Goal: Task Accomplishment & Management: Complete application form

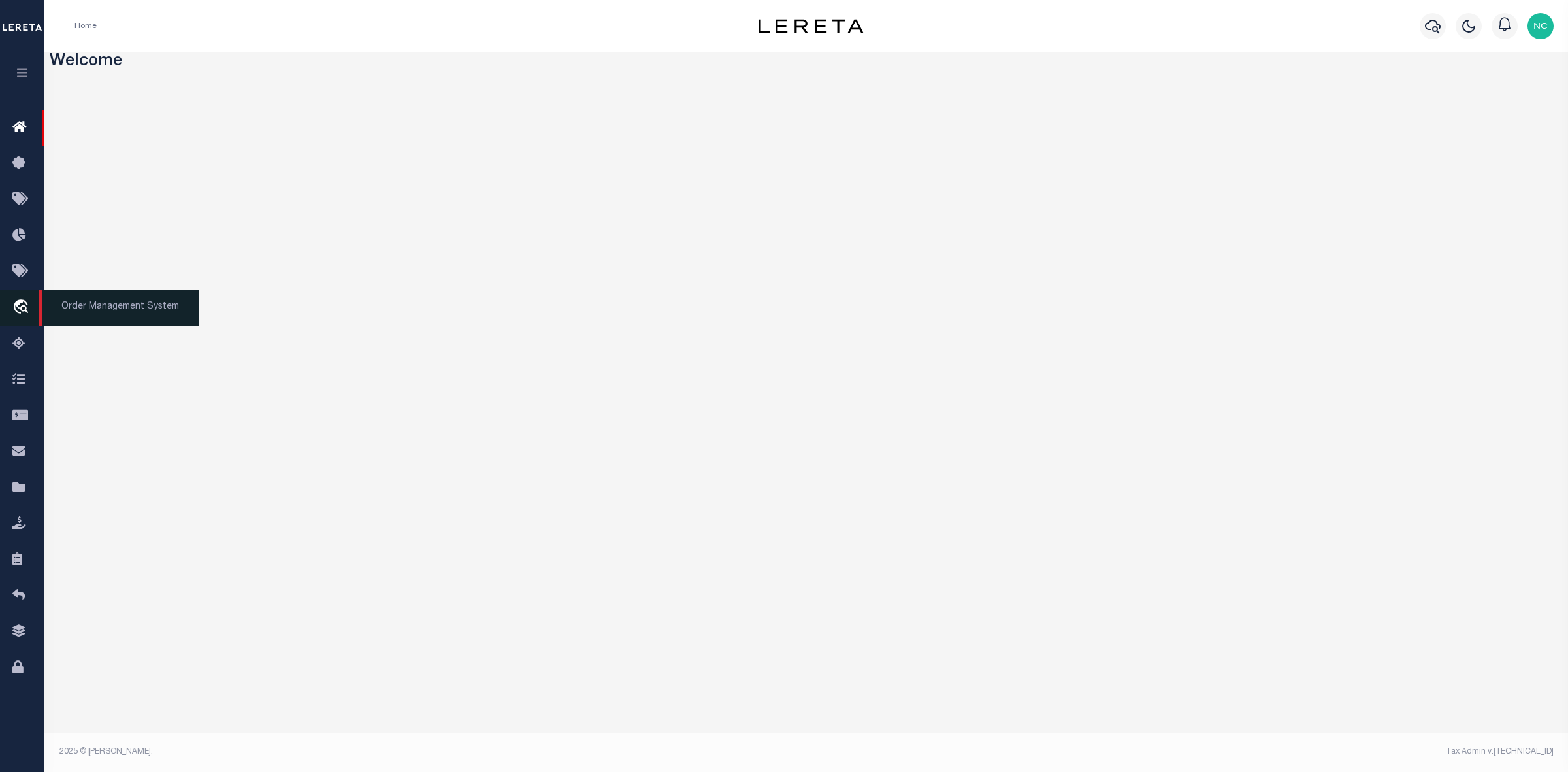
click at [20, 309] on icon "travel_explore" at bounding box center [23, 308] width 21 height 17
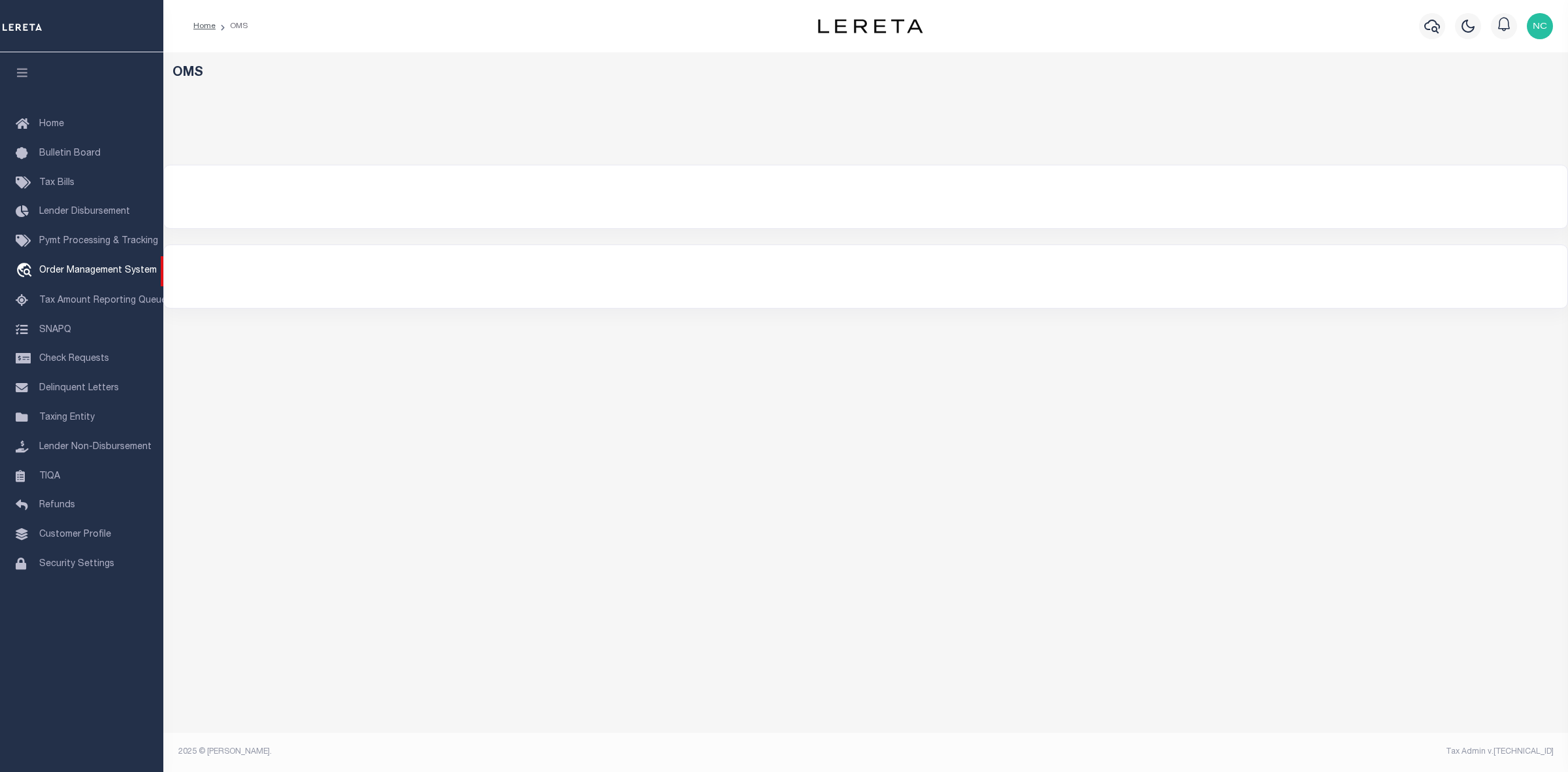
select select "200"
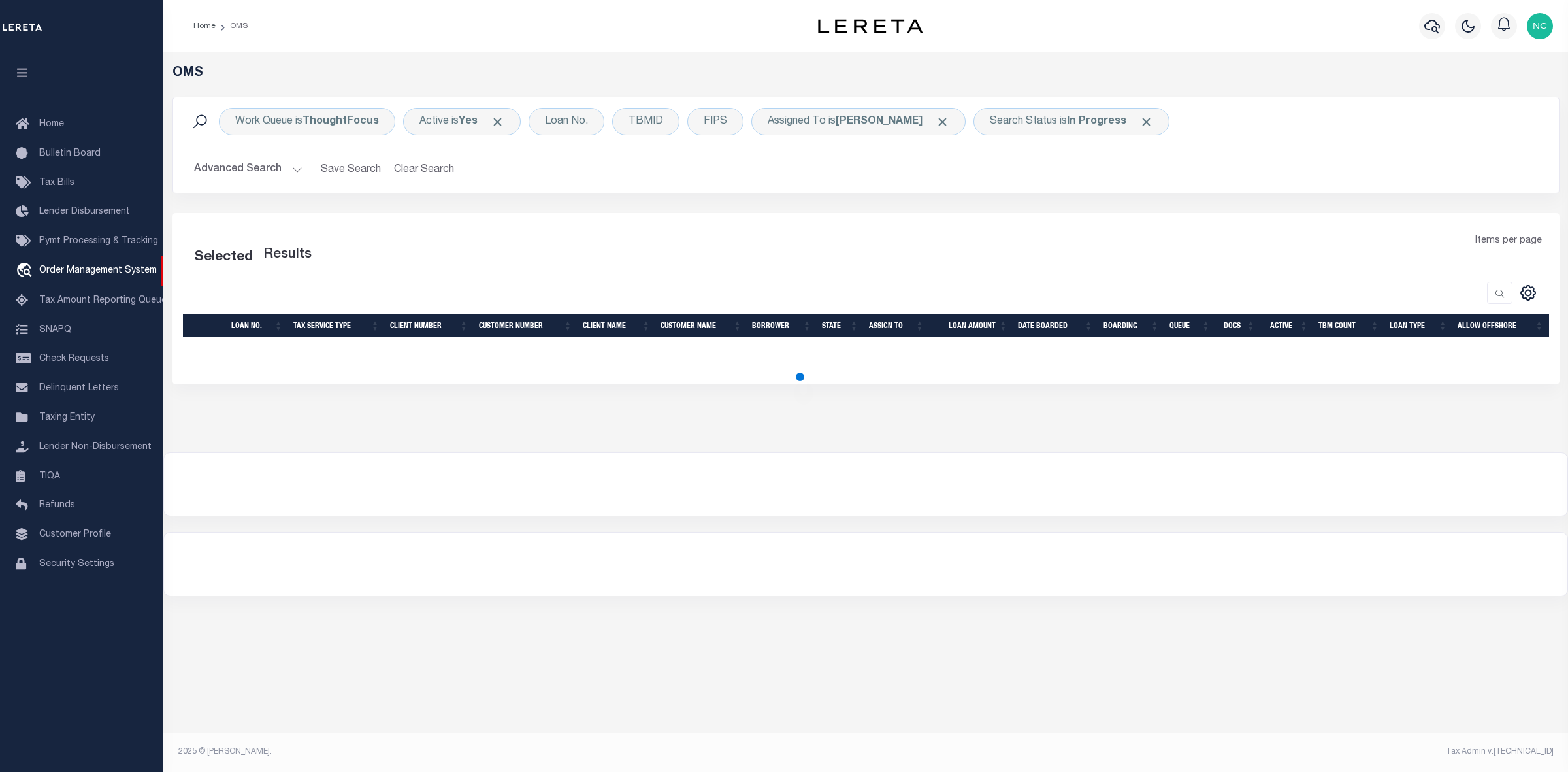
select select "200"
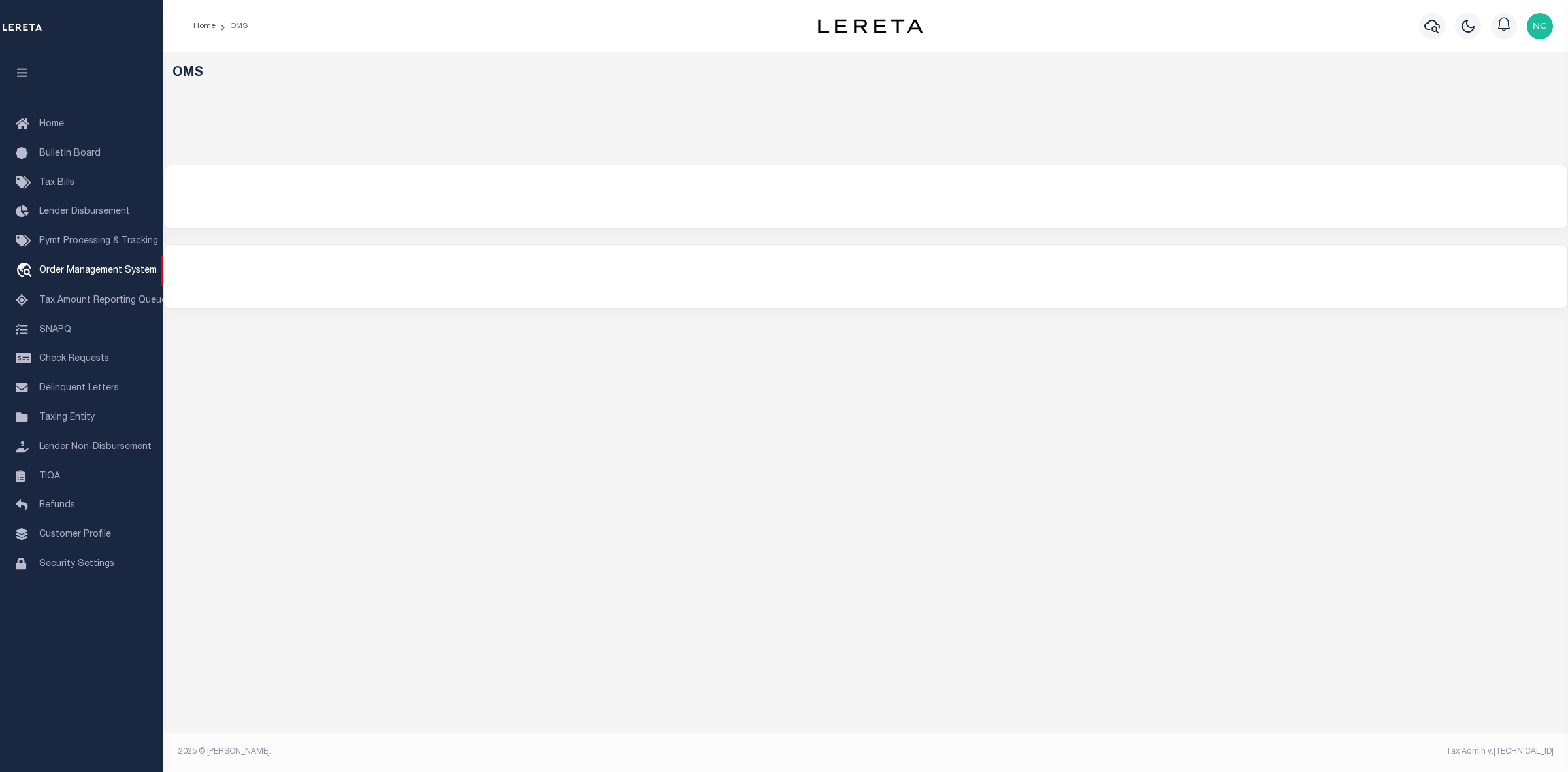
select select "200"
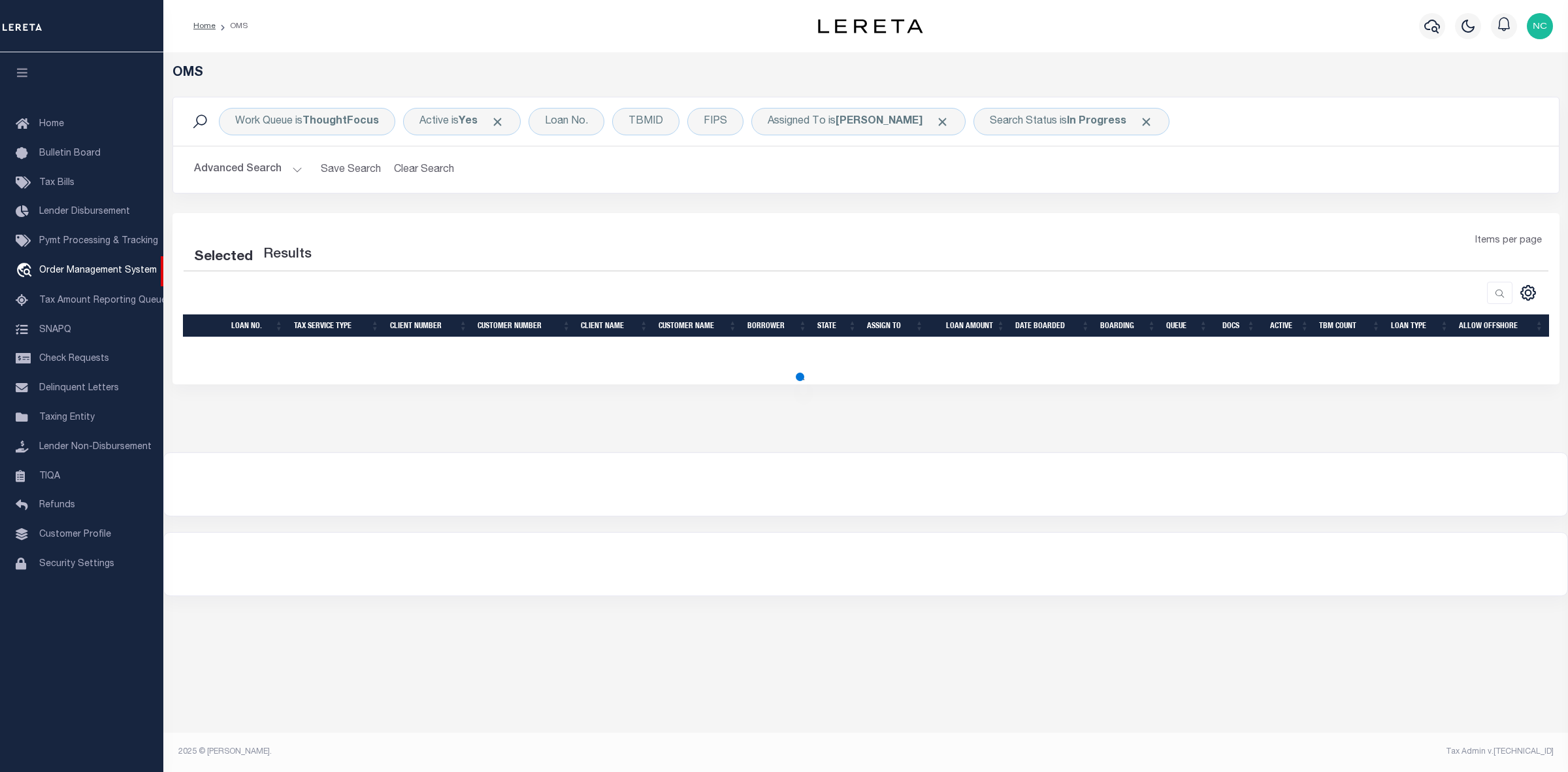
select select "200"
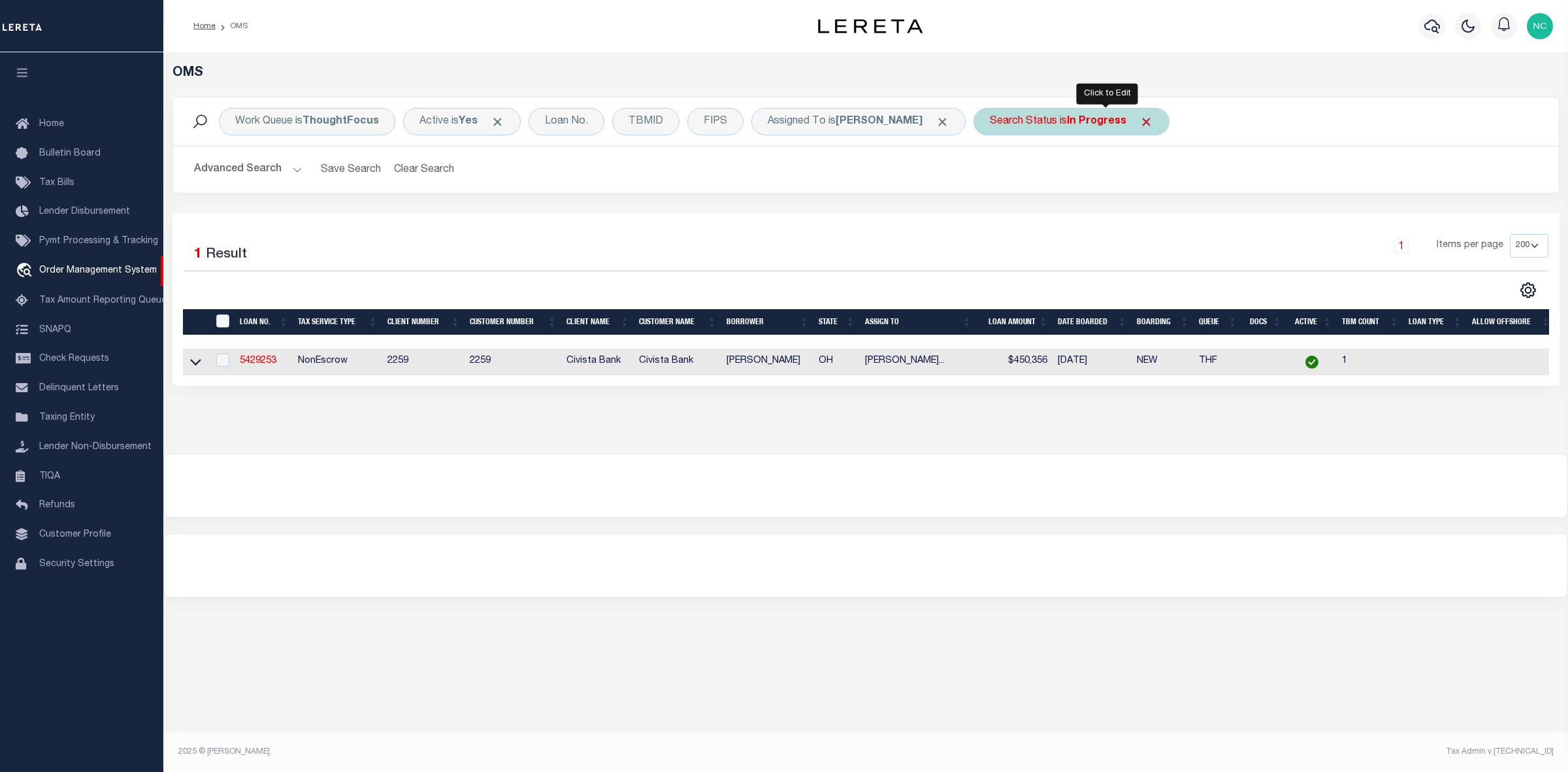
click at [1137, 129] on div "Search Status is In Progress" at bounding box center [1071, 121] width 196 height 27
click at [1077, 188] on select "Automated Search Bad Parcel Complete Duplicate Parcel High Dollar Reporting In …" at bounding box center [1086, 185] width 192 height 25
select select "RD"
click at [1025, 174] on select "Automated Search Bad Parcel Complete Duplicate Parcel High Dollar Reporting In …" at bounding box center [1086, 185] width 192 height 25
click at [1182, 206] on input "Apply" at bounding box center [1163, 214] width 39 height 21
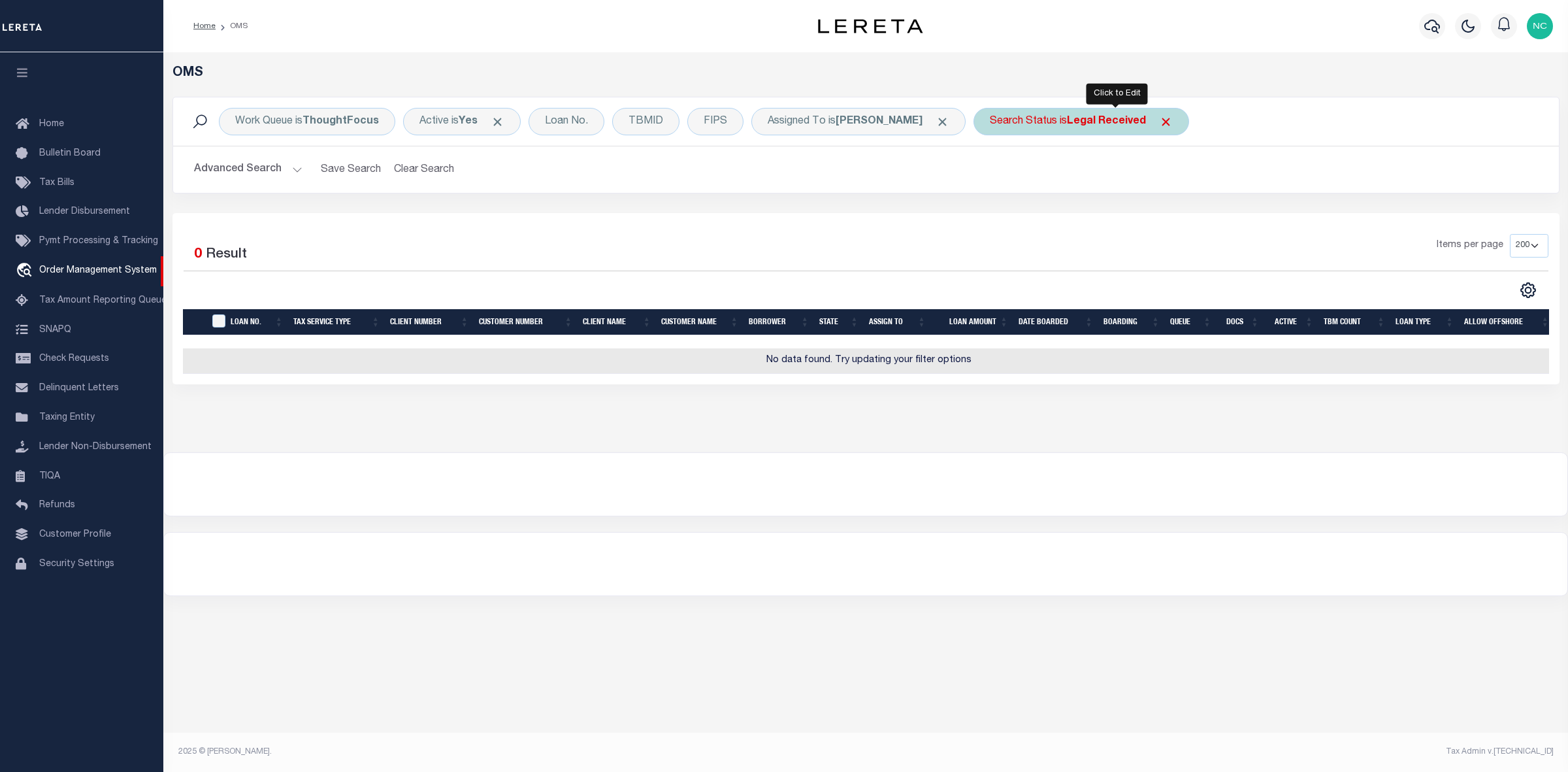
click at [1146, 123] on b "Legal Received" at bounding box center [1106, 121] width 79 height 11
click at [1080, 180] on select "Automated Search Bad Parcel Complete Duplicate Parcel High Dollar Reporting In …" at bounding box center [1086, 185] width 192 height 25
select select "IP"
click at [1025, 174] on select "Automated Search Bad Parcel Complete Duplicate Parcel High Dollar Reporting In …" at bounding box center [1086, 185] width 192 height 25
click at [1182, 213] on input "Apply" at bounding box center [1163, 214] width 39 height 21
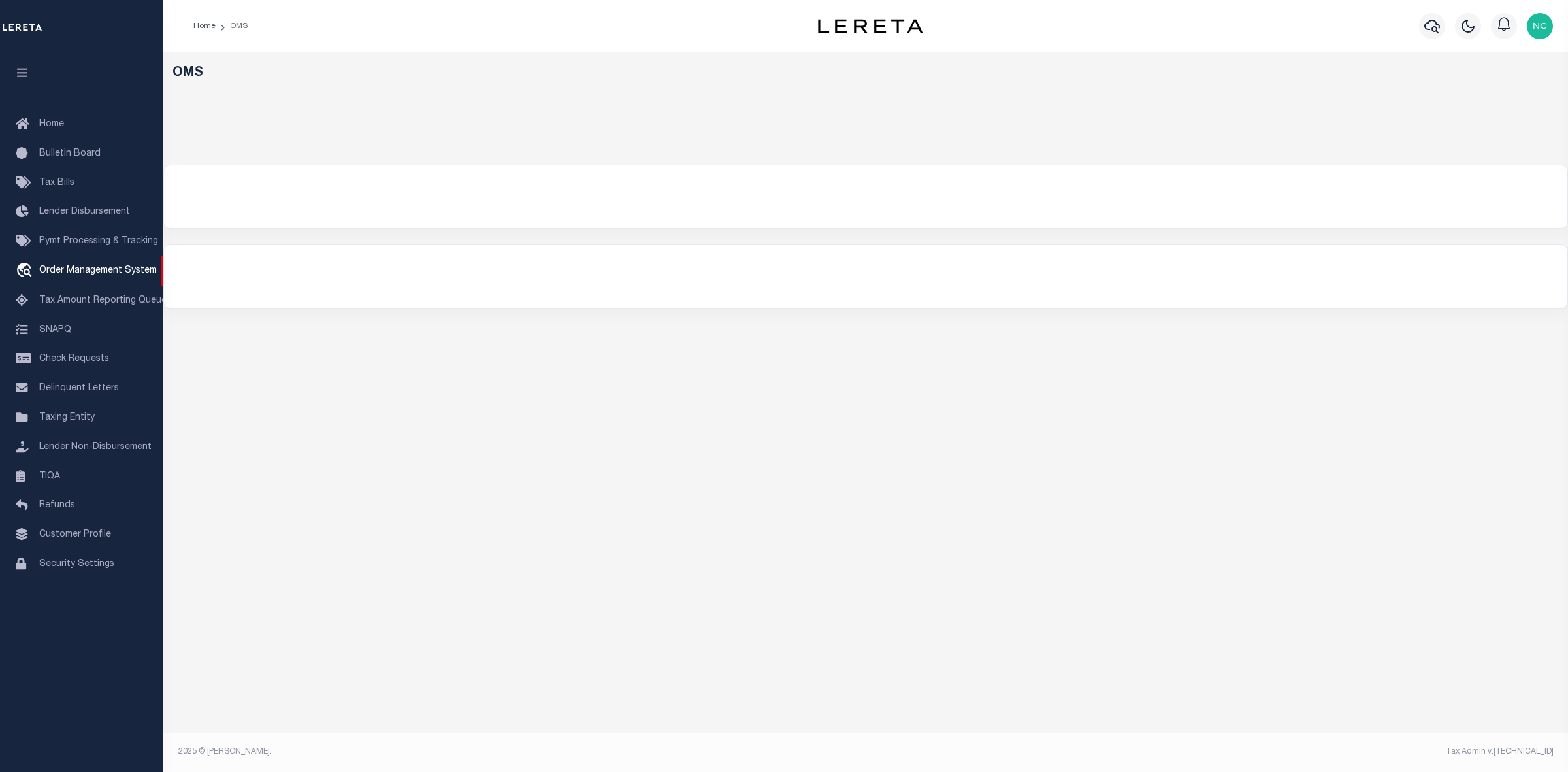
select select "200"
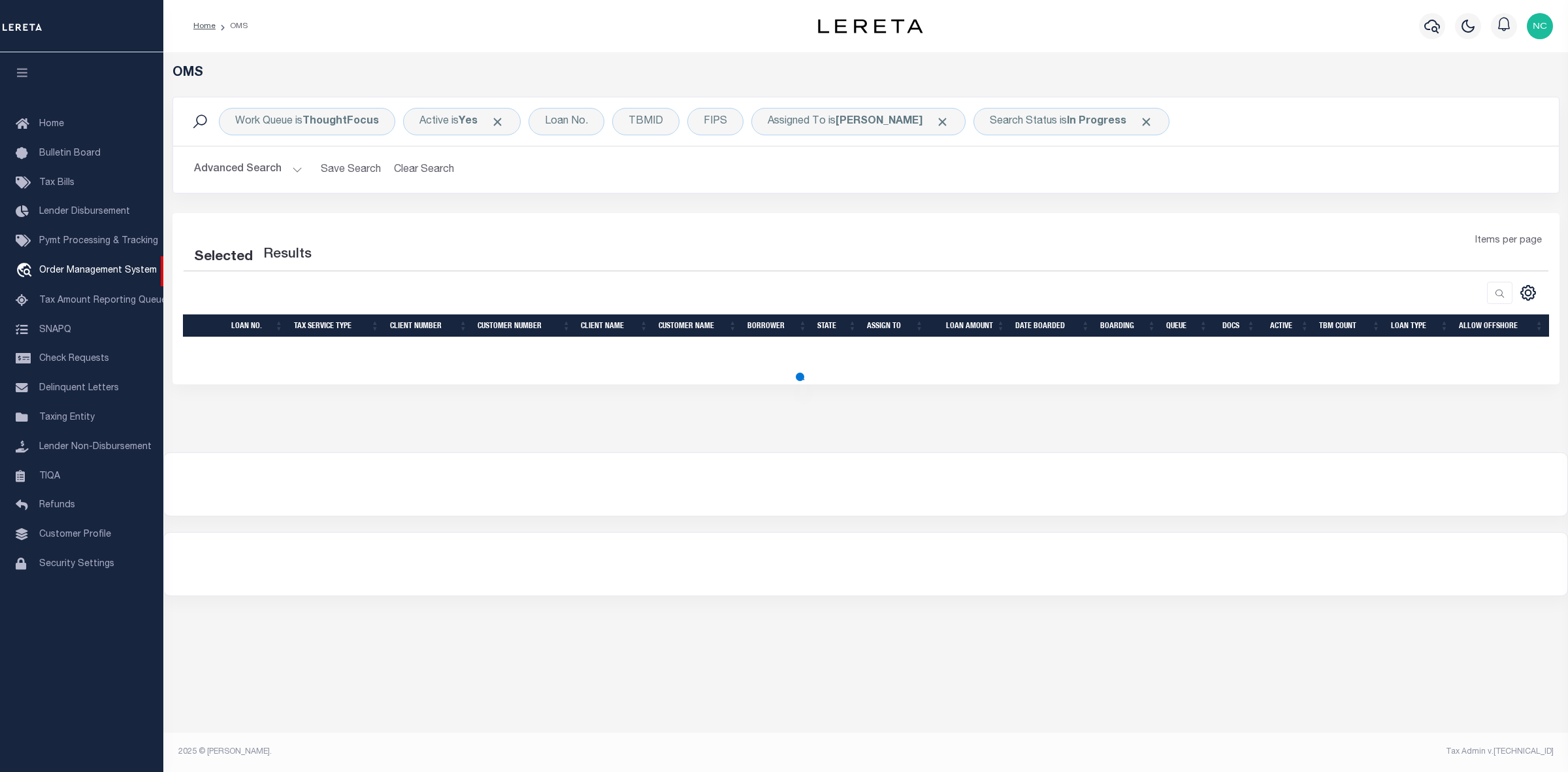
select select "200"
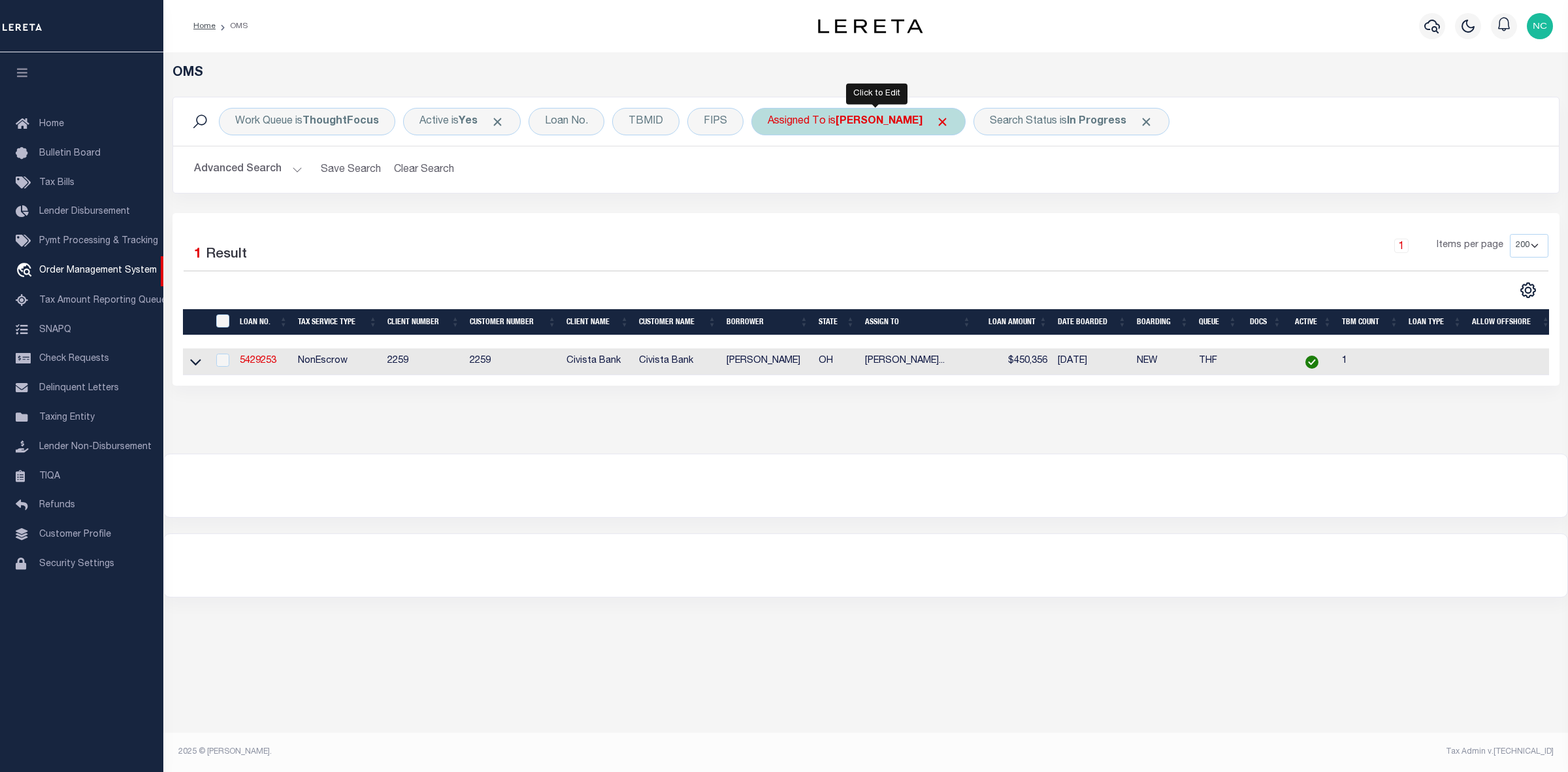
click at [905, 124] on b "Chandrashekar Nithesh" at bounding box center [879, 121] width 87 height 11
click at [877, 184] on select "--Unassigned-- Abdul Muzain Adrienne Cayea Agustin Fernandez Ahmad Darwish Albe…" at bounding box center [864, 185] width 192 height 25
select select "[PERSON_NAME]"
click at [768, 174] on select "--Unassigned-- Abdul Muzain Adrienne Cayea Agustin Fernandez Ahmad Darwish Albe…" at bounding box center [864, 185] width 192 height 25
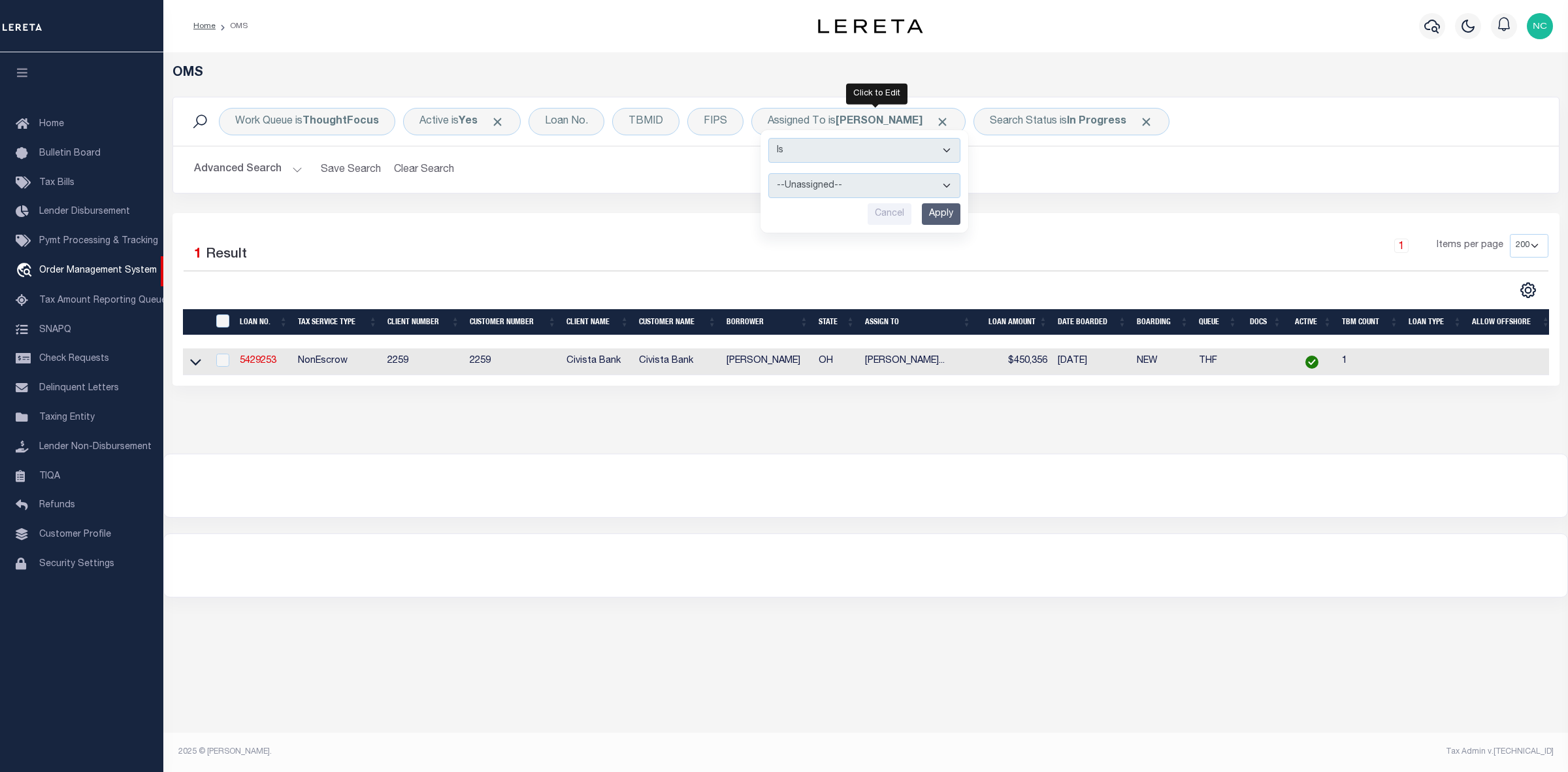
click at [946, 216] on input "Apply" at bounding box center [941, 214] width 39 height 21
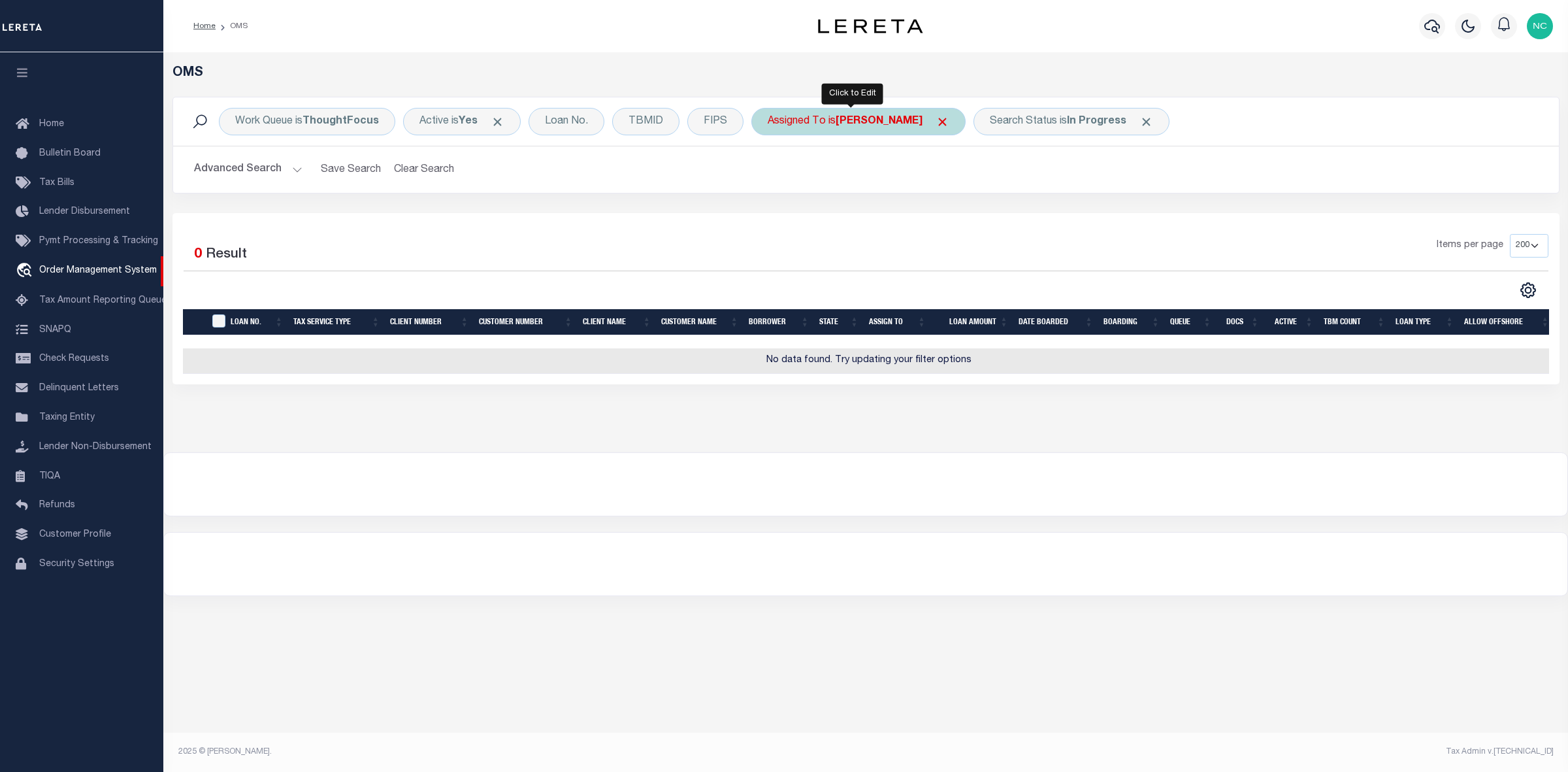
click at [879, 121] on b "[PERSON_NAME]" at bounding box center [879, 121] width 87 height 11
click at [850, 191] on select "--Unassigned-- [PERSON_NAME] [PERSON_NAME] [PERSON_NAME] [PERSON_NAME] [PERSON_…" at bounding box center [864, 185] width 192 height 25
select select "[PERSON_NAME]"
click at [768, 174] on select "--Unassigned-- [PERSON_NAME] [PERSON_NAME] [PERSON_NAME] [PERSON_NAME] [PERSON_…" at bounding box center [864, 185] width 192 height 25
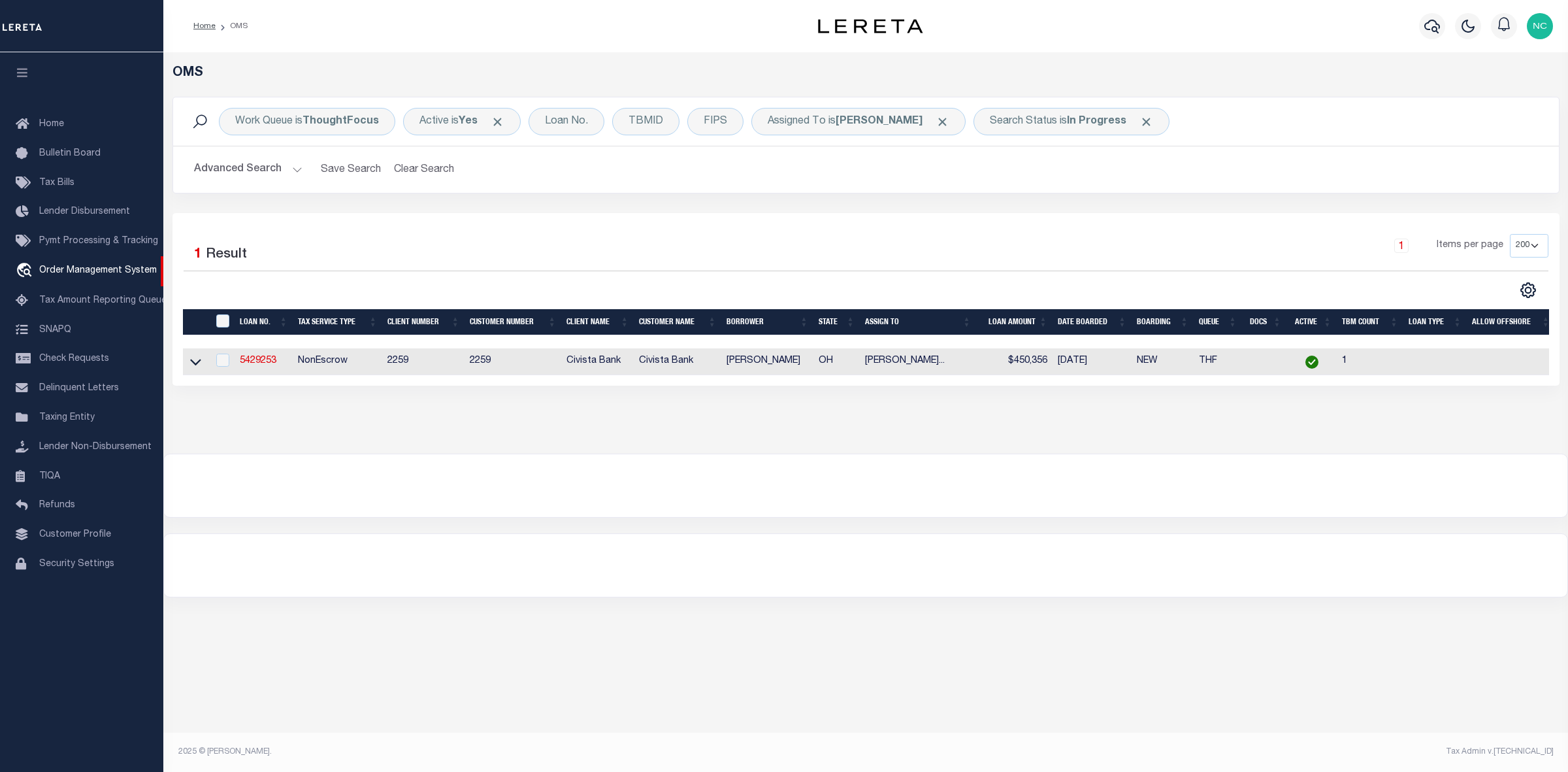
click at [1184, 503] on div at bounding box center [865, 485] width 1403 height 63
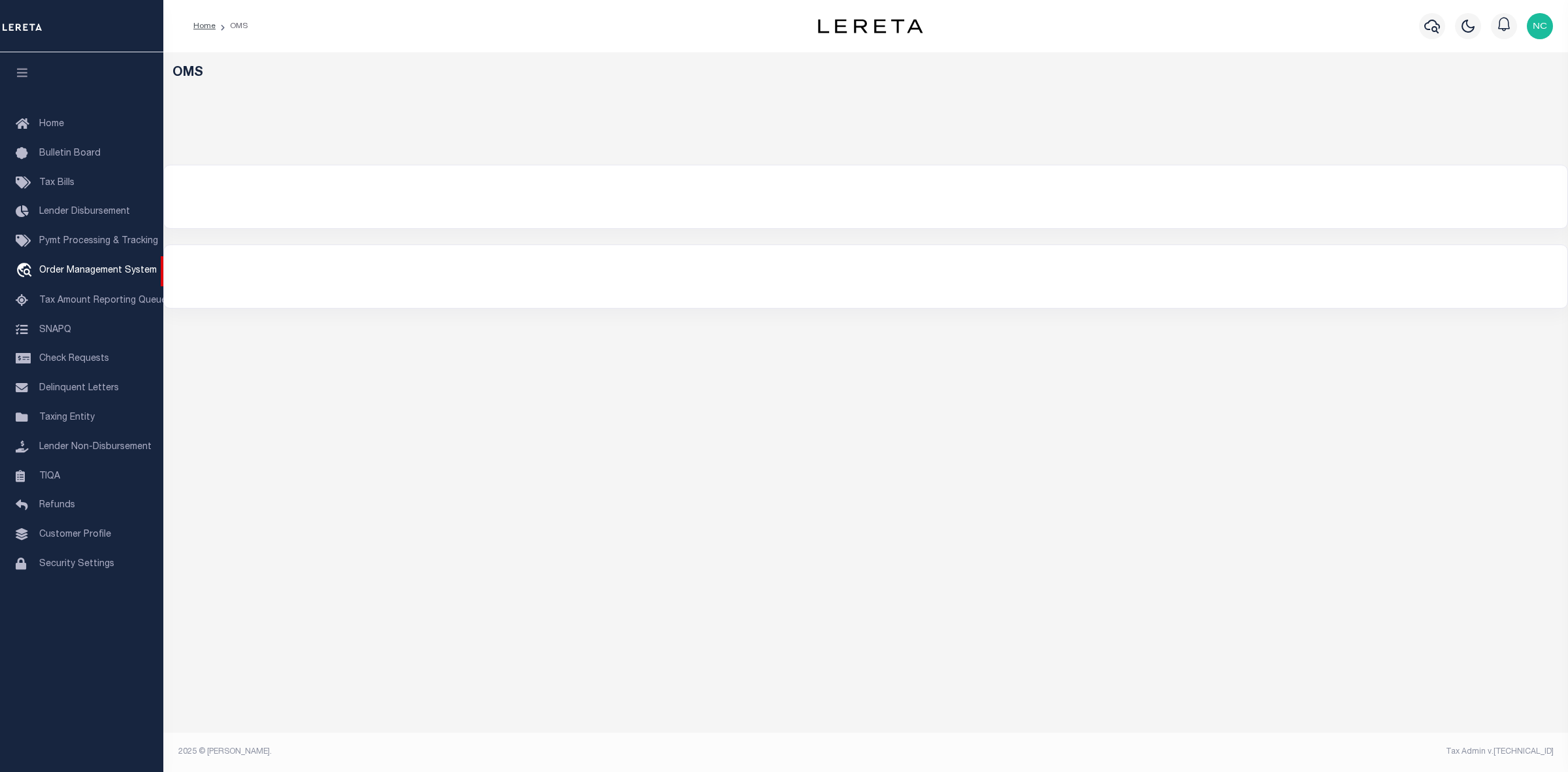
select select "200"
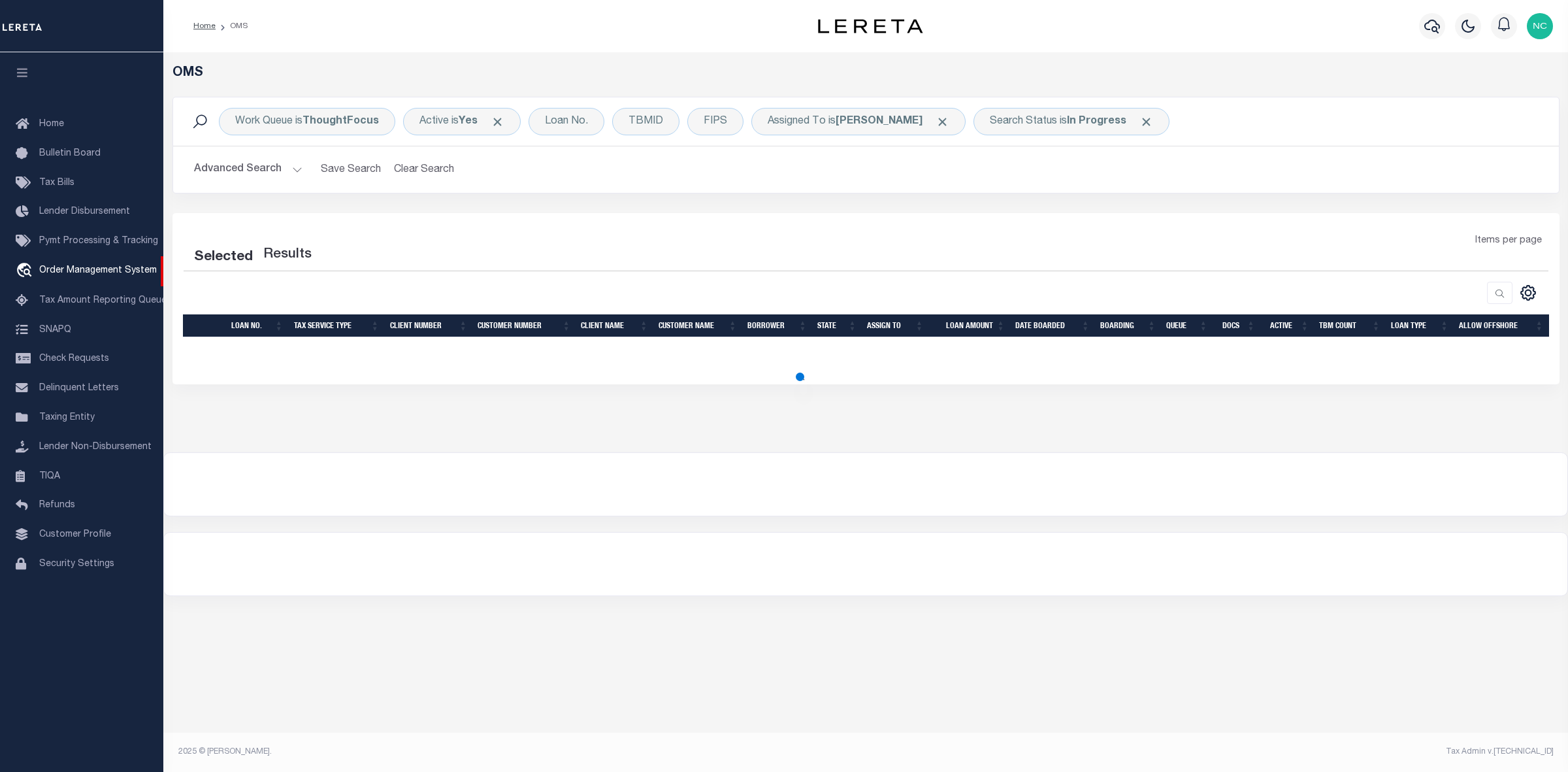
select select "200"
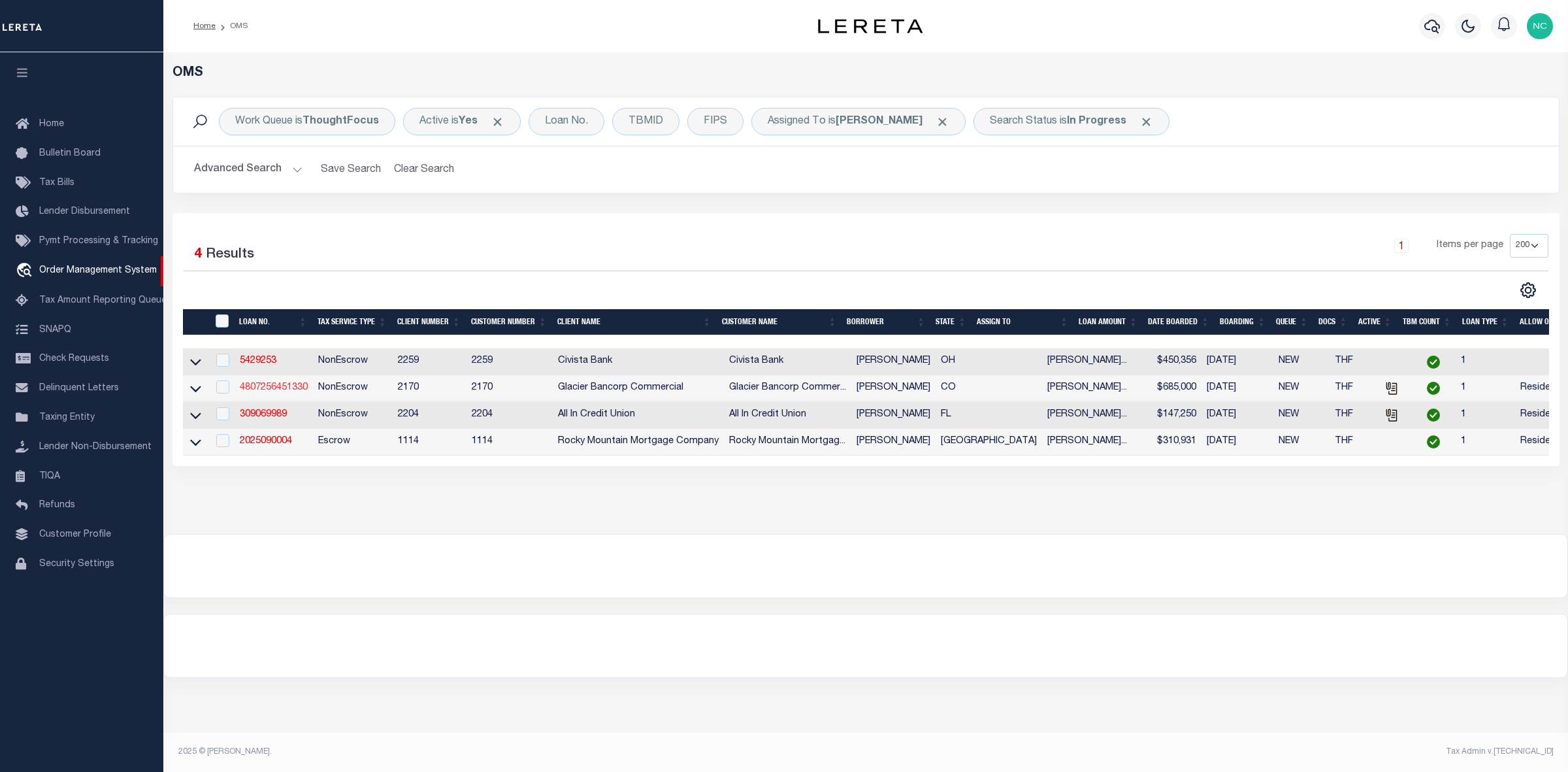
click at [276, 390] on link "4807256451330" at bounding box center [274, 388] width 68 height 9
type input "4807256451330"
type input "[PERSON_NAME]"
select select
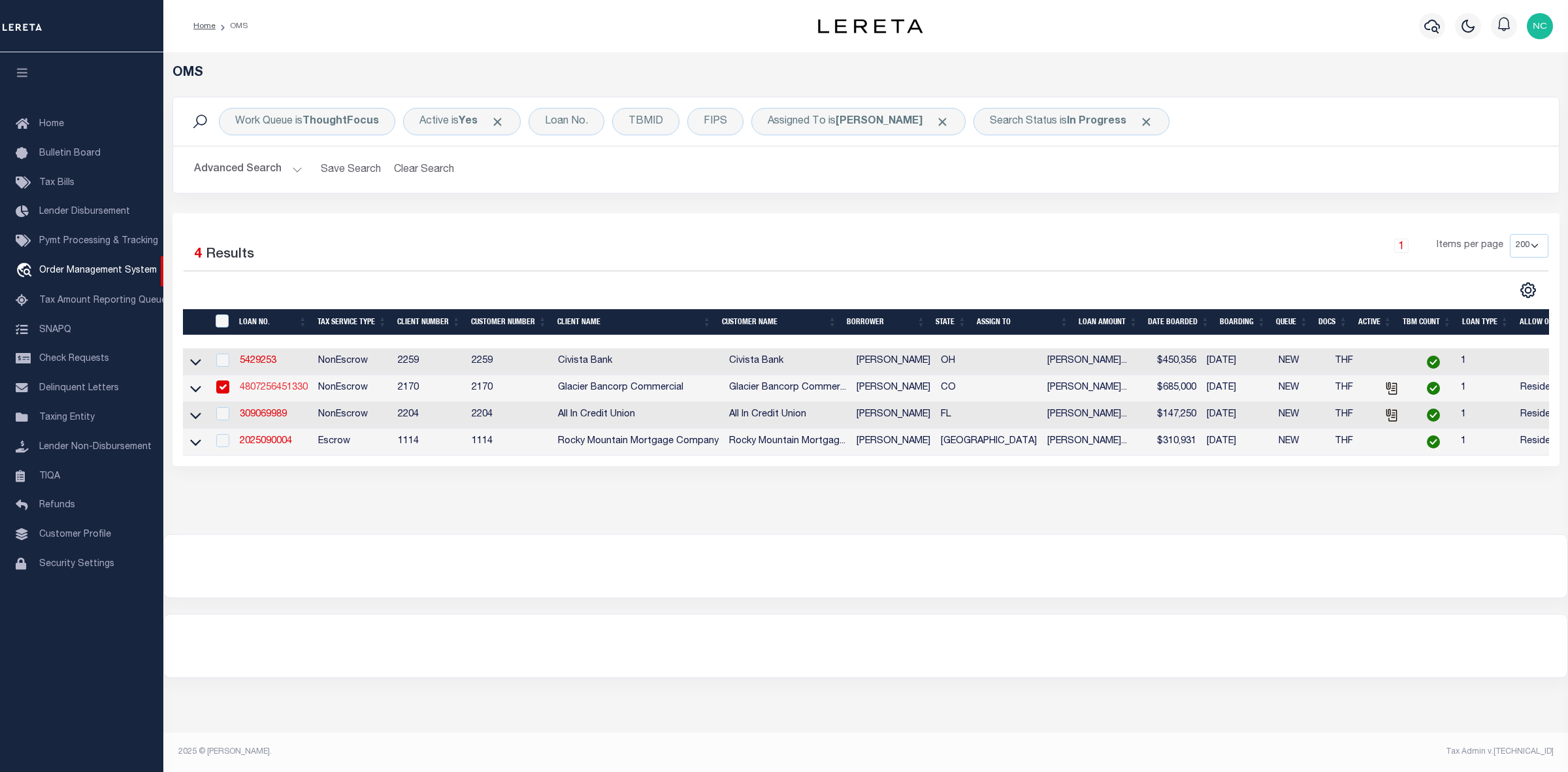
type input "360 ADAMS ST"
type input "DENVER CO 80206-4421"
type input "[DATE]"
select select "200"
select select "10"
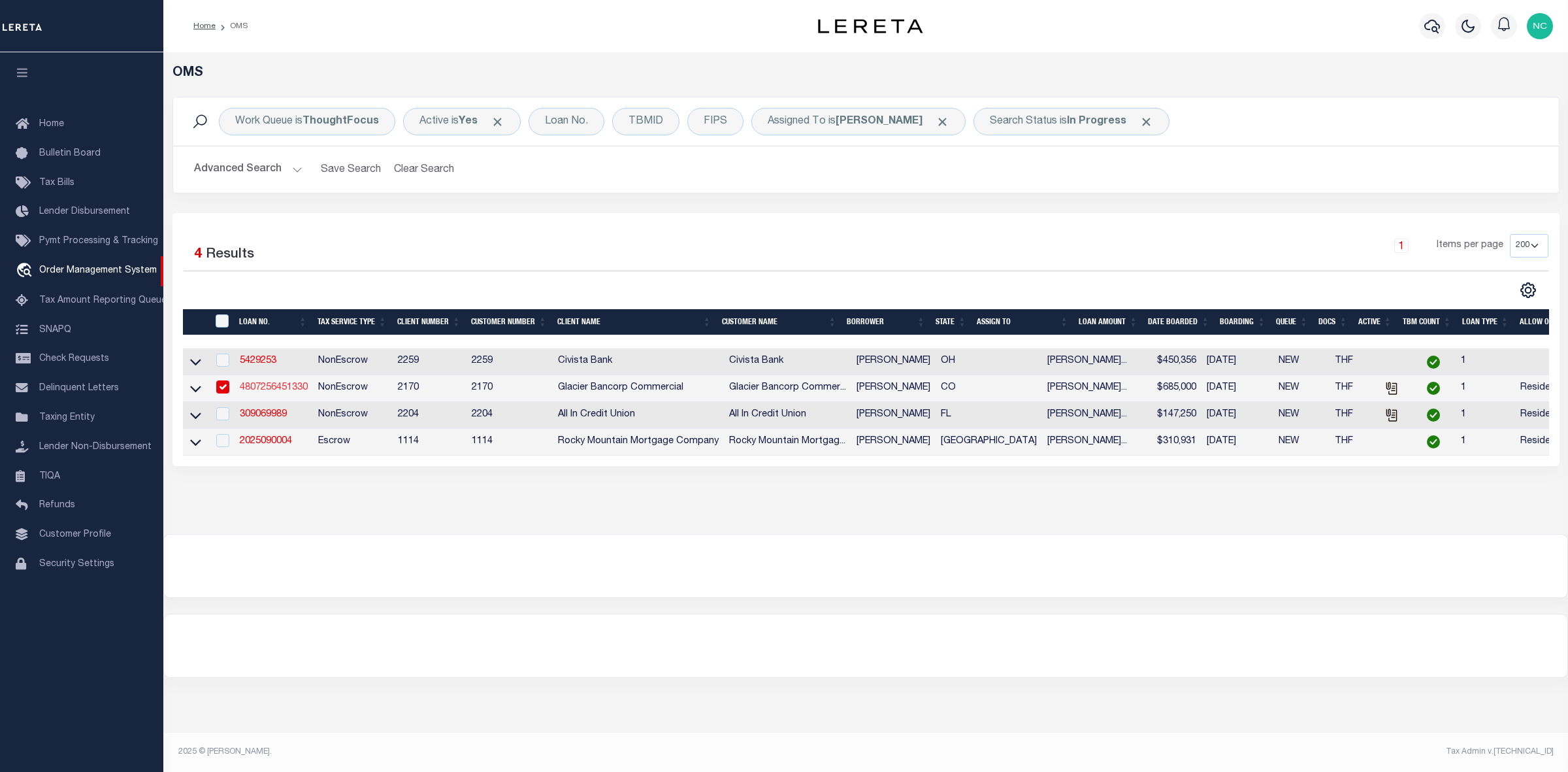
select select "NonEscrow"
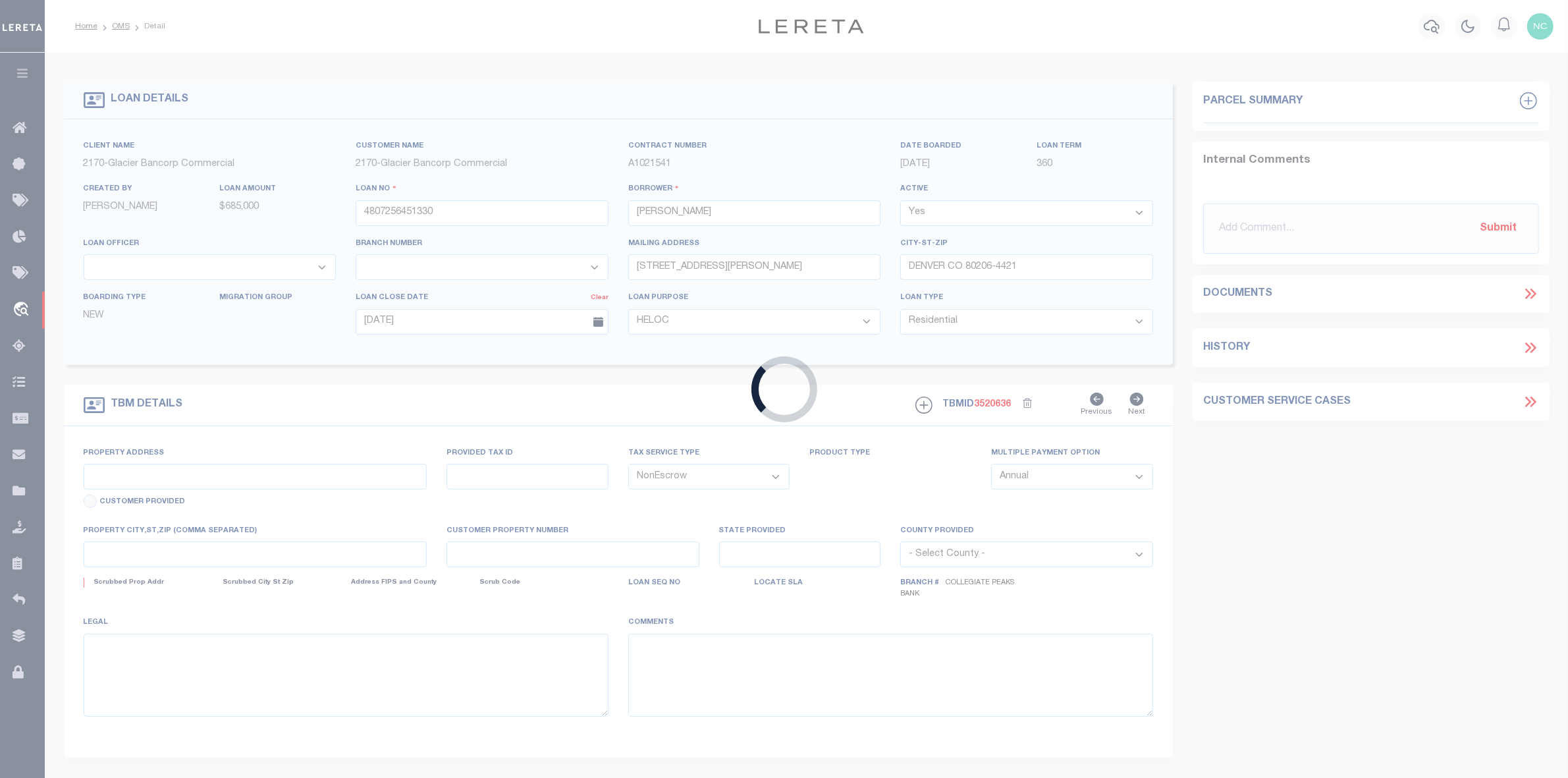
type input "360 ADAMS ST"
type input "05121-10-002-000"
type input "DENVER CO 80206-4421"
type input "CO"
select select "4581"
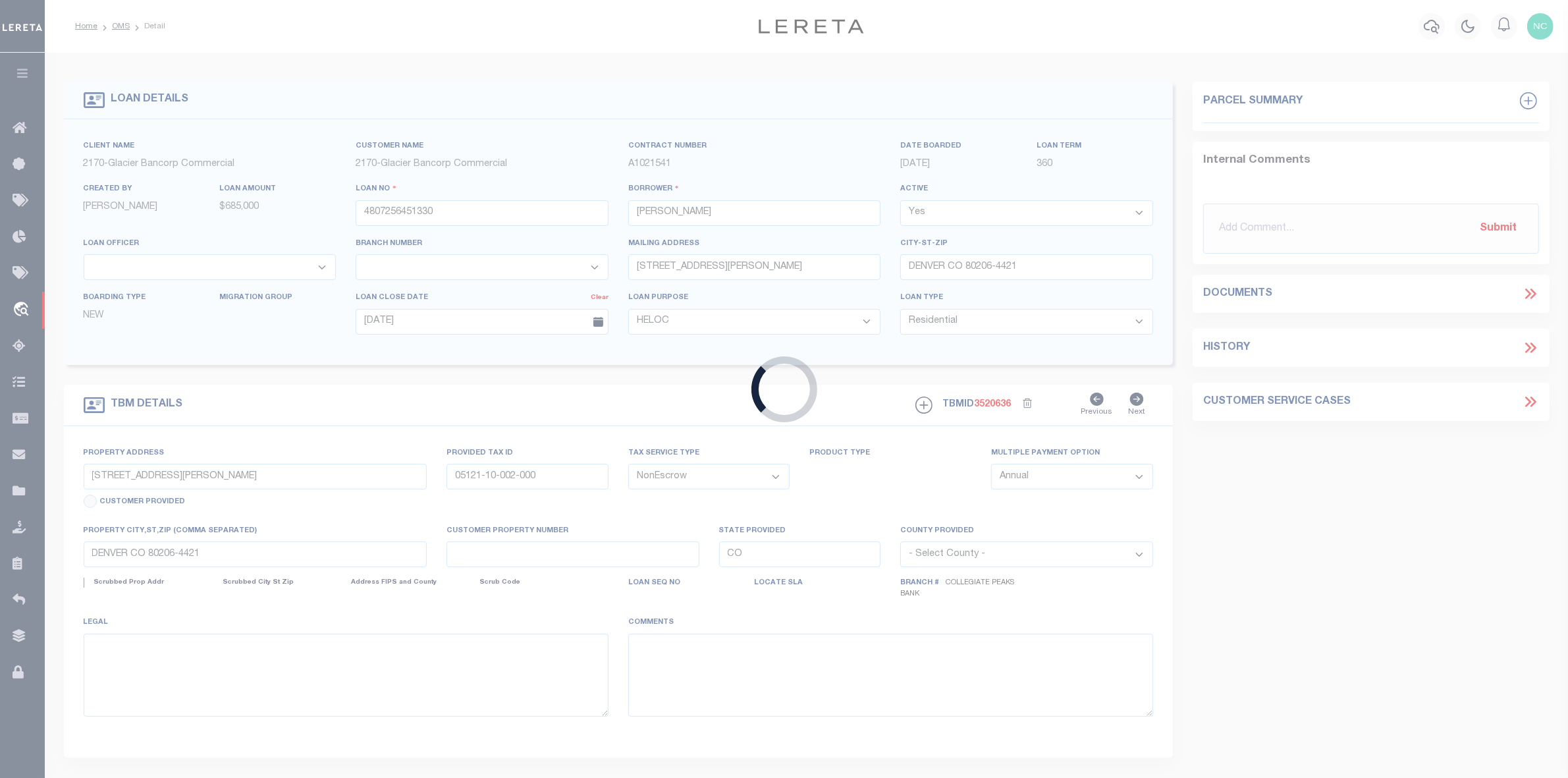
select select "2"
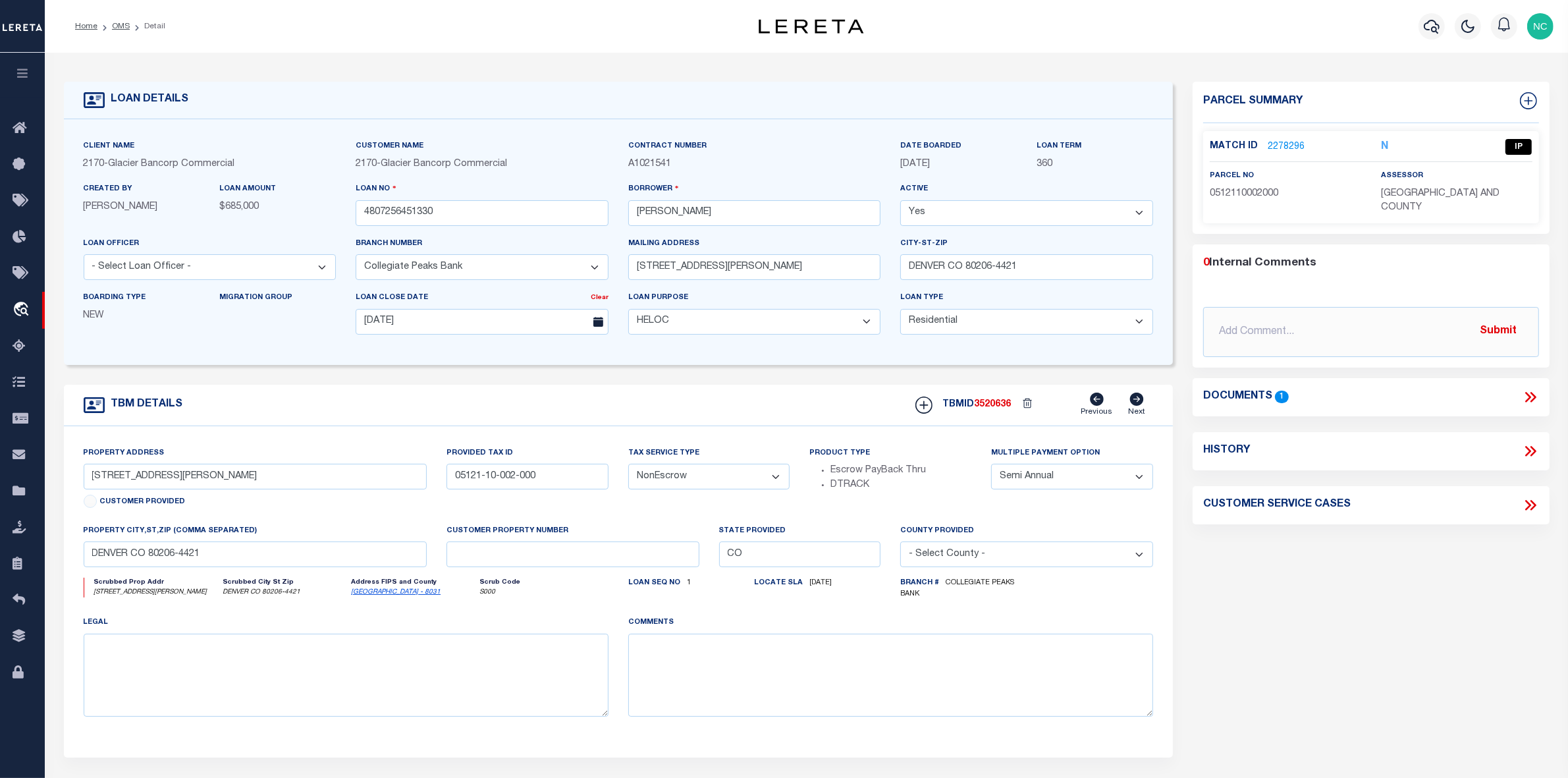
click at [1532, 388] on icon at bounding box center [1531, 397] width 17 height 17
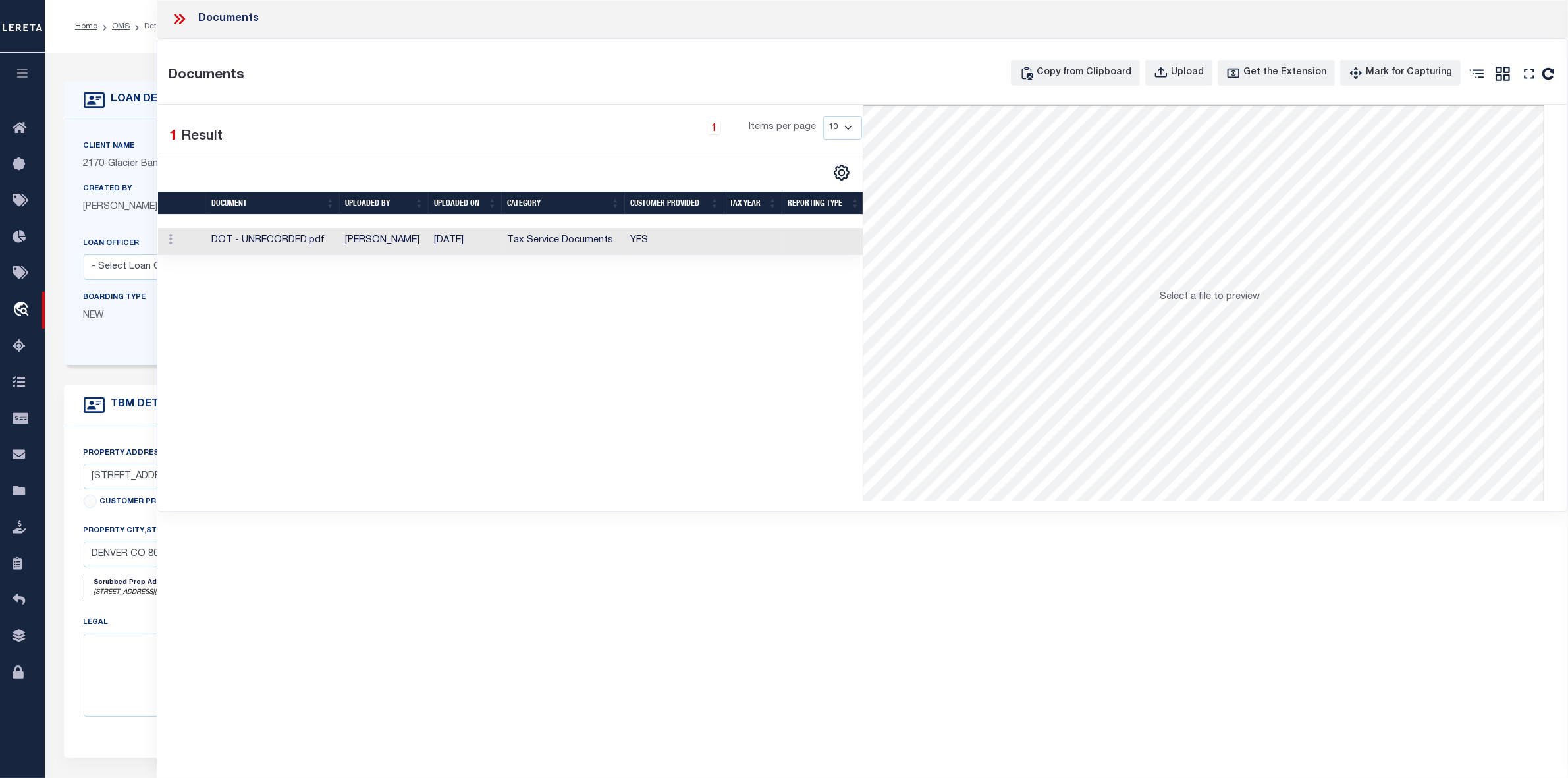
click at [336, 245] on td "DOT - UNRECORDED.pdf" at bounding box center [273, 241] width 134 height 27
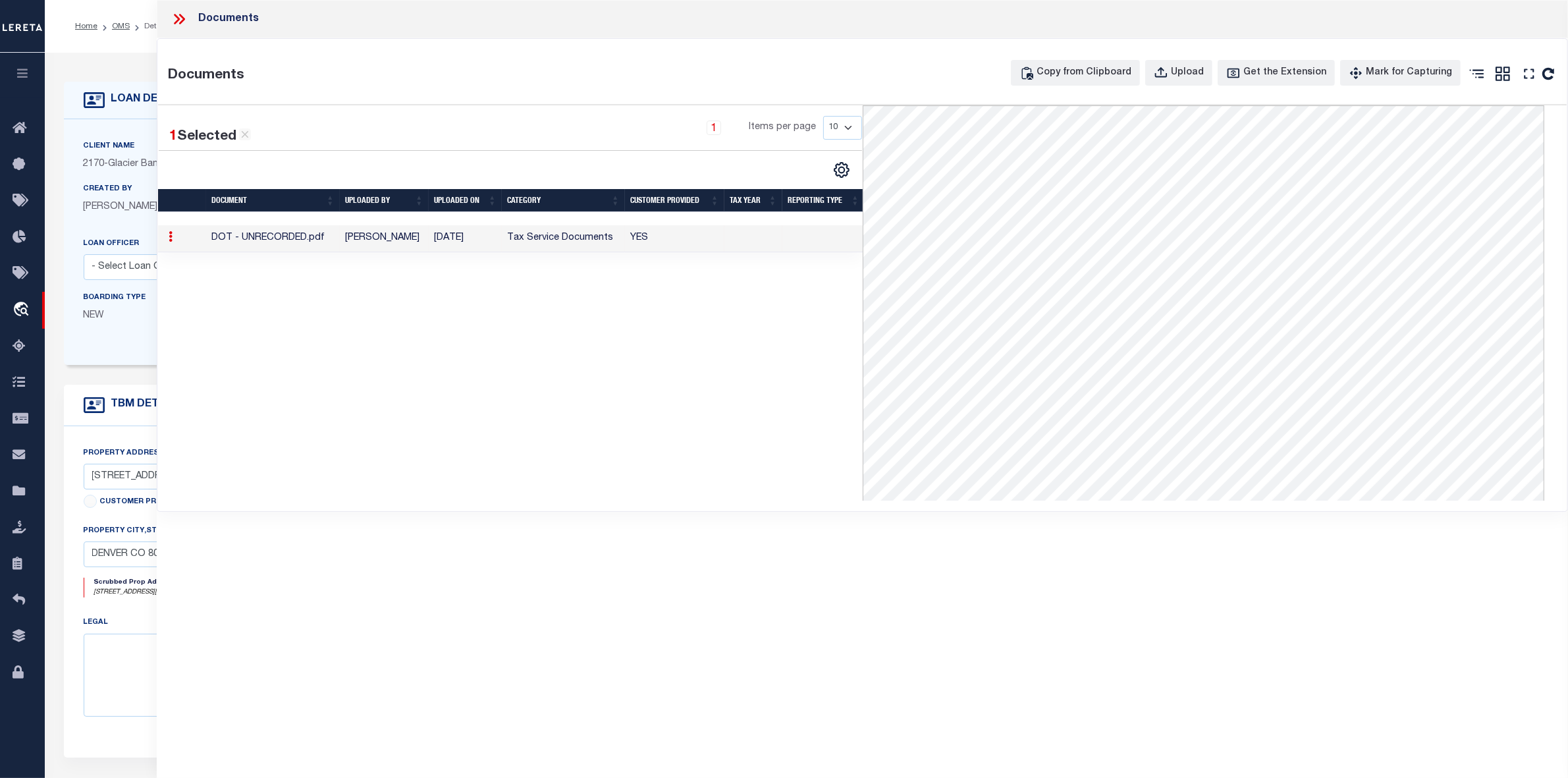
click at [179, 15] on icon at bounding box center [179, 19] width 17 height 17
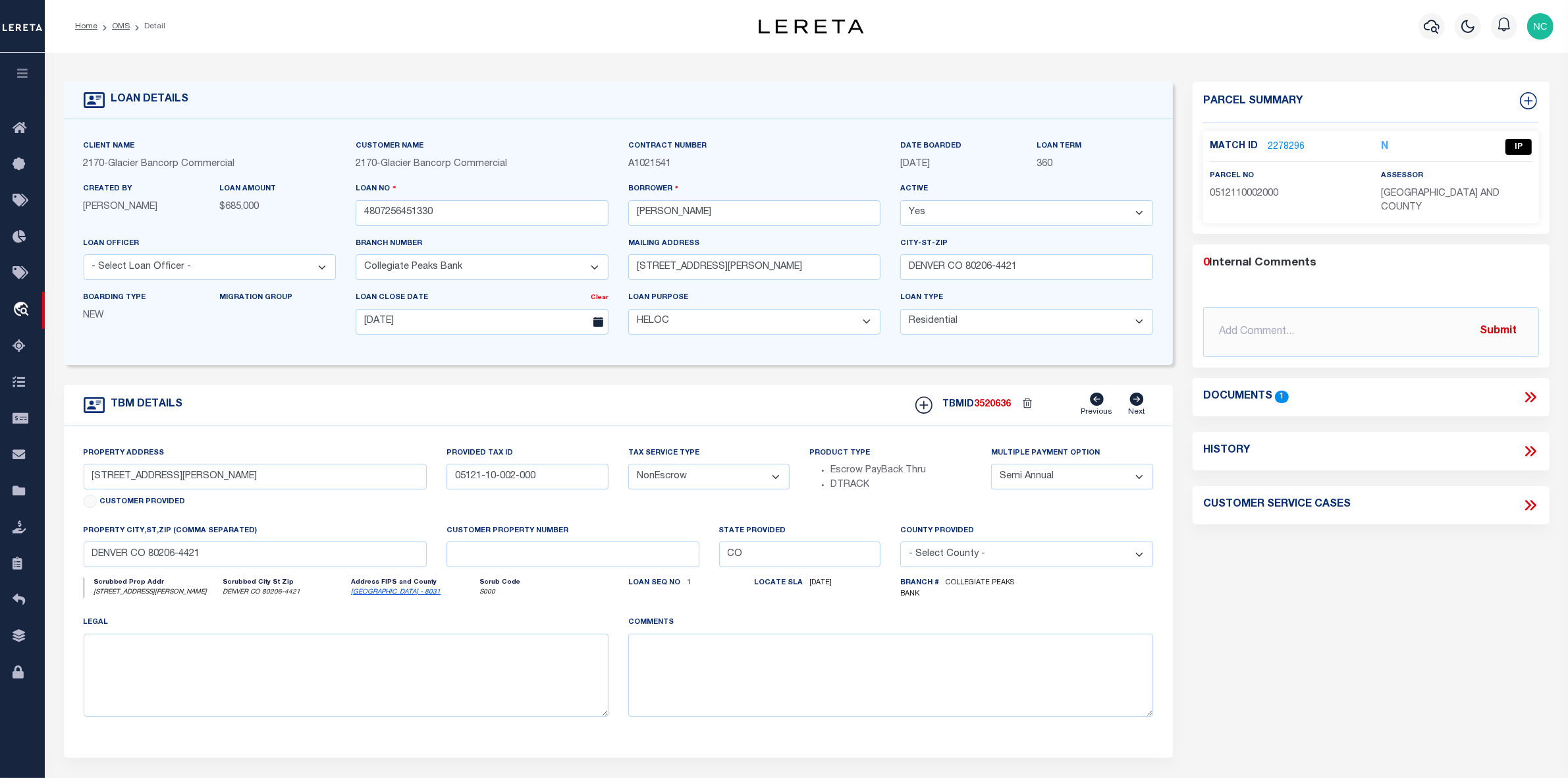
click at [1283, 142] on link "2278296" at bounding box center [1287, 147] width 37 height 14
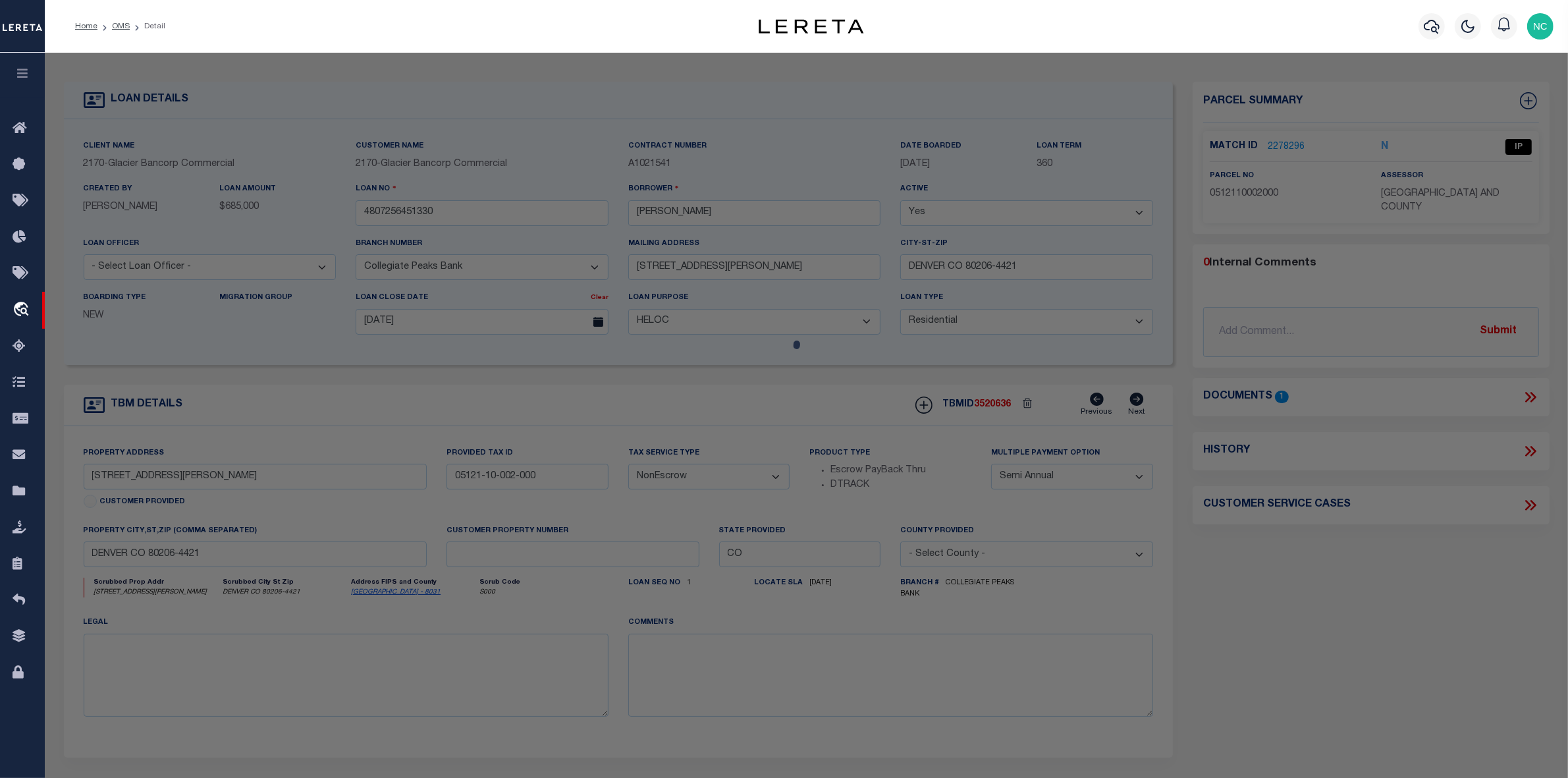
checkbox input "false"
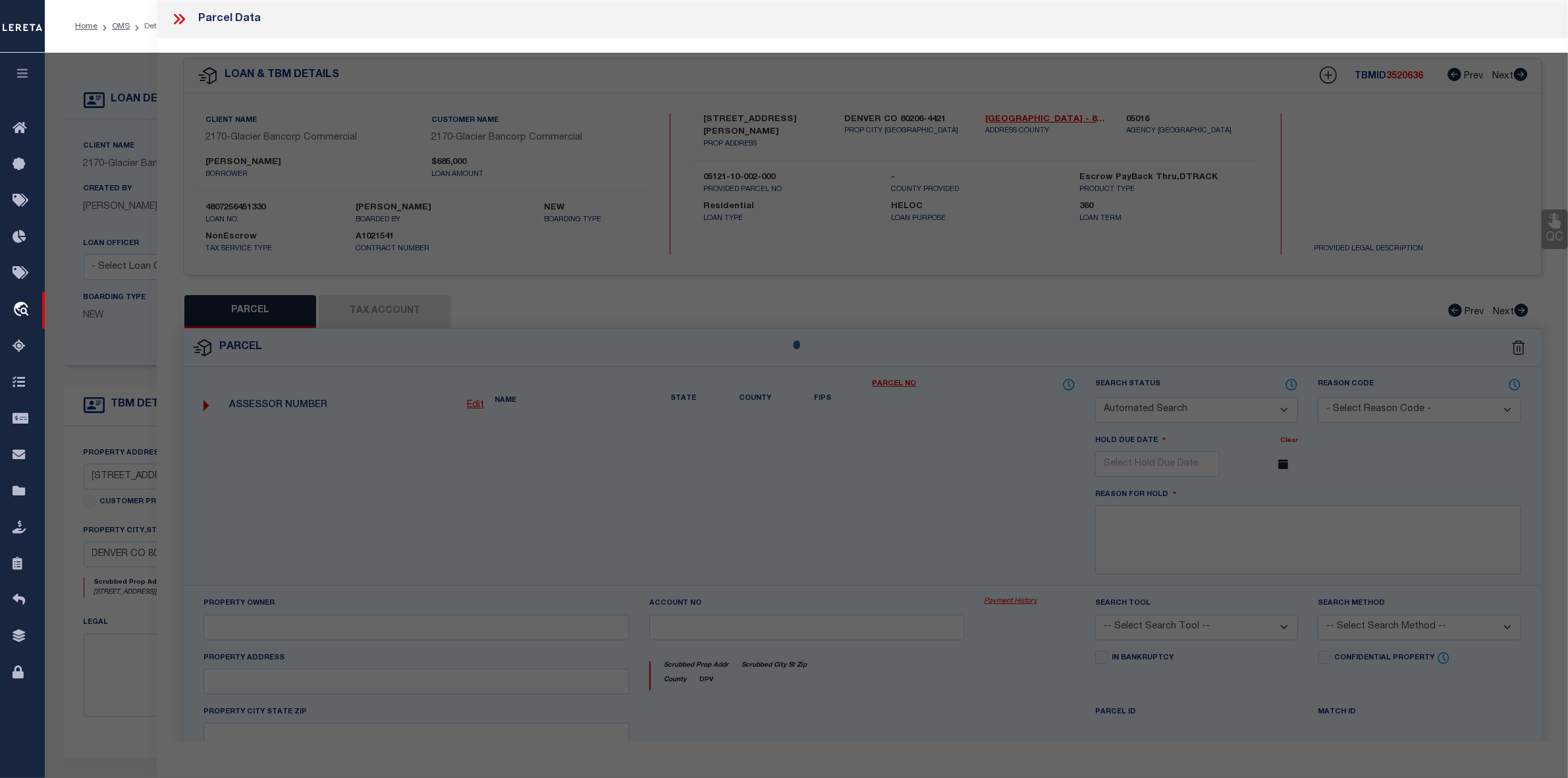
select select "IP"
type input "CHASE,JACOB"
select select "ATL"
select select "ADD"
type input "360 N ADAMS ST"
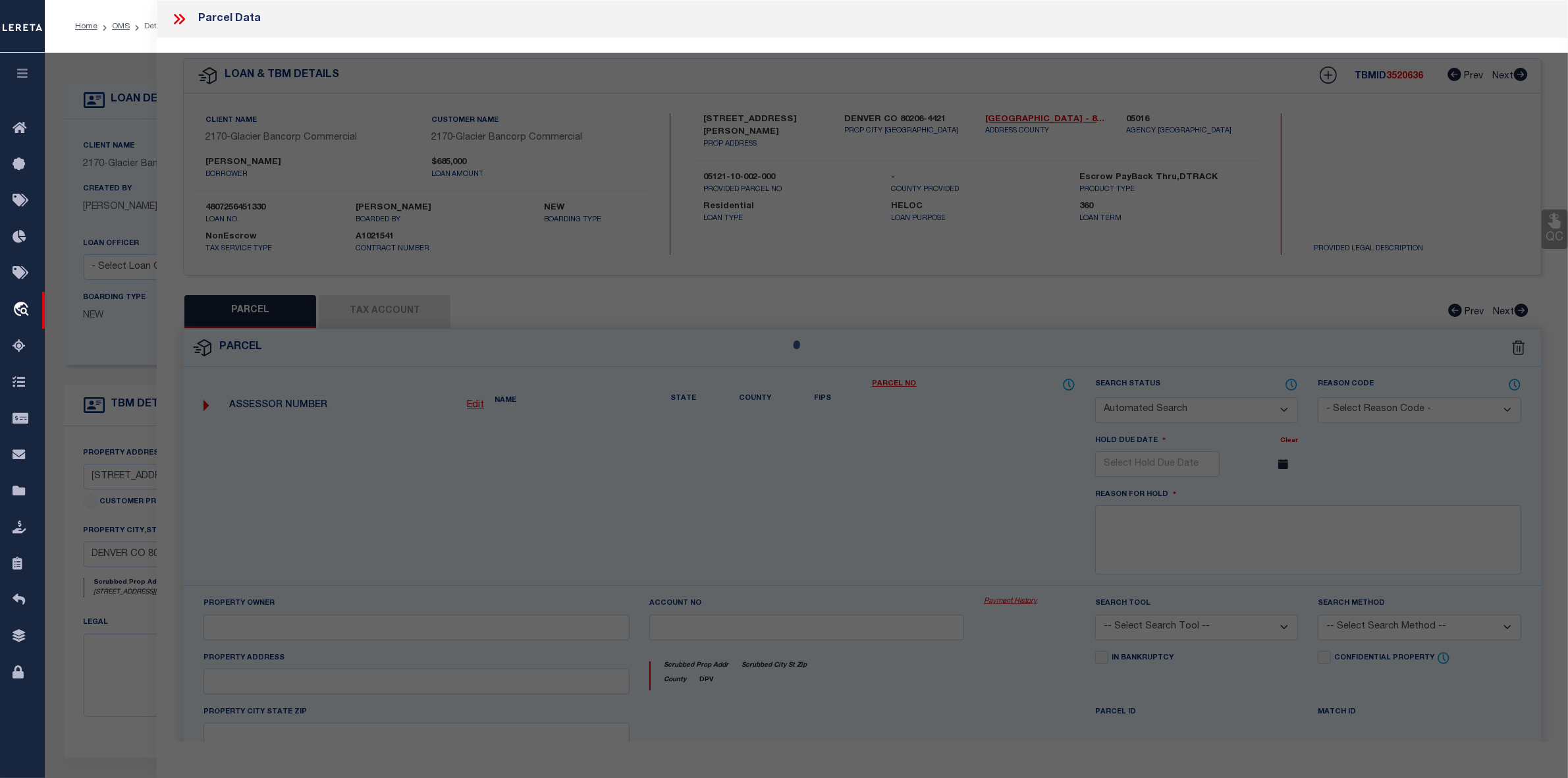
checkbox input "false"
type input "Denver CO"
type textarea "S1/2 OF PLOT 4 BLK 42 HARMANS SUB"
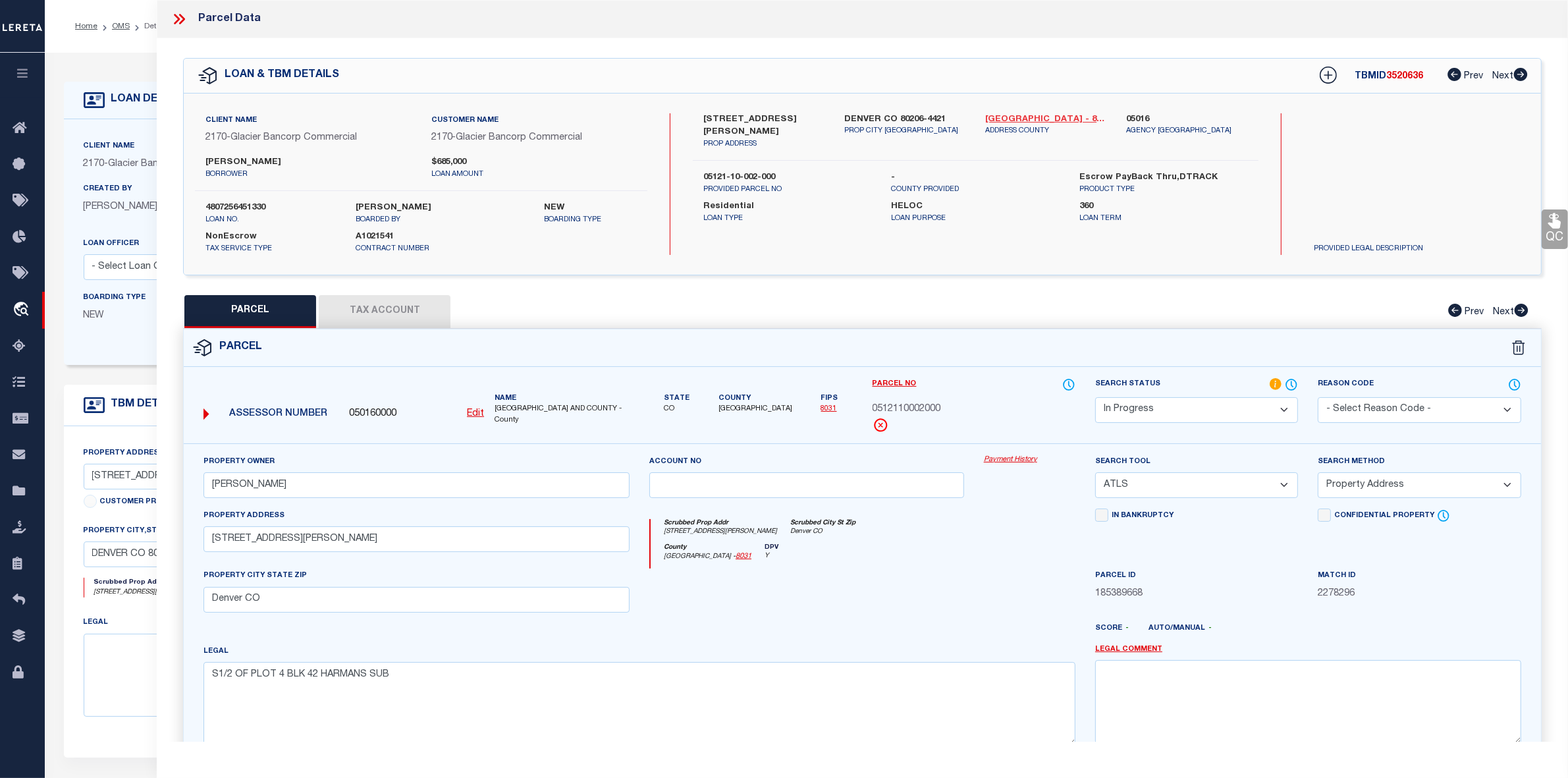
click at [1018, 116] on link "Denver - 8031" at bounding box center [1046, 119] width 122 height 13
click at [310, 478] on input "CHASE,JACOB" at bounding box center [416, 485] width 426 height 26
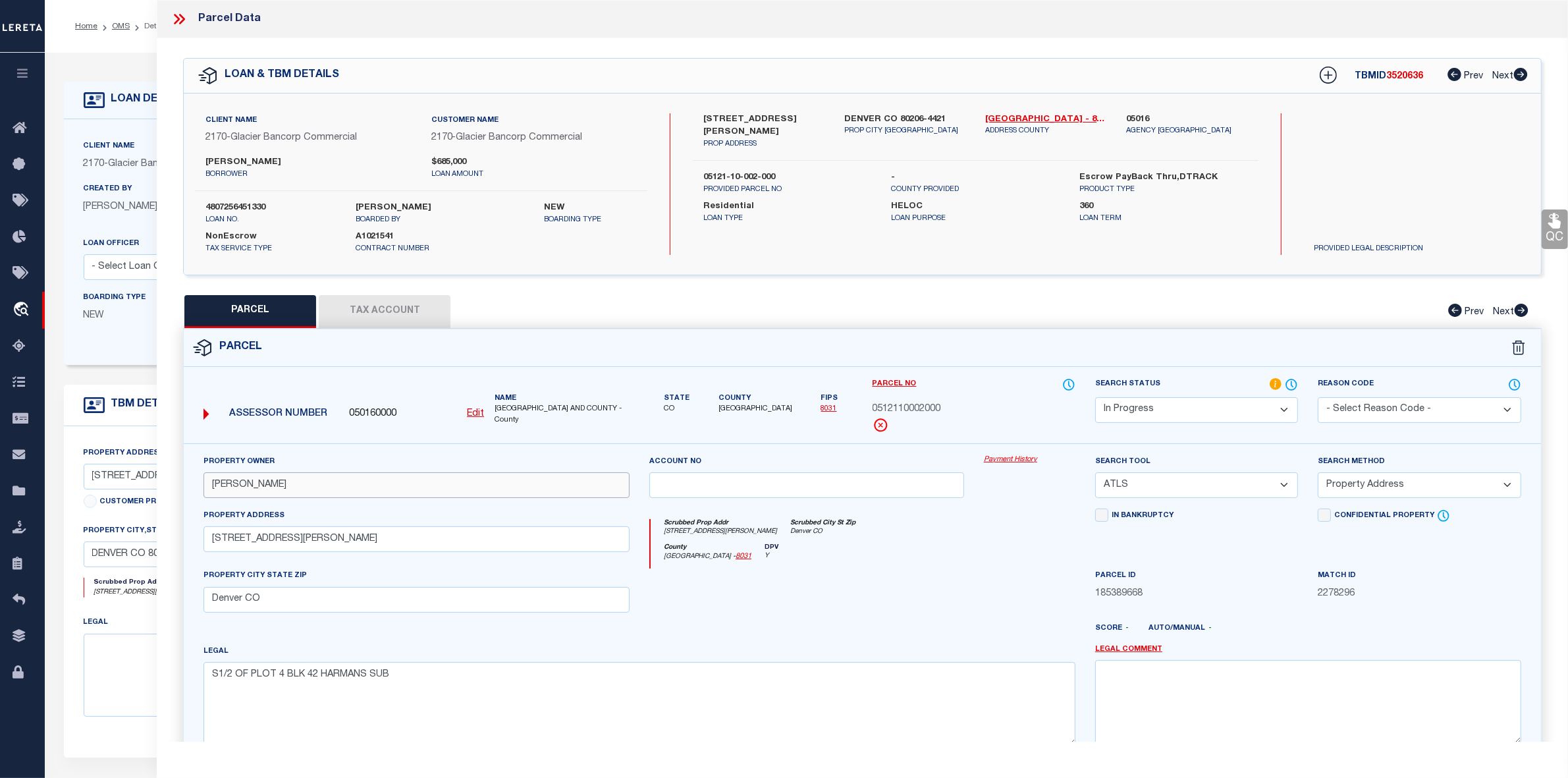
paste input "; CHASE,CHRISTA"
type input "CHASE,JACOB; CHASE,CHRISTA"
click at [336, 608] on input "Denver CO" at bounding box center [416, 600] width 426 height 26
paste input "80206"
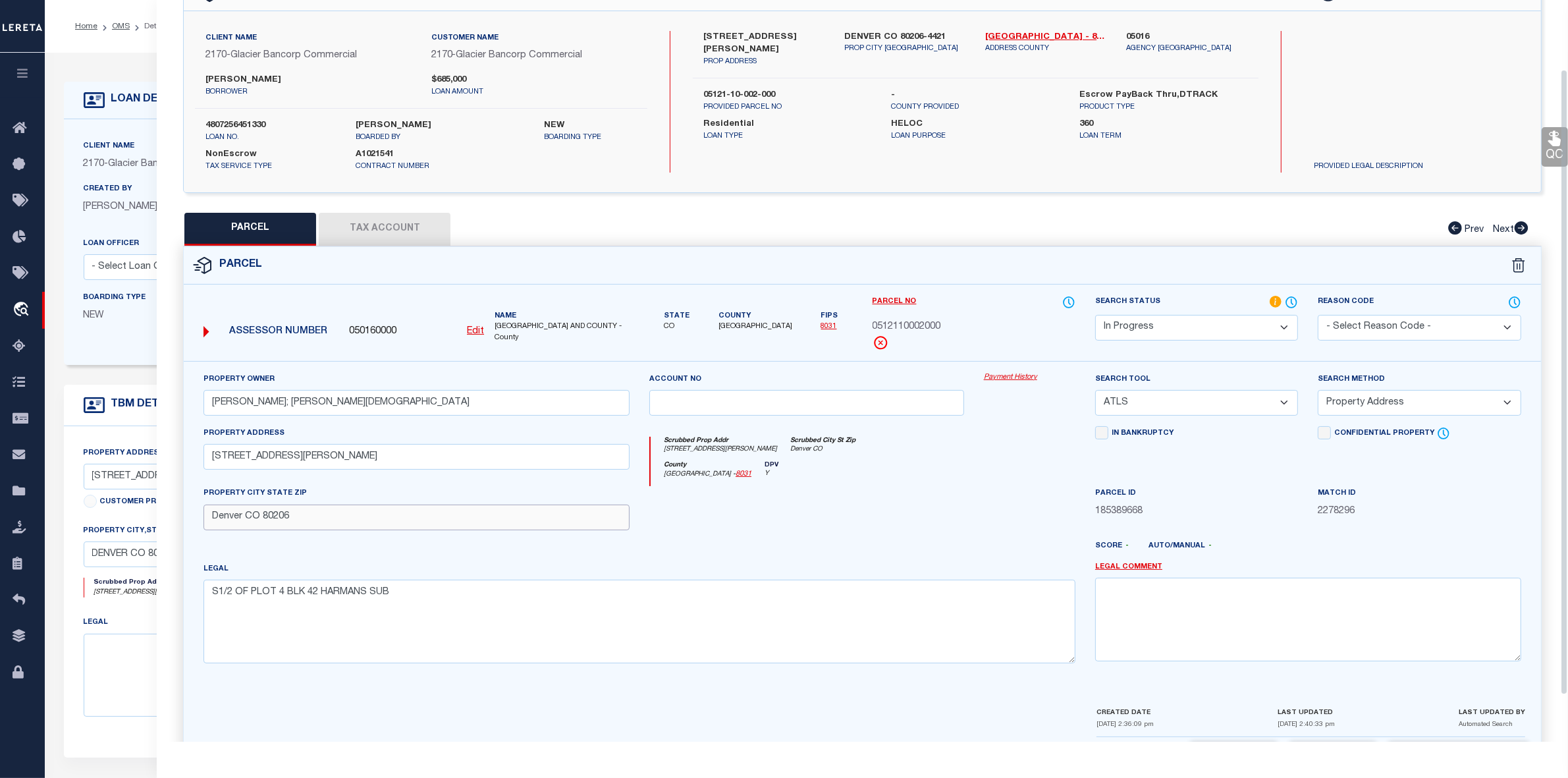
scroll to position [136, 0]
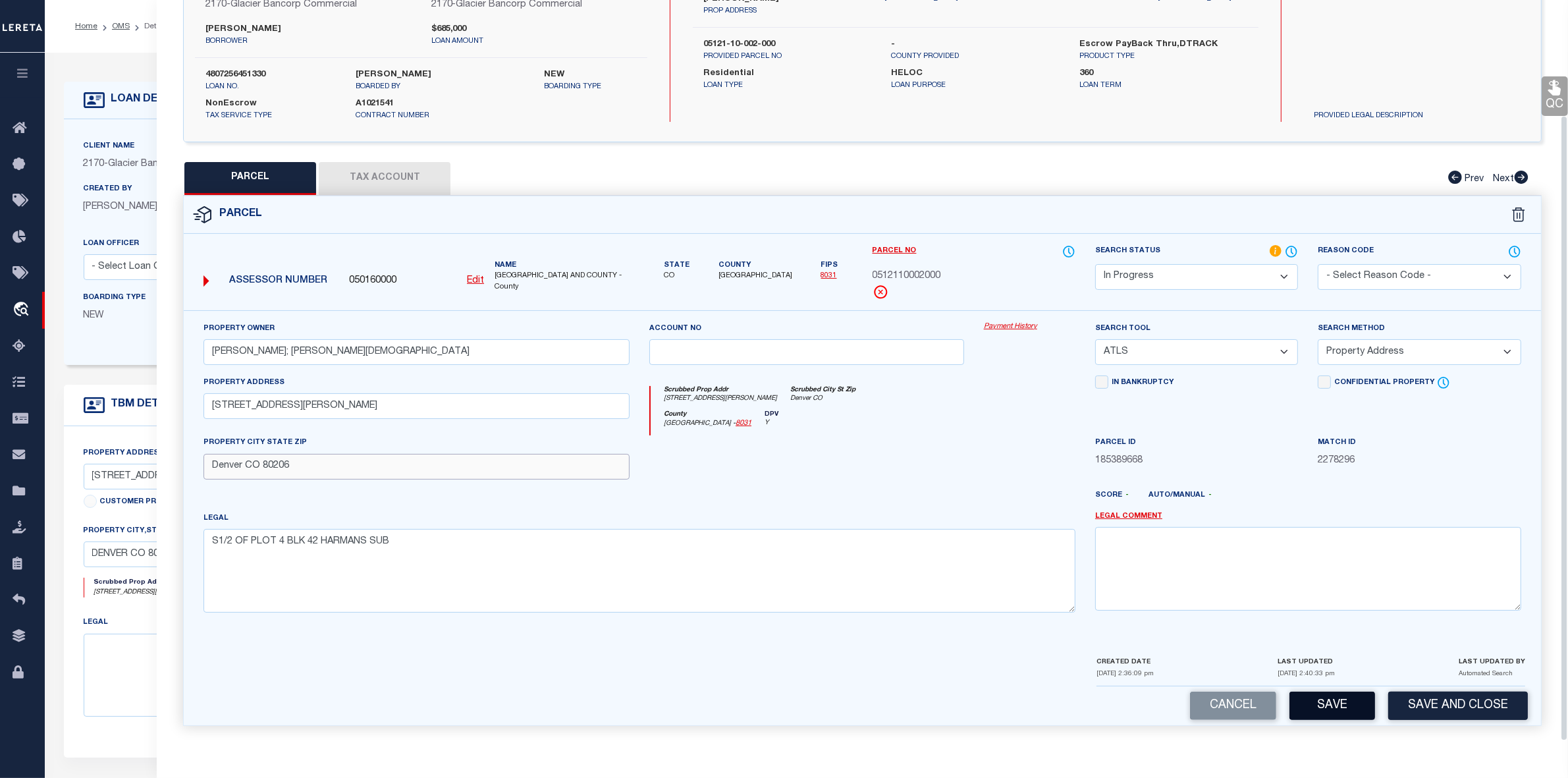
type input "Denver CO 80206"
click at [1327, 703] on button "Save" at bounding box center [1333, 705] width 86 height 28
click at [1179, 352] on select "-- Select Search Tool -- 3rd Party Website Agency File Agency Website ATLS CNV-…" at bounding box center [1196, 352] width 203 height 26
select select "AS"
select select
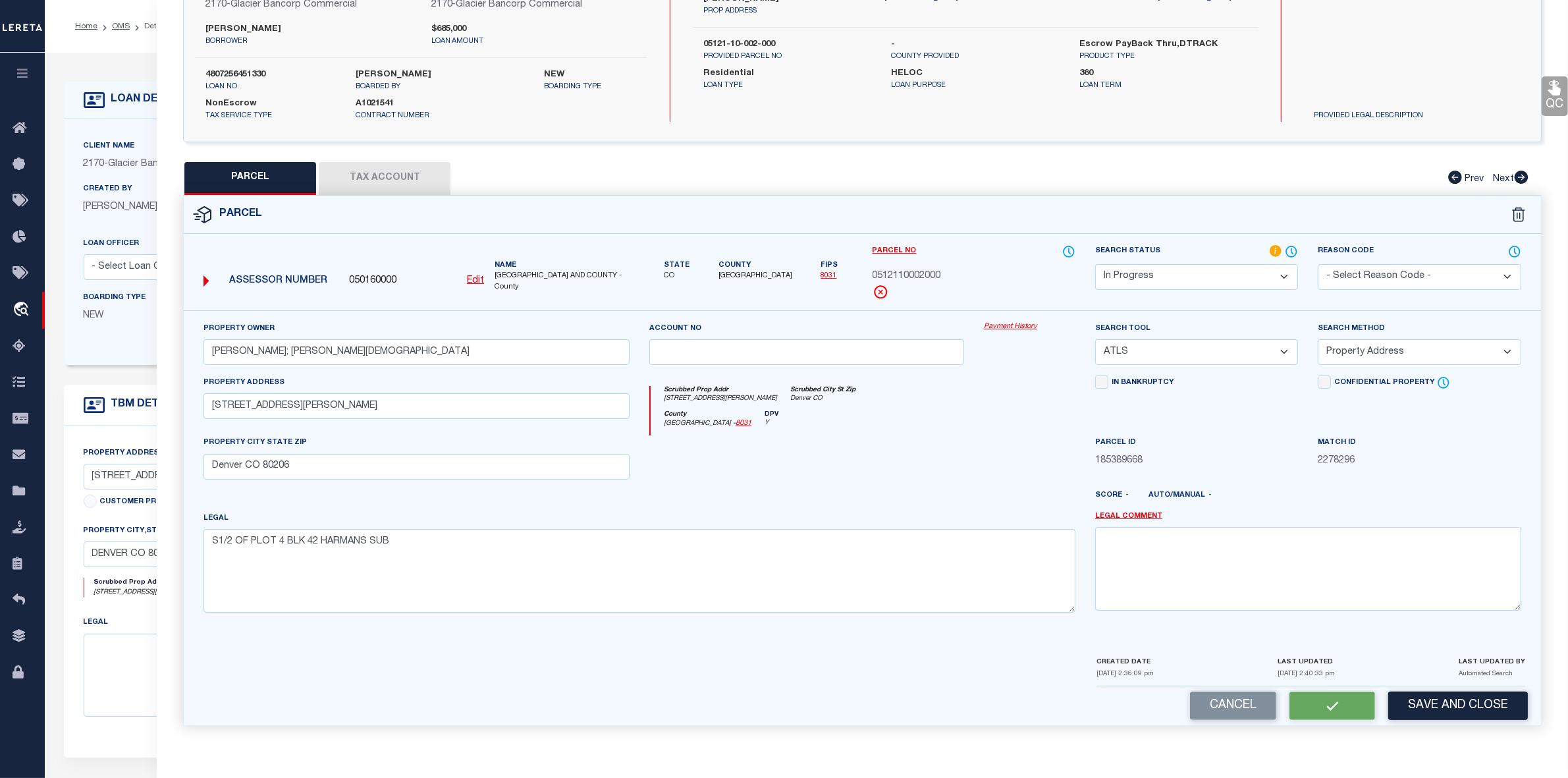
select select
checkbox input "false"
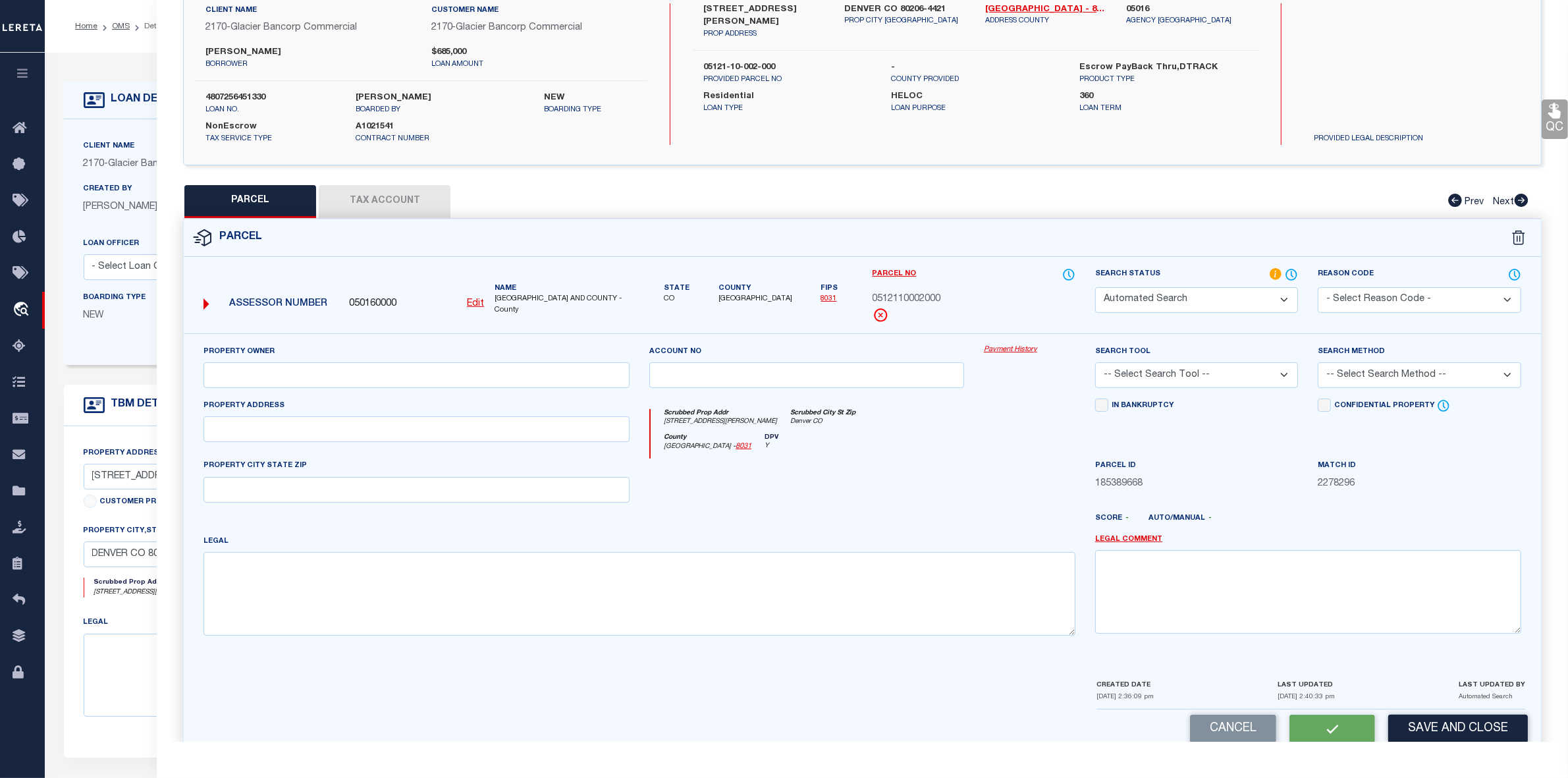
select select "IP"
type input "CHASE,JACOB; CHASE,CHRISTA"
select select "ATL"
select select "ADD"
type input "360 N ADAMS ST"
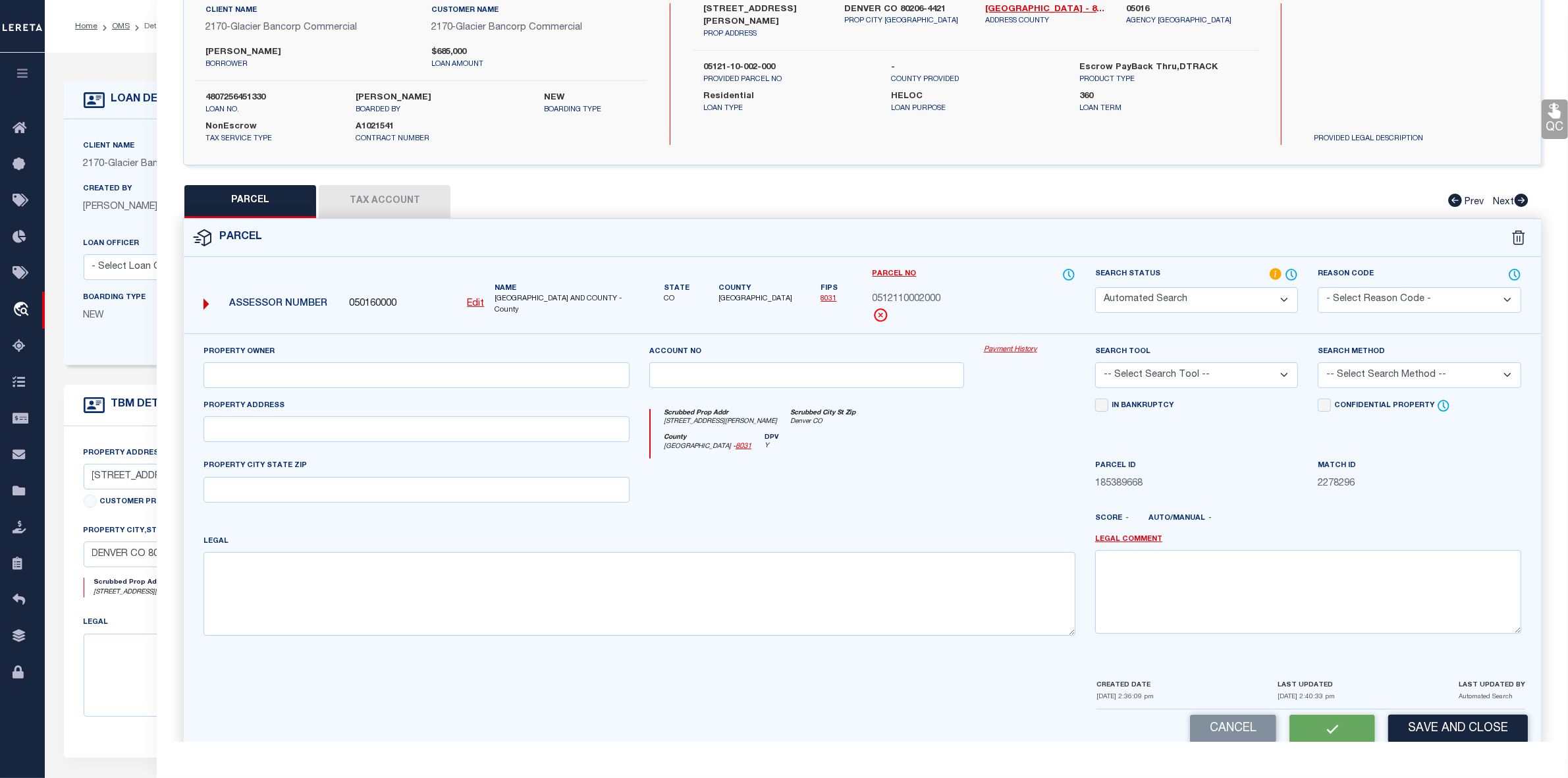
type input "Denver CO 80206"
type textarea "S1/2 OF PLOT 4 BLK 42 HARMANS SUB"
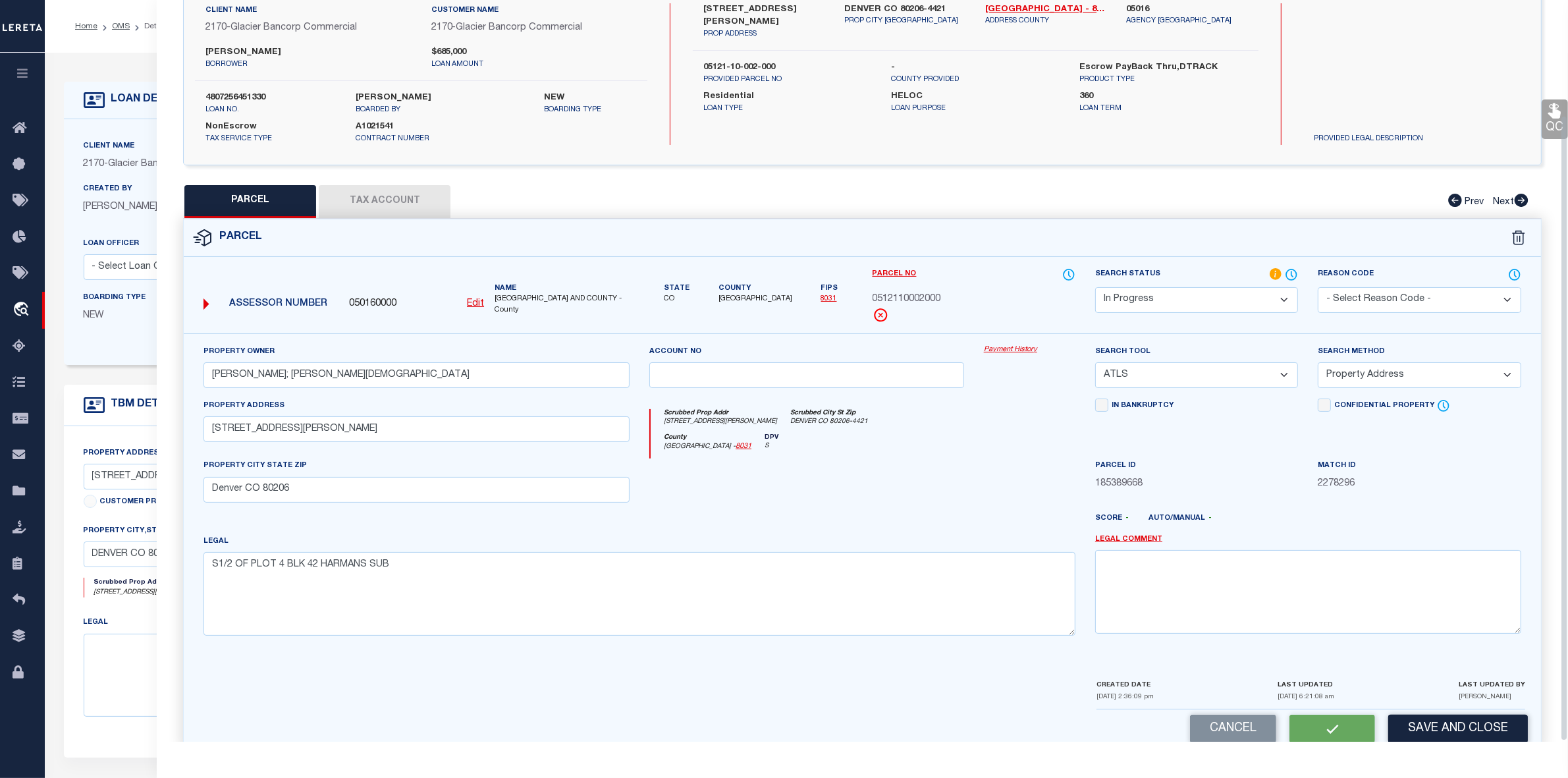
scroll to position [98, 0]
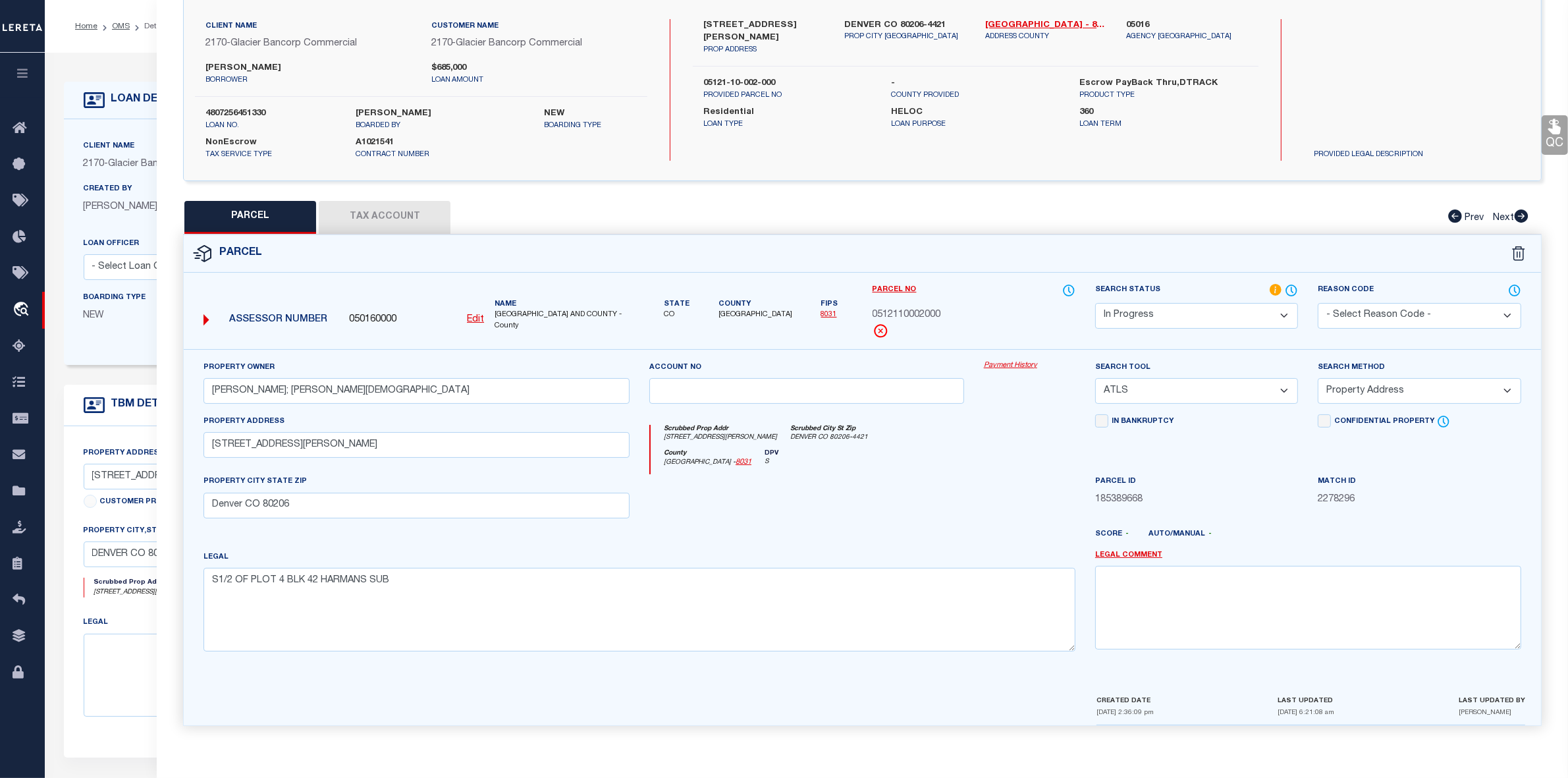
select select "AGW"
click at [1096, 378] on select "-- Select Search Tool -- 3rd Party Website Agency File Agency Website ATLS CNV-…" at bounding box center [1196, 391] width 203 height 26
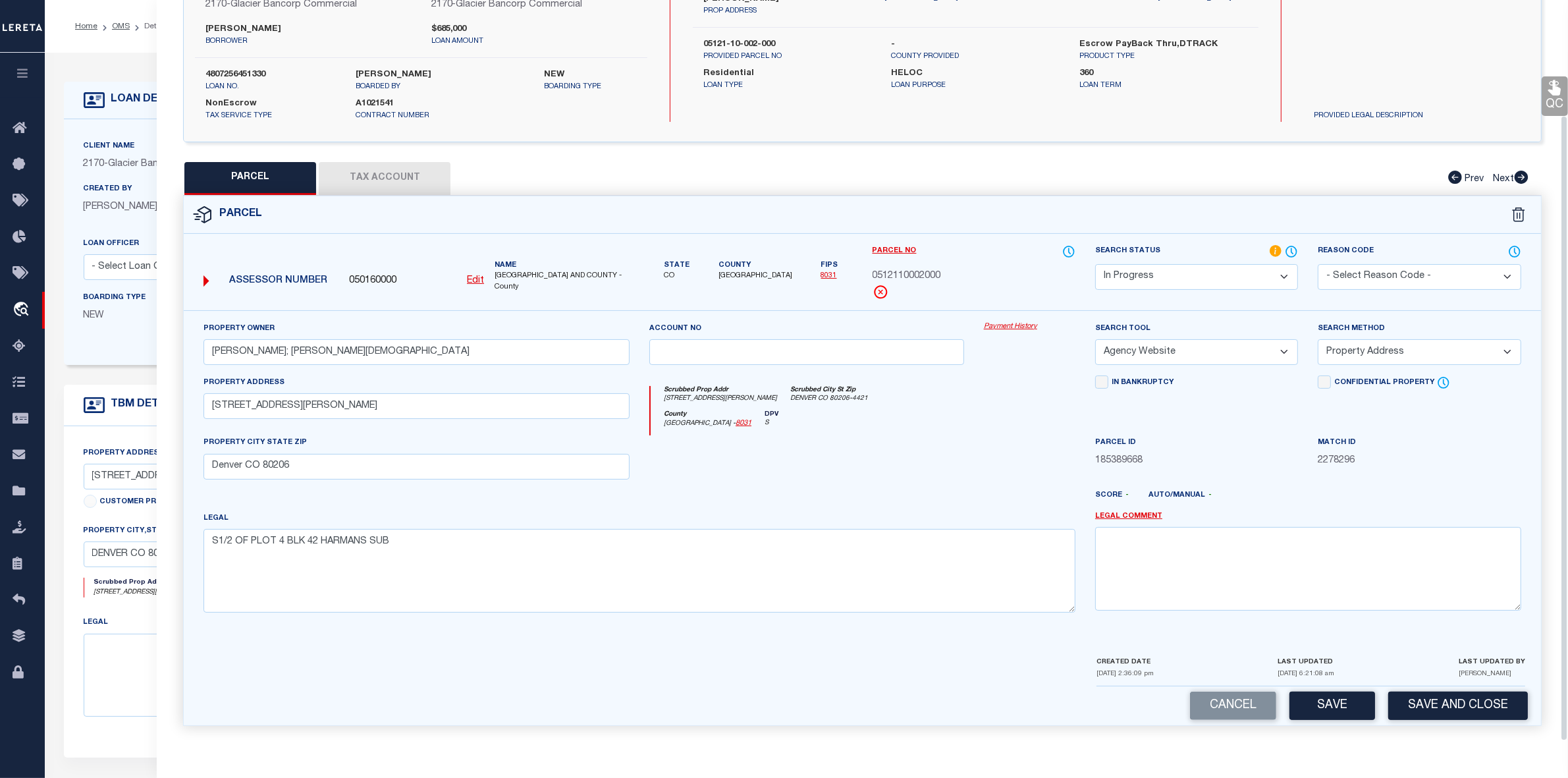
click at [1364, 388] on div "Confidential Property" at bounding box center [1419, 383] width 203 height 16
click at [1377, 352] on select "-- Select Search Method -- Property Address Legal Liability Info Provided" at bounding box center [1419, 352] width 203 height 26
select select "LEG"
click at [1318, 339] on select "-- Select Search Method -- Property Address Legal Liability Info Provided" at bounding box center [1419, 352] width 203 height 26
click at [1339, 712] on button "Save" at bounding box center [1333, 705] width 86 height 28
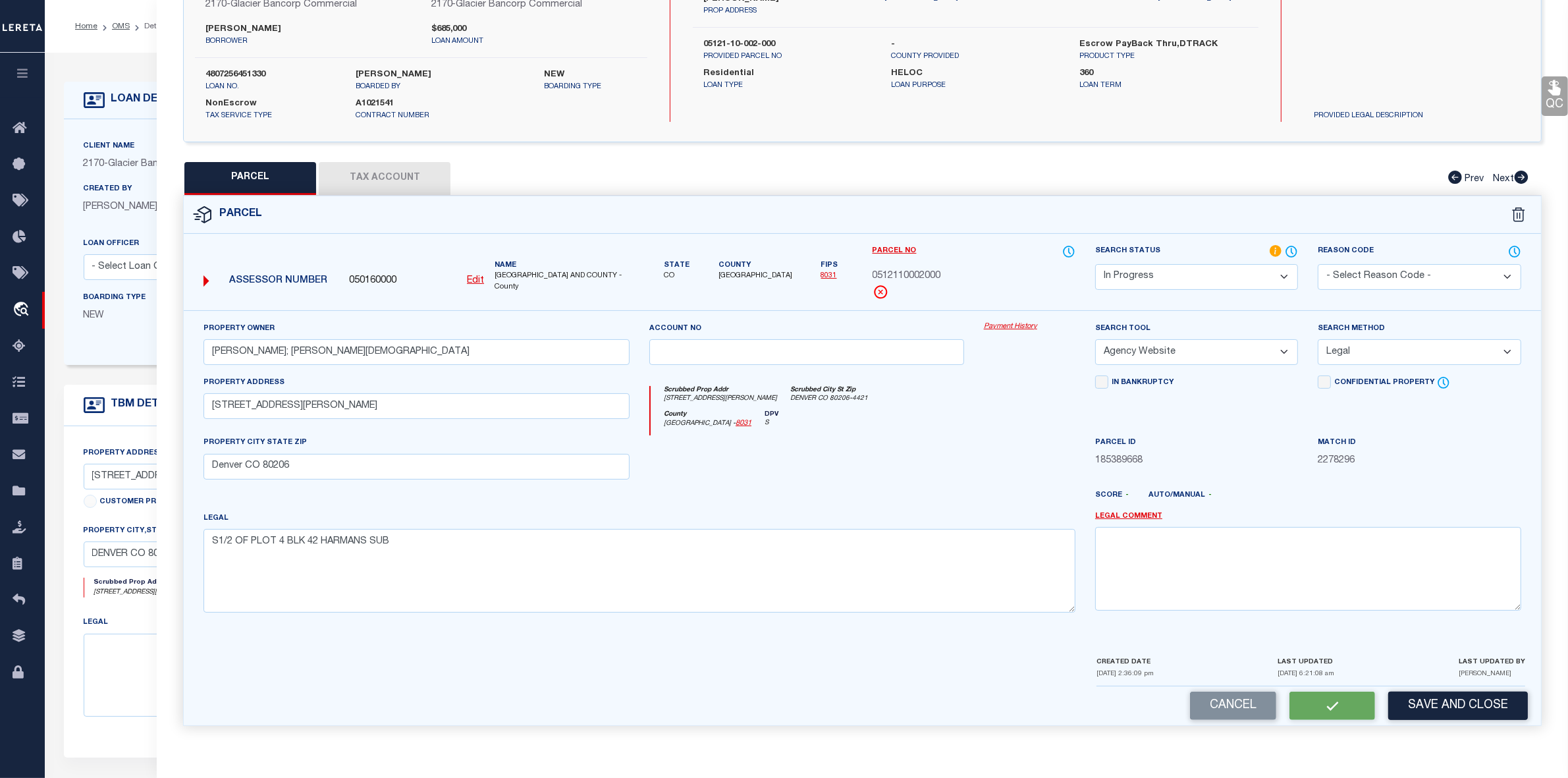
select select "AS"
select select
checkbox input "false"
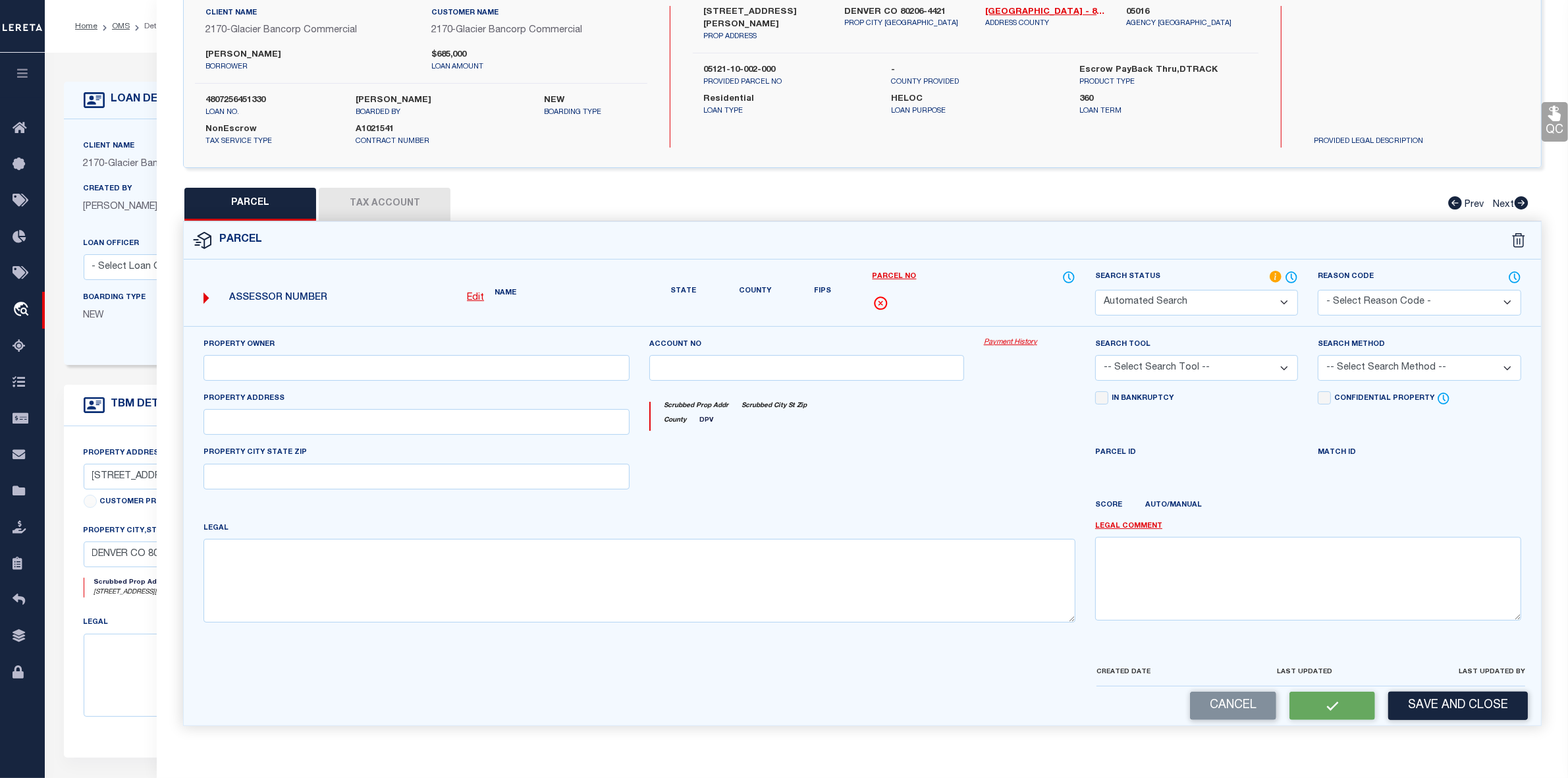
select select "IP"
type input "CHASE,JACOB; CHASE,CHRISTA"
select select "AGW"
select select "LEG"
type input "360 N ADAMS ST"
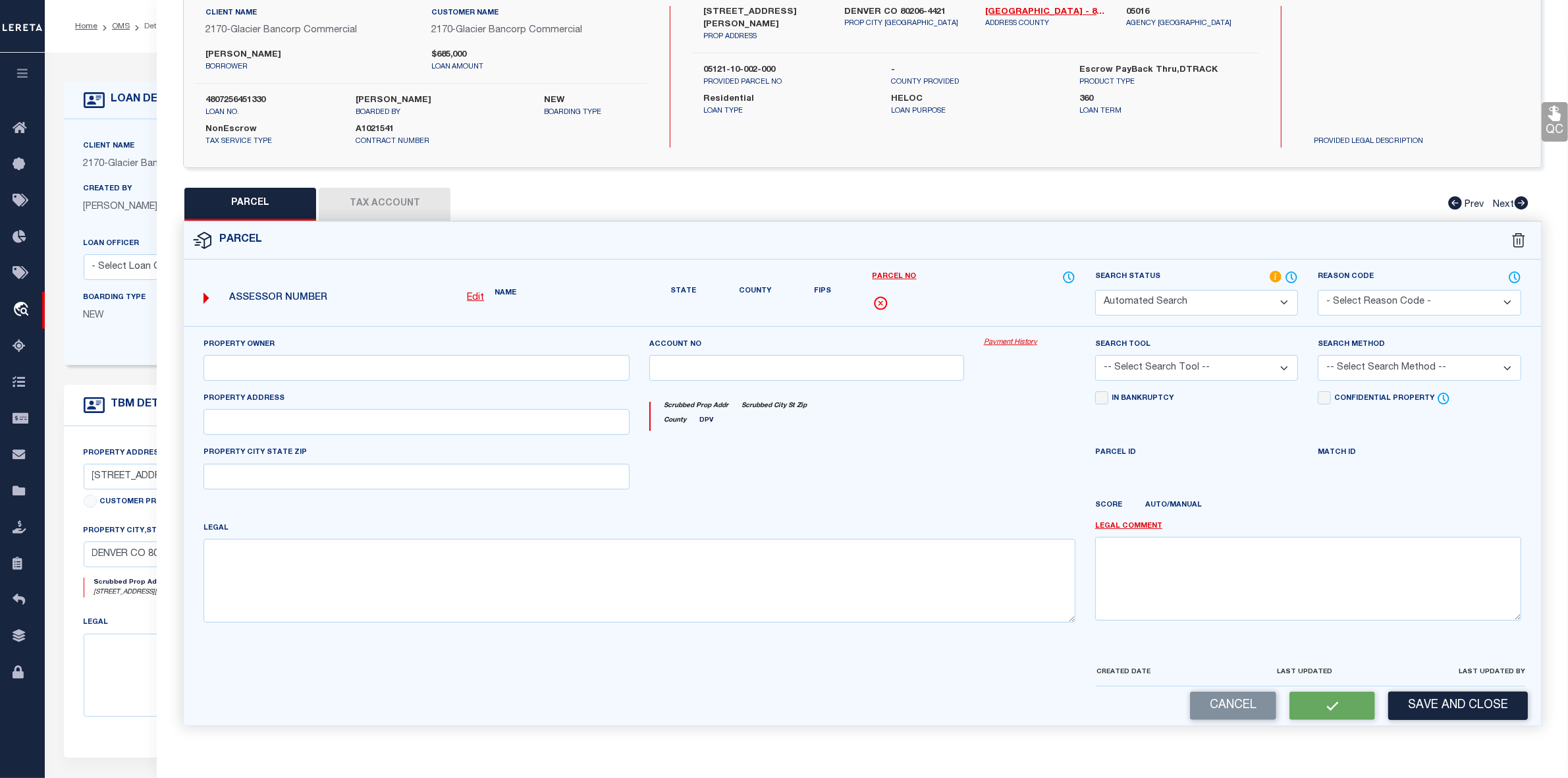
type input "Denver CO 80206"
type textarea "S1/2 OF PLOT 4 BLK 42 HARMANS SUB"
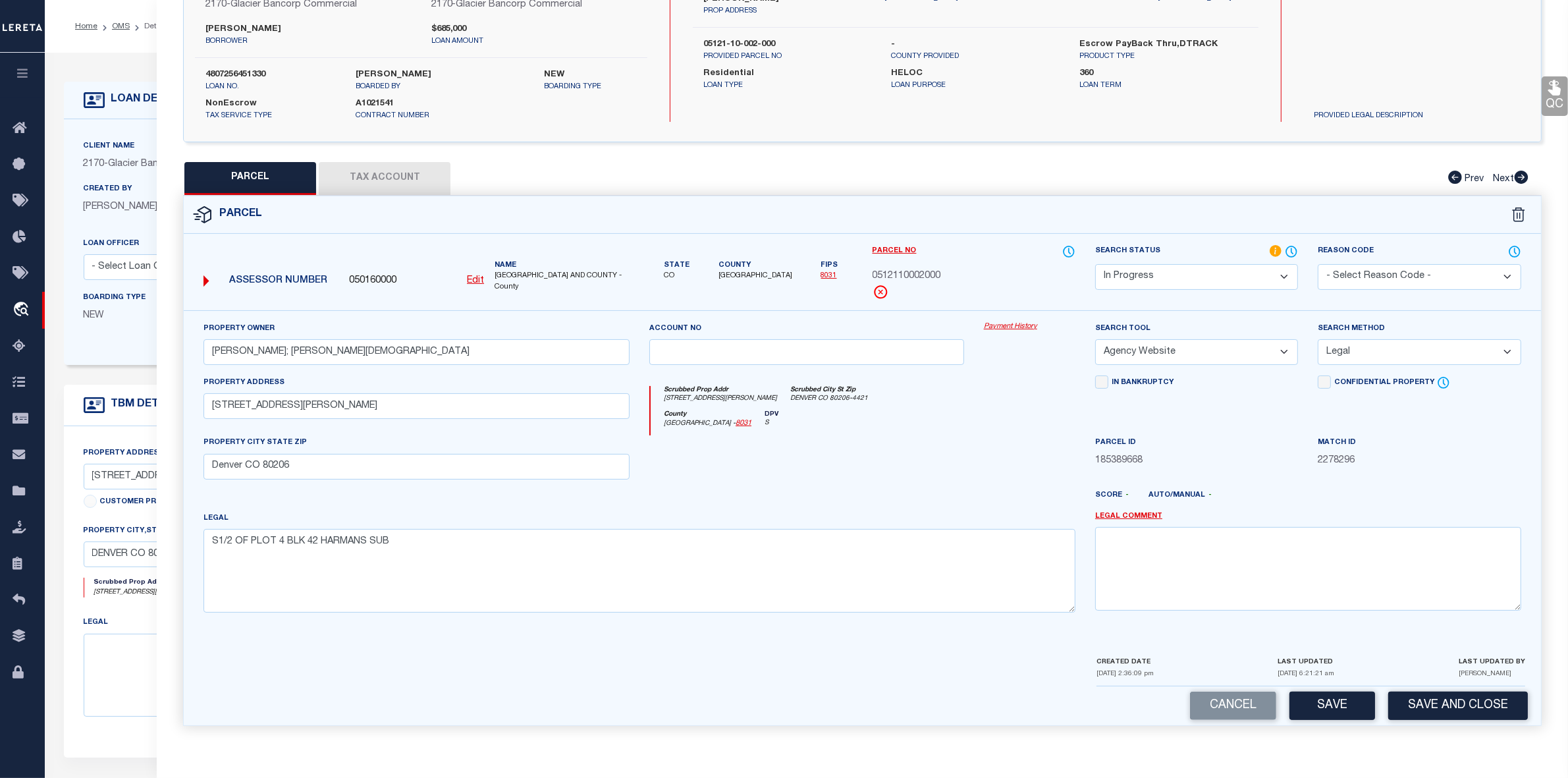
click at [392, 171] on button "Tax Account" at bounding box center [385, 178] width 131 height 33
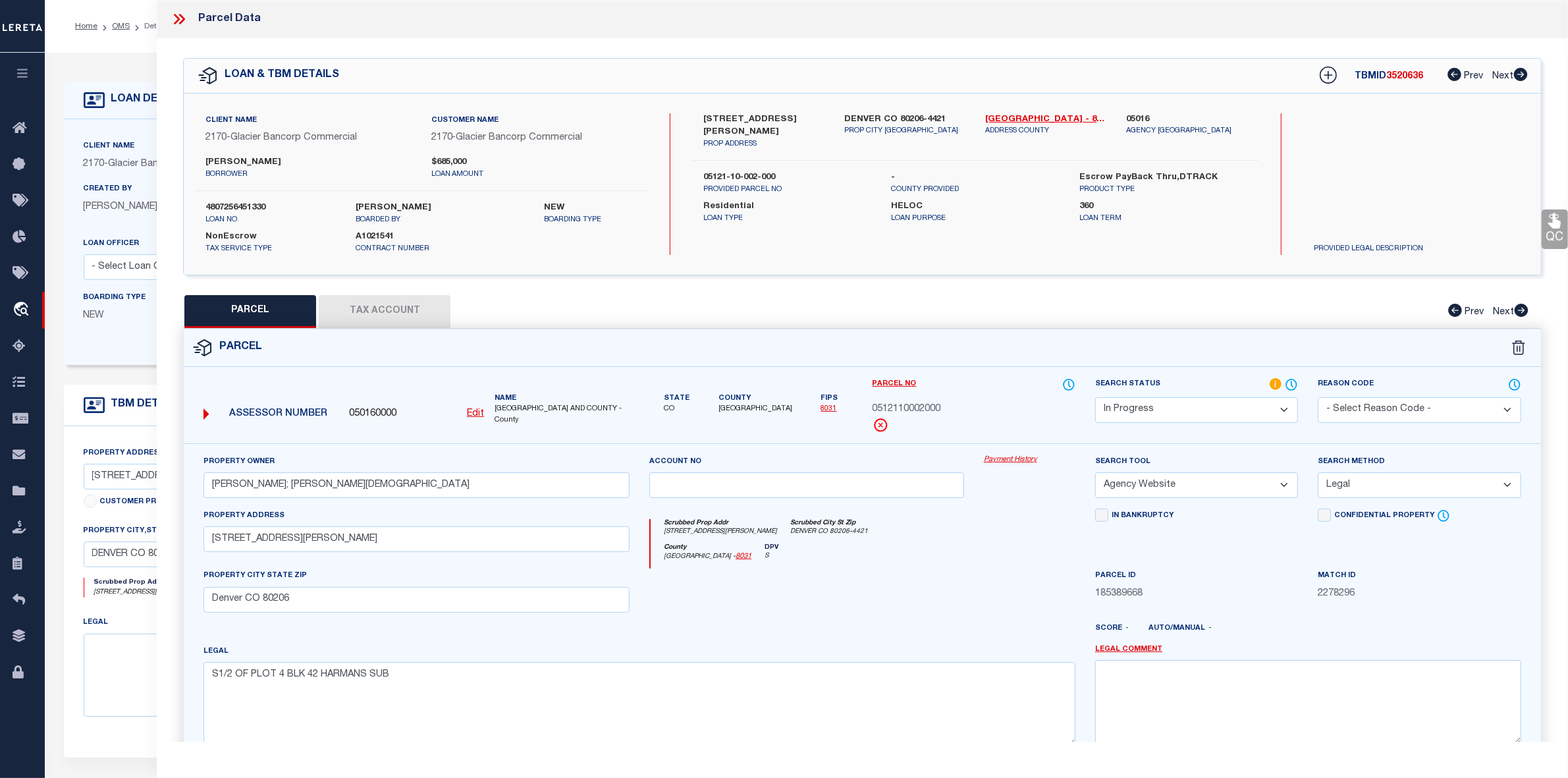
select select "100"
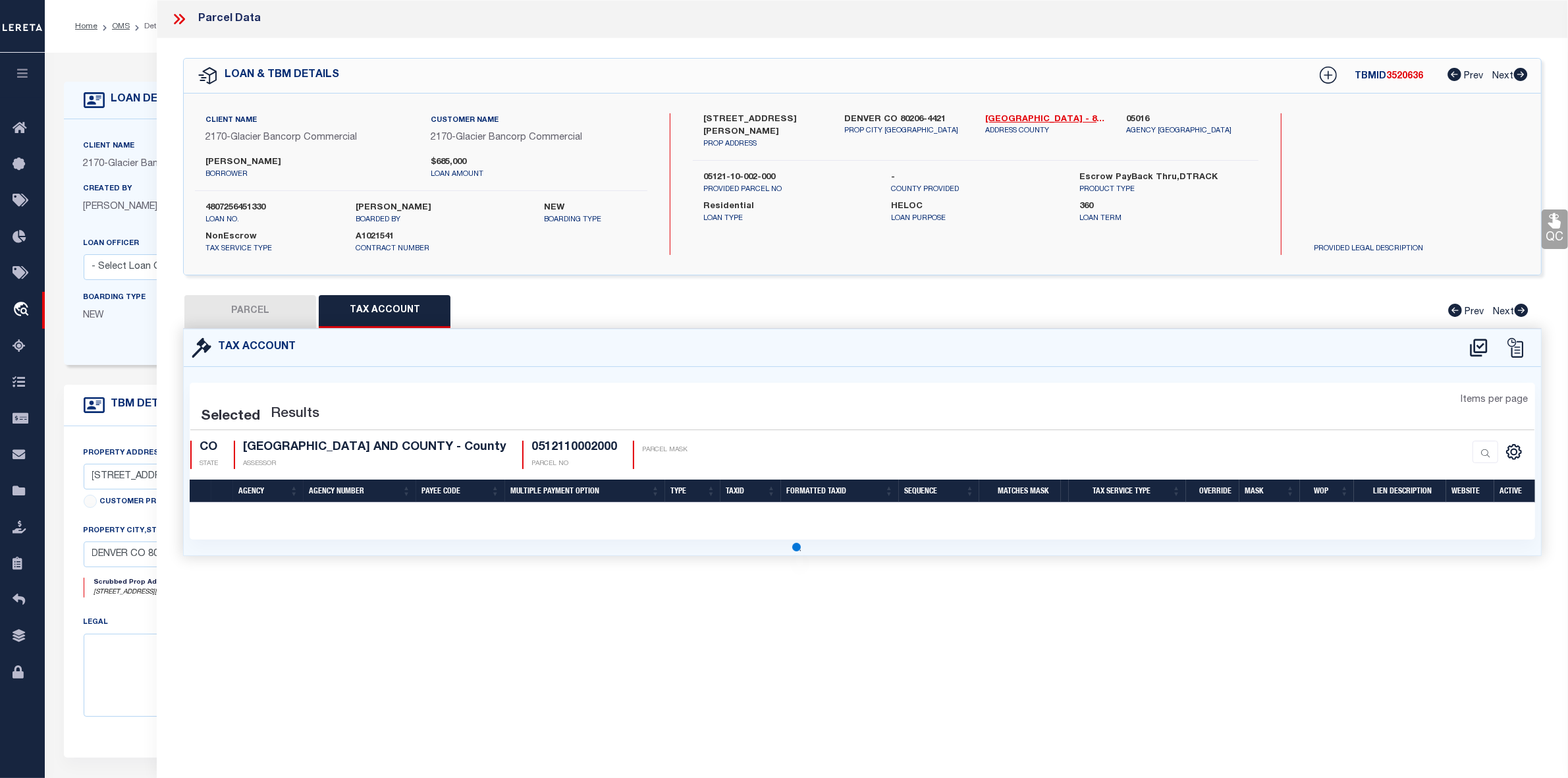
select select "100"
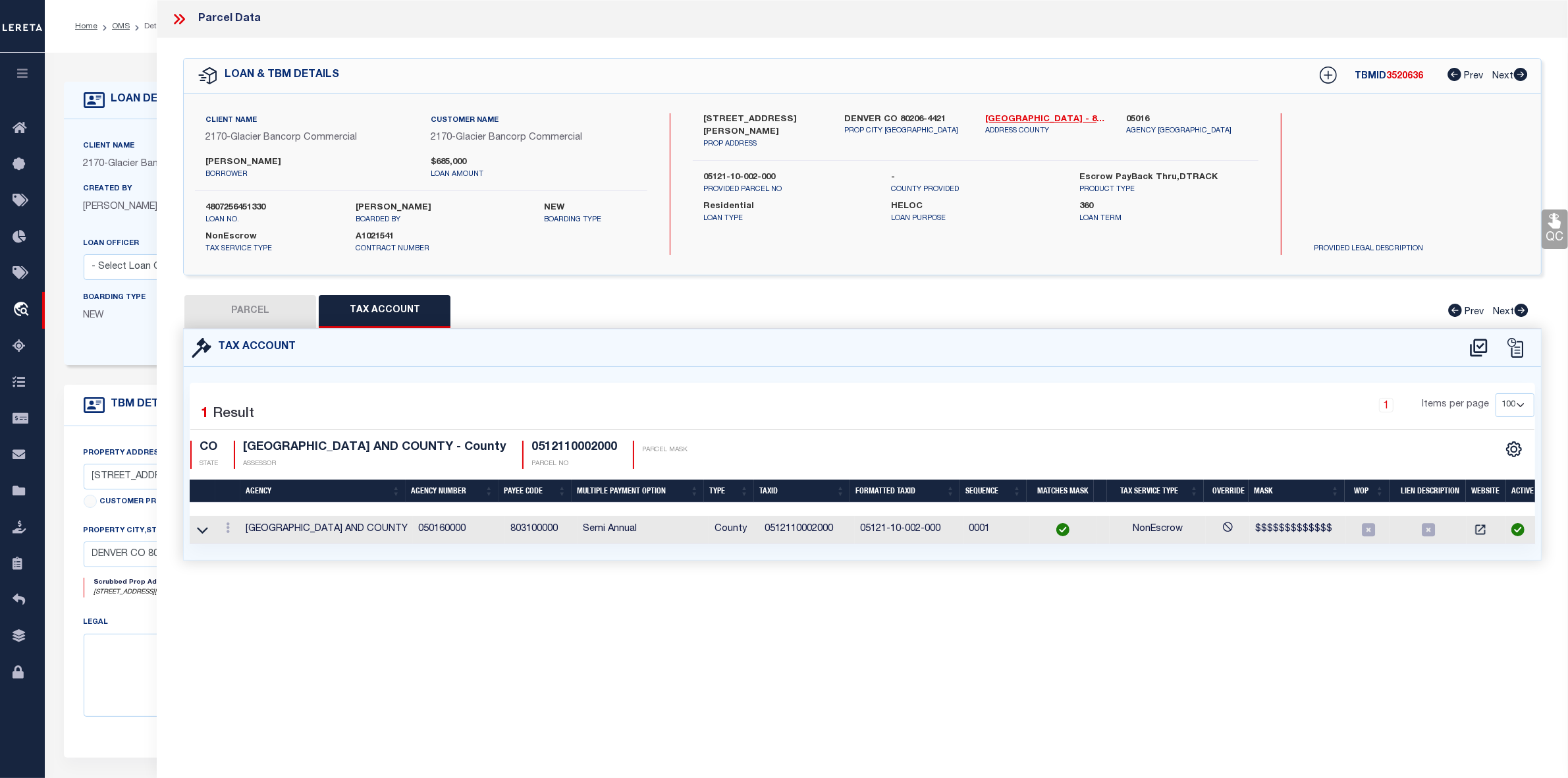
click at [252, 313] on button "PARCEL" at bounding box center [250, 311] width 131 height 33
select select "AS"
select select
checkbox input "false"
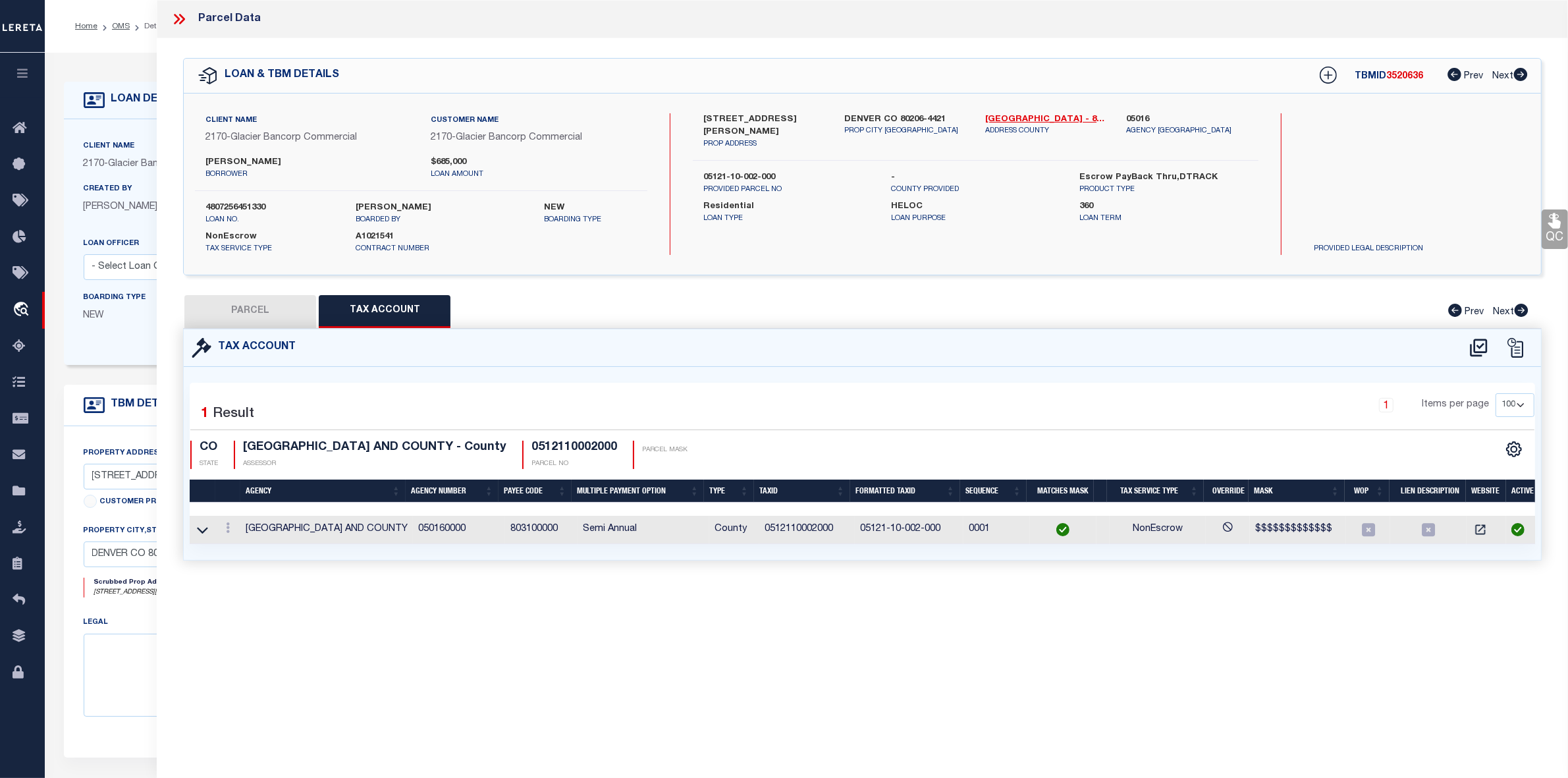
checkbox input "false"
select select "IP"
type input "CHASE,JACOB; CHASE,CHRISTA"
select select "AGW"
select select "LEG"
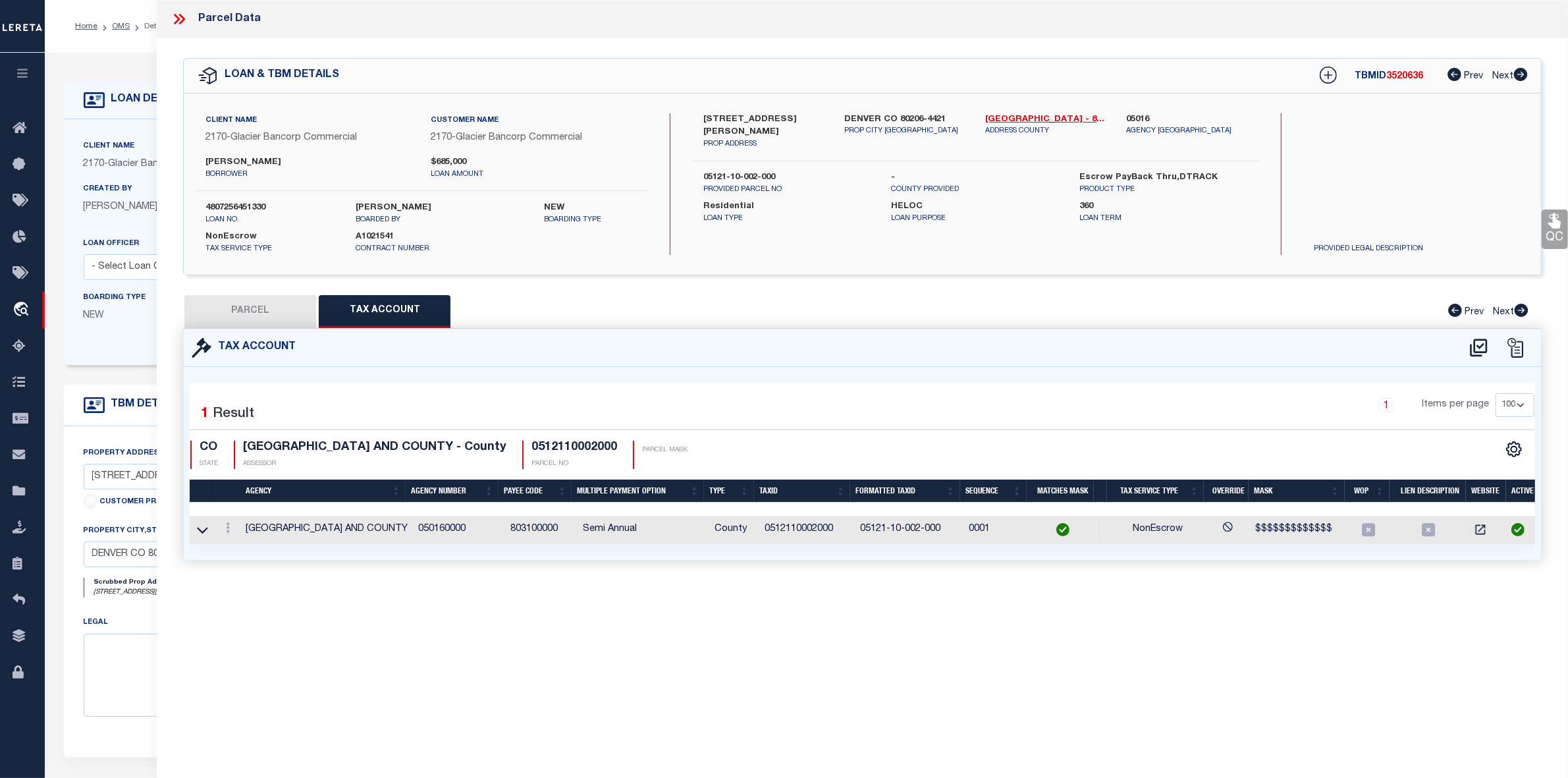
type input "360 N ADAMS ST"
type input "Denver CO 80206"
type textarea "S1/2 OF PLOT 4 BLK 42 HARMANS SUB"
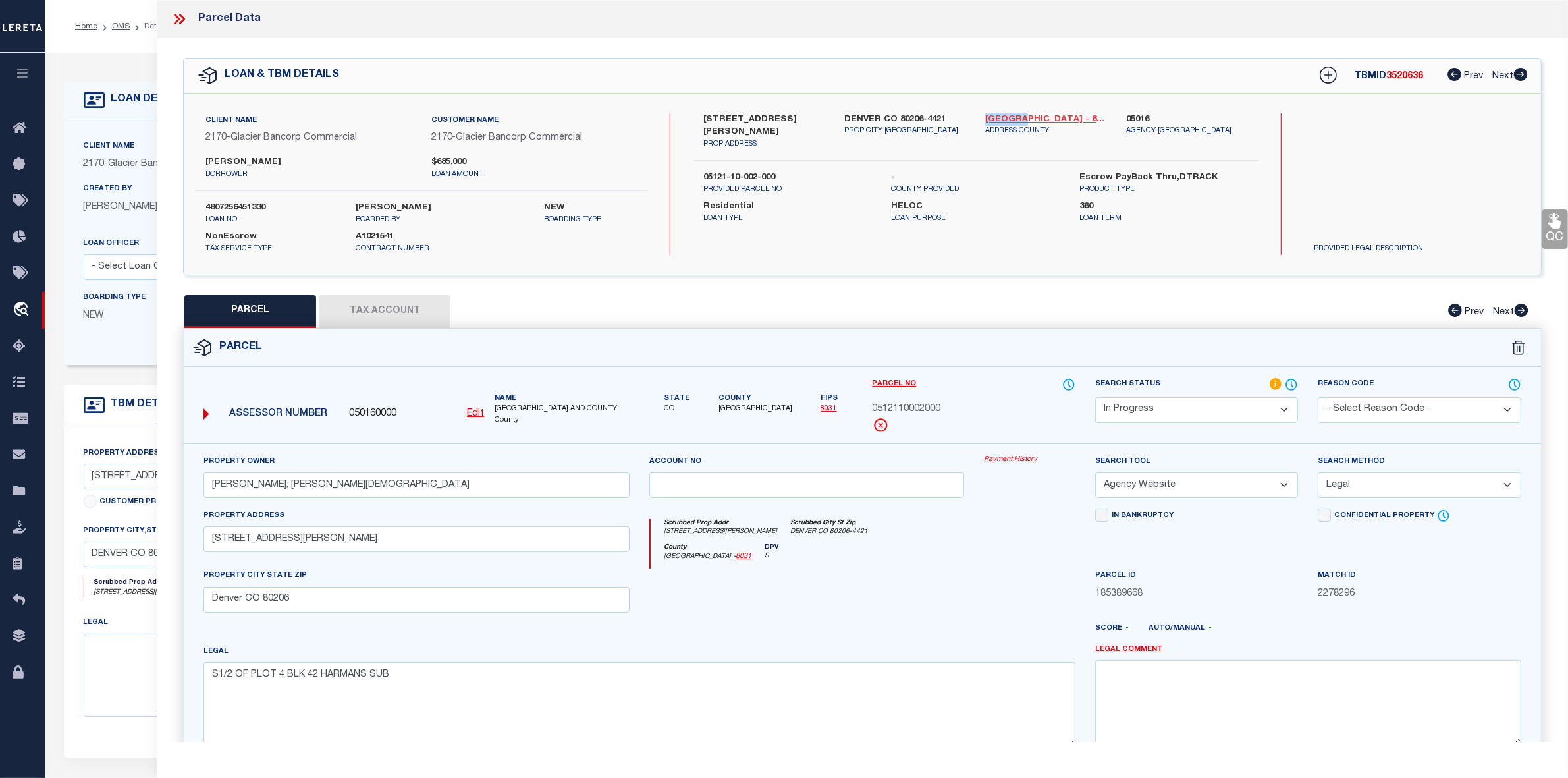
drag, startPoint x: 982, startPoint y: 116, endPoint x: 1016, endPoint y: 116, distance: 34.0
click at [1016, 116] on div "Denver - 8031 ADDRESS COUNTY" at bounding box center [1046, 131] width 141 height 37
copy link "[GEOGRAPHIC_DATA]"
click at [181, 21] on icon at bounding box center [179, 19] width 17 height 17
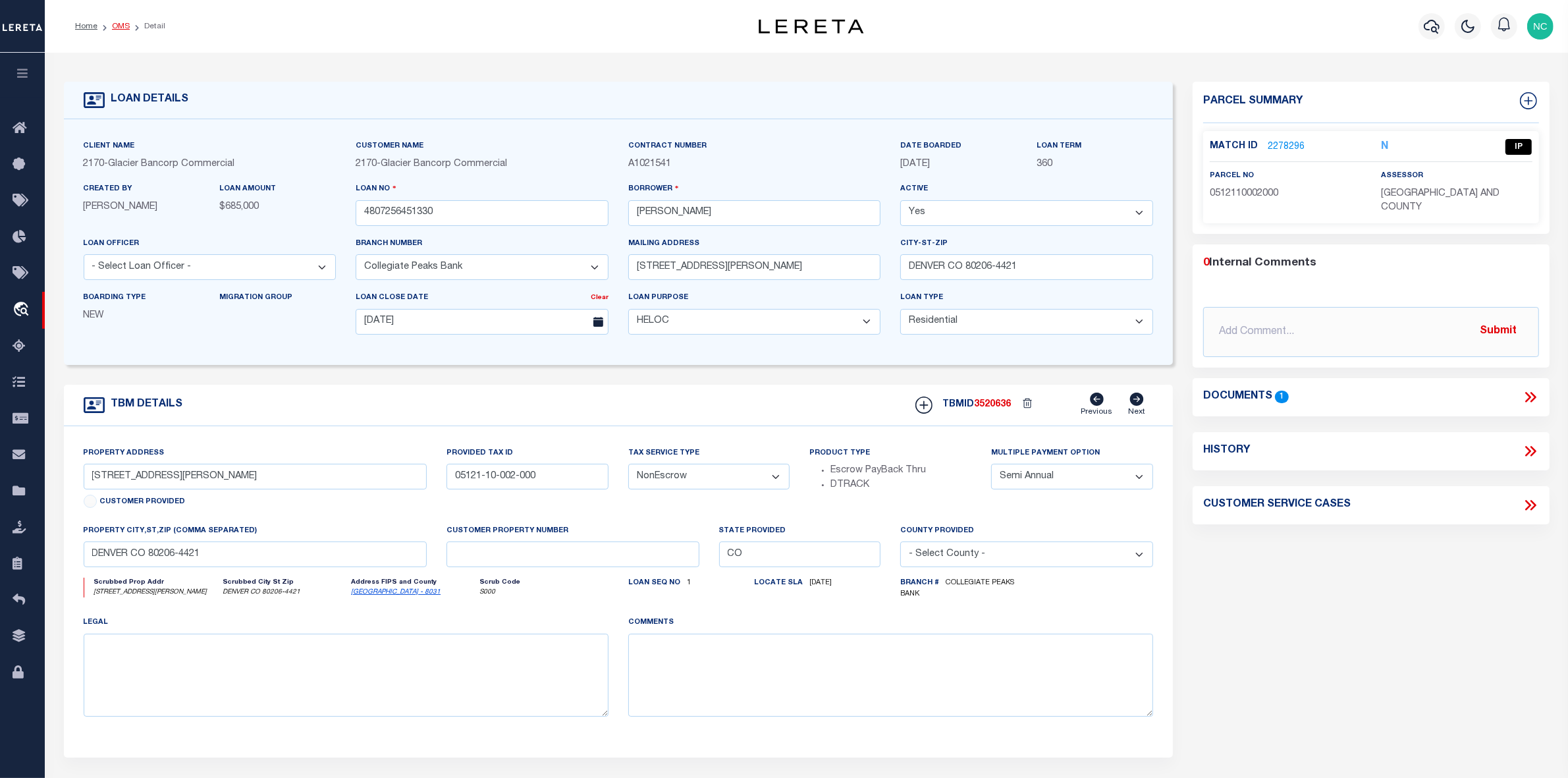
click at [122, 30] on link "OMS" at bounding box center [120, 26] width 18 height 8
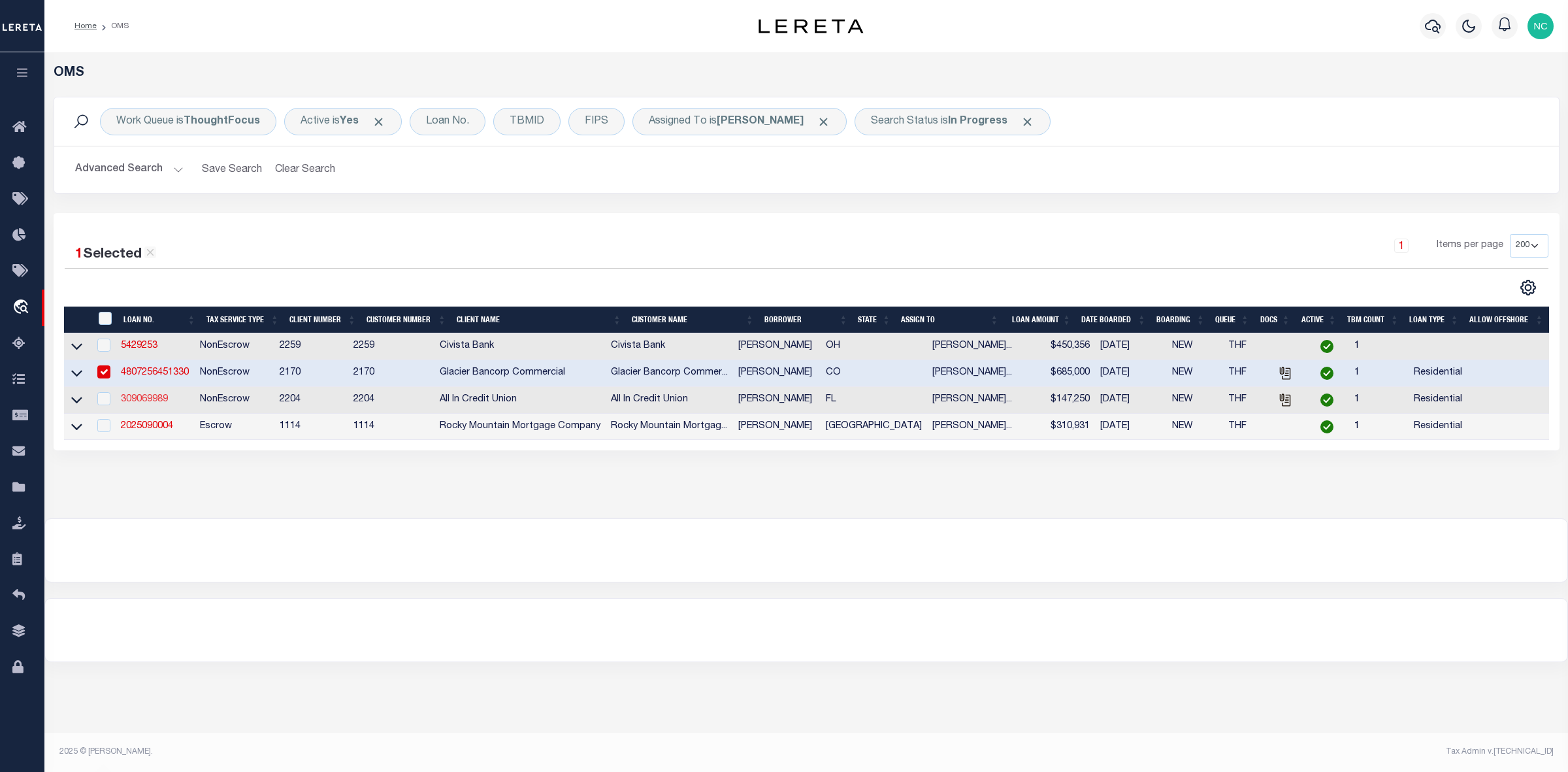
click at [153, 403] on link "309069989" at bounding box center [144, 399] width 47 height 9
type input "309069989"
type input "Jamie Dean"
select select
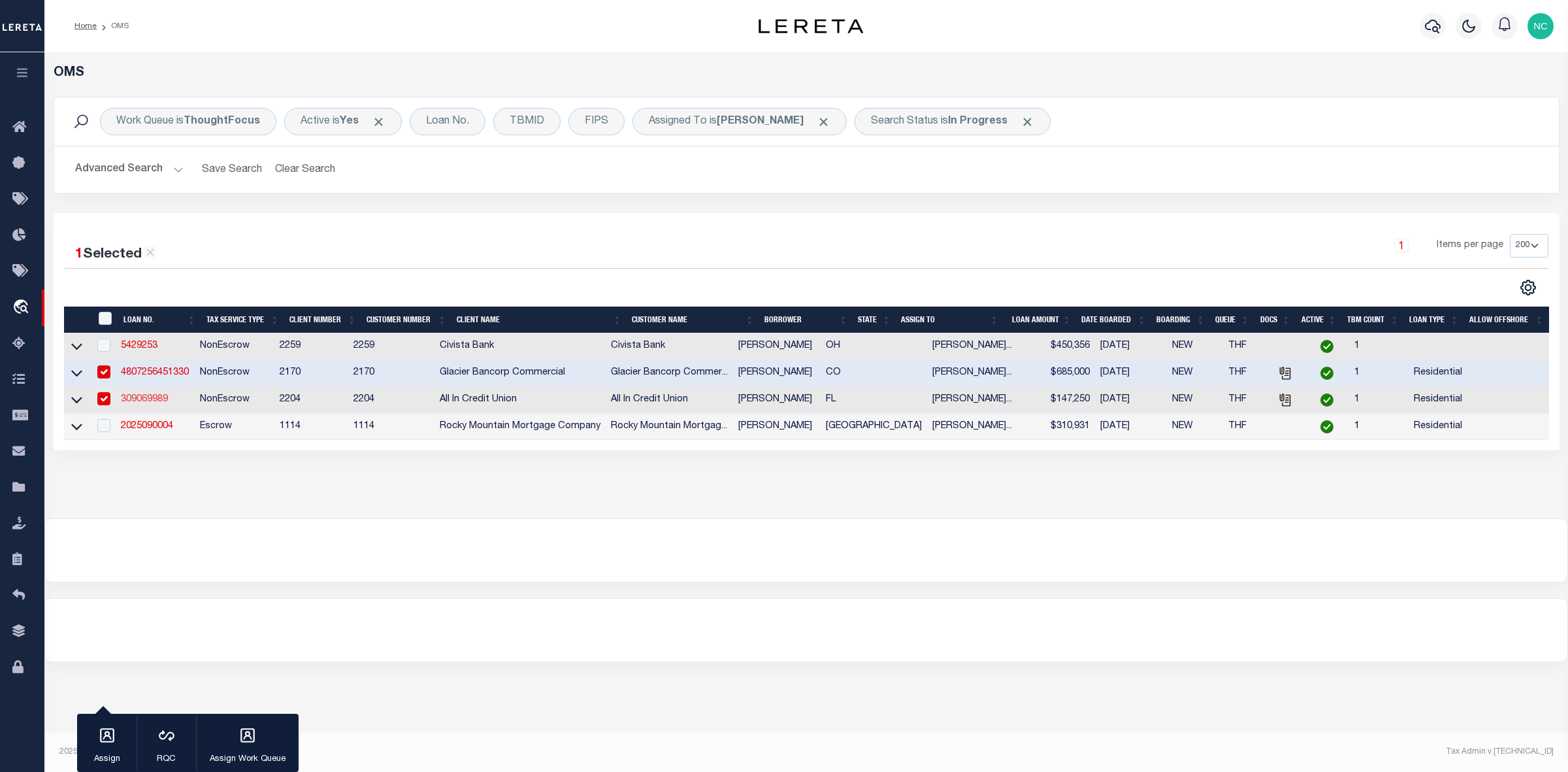
type input "09/03/2025"
select select "400"
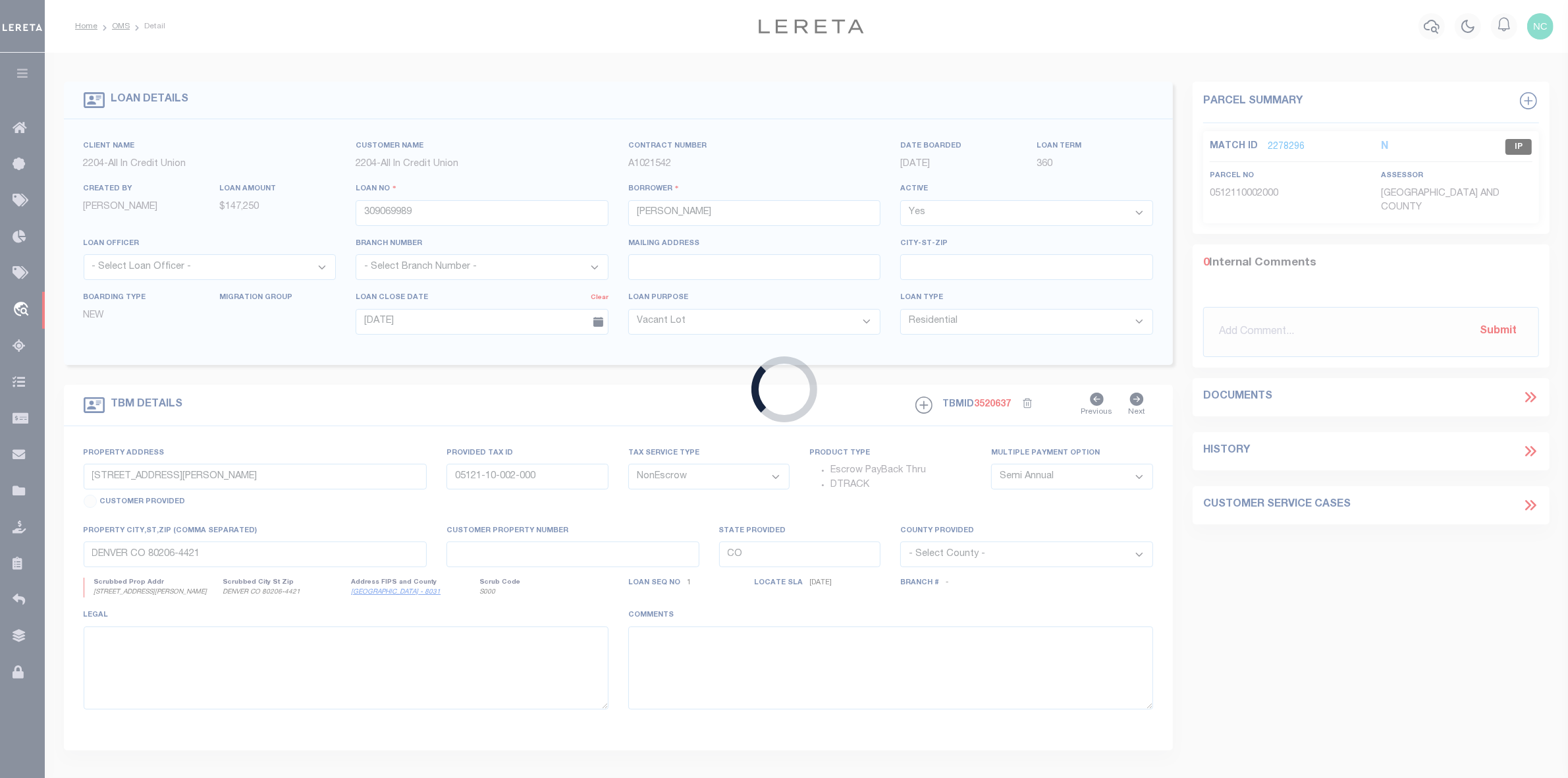
type input "0 Rock Crusher Road"
type input "23-3S-01E-392-05416-111"
select select
type input "Crawfordville FL 32327"
type input "FL"
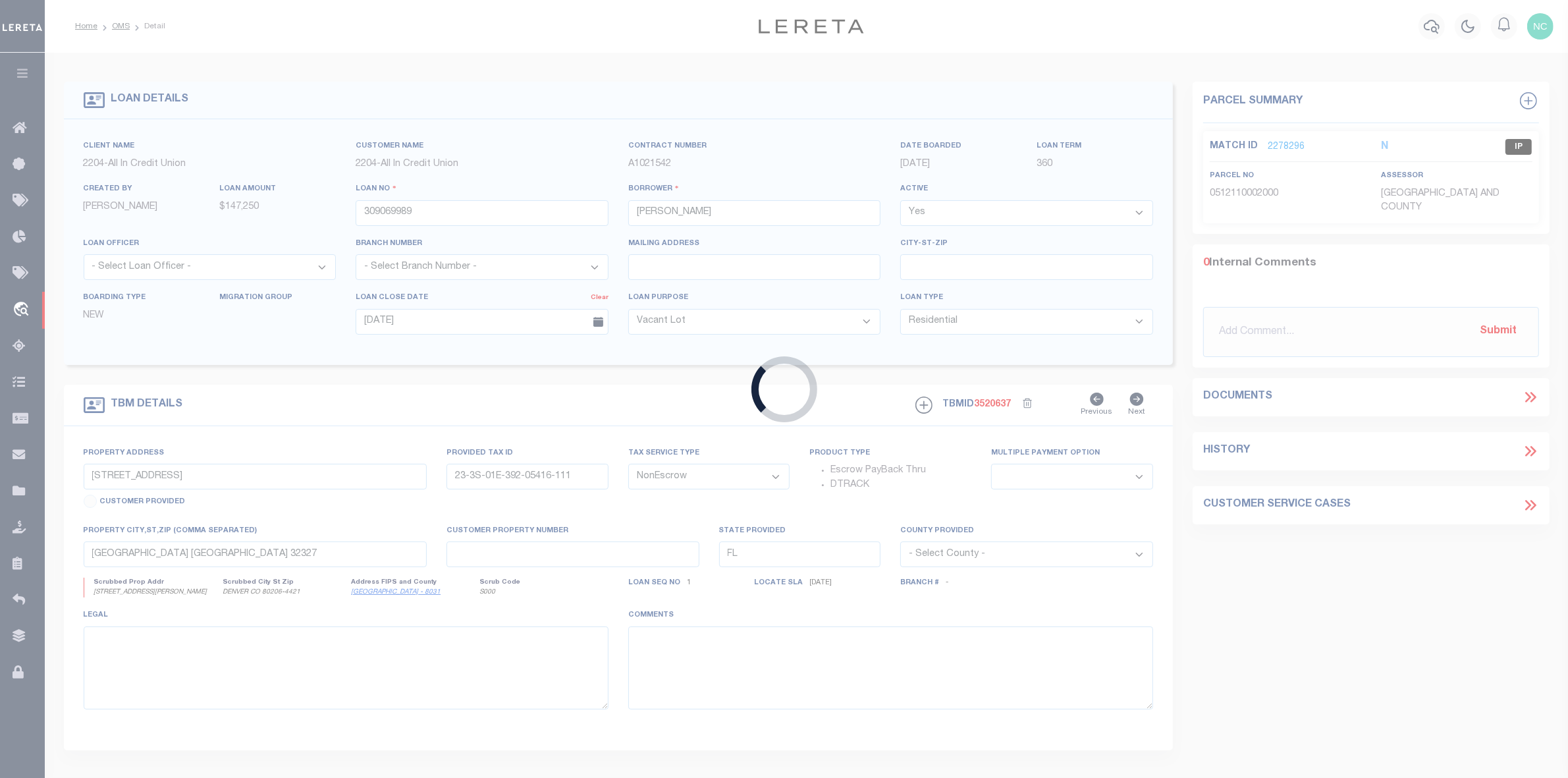
select select "44319"
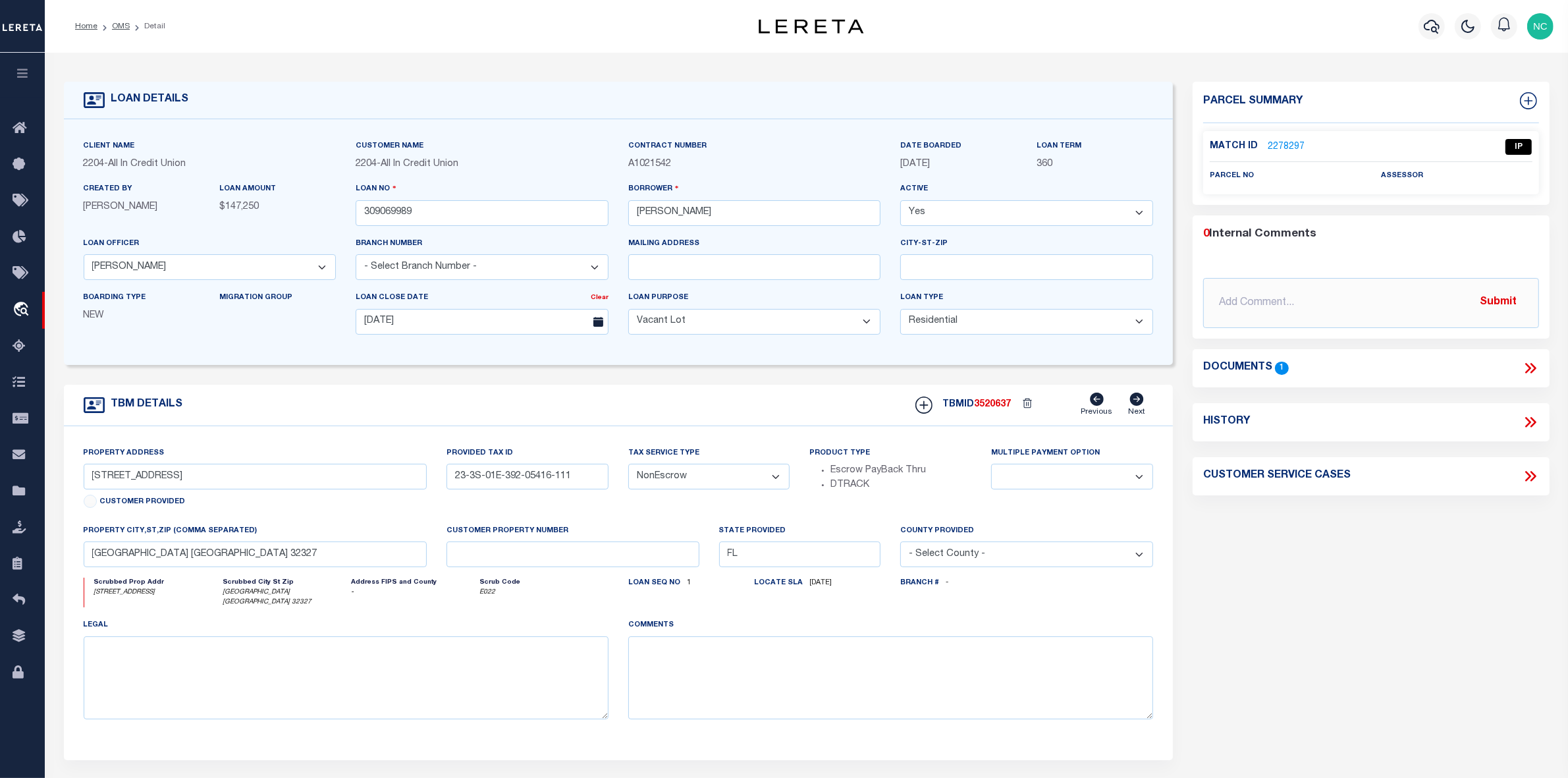
click at [1528, 365] on icon at bounding box center [1528, 368] width 6 height 11
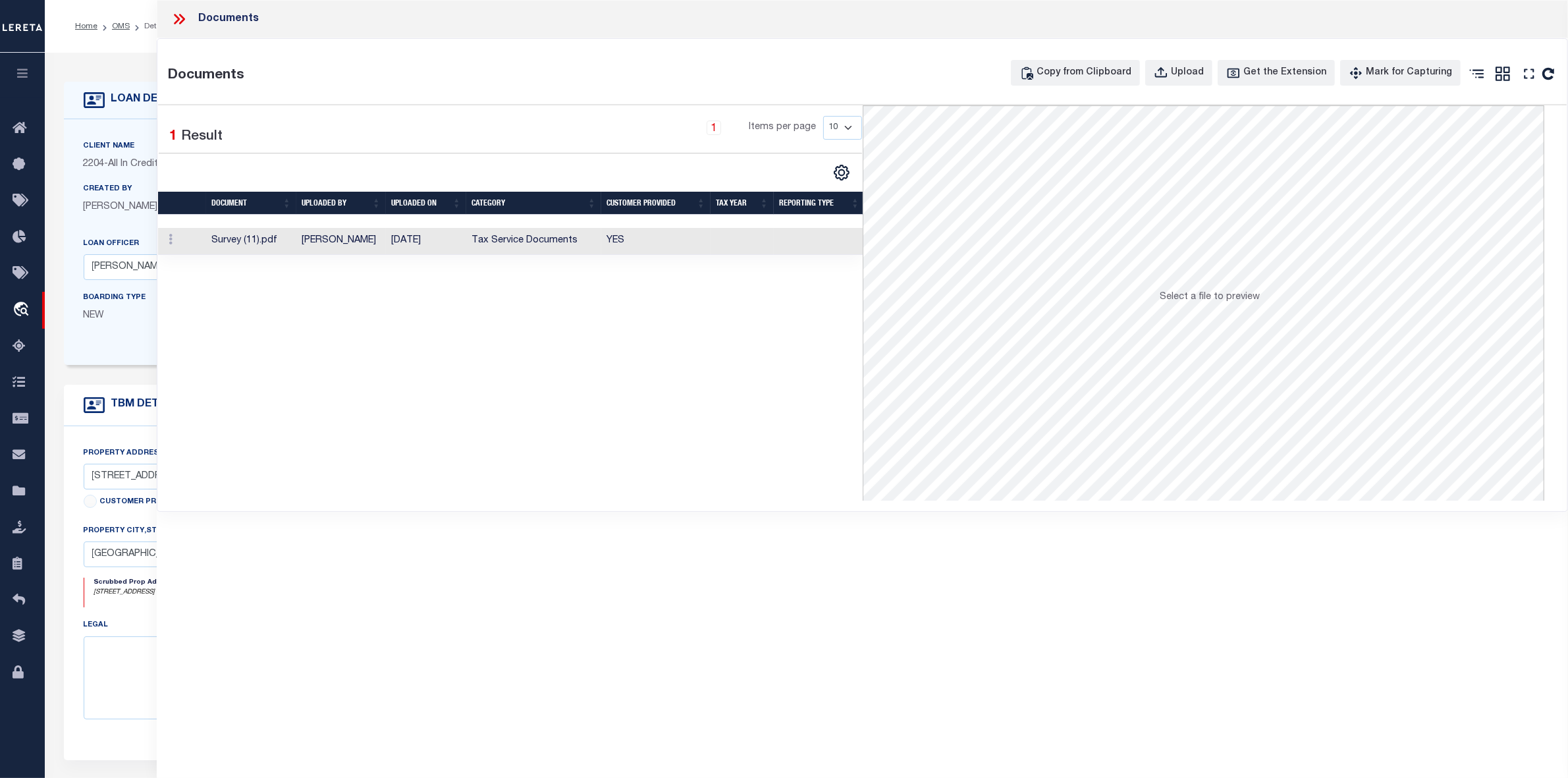
click at [245, 237] on td "Survey (11).pdf" at bounding box center [252, 241] width 90 height 27
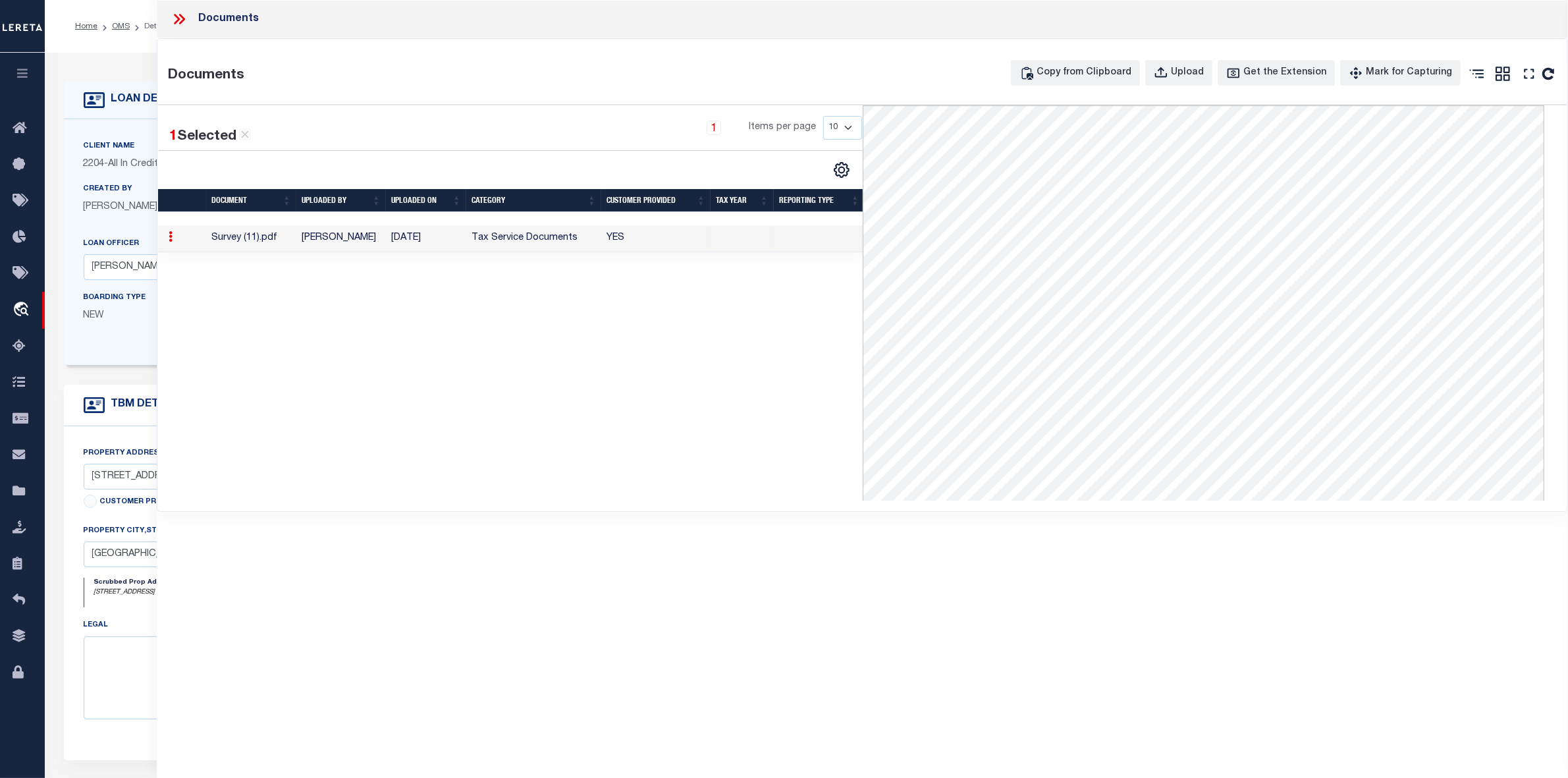
click at [177, 15] on icon at bounding box center [179, 19] width 17 height 17
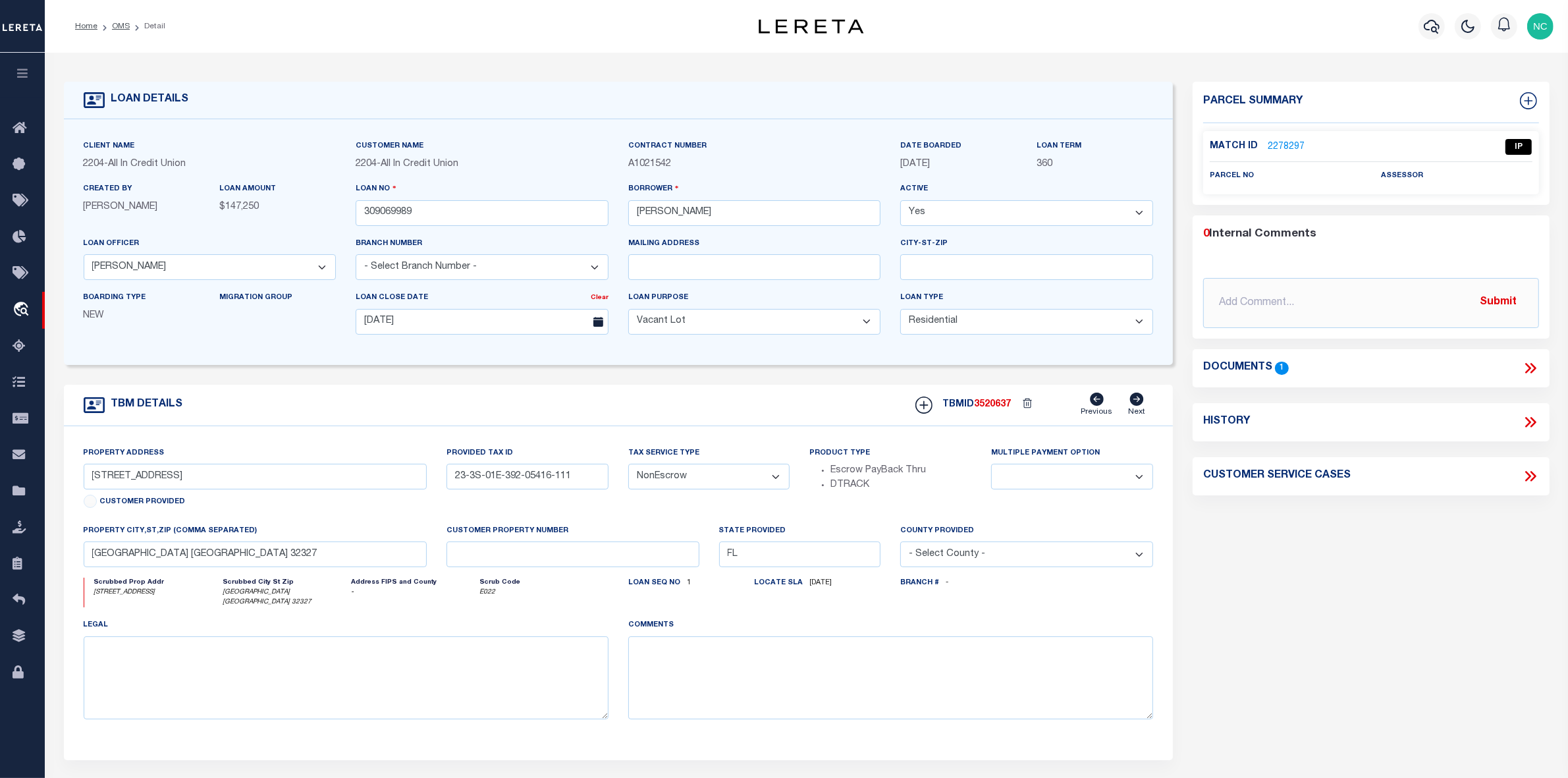
click at [1290, 142] on link "2278297" at bounding box center [1287, 147] width 37 height 14
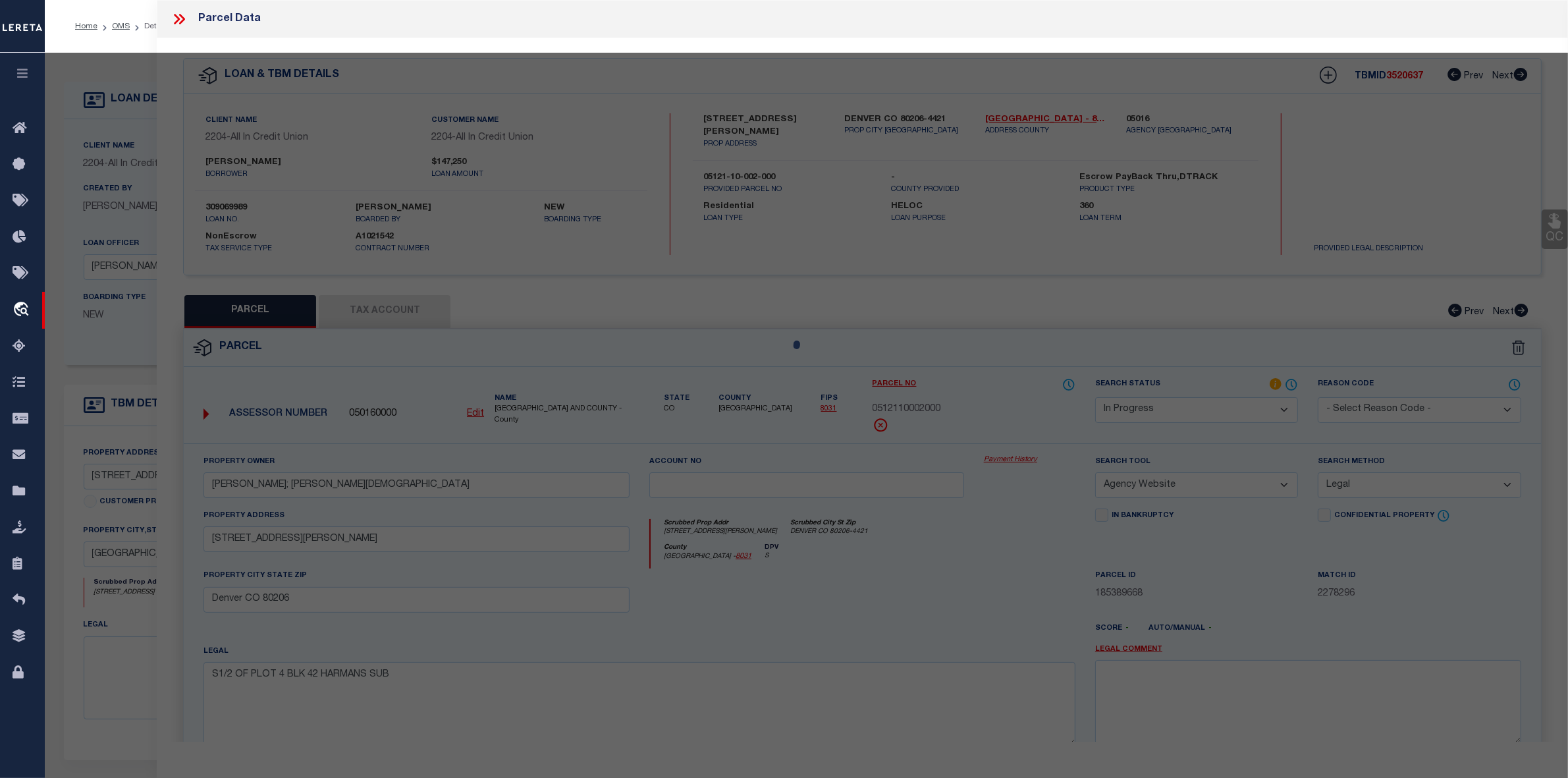
select select "AS"
select select
checkbox input "false"
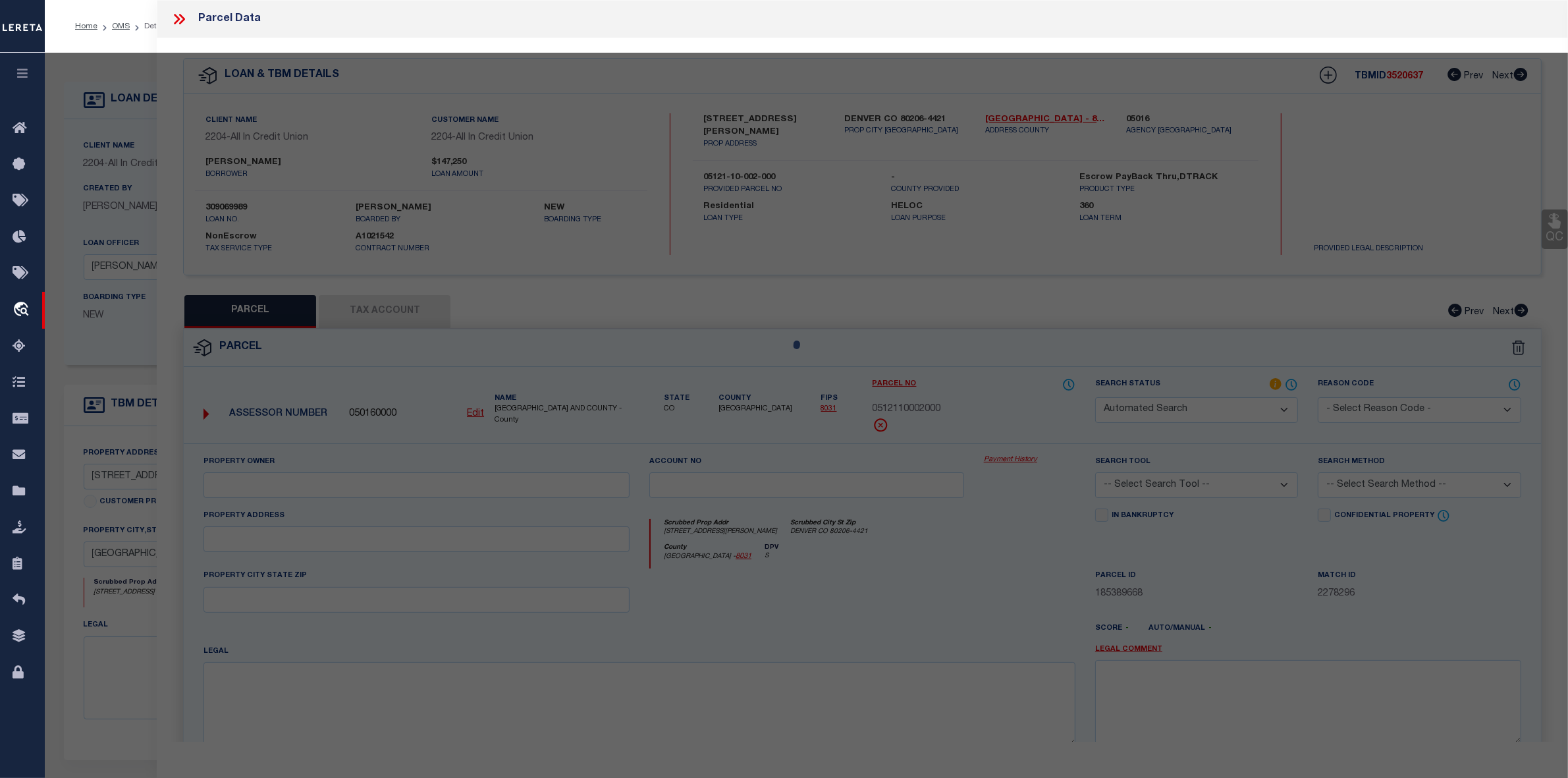
select select "IP"
checkbox input "false"
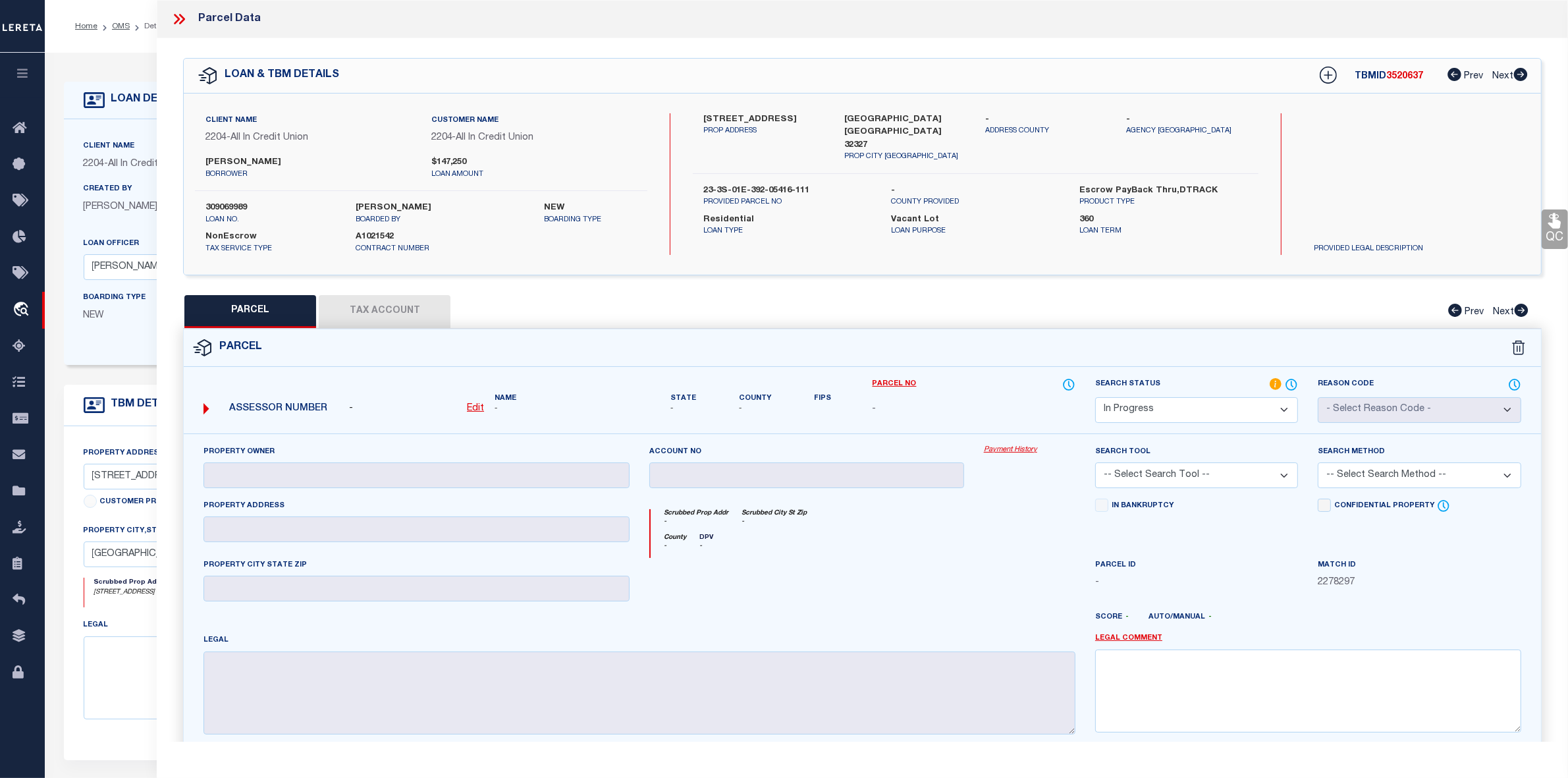
click at [221, 163] on label "Jamie Dean" at bounding box center [308, 162] width 206 height 13
copy div "Jamie Dean"
click at [768, 184] on label "23-3S-01E-392-05416-111" at bounding box center [787, 190] width 169 height 13
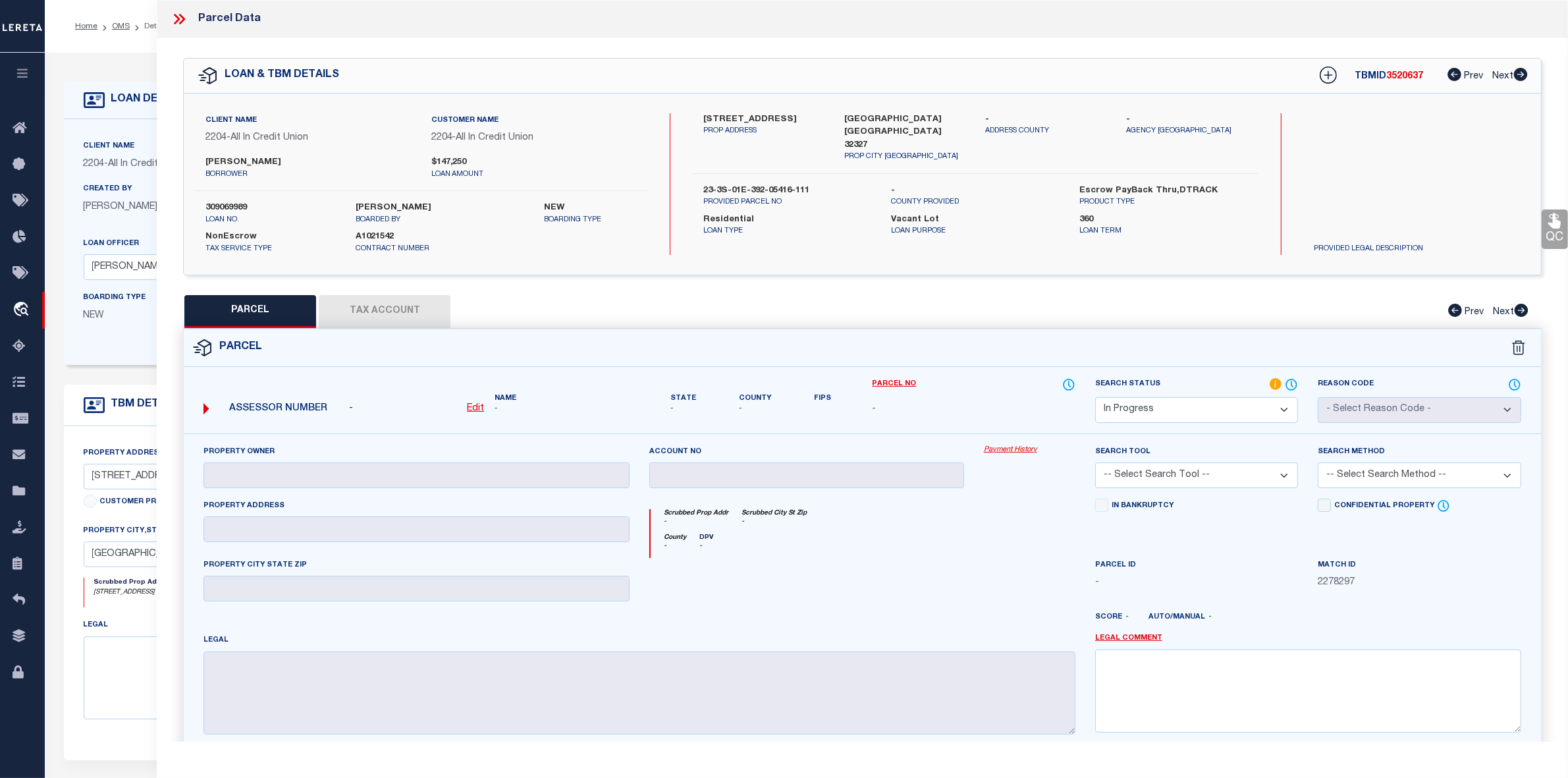
click at [768, 184] on label "23-3S-01E-392-05416-111" at bounding box center [787, 190] width 169 height 13
copy div "23-3S-01E-392-05416-111"
drag, startPoint x: 802, startPoint y: 312, endPoint x: 830, endPoint y: 312, distance: 28.0
click at [802, 312] on div "PARCEL Tax Account Prev Next" at bounding box center [862, 311] width 1359 height 33
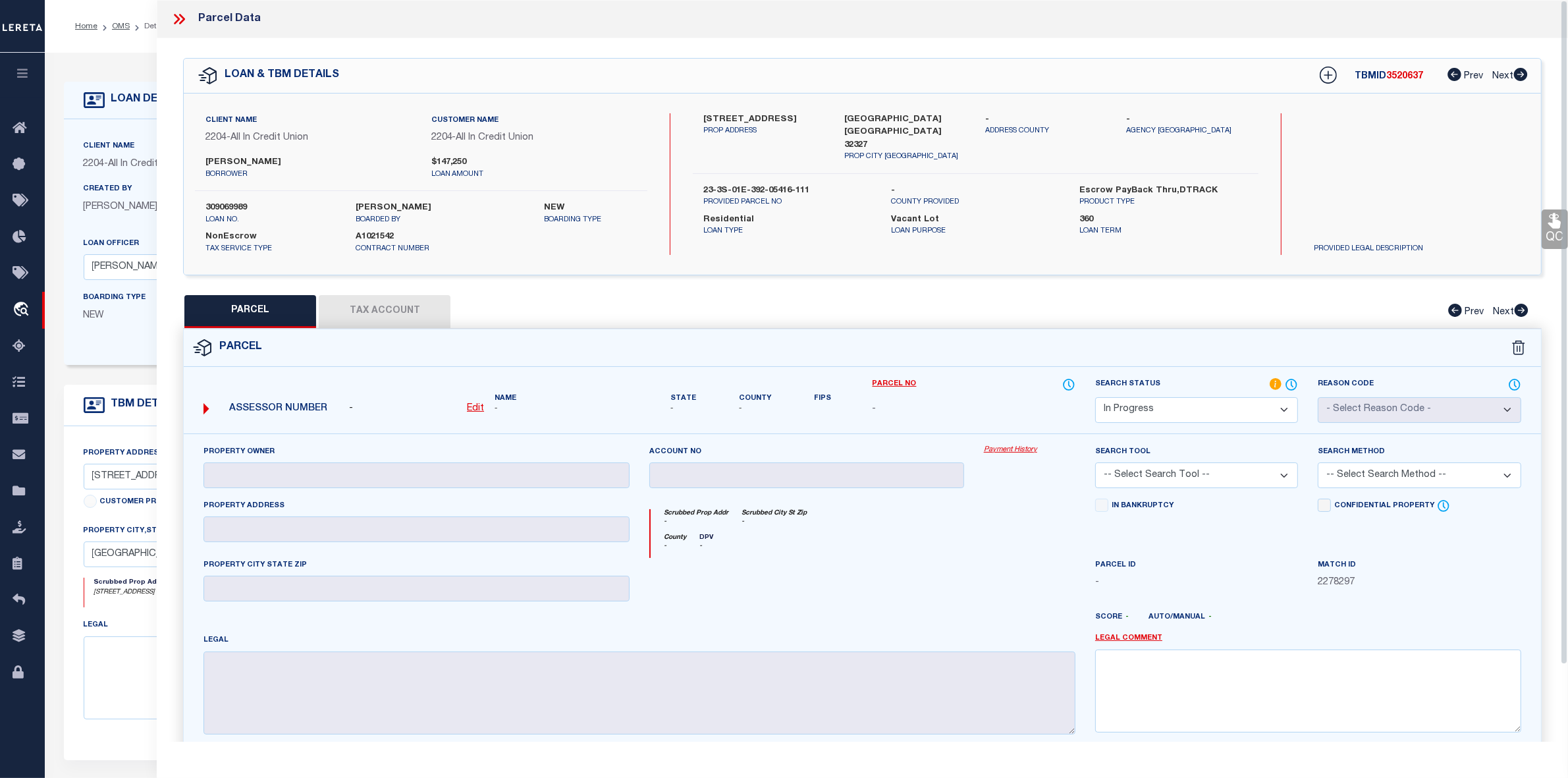
click at [475, 407] on u "Edit" at bounding box center [476, 408] width 17 height 9
select select "IP"
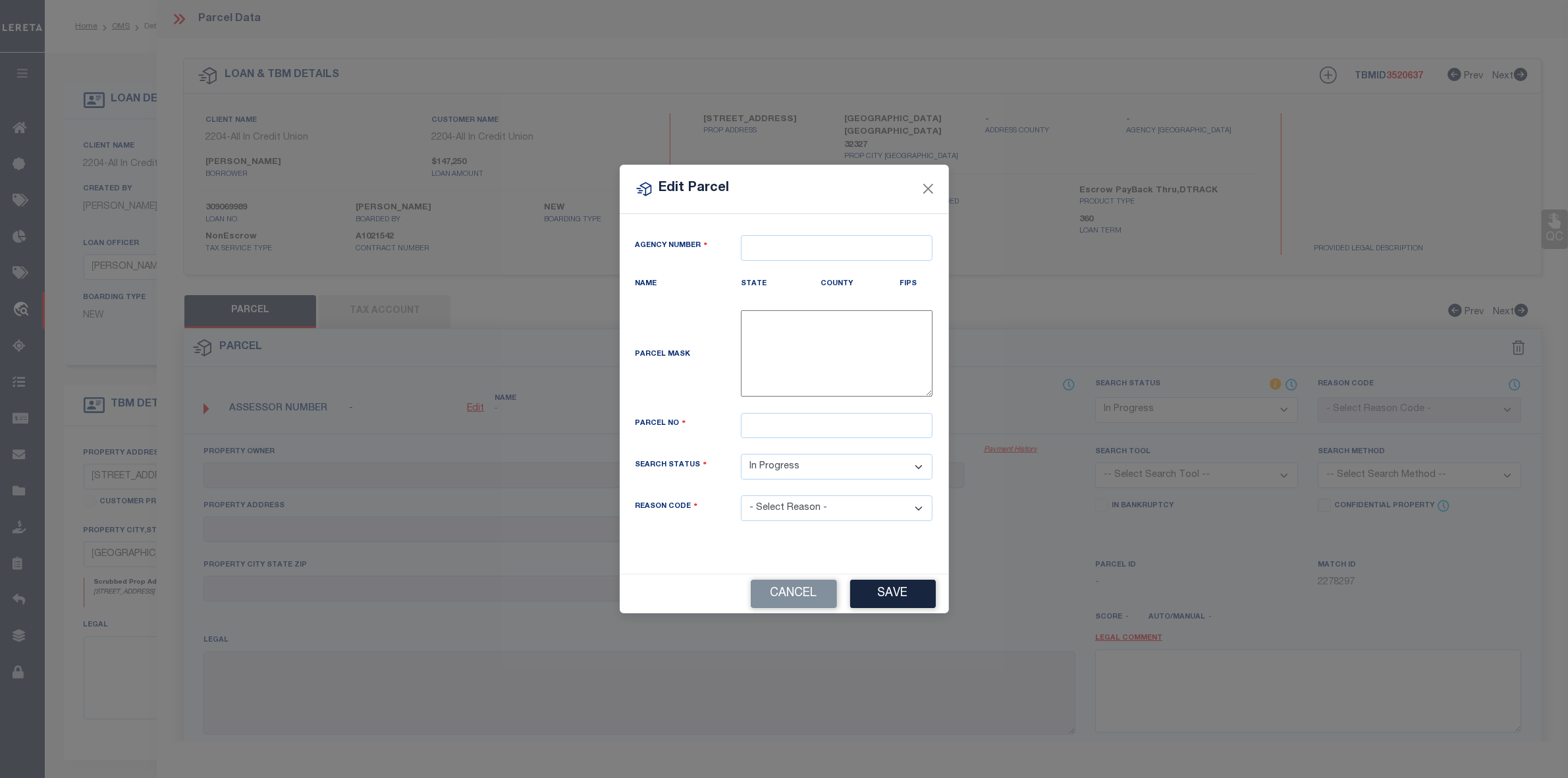
type textarea "-"
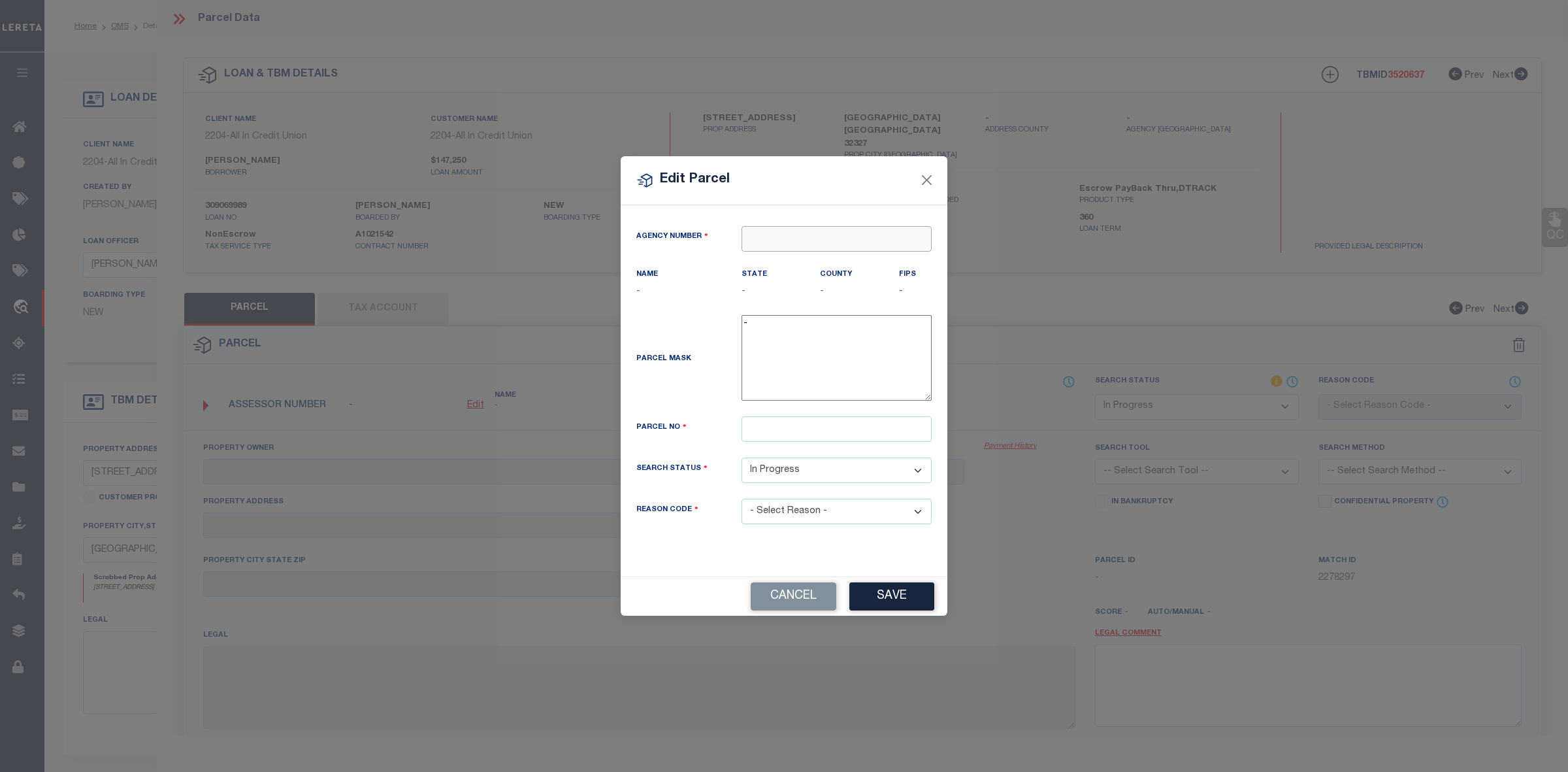
click at [817, 236] on input "text" at bounding box center [836, 239] width 190 height 26
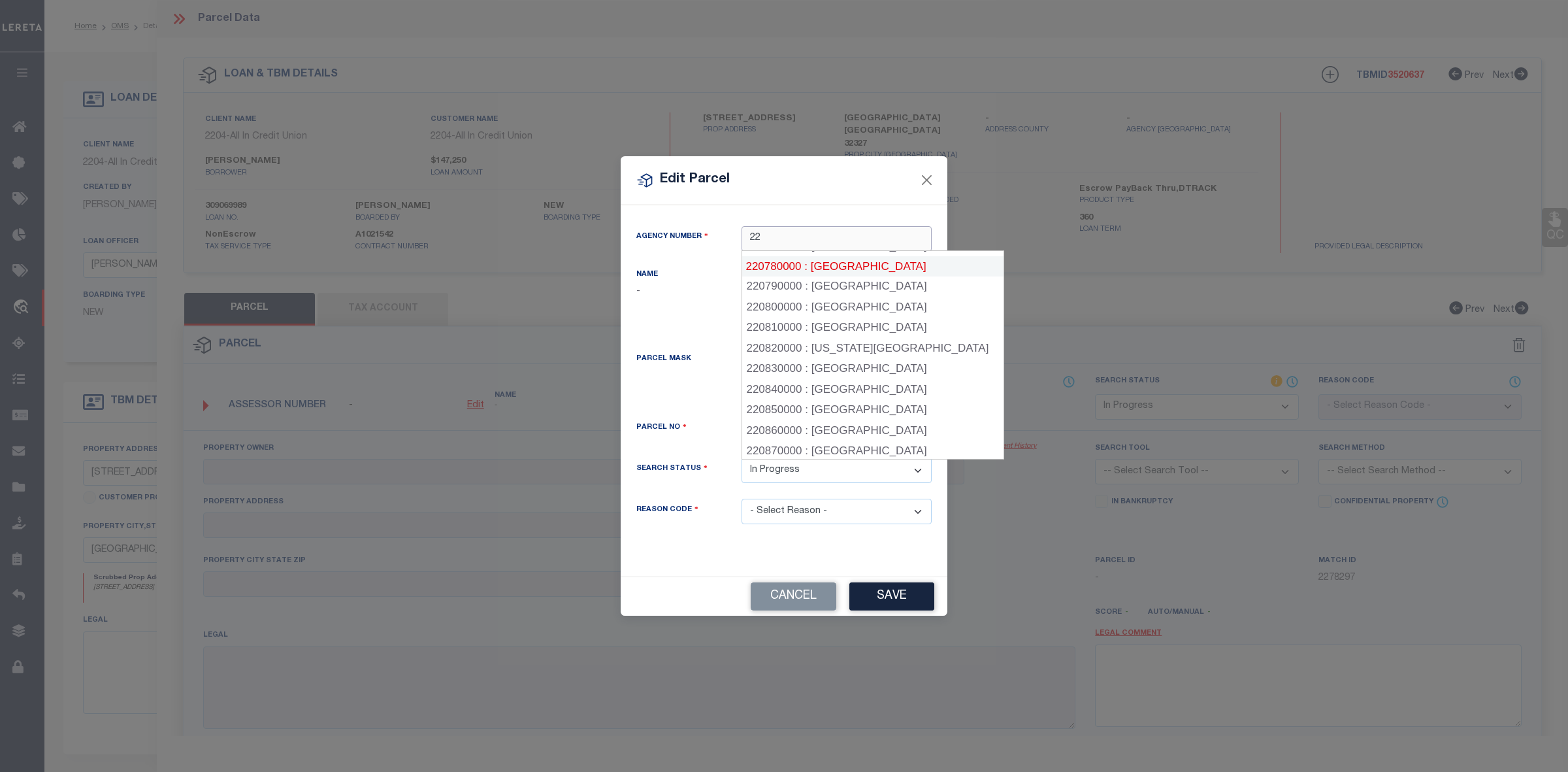
scroll to position [1581, 0]
click at [830, 238] on input "22" at bounding box center [836, 239] width 190 height 26
type input "2"
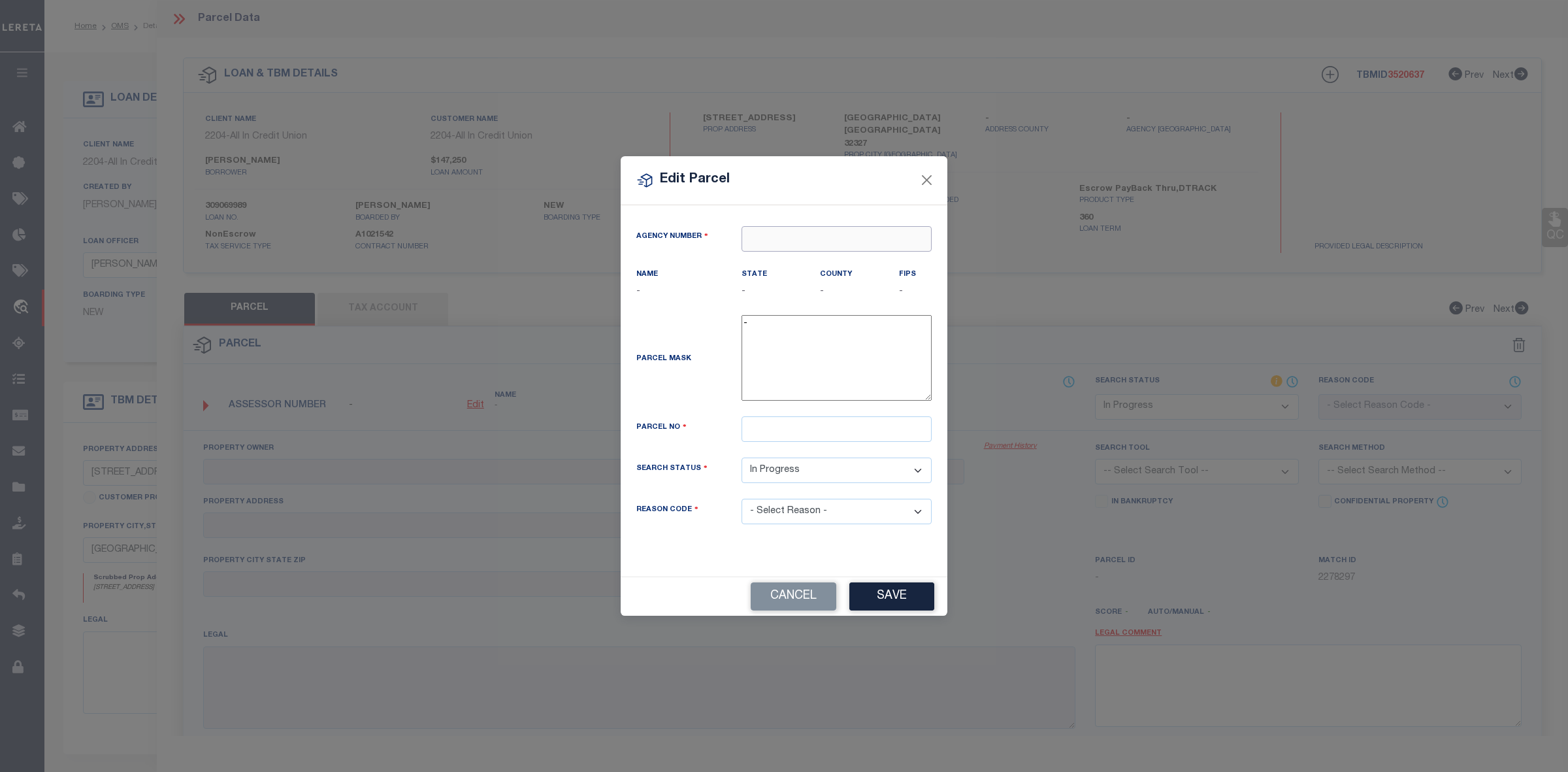
drag, startPoint x: 798, startPoint y: 232, endPoint x: 808, endPoint y: 233, distance: 10.0
click at [798, 232] on input "text" at bounding box center [836, 239] width 190 height 26
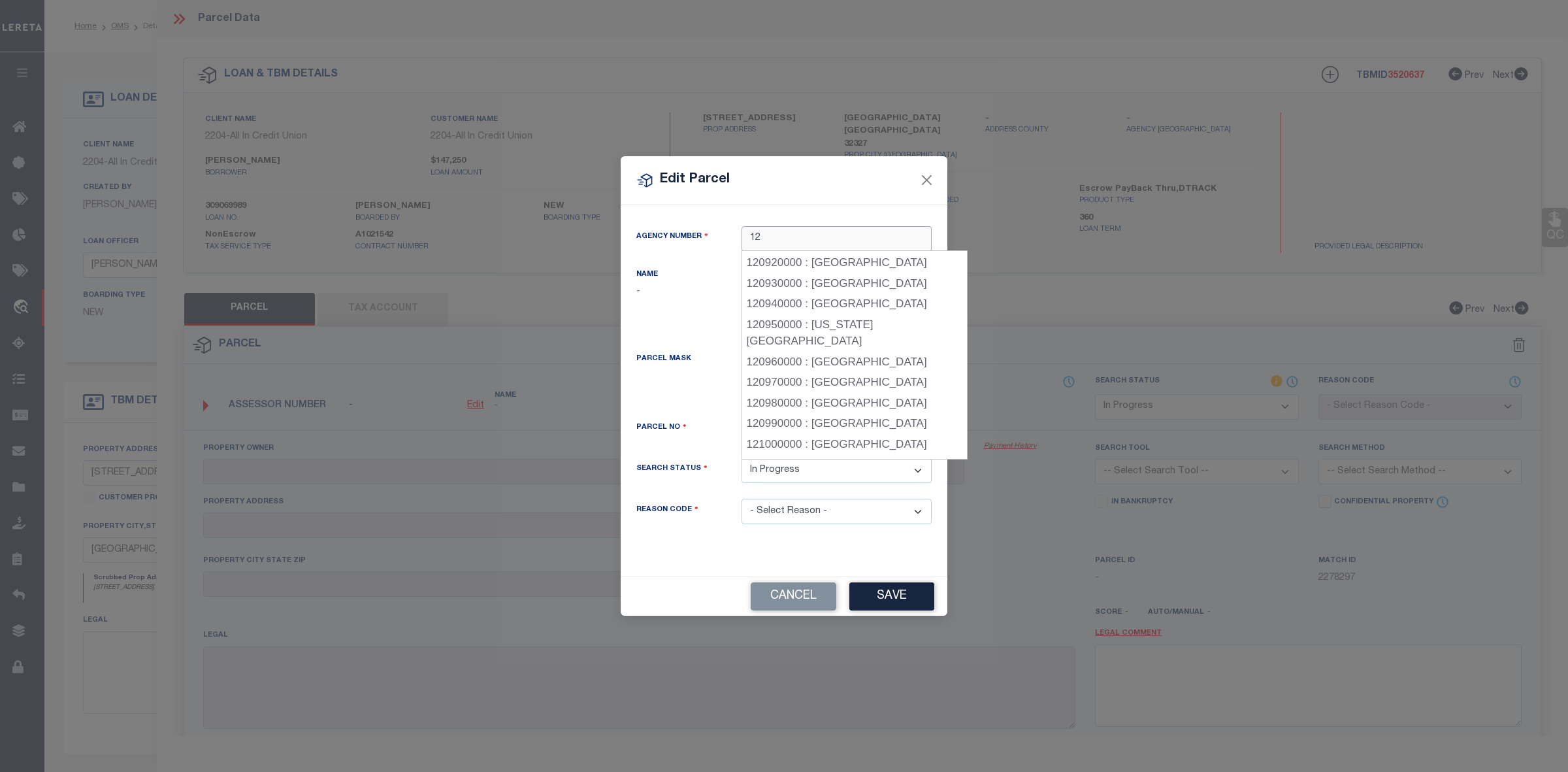
scroll to position [1889, 0]
type input "12"
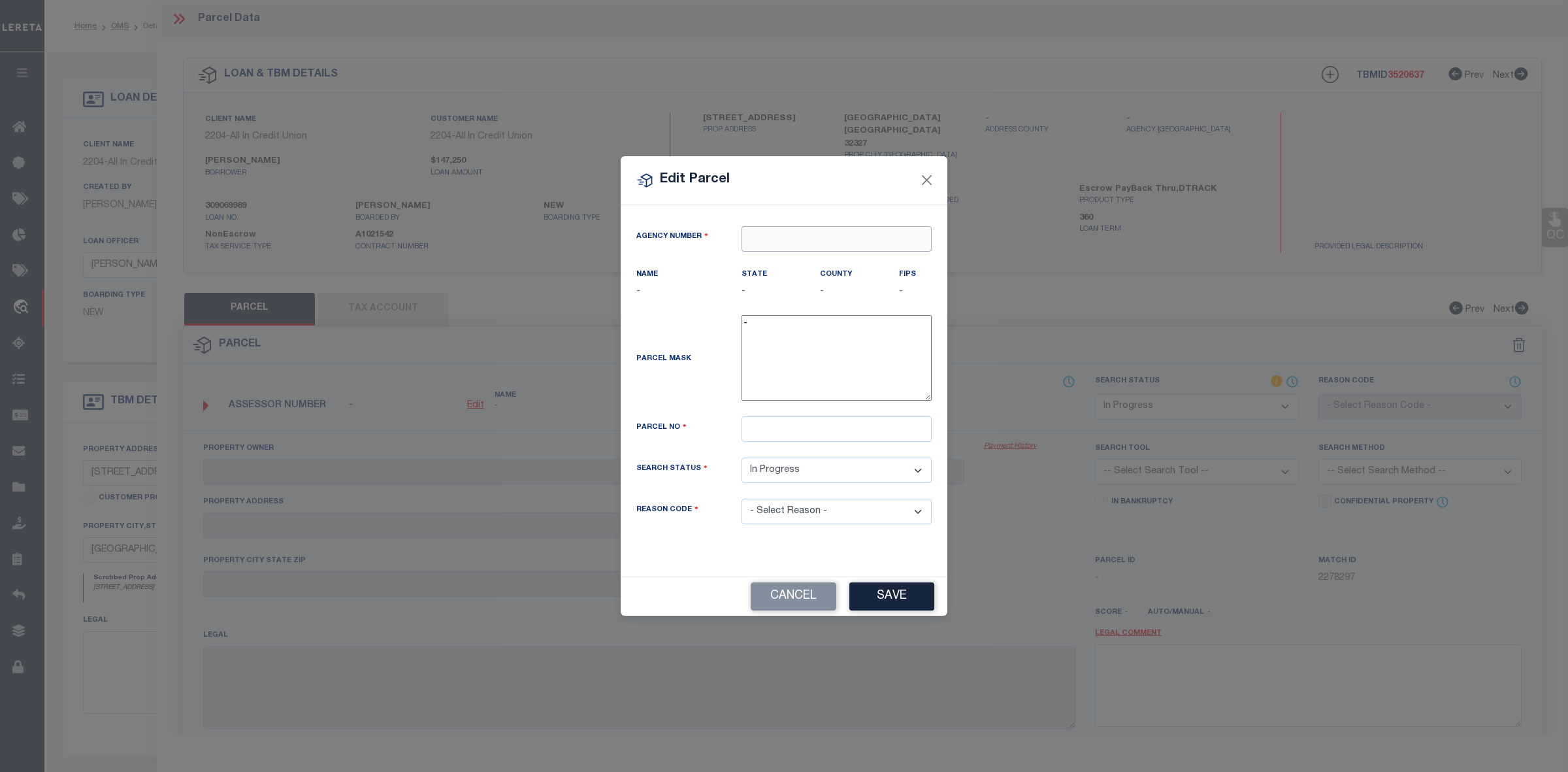
click at [807, 247] on input "text" at bounding box center [836, 239] width 190 height 26
type input "3"
click at [822, 232] on input "text" at bounding box center [836, 239] width 190 height 26
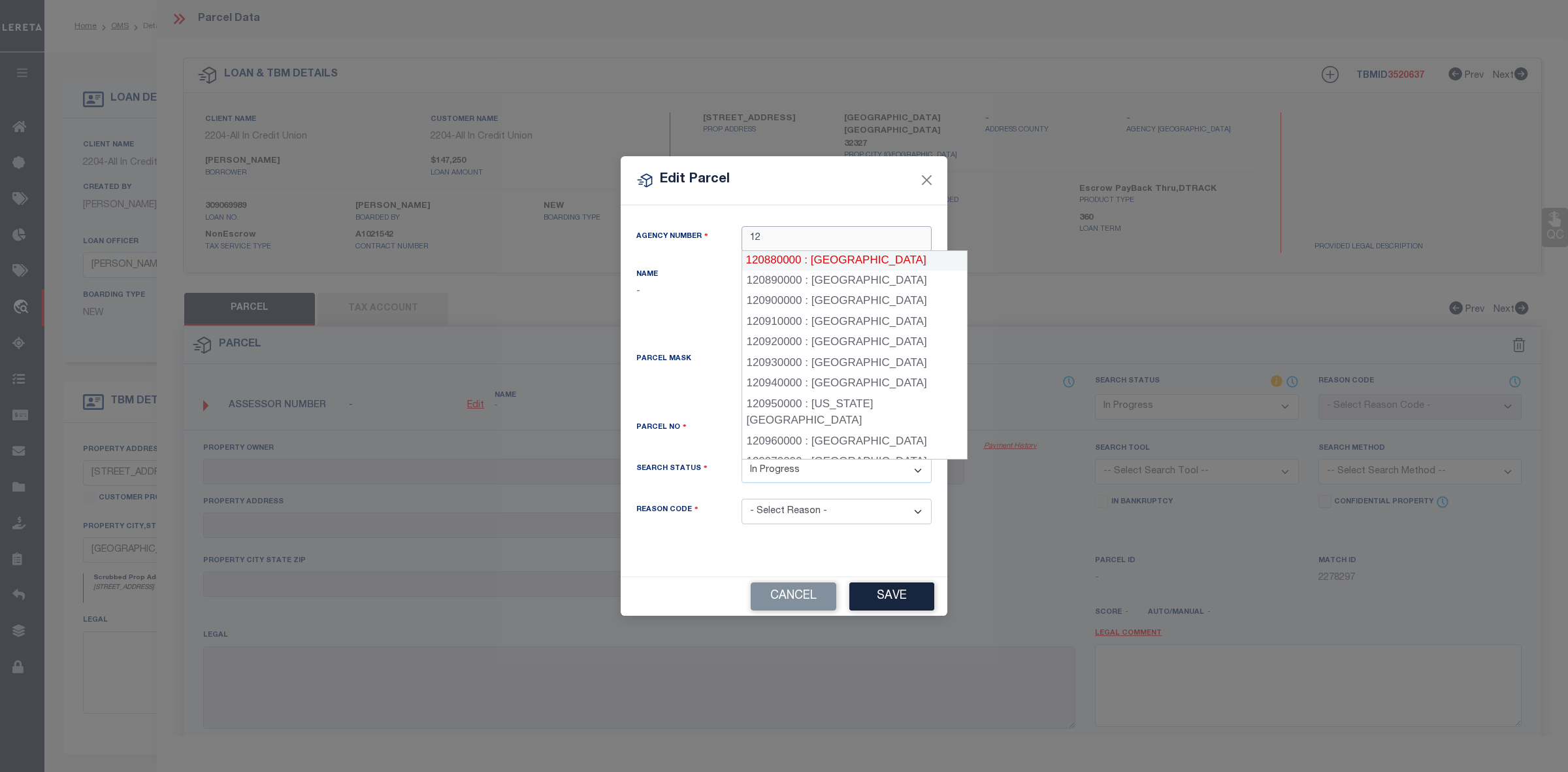
scroll to position [1788, 0]
click at [811, 234] on input "12" at bounding box center [836, 239] width 190 height 26
click at [785, 230] on input "13" at bounding box center [836, 239] width 190 height 26
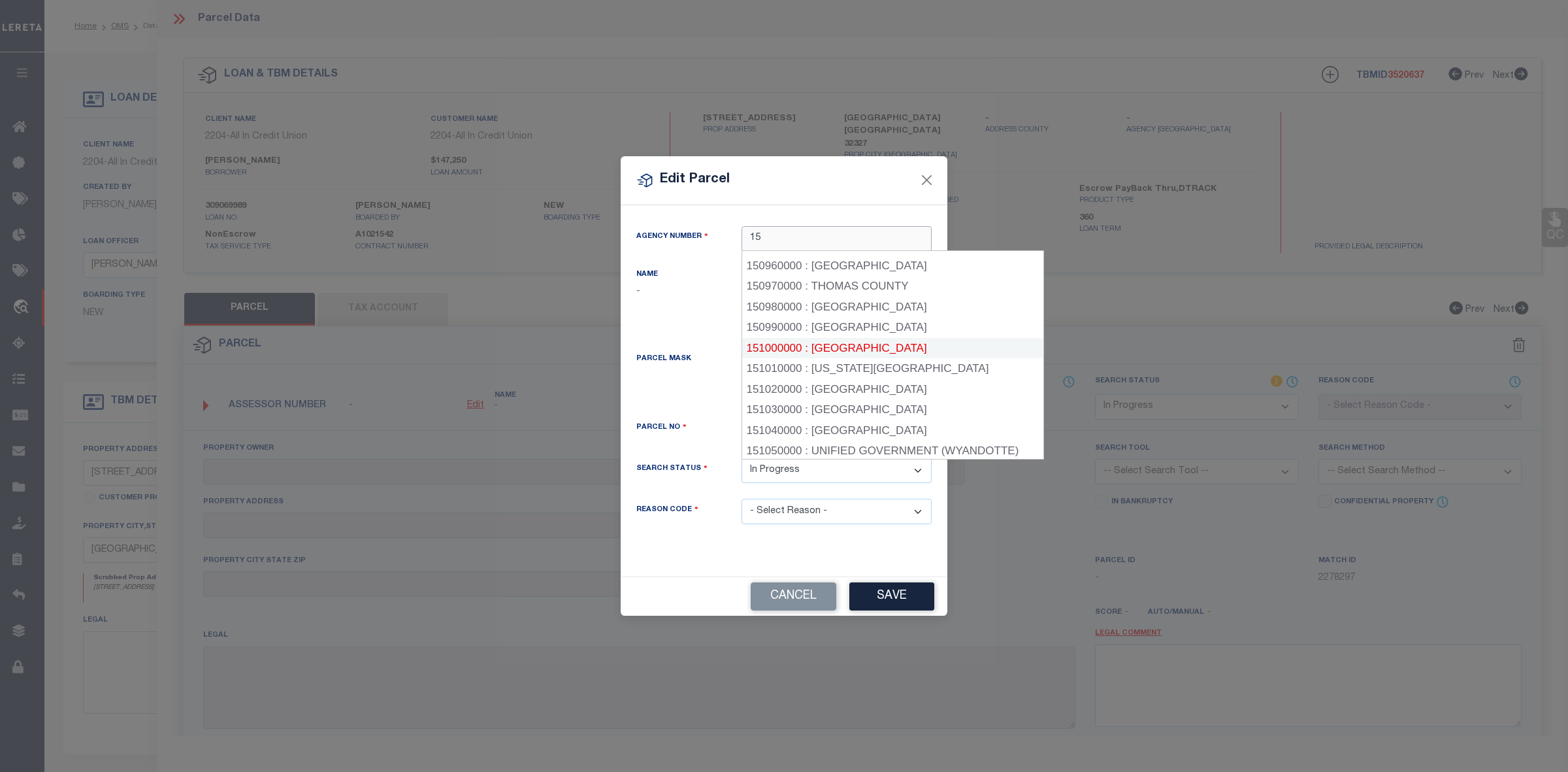
scroll to position [1869, 0]
drag, startPoint x: 778, startPoint y: 237, endPoint x: 772, endPoint y: 232, distance: 7.8
click at [777, 237] on input "15" at bounding box center [836, 239] width 190 height 26
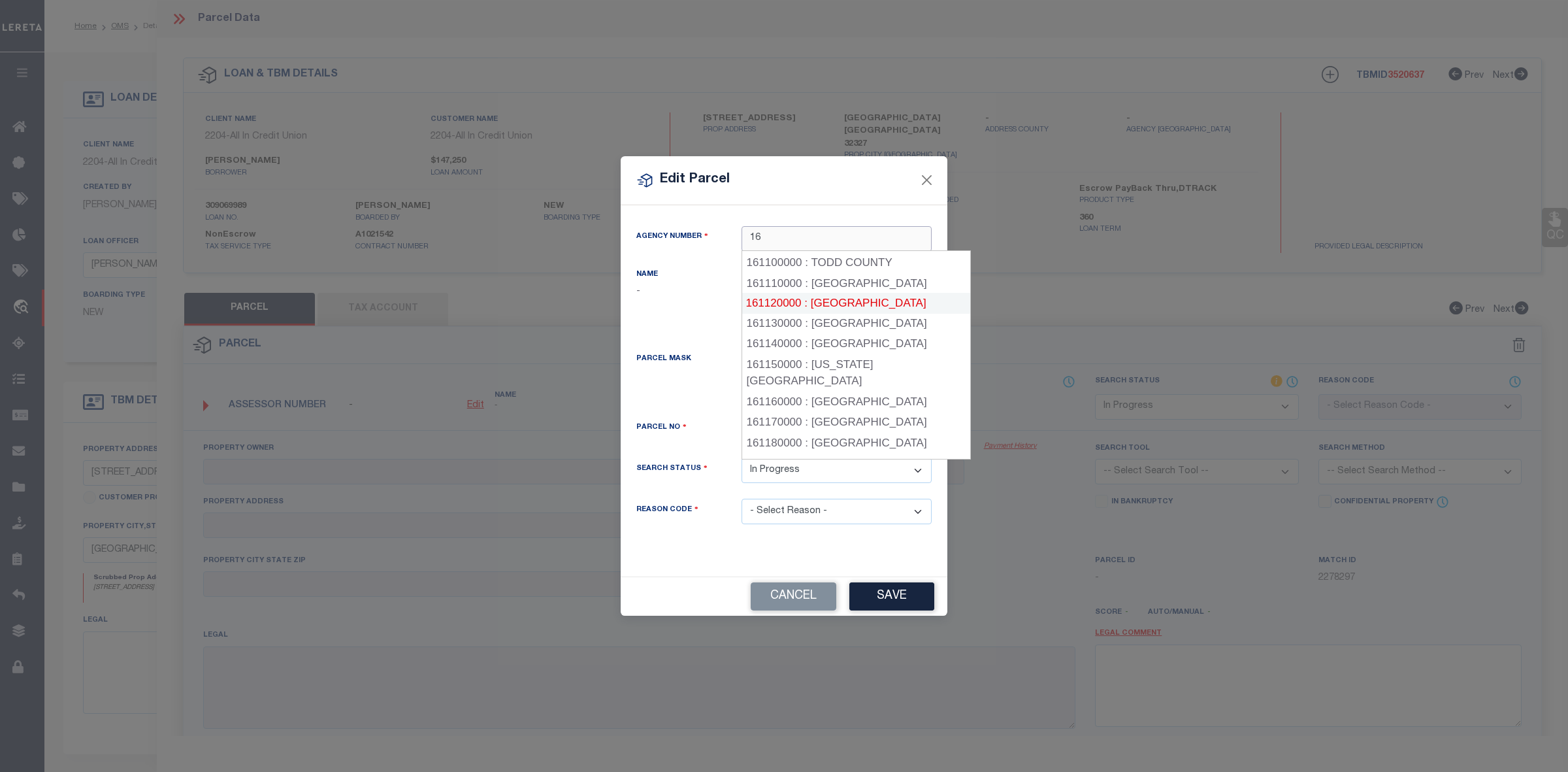
scroll to position [2241, 0]
click at [811, 233] on input "16" at bounding box center [836, 239] width 190 height 26
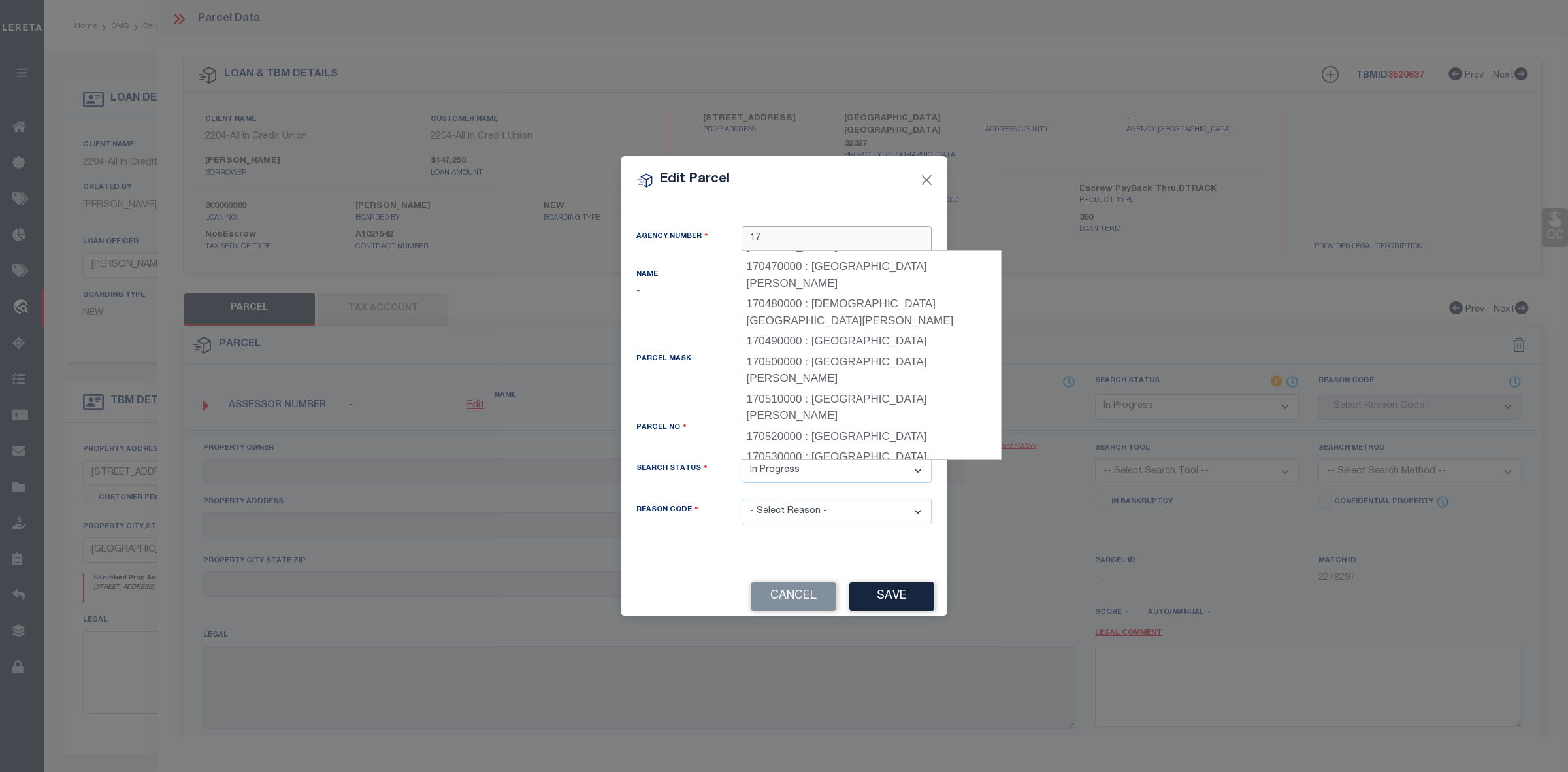
scroll to position [1089, 0]
click at [792, 234] on input "17" at bounding box center [836, 239] width 190 height 26
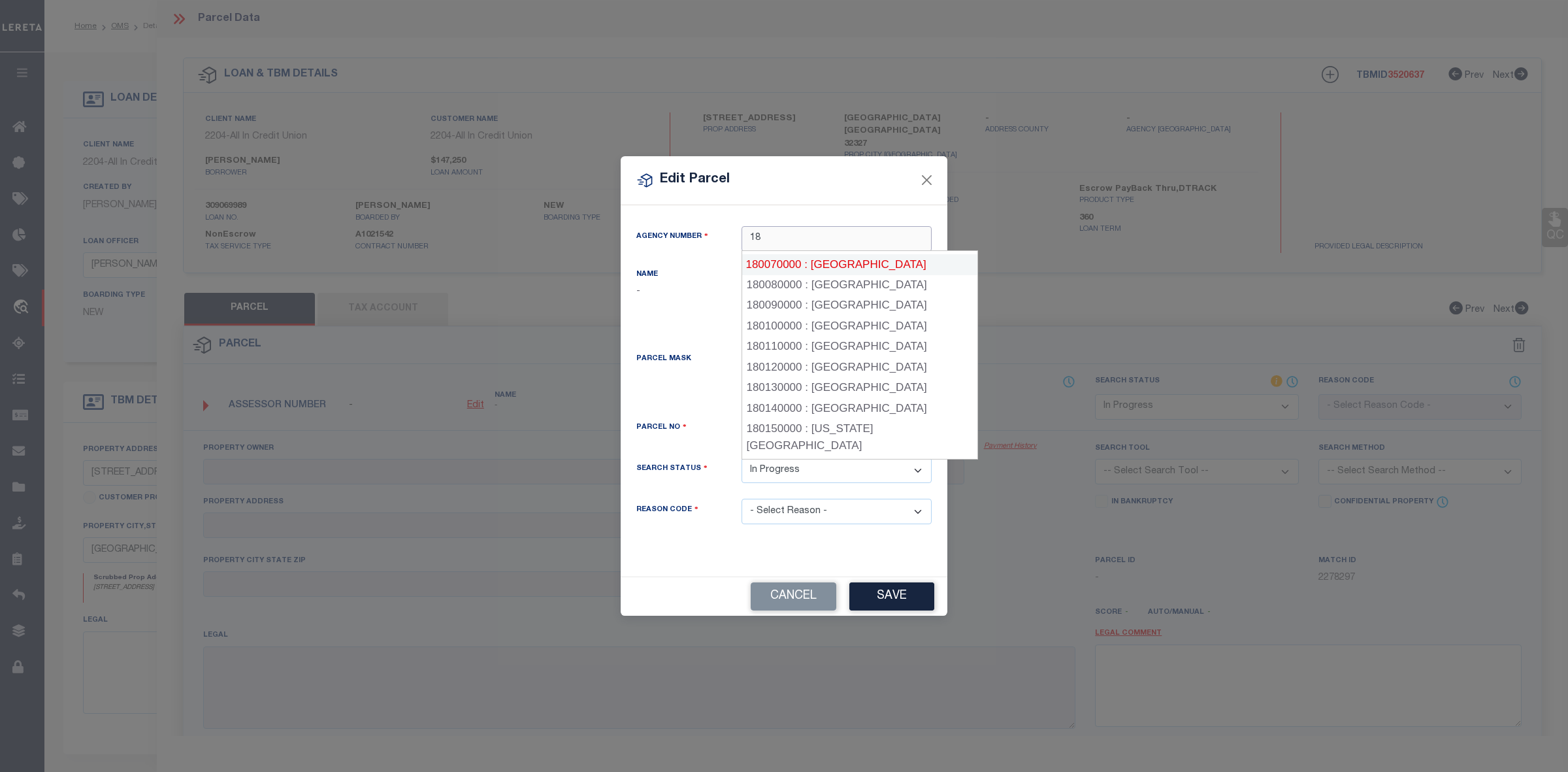
scroll to position [121, 0]
click at [801, 234] on input "18" at bounding box center [836, 239] width 190 height 26
type input "1"
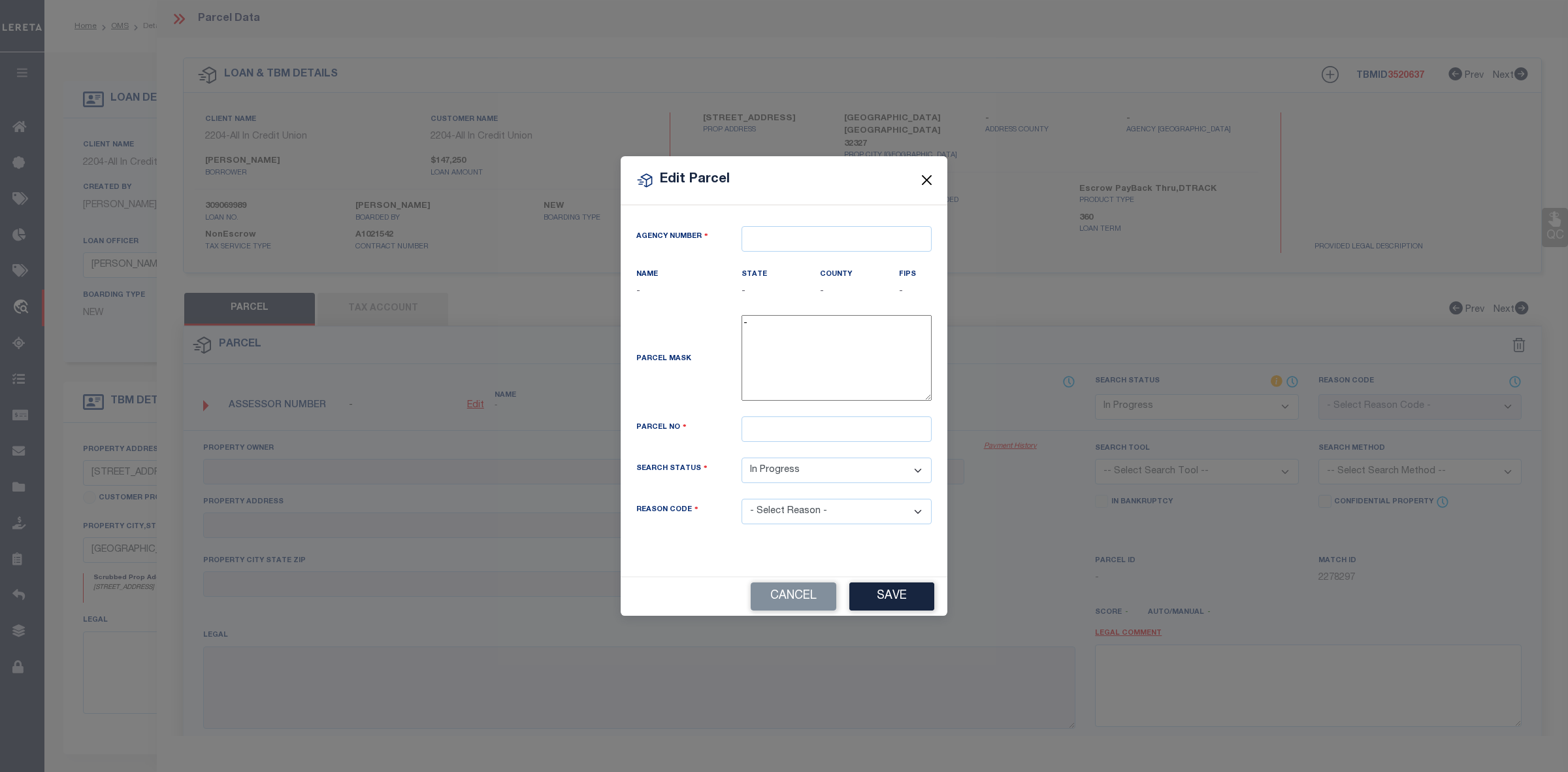
click at [930, 180] on button "Close" at bounding box center [927, 180] width 17 height 17
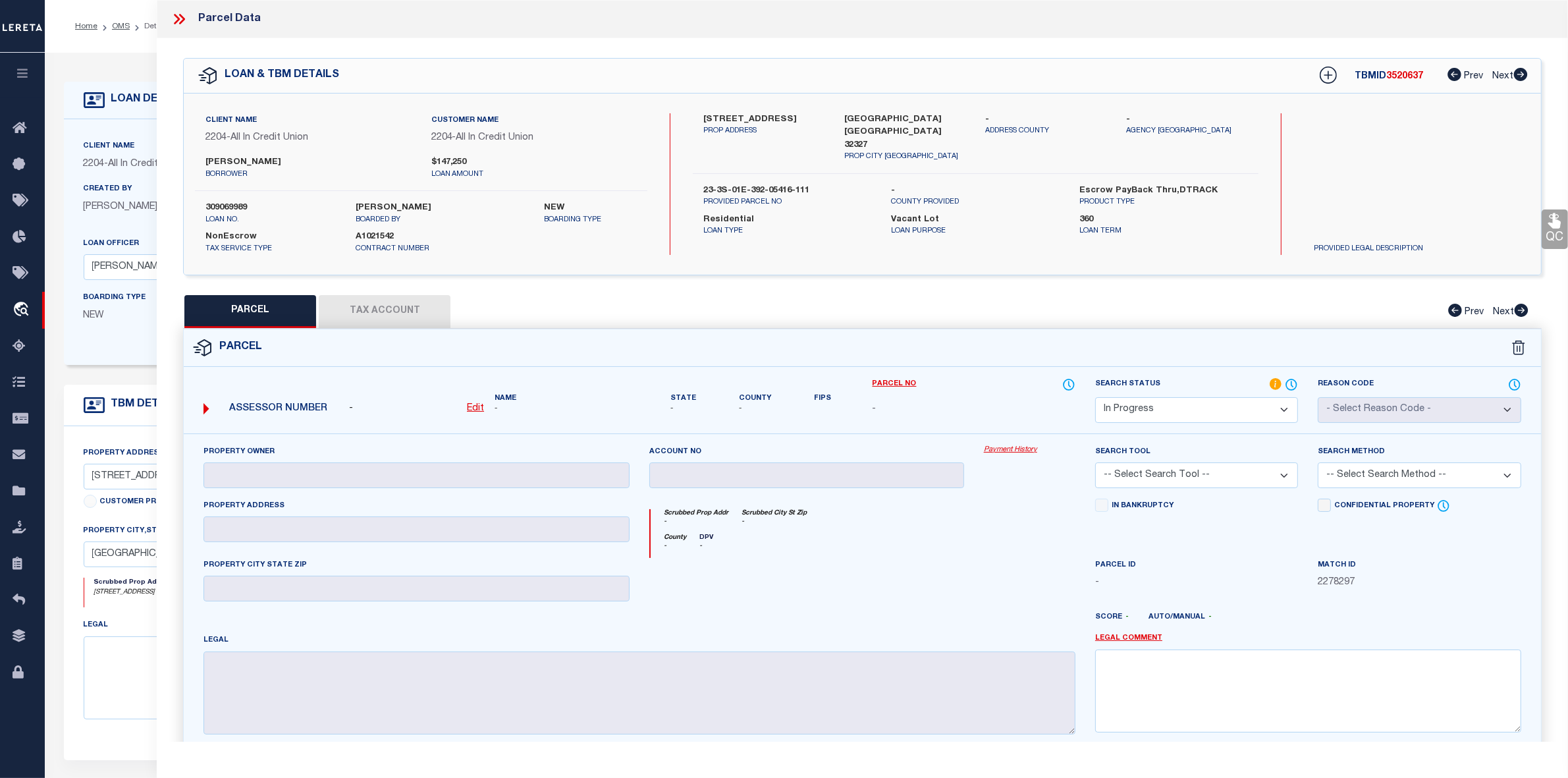
click at [476, 405] on u "Edit" at bounding box center [476, 408] width 17 height 9
select select "IP"
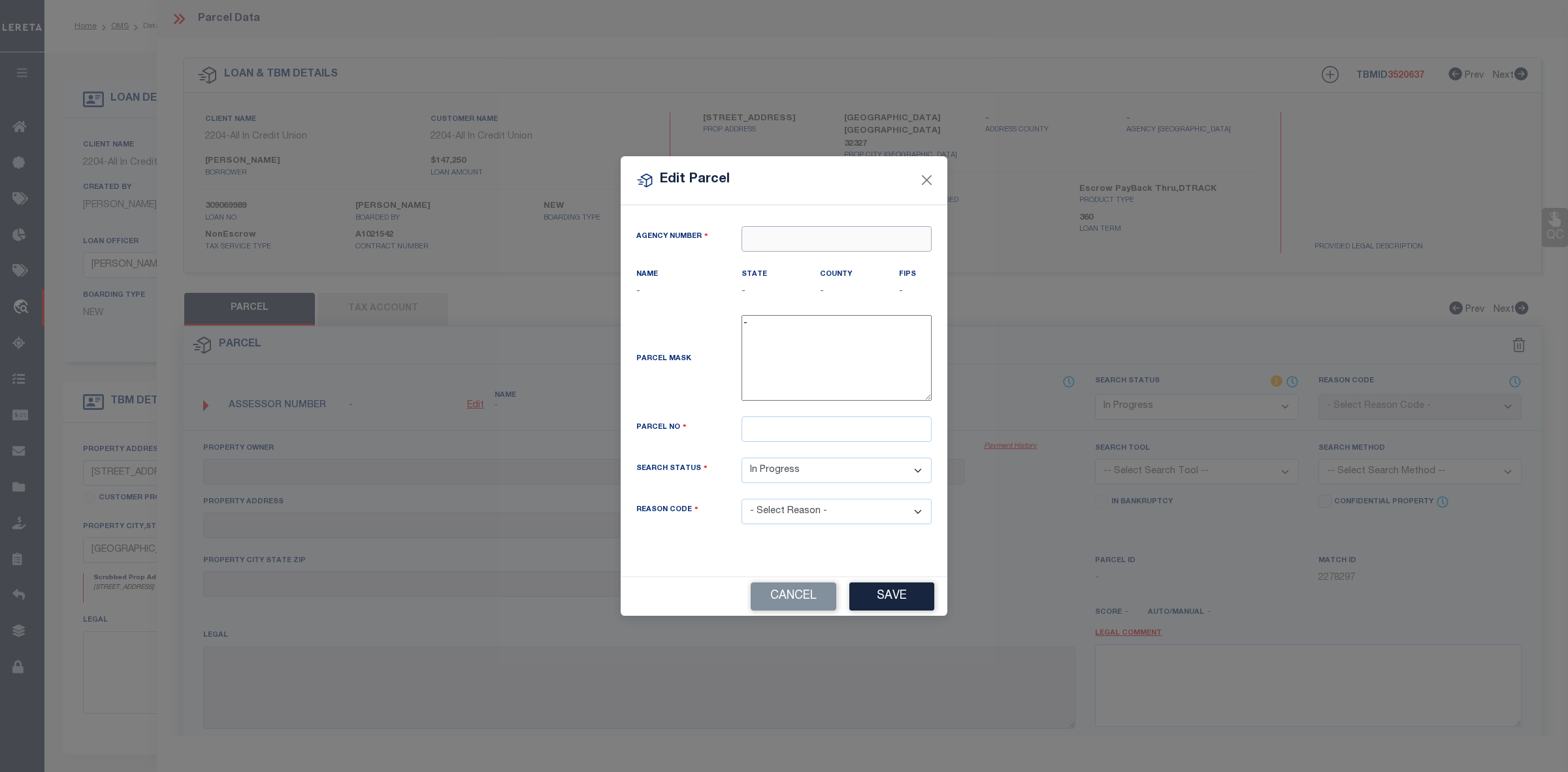
click at [804, 240] on input "text" at bounding box center [836, 239] width 190 height 26
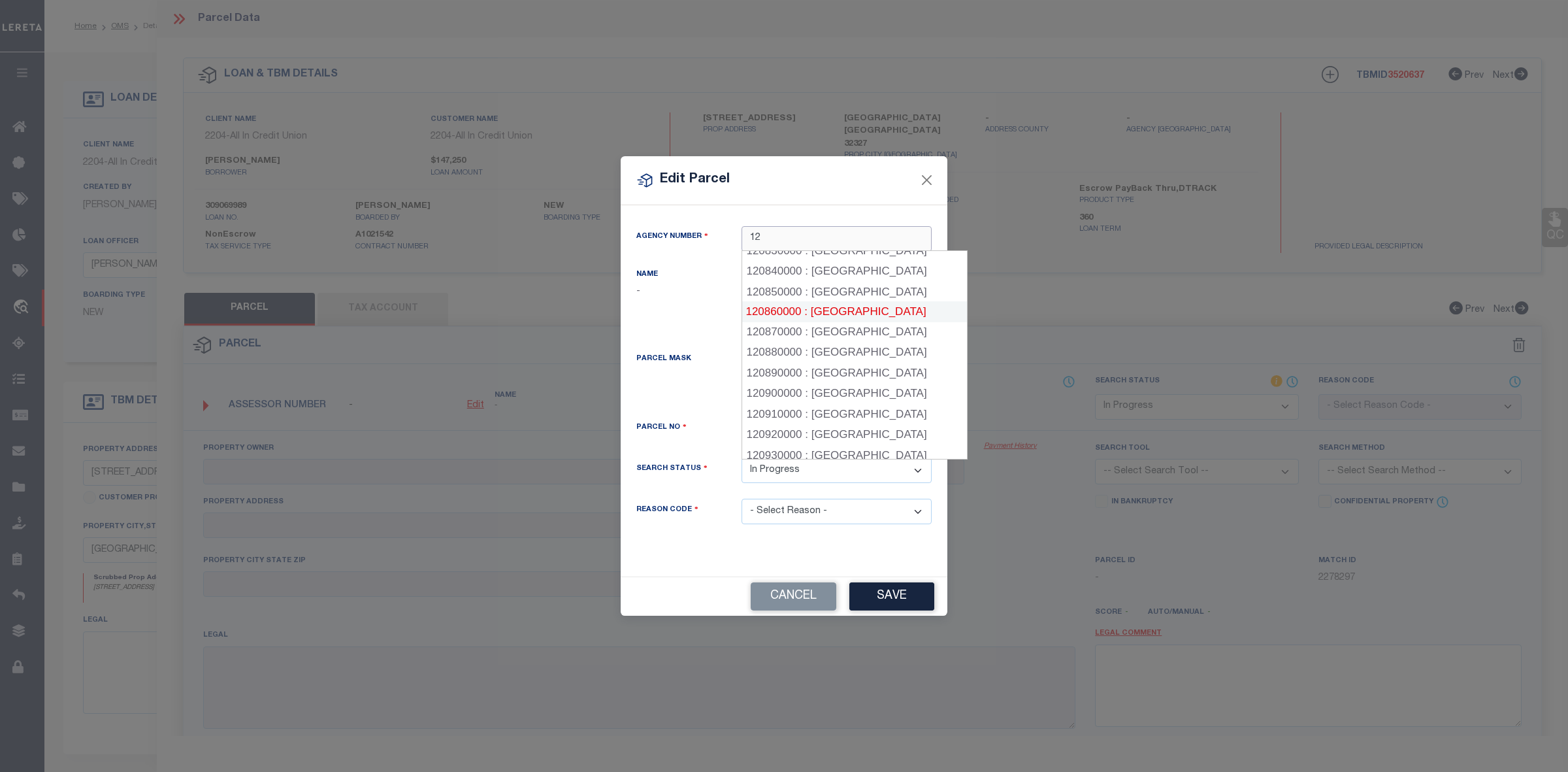
scroll to position [1797, 0]
type input "12"
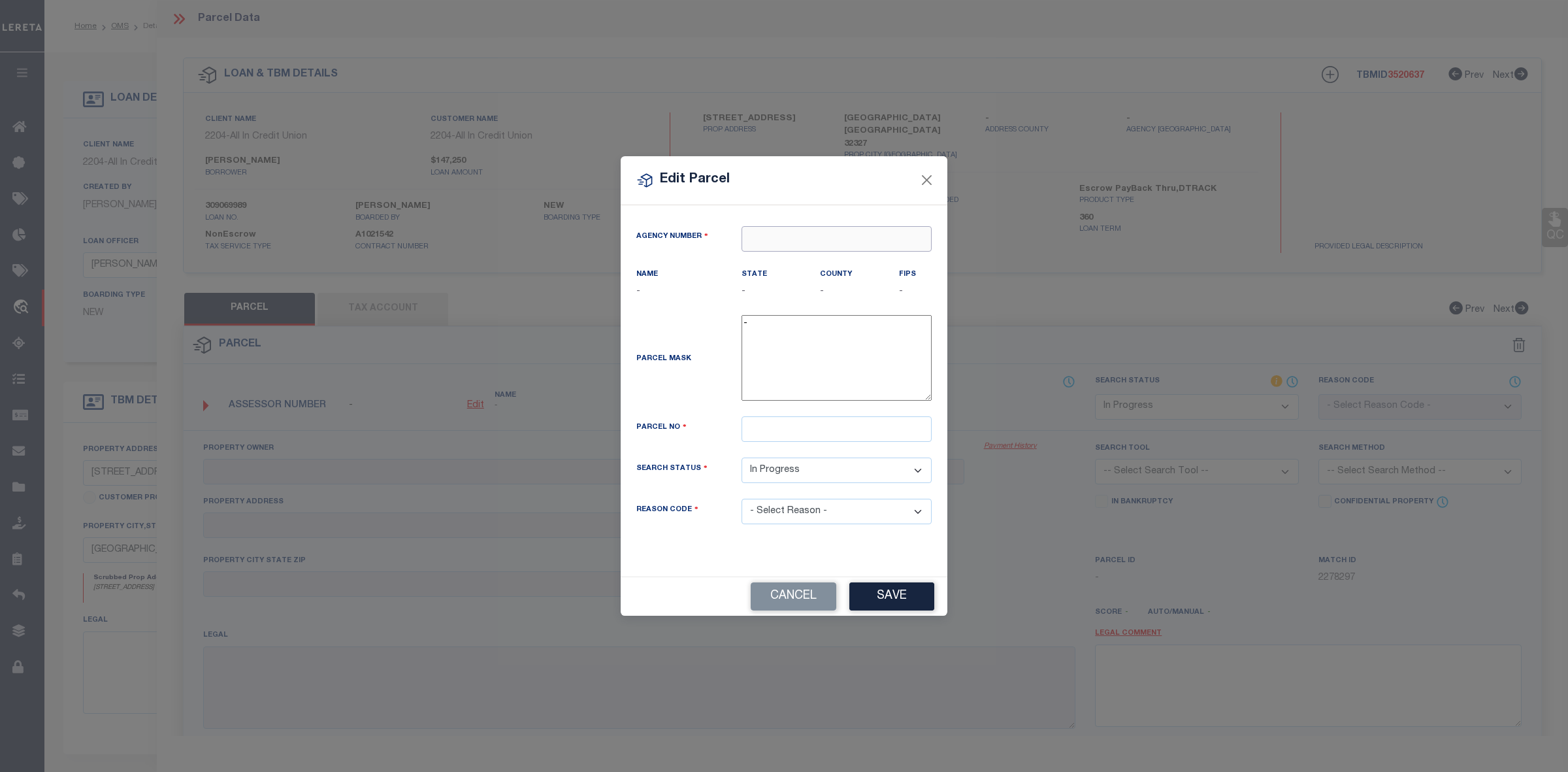
click at [808, 240] on input "text" at bounding box center [836, 239] width 190 height 26
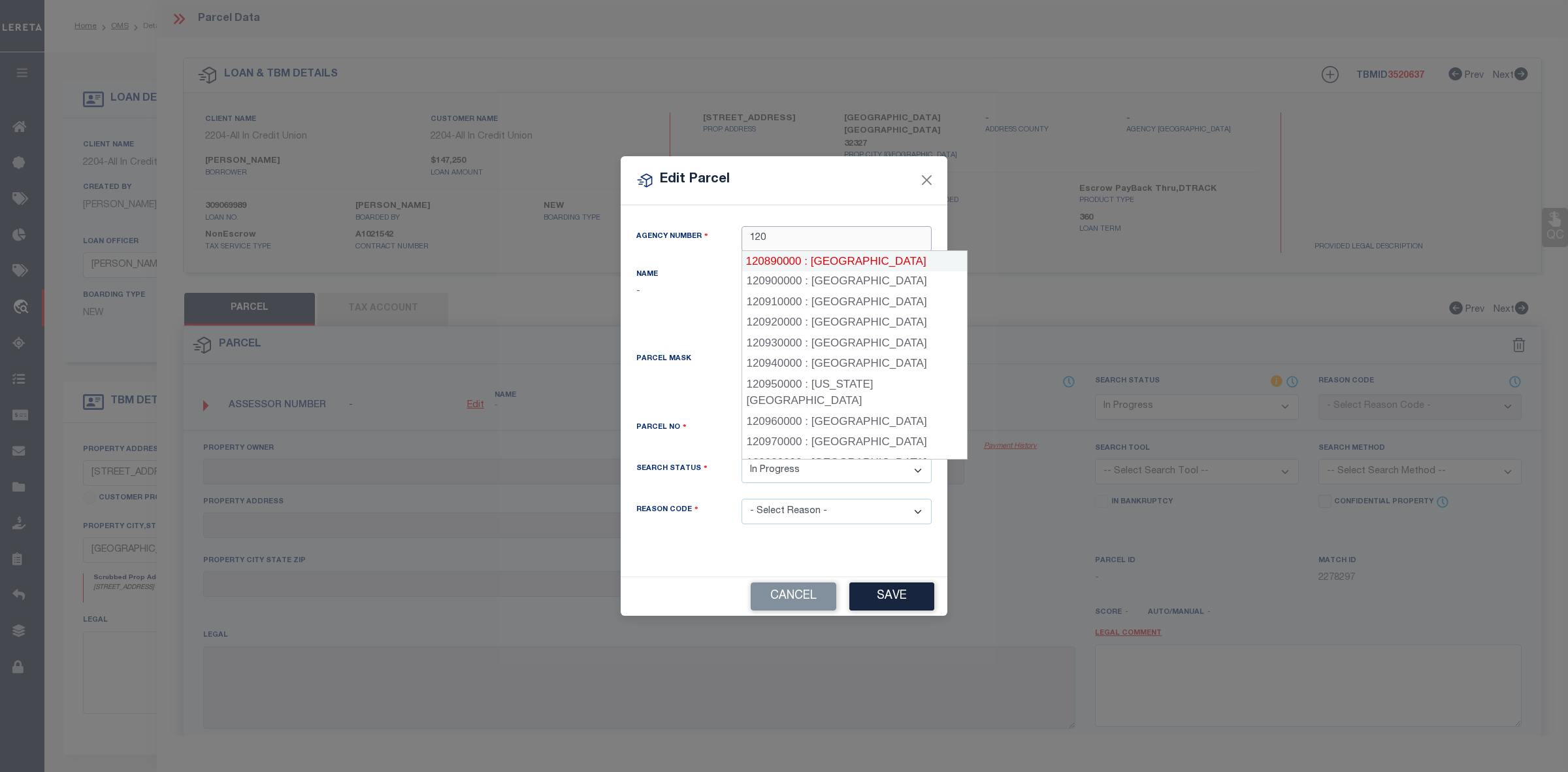
scroll to position [1809, 0]
type input "1"
type input "13"
click at [839, 197] on div "Edit Parcel" at bounding box center [783, 180] width 327 height 49
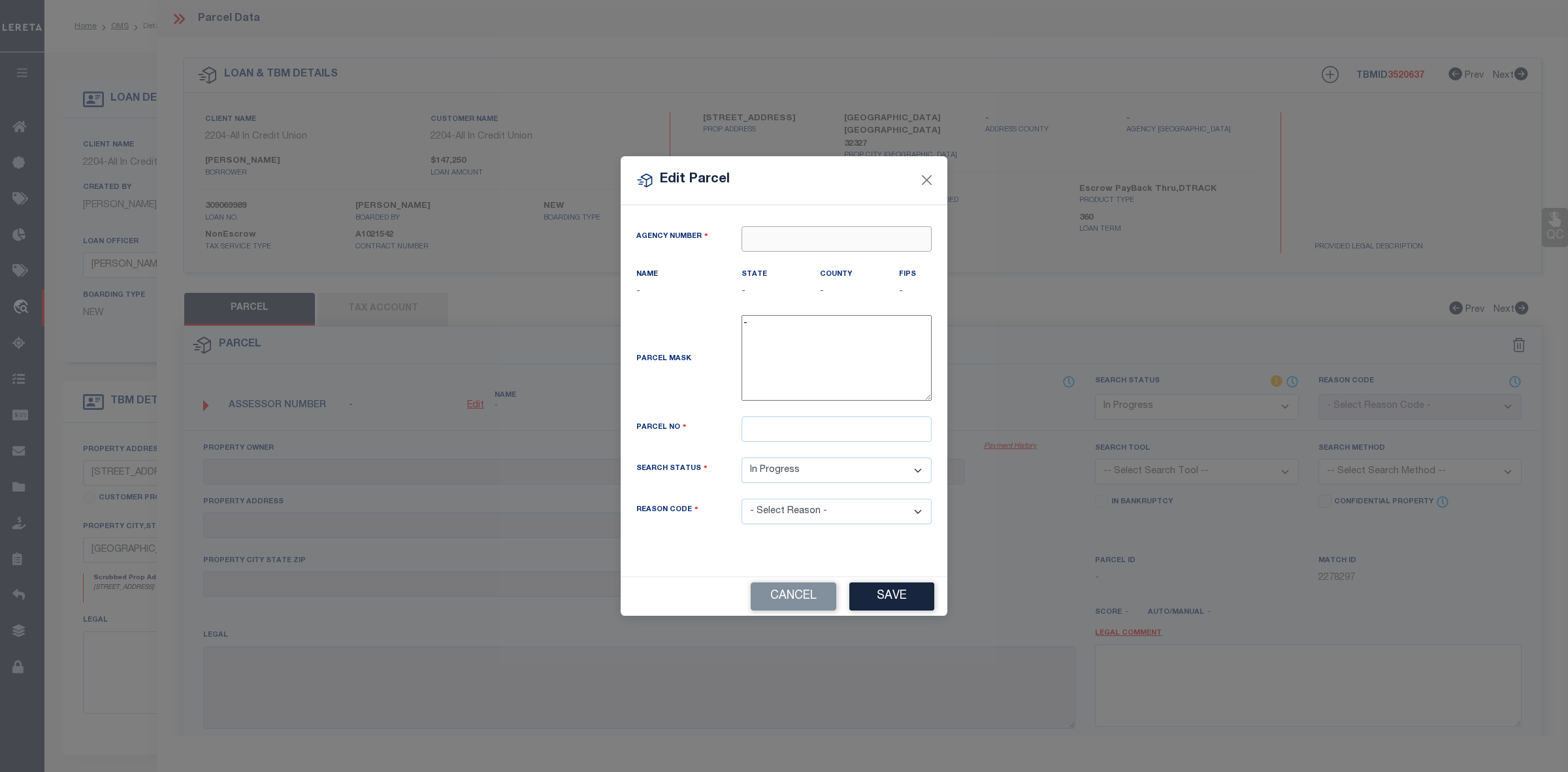
click at [805, 239] on input "text" at bounding box center [836, 239] width 190 height 26
type input "0"
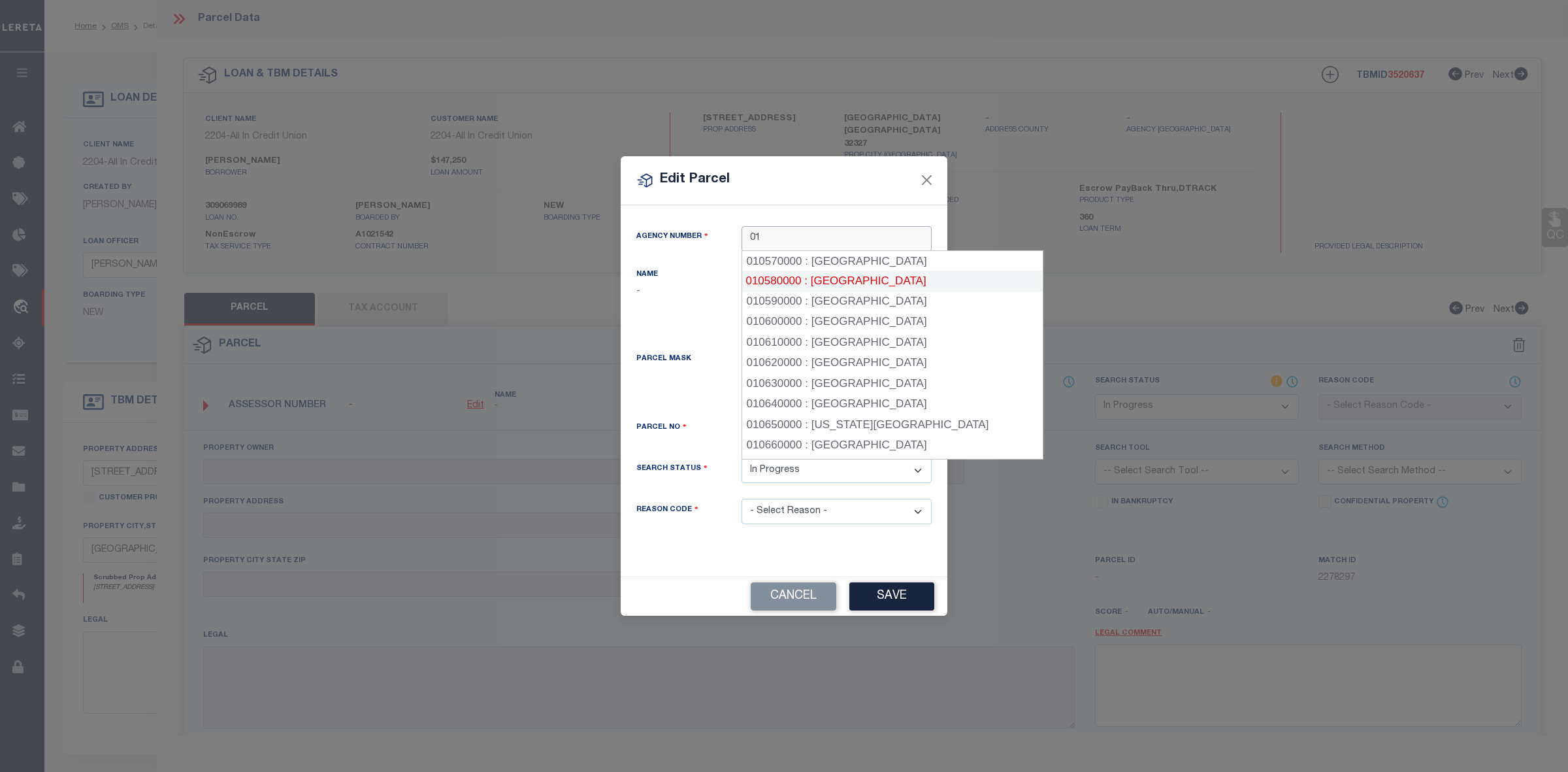
scroll to position [1109, 0]
click at [794, 243] on input "01" at bounding box center [836, 239] width 190 height 26
type input "0"
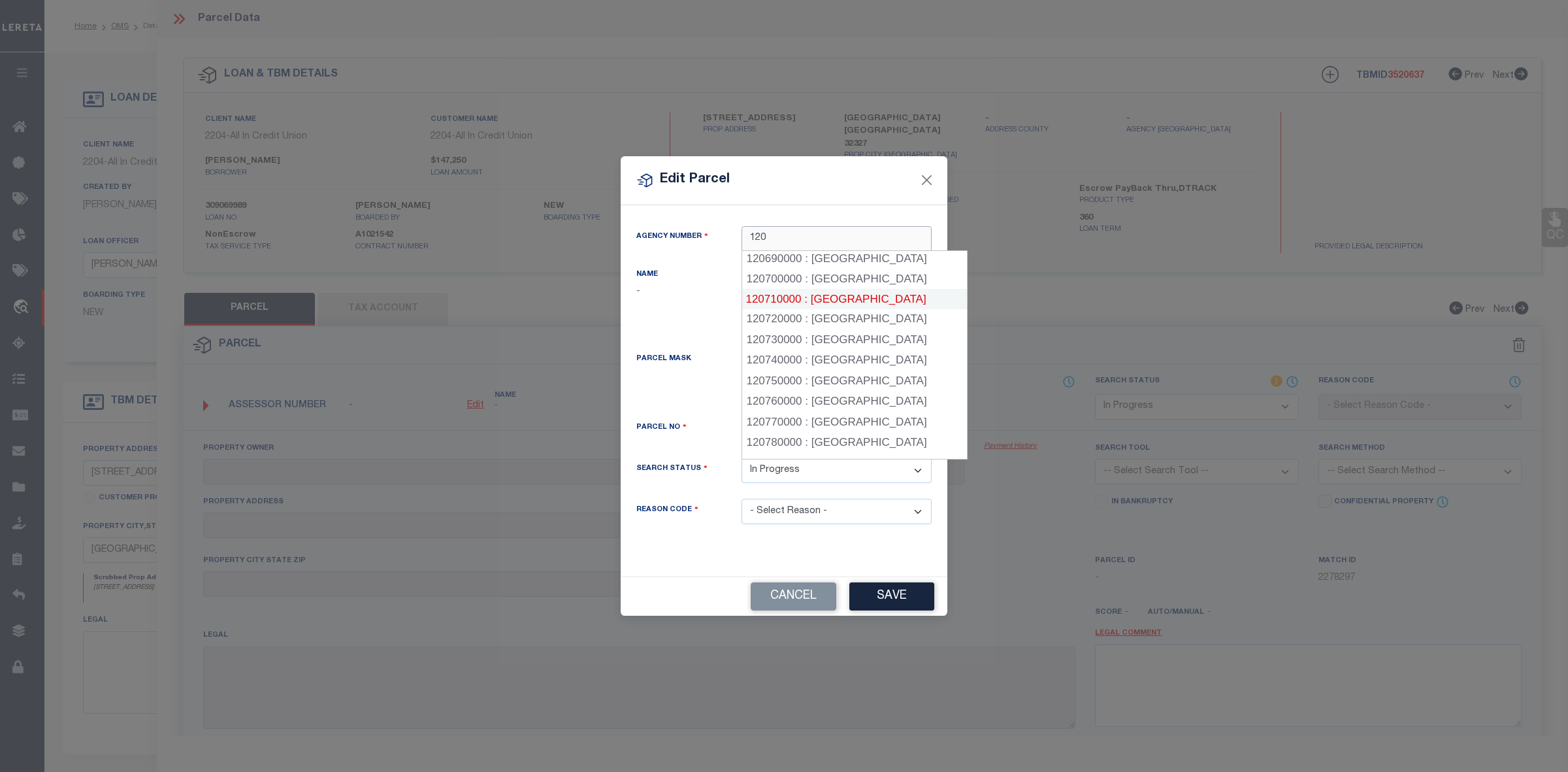
scroll to position [1418, 0]
type input "120"
click at [929, 177] on button "Close" at bounding box center [927, 180] width 17 height 17
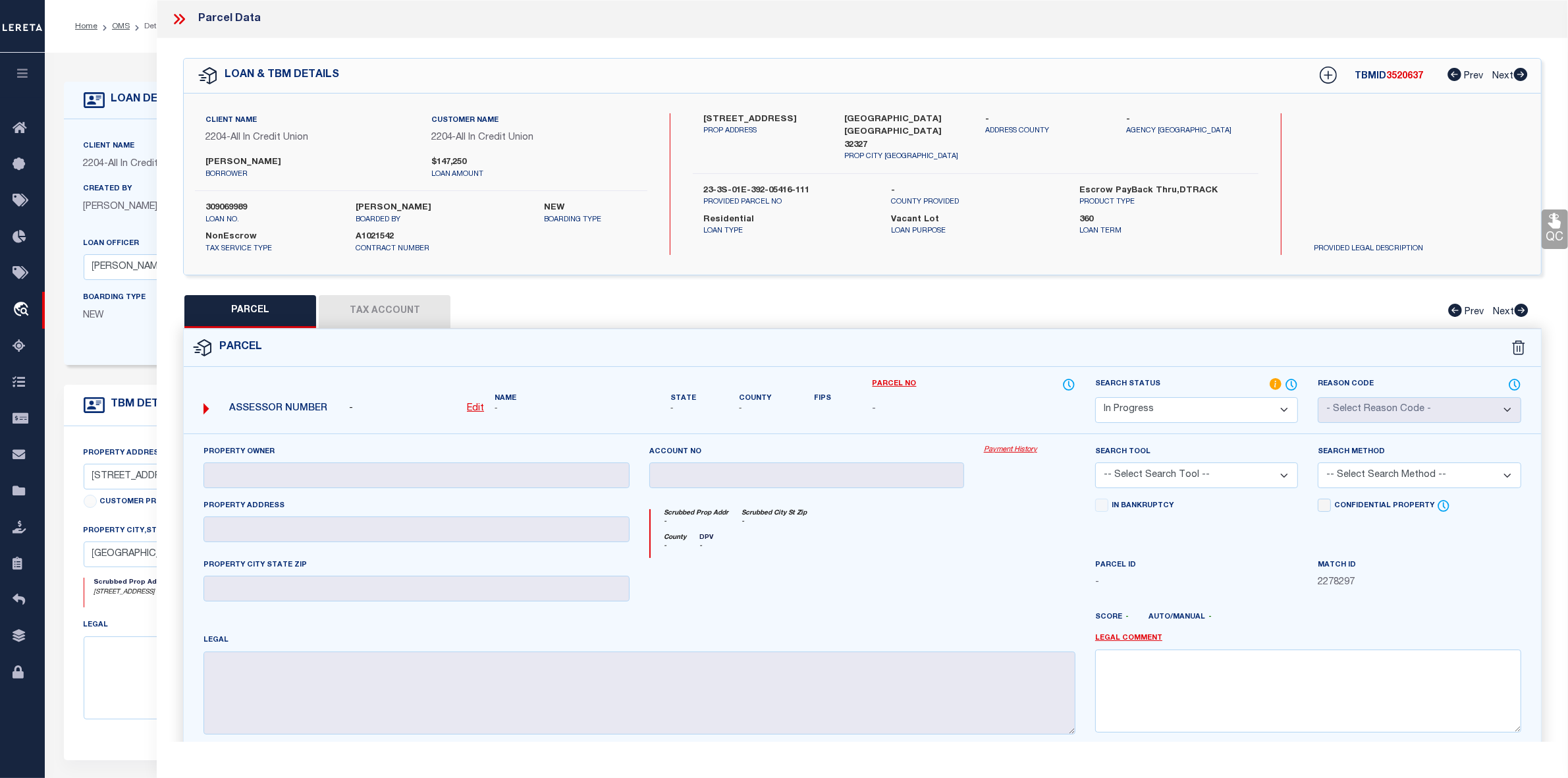
click at [474, 410] on u "Edit" at bounding box center [476, 408] width 17 height 9
select select "IP"
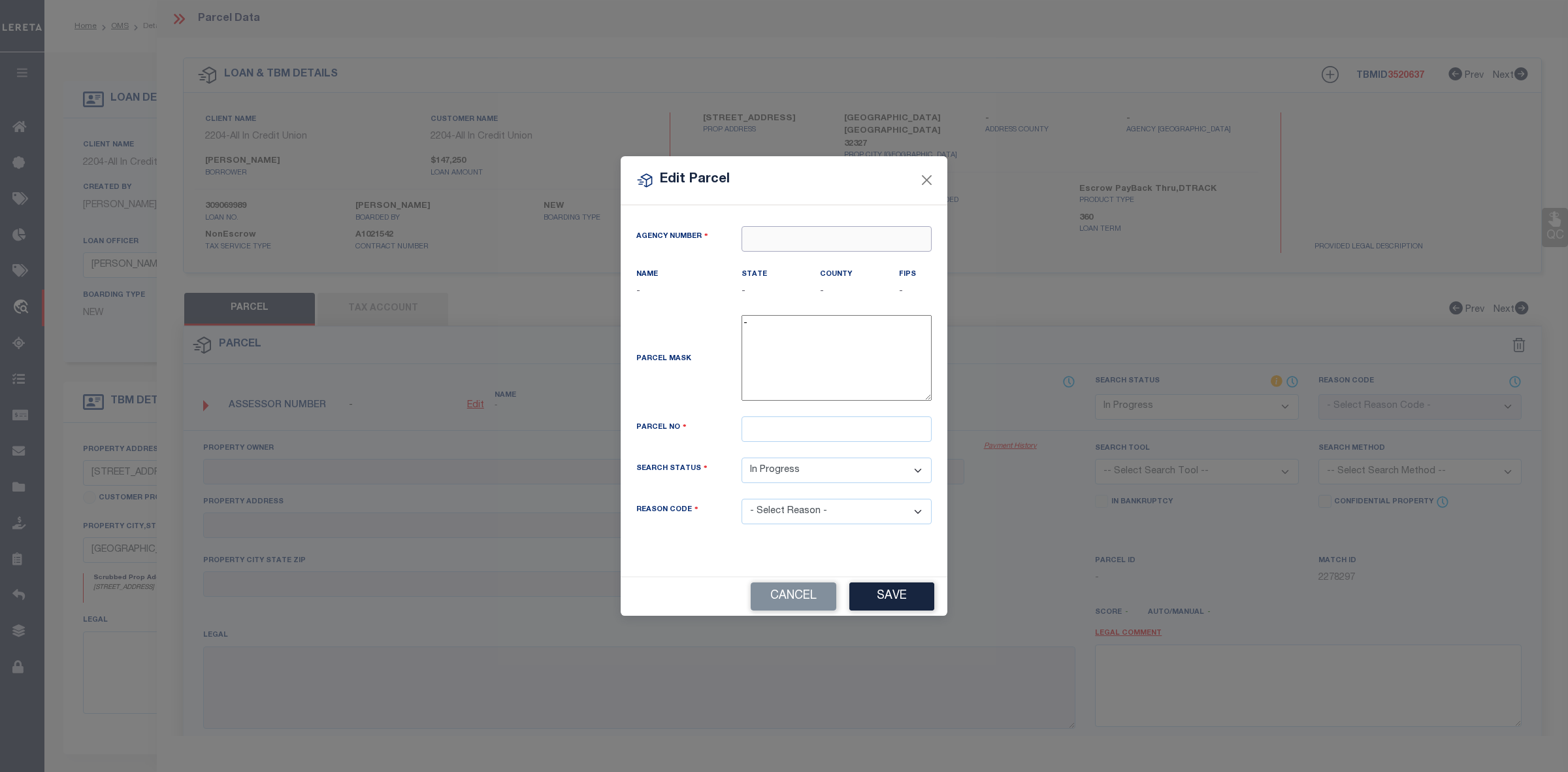
click at [809, 234] on input "text" at bounding box center [836, 239] width 190 height 26
type input "1"
click at [842, 240] on input "text" at bounding box center [836, 239] width 190 height 26
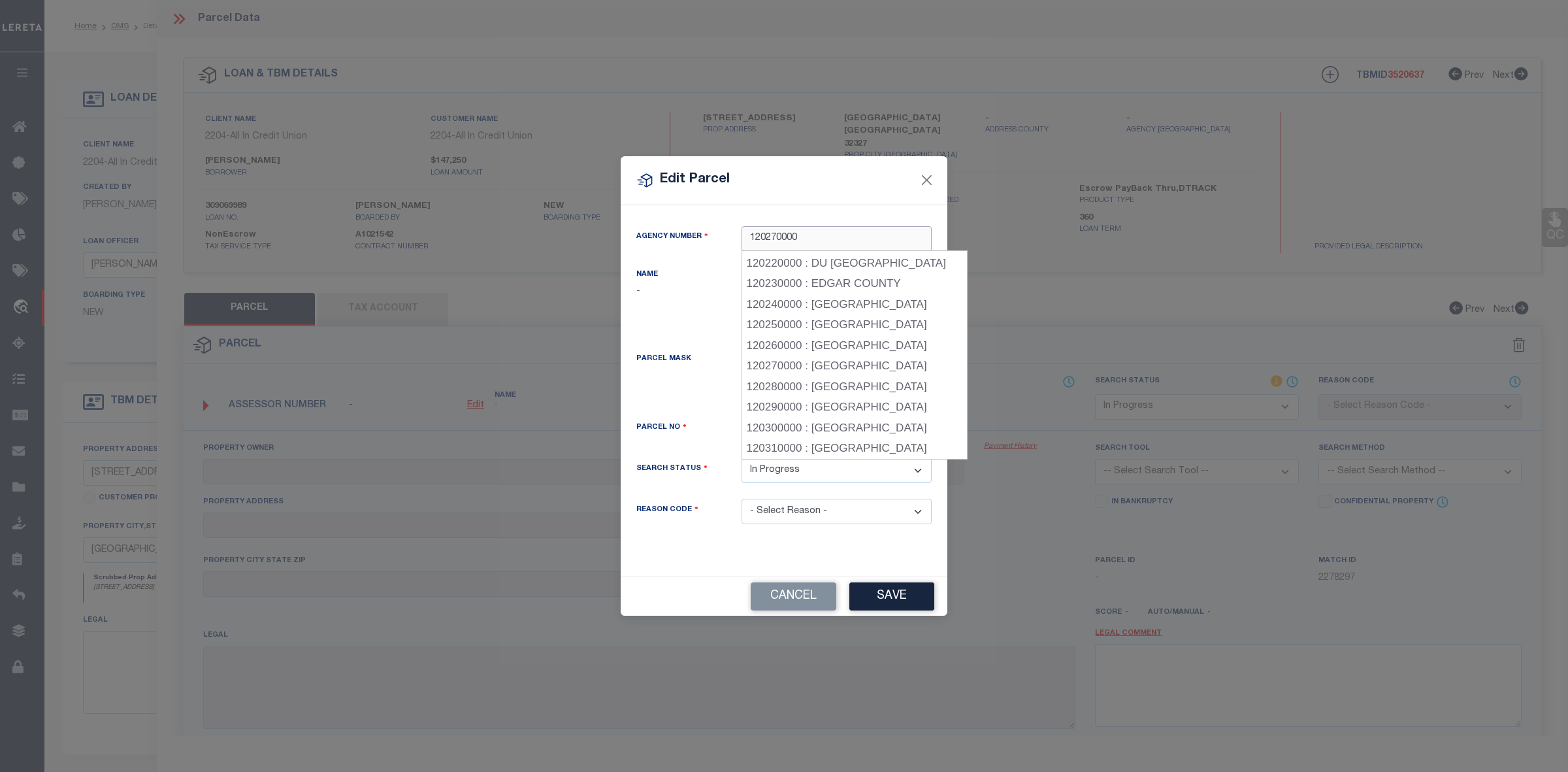
scroll to position [390, 0]
type input "120270000"
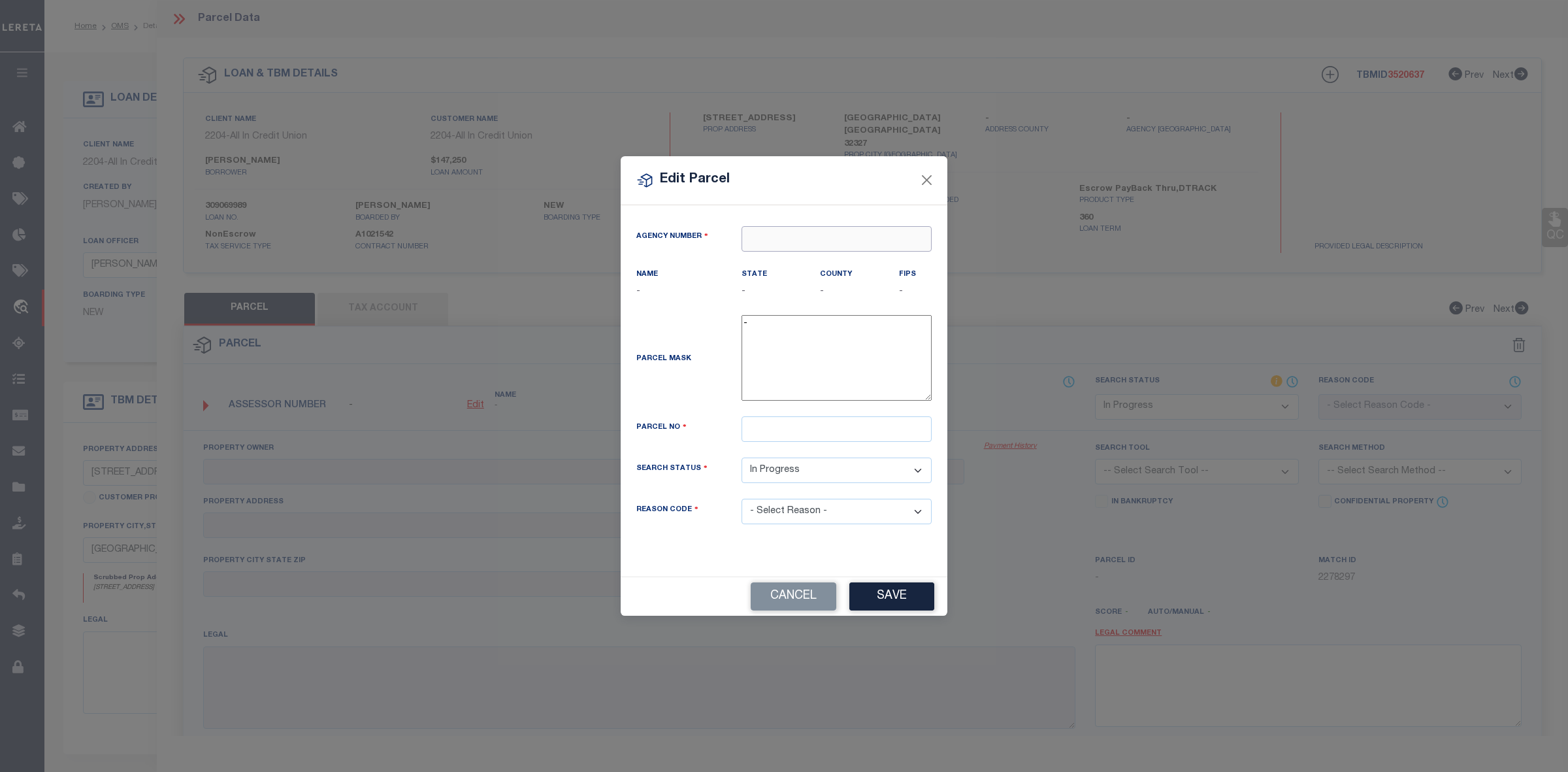
click at [777, 232] on input "text" at bounding box center [836, 239] width 190 height 26
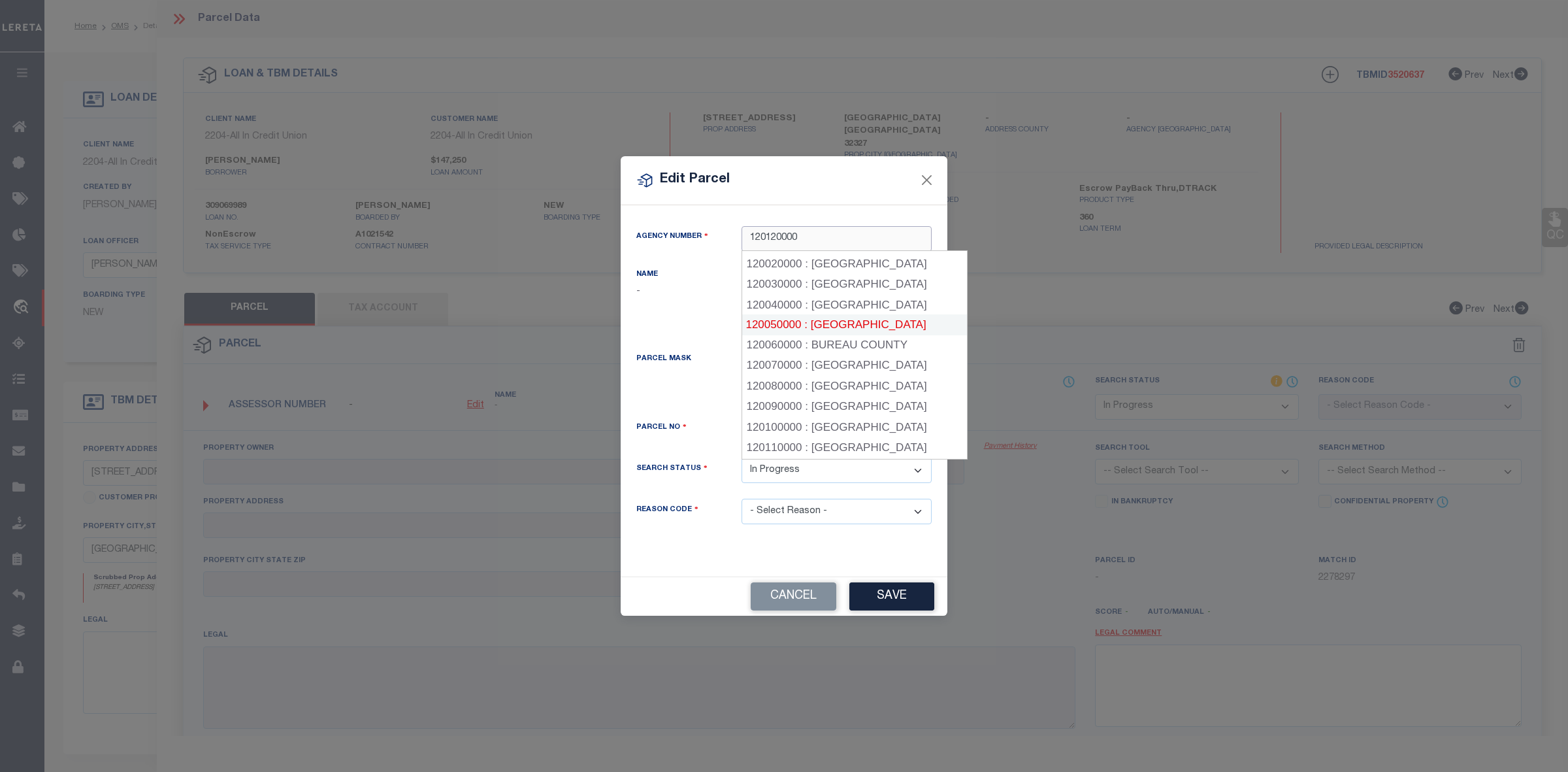
scroll to position [39, 0]
type input "120090000"
click at [924, 180] on button "Close" at bounding box center [927, 180] width 17 height 17
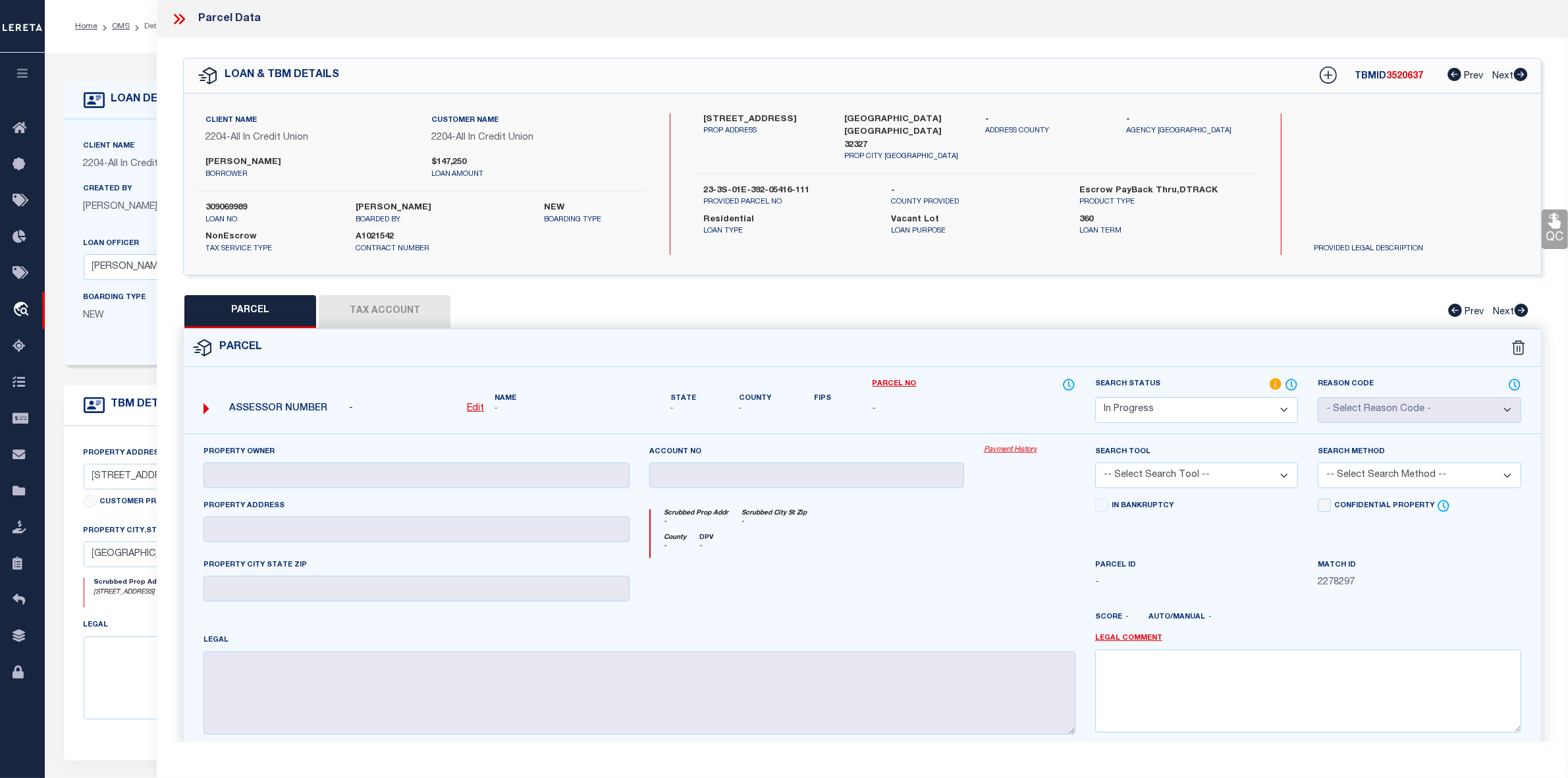
click at [472, 409] on u "Edit" at bounding box center [476, 408] width 17 height 9
select select "IP"
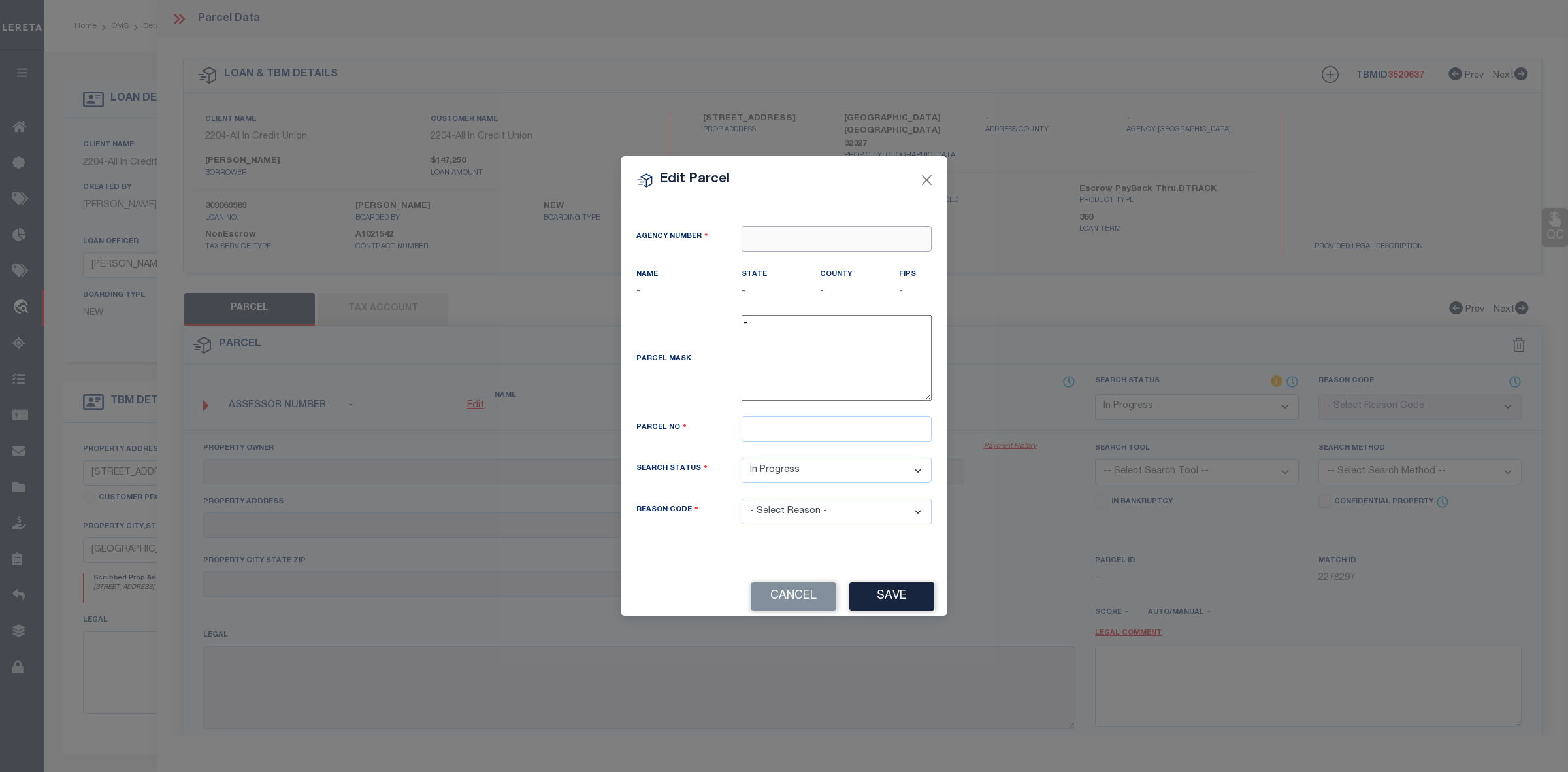
click at [781, 237] on input "text" at bounding box center [836, 239] width 190 height 26
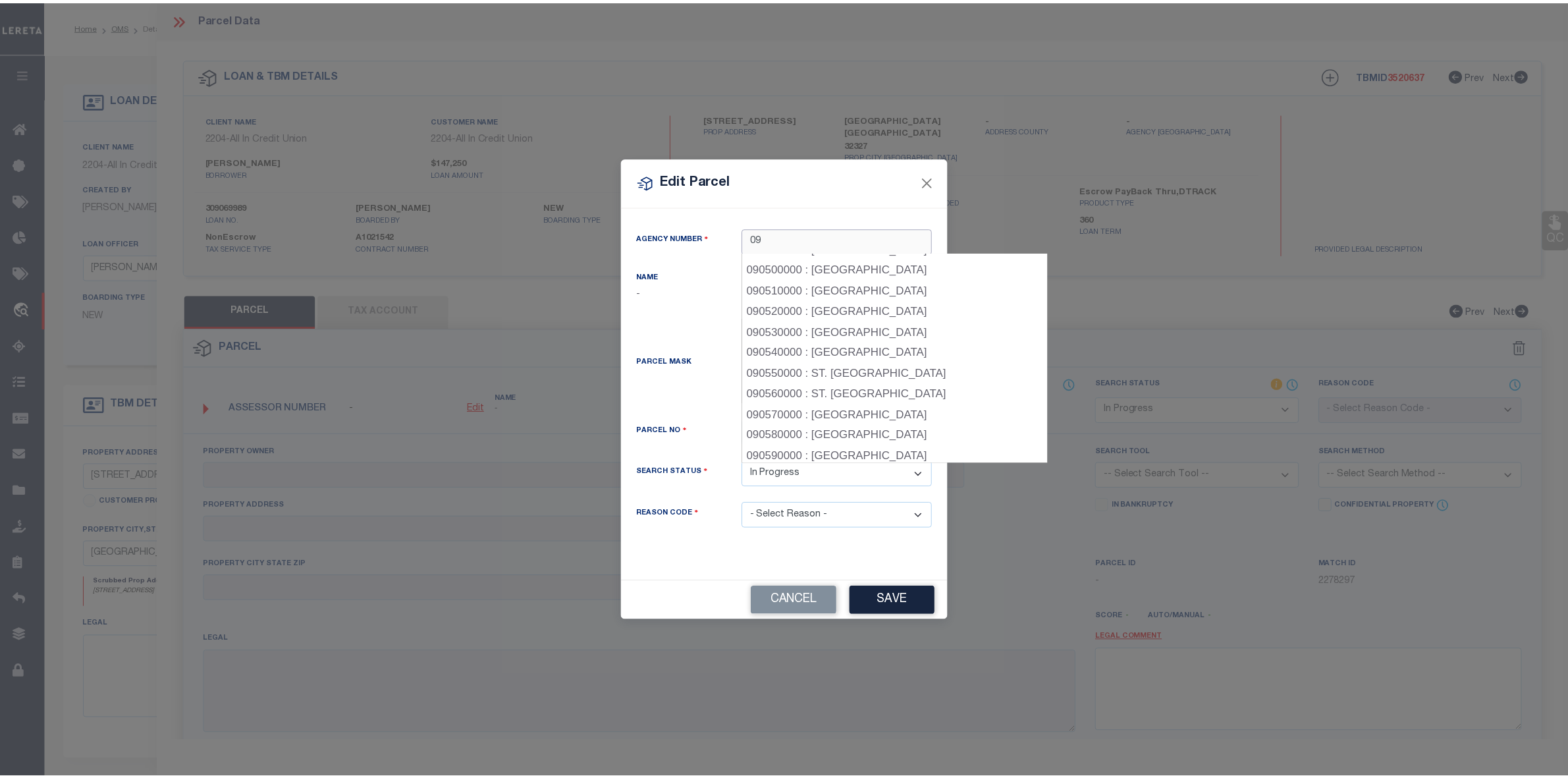
scroll to position [1178, 0]
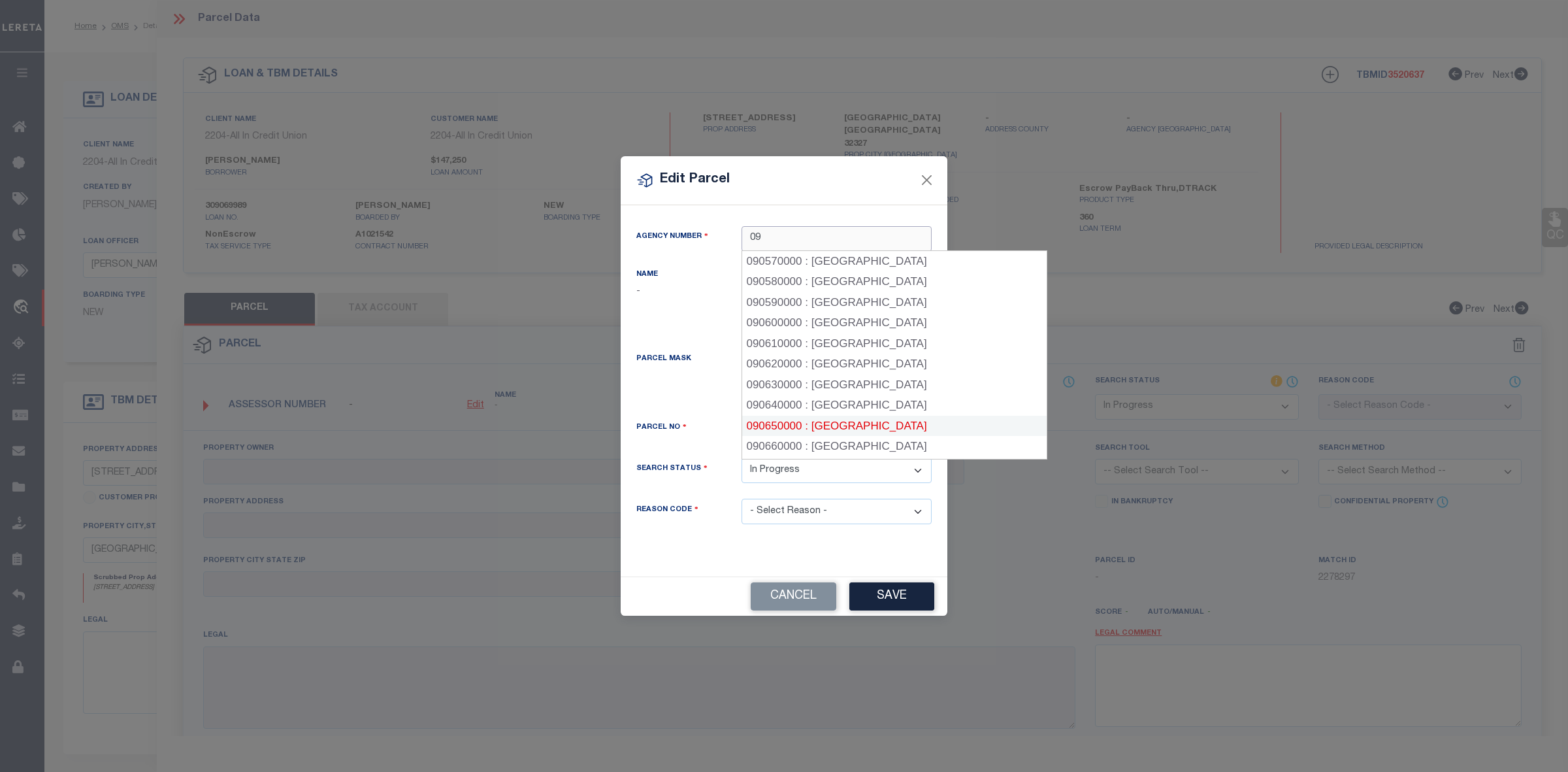
click at [873, 416] on div "090650000 : WAKULLA COUNTY" at bounding box center [894, 426] width 304 height 21
type input "090650000"
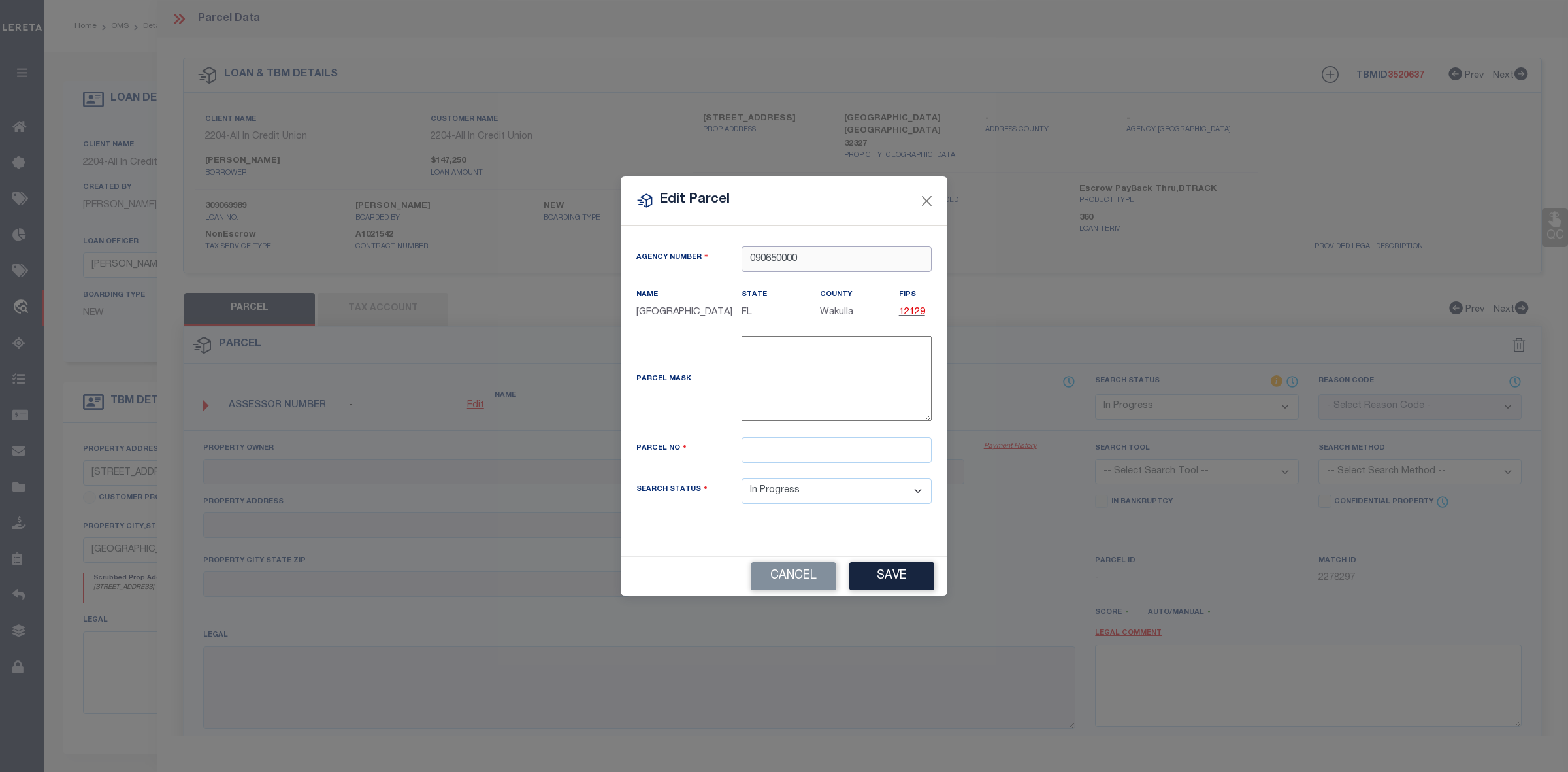
type input "090650000"
click at [778, 457] on input "text" at bounding box center [836, 450] width 190 height 26
paste input "23-3S-01E-392-05416-111"
type input "23-3S-01E-392-05416-111"
click at [918, 589] on button "Save" at bounding box center [892, 576] width 85 height 28
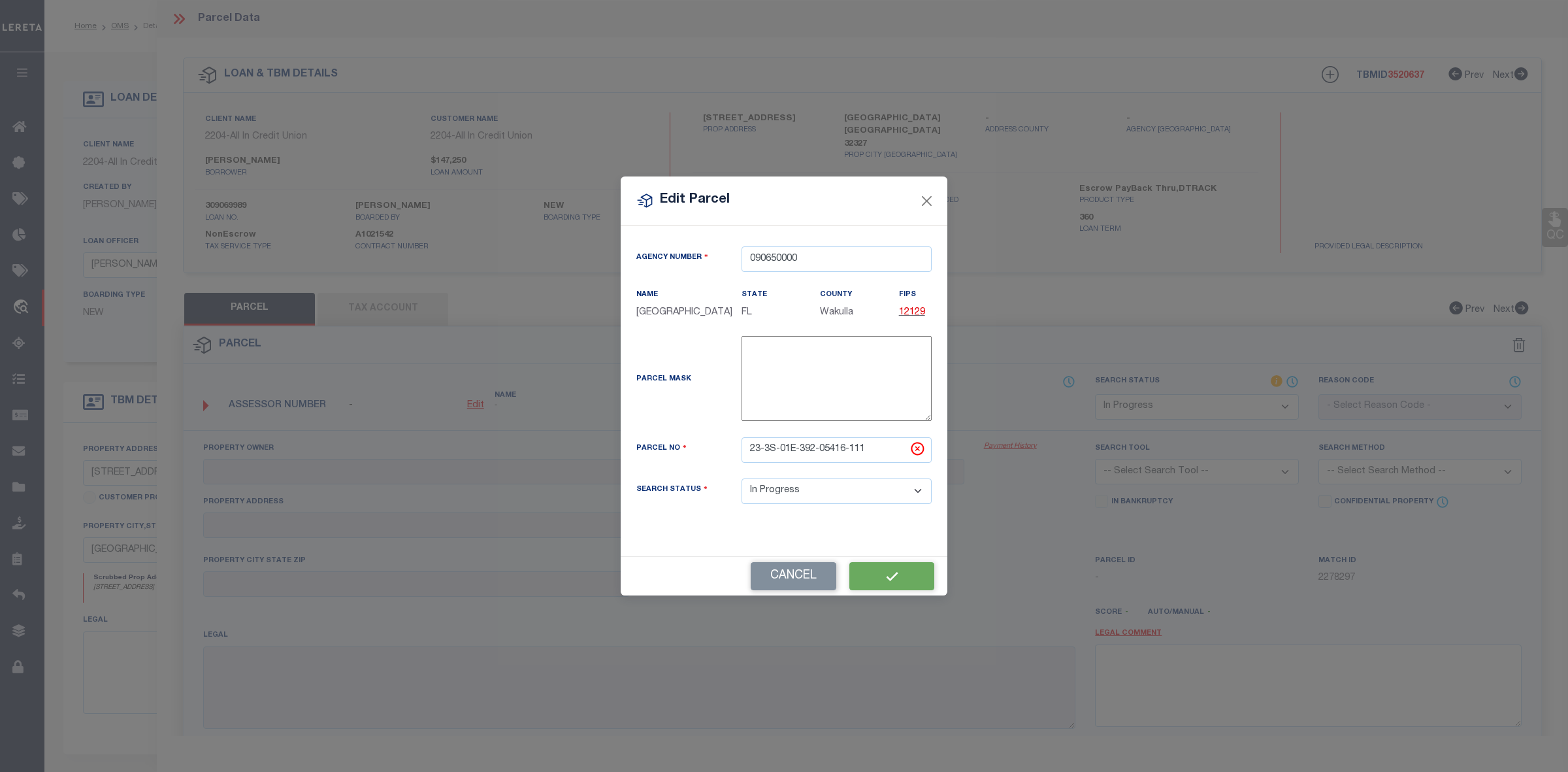
select select "IP"
checkbox input "false"
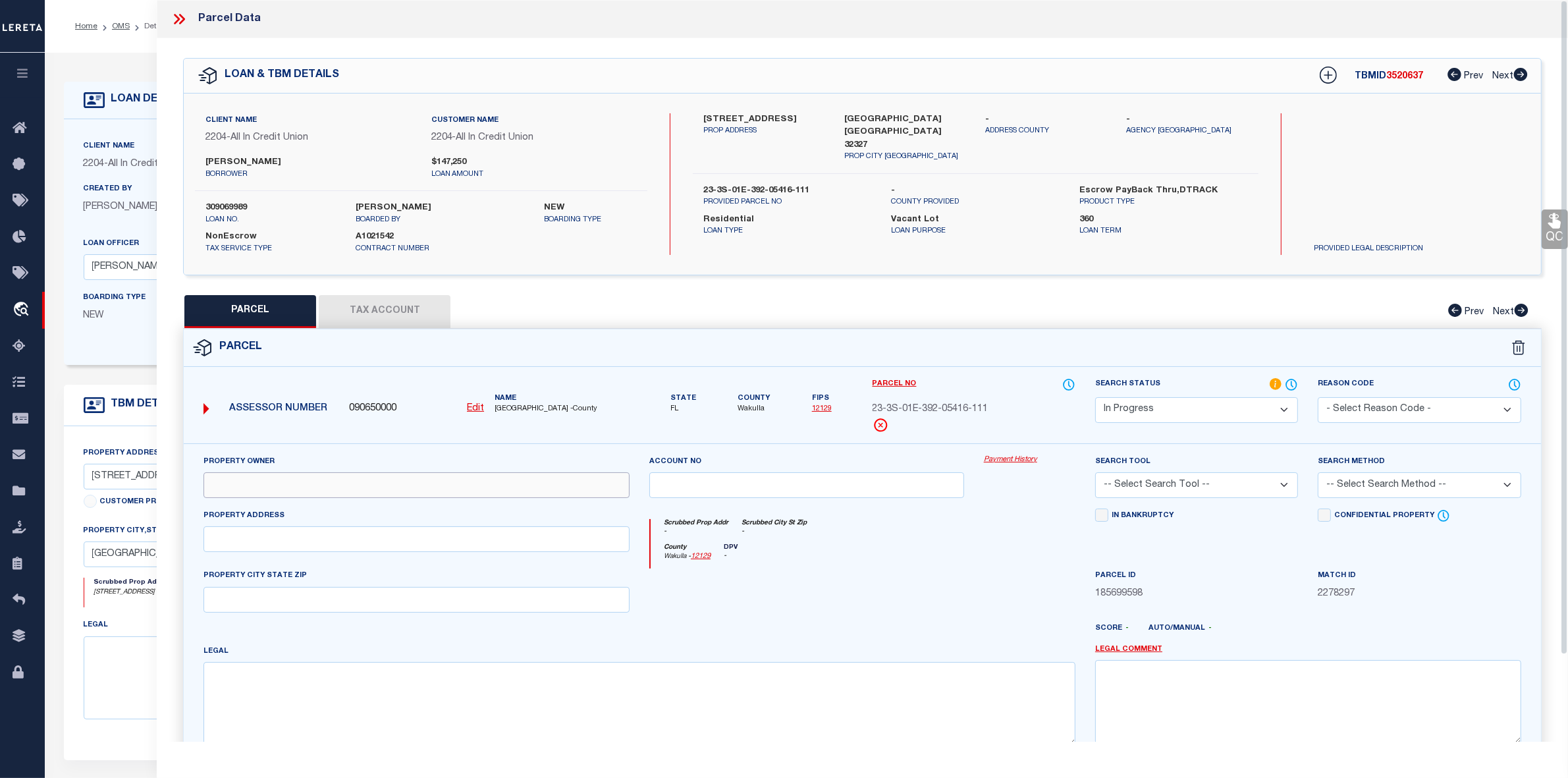
click at [281, 491] on input "text" at bounding box center [416, 485] width 426 height 26
paste input "SCOTT WILLIAM DEAN JAMIE"
type input "SCOTT WILLIAM DEAN JAMIE"
drag, startPoint x: 285, startPoint y: 543, endPoint x: 282, endPoint y: 537, distance: 6.7
click at [285, 543] on input "text" at bounding box center [416, 539] width 426 height 26
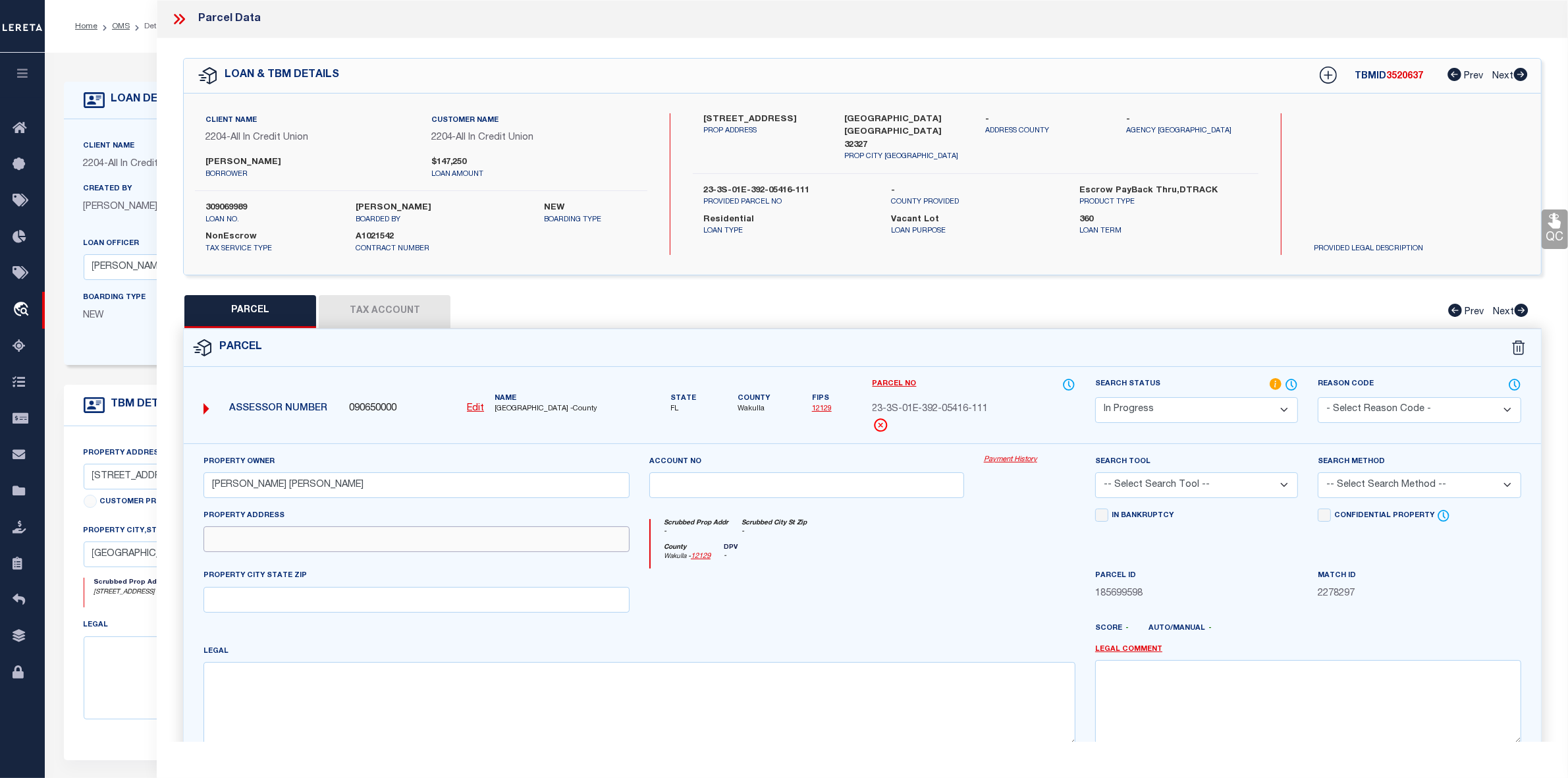
paste input "ROCK CRUSHER RD CRAWFORDVILLE 32327"
click at [235, 544] on input "ROCK CRUSHER RD CRAWFORDVILLE 32327" at bounding box center [416, 539] width 426 height 26
drag, startPoint x: 304, startPoint y: 540, endPoint x: 443, endPoint y: 540, distance: 139.0
click at [443, 540] on input "ROCK CRUSHER RD CRAWFORDVILLE 32327" at bounding box center [416, 539] width 426 height 26
type input "ROCK CRUSHER RD CRAWFORDVILLE 32327"
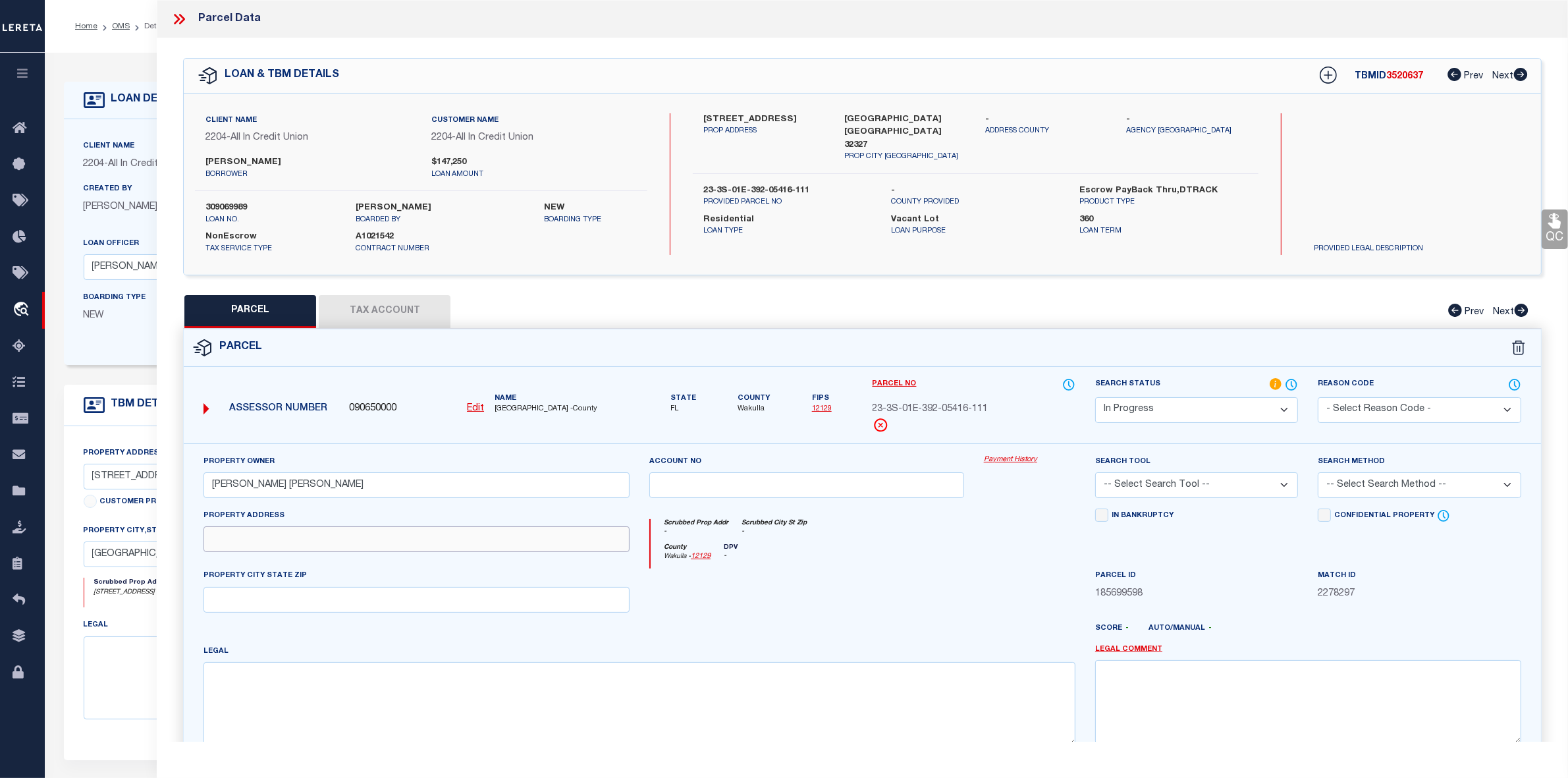
paste input "CRAWFORDVILLE 32327"
type input "CRAWFORDVILLE 32327"
click at [254, 604] on input "text" at bounding box center [416, 600] width 426 height 26
paste input "CRAWFORDVILLE 32327"
type input "CRAWFORDVILLE 32327"
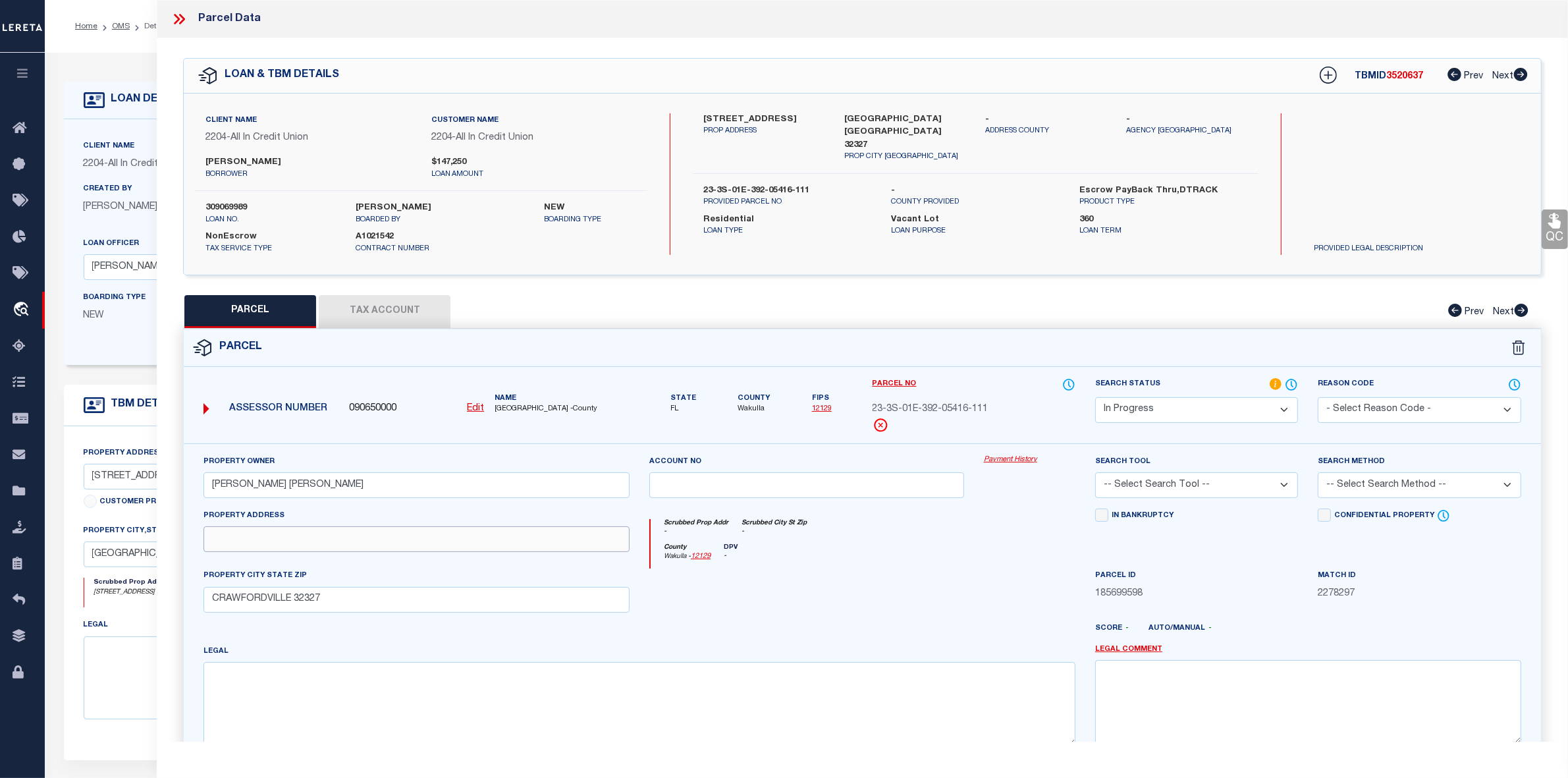
click at [240, 539] on input "text" at bounding box center [416, 539] width 426 height 26
paste input "ROCK CRUSHER RD"
click at [237, 545] on input "ROCK CRUSHER RD" at bounding box center [416, 539] width 426 height 26
type input "ROCK CRUSHER RD"
click at [235, 682] on textarea at bounding box center [639, 703] width 872 height 83
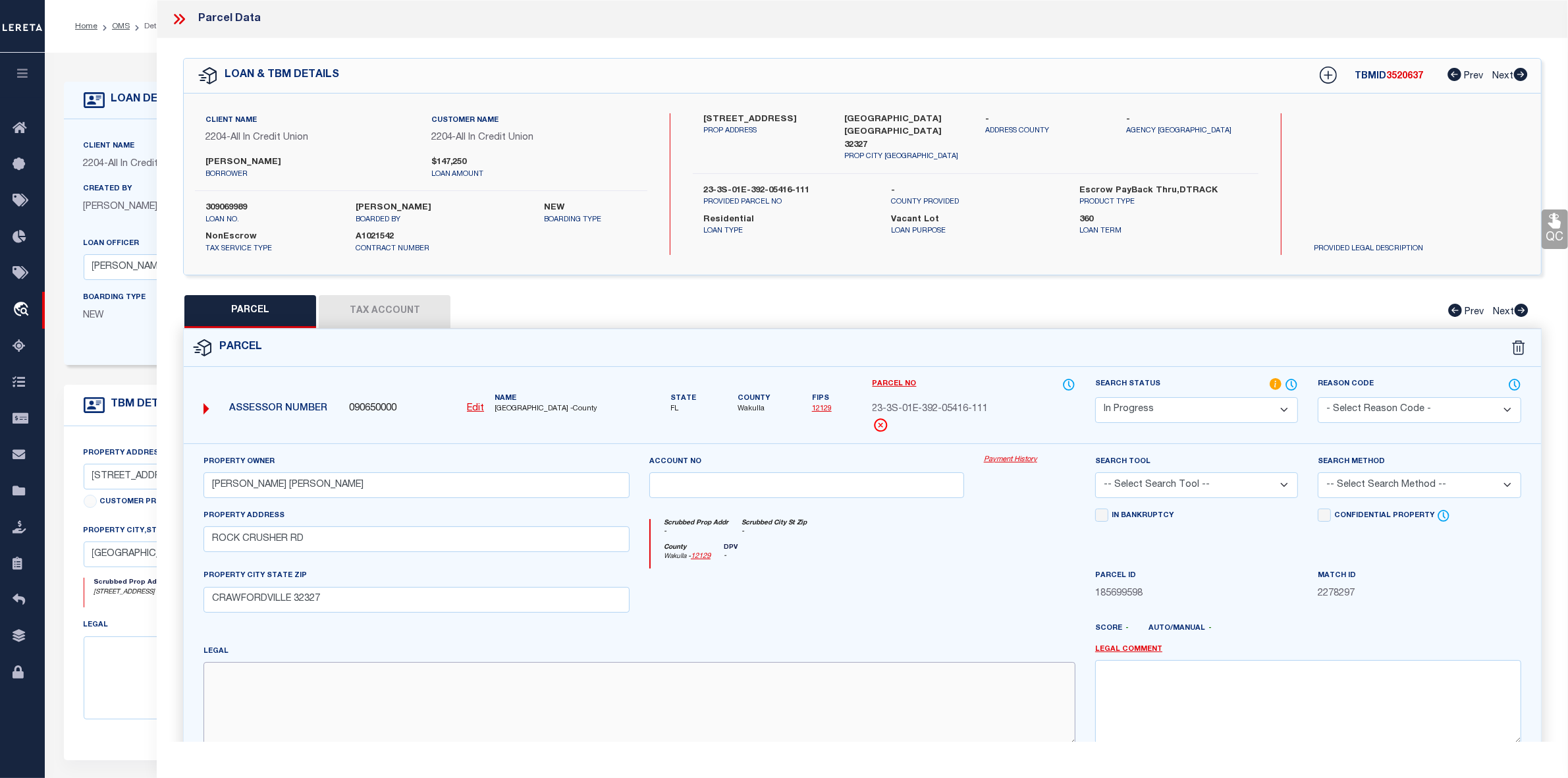
paste textarea "RIVER RIDGE LOT 11 OR 1290 P 101 OR 1426 P 811"
type textarea "RIVER RIDGE LOT 11 OR 1290 P 101 OR 1426 P 811"
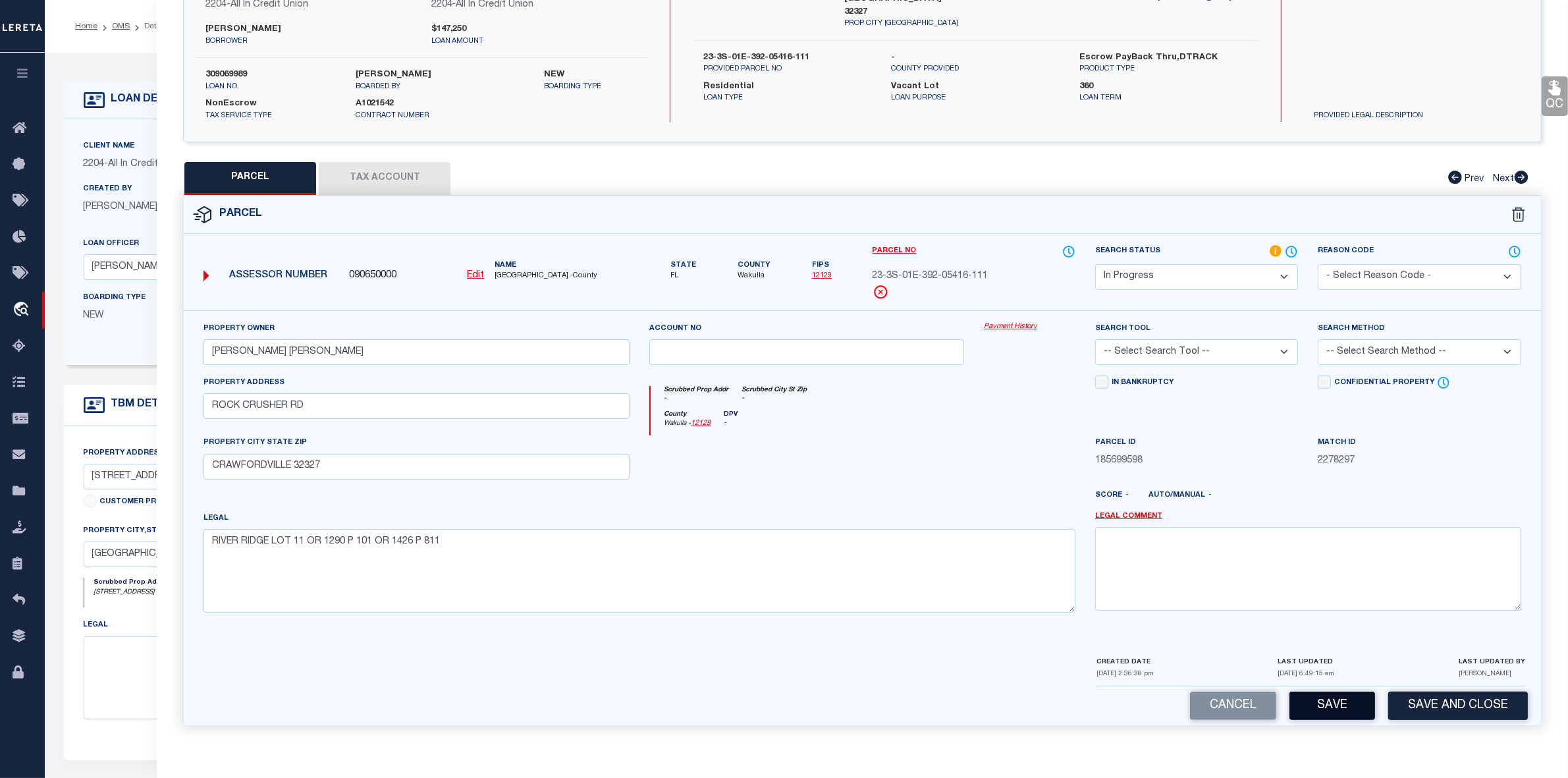
click at [1339, 705] on button "Save" at bounding box center [1333, 705] width 86 height 28
select select "AS"
checkbox input "false"
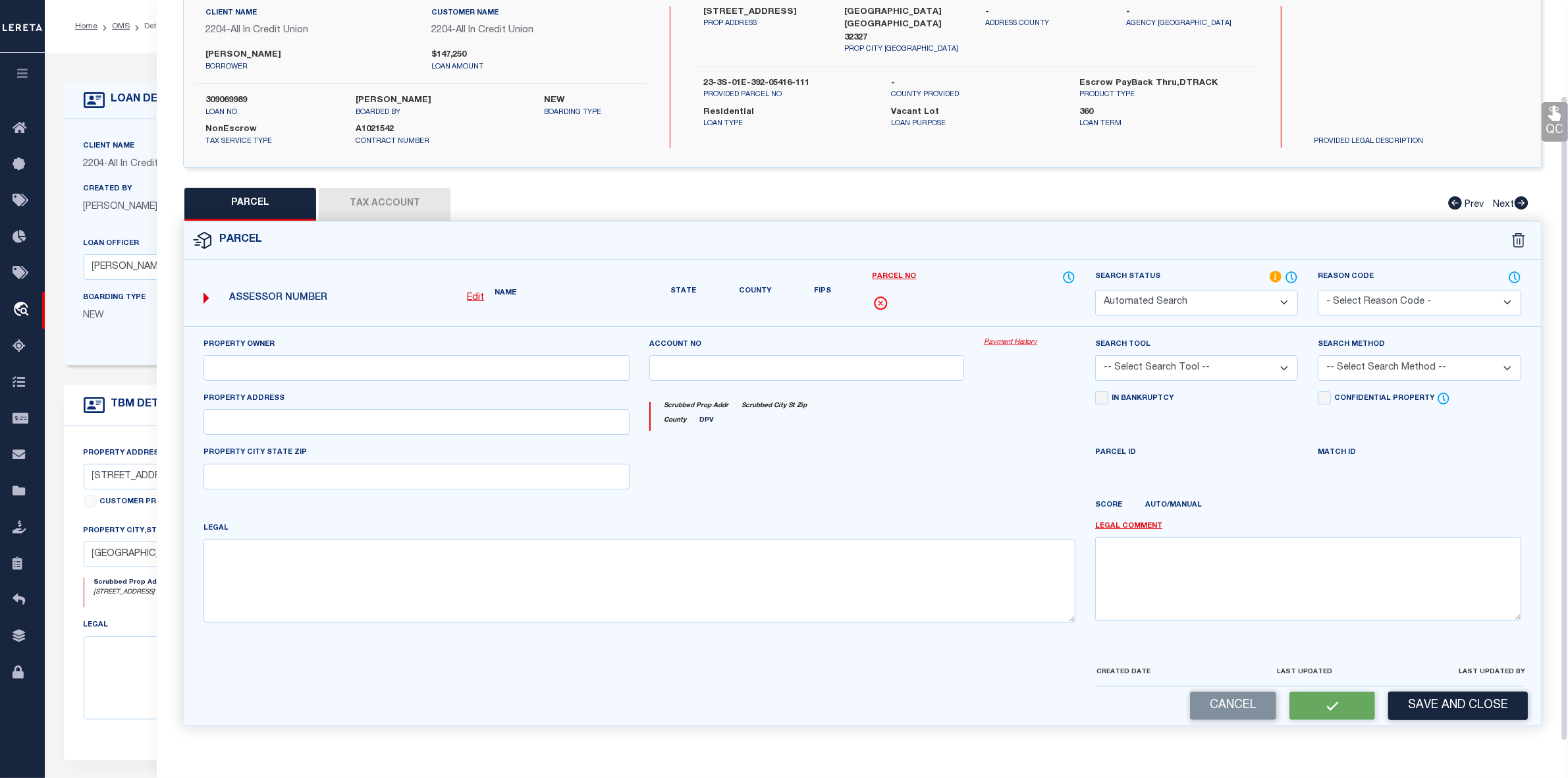
scroll to position [98, 0]
select select "IP"
type input "SCOTT WILLIAM DEAN JAMIE"
type input "ROCK CRUSHER RD"
type input "CRAWFORDVILLE 32327"
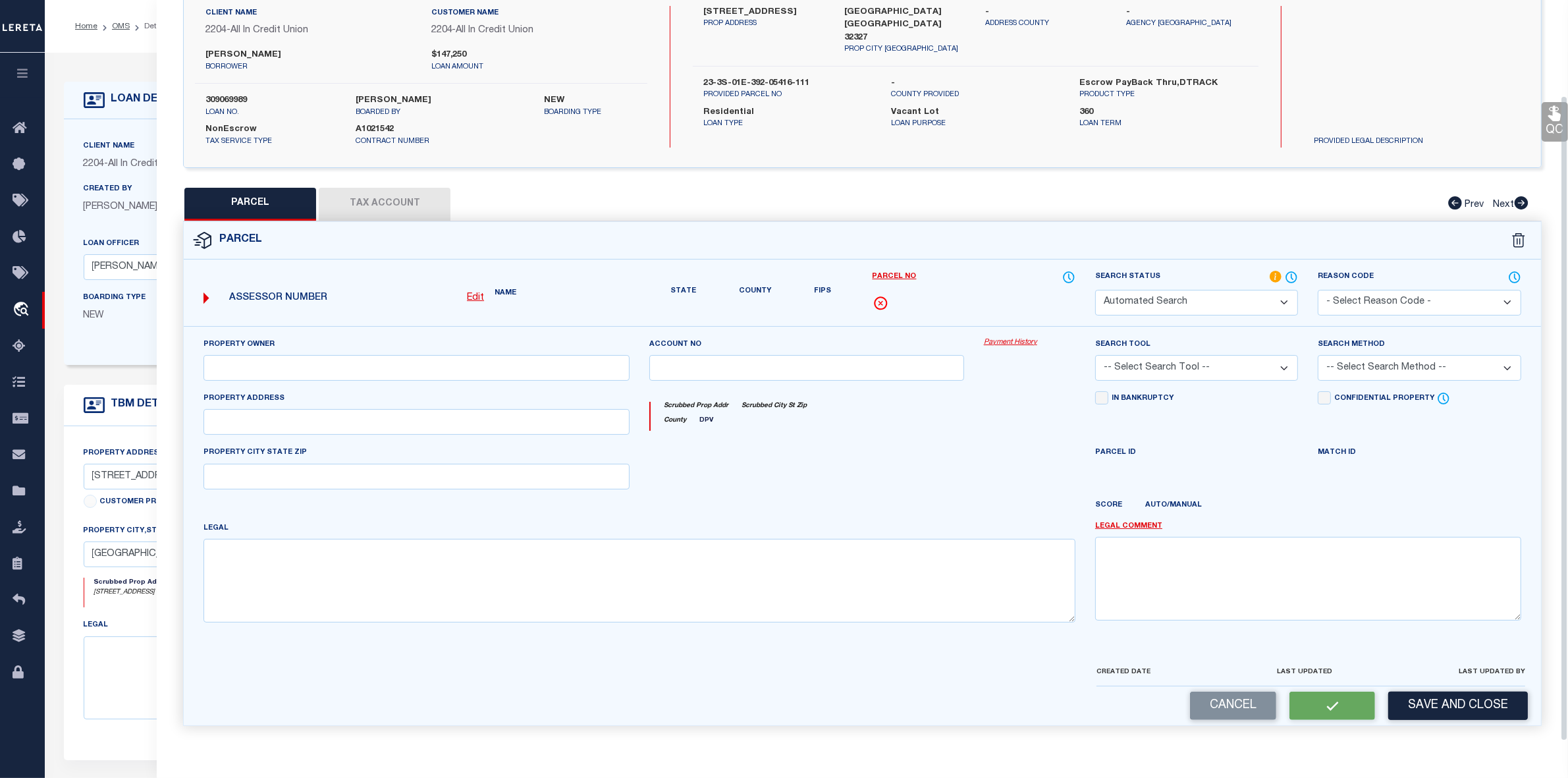
type textarea "RIVER RIDGE LOT 11 OR 1290 P 101 OR 1426 P 811"
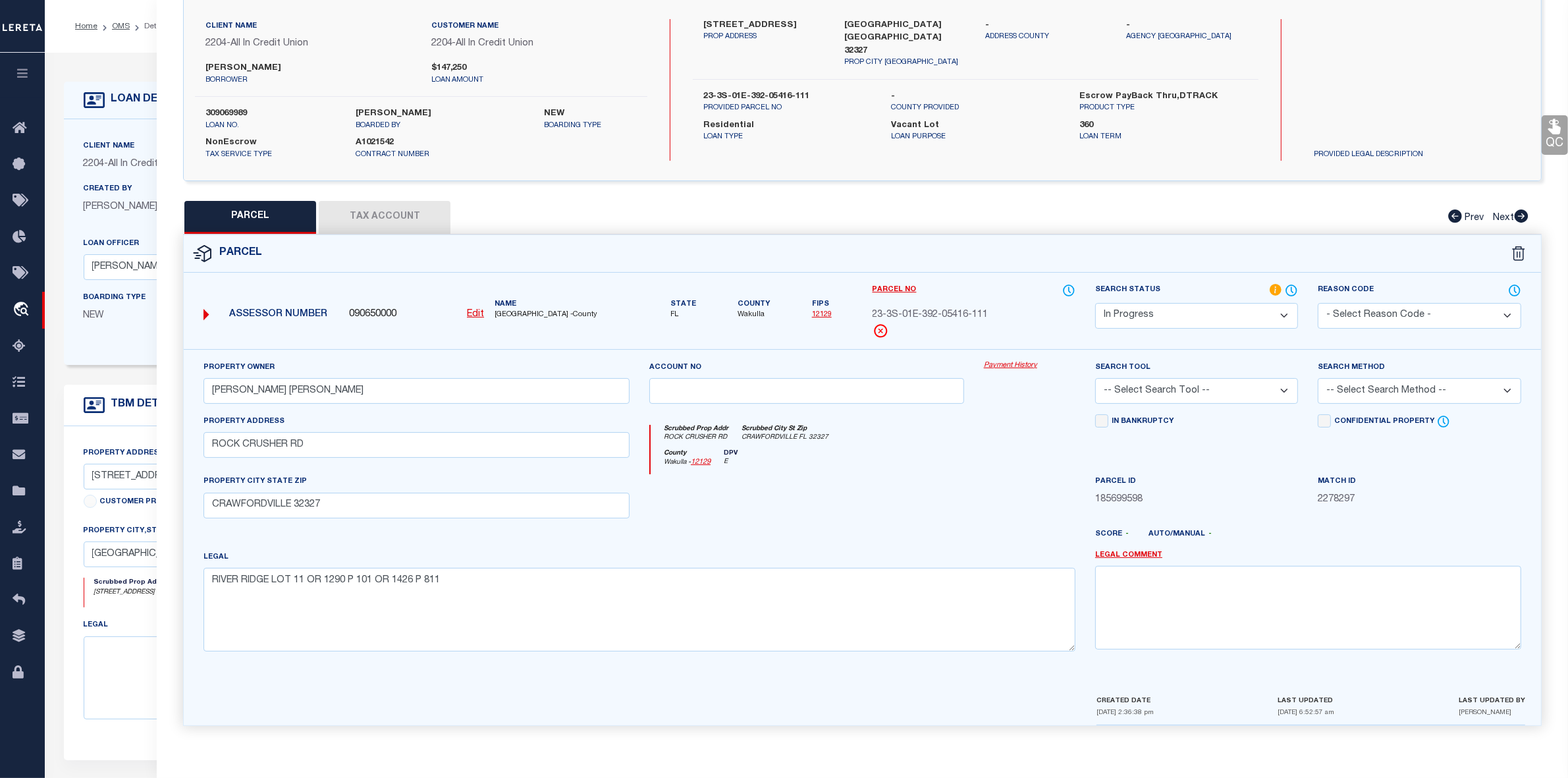
click at [376, 209] on button "Tax Account" at bounding box center [385, 217] width 131 height 33
select select "100"
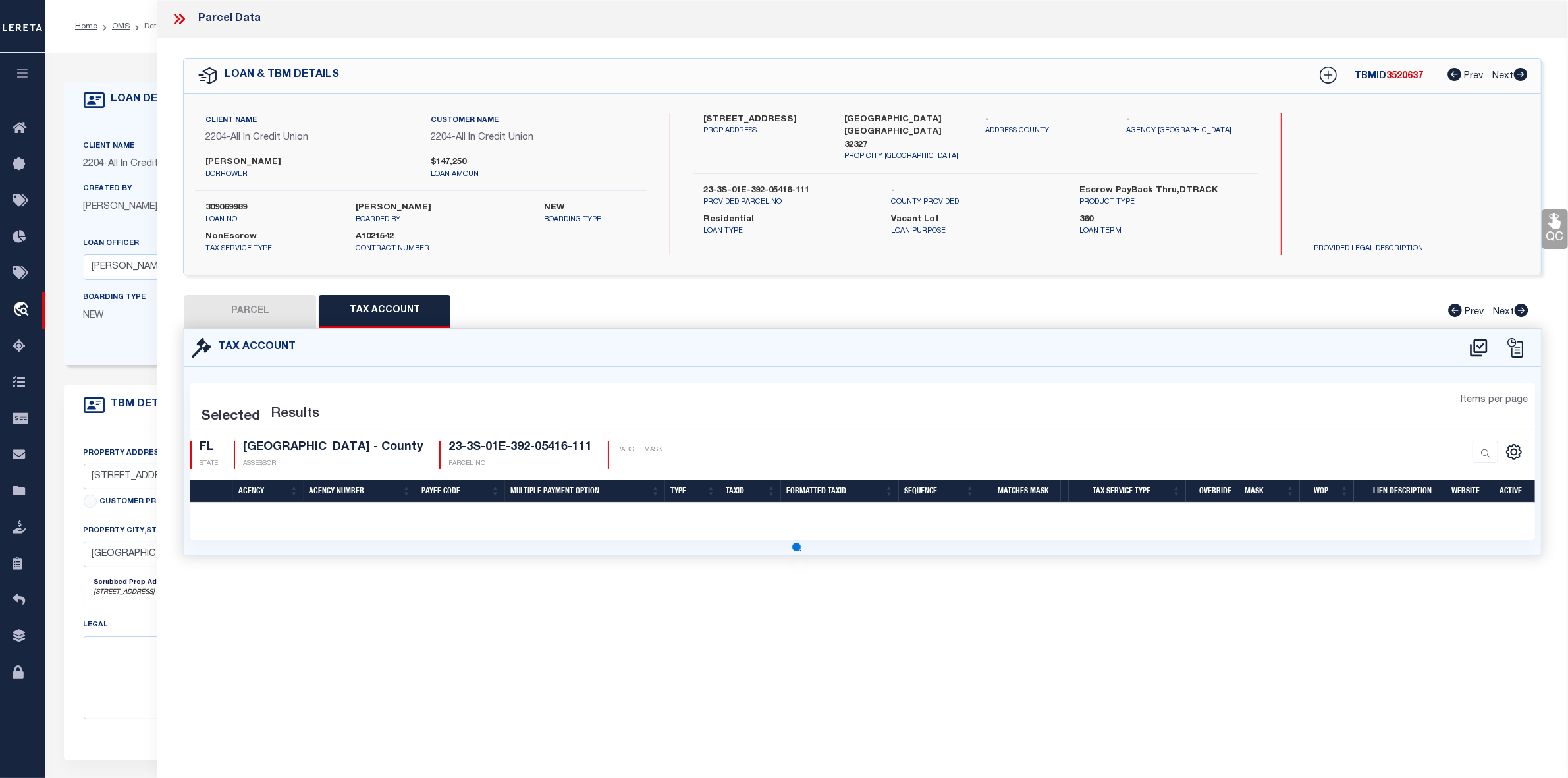
scroll to position [0, 0]
select select "100"
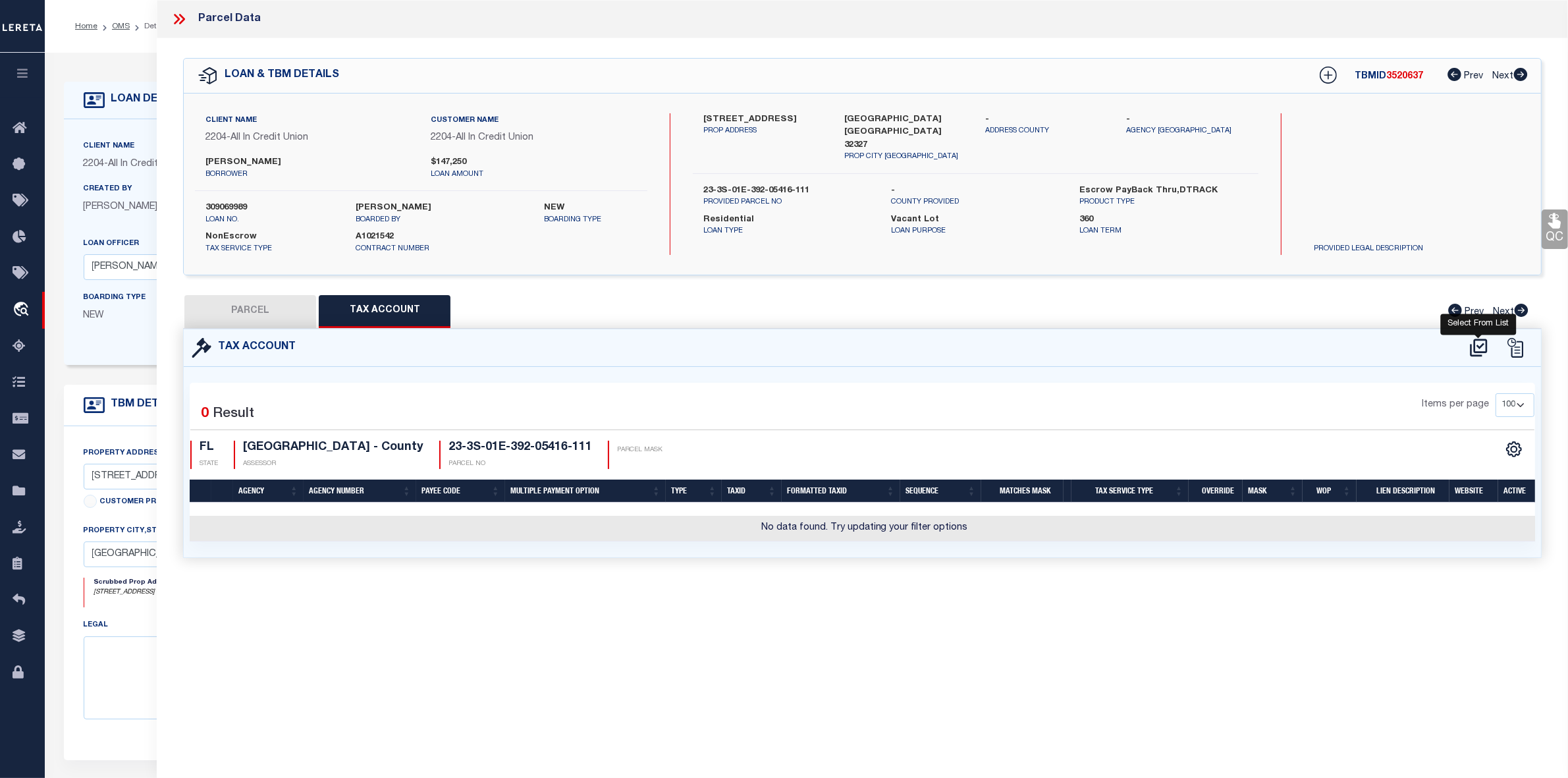
click at [1474, 345] on icon at bounding box center [1479, 347] width 17 height 18
select select "100"
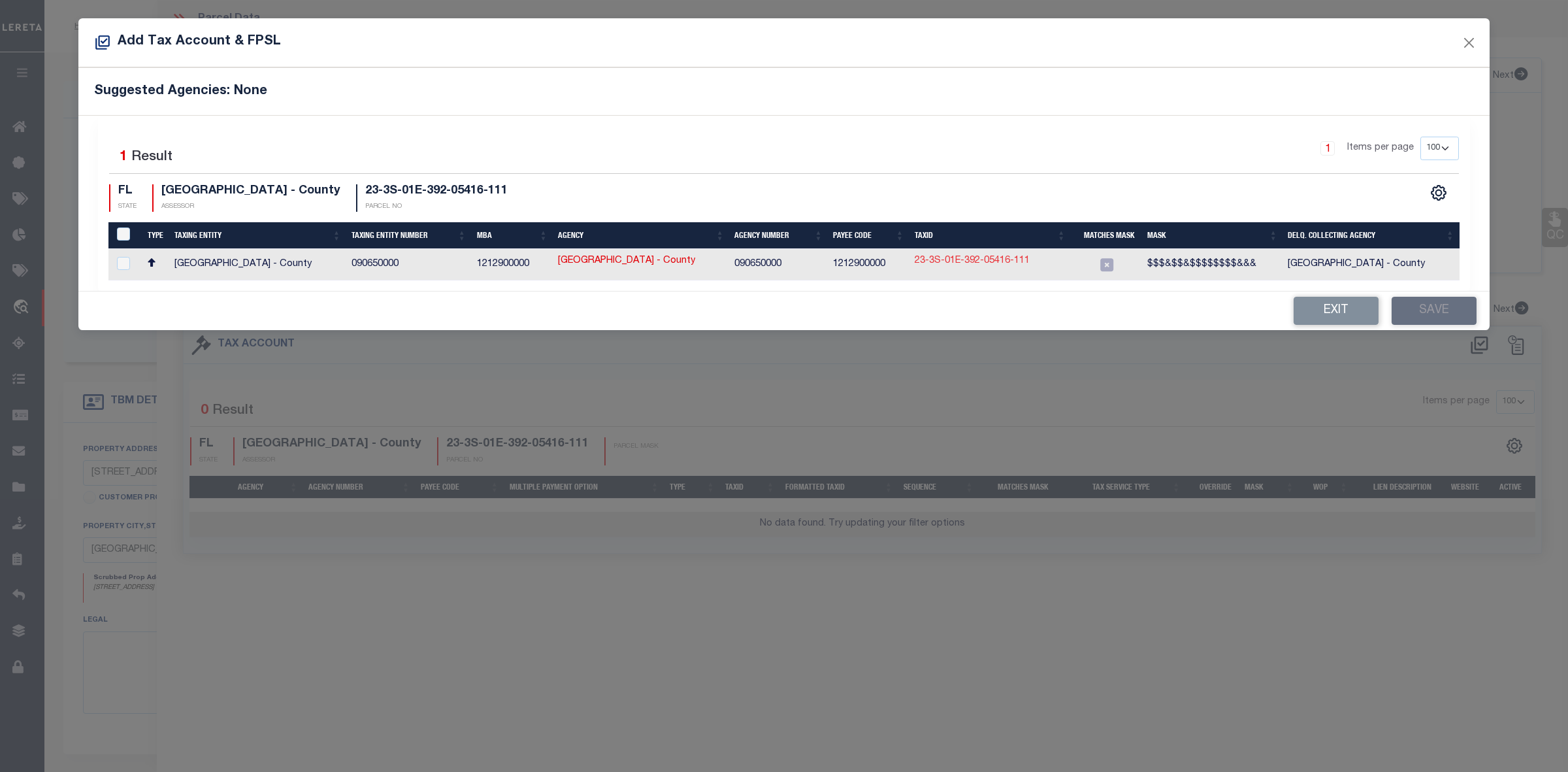
click at [974, 263] on link "23-3S-01E-392-05416-111" at bounding box center [972, 261] width 115 height 14
type input "23-3S-01E-392-05416-111"
type textarea "$$$&$$&$$$$$$$$&&&"
checkbox input "true"
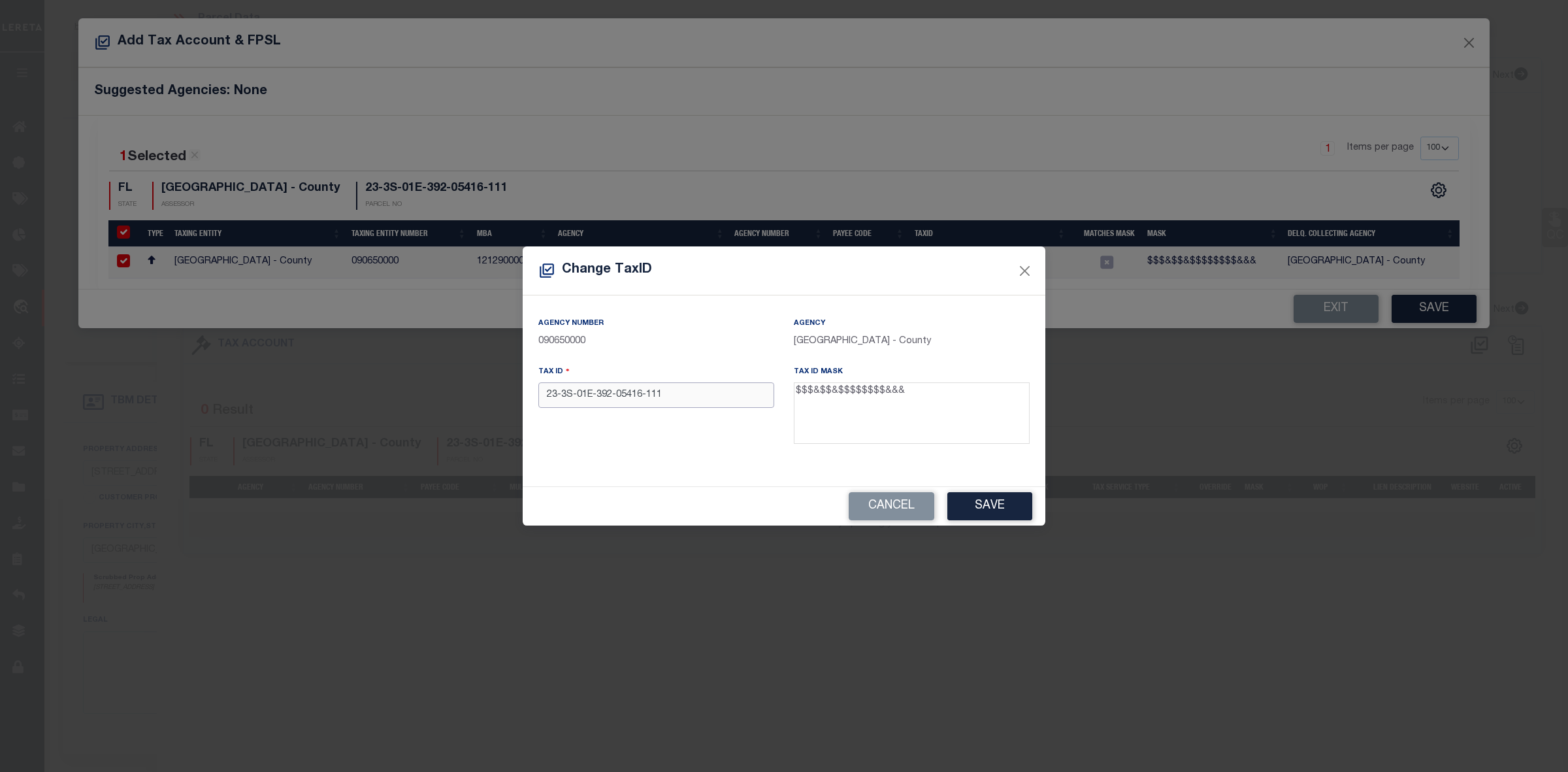
click at [650, 397] on input "23-3S-01E-392-05416-111" at bounding box center [656, 395] width 236 height 26
type input "233S01E39205416111"
click at [993, 503] on button "Save" at bounding box center [989, 506] width 85 height 28
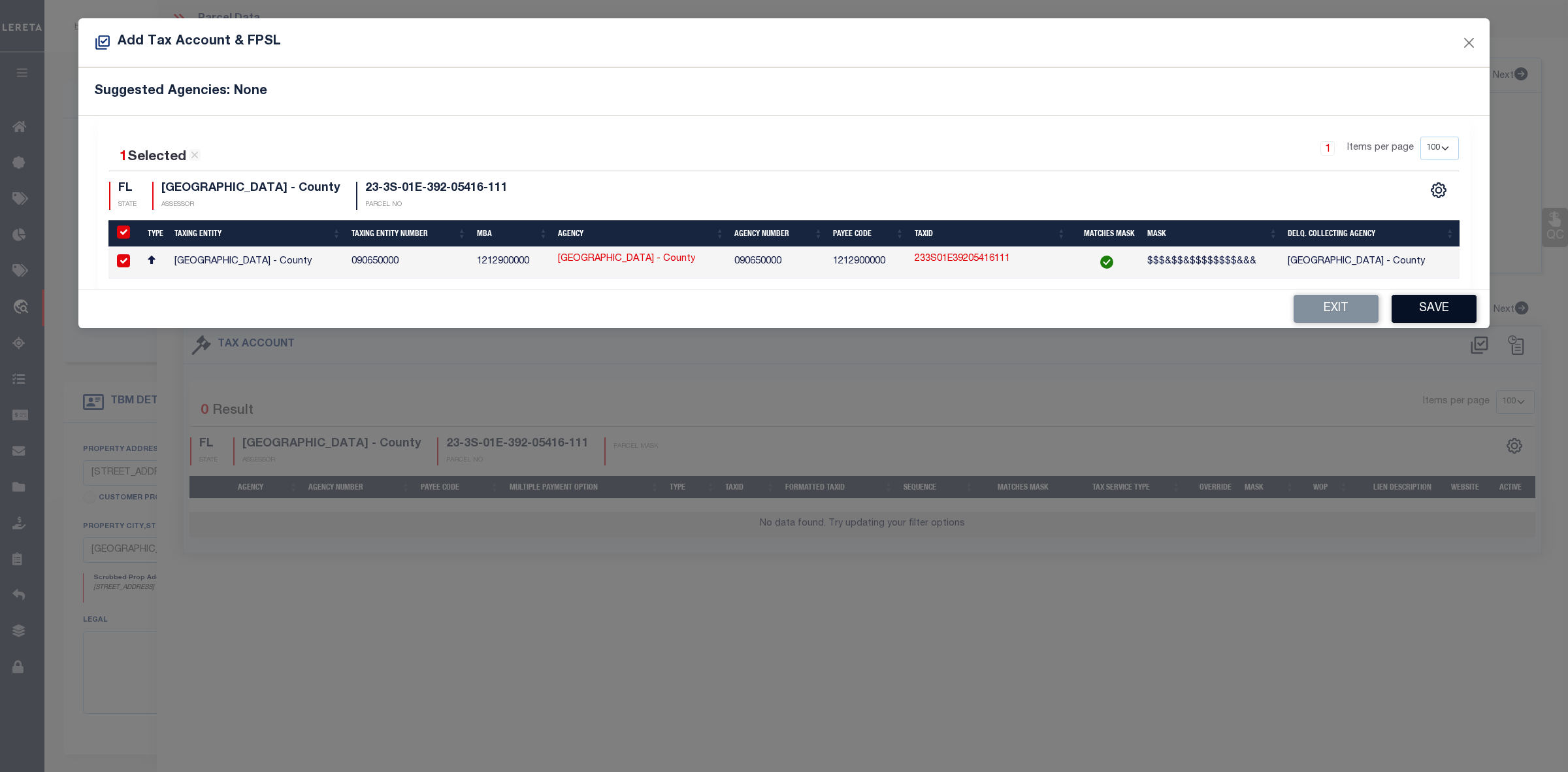
click at [1447, 309] on button "Save" at bounding box center [1434, 309] width 85 height 28
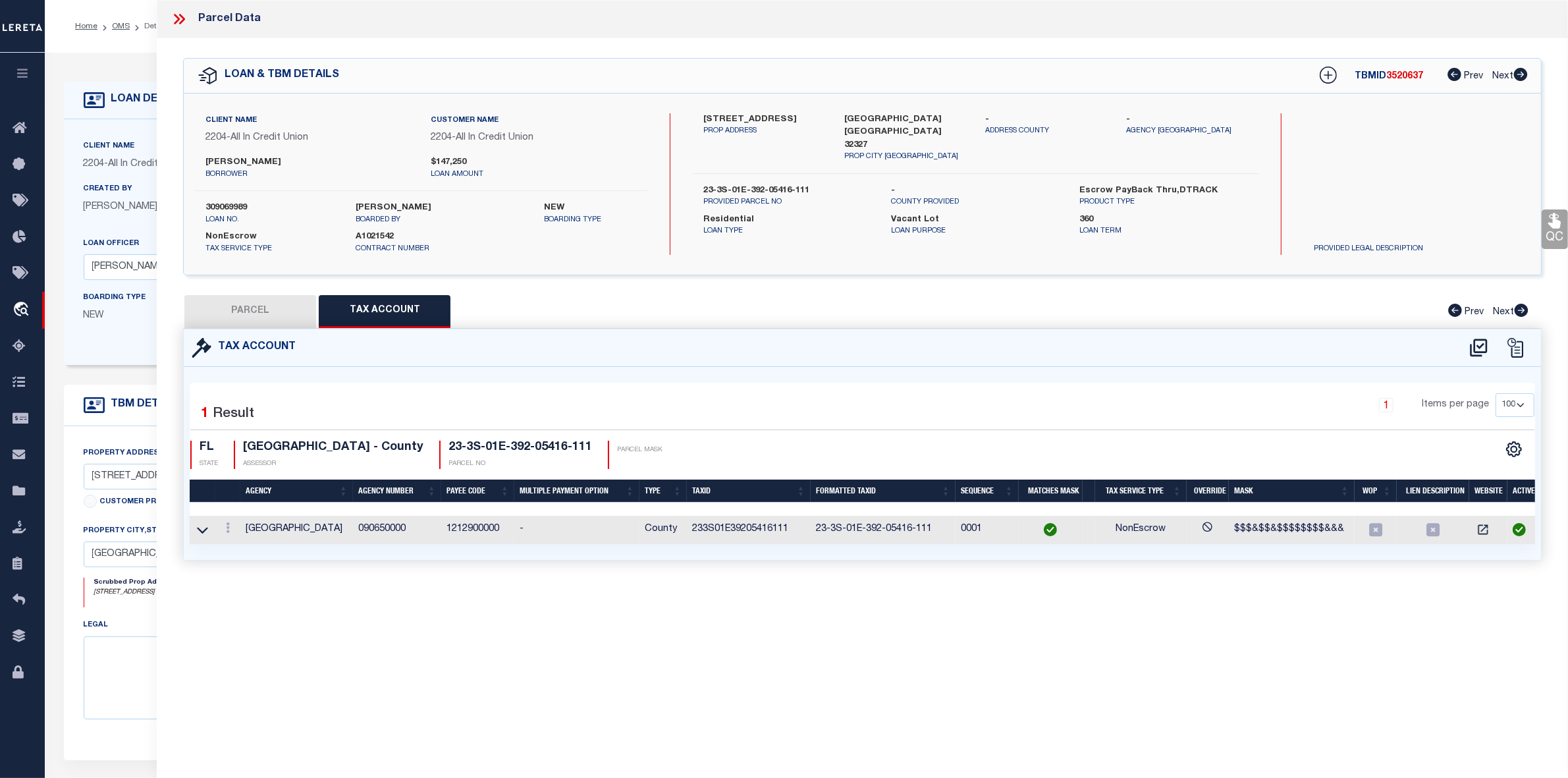
click at [240, 313] on button "PARCEL" at bounding box center [250, 311] width 131 height 33
select select "AS"
checkbox input "false"
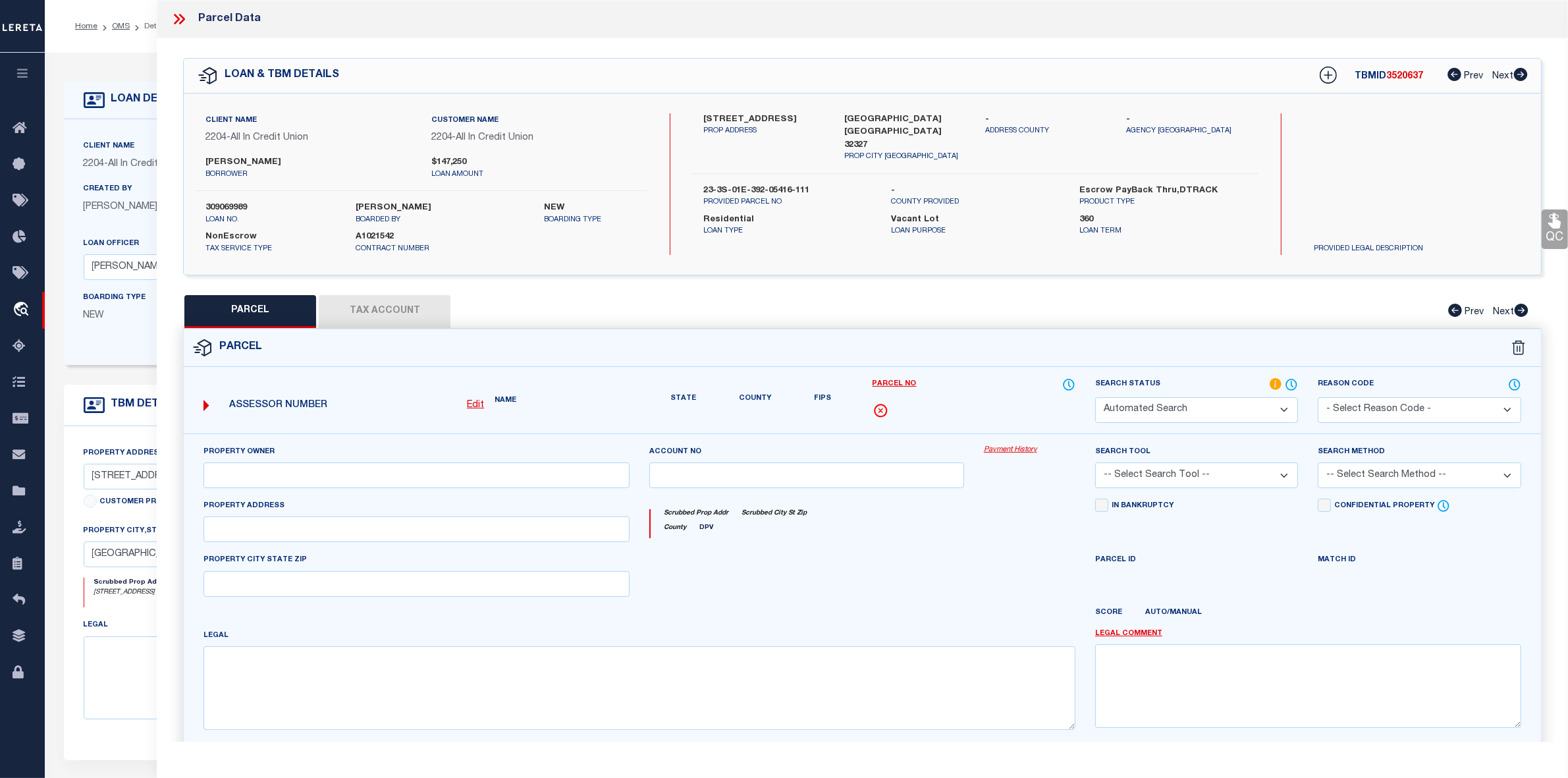
select select "IP"
type input "SCOTT WILLIAM DEAN JAMIE"
type input "ROCK CRUSHER RD"
type input "CRAWFORDVILLE 32327"
type textarea "RIVER RIDGE LOT 11 OR 1290 P 101 OR 1426 P 811"
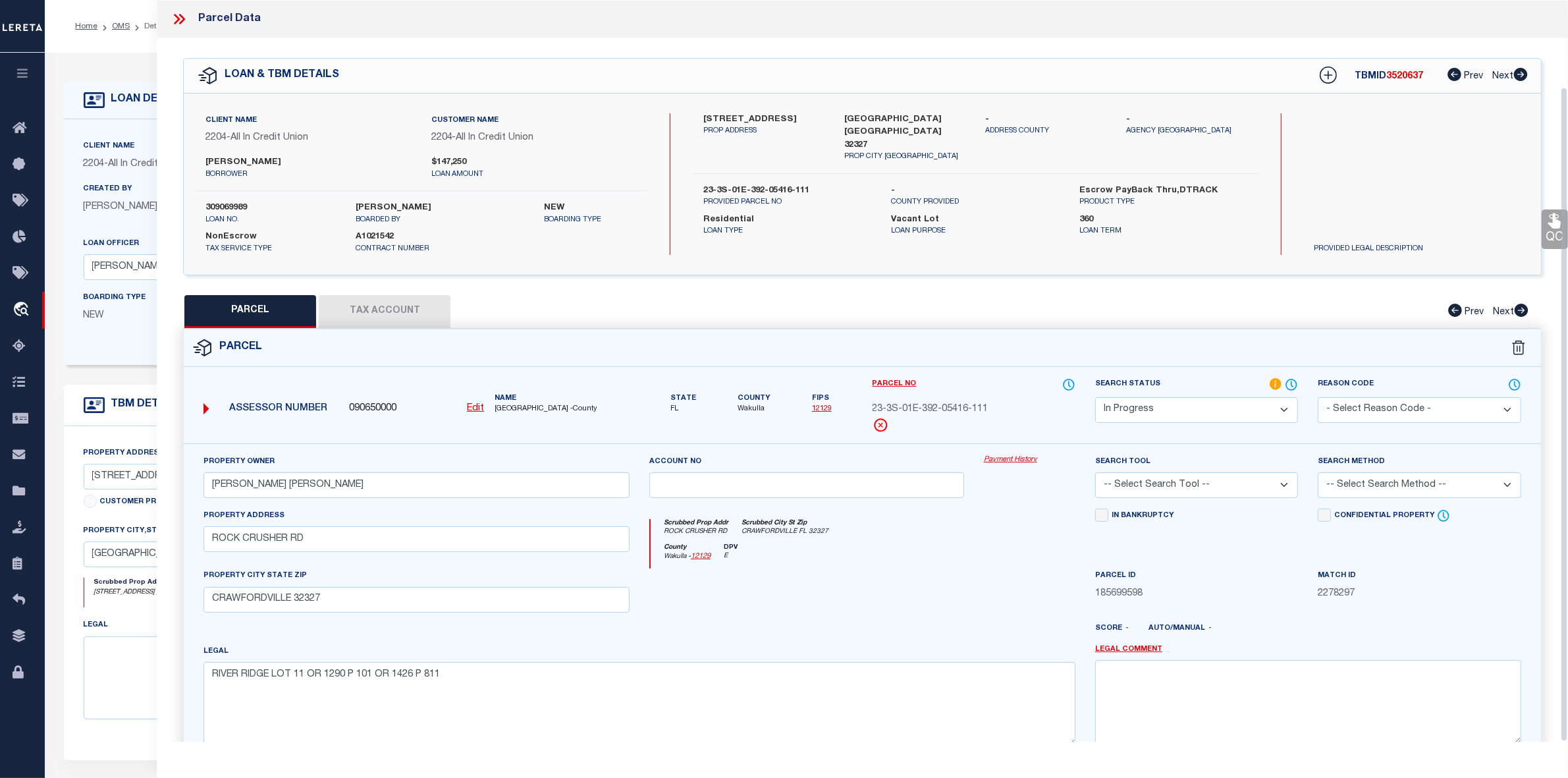
scroll to position [98, 0]
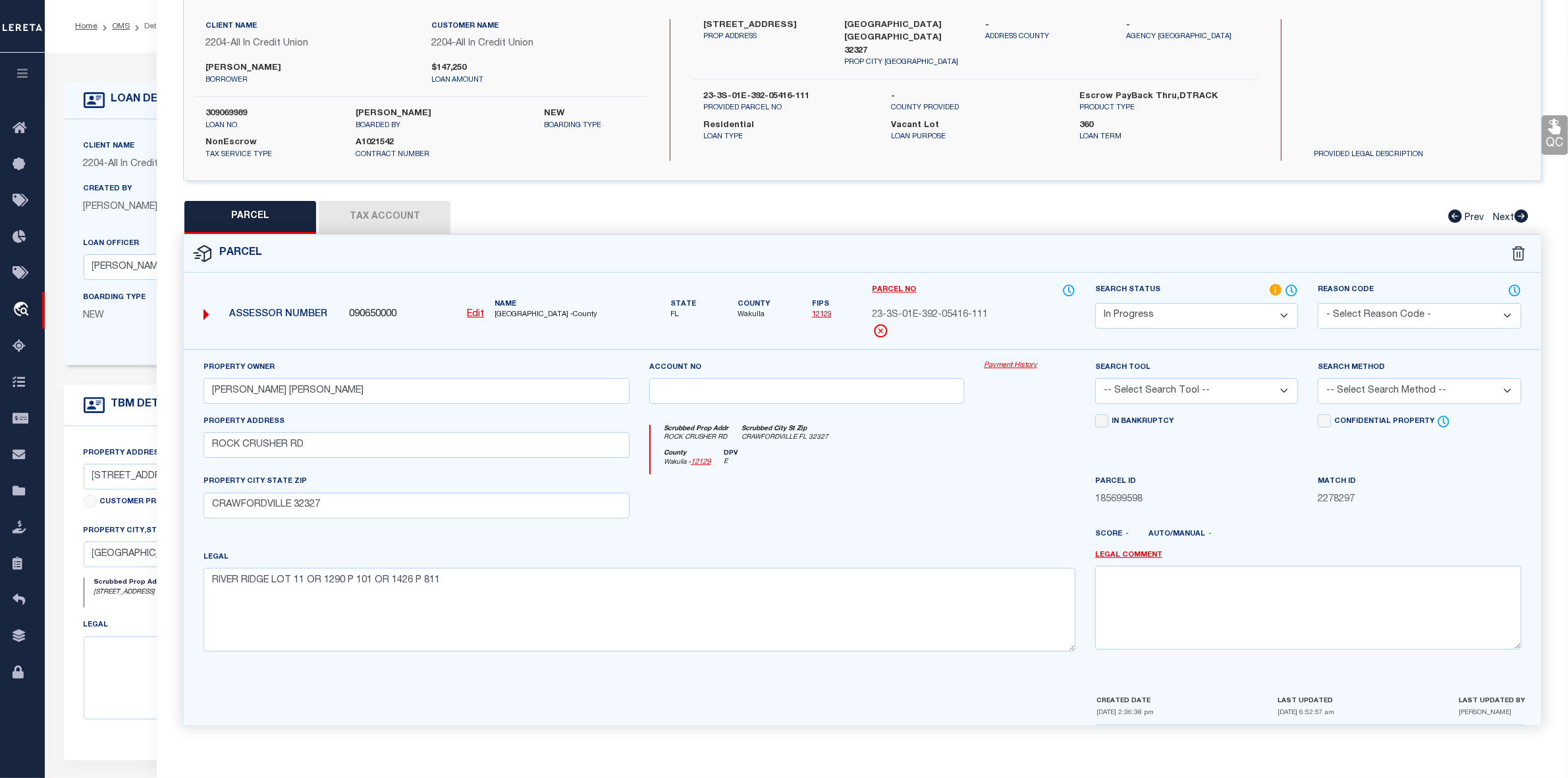
click at [1190, 384] on select "-- Select Search Tool -- 3rd Party Website Agency File Agency Website ATLS CNV-…" at bounding box center [1196, 391] width 203 height 26
select select "AGW"
click at [1096, 378] on select "-- Select Search Tool -- 3rd Party Website Agency File Agency Website ATLS CNV-…" at bounding box center [1196, 391] width 203 height 26
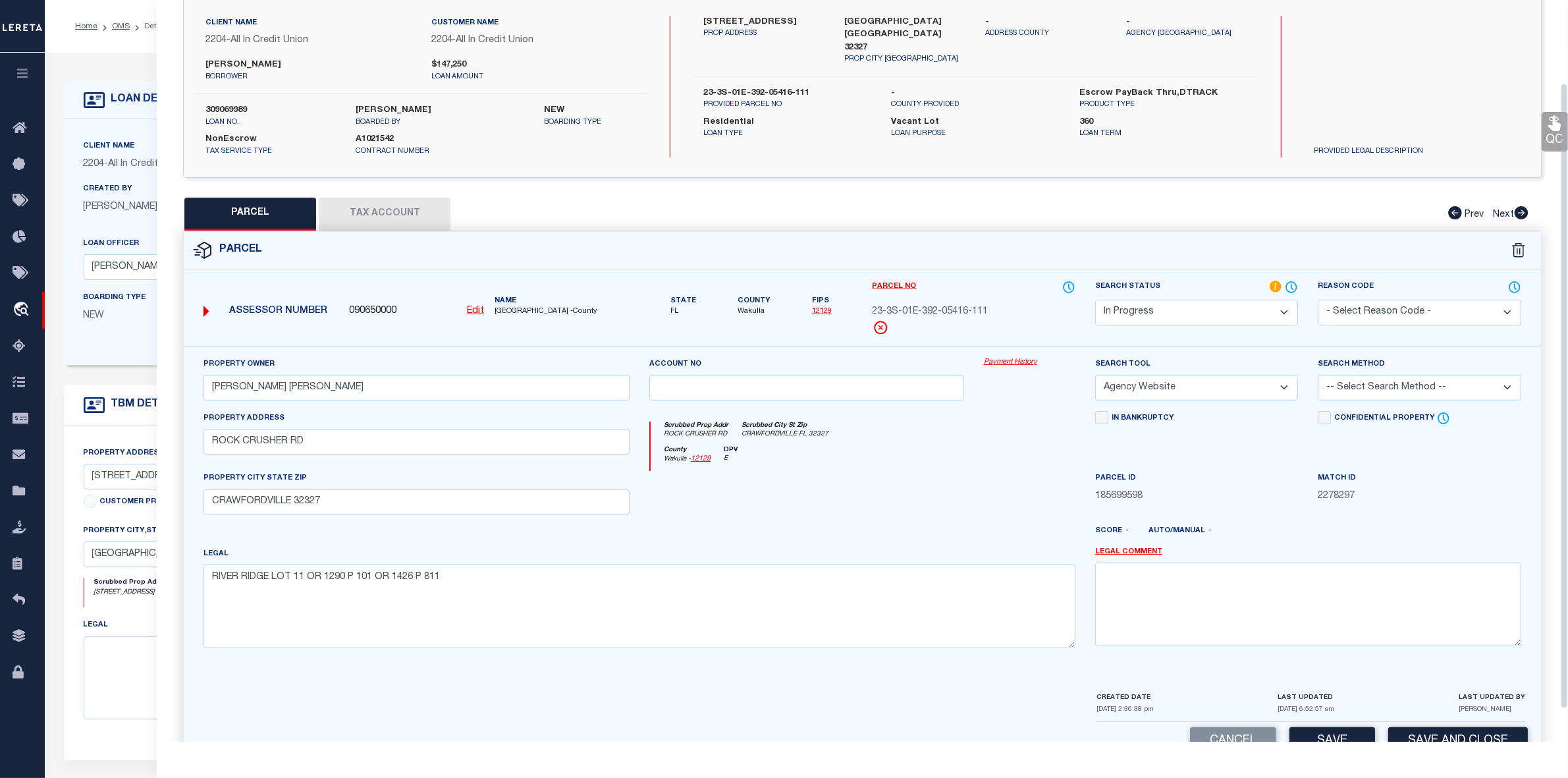
click at [1387, 397] on select "-- Select Search Method -- Property Address Legal Liability Info Provided" at bounding box center [1419, 387] width 203 height 26
select select "LEG"
click at [1318, 375] on select "-- Select Search Method -- Property Address Legal Liability Info Provided" at bounding box center [1419, 387] width 203 height 26
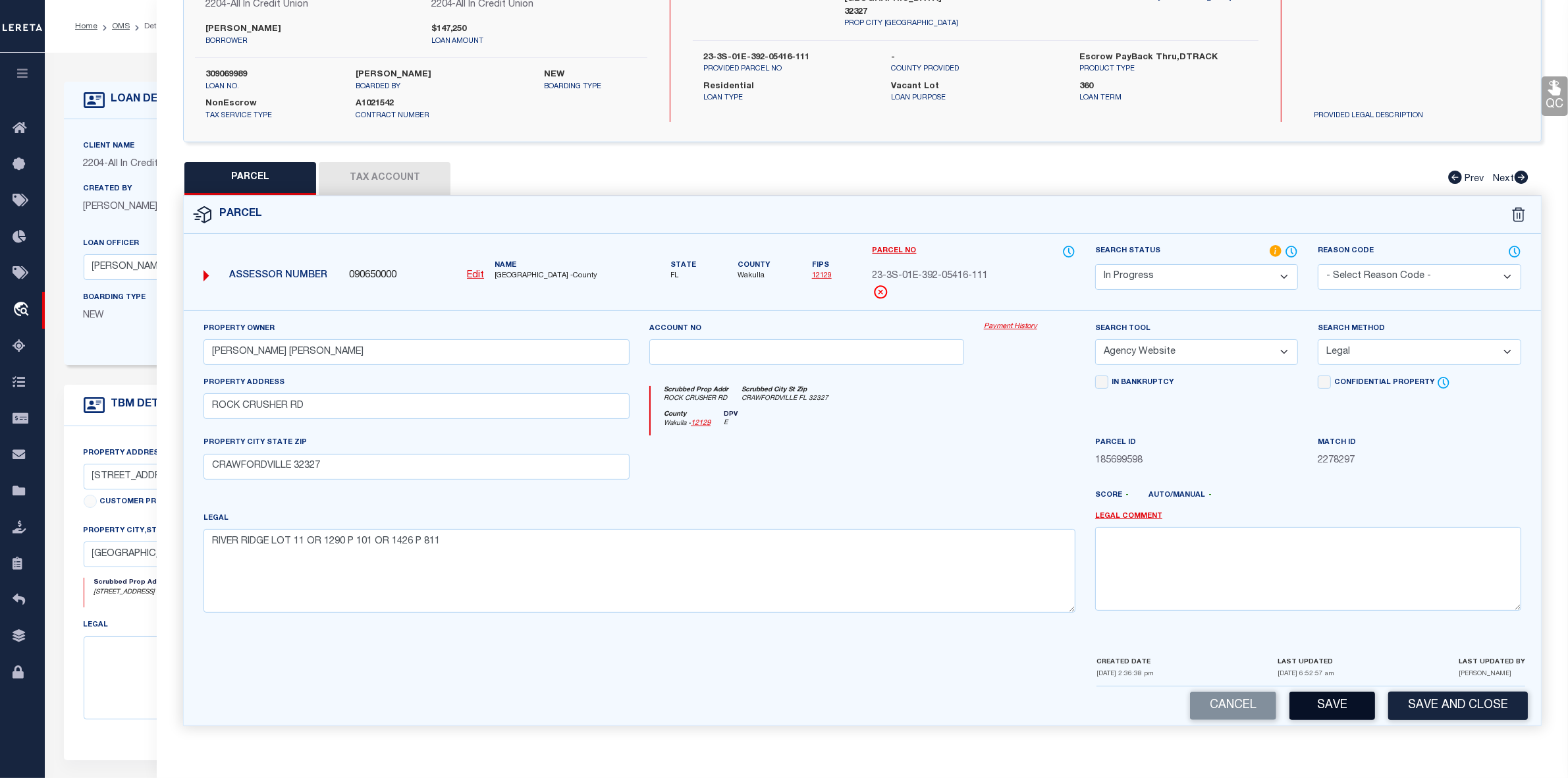
click at [1336, 705] on button "Save" at bounding box center [1333, 705] width 86 height 28
select select "AS"
select select
checkbox input "false"
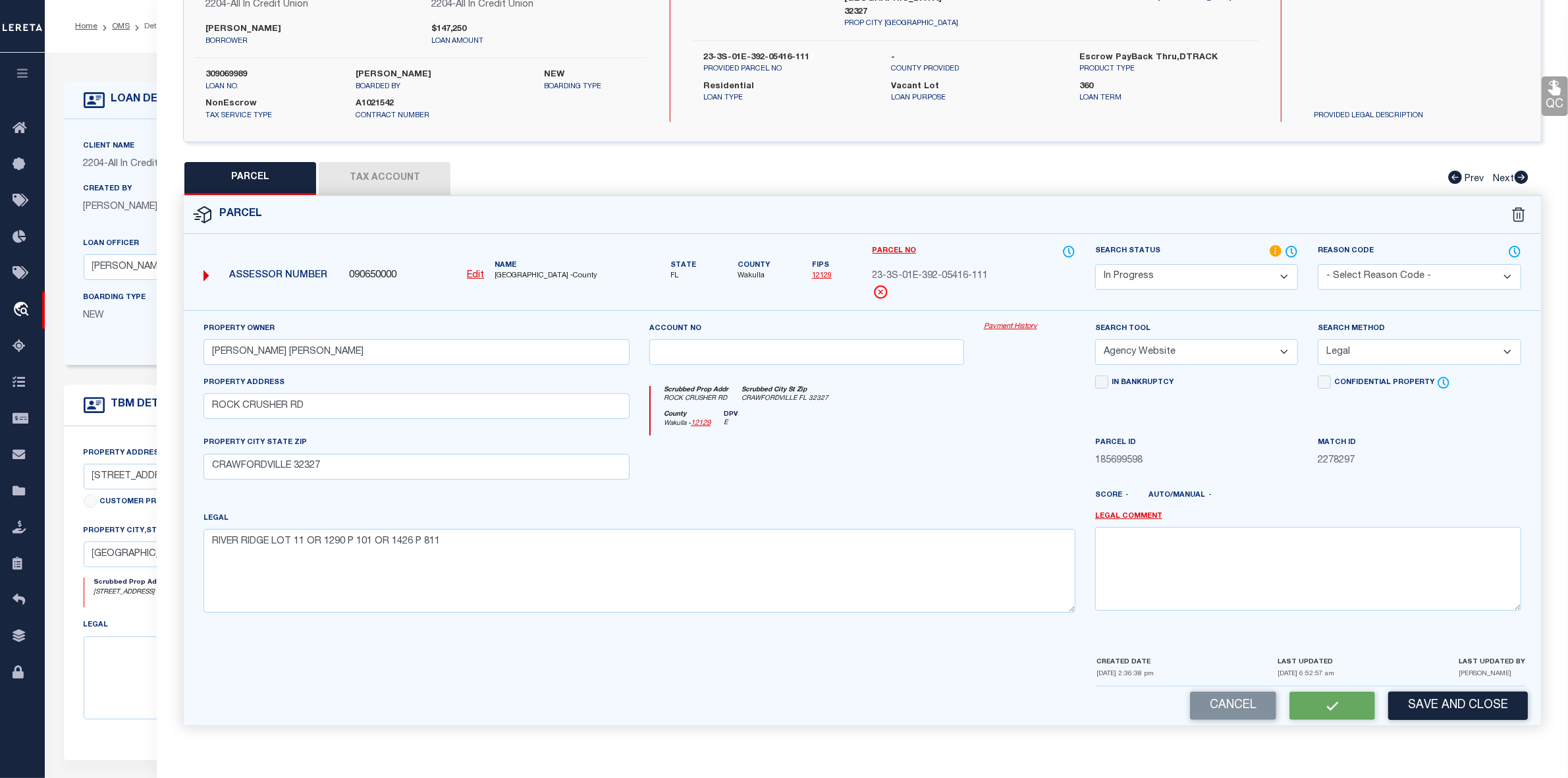
checkbox input "false"
select select "IP"
type input "SCOTT WILLIAM DEAN JAMIE"
select select "AGW"
select select "LEG"
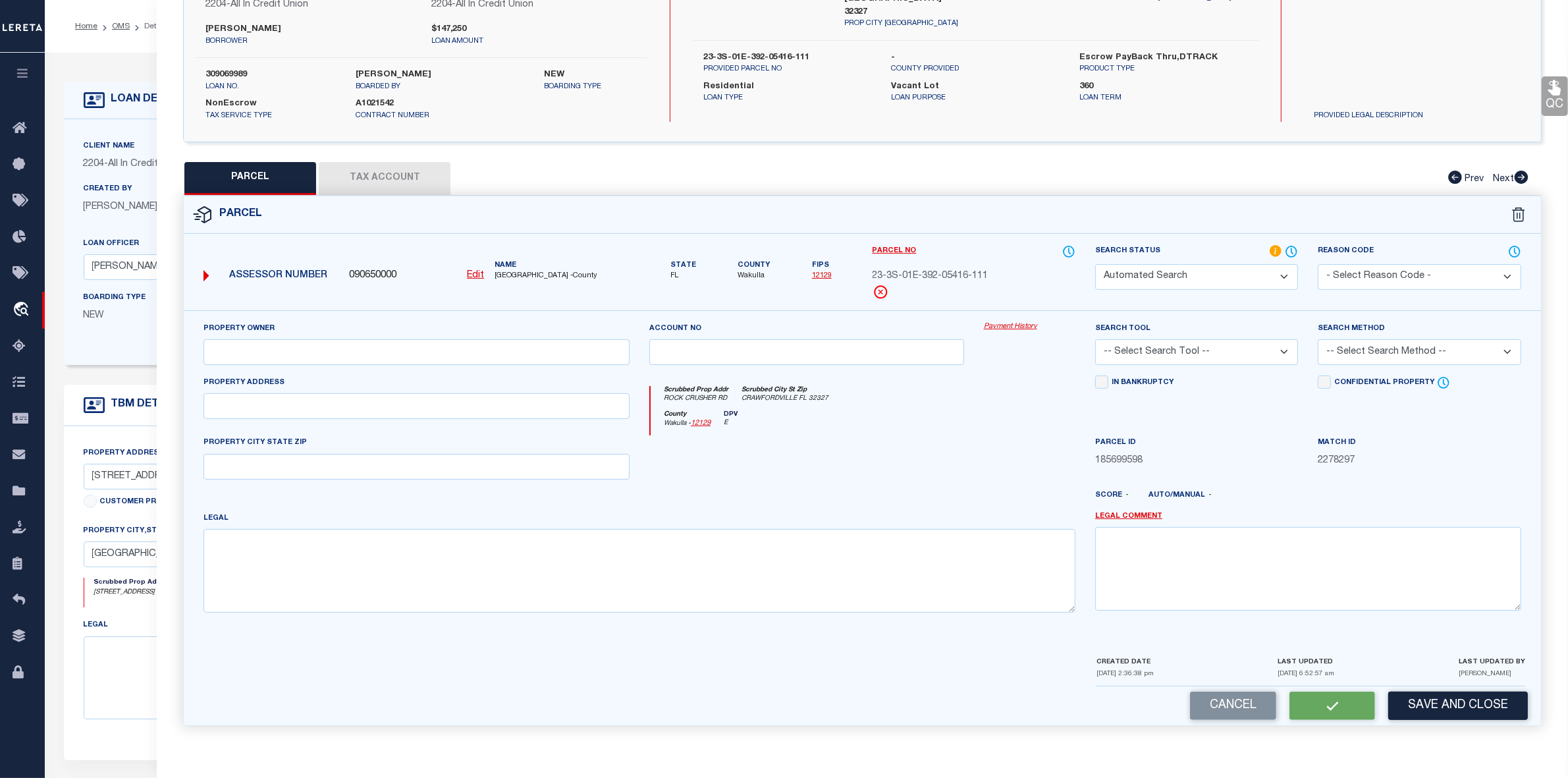
type input "ROCK CRUSHER RD"
type input "CRAWFORDVILLE 32327"
type textarea "RIVER RIDGE LOT 11 OR 1290 P 101 OR 1426 P 811"
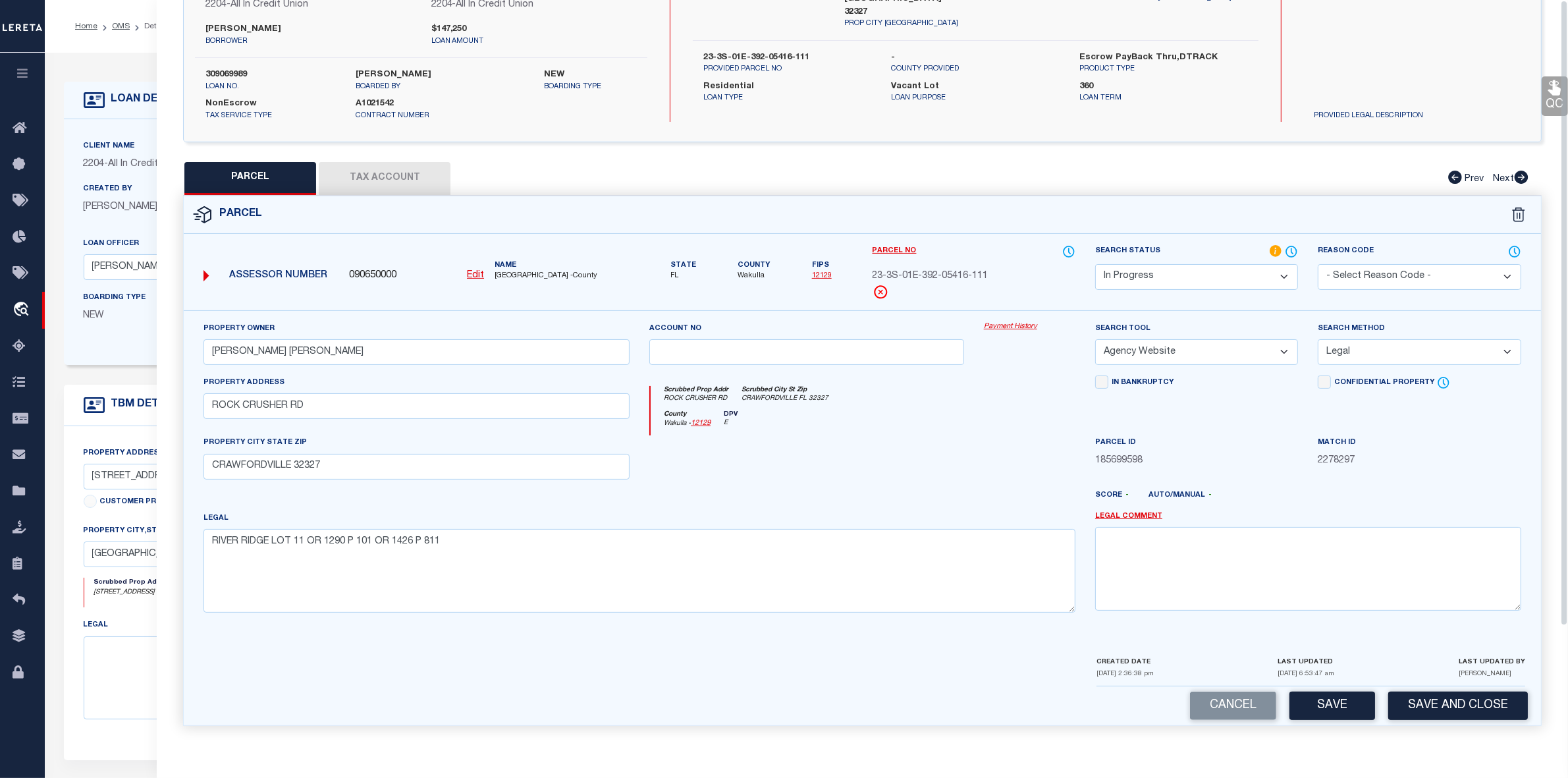
scroll to position [0, 0]
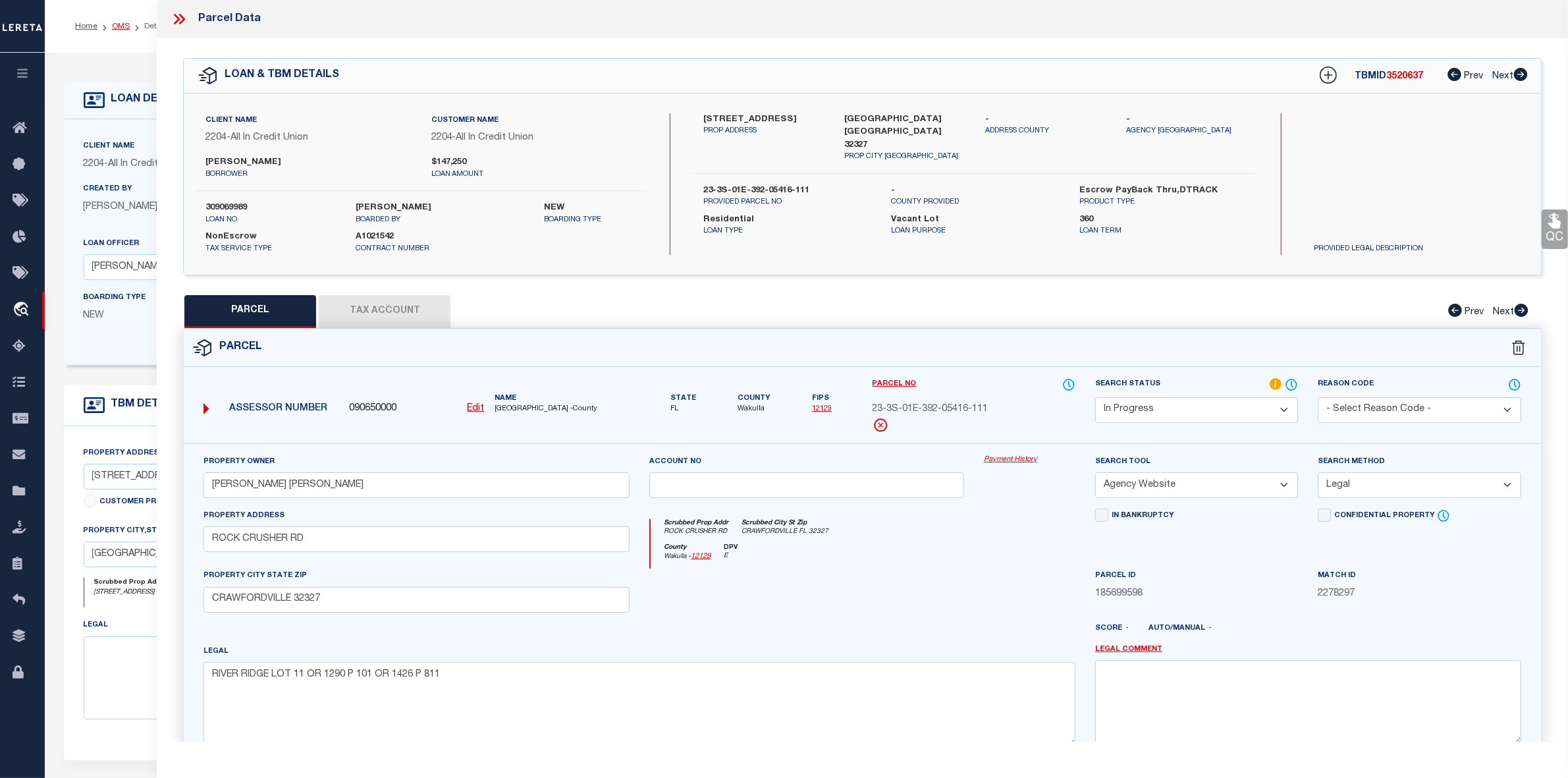
click at [122, 27] on link "OMS" at bounding box center [120, 26] width 18 height 8
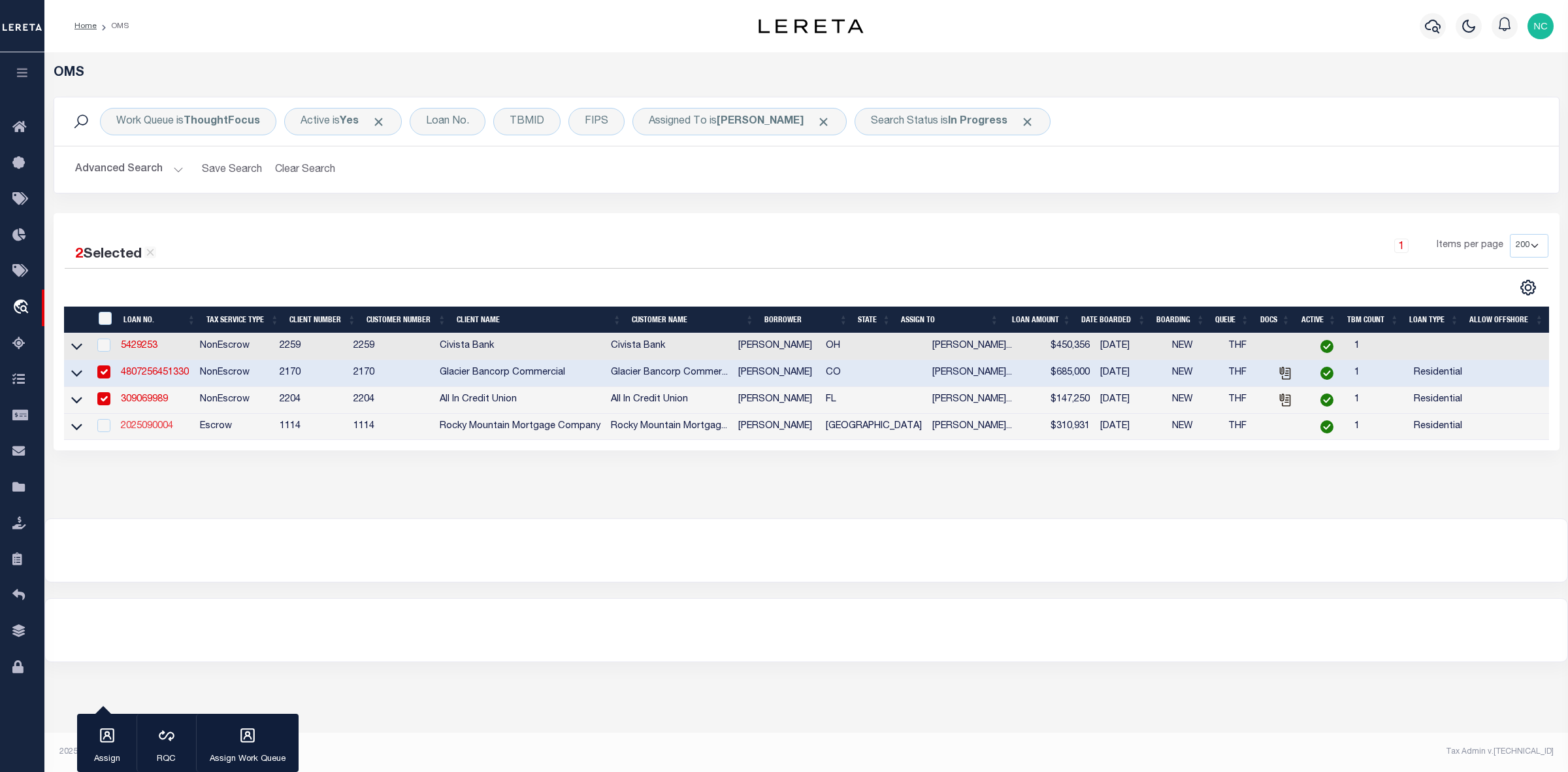
click at [149, 431] on link "2025090004" at bounding box center [146, 426] width 52 height 9
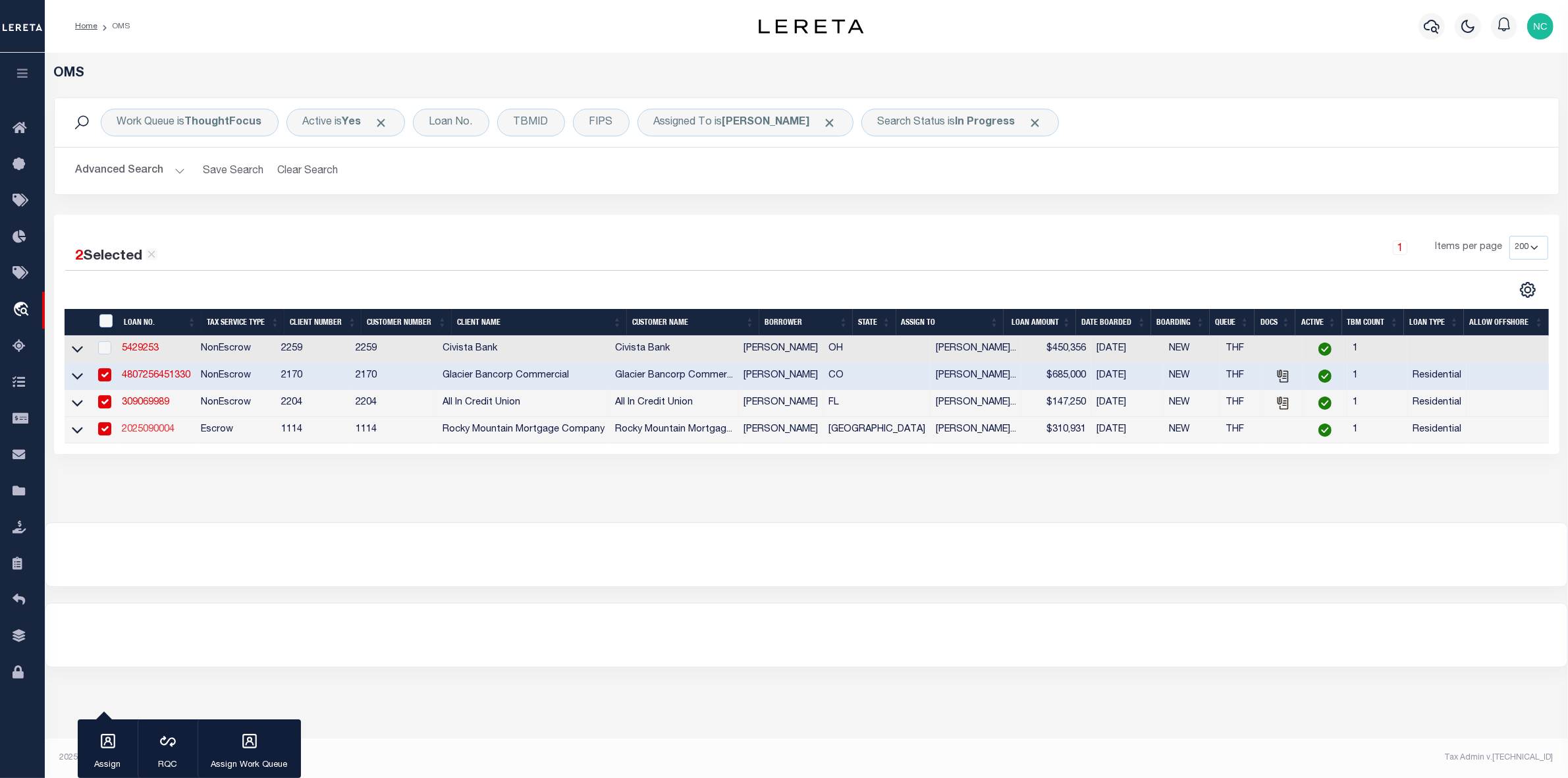
type input "2025090004"
type input "FRANK A MOLINA"
select select
type input "09/28/2025"
select select
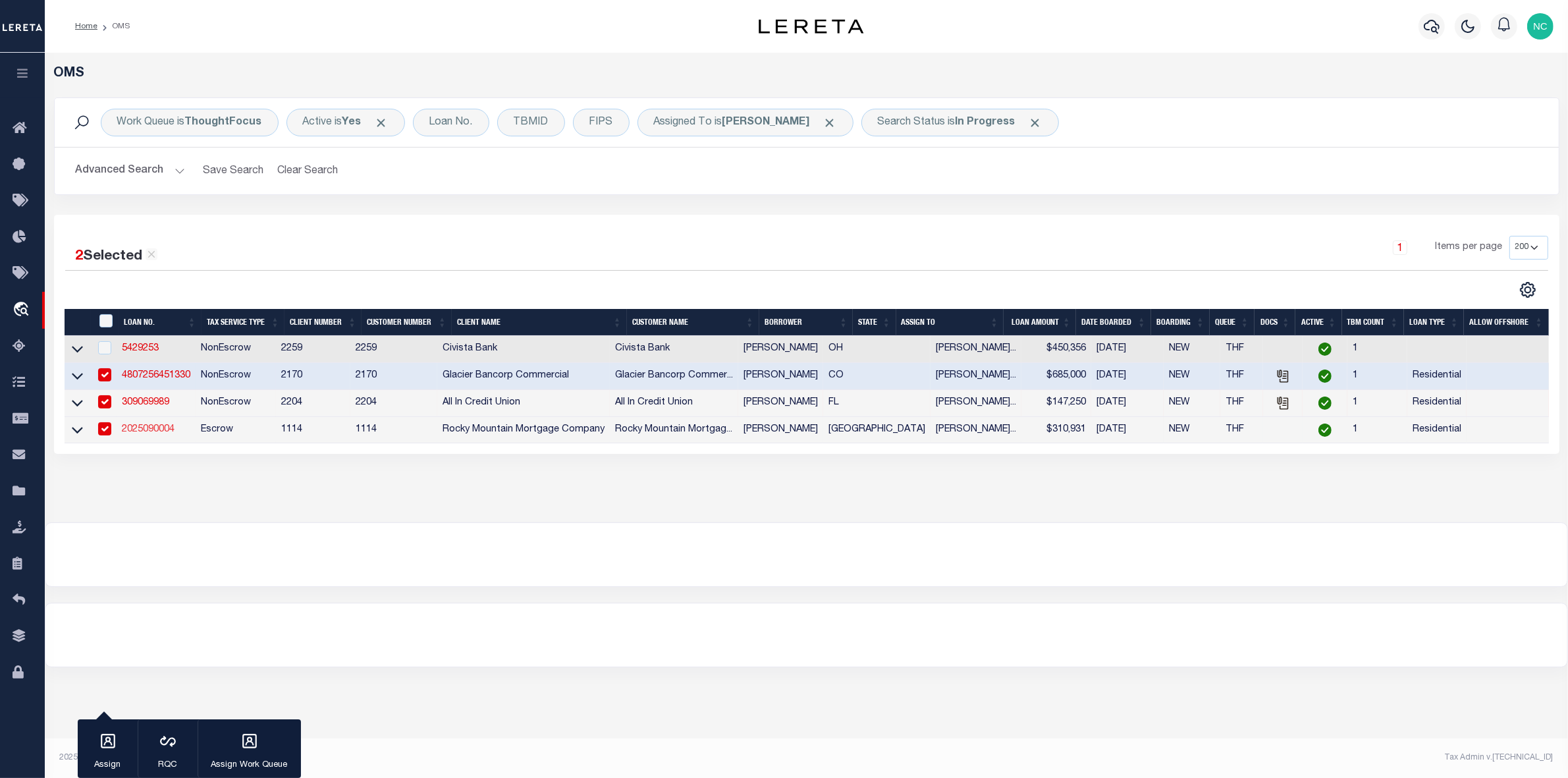
select select "Escrow"
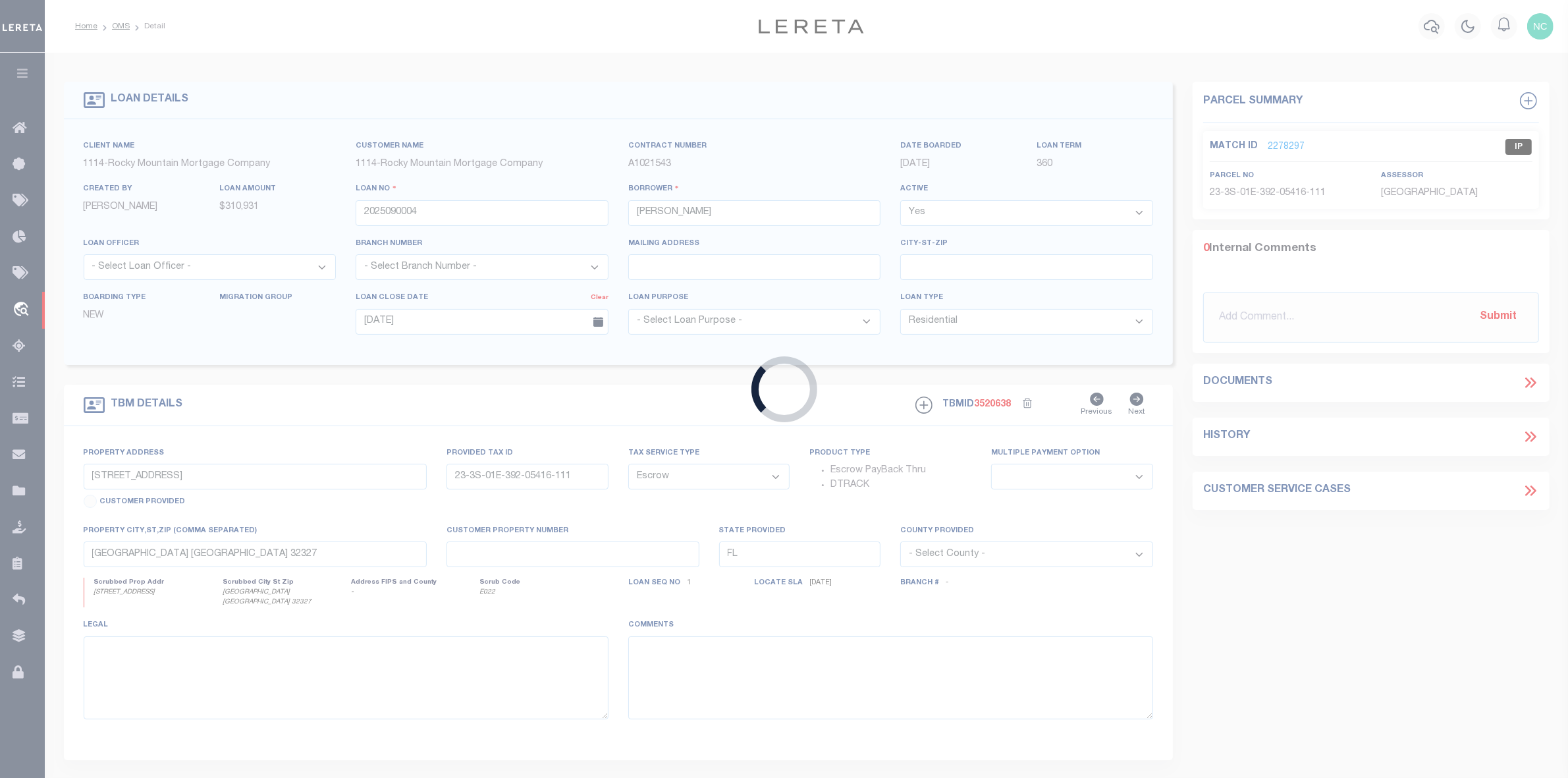
type input "13345 EMERALD PEARL DR"
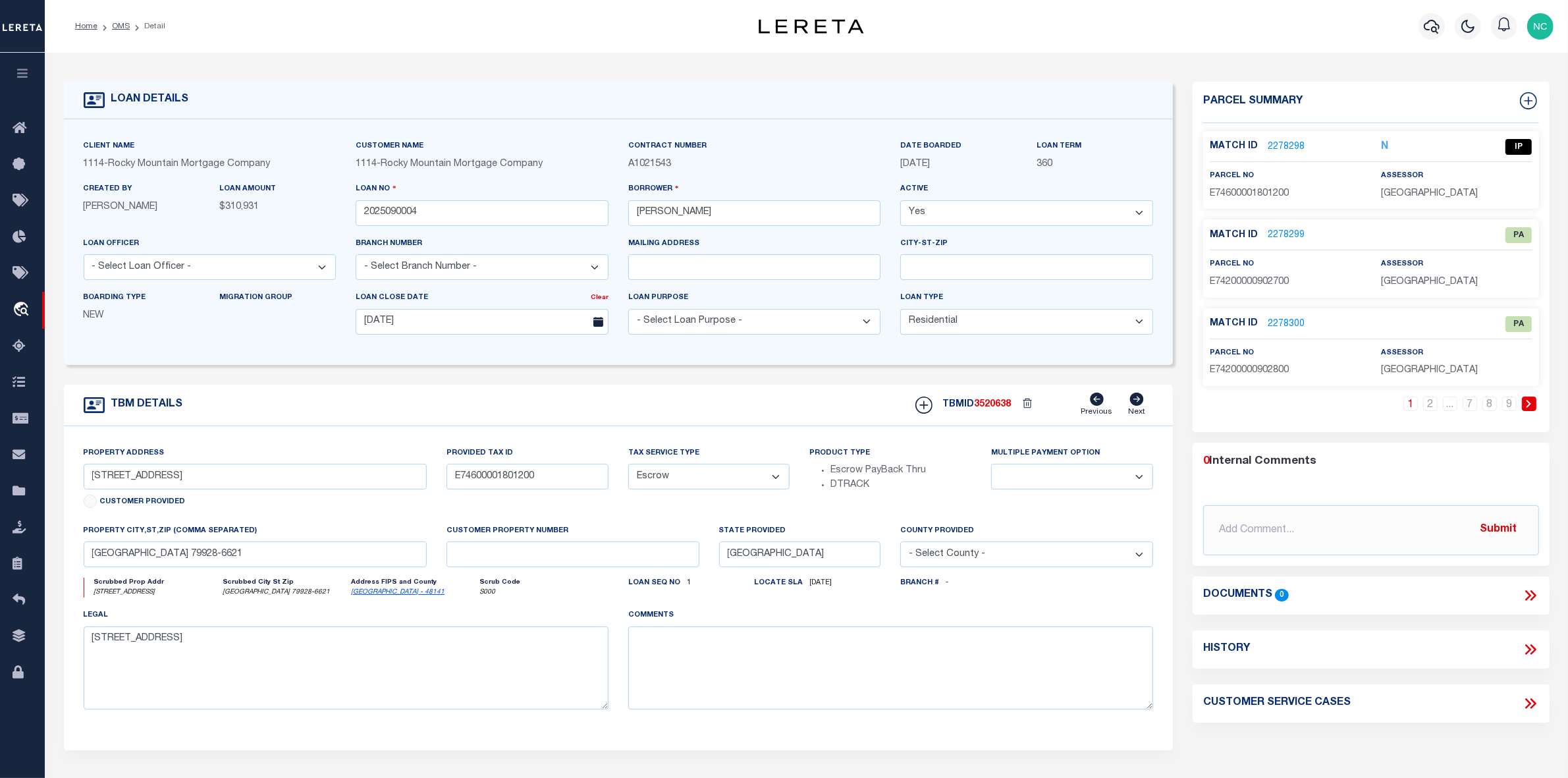
click at [1285, 144] on link "2278298" at bounding box center [1287, 147] width 37 height 14
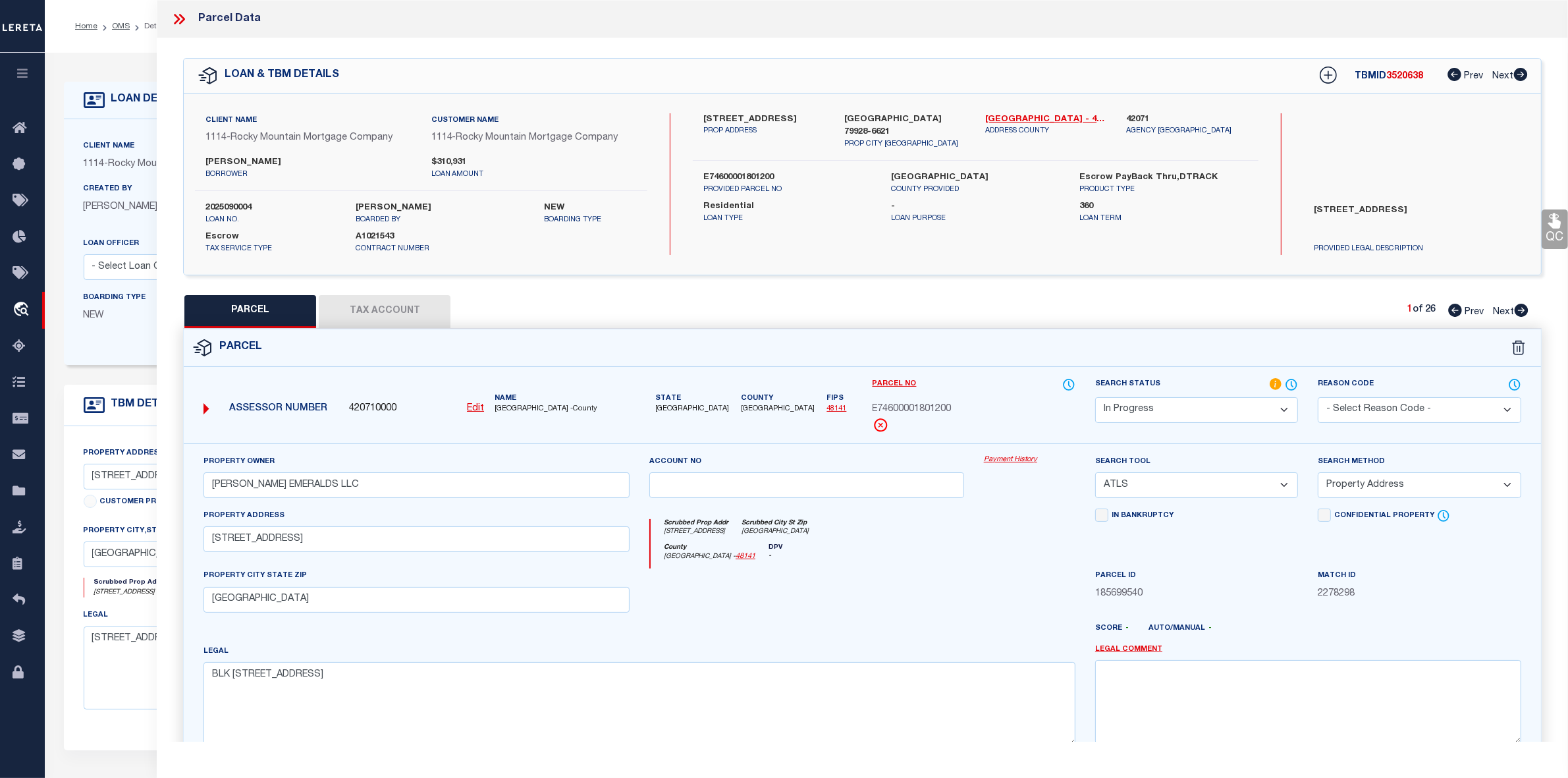
click at [1519, 310] on icon at bounding box center [1522, 310] width 14 height 13
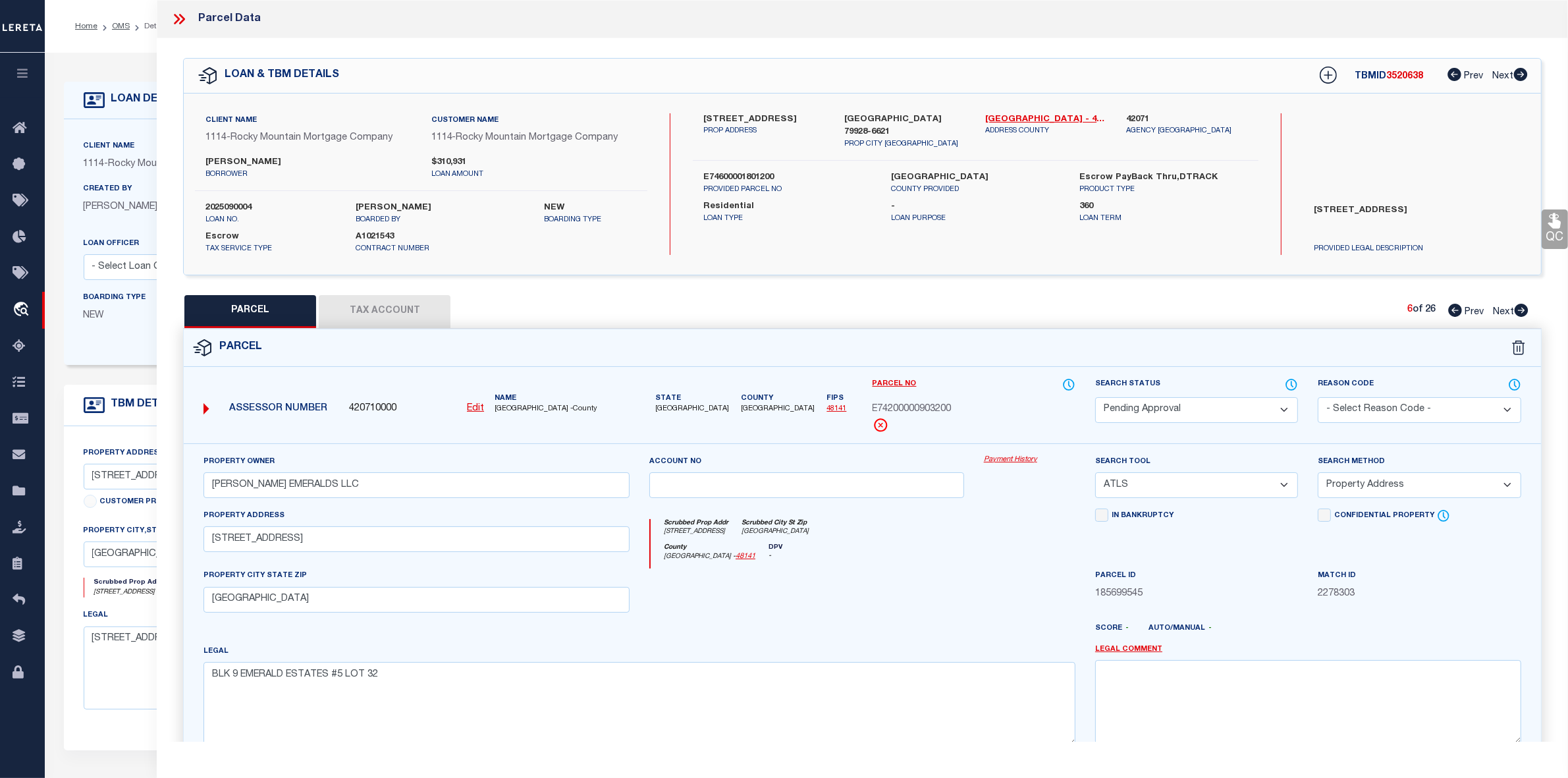
click at [1519, 310] on icon at bounding box center [1522, 310] width 14 height 13
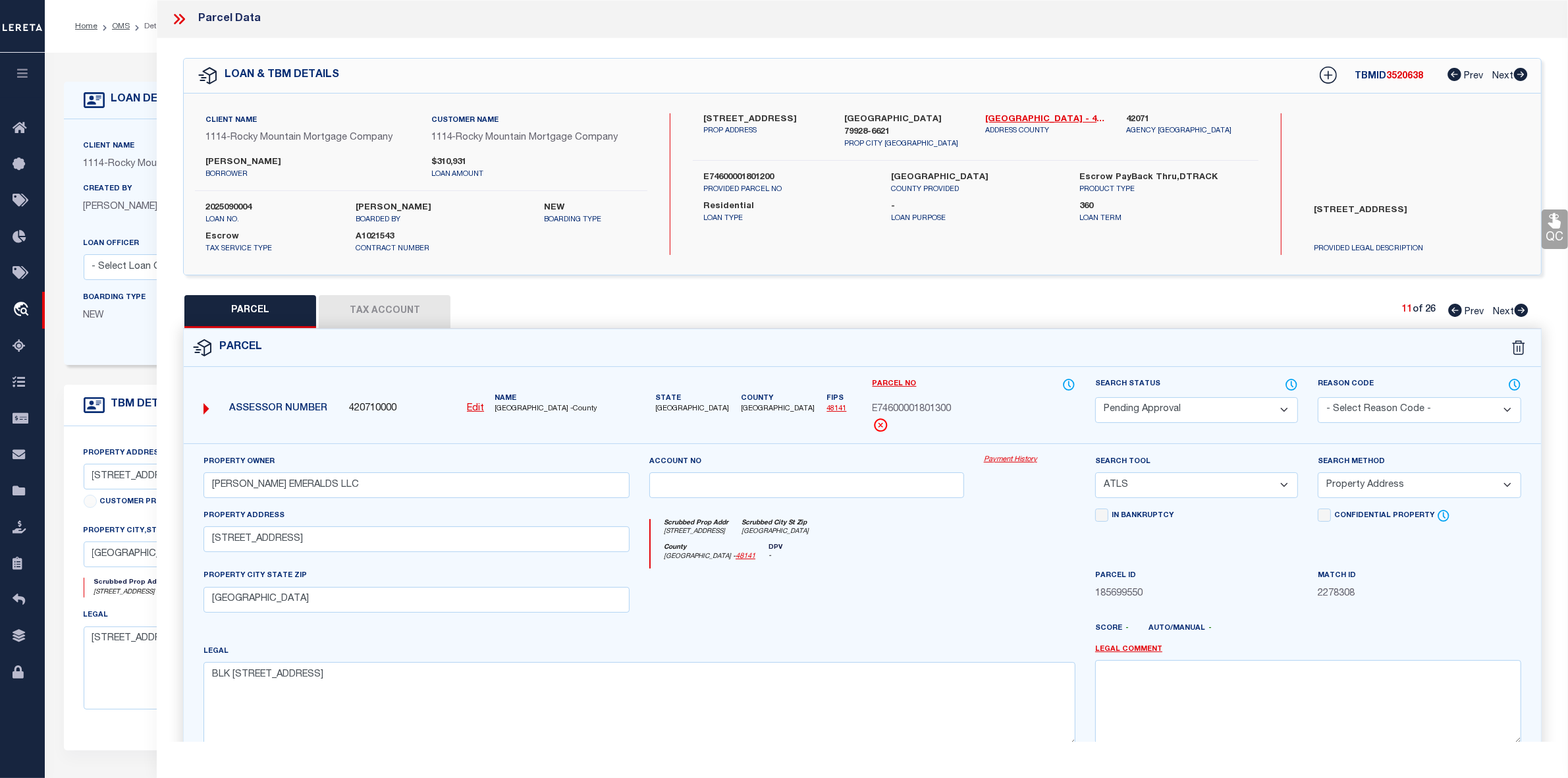
click at [1519, 310] on icon at bounding box center [1522, 310] width 14 height 13
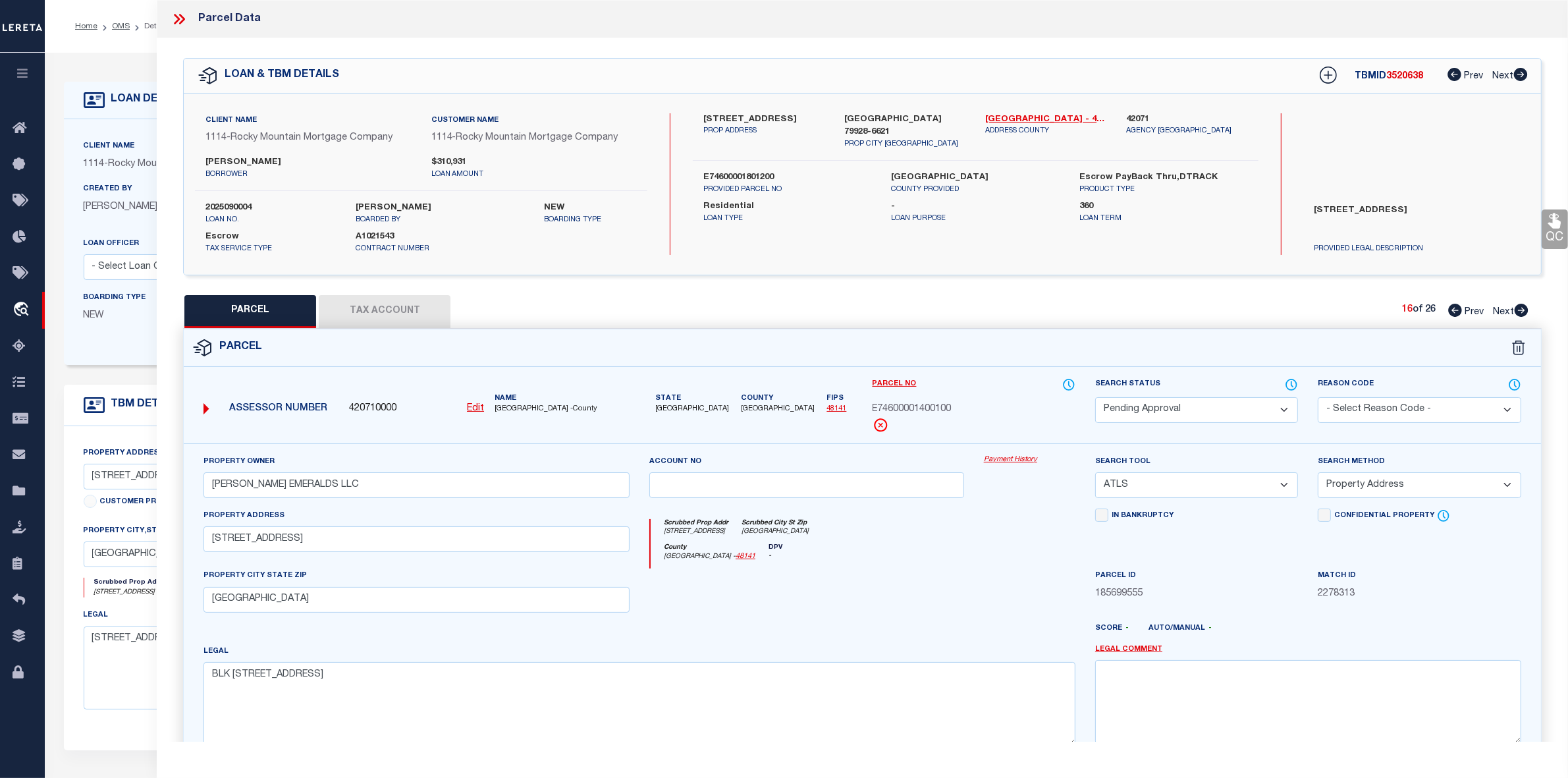
click at [1519, 310] on icon at bounding box center [1522, 310] width 14 height 13
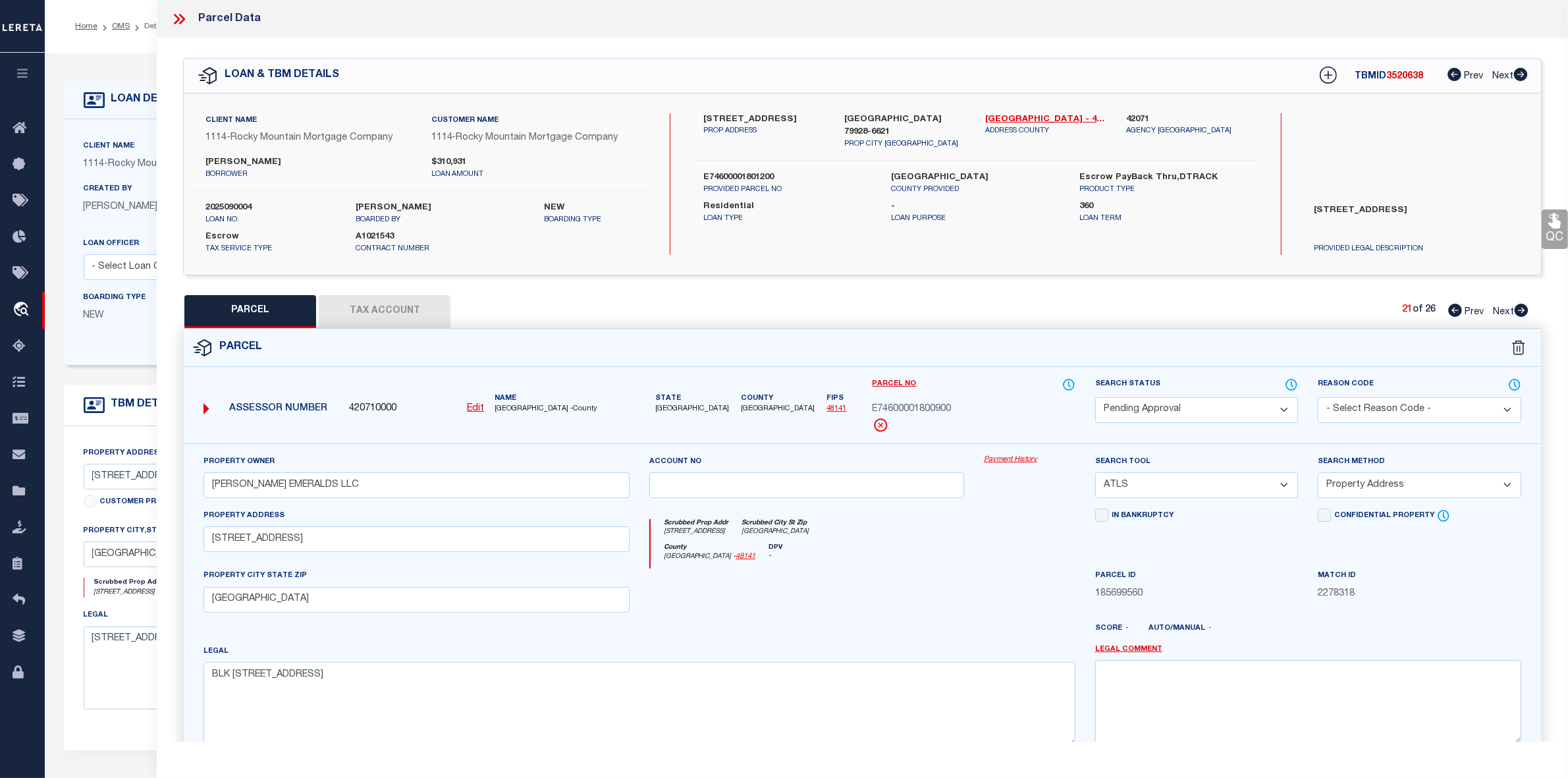
click at [1519, 310] on icon at bounding box center [1522, 310] width 14 height 13
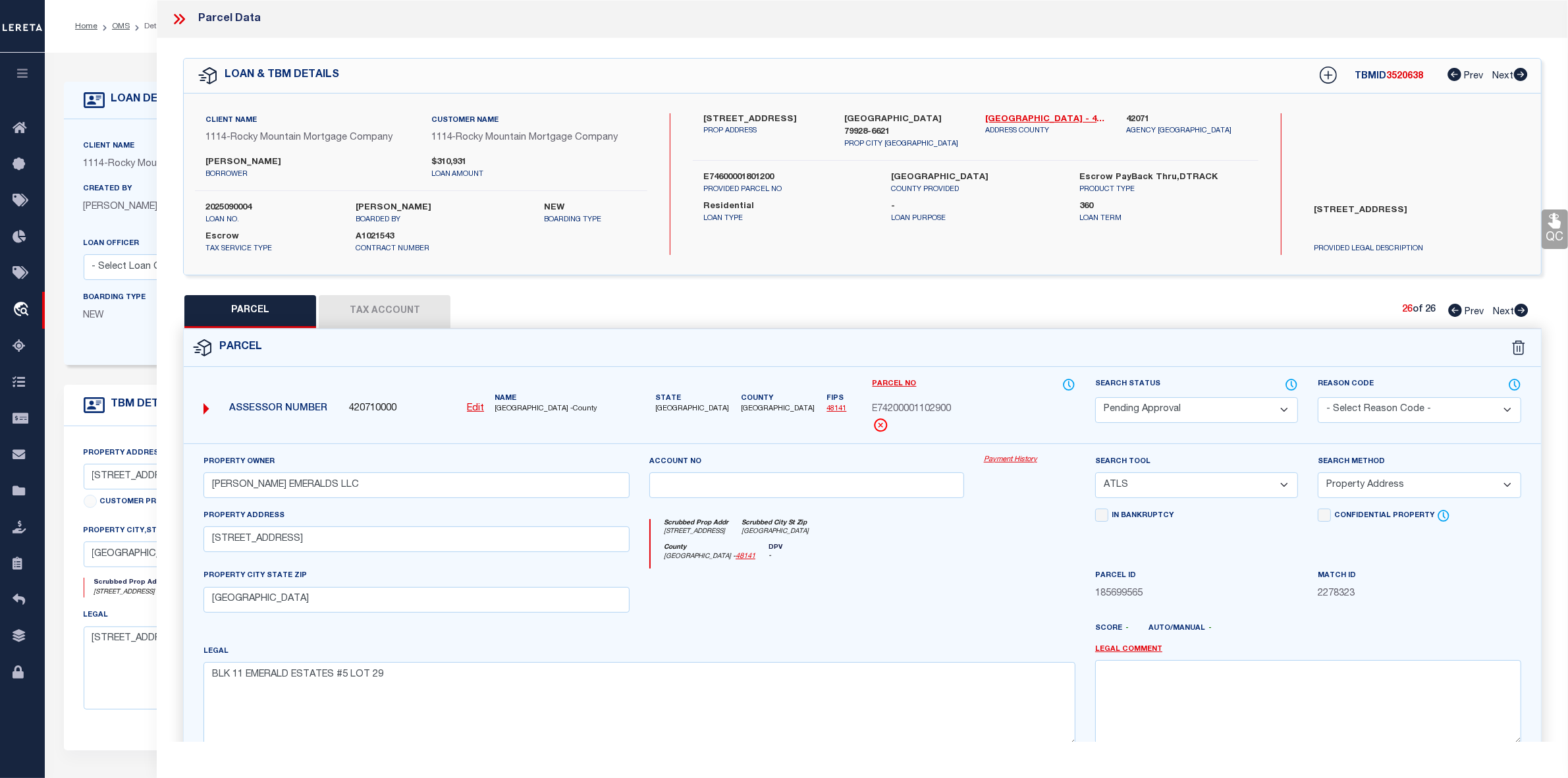
click at [1519, 310] on icon at bounding box center [1522, 310] width 14 height 13
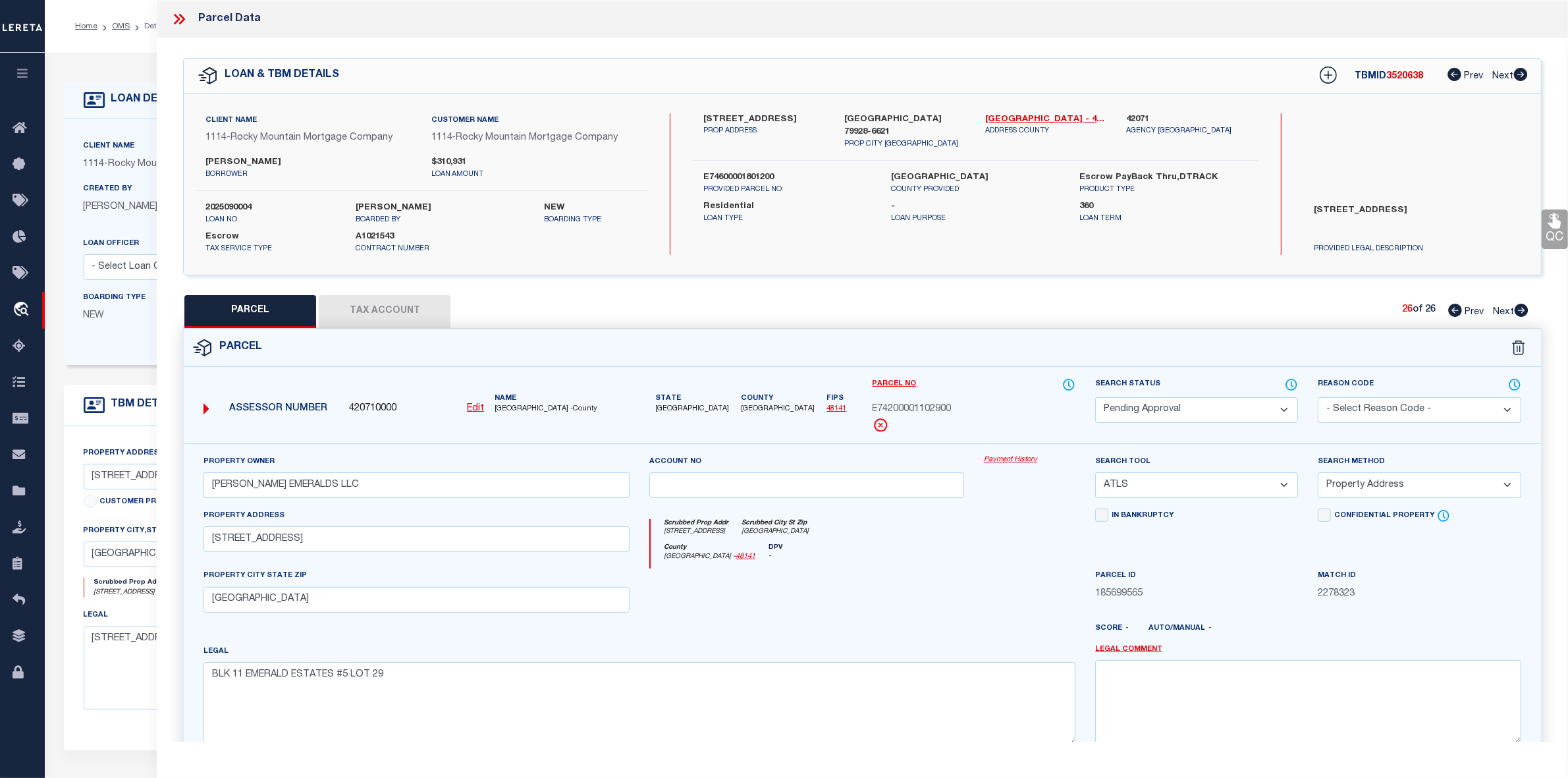
click at [1519, 310] on icon at bounding box center [1522, 310] width 14 height 13
click at [1454, 308] on icon at bounding box center [1456, 310] width 14 height 13
click at [1454, 307] on icon at bounding box center [1456, 310] width 14 height 13
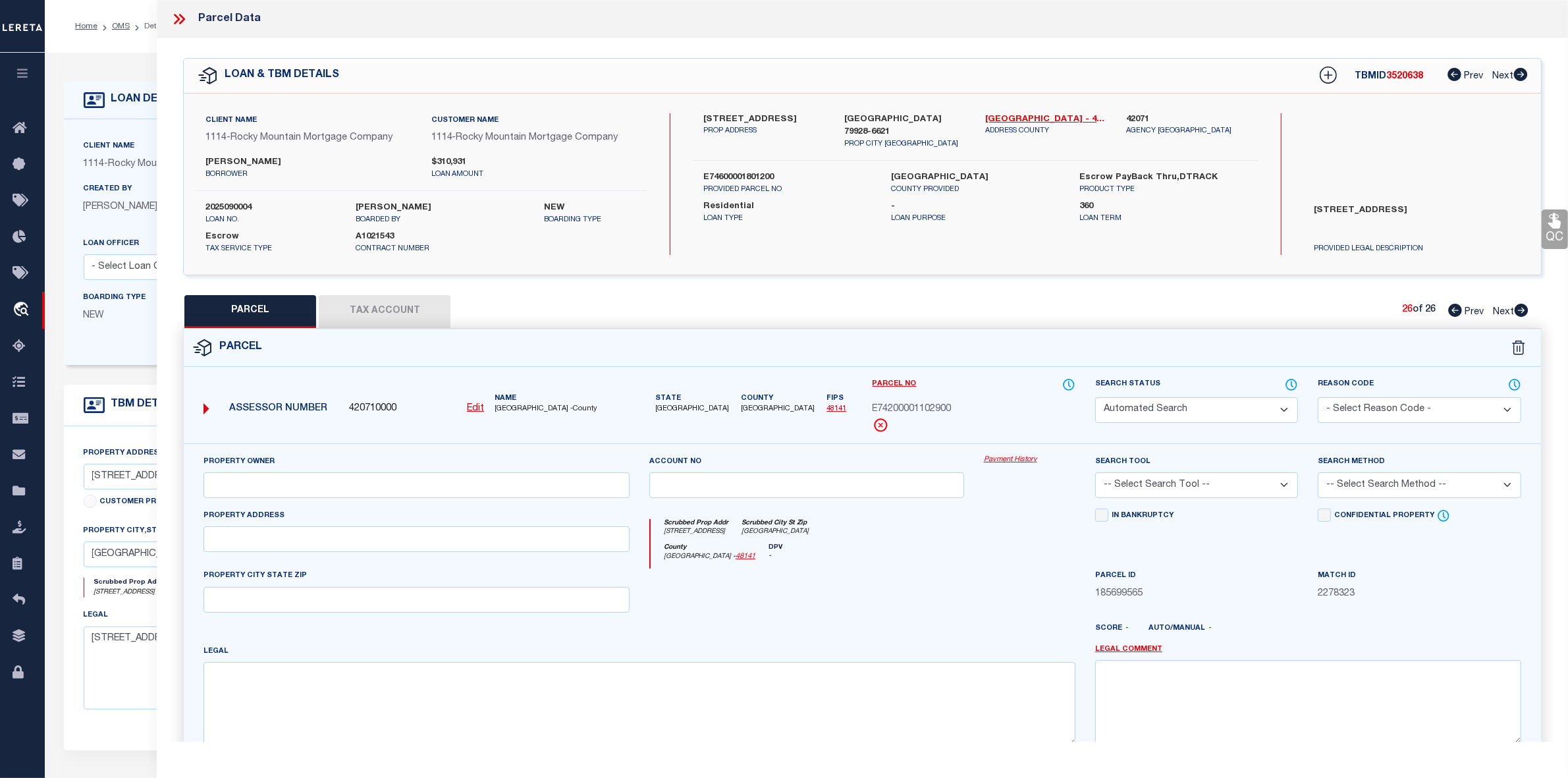
click at [1454, 307] on icon at bounding box center [1456, 310] width 14 height 13
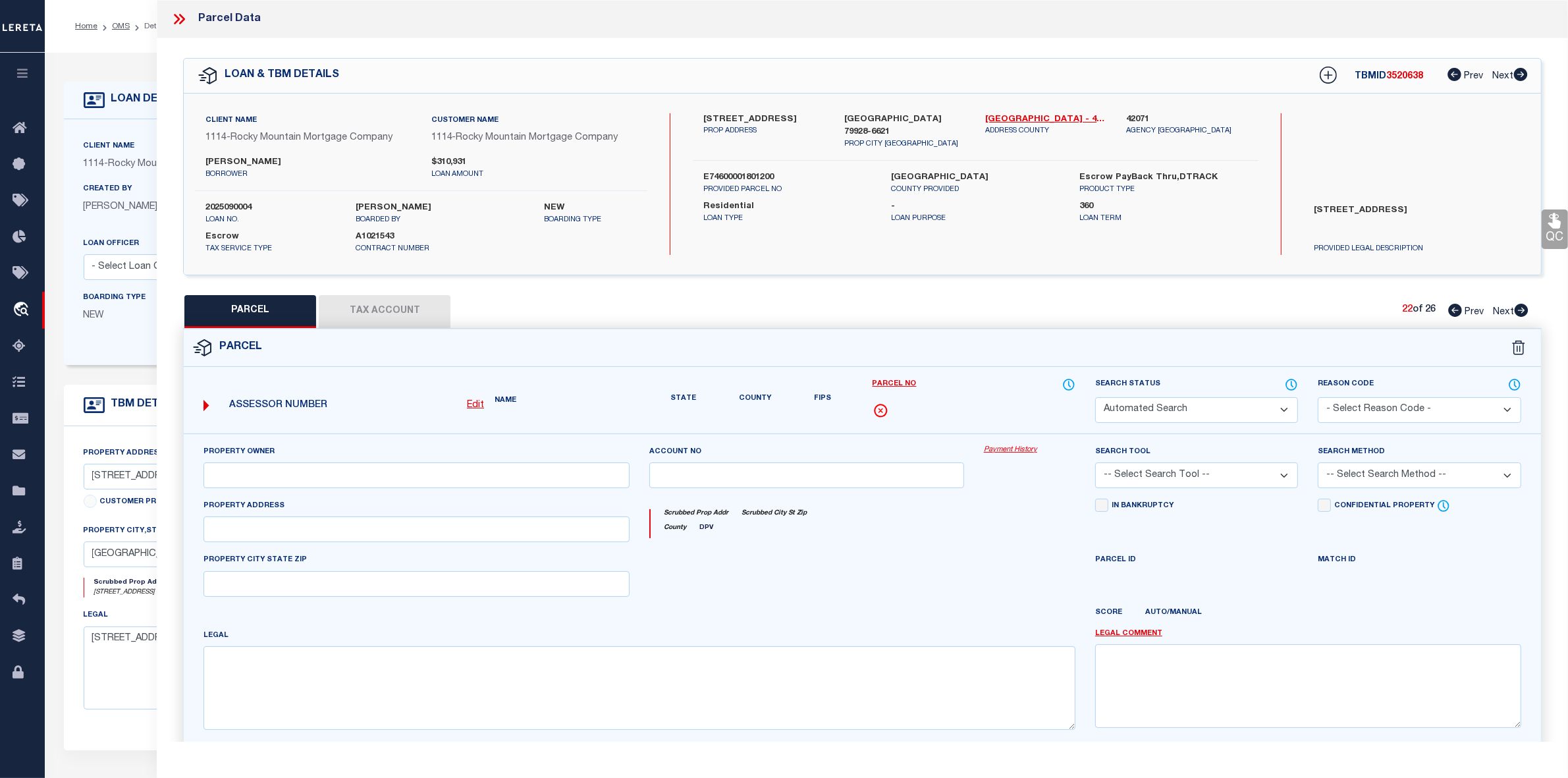
click at [1454, 307] on icon at bounding box center [1456, 310] width 14 height 13
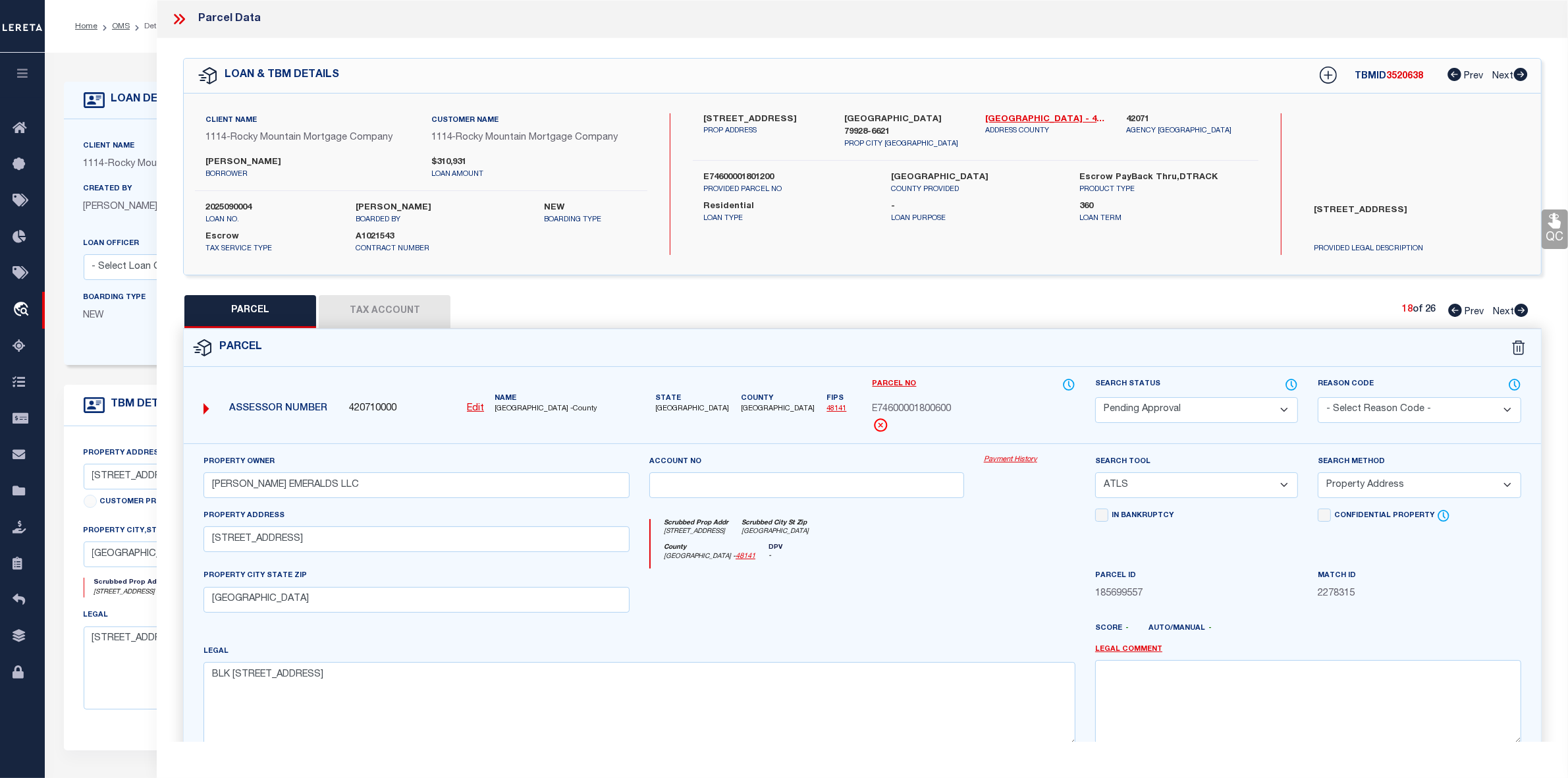
click at [1454, 307] on icon at bounding box center [1456, 310] width 14 height 13
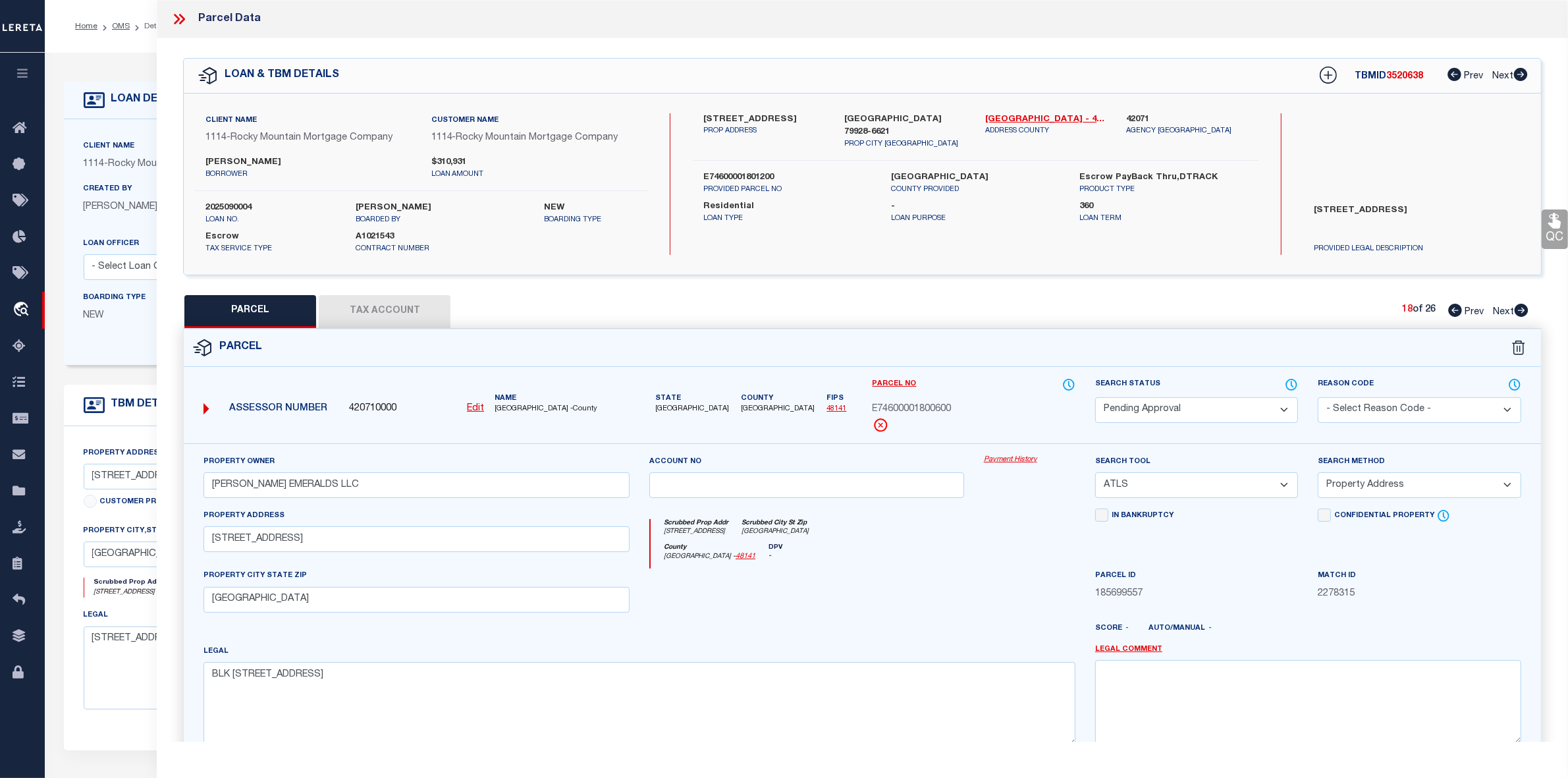
click at [1454, 307] on icon at bounding box center [1456, 310] width 14 height 13
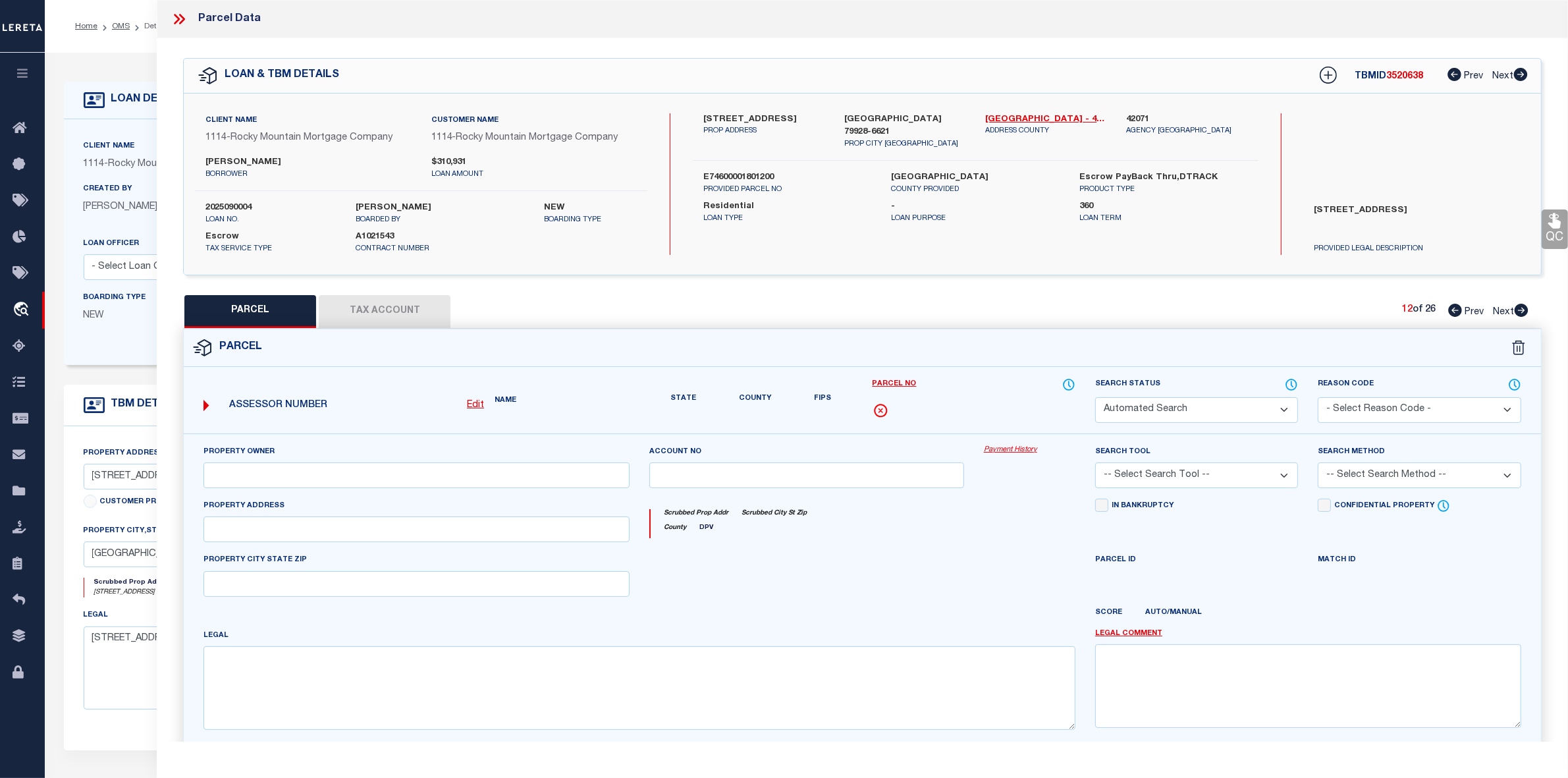
click at [1454, 307] on icon at bounding box center [1456, 310] width 14 height 13
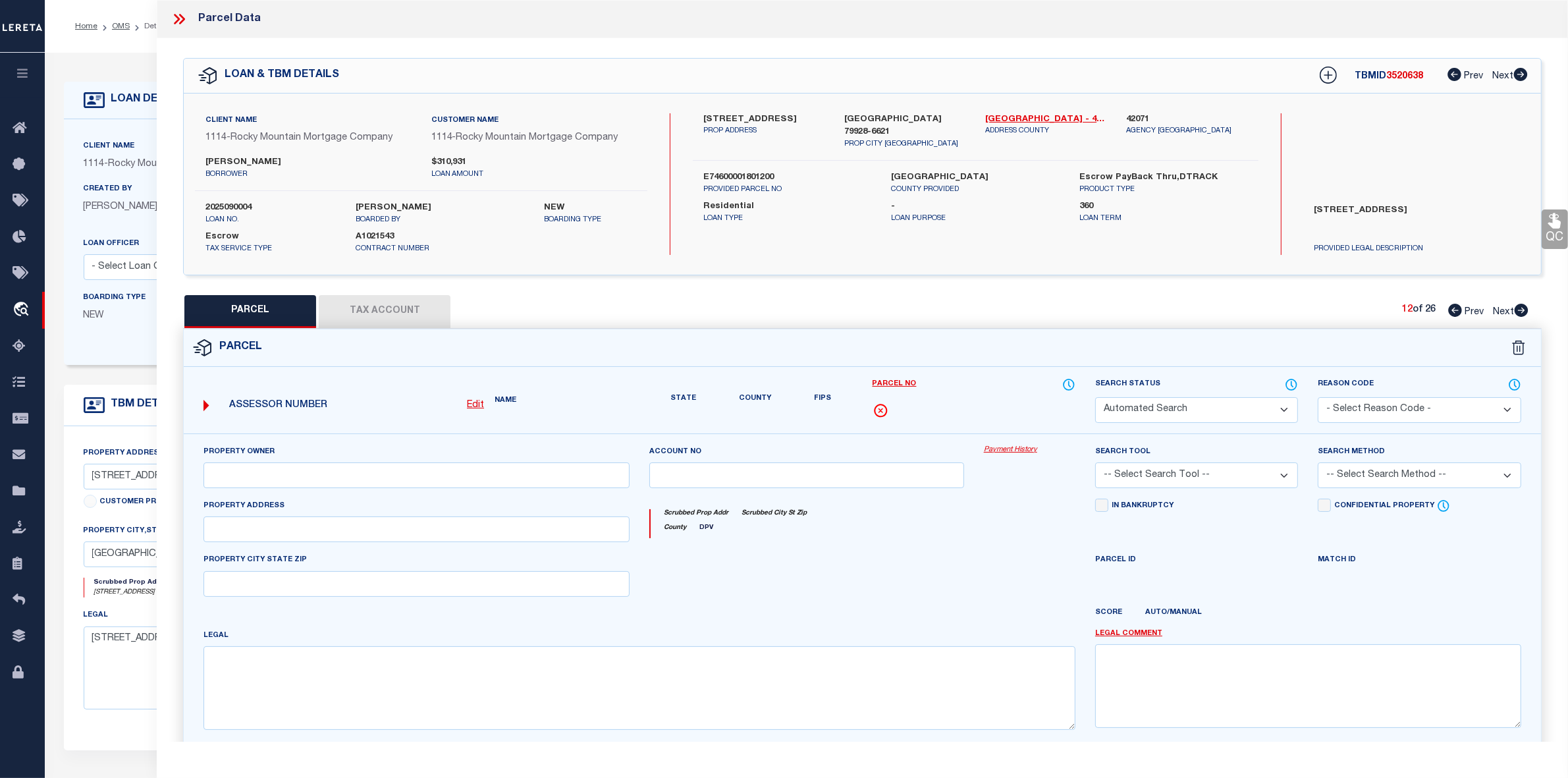
click at [1454, 307] on icon at bounding box center [1456, 310] width 14 height 13
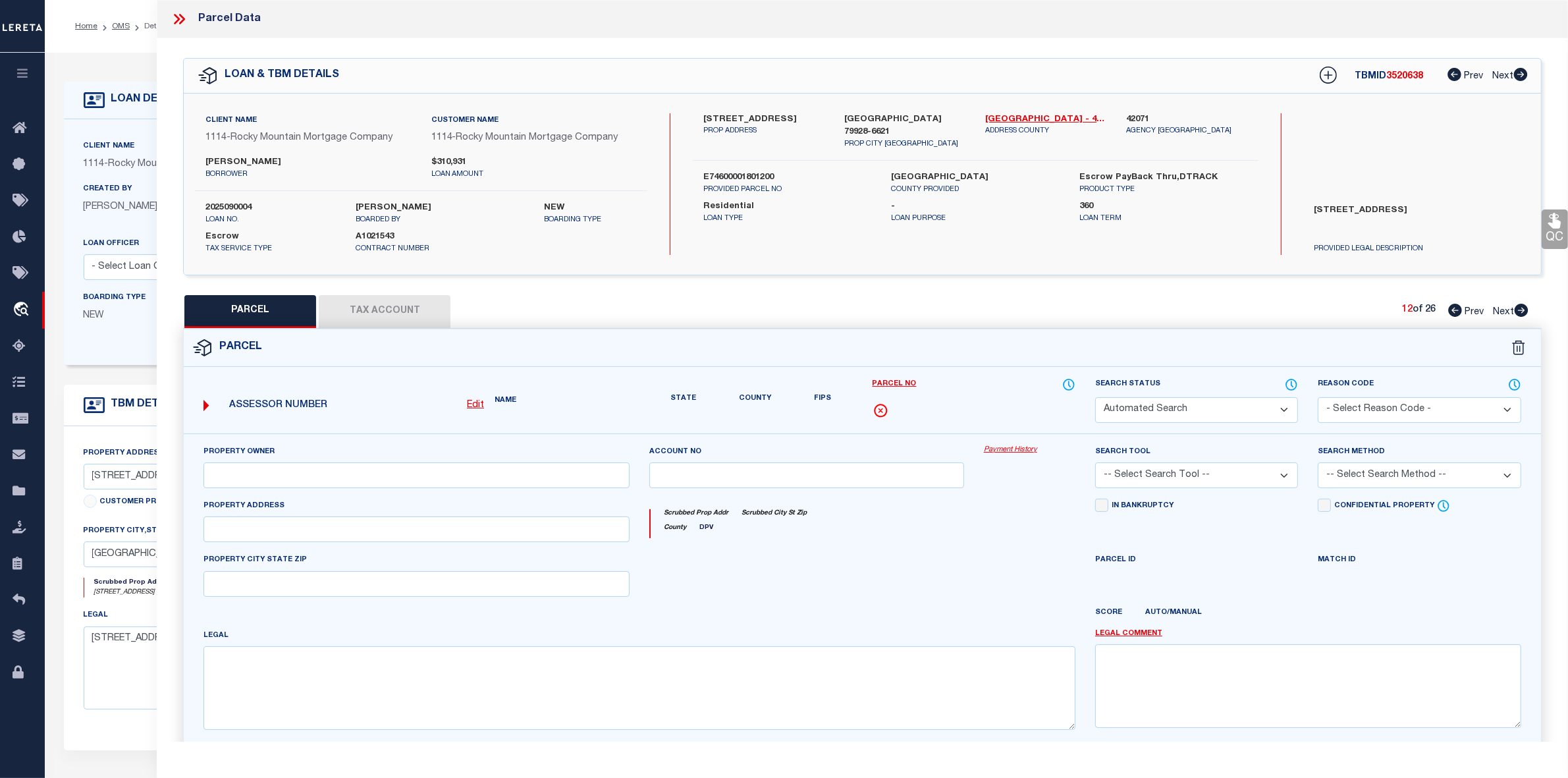
click at [1454, 307] on icon at bounding box center [1456, 310] width 14 height 13
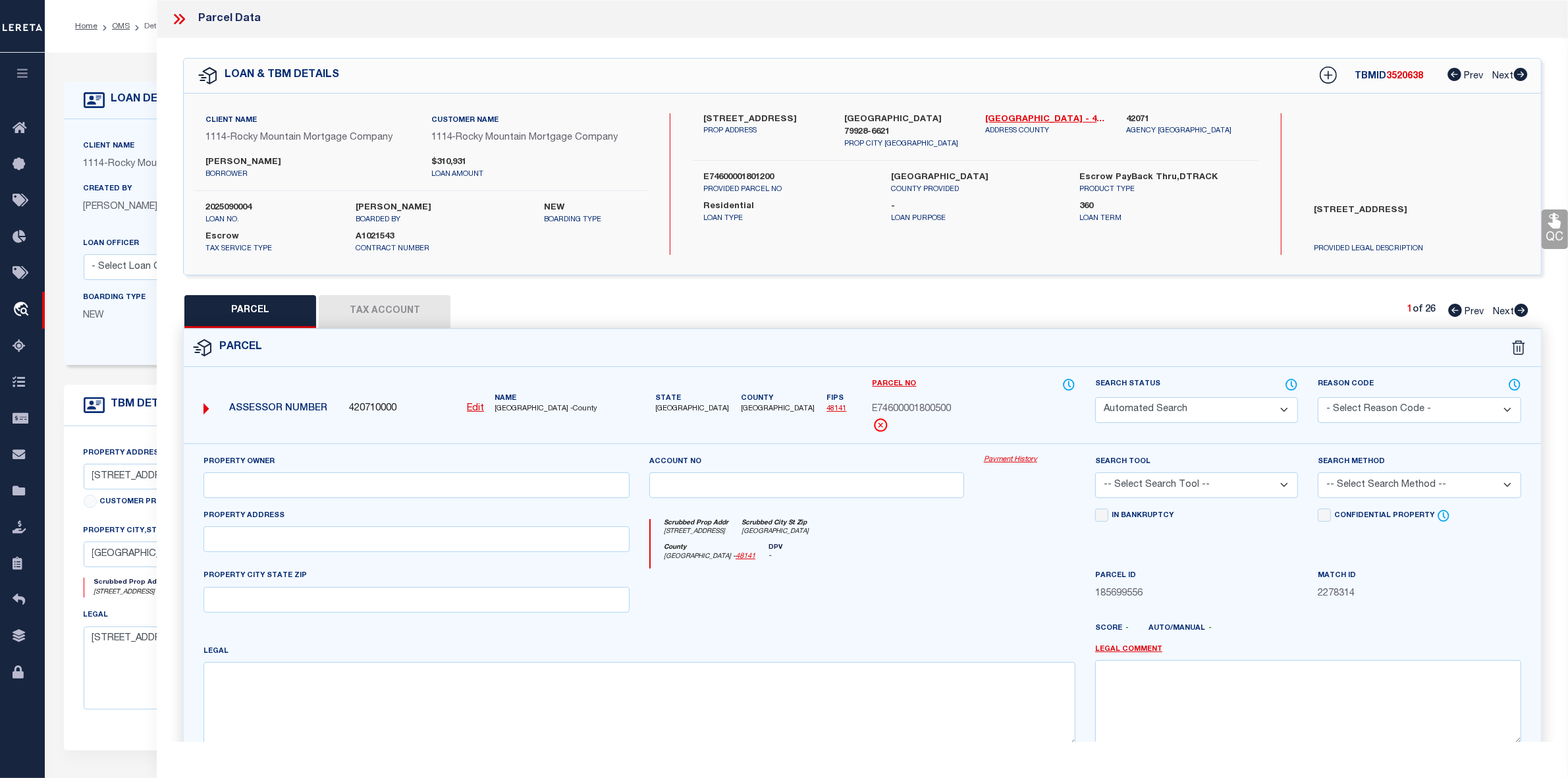
click at [1454, 307] on icon at bounding box center [1456, 310] width 14 height 13
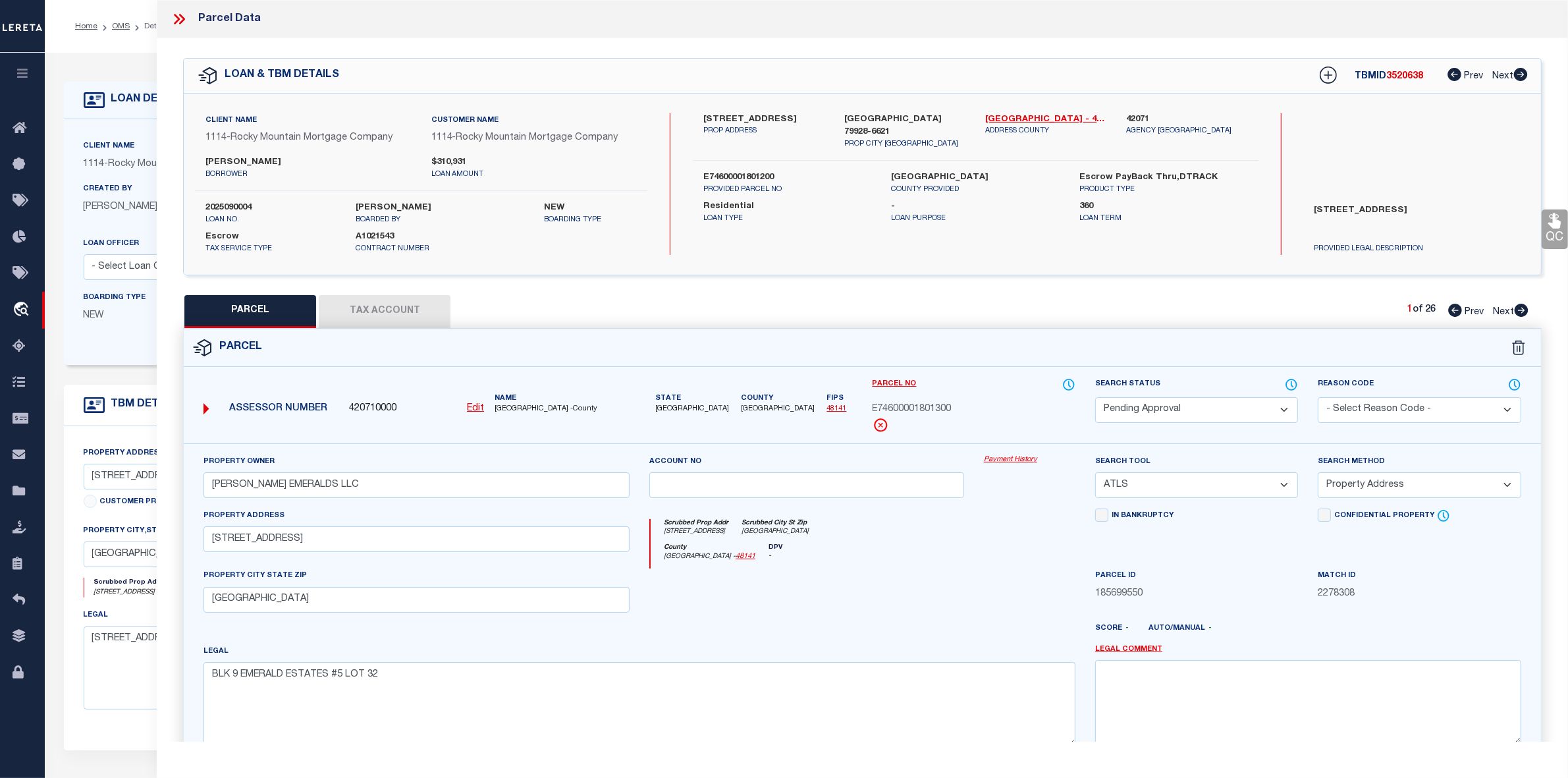
click at [1454, 307] on icon at bounding box center [1456, 310] width 14 height 13
click at [1005, 118] on link "El Paso - 48141" at bounding box center [1046, 119] width 122 height 13
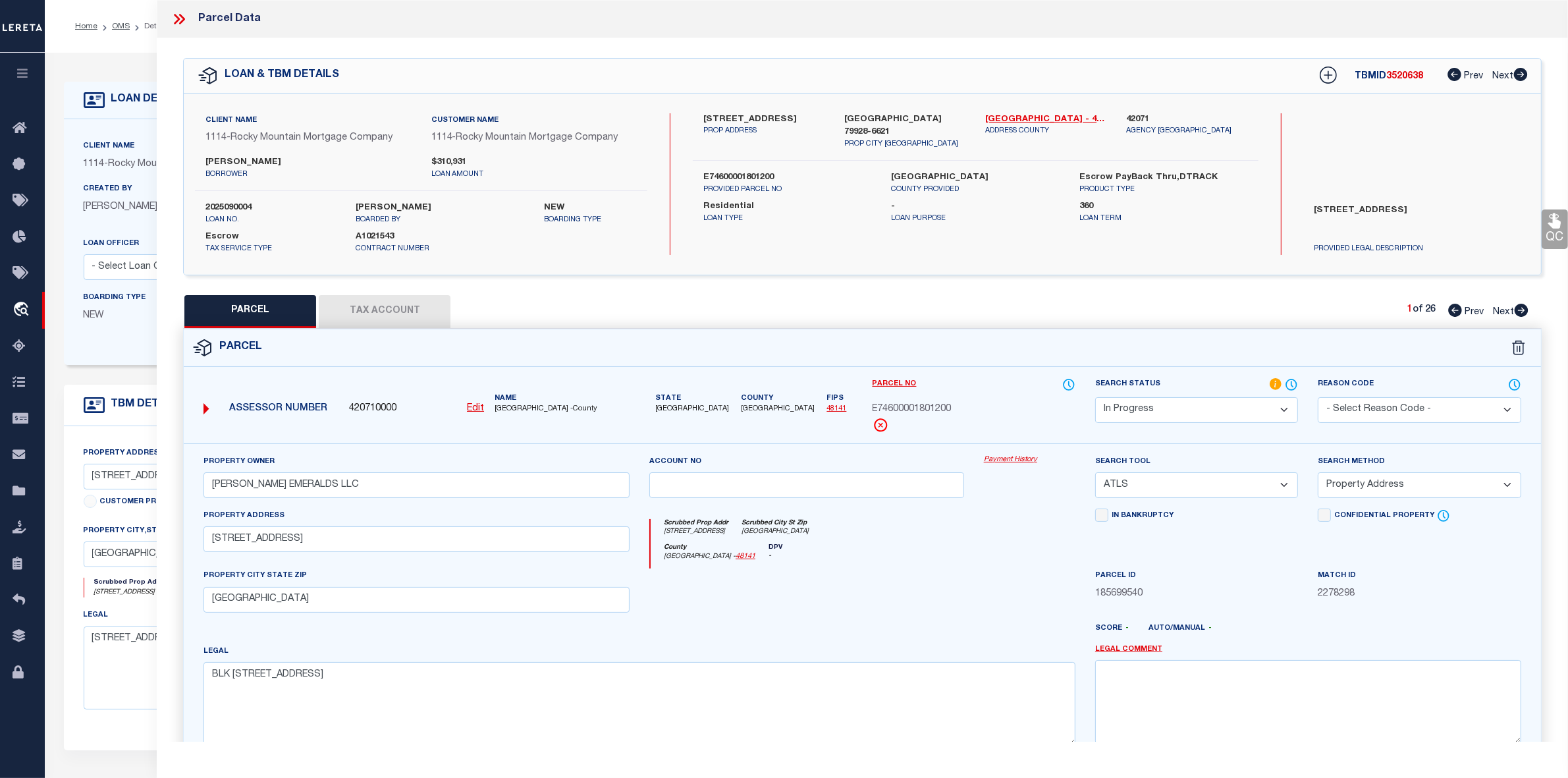
click at [735, 171] on label "E74600001801200" at bounding box center [787, 177] width 169 height 13
copy div "E74600001801200"
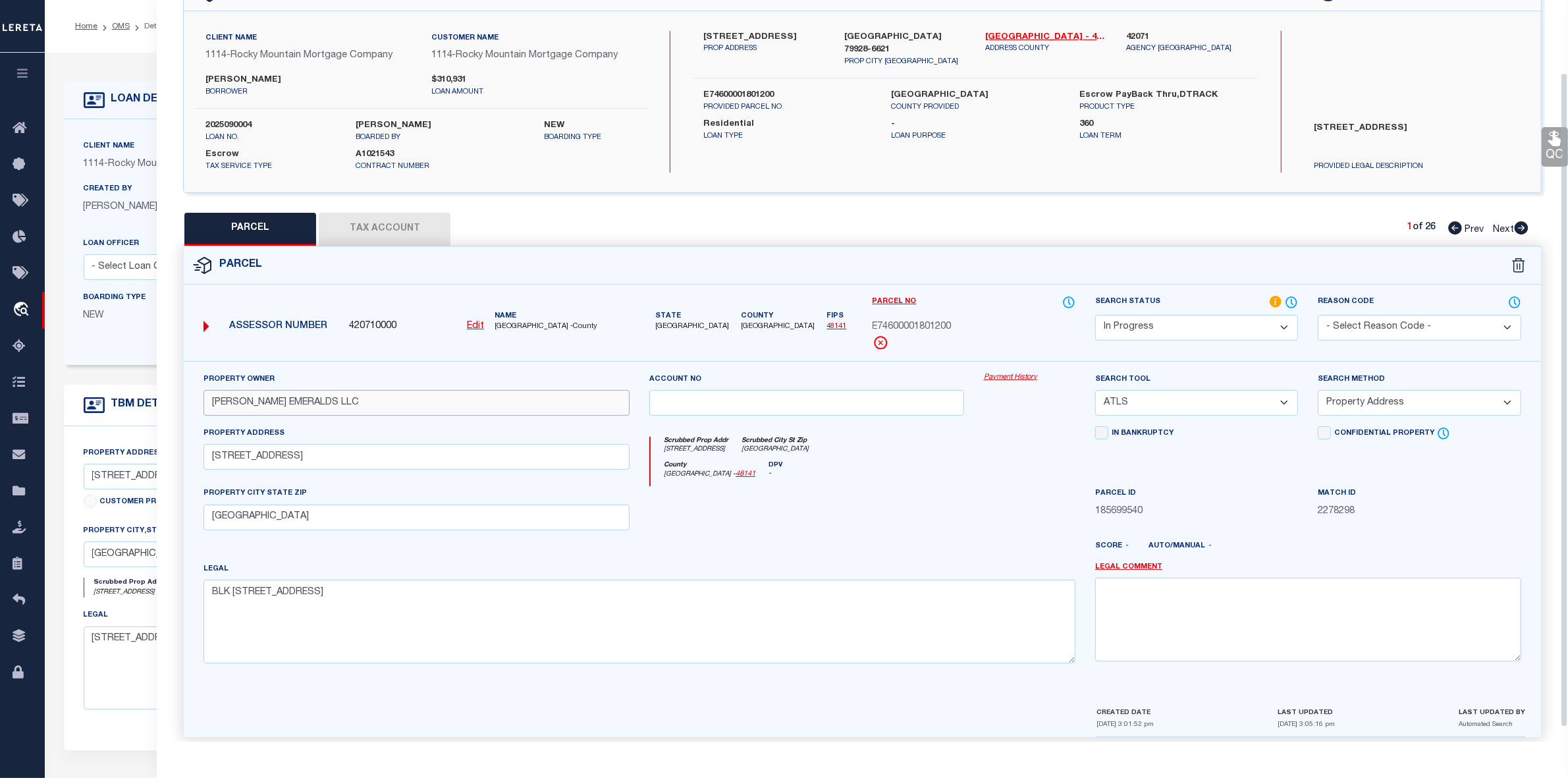
click at [393, 392] on input "HUNT EMERALDS LLC" at bounding box center [416, 403] width 426 height 26
paste input "EGL HOME"
click at [267, 514] on input "HORIZON CITY, TX 79928" at bounding box center [416, 517] width 426 height 26
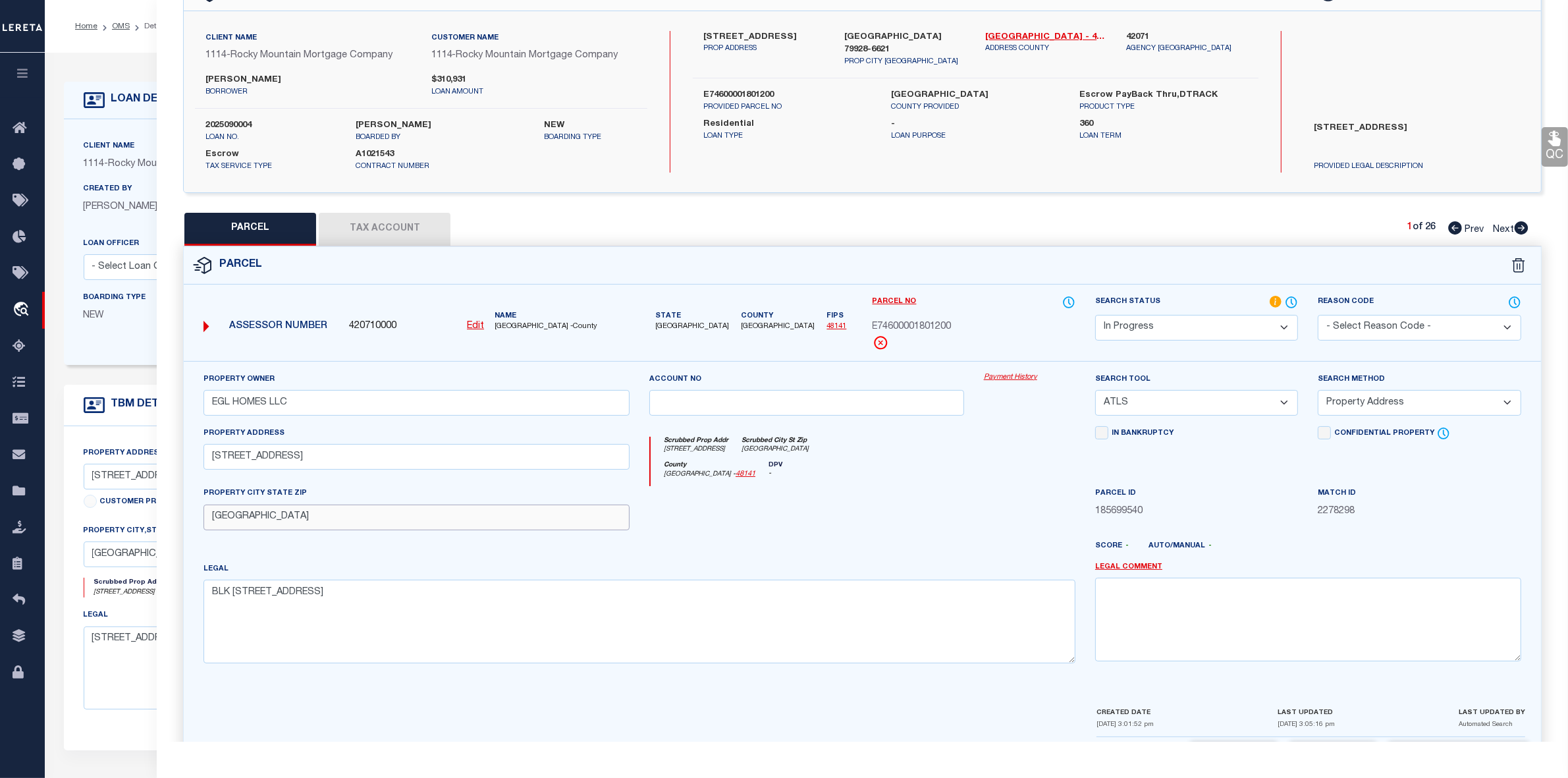
click at [267, 514] on input "HORIZON CITY, TX 79928" at bounding box center [416, 517] width 426 height 26
paste input "EL PASO"
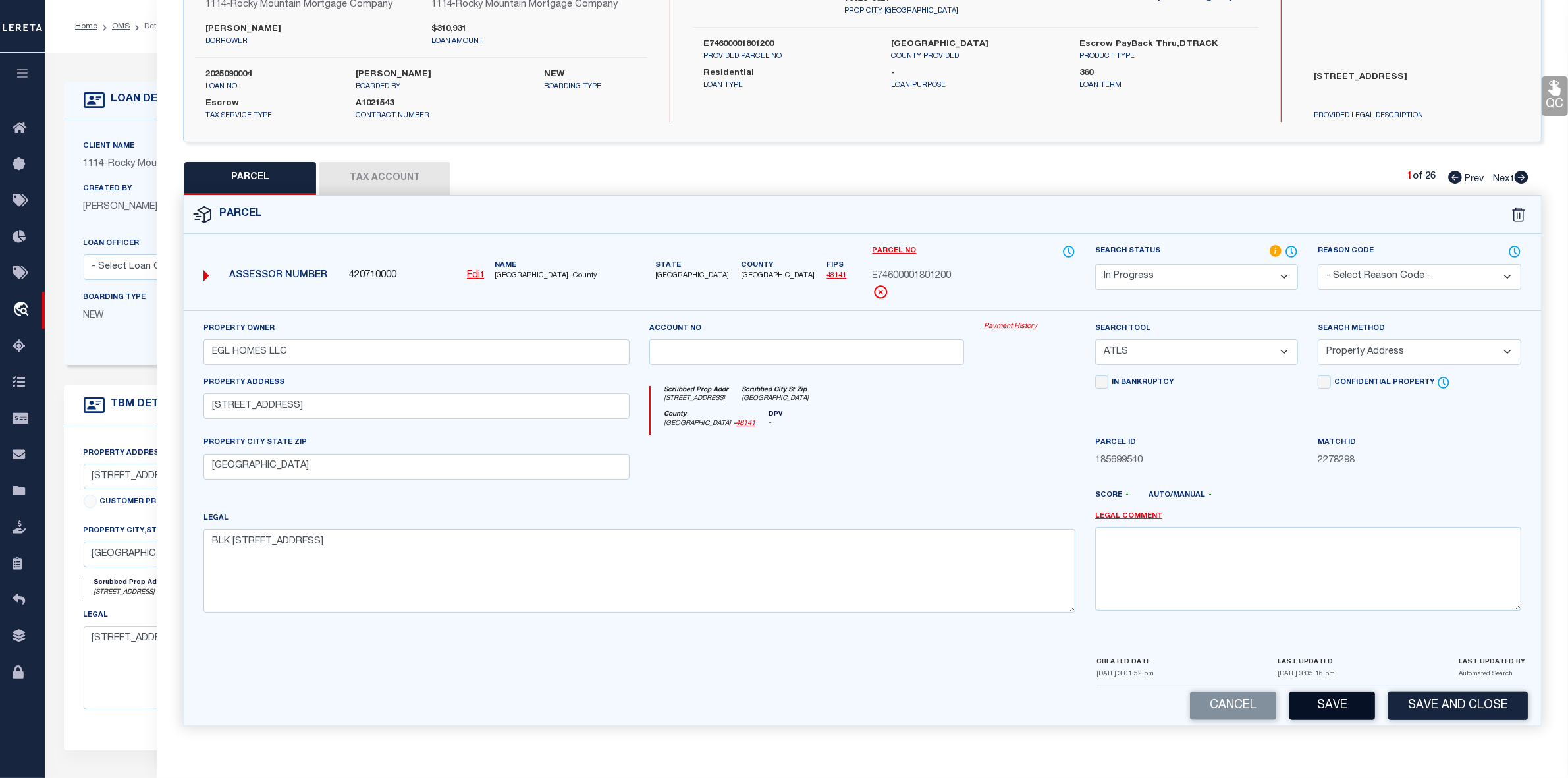
click at [1335, 708] on button "Save" at bounding box center [1333, 705] width 86 height 28
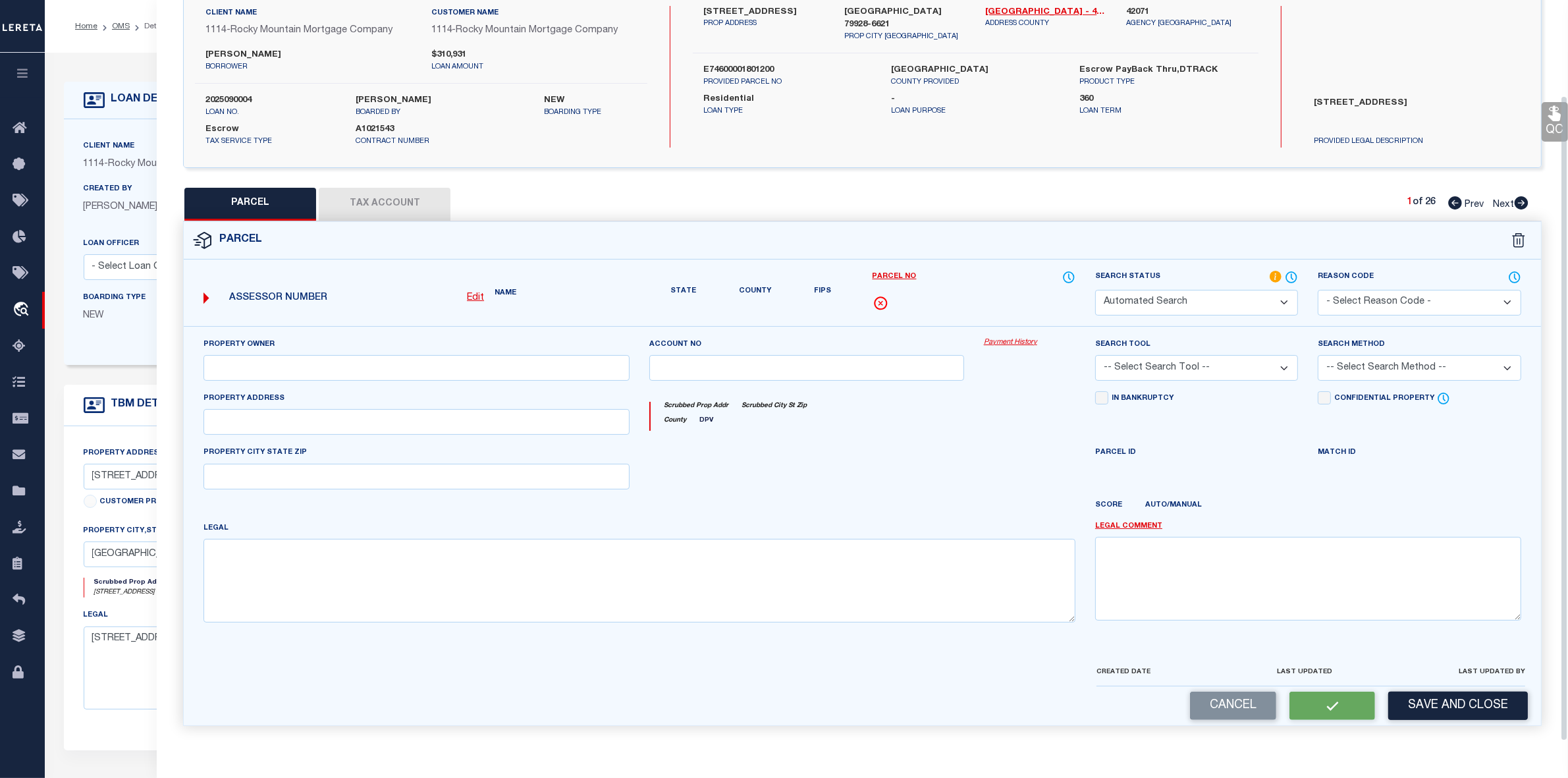
click at [385, 173] on div "QC QC QC" at bounding box center [862, 336] width 1411 height 811
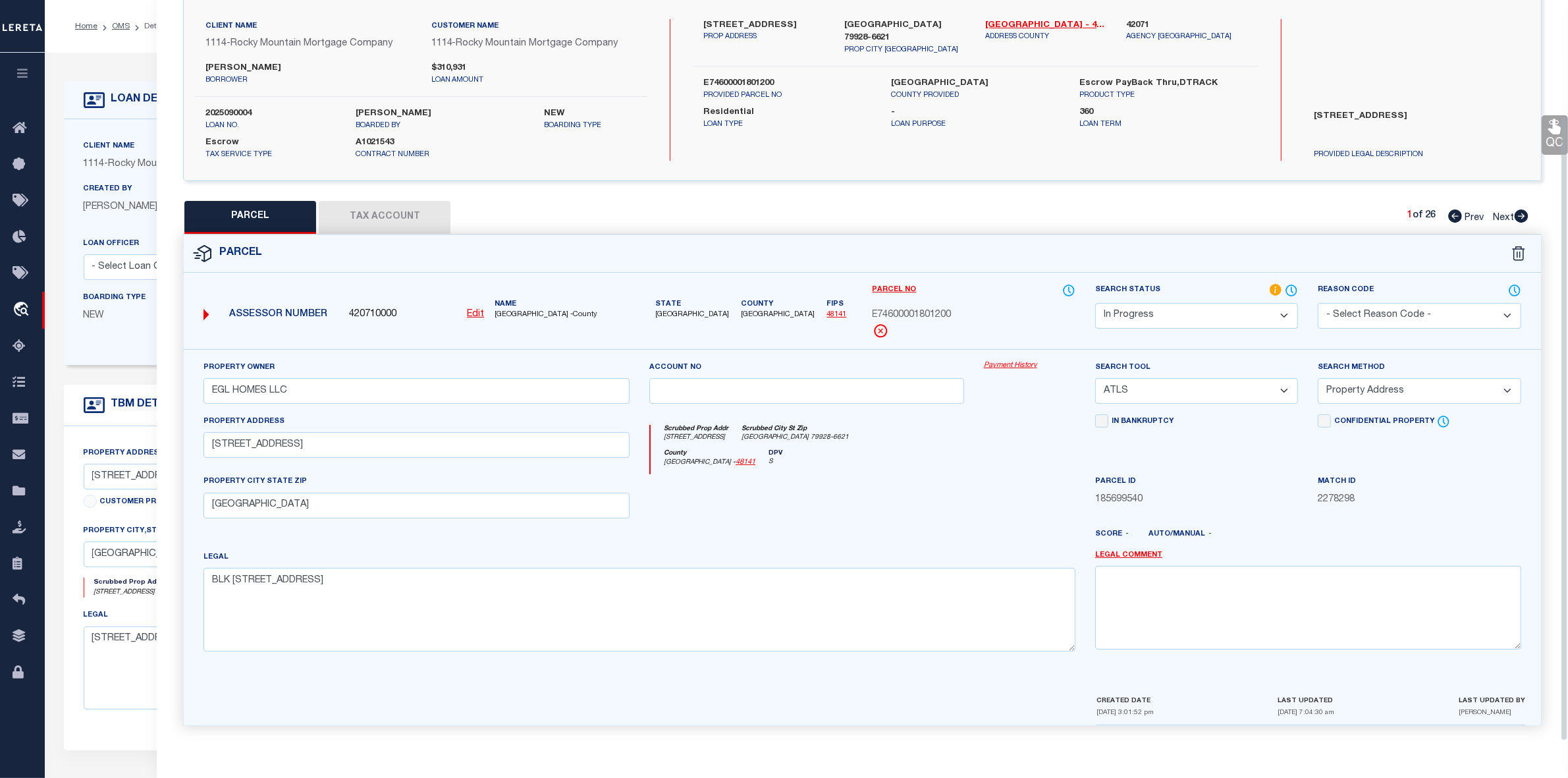
scroll to position [98, 0]
click at [382, 211] on button "Tax Account" at bounding box center [385, 217] width 131 height 33
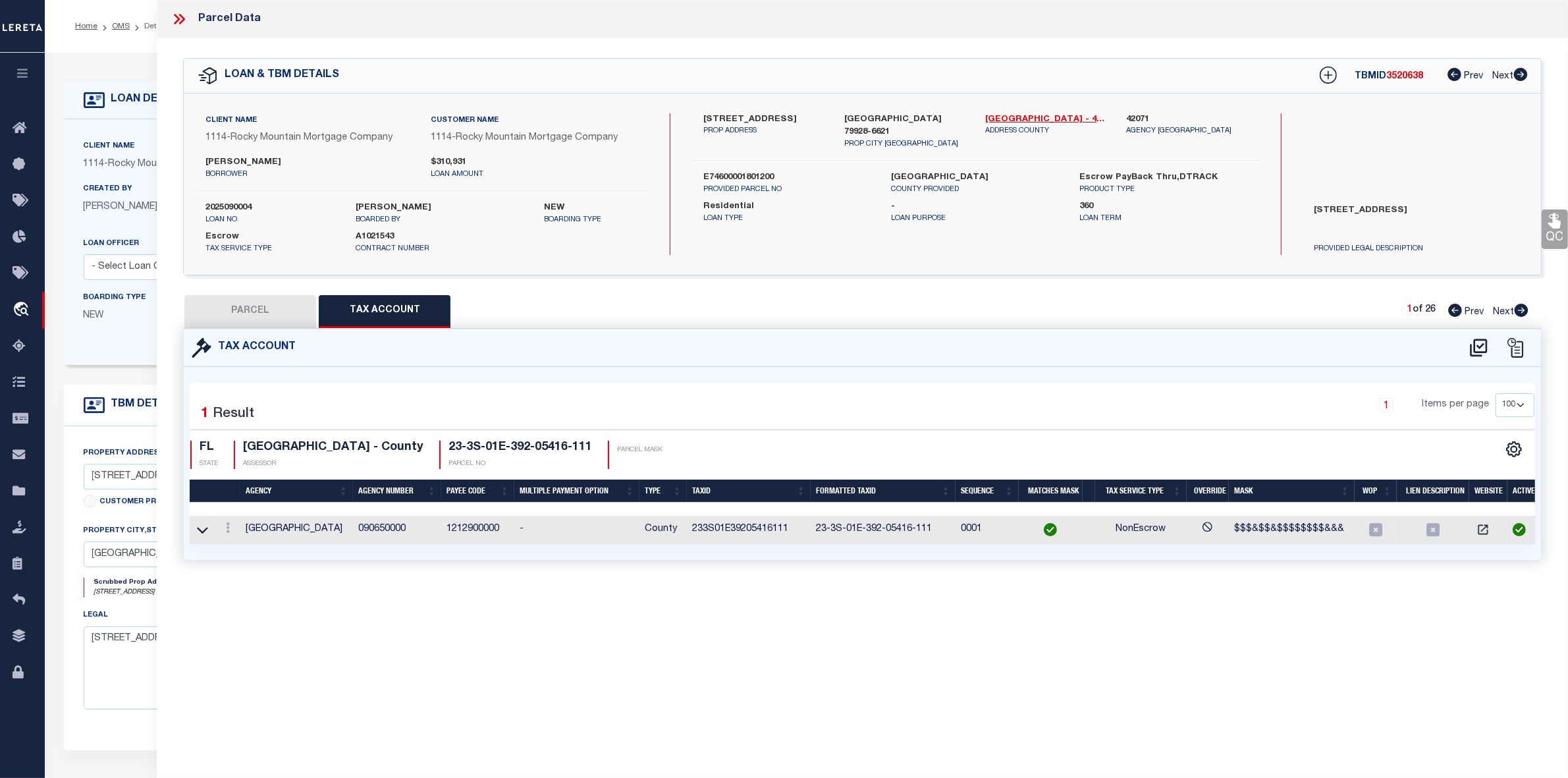
scroll to position [0, 0]
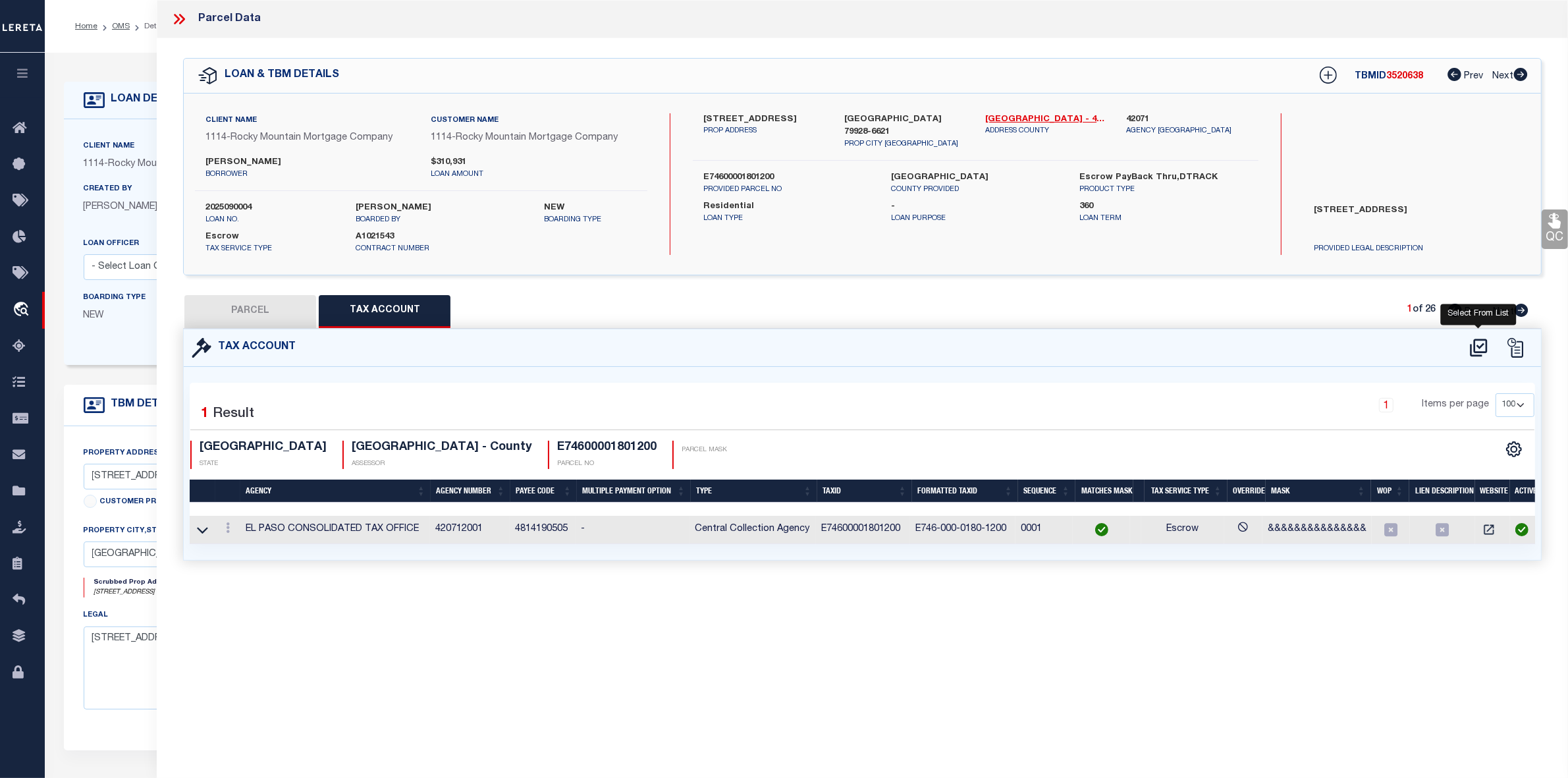
click at [1483, 345] on icon at bounding box center [1479, 348] width 21 height 21
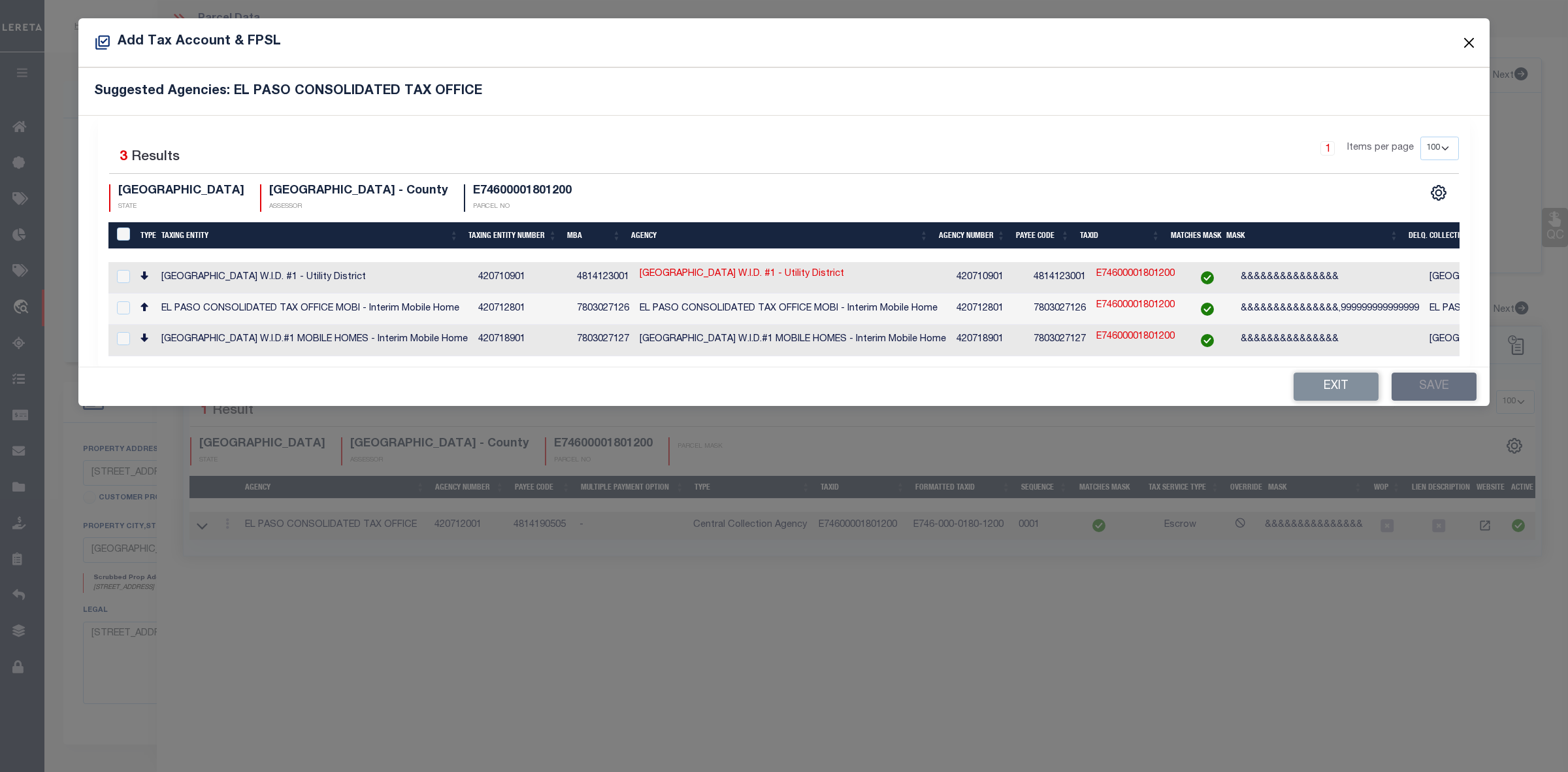
click at [1470, 40] on button "Close" at bounding box center [1469, 42] width 17 height 17
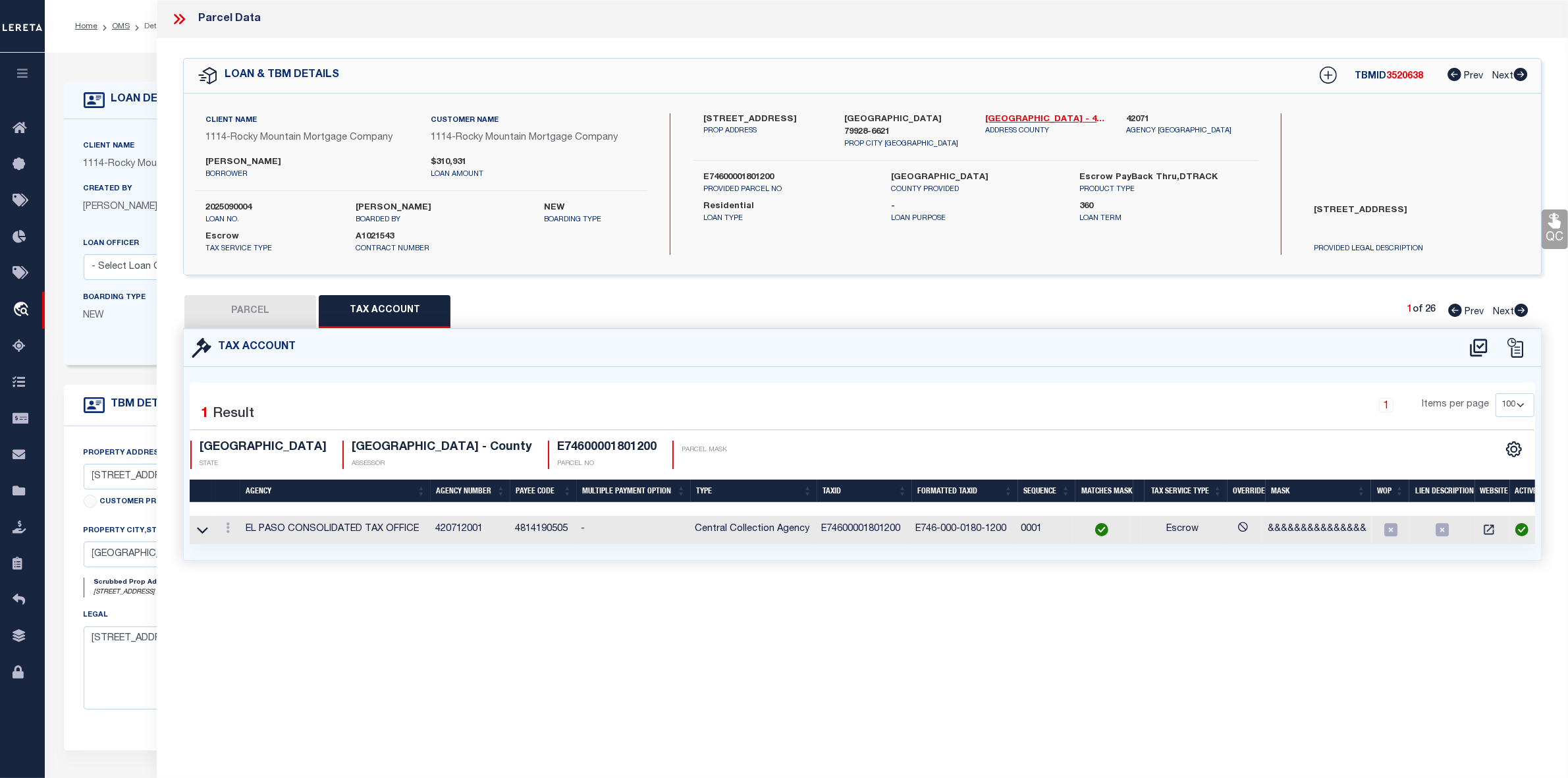
drag, startPoint x: 254, startPoint y: 311, endPoint x: 484, endPoint y: 486, distance: 289.0
click at [254, 310] on button "PARCEL" at bounding box center [250, 311] width 131 height 33
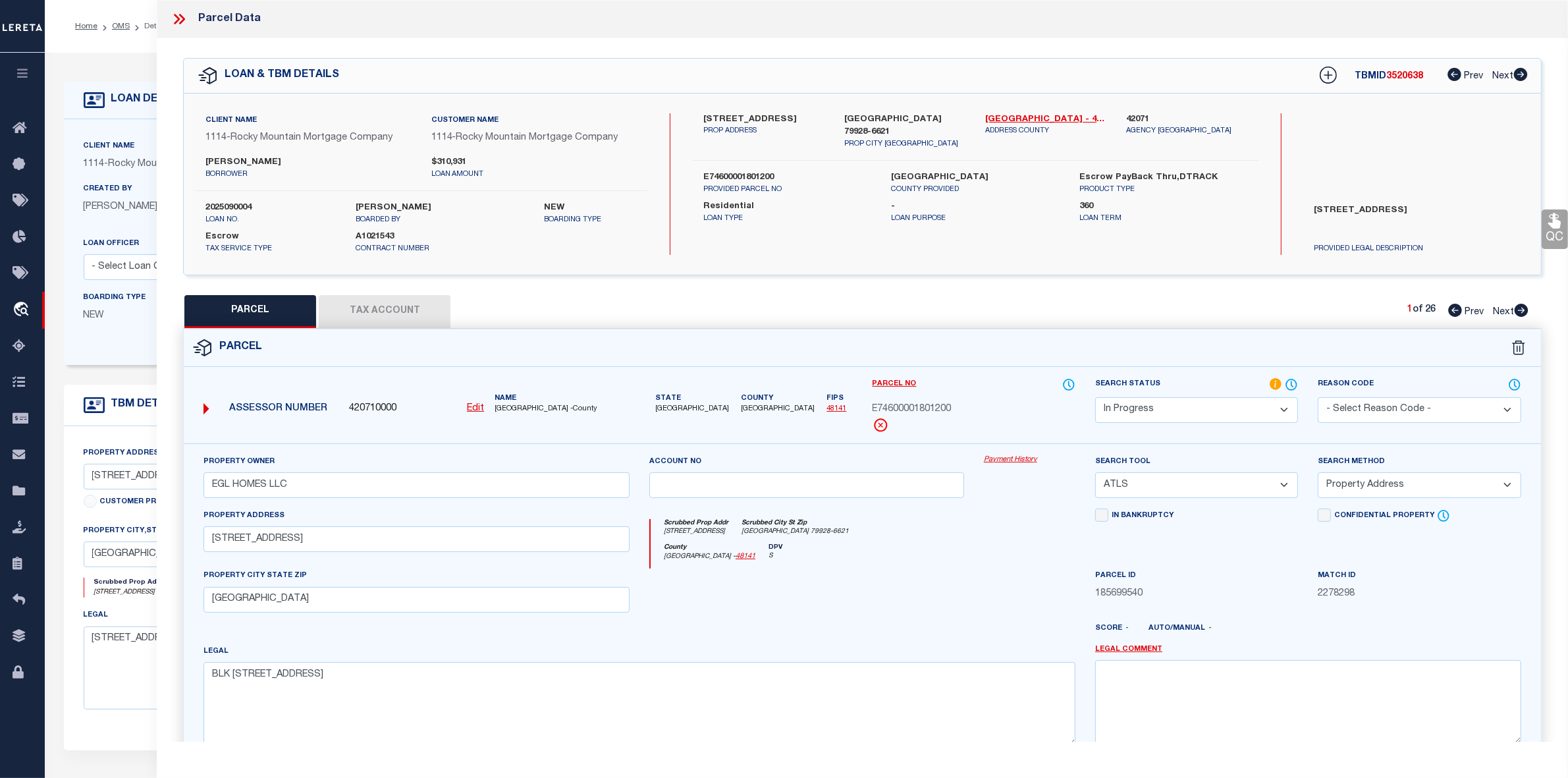
click at [474, 406] on u "Edit" at bounding box center [476, 408] width 17 height 9
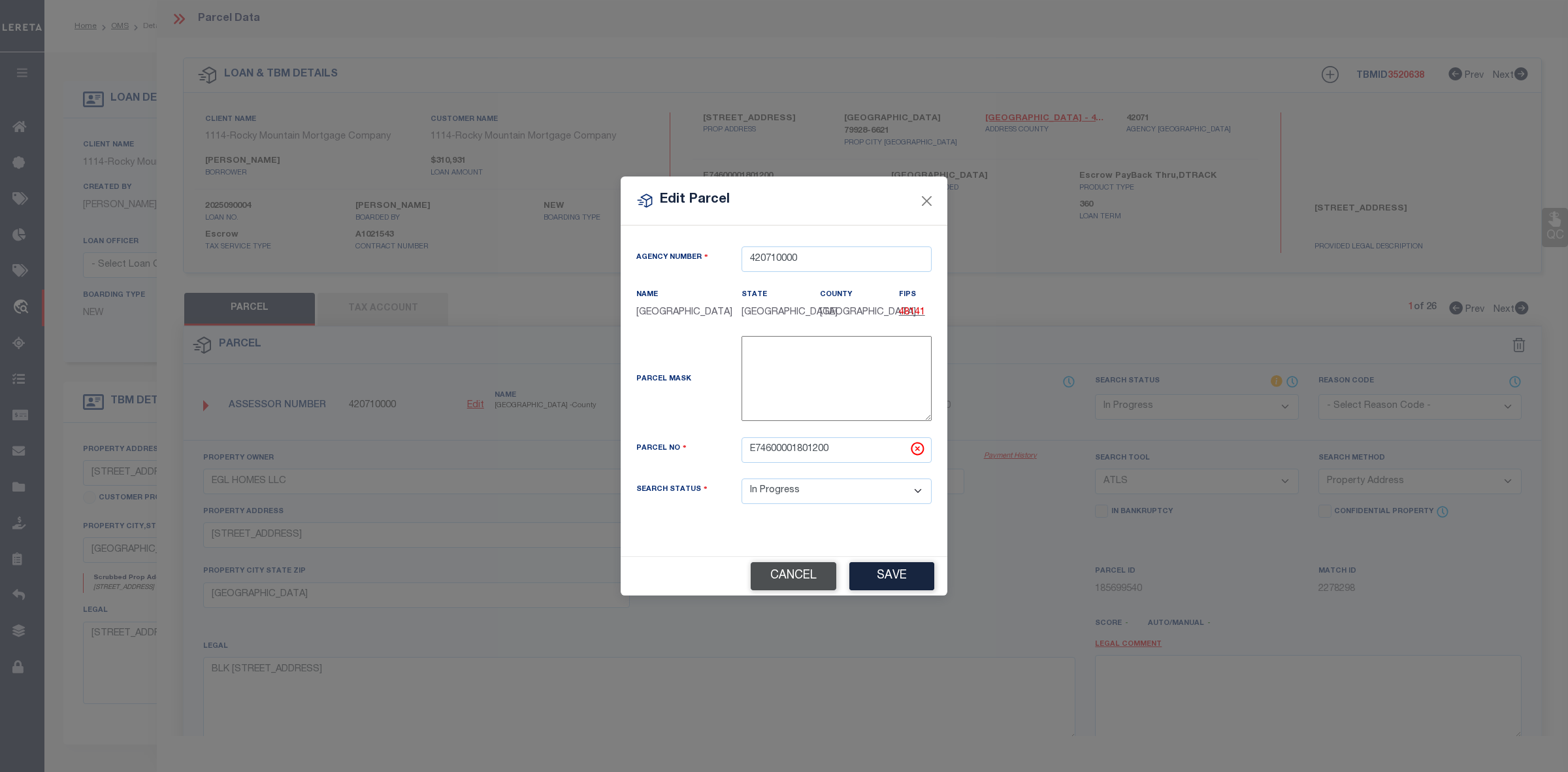
click at [788, 576] on button "Cancel" at bounding box center [793, 576] width 86 height 28
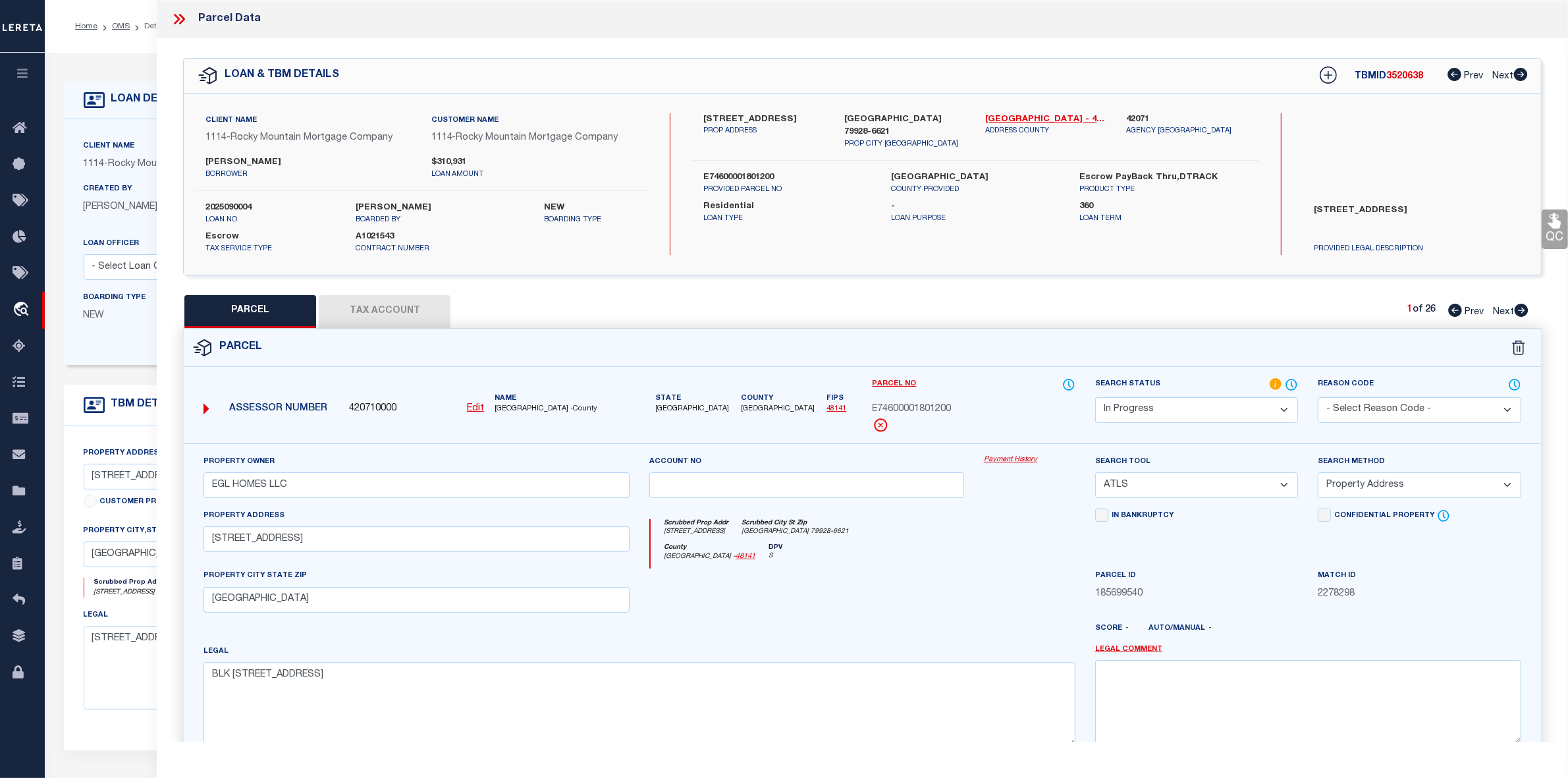
click at [393, 310] on button "Tax Account" at bounding box center [385, 311] width 131 height 33
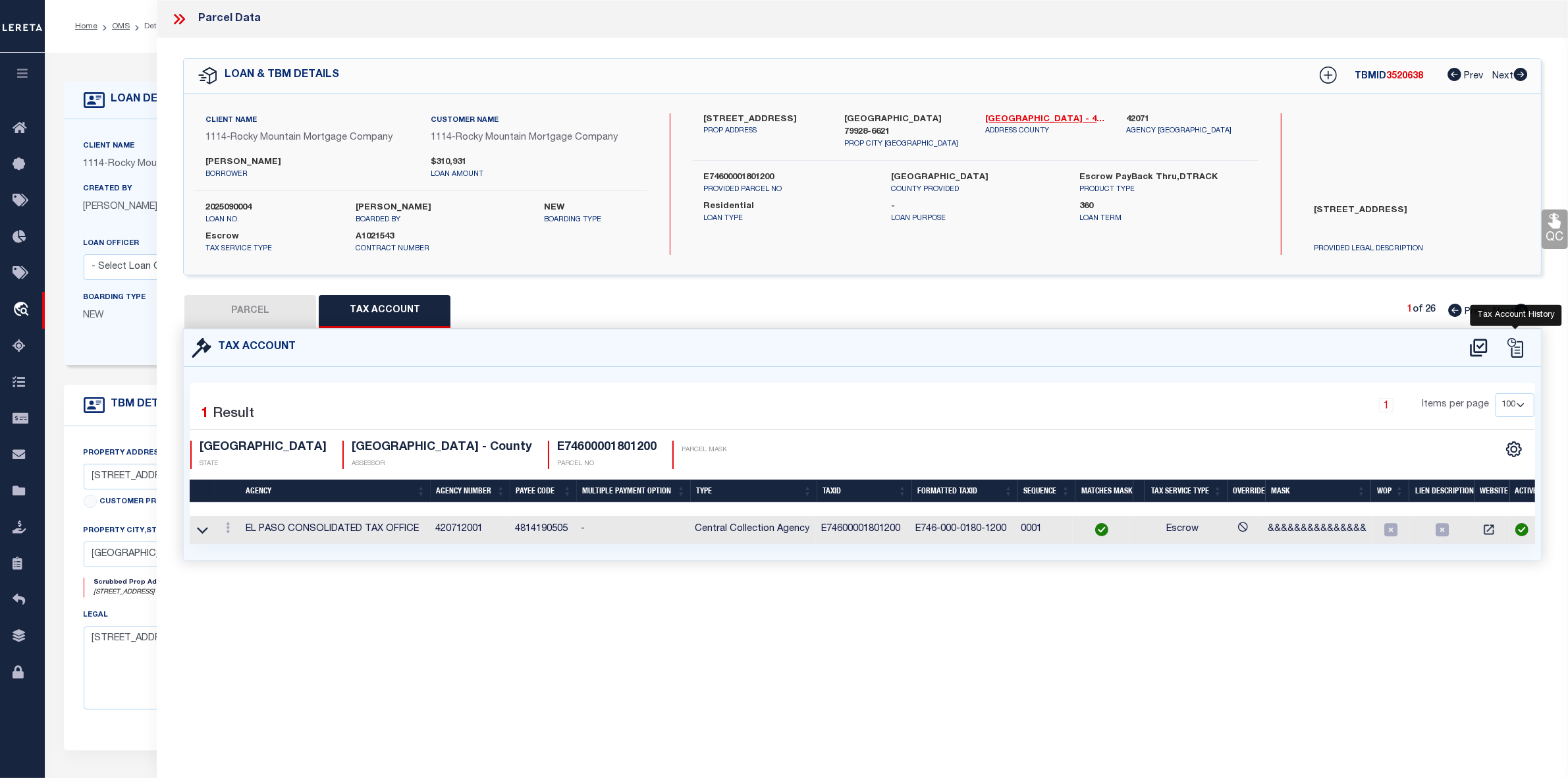
click at [1516, 344] on icon at bounding box center [1516, 348] width 20 height 20
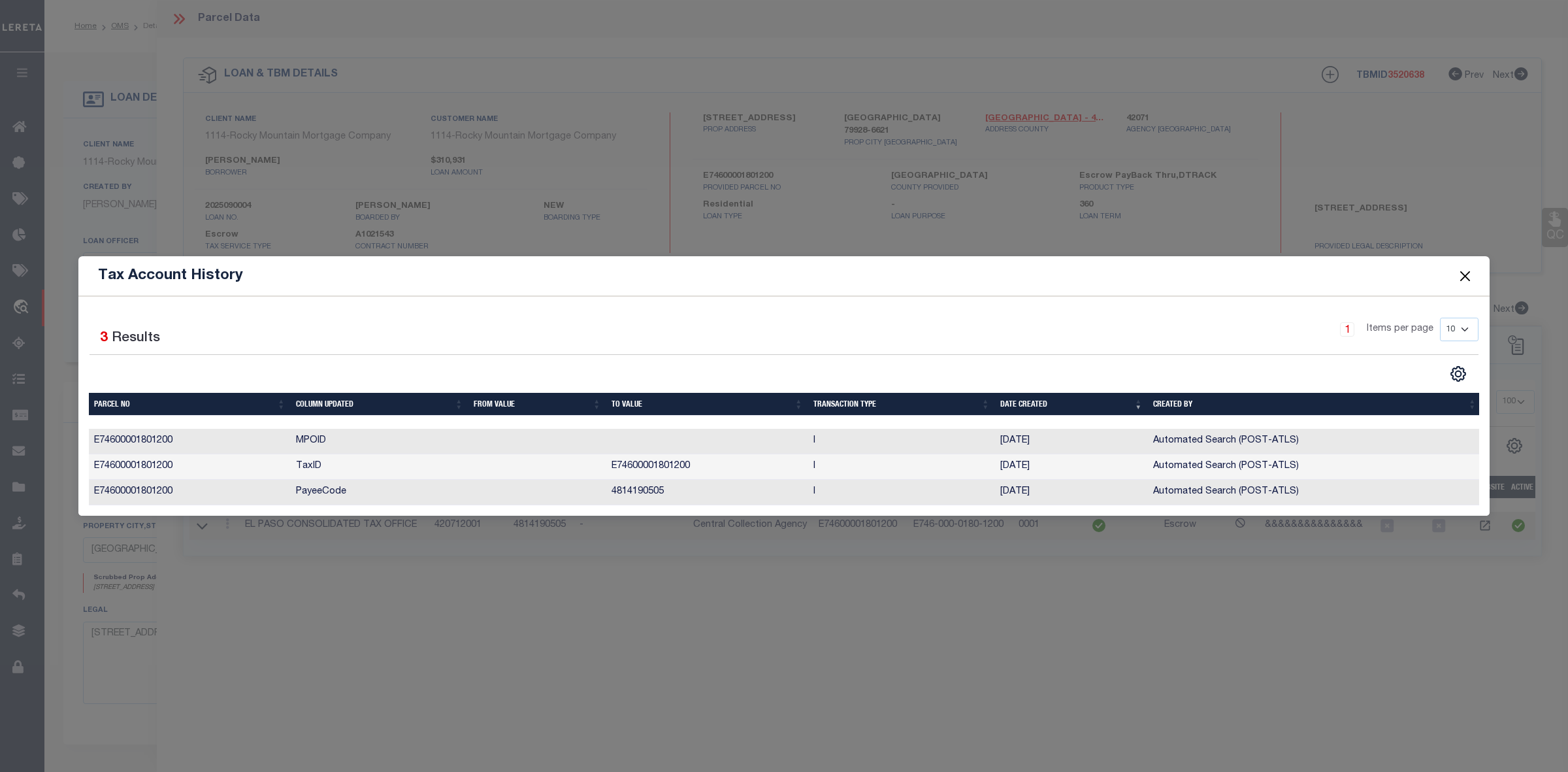
click at [1467, 270] on button "Close" at bounding box center [1465, 276] width 17 height 17
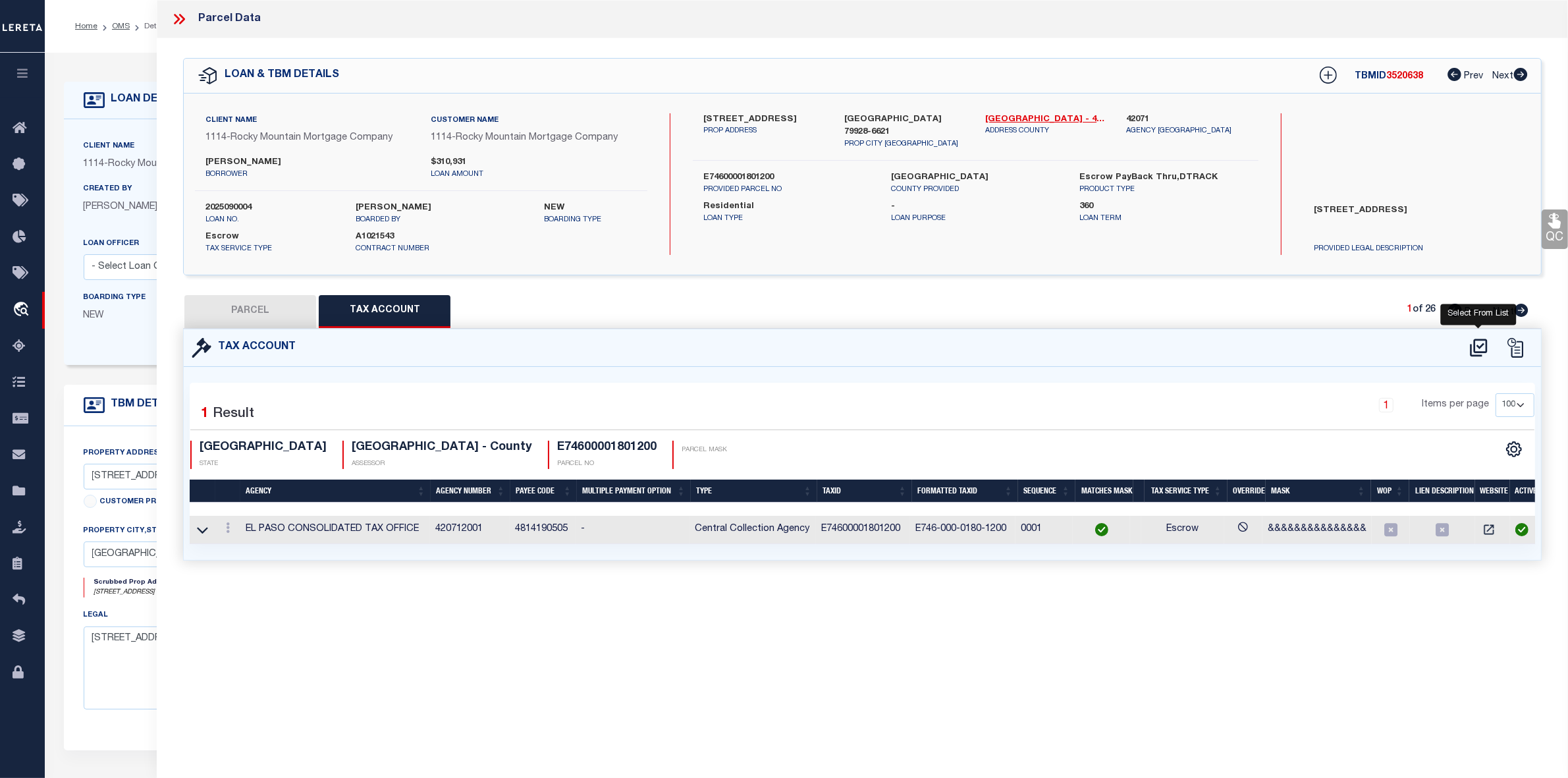
click at [1479, 345] on icon at bounding box center [1479, 348] width 21 height 21
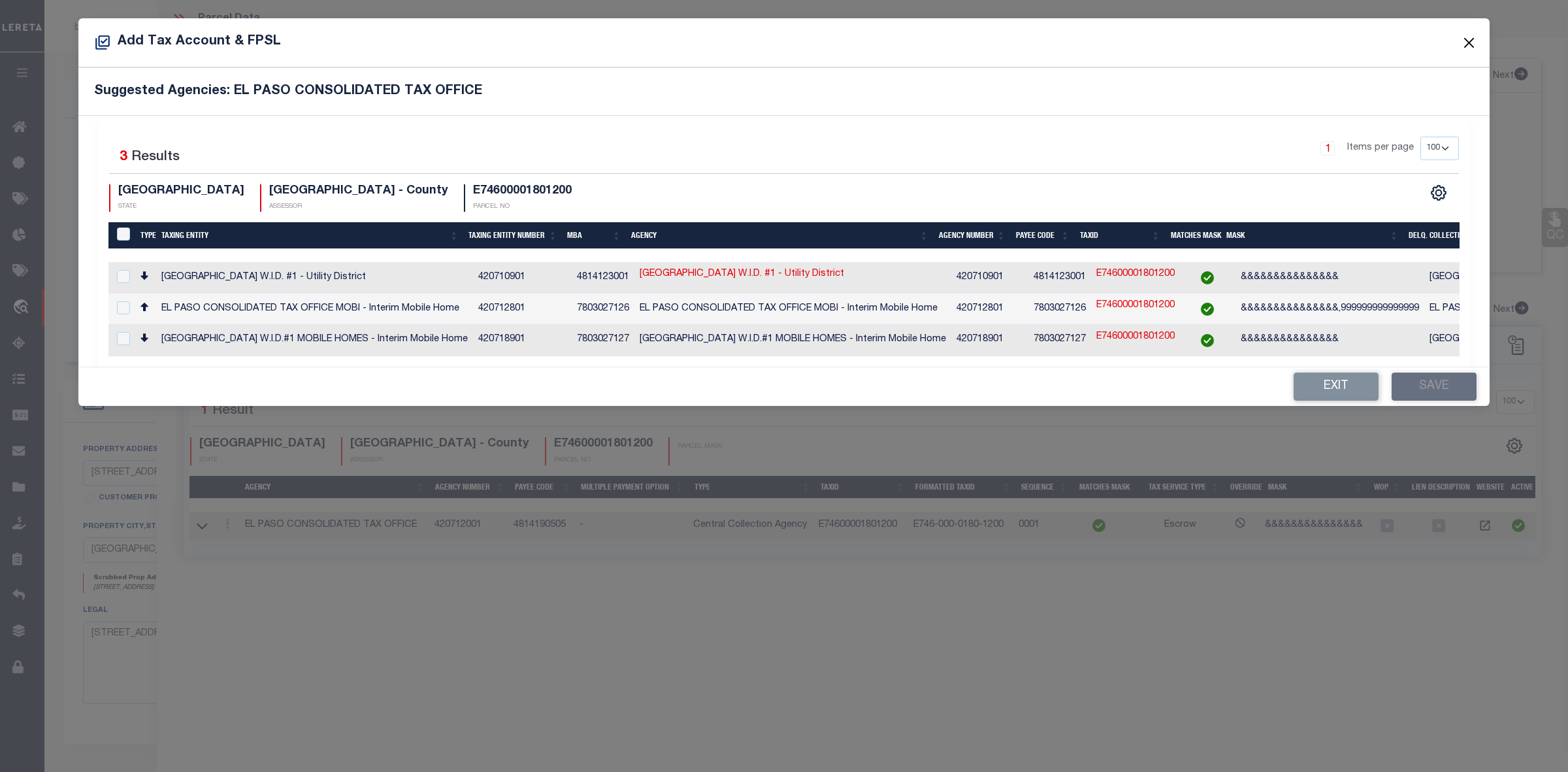
click at [1472, 39] on button "Close" at bounding box center [1469, 42] width 17 height 17
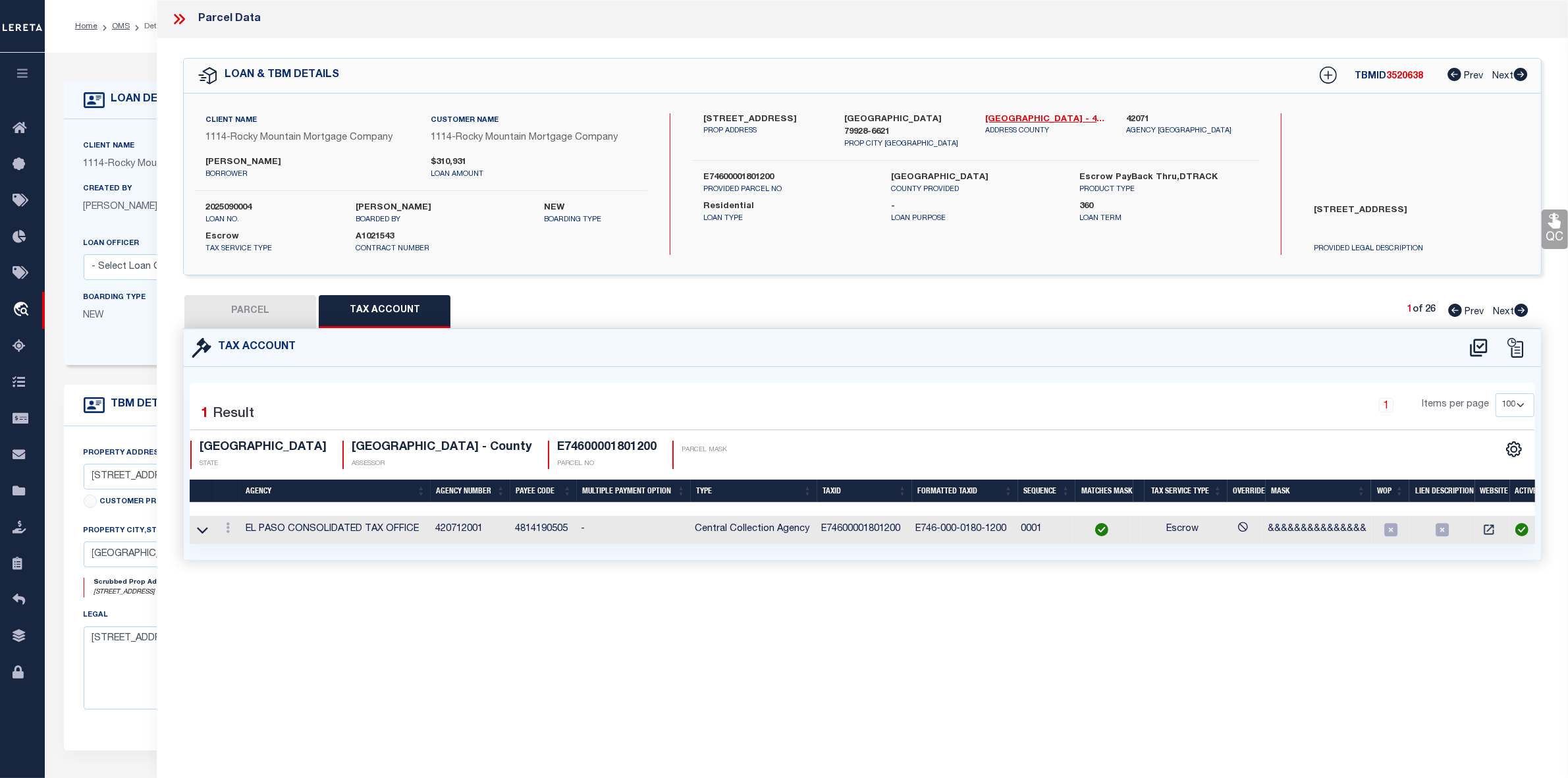
drag, startPoint x: 265, startPoint y: 321, endPoint x: 578, endPoint y: 463, distance: 343.7
click at [265, 320] on button "PARCEL" at bounding box center [250, 311] width 131 height 33
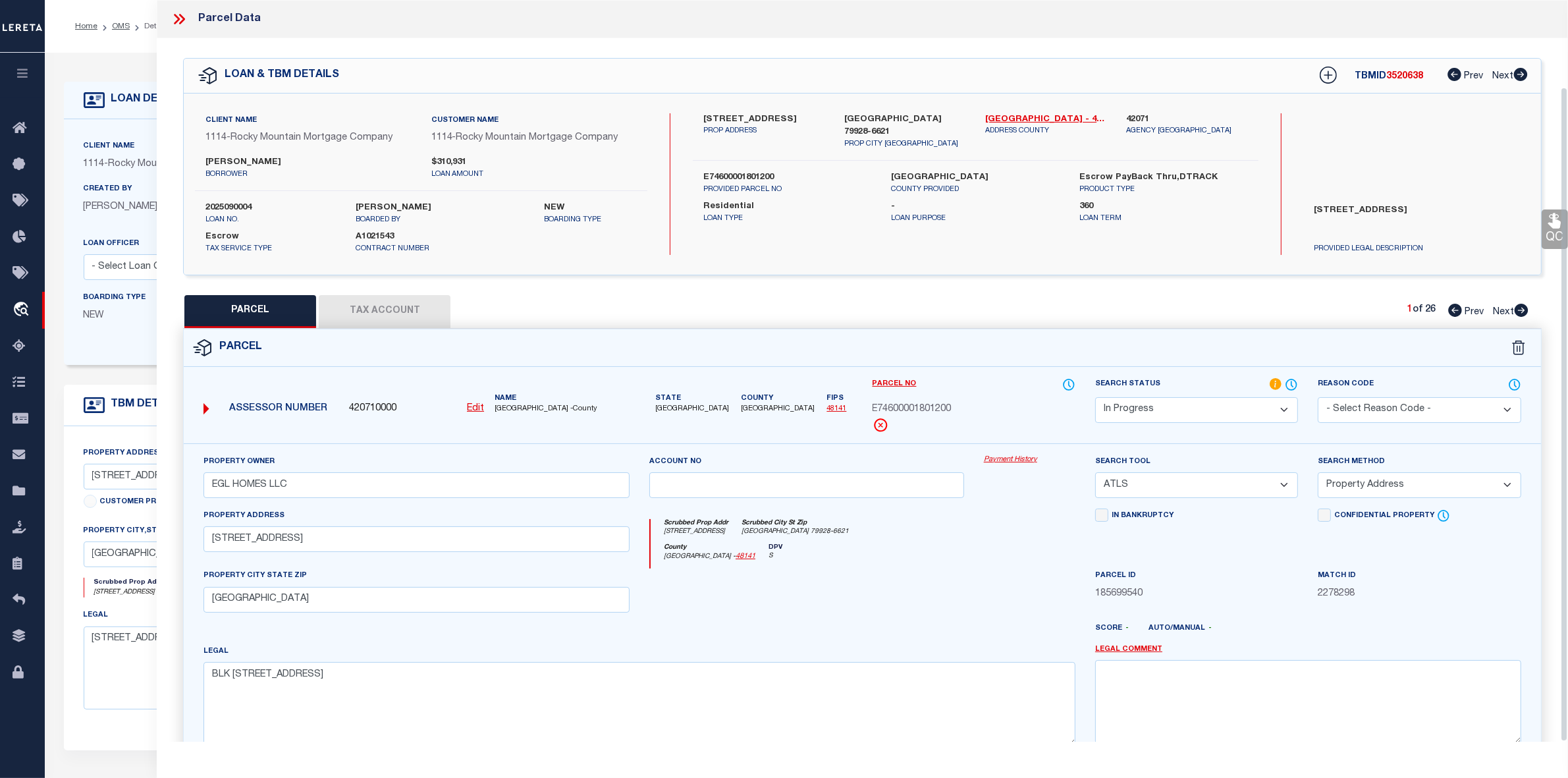
scroll to position [98, 0]
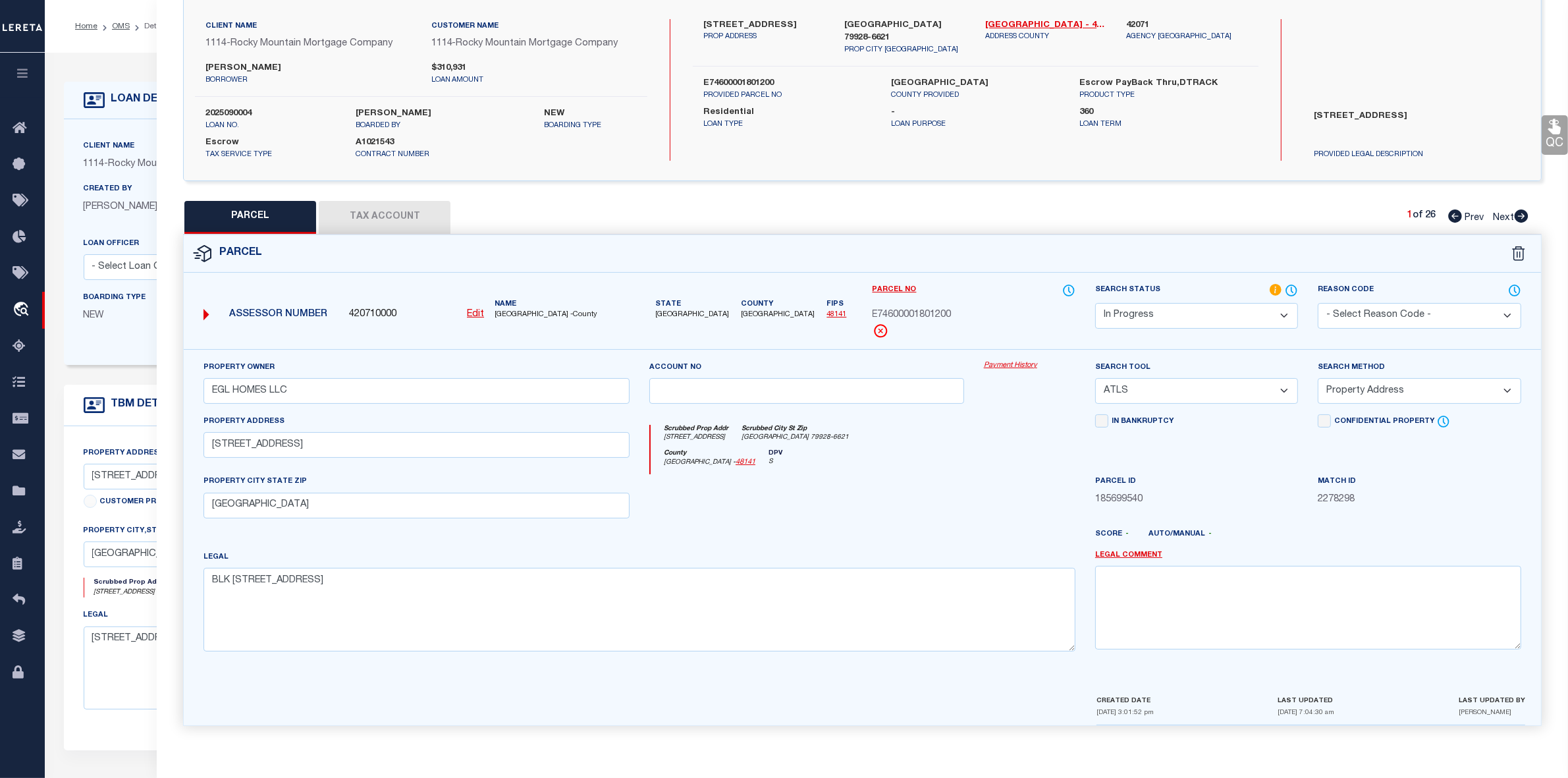
click at [1194, 386] on select "-- Select Search Tool -- 3rd Party Website Agency File Agency Website ATLS CNV-…" at bounding box center [1196, 391] width 203 height 26
click at [1096, 378] on select "-- Select Search Tool -- 3rd Party Website Agency File Agency Website ATLS CNV-…" at bounding box center [1196, 391] width 203 height 26
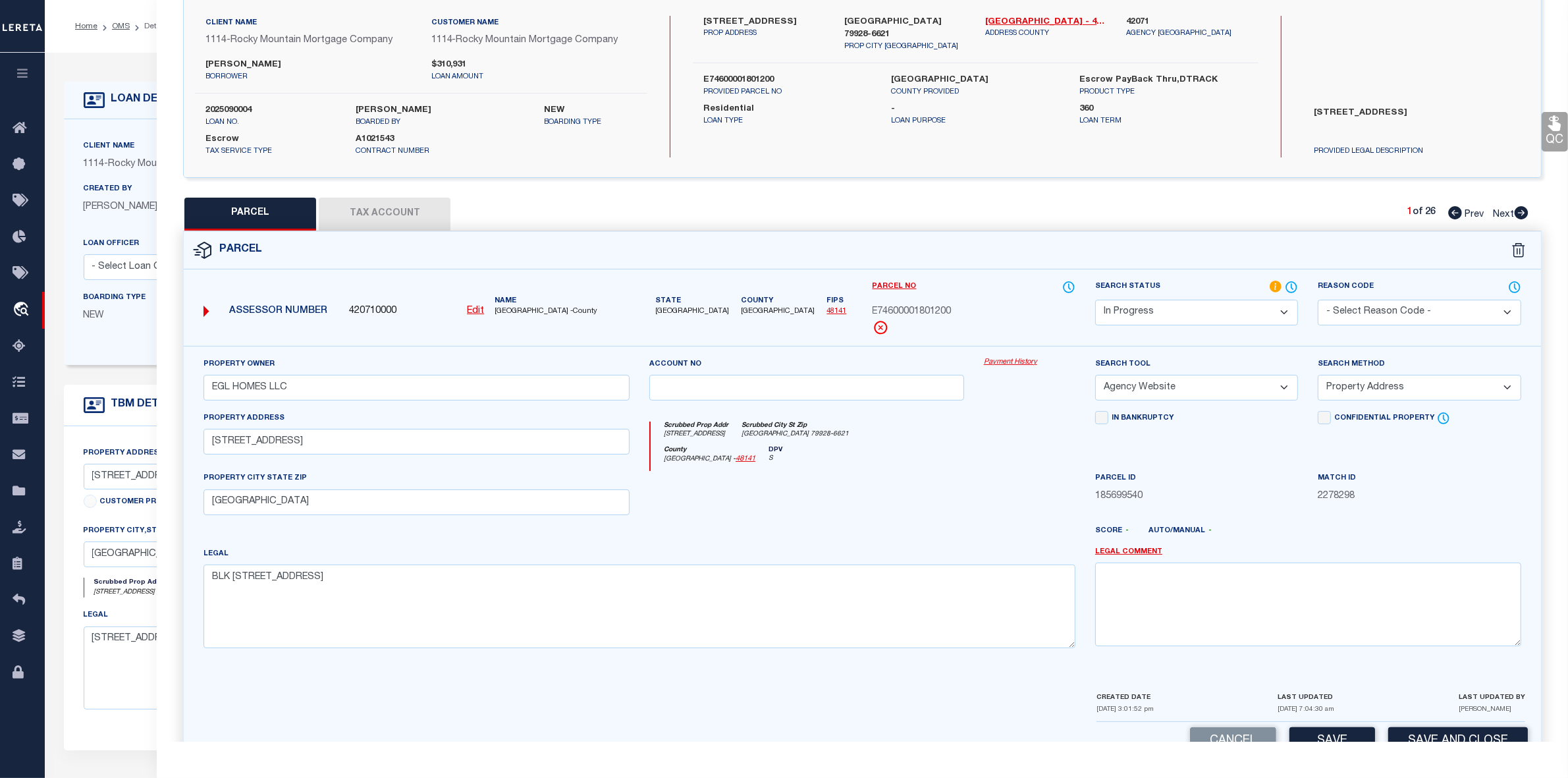
click at [1378, 383] on select "-- Select Search Method -- Property Address Legal Liability Info Provided" at bounding box center [1419, 387] width 203 height 26
click at [1318, 375] on select "-- Select Search Method -- Property Address Legal Liability Info Provided" at bounding box center [1419, 387] width 203 height 26
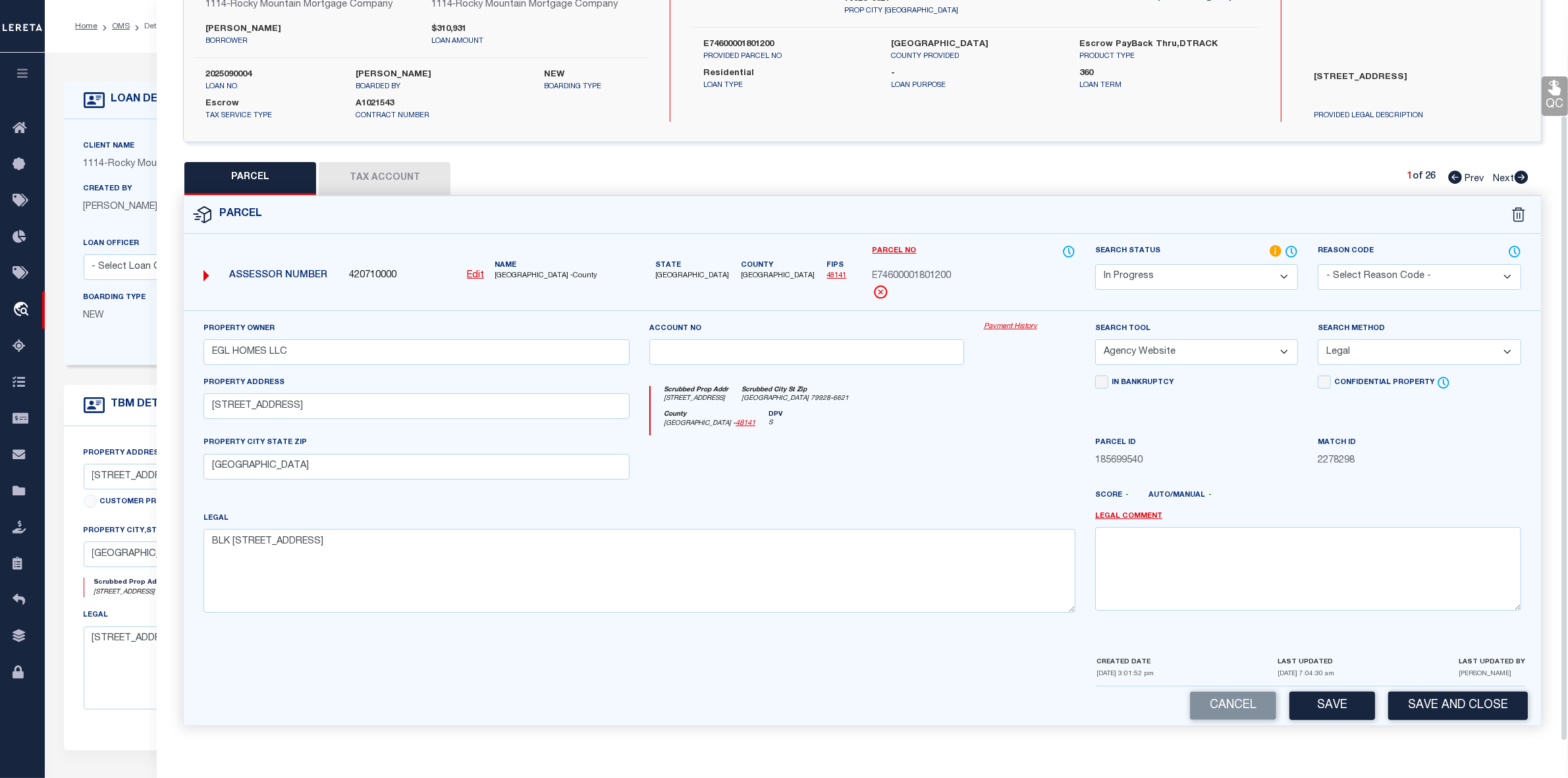
click at [1339, 699] on button "Save" at bounding box center [1333, 705] width 86 height 28
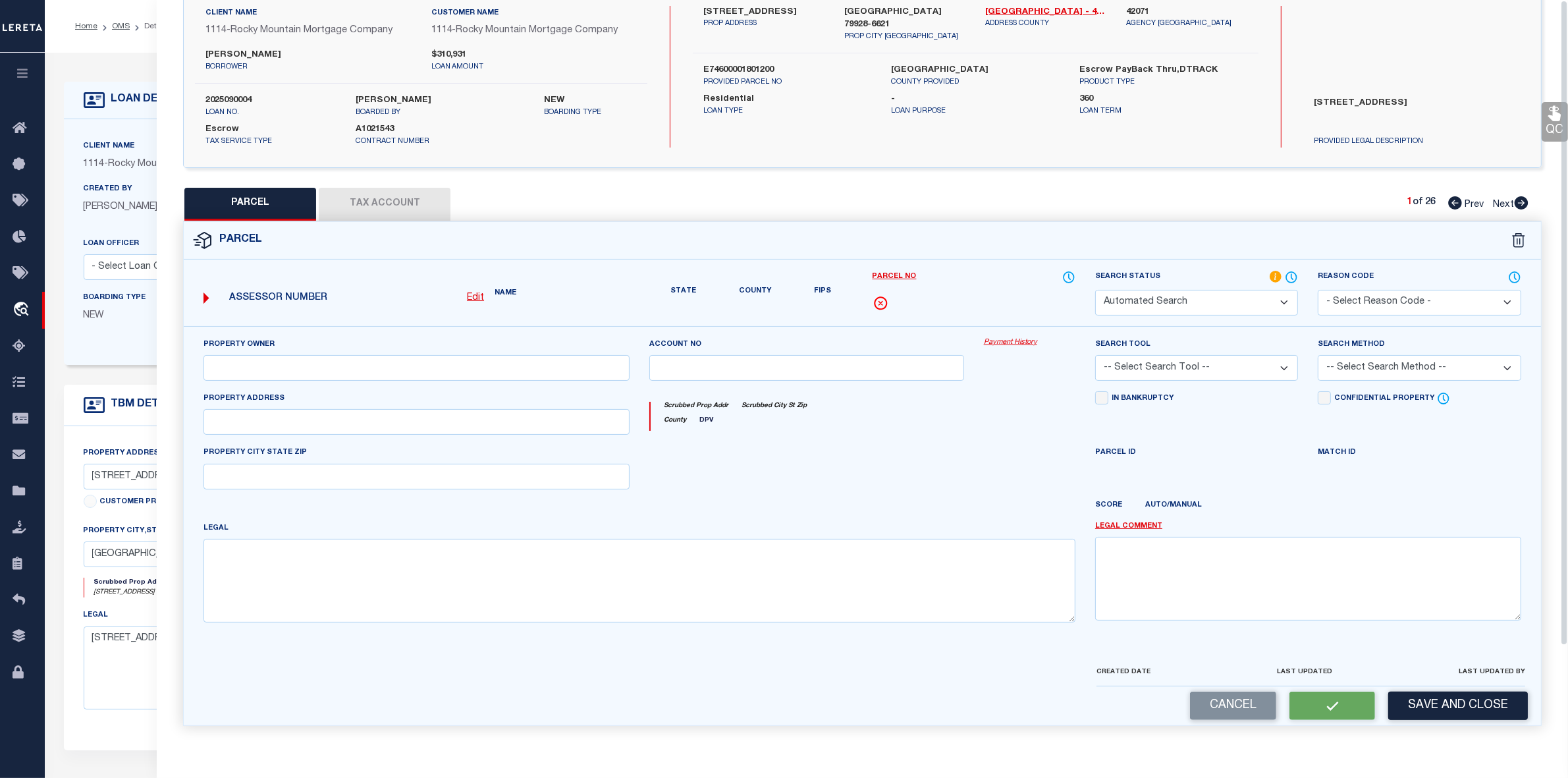
scroll to position [0, 0]
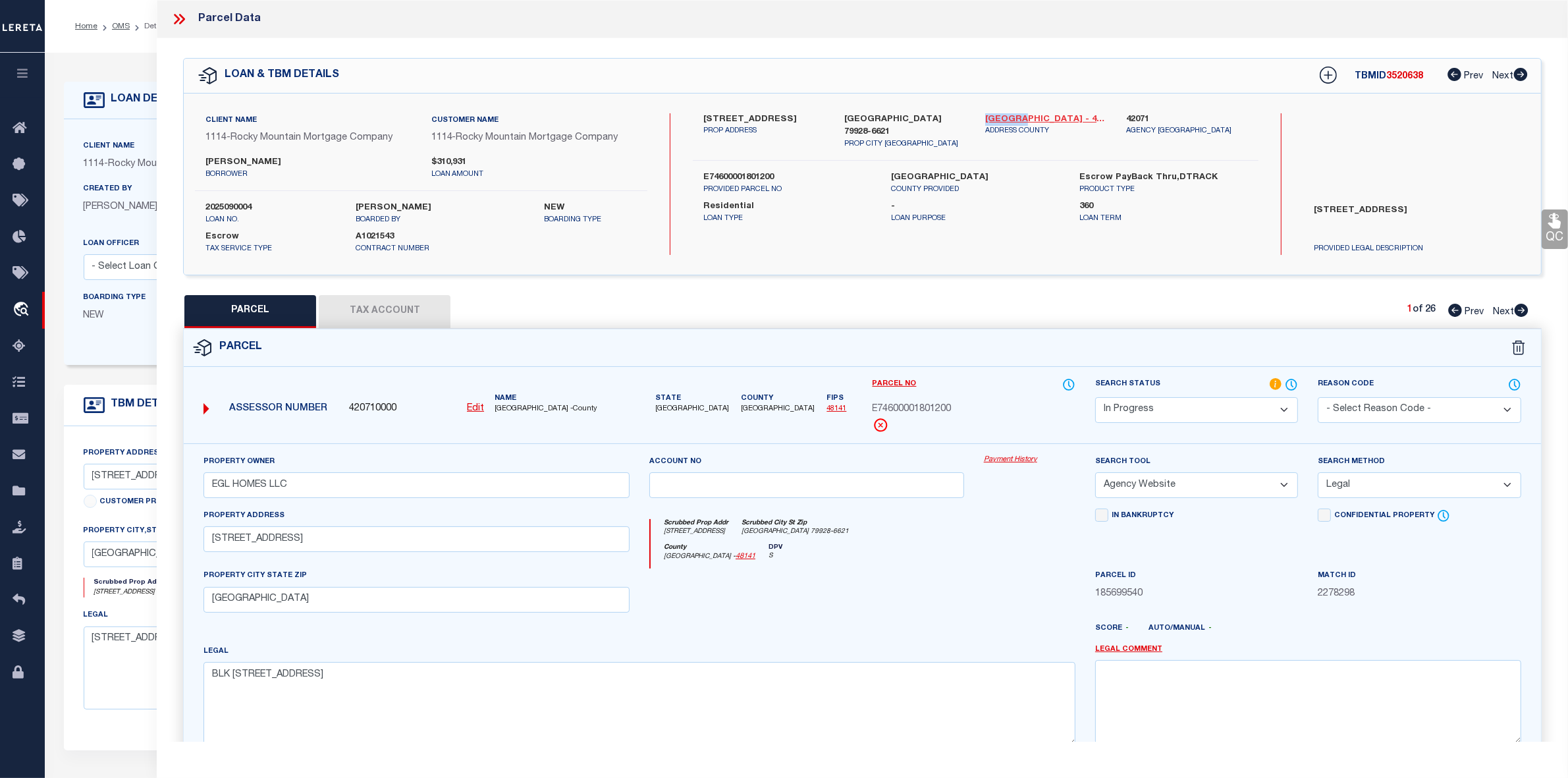
drag, startPoint x: 982, startPoint y: 116, endPoint x: 1015, endPoint y: 119, distance: 33.1
click at [1015, 119] on div "El Paso - 48141 ADDRESS COUNTY" at bounding box center [1046, 131] width 141 height 37
copy link "[GEOGRAPHIC_DATA]"
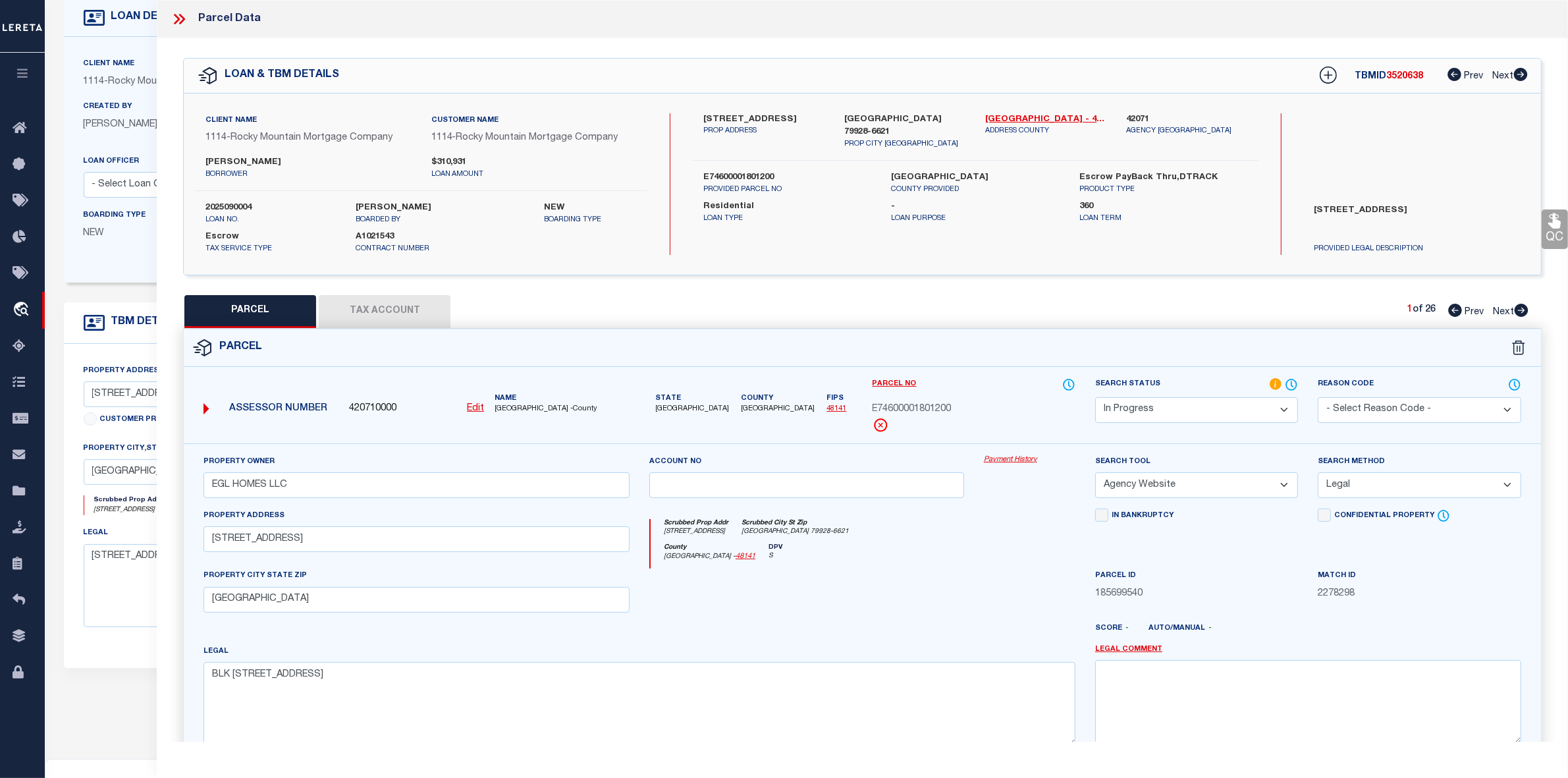
click at [181, 21] on icon at bounding box center [182, 19] width 6 height 11
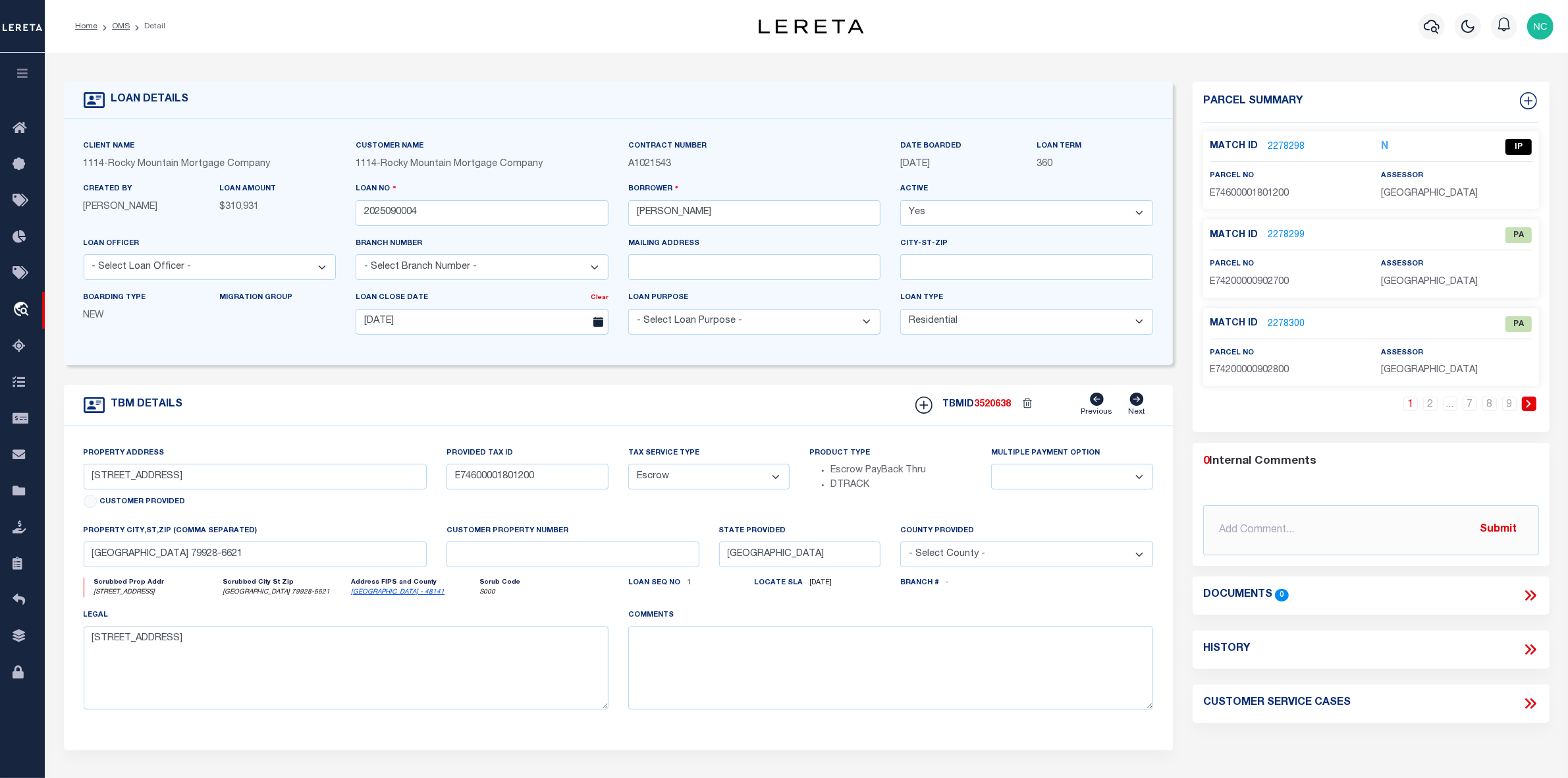
click at [1285, 143] on link "2278298" at bounding box center [1287, 147] width 37 height 14
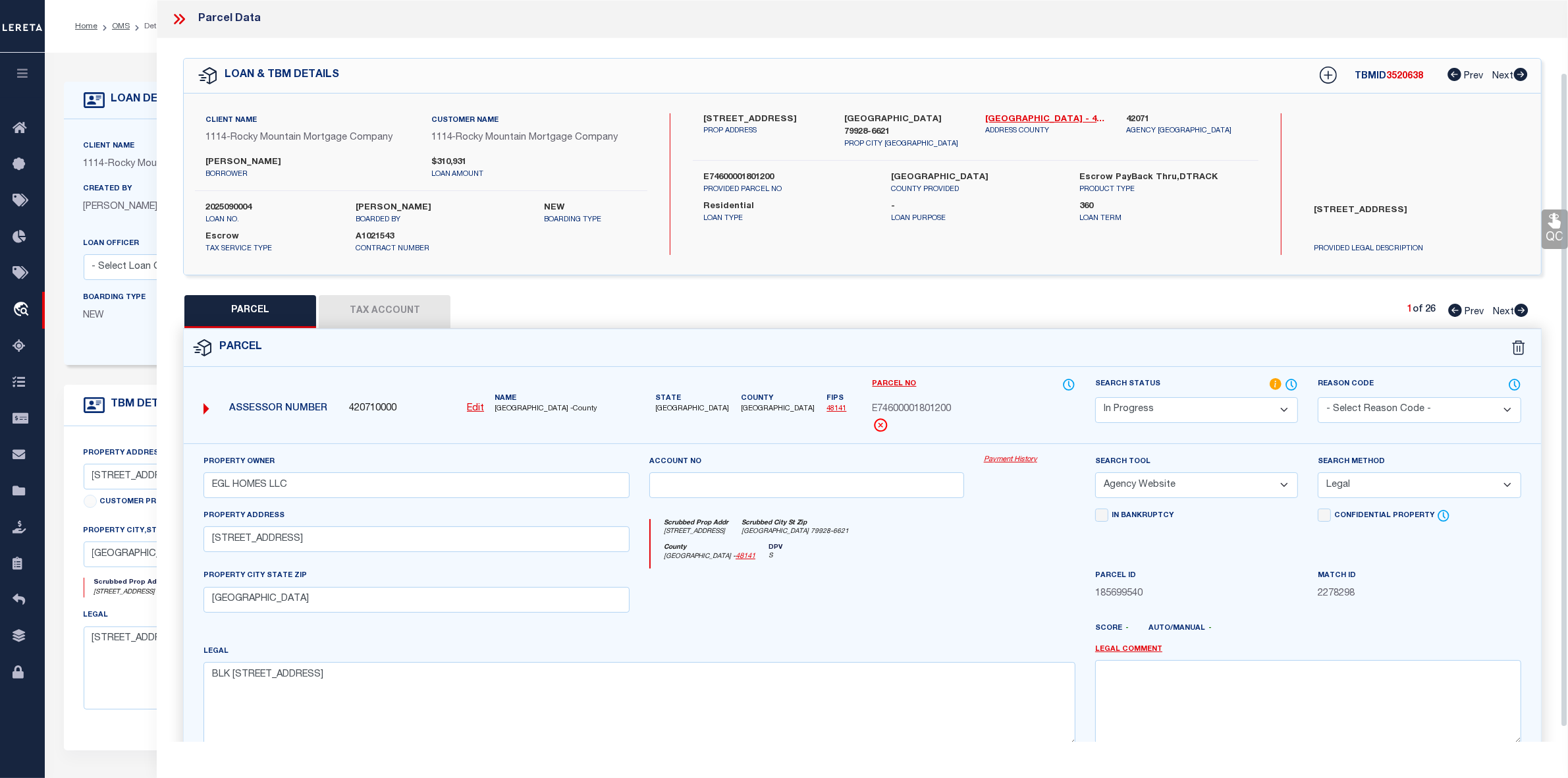
scroll to position [98, 0]
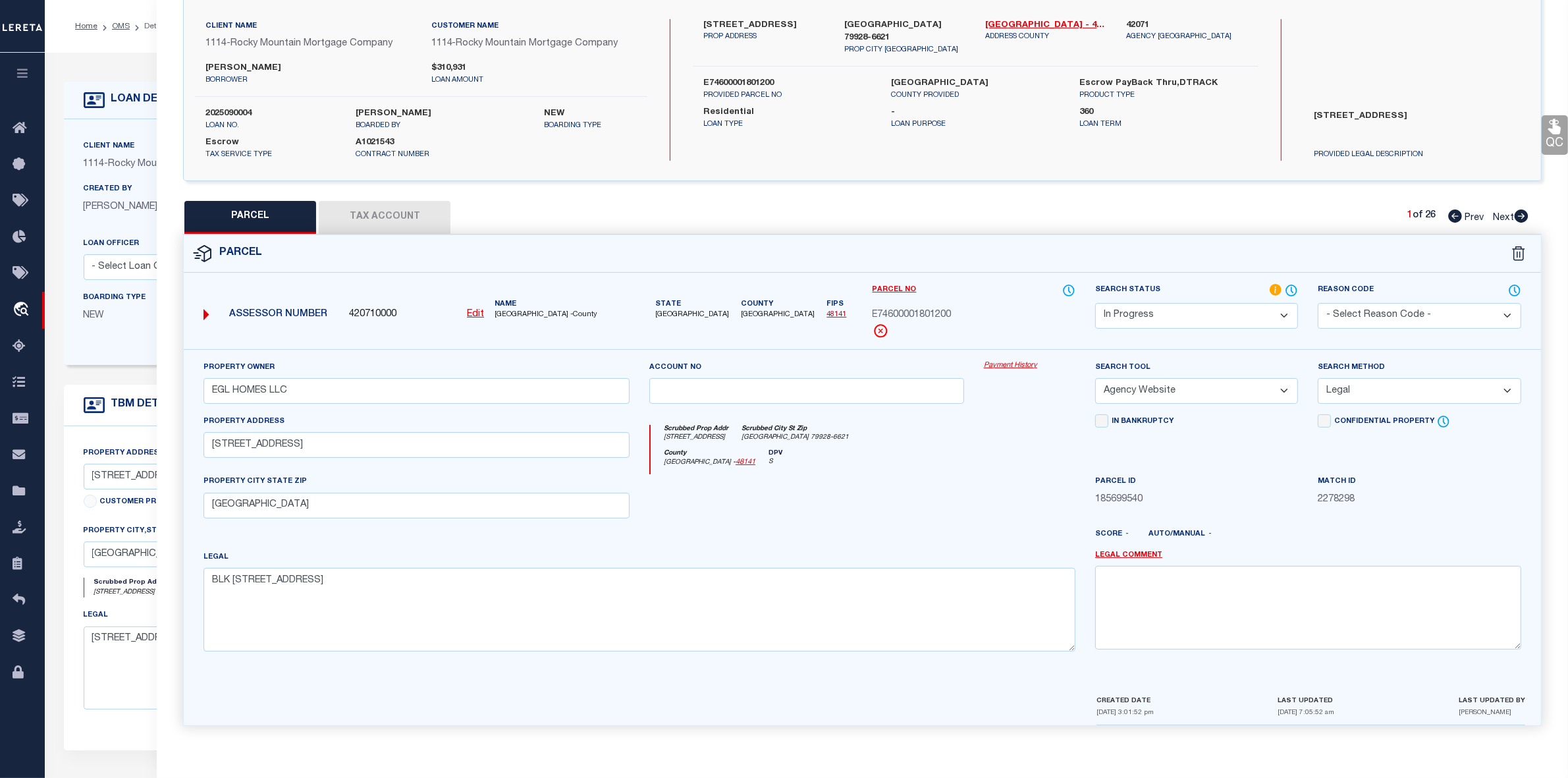
click at [1522, 211] on icon at bounding box center [1521, 216] width 15 height 13
click at [1187, 311] on select "Automated Search Bad Parcel Complete Duplicate Parcel High Dollar Reporting In …" at bounding box center [1196, 316] width 203 height 26
click at [1096, 303] on select "Automated Search Bad Parcel Complete Duplicate Parcel High Dollar Reporting In …" at bounding box center [1196, 316] width 203 height 26
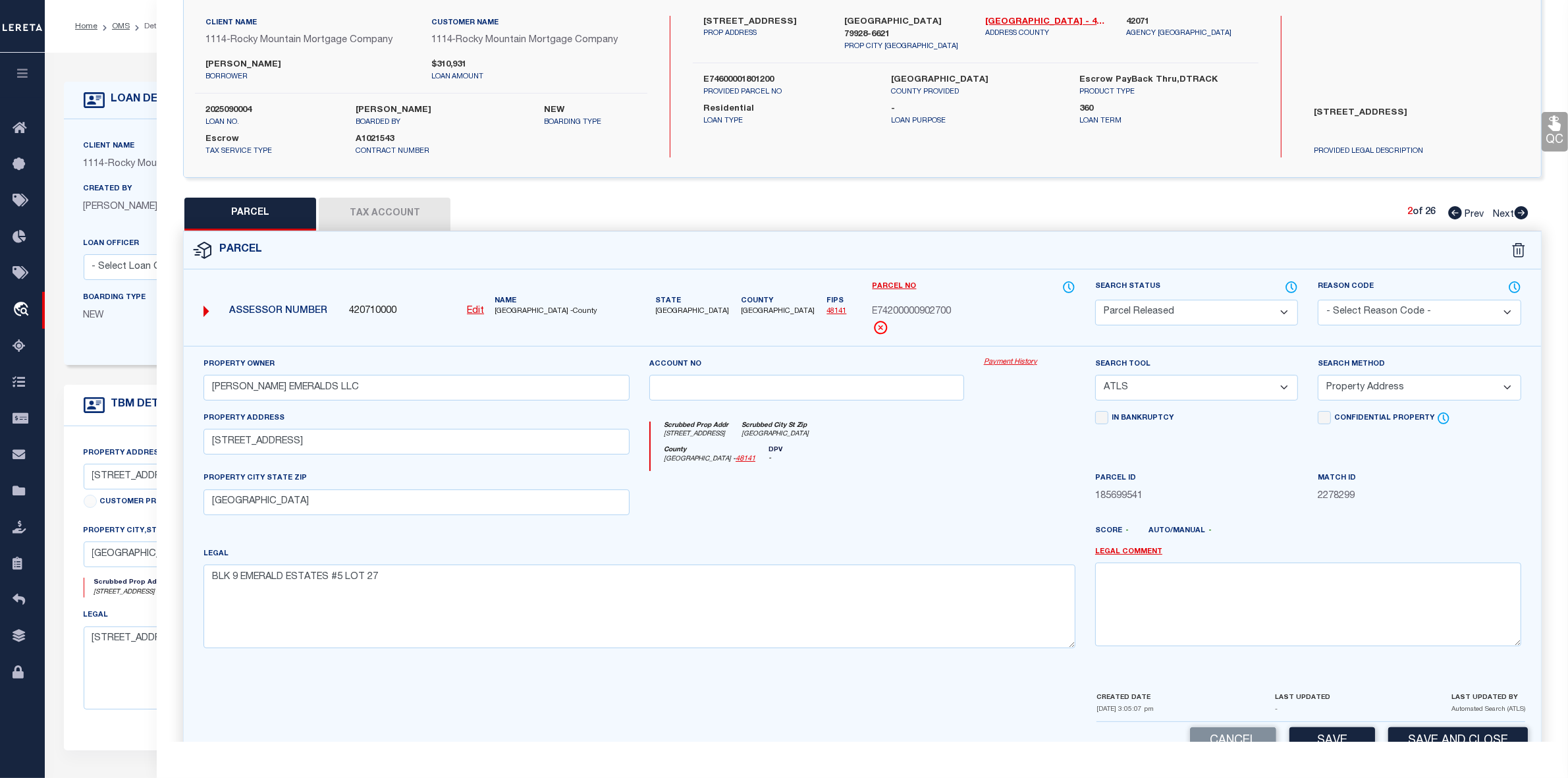
click at [1401, 306] on select "- Select Reason Code - 099 - Other (Provide additional detail) ACT - Agency Cha…" at bounding box center [1419, 313] width 203 height 26
click at [1318, 300] on select "- Select Reason Code - 099 - Other (Provide additional detail) ACT - Agency Cha…" at bounding box center [1419, 313] width 203 height 26
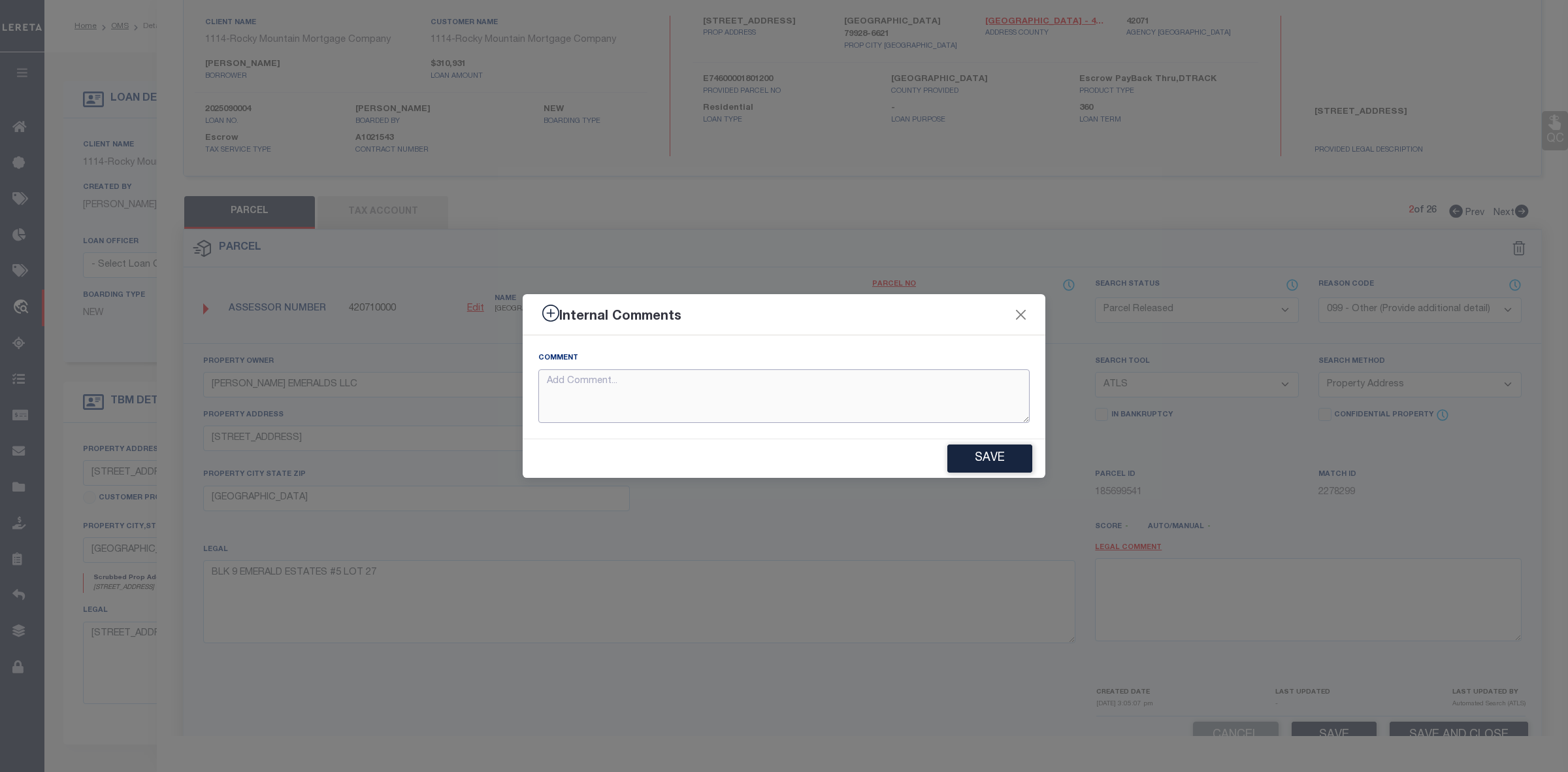
click at [723, 381] on textarea at bounding box center [784, 397] width 491 height 55
click at [691, 403] on textarea "Parcel not Needed" at bounding box center [784, 397] width 491 height 55
click at [999, 463] on button "Save" at bounding box center [989, 458] width 85 height 28
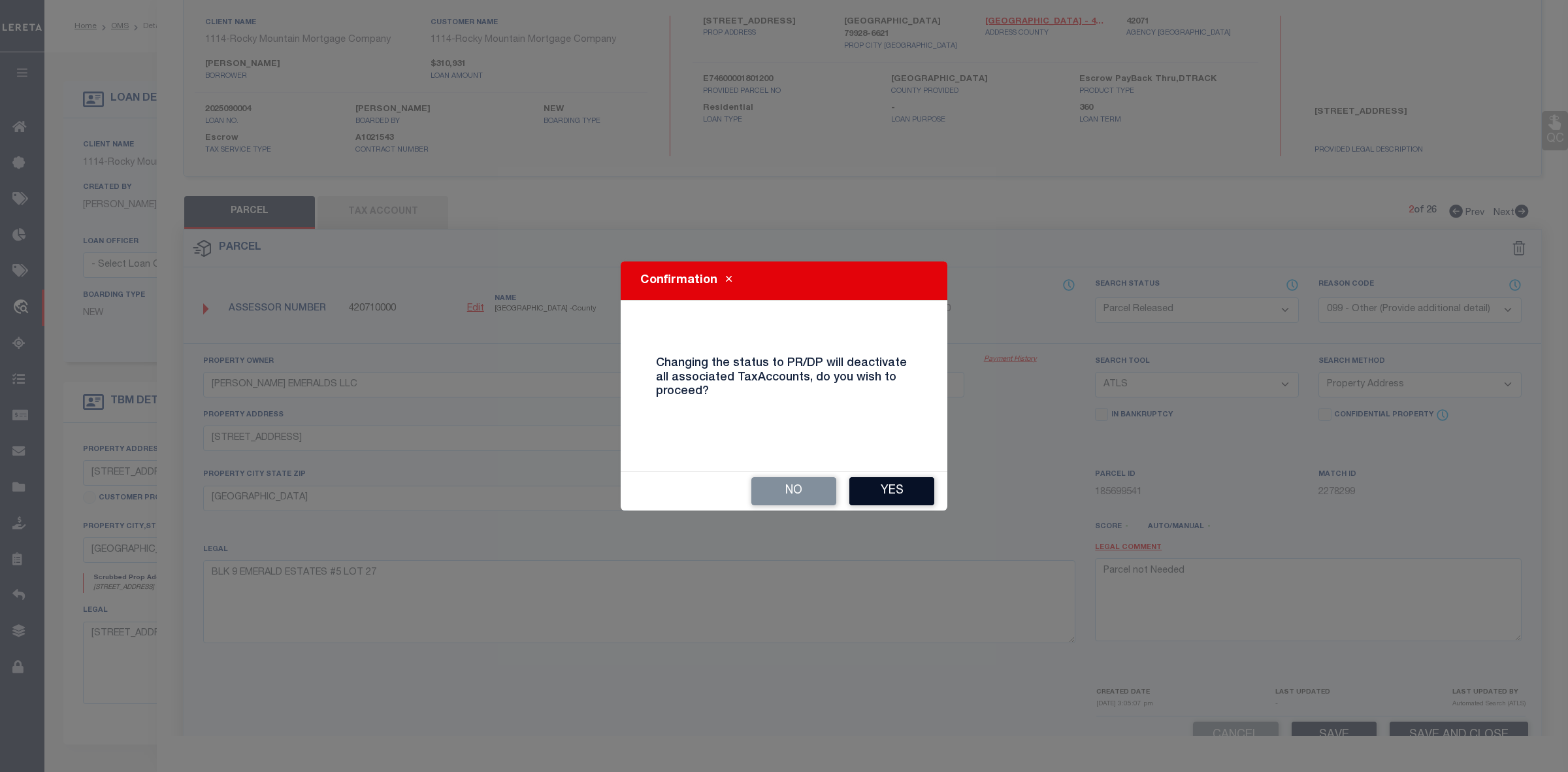
click at [908, 497] on button "Yes" at bounding box center [892, 491] width 85 height 28
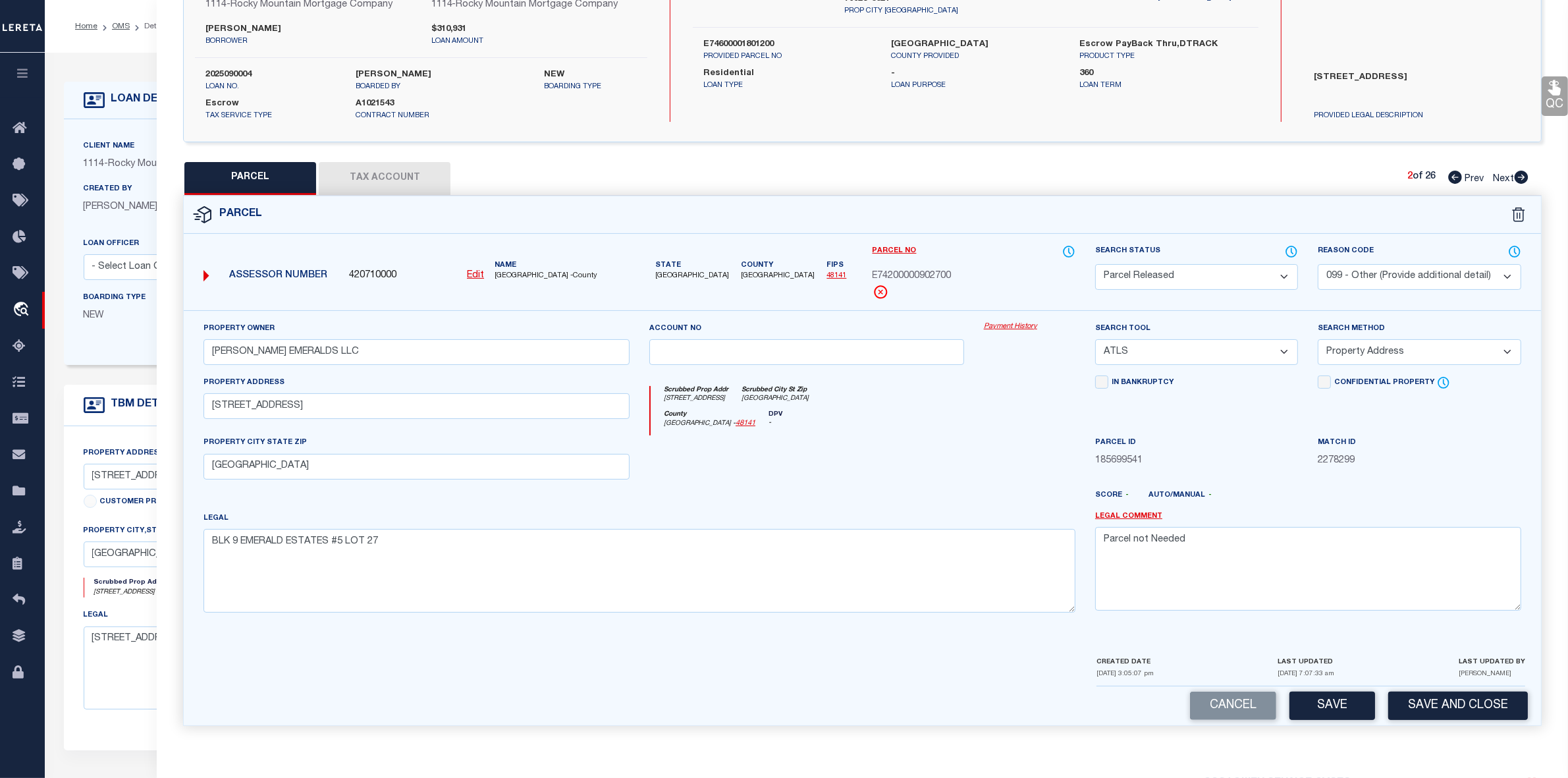
scroll to position [54, 0]
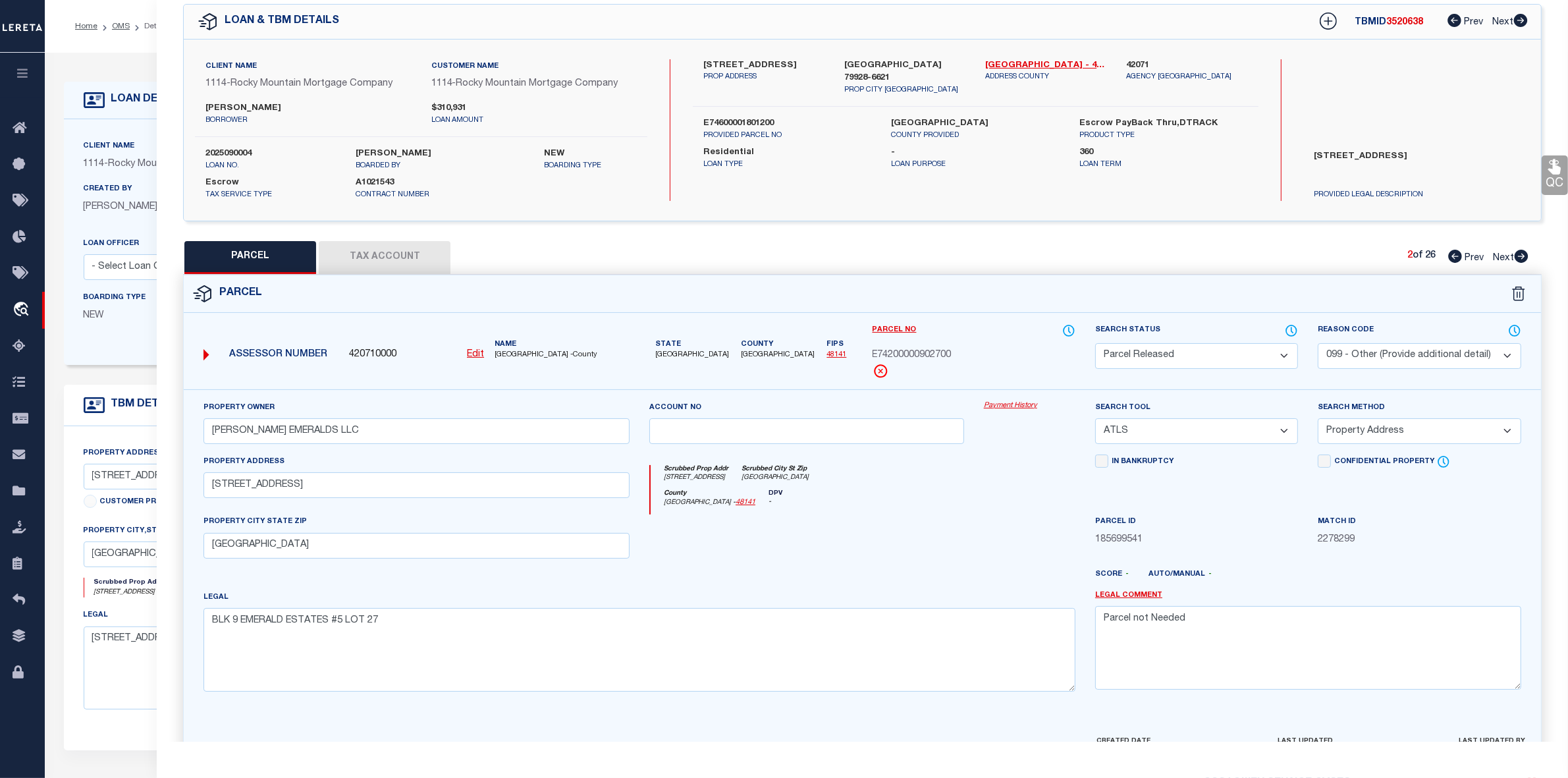
click at [1523, 255] on icon at bounding box center [1522, 256] width 14 height 13
click at [1194, 358] on select "Automated Search Bad Parcel Complete Duplicate Parcel High Dollar Reporting In …" at bounding box center [1196, 356] width 203 height 26
click at [1096, 343] on select "Automated Search Bad Parcel Complete Duplicate Parcel High Dollar Reporting In …" at bounding box center [1196, 356] width 203 height 26
click at [1401, 359] on select "- Select Reason Code - 099 - Other (Provide additional detail) ACT - Agency Cha…" at bounding box center [1419, 356] width 203 height 26
click at [1318, 343] on select "- Select Reason Code - 099 - Other (Provide additional detail) ACT - Agency Cha…" at bounding box center [1419, 356] width 203 height 26
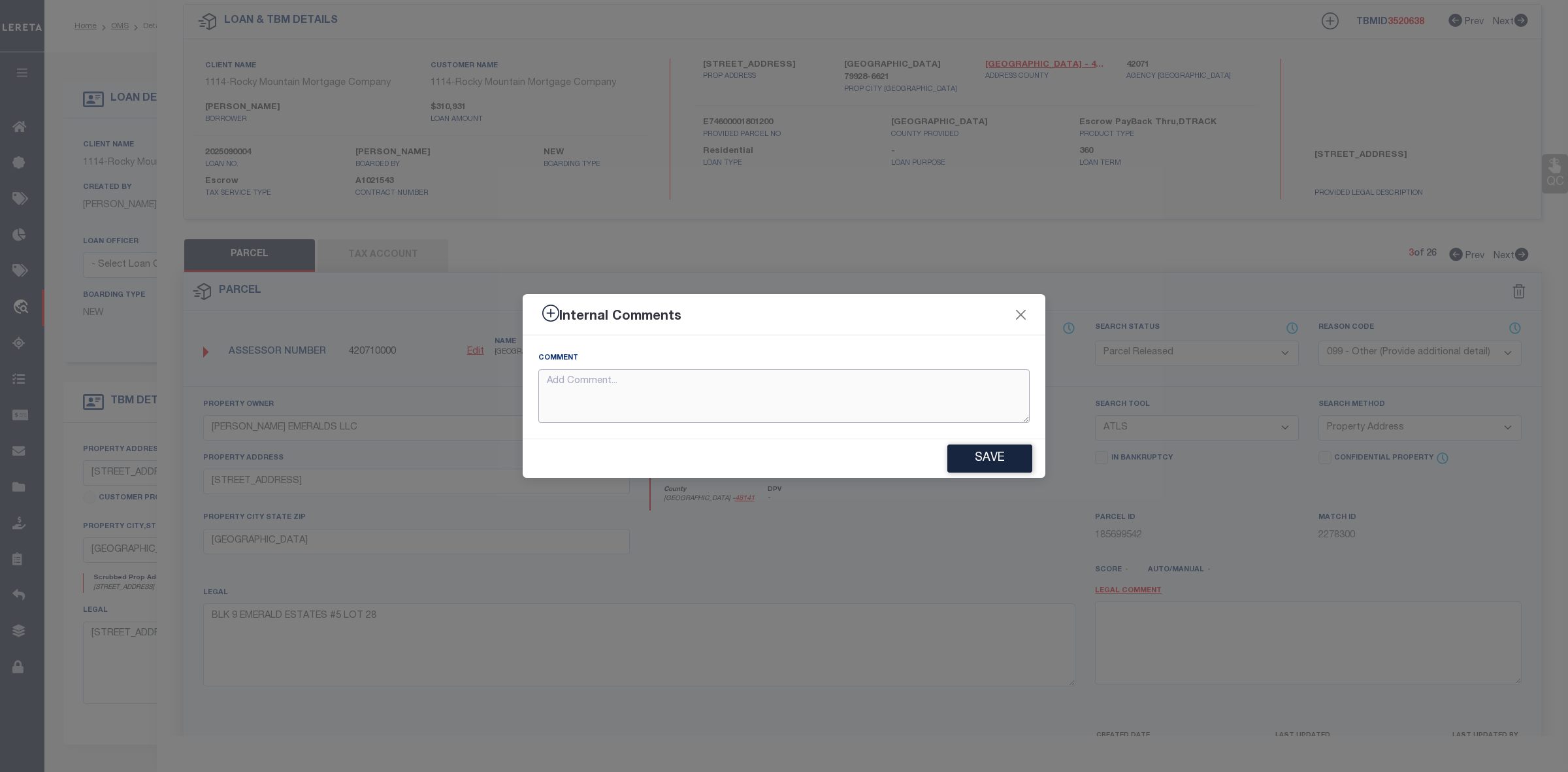
click at [670, 392] on textarea at bounding box center [784, 397] width 491 height 55
paste textarea "Parcel not Needed"
click at [996, 457] on button "Save" at bounding box center [989, 458] width 85 height 28
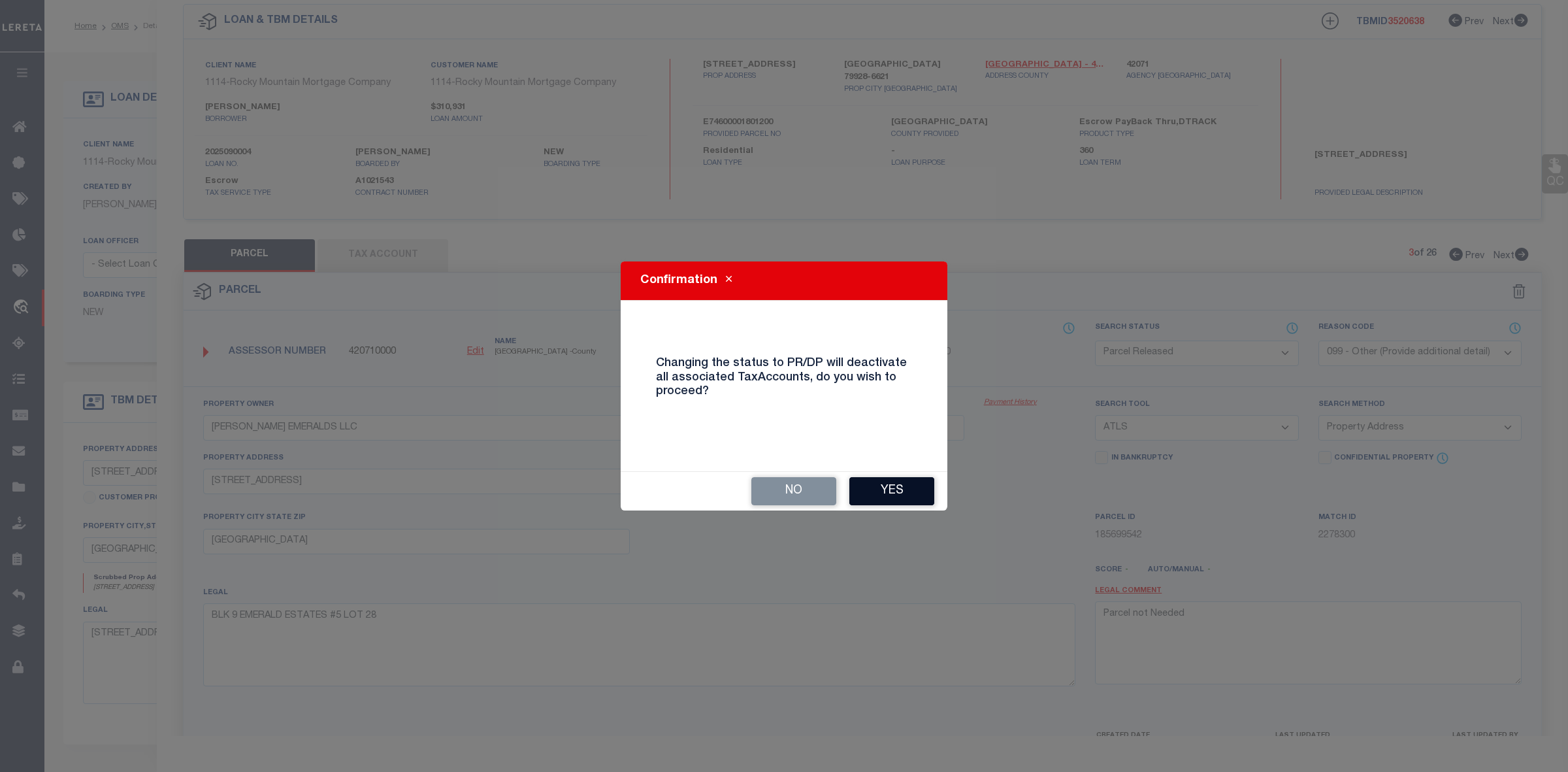
click at [906, 491] on button "Yes" at bounding box center [892, 491] width 85 height 28
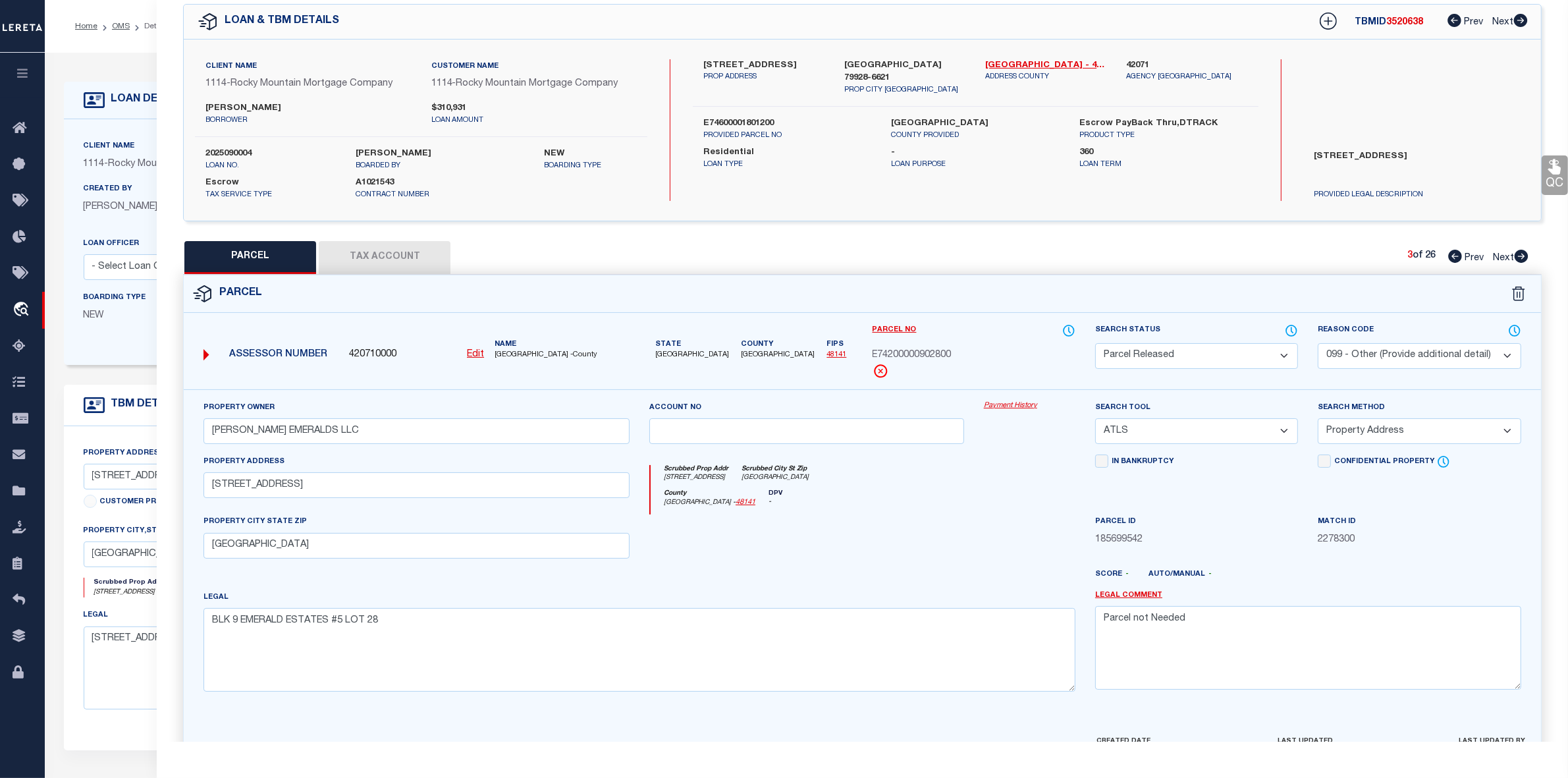
click at [1524, 257] on icon at bounding box center [1521, 256] width 15 height 13
click at [1200, 358] on select "Automated Search Bad Parcel Complete Duplicate Parcel High Dollar Reporting In …" at bounding box center [1196, 356] width 203 height 26
click at [1096, 343] on select "Automated Search Bad Parcel Complete Duplicate Parcel High Dollar Reporting In …" at bounding box center [1196, 356] width 203 height 26
click at [1380, 346] on select "- Select Reason Code - 099 - Other (Provide additional detail) ACT - Agency Cha…" at bounding box center [1419, 356] width 203 height 26
click at [1318, 343] on select "- Select Reason Code - 099 - Other (Provide additional detail) ACT - Agency Cha…" at bounding box center [1419, 356] width 203 height 26
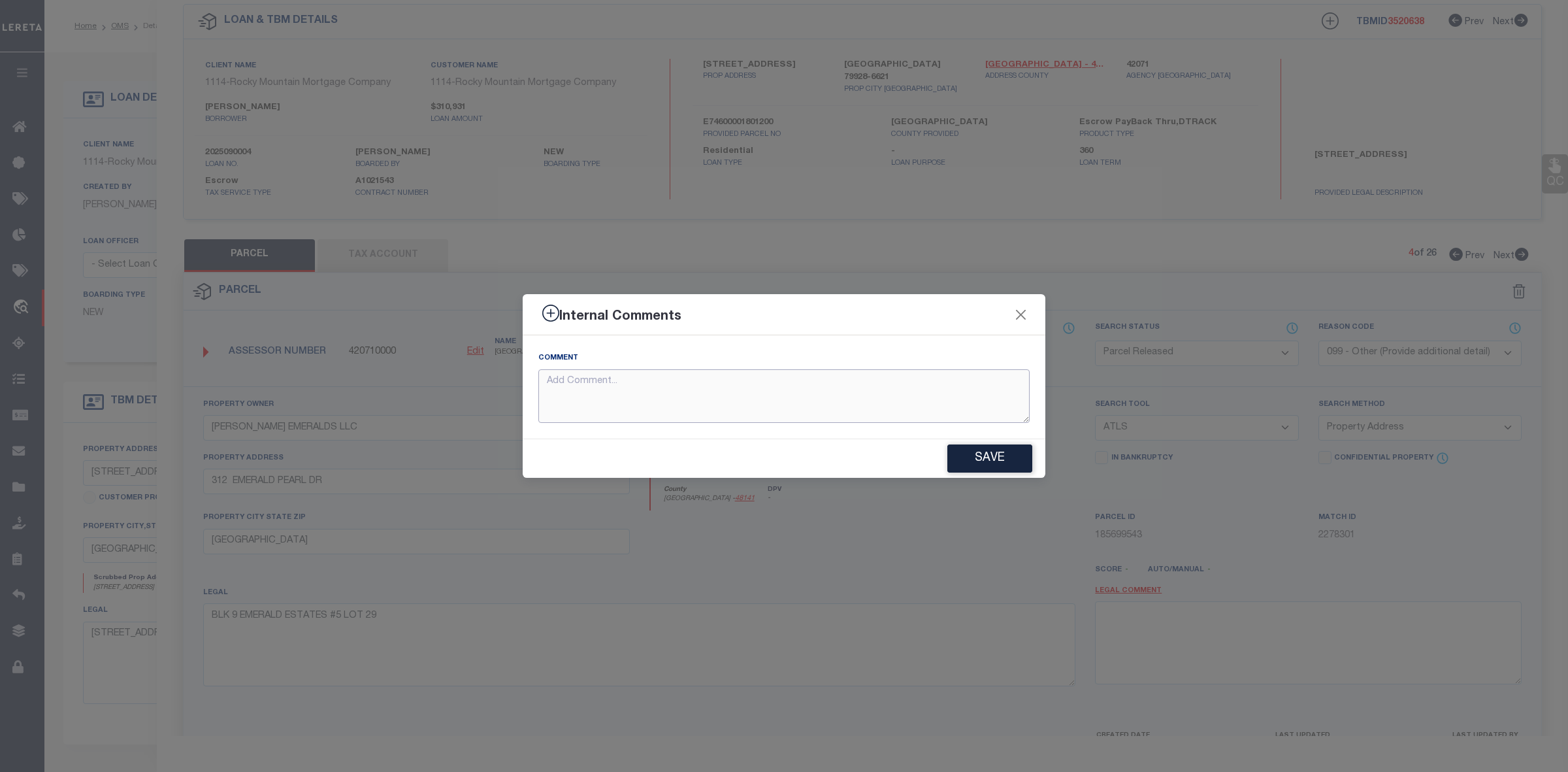
click at [692, 410] on textarea at bounding box center [784, 397] width 491 height 55
paste textarea "Parcel not Needed"
click at [988, 462] on button "Save" at bounding box center [989, 458] width 85 height 28
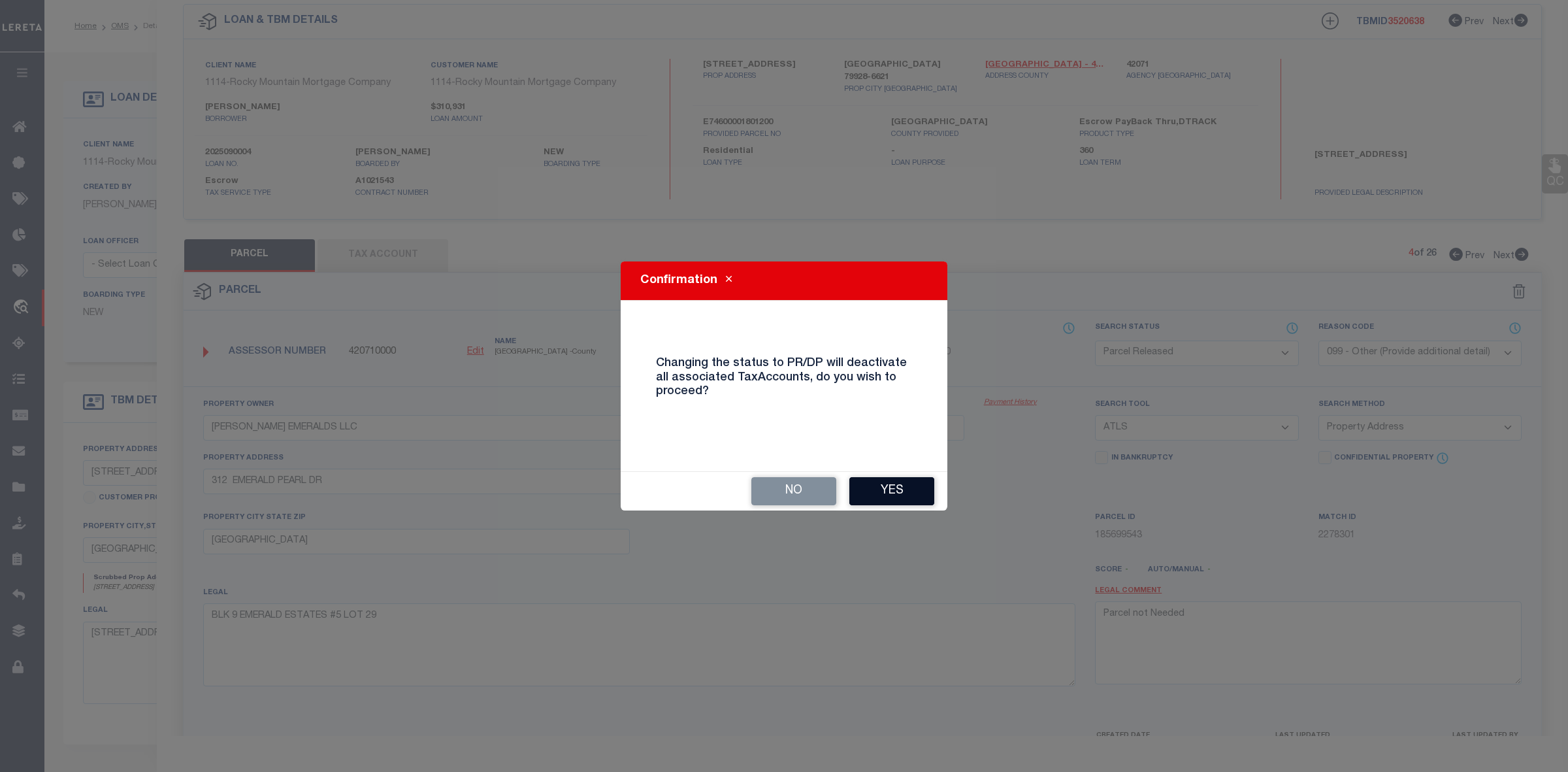
click at [907, 492] on button "Yes" at bounding box center [892, 491] width 85 height 28
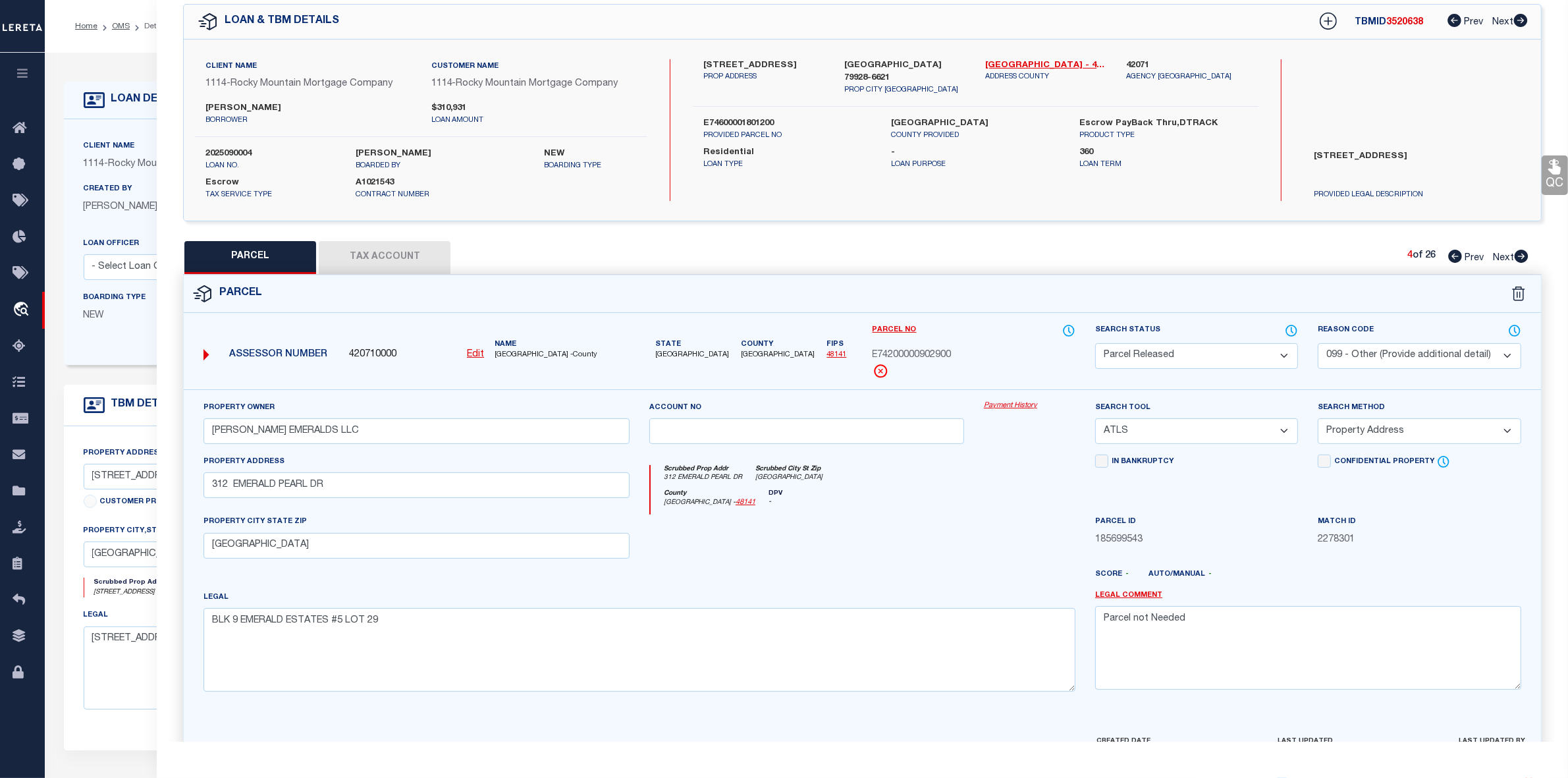
click at [1520, 258] on icon at bounding box center [1522, 256] width 14 height 13
click at [1173, 358] on select "Automated Search Bad Parcel Complete Duplicate Parcel High Dollar Reporting In …" at bounding box center [1196, 356] width 203 height 26
click at [1096, 343] on select "Automated Search Bad Parcel Complete Duplicate Parcel High Dollar Reporting In …" at bounding box center [1196, 356] width 203 height 26
click at [1378, 357] on select "- Select Reason Code - 099 - Other (Provide additional detail) ACT - Agency Cha…" at bounding box center [1419, 356] width 203 height 26
click at [1318, 343] on select "- Select Reason Code - 099 - Other (Provide additional detail) ACT - Agency Cha…" at bounding box center [1419, 356] width 203 height 26
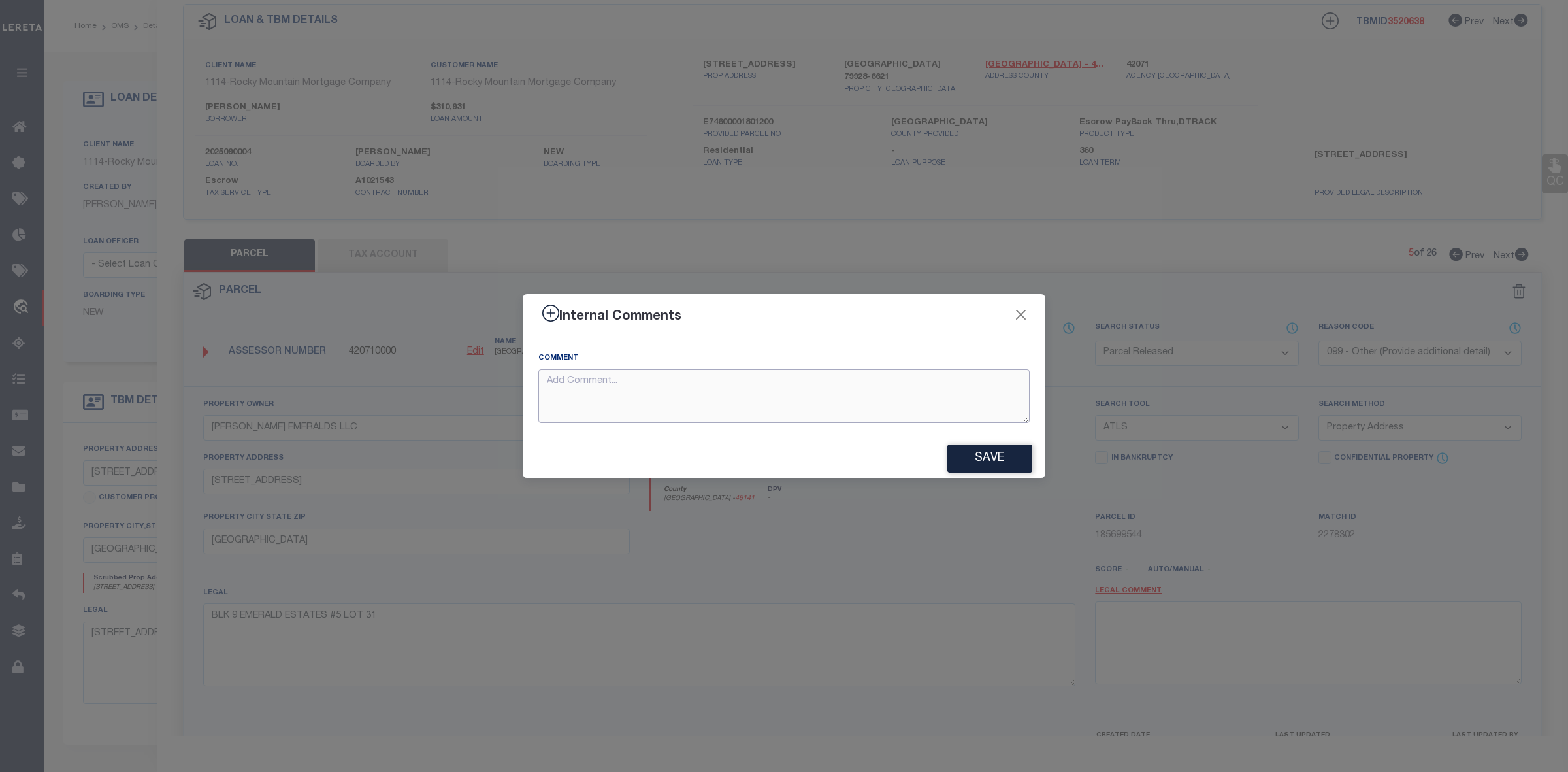
click at [756, 406] on textarea at bounding box center [784, 397] width 491 height 55
paste textarea "Parcel not Needed"
click at [989, 453] on button "Save" at bounding box center [989, 458] width 85 height 28
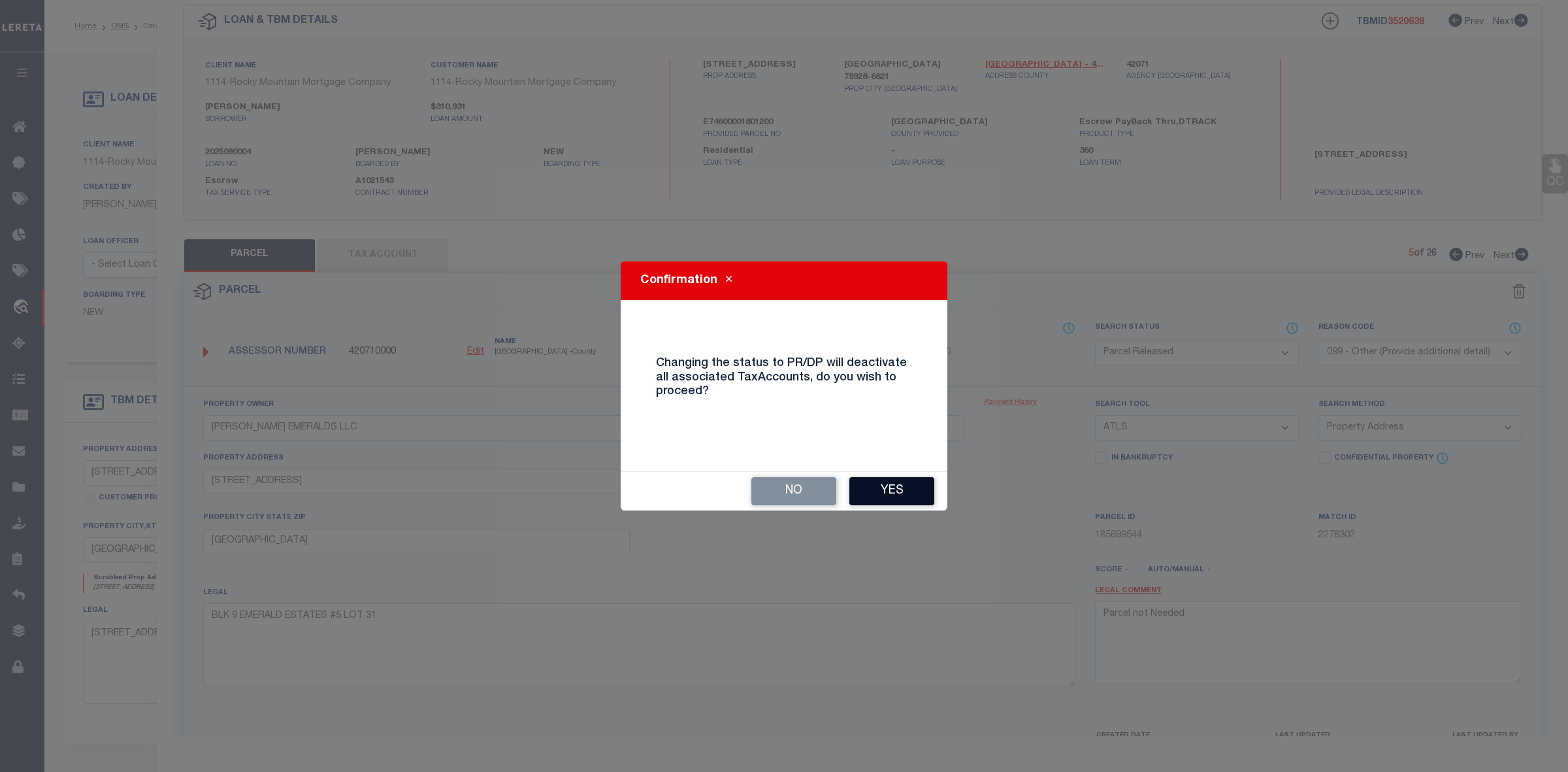
click at [880, 494] on button "Yes" at bounding box center [892, 491] width 85 height 28
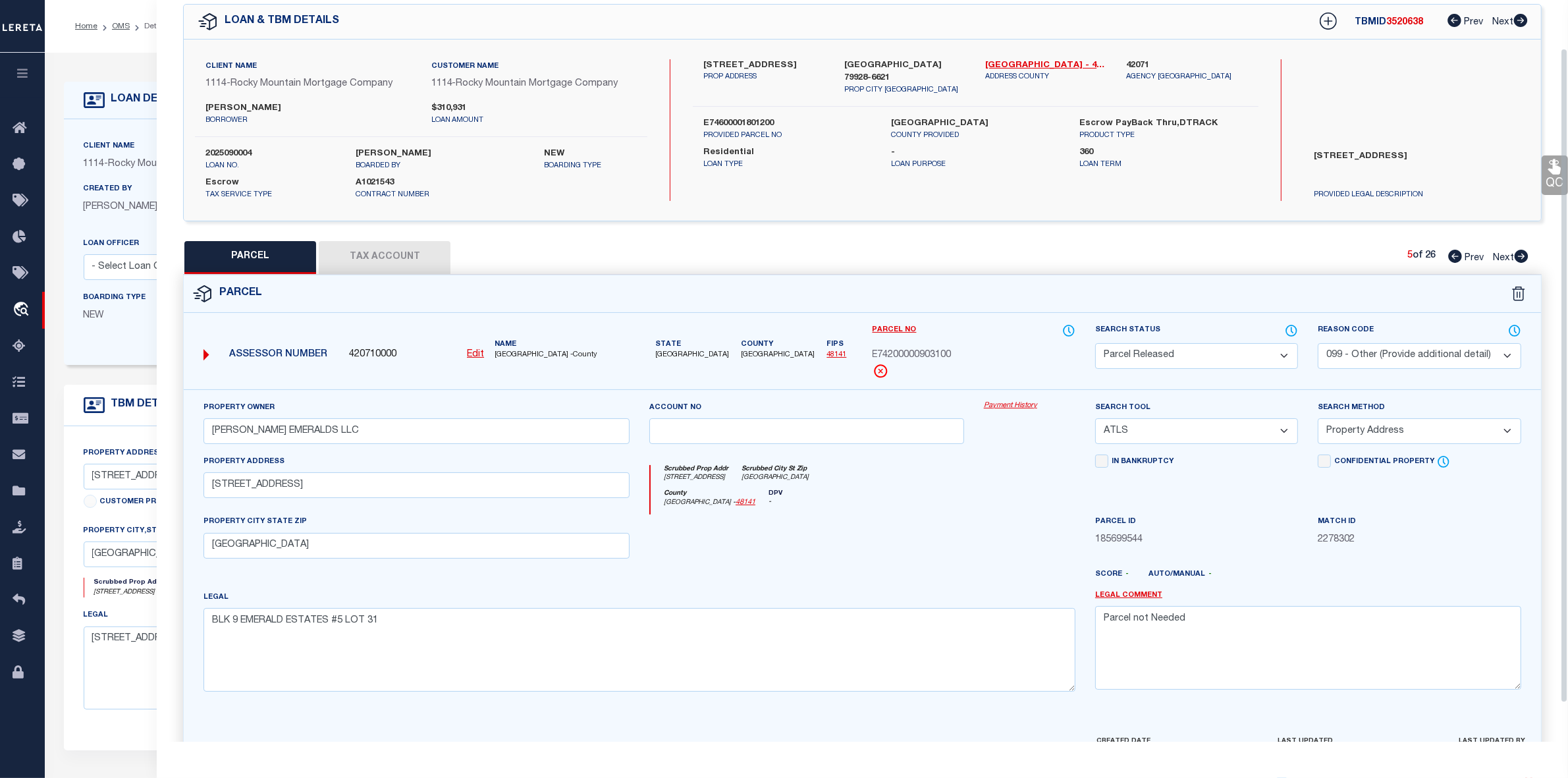
click at [1522, 258] on icon at bounding box center [1521, 256] width 15 height 13
click at [1176, 359] on select "Automated Search Bad Parcel Complete Duplicate Parcel High Dollar Reporting In …" at bounding box center [1196, 356] width 203 height 26
click at [1096, 343] on select "Automated Search Bad Parcel Complete Duplicate Parcel High Dollar Reporting In …" at bounding box center [1196, 356] width 203 height 26
click at [1398, 355] on select "- Select Reason Code - 099 - Other (Provide additional detail) ACT - Agency Cha…" at bounding box center [1419, 356] width 203 height 26
click at [1318, 343] on select "- Select Reason Code - 099 - Other (Provide additional detail) ACT - Agency Cha…" at bounding box center [1419, 356] width 203 height 26
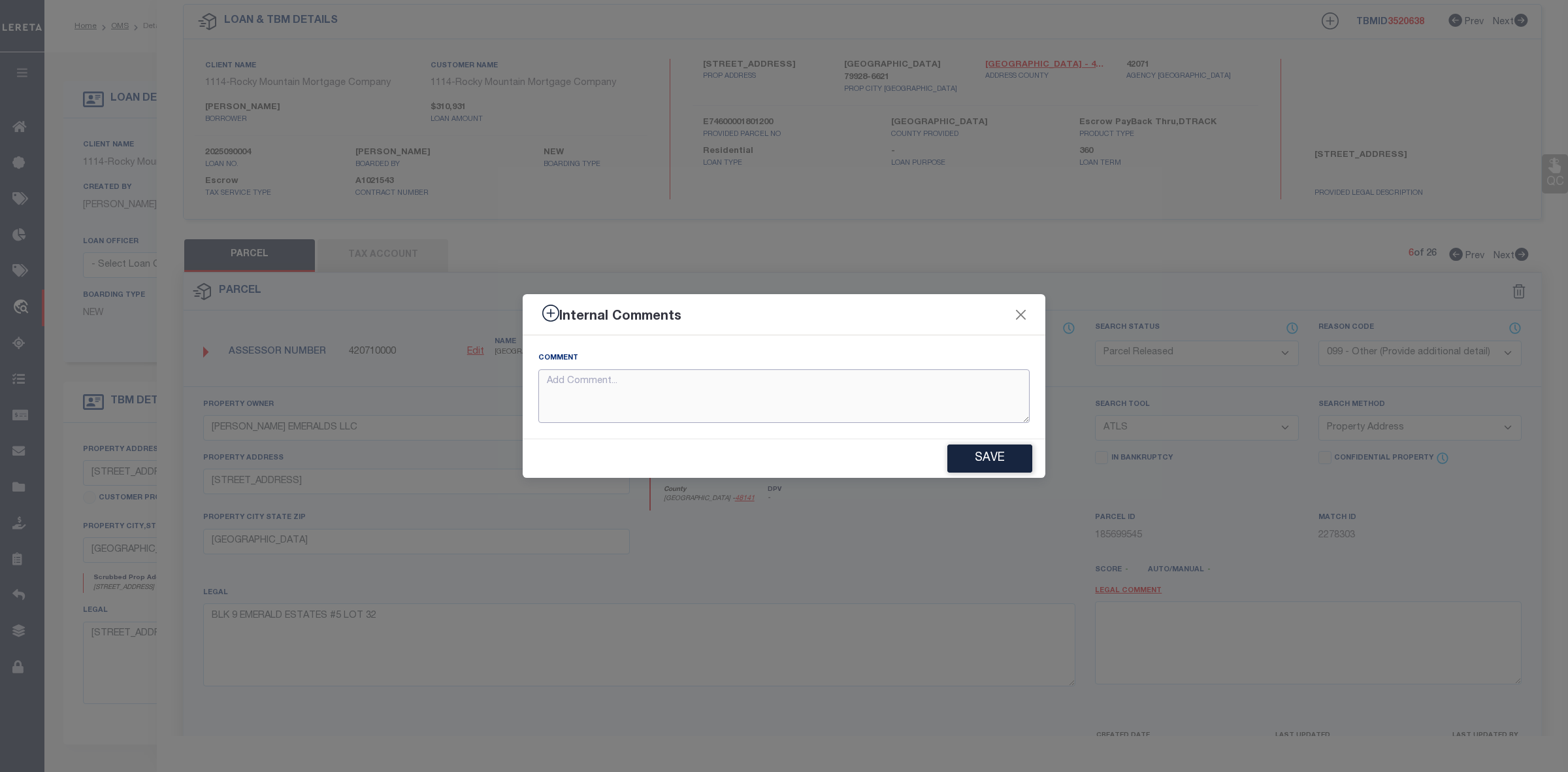
click at [617, 390] on textarea at bounding box center [784, 397] width 491 height 55
paste textarea "Parcel not Needed"
click at [982, 454] on button "Save" at bounding box center [989, 458] width 85 height 28
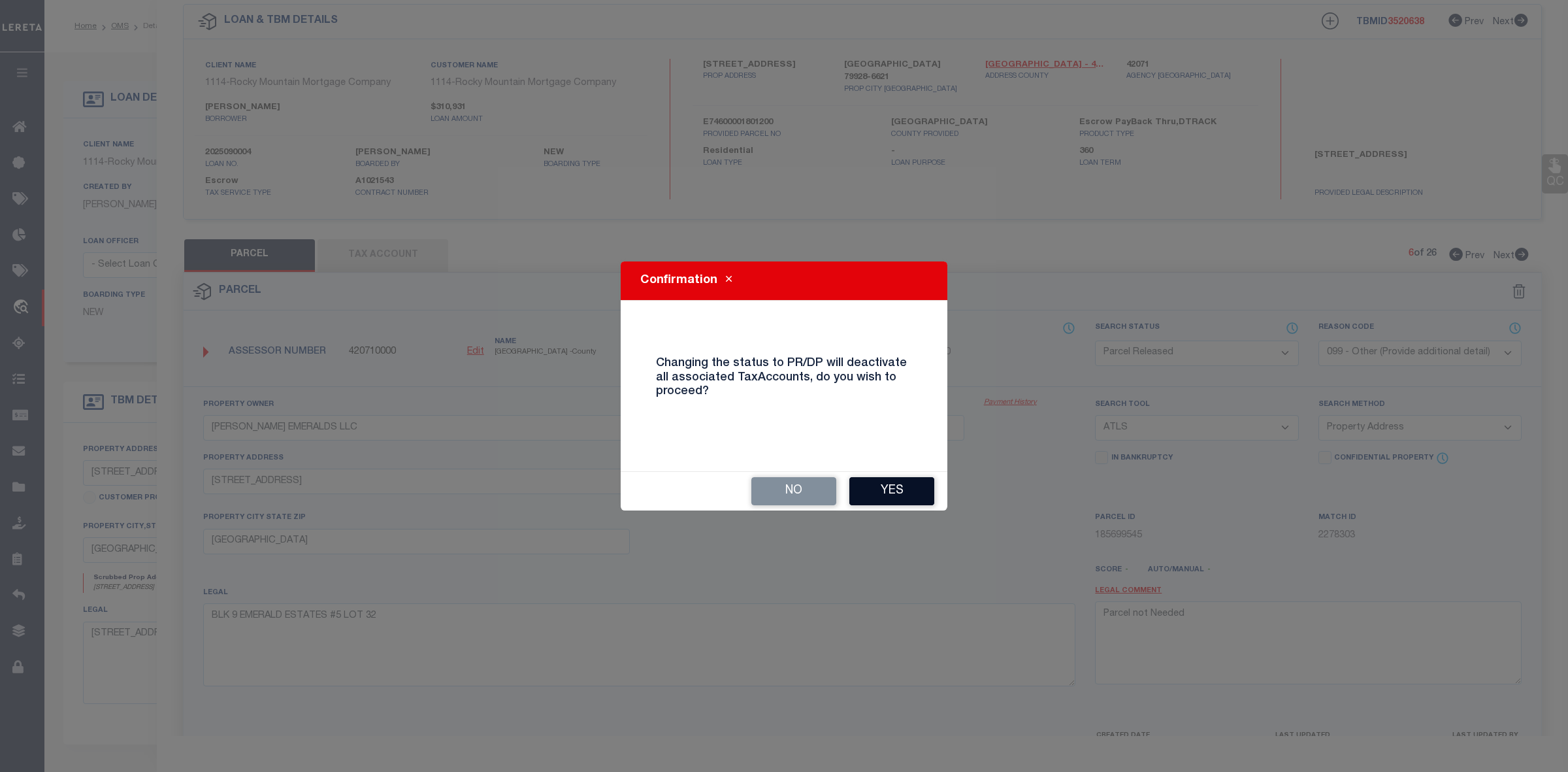
click at [889, 491] on button "Yes" at bounding box center [892, 491] width 85 height 28
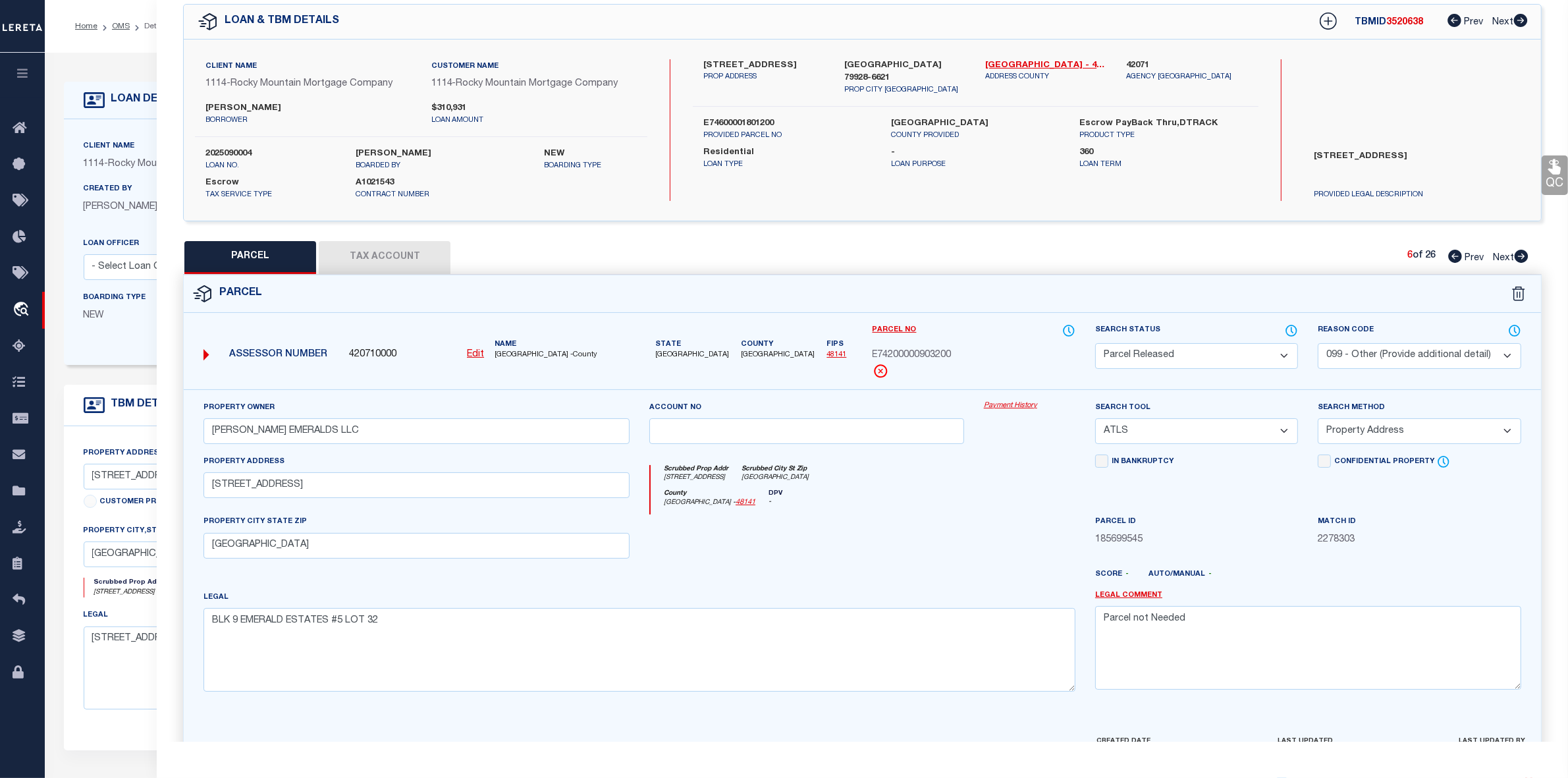
click at [1521, 254] on icon at bounding box center [1522, 256] width 14 height 13
click at [1183, 359] on select "Automated Search Bad Parcel Complete Duplicate Parcel High Dollar Reporting In …" at bounding box center [1196, 356] width 203 height 26
click at [1096, 343] on select "Automated Search Bad Parcel Complete Duplicate Parcel High Dollar Reporting In …" at bounding box center [1196, 356] width 203 height 26
click at [1436, 355] on select "- Select Reason Code - 099 - Other (Provide additional detail) ACT - Agency Cha…" at bounding box center [1419, 356] width 203 height 26
click at [1318, 343] on select "- Select Reason Code - 099 - Other (Provide additional detail) ACT - Agency Cha…" at bounding box center [1419, 356] width 203 height 26
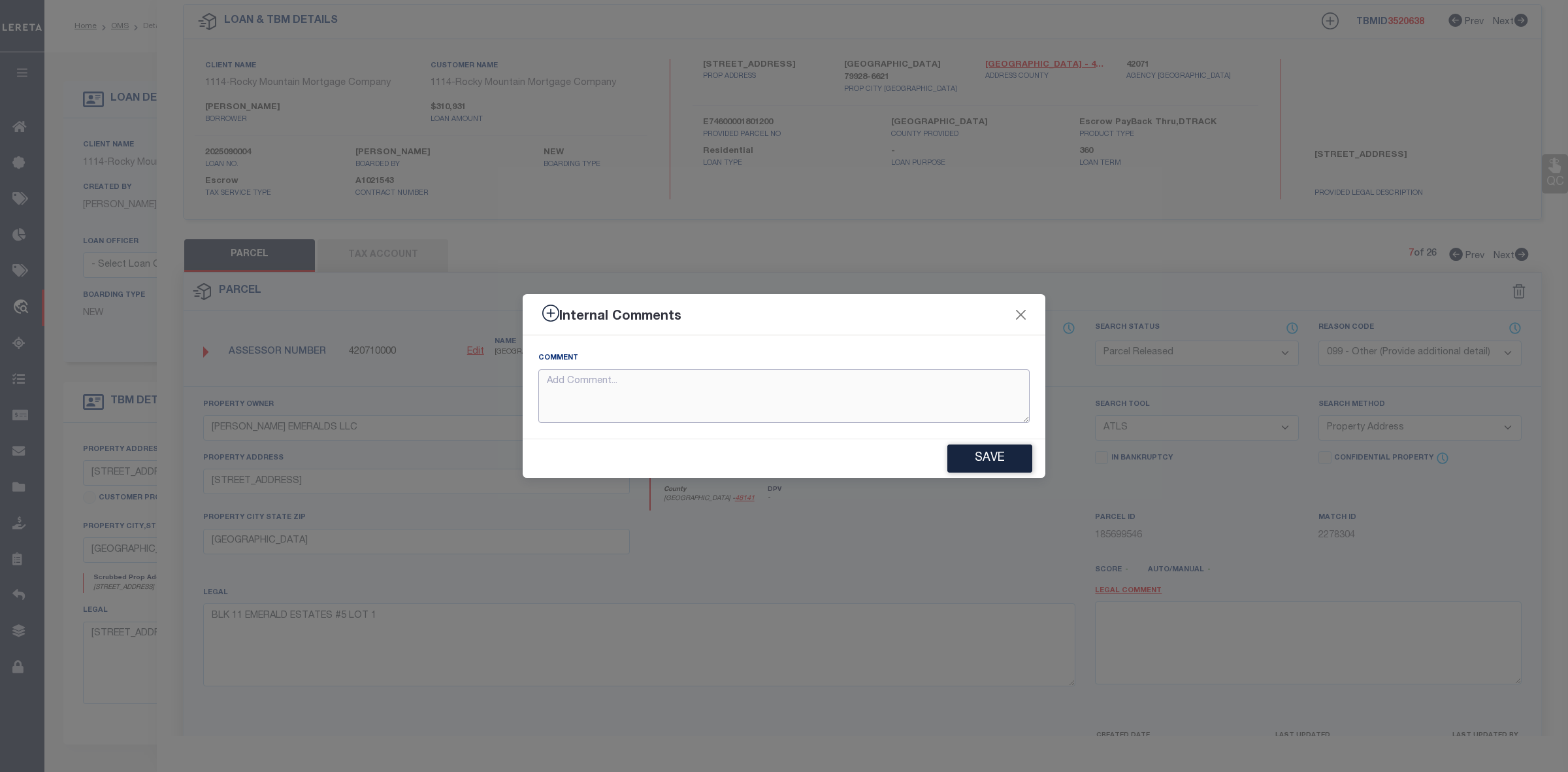
click at [684, 395] on textarea at bounding box center [784, 397] width 491 height 55
paste textarea "Parcel not Needed"
click at [996, 456] on button "Save" at bounding box center [989, 458] width 85 height 28
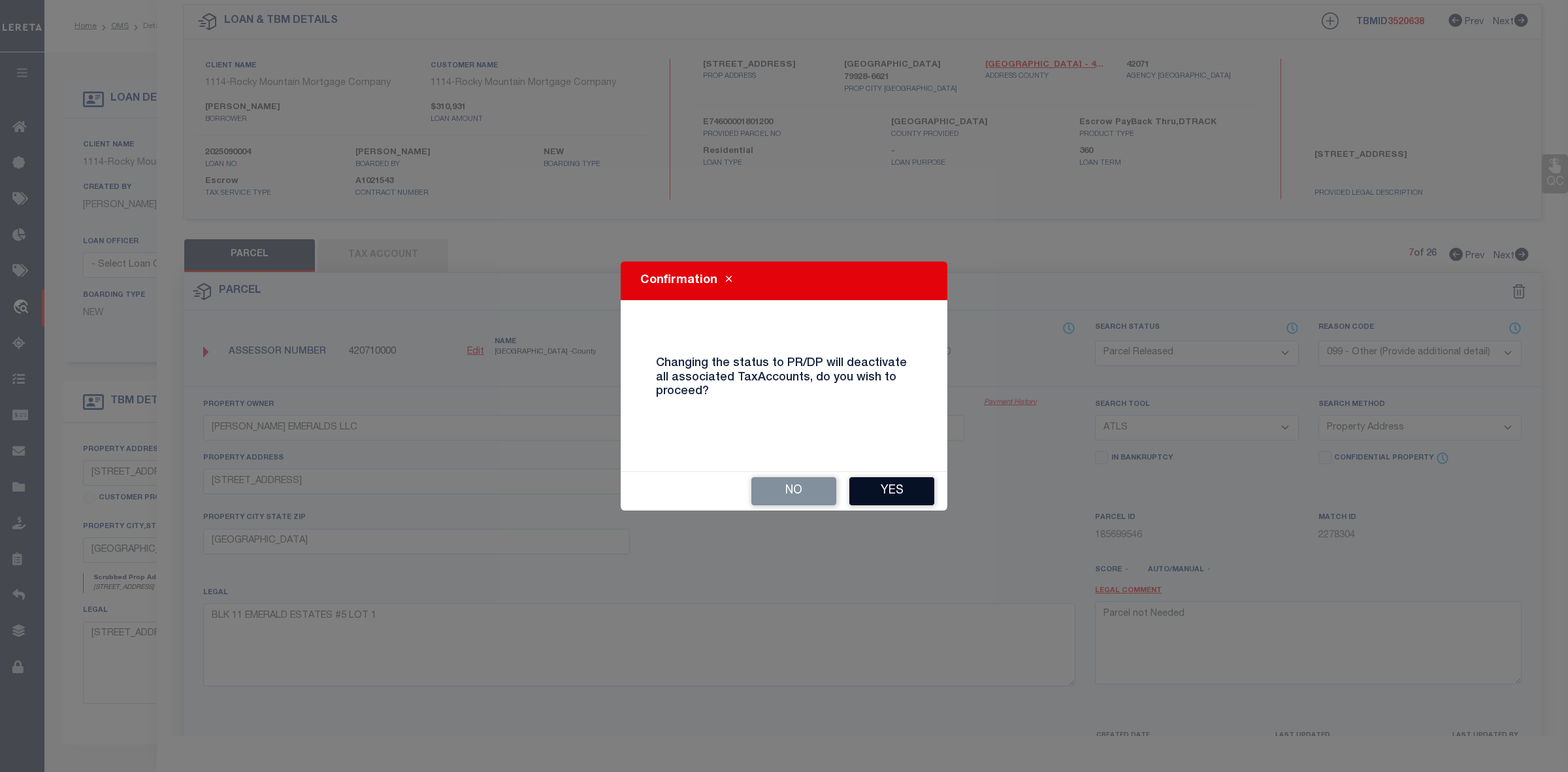
click at [880, 482] on button "Yes" at bounding box center [892, 491] width 85 height 28
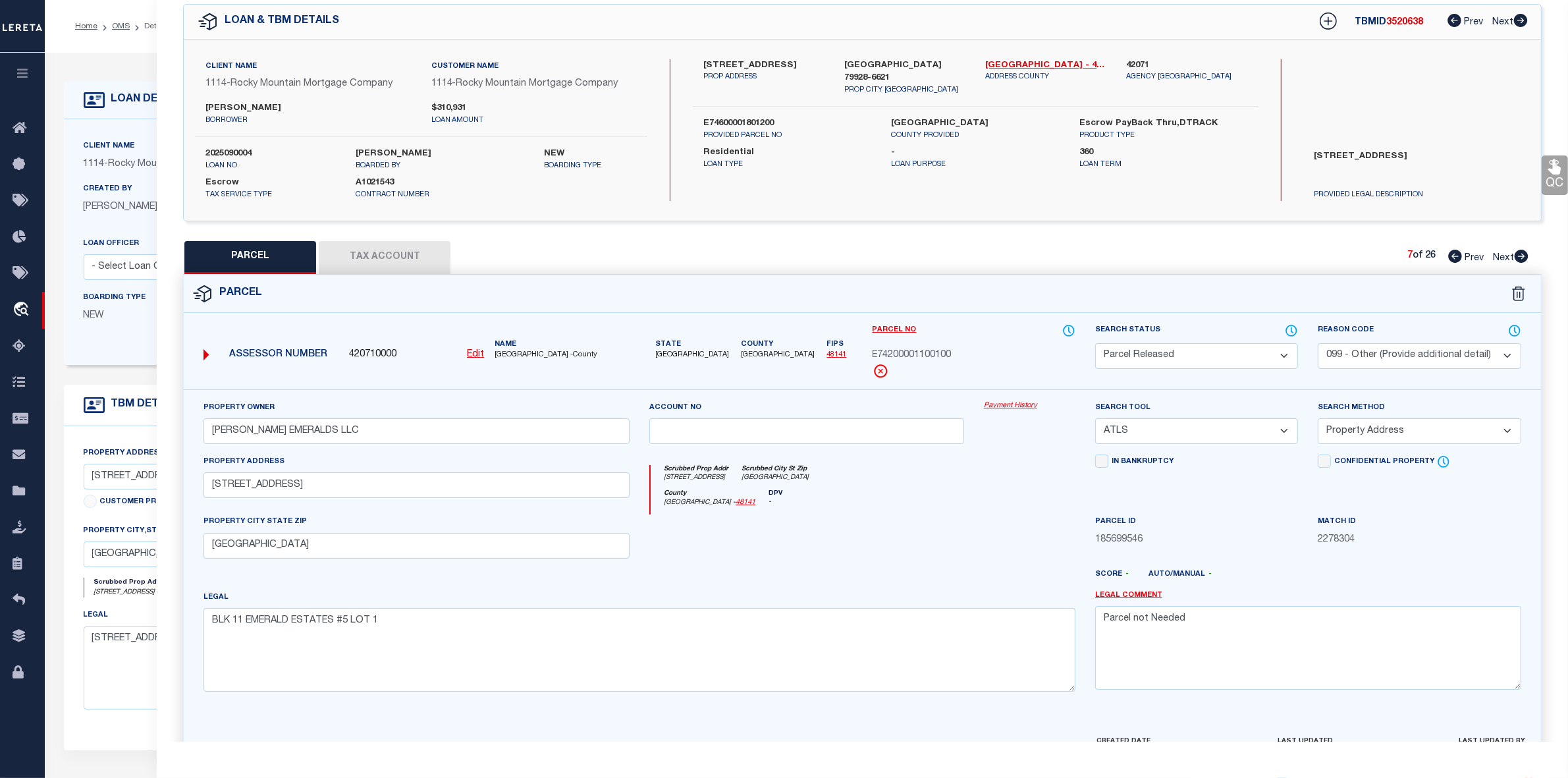
click at [1521, 254] on icon at bounding box center [1522, 256] width 14 height 13
click at [1189, 353] on select "Automated Search Bad Parcel Complete Duplicate Parcel High Dollar Reporting In …" at bounding box center [1196, 356] width 203 height 26
click at [1096, 343] on select "Automated Search Bad Parcel Complete Duplicate Parcel High Dollar Reporting In …" at bounding box center [1196, 356] width 203 height 26
click at [1374, 350] on select "- Select Reason Code - 099 - Other (Provide additional detail) ACT - Agency Cha…" at bounding box center [1419, 356] width 203 height 26
click at [1318, 343] on select "- Select Reason Code - 099 - Other (Provide additional detail) ACT - Agency Cha…" at bounding box center [1419, 356] width 203 height 26
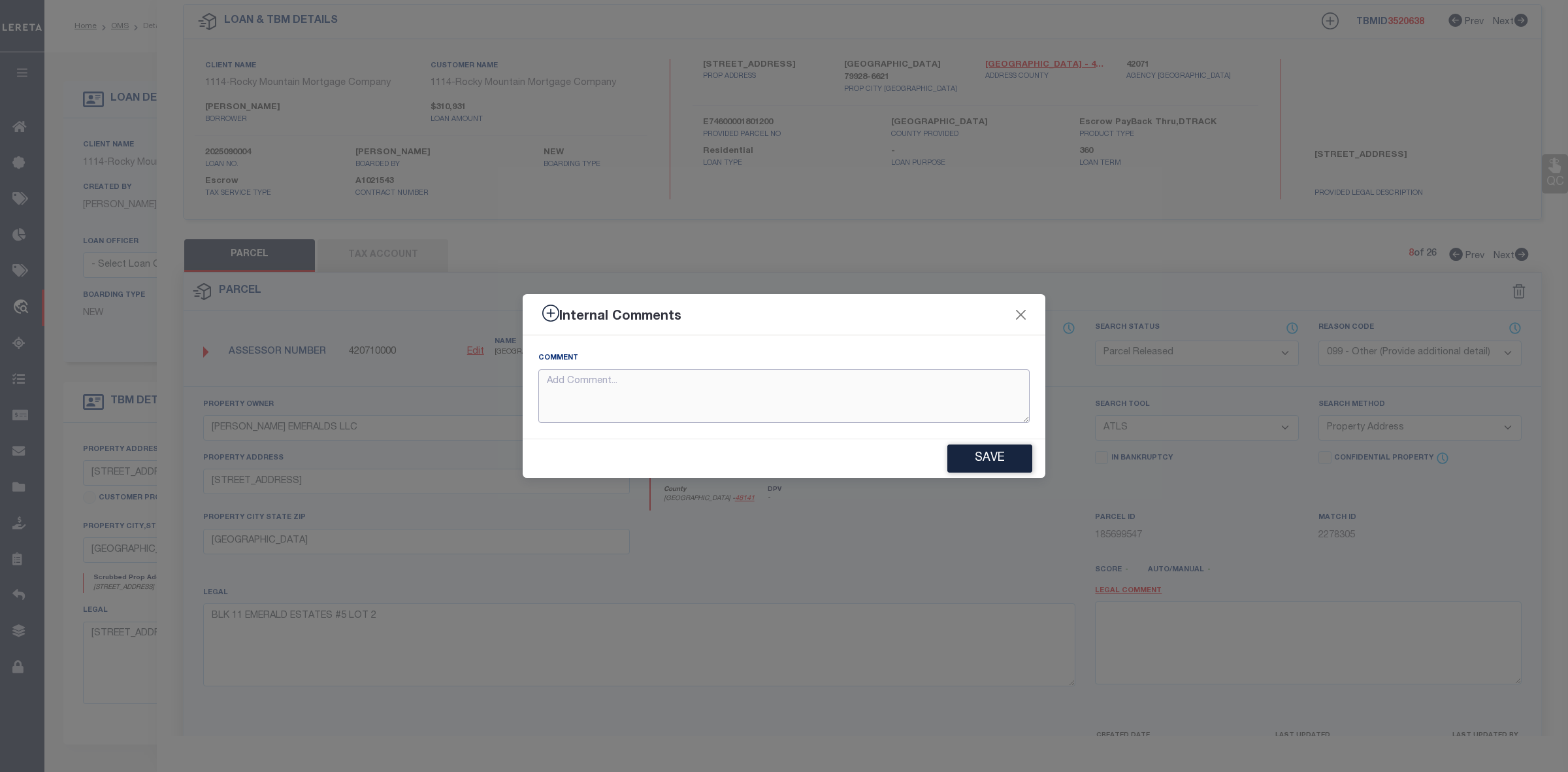
click at [791, 397] on textarea at bounding box center [784, 397] width 491 height 55
paste textarea "Parcel not Needed"
click at [987, 464] on button "Save" at bounding box center [989, 458] width 85 height 28
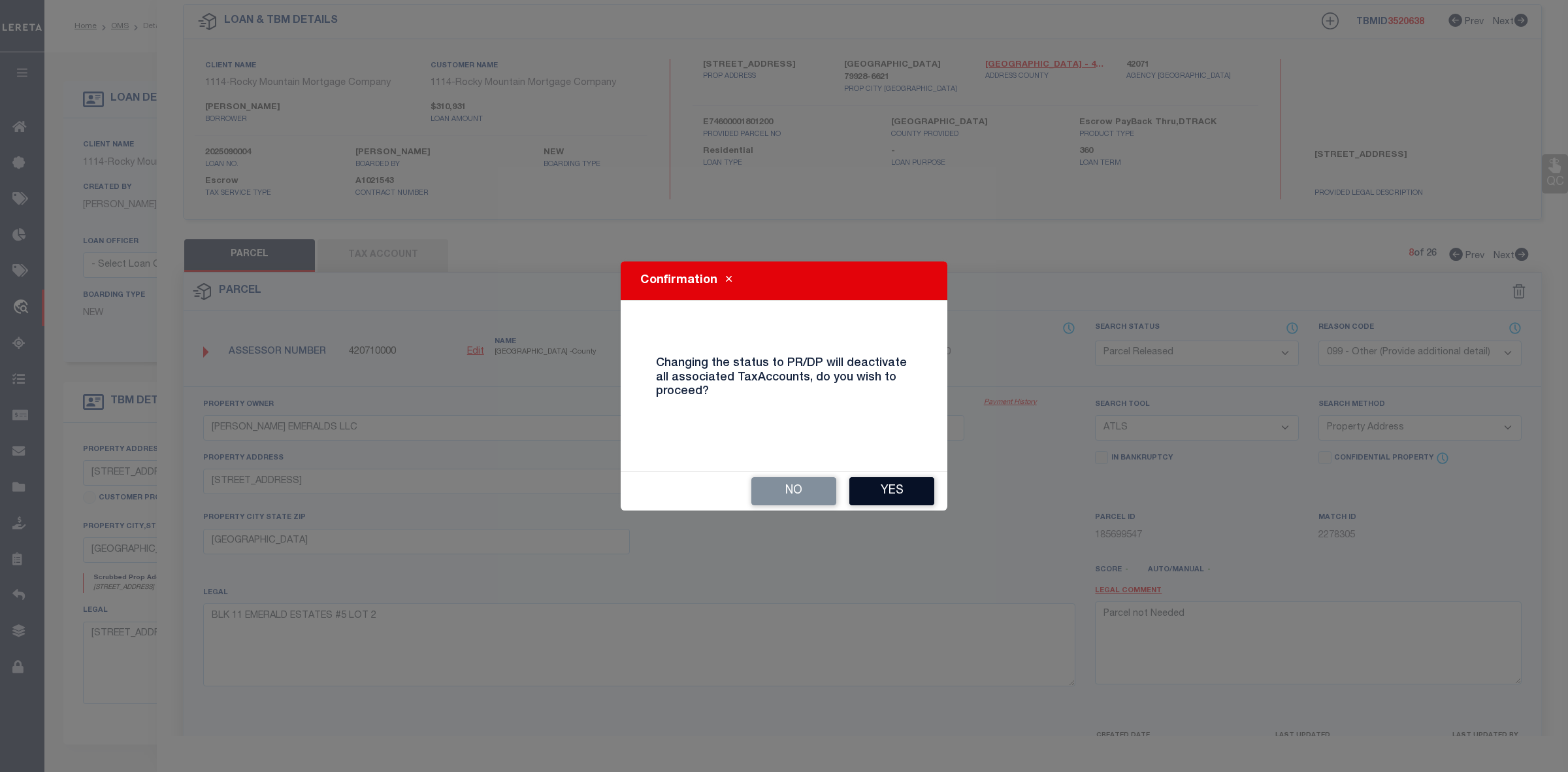
click at [908, 490] on button "Yes" at bounding box center [892, 491] width 85 height 28
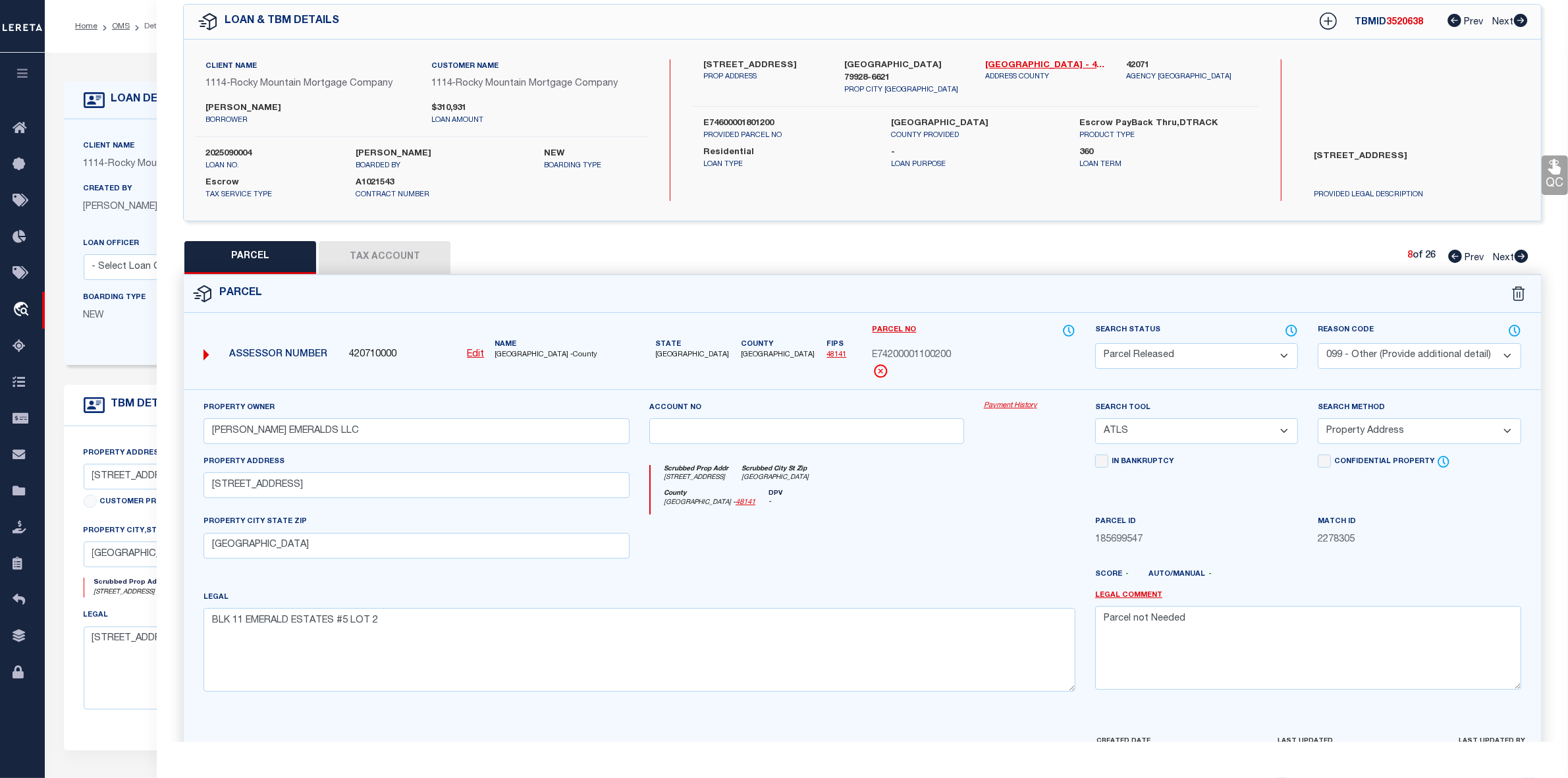
click at [1521, 255] on icon at bounding box center [1522, 256] width 14 height 13
click at [1161, 348] on select "Automated Search Bad Parcel Complete Duplicate Parcel High Dollar Reporting In …" at bounding box center [1196, 356] width 203 height 26
click at [1096, 343] on select "Automated Search Bad Parcel Complete Duplicate Parcel High Dollar Reporting In …" at bounding box center [1196, 356] width 203 height 26
click at [1404, 357] on select "- Select Reason Code - 099 - Other (Provide additional detail) ACT - Agency Cha…" at bounding box center [1419, 356] width 203 height 26
click at [1318, 343] on select "- Select Reason Code - 099 - Other (Provide additional detail) ACT - Agency Cha…" at bounding box center [1419, 356] width 203 height 26
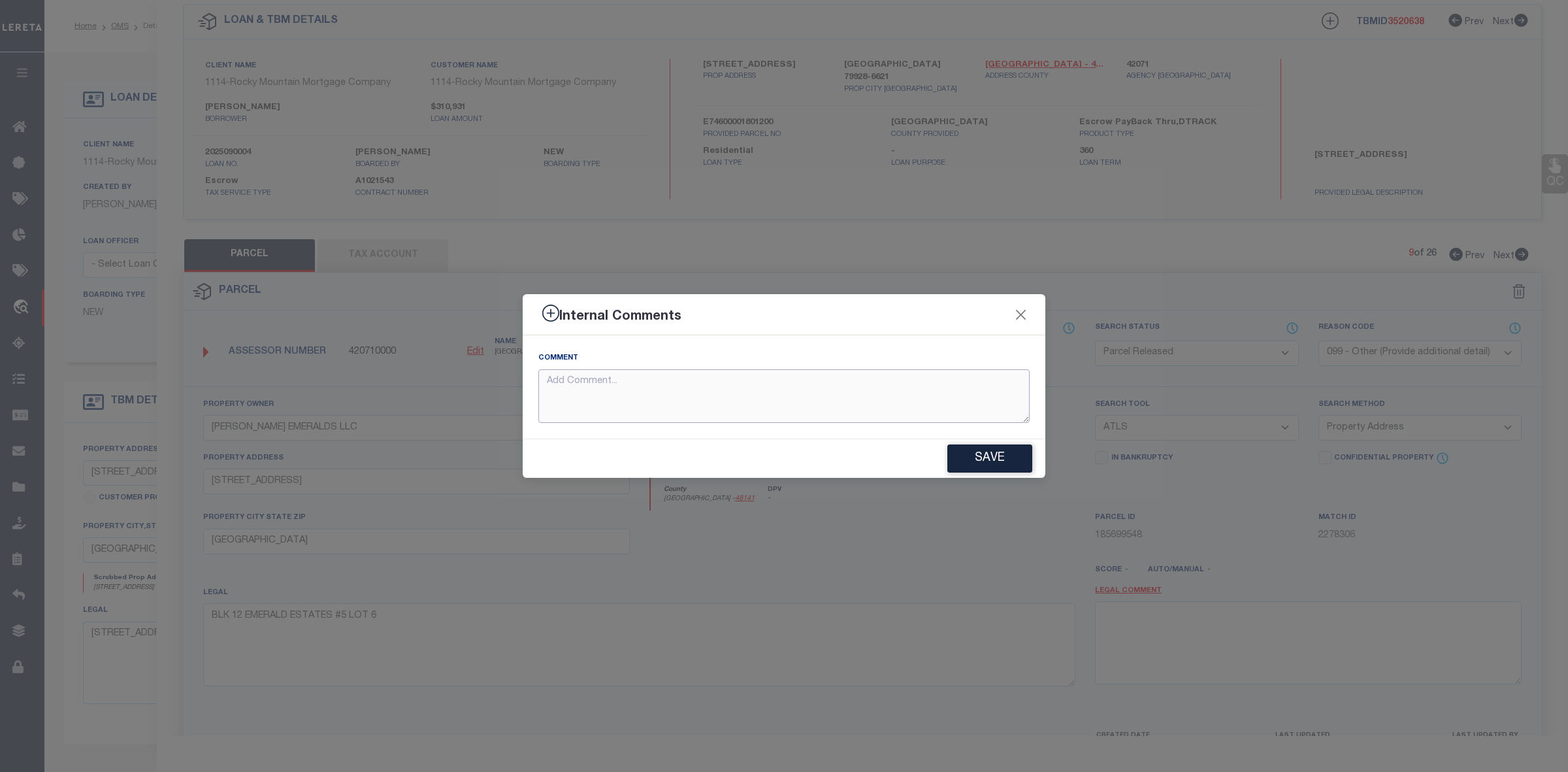
click at [746, 390] on textarea at bounding box center [784, 397] width 491 height 55
paste textarea "Parcel not Needed"
click at [971, 457] on button "Save" at bounding box center [989, 458] width 85 height 28
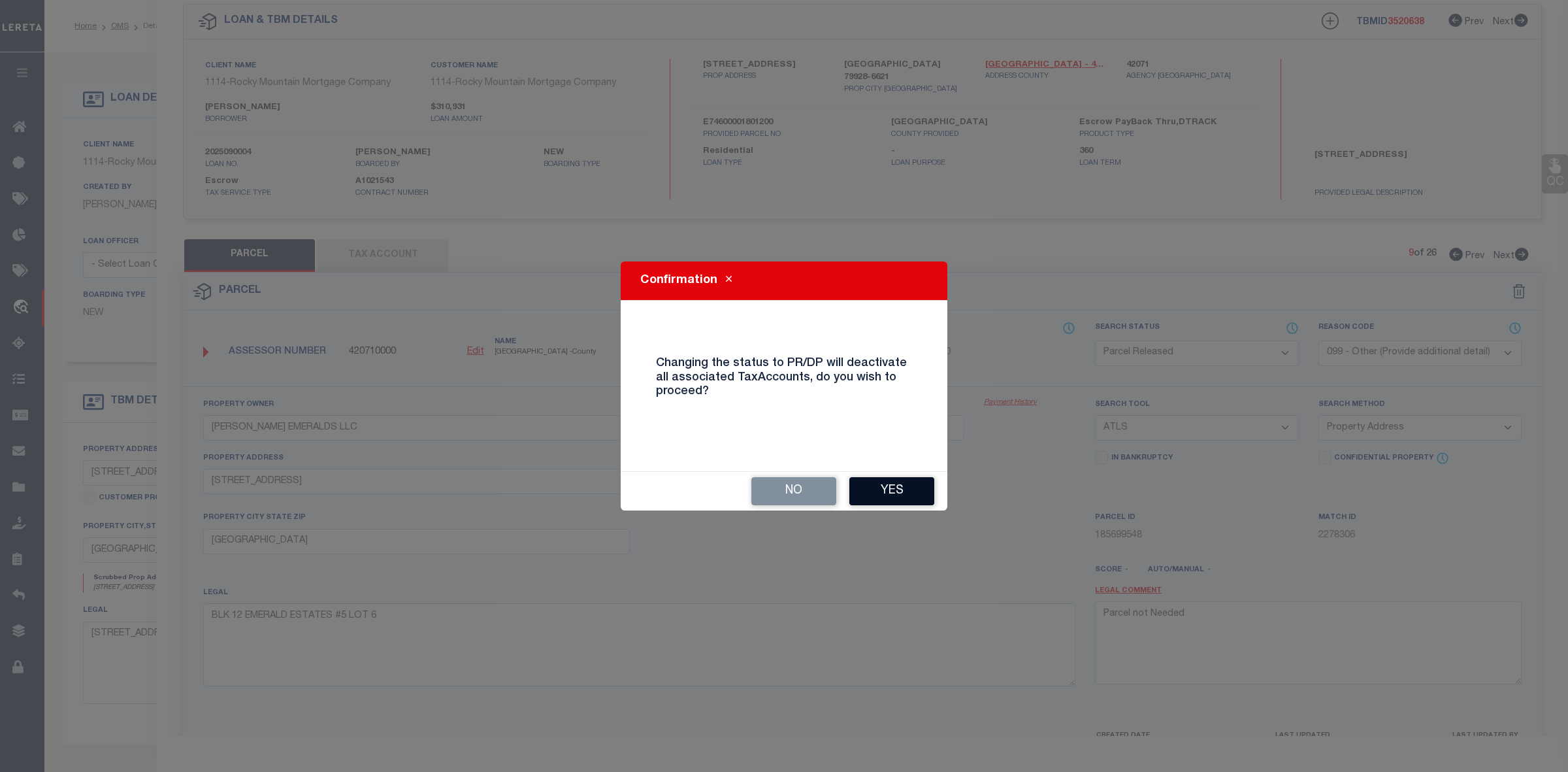
click at [886, 488] on button "Yes" at bounding box center [892, 491] width 85 height 28
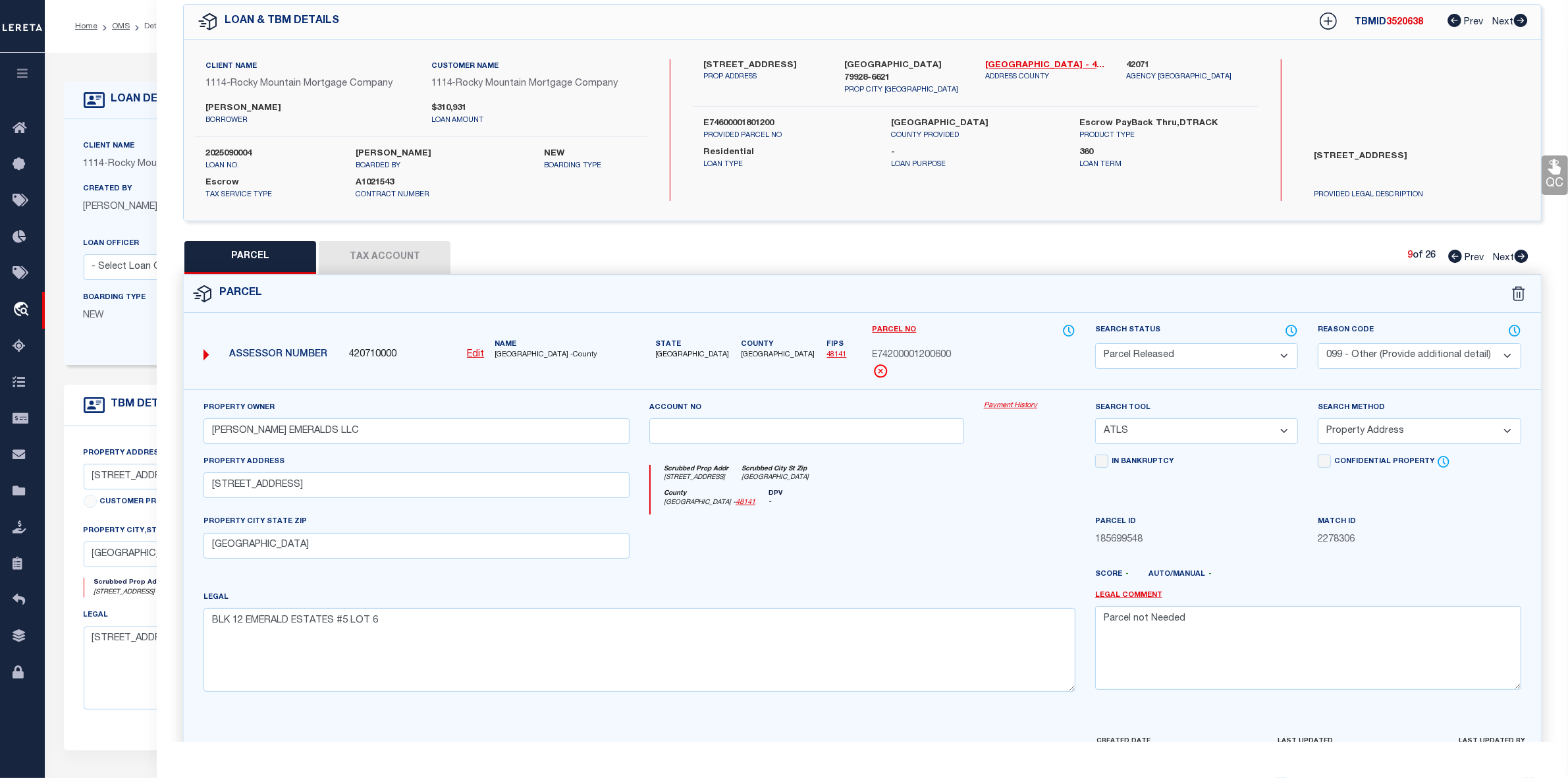
click at [1526, 258] on icon at bounding box center [1522, 256] width 14 height 13
click at [1181, 349] on select "Automated Search Bad Parcel Complete Duplicate Parcel High Dollar Reporting In …" at bounding box center [1196, 356] width 203 height 26
click at [1096, 343] on select "Automated Search Bad Parcel Complete Duplicate Parcel High Dollar Reporting In …" at bounding box center [1196, 356] width 203 height 26
click at [1405, 350] on select "- Select Reason Code - 099 - Other (Provide additional detail) ACT - Agency Cha…" at bounding box center [1419, 356] width 203 height 26
click at [1318, 343] on select "- Select Reason Code - 099 - Other (Provide additional detail) ACT - Agency Cha…" at bounding box center [1419, 356] width 203 height 26
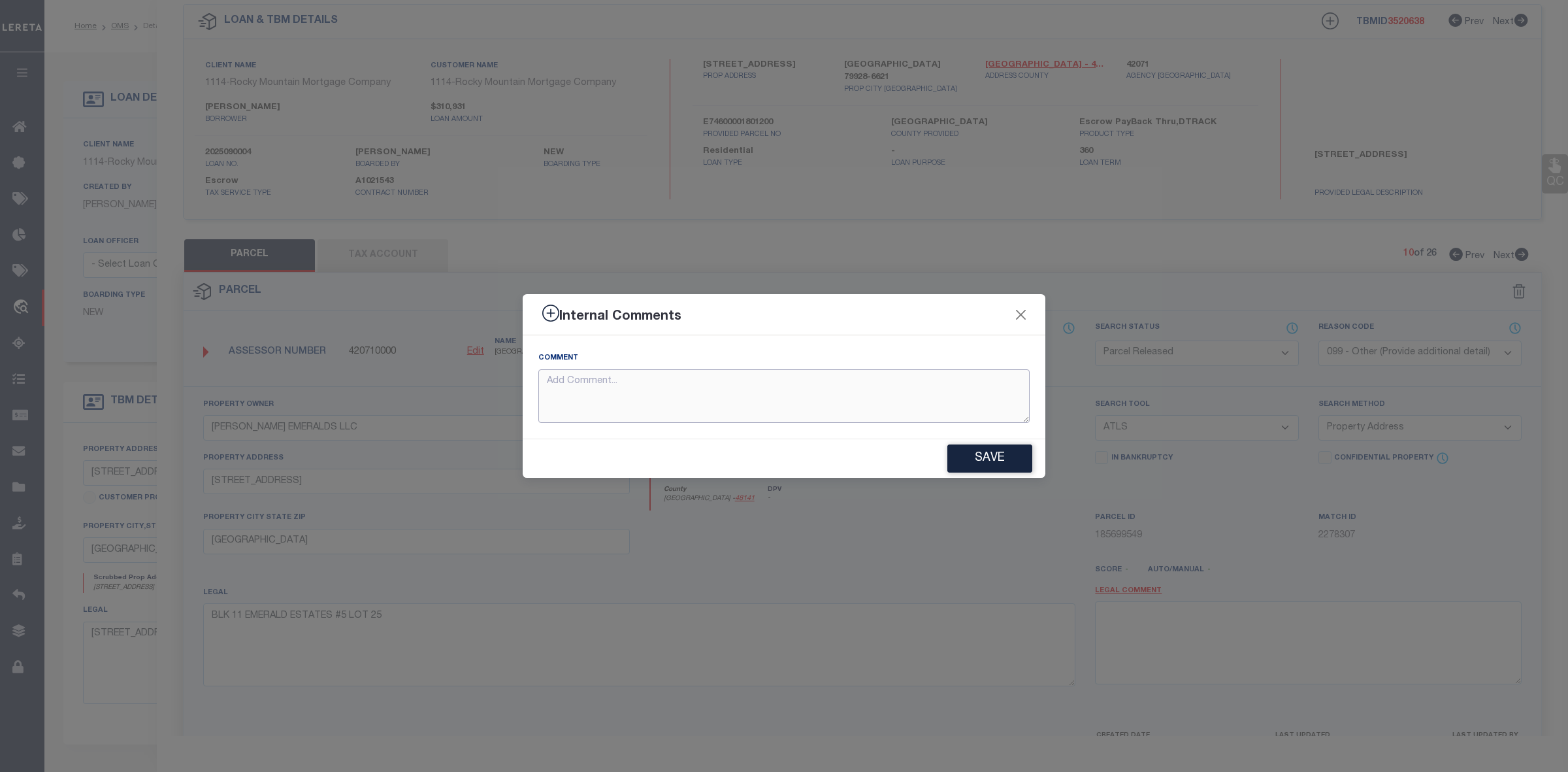
click at [746, 403] on textarea at bounding box center [784, 397] width 491 height 55
paste textarea "Parcel not Needed"
click at [983, 457] on button "Save" at bounding box center [989, 458] width 85 height 28
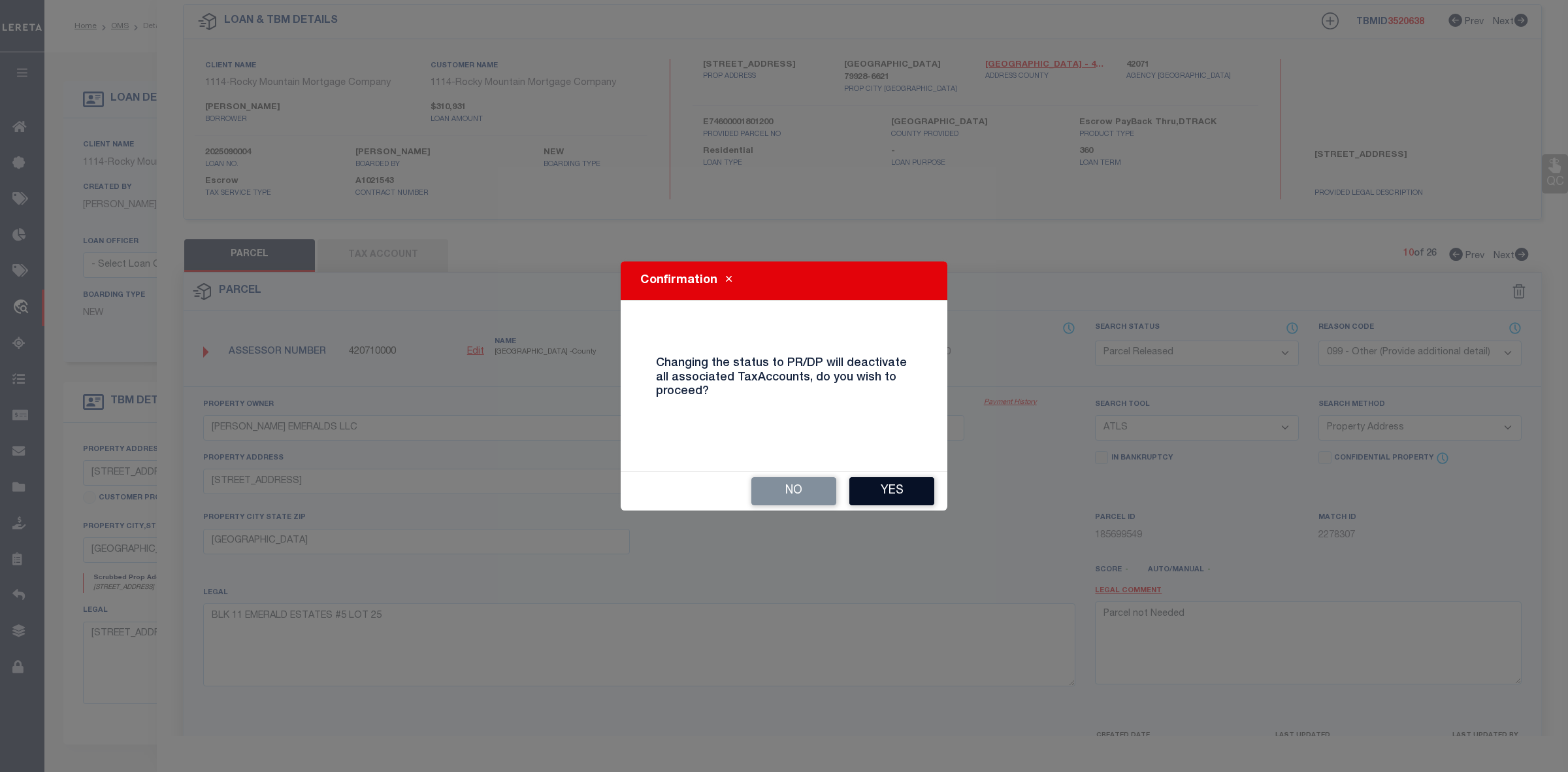
click at [892, 497] on button "Yes" at bounding box center [892, 491] width 85 height 28
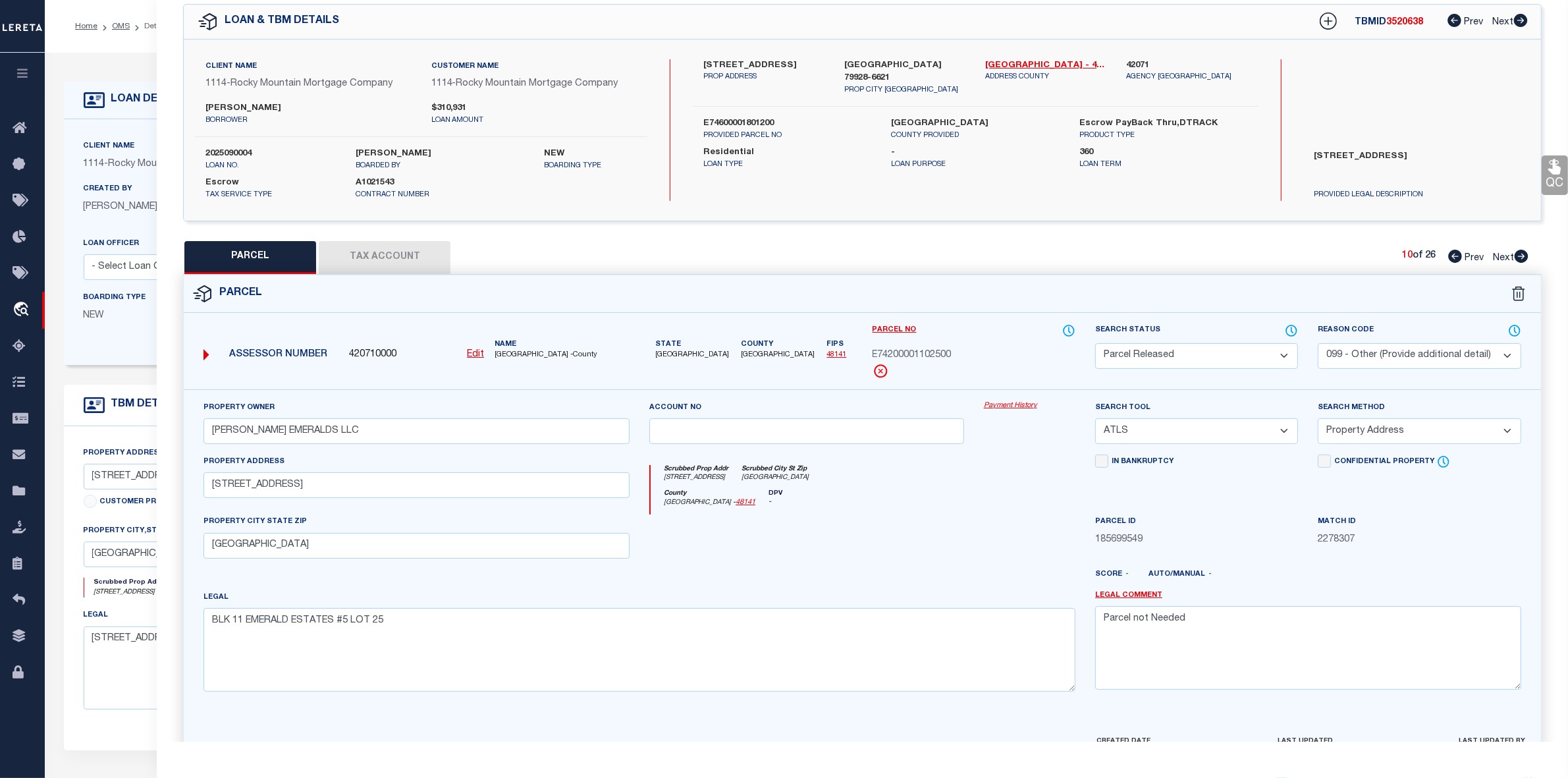
click at [1522, 258] on icon at bounding box center [1522, 256] width 14 height 13
click at [1229, 355] on select "Automated Search Bad Parcel Complete Duplicate Parcel High Dollar Reporting In …" at bounding box center [1196, 356] width 203 height 26
click at [1096, 343] on select "Automated Search Bad Parcel Complete Duplicate Parcel High Dollar Reporting In …" at bounding box center [1196, 356] width 203 height 26
click at [1375, 346] on select "- Select Reason Code - 099 - Other (Provide additional detail) ACT - Agency Cha…" at bounding box center [1419, 356] width 203 height 26
click at [1318, 343] on select "- Select Reason Code - 099 - Other (Provide additional detail) ACT - Agency Cha…" at bounding box center [1419, 356] width 203 height 26
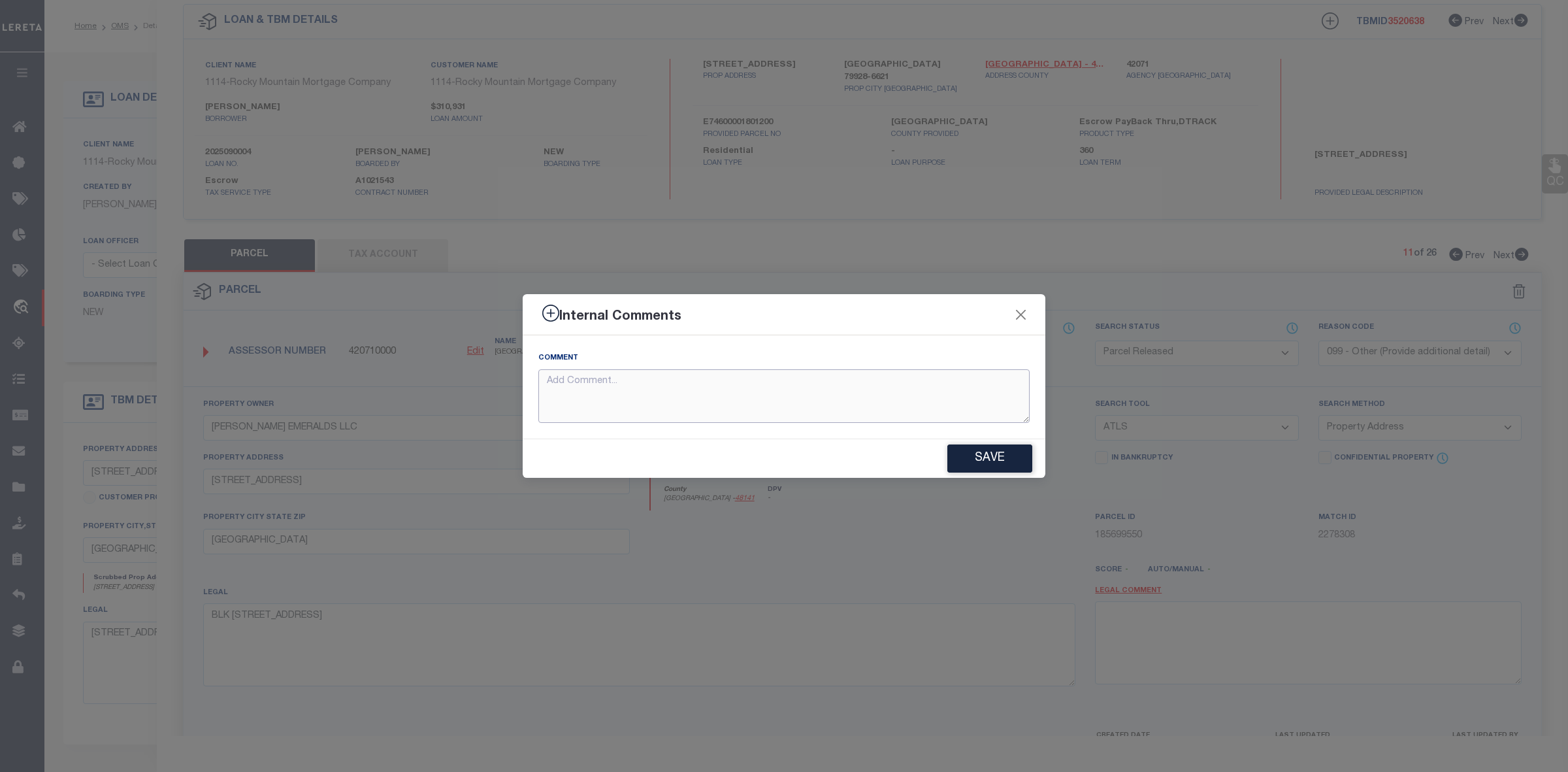
click at [717, 384] on textarea at bounding box center [784, 397] width 491 height 55
paste textarea "Parcel not Needed"
click at [989, 456] on button "Save" at bounding box center [989, 458] width 85 height 28
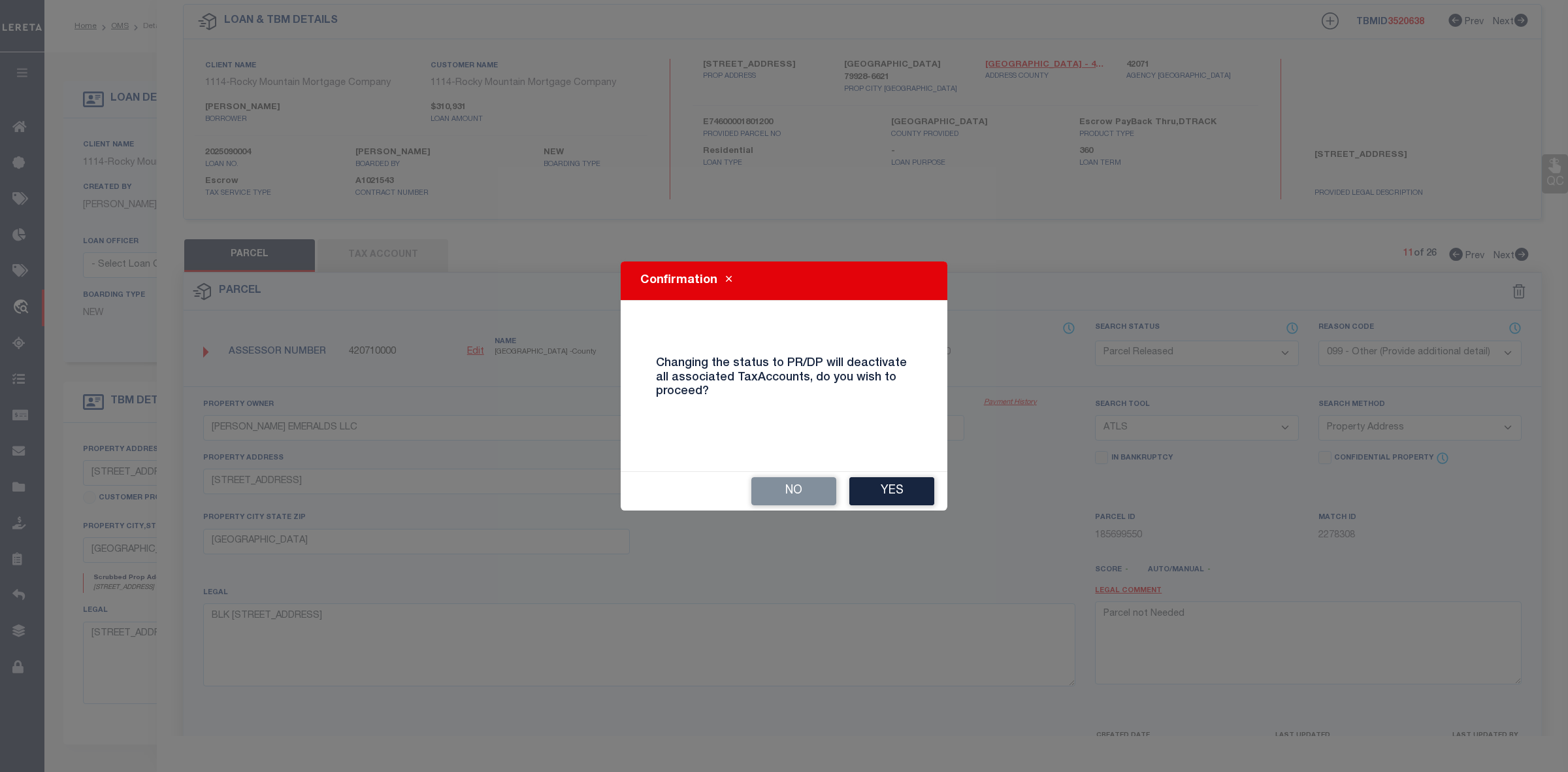
click at [905, 491] on button "Yes" at bounding box center [892, 491] width 85 height 28
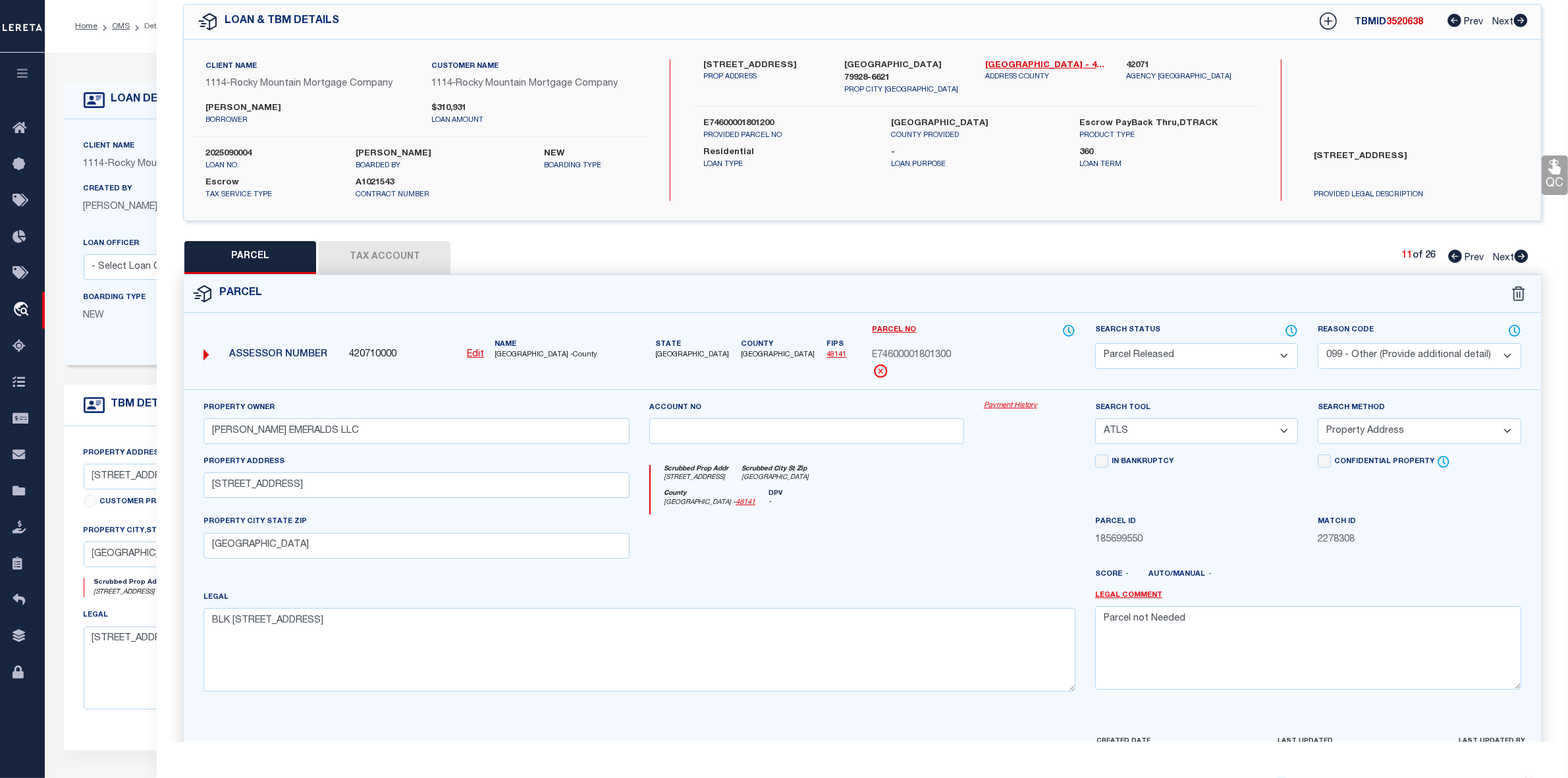
click at [1520, 255] on icon at bounding box center [1522, 256] width 14 height 13
click at [1164, 359] on select "Automated Search Bad Parcel Complete Duplicate Parcel High Dollar Reporting In …" at bounding box center [1196, 356] width 203 height 26
click at [1096, 343] on select "Automated Search Bad Parcel Complete Duplicate Parcel High Dollar Reporting In …" at bounding box center [1196, 356] width 203 height 26
click at [1368, 350] on select "- Select Reason Code - 099 - Other (Provide additional detail) ACT - Agency Cha…" at bounding box center [1419, 356] width 203 height 26
click at [1318, 343] on select "- Select Reason Code - 099 - Other (Provide additional detail) ACT - Agency Cha…" at bounding box center [1419, 356] width 203 height 26
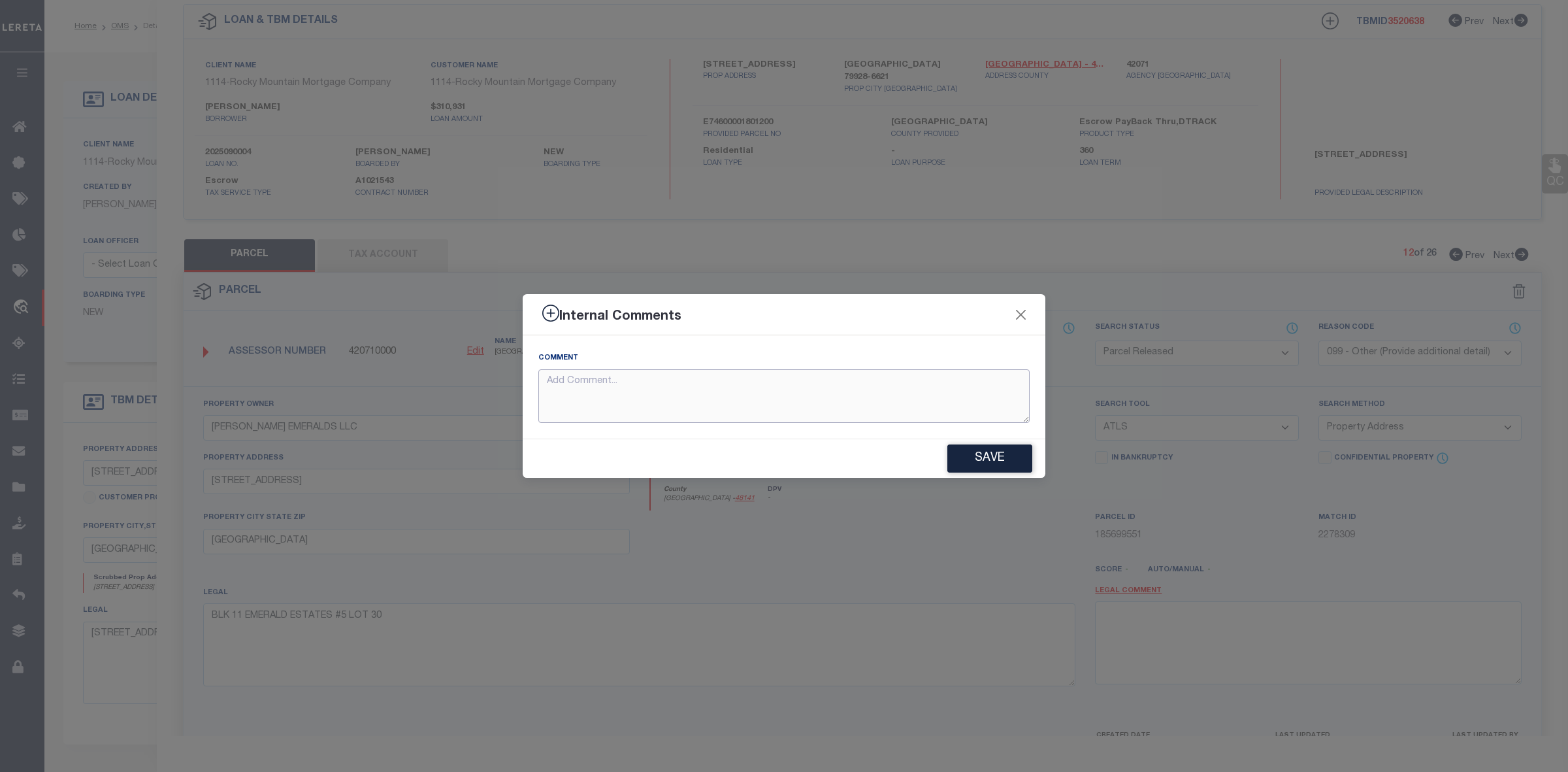
click at [750, 387] on textarea at bounding box center [784, 397] width 491 height 55
paste textarea "Parcel not Needed"
click at [980, 459] on button "Save" at bounding box center [989, 458] width 85 height 28
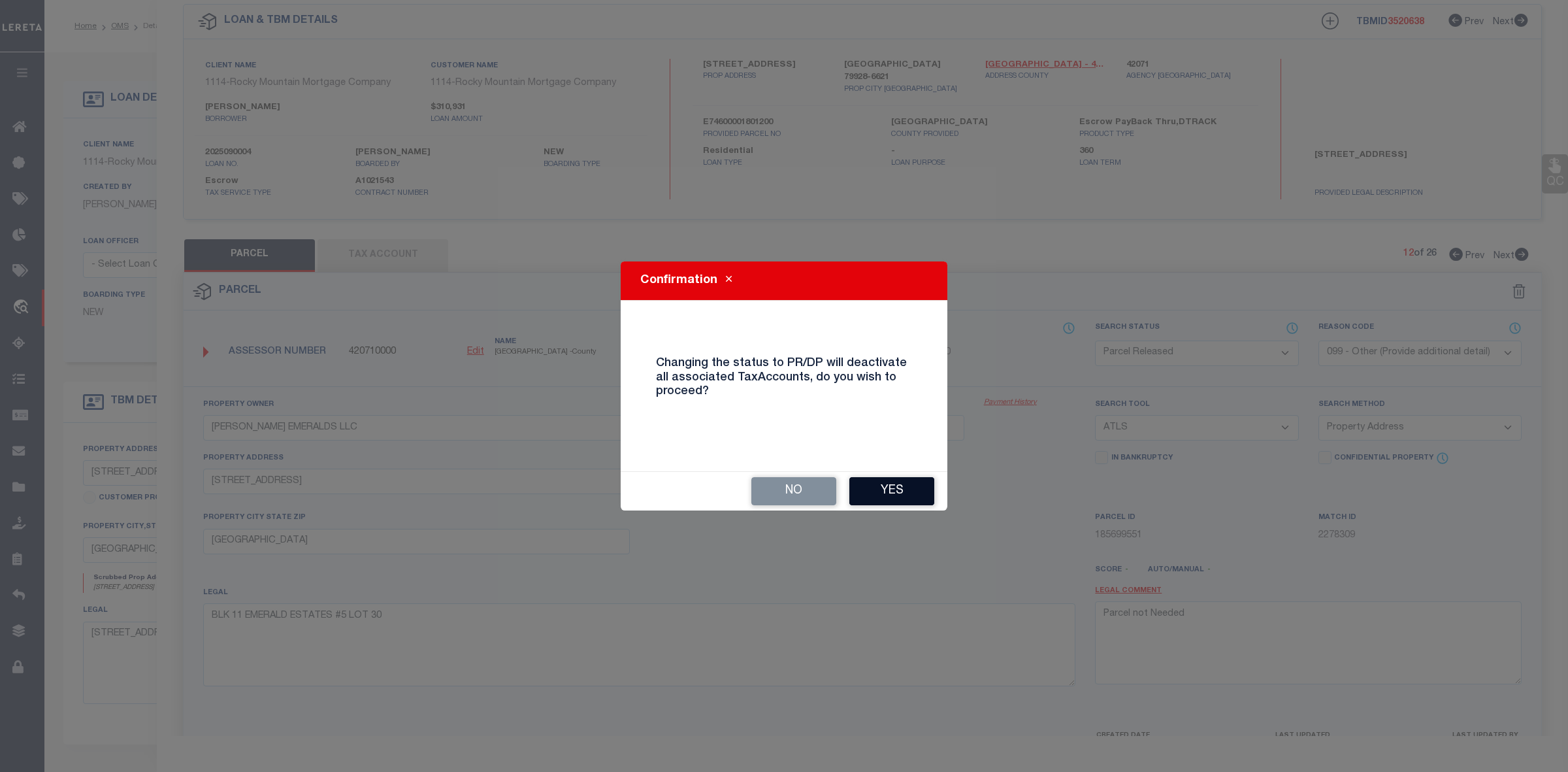
click at [921, 480] on button "Yes" at bounding box center [892, 491] width 85 height 28
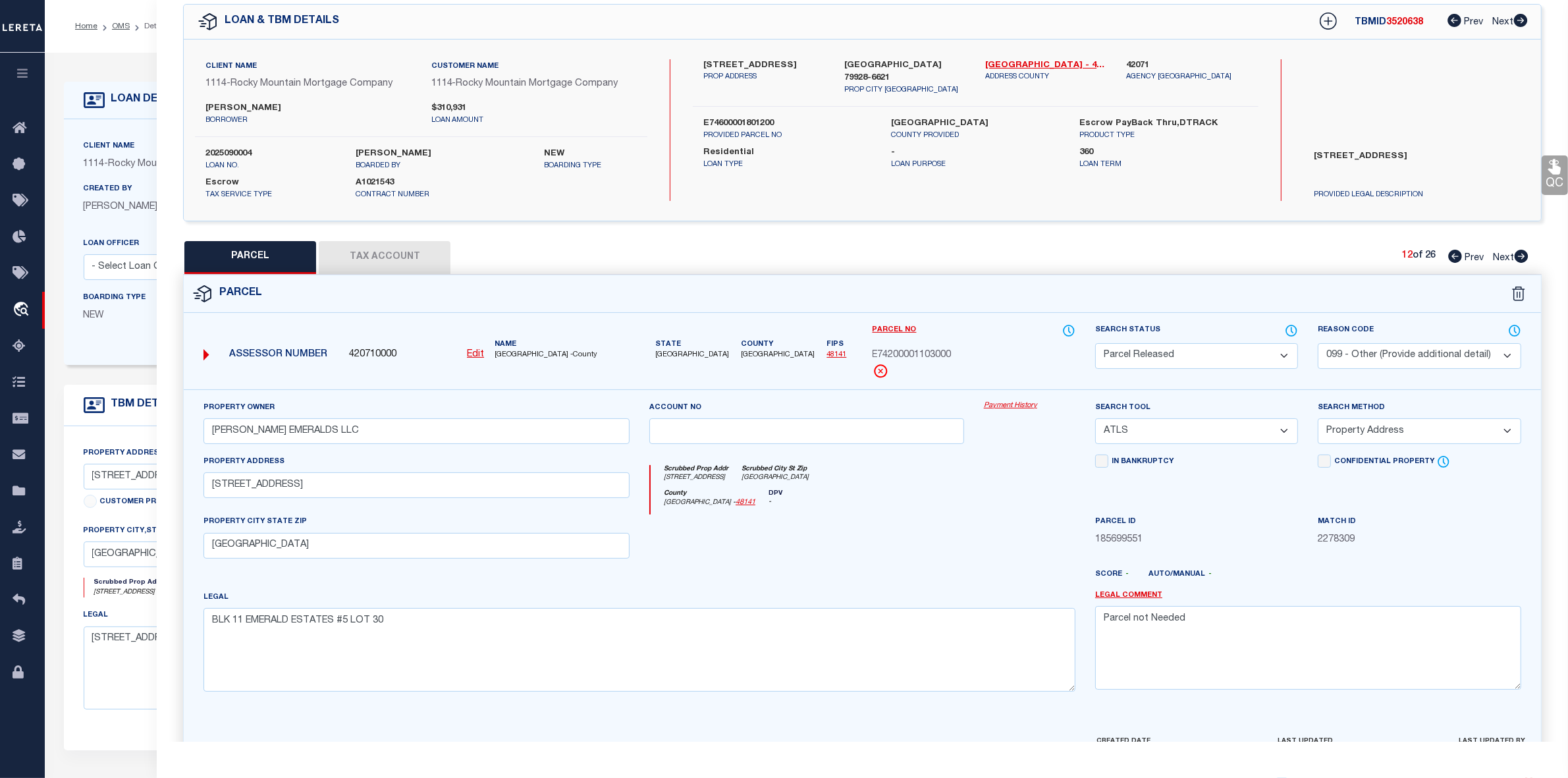
click at [1521, 260] on icon at bounding box center [1522, 256] width 14 height 13
click at [1180, 358] on select "Automated Search Bad Parcel Complete Duplicate Parcel High Dollar Reporting In …" at bounding box center [1196, 356] width 203 height 26
click at [1096, 343] on select "Automated Search Bad Parcel Complete Duplicate Parcel High Dollar Reporting In …" at bounding box center [1196, 356] width 203 height 26
click at [1373, 344] on select "- Select Reason Code - 099 - Other (Provide additional detail) ACT - Agency Cha…" at bounding box center [1419, 356] width 203 height 26
click at [1318, 343] on select "- Select Reason Code - 099 - Other (Provide additional detail) ACT - Agency Cha…" at bounding box center [1419, 356] width 203 height 26
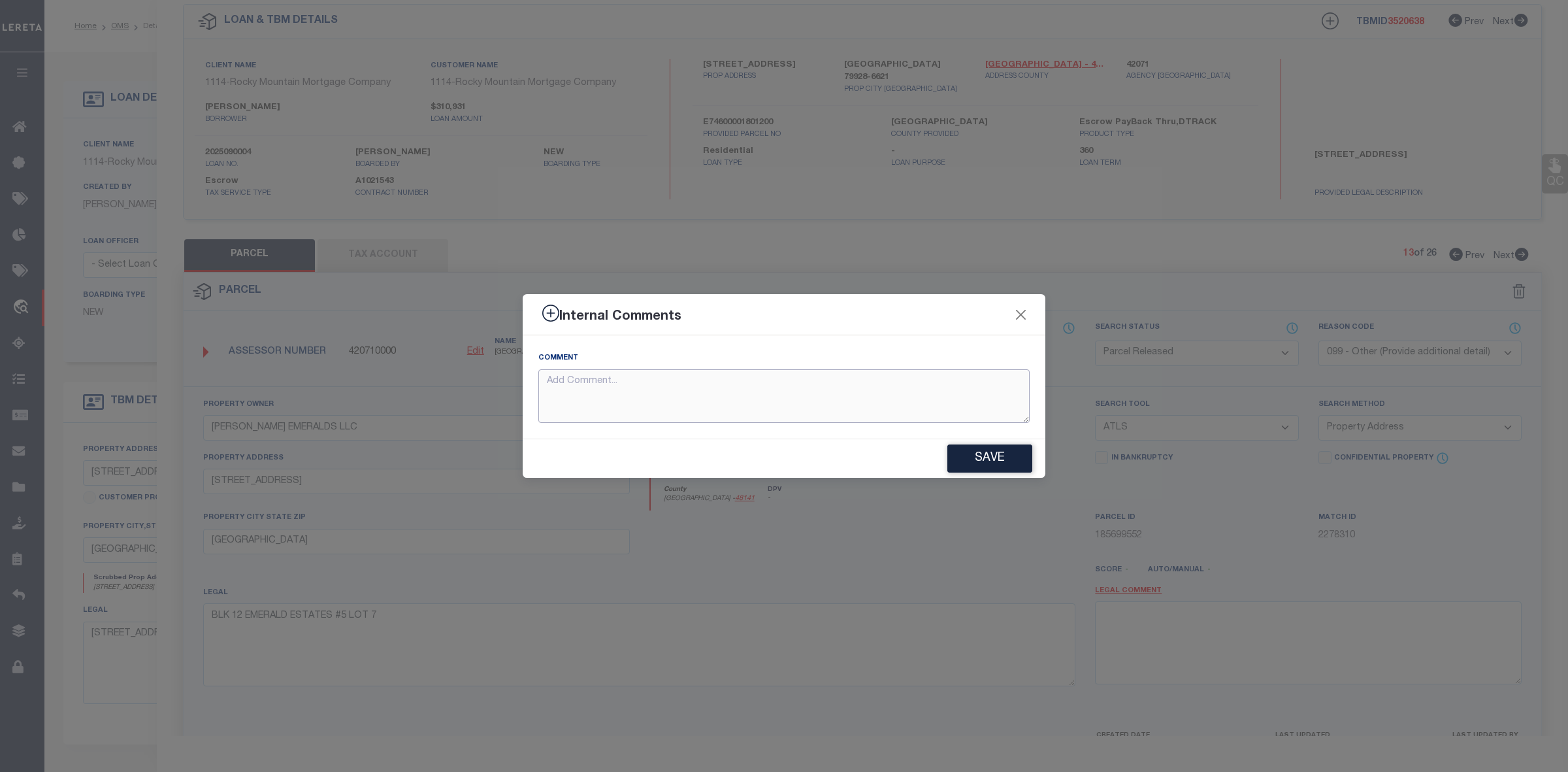
click at [716, 395] on textarea at bounding box center [784, 397] width 491 height 55
paste textarea "Parcel not Needed"
click at [997, 456] on button "Save" at bounding box center [989, 458] width 85 height 28
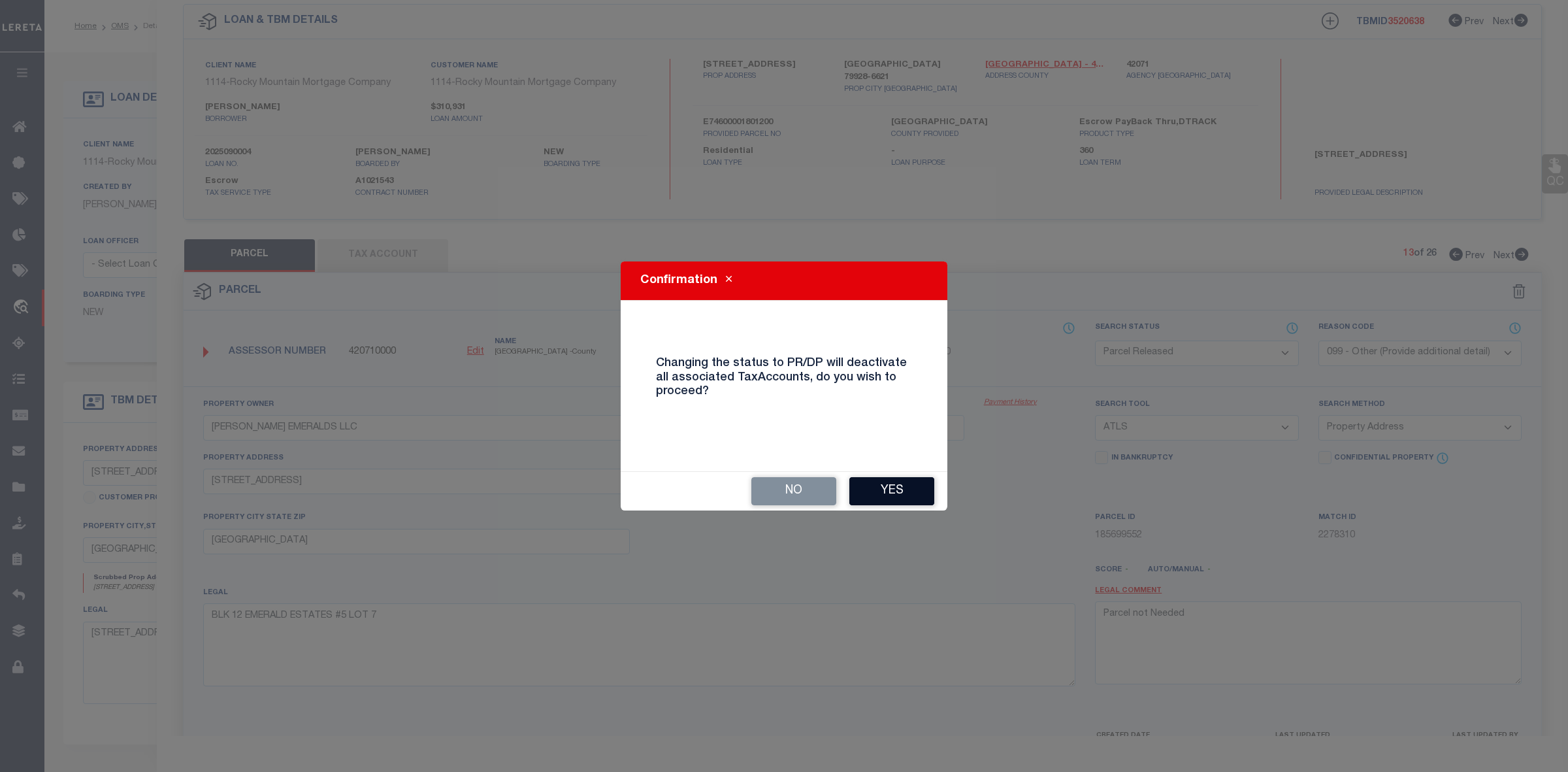
click at [907, 488] on button "Yes" at bounding box center [892, 491] width 85 height 28
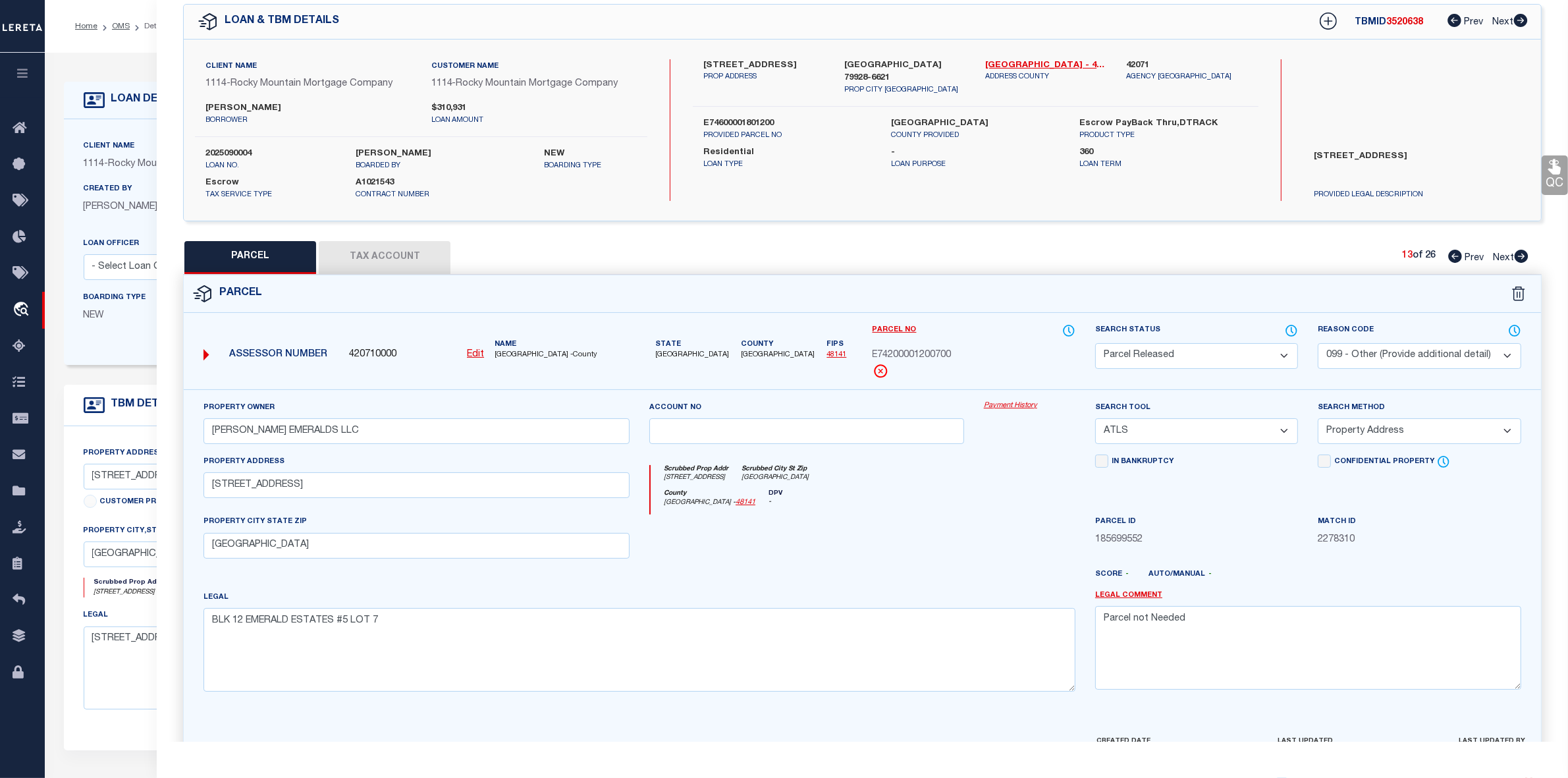
click at [1525, 258] on icon at bounding box center [1522, 256] width 14 height 13
click at [1167, 362] on select "Automated Search Bad Parcel Complete Duplicate Parcel High Dollar Reporting In …" at bounding box center [1196, 356] width 203 height 26
click at [1096, 343] on select "Automated Search Bad Parcel Complete Duplicate Parcel High Dollar Reporting In …" at bounding box center [1196, 356] width 203 height 26
click at [1393, 367] on select "- Select Reason Code - 099 - Other (Provide additional detail) ACT - Agency Cha…" at bounding box center [1419, 356] width 203 height 26
click at [1318, 343] on select "- Select Reason Code - 099 - Other (Provide additional detail) ACT - Agency Cha…" at bounding box center [1419, 356] width 203 height 26
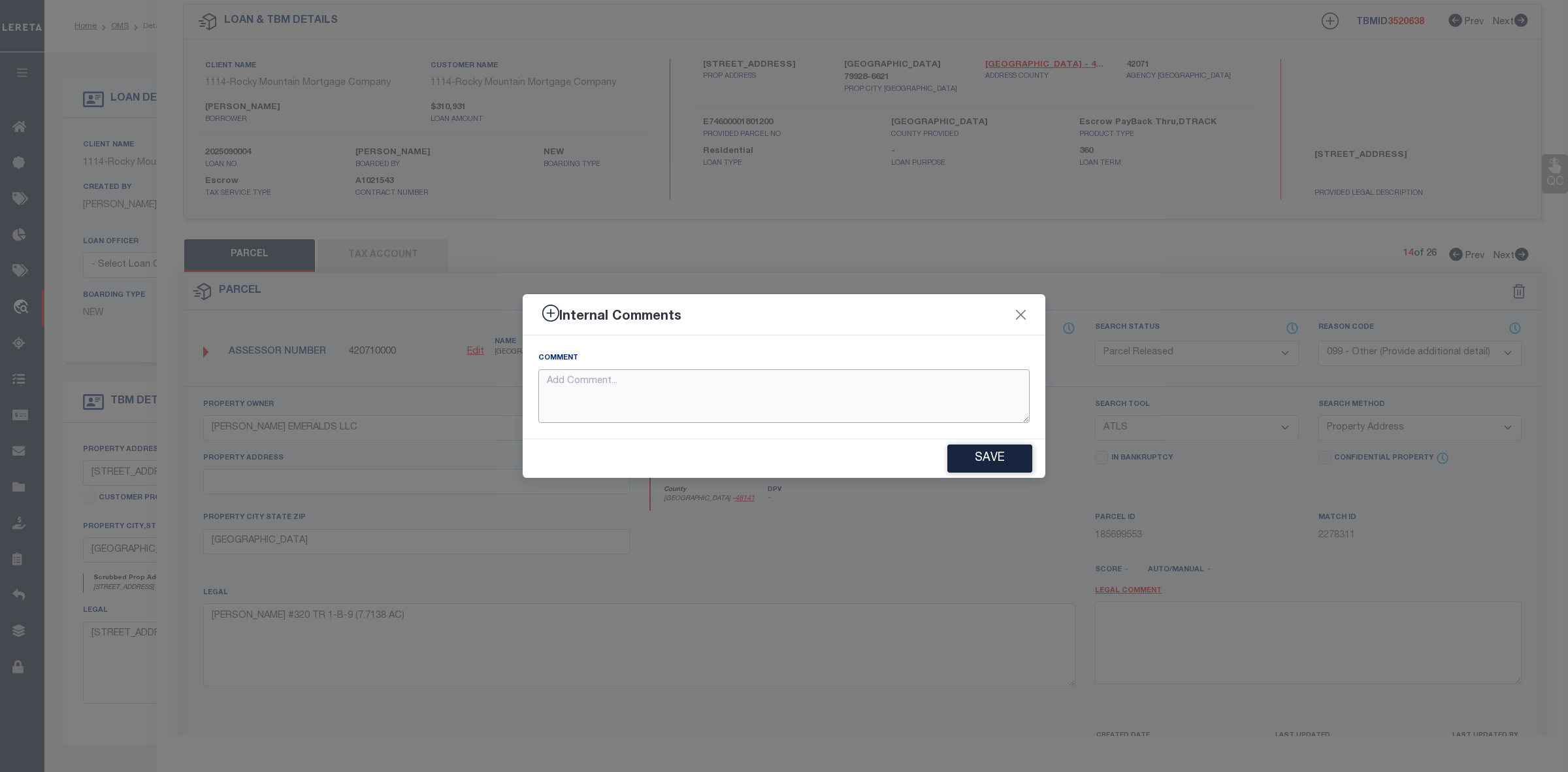
click at [820, 400] on textarea at bounding box center [784, 397] width 491 height 55
paste textarea "Parcel not Needed"
click at [984, 462] on button "Save" at bounding box center [989, 458] width 85 height 28
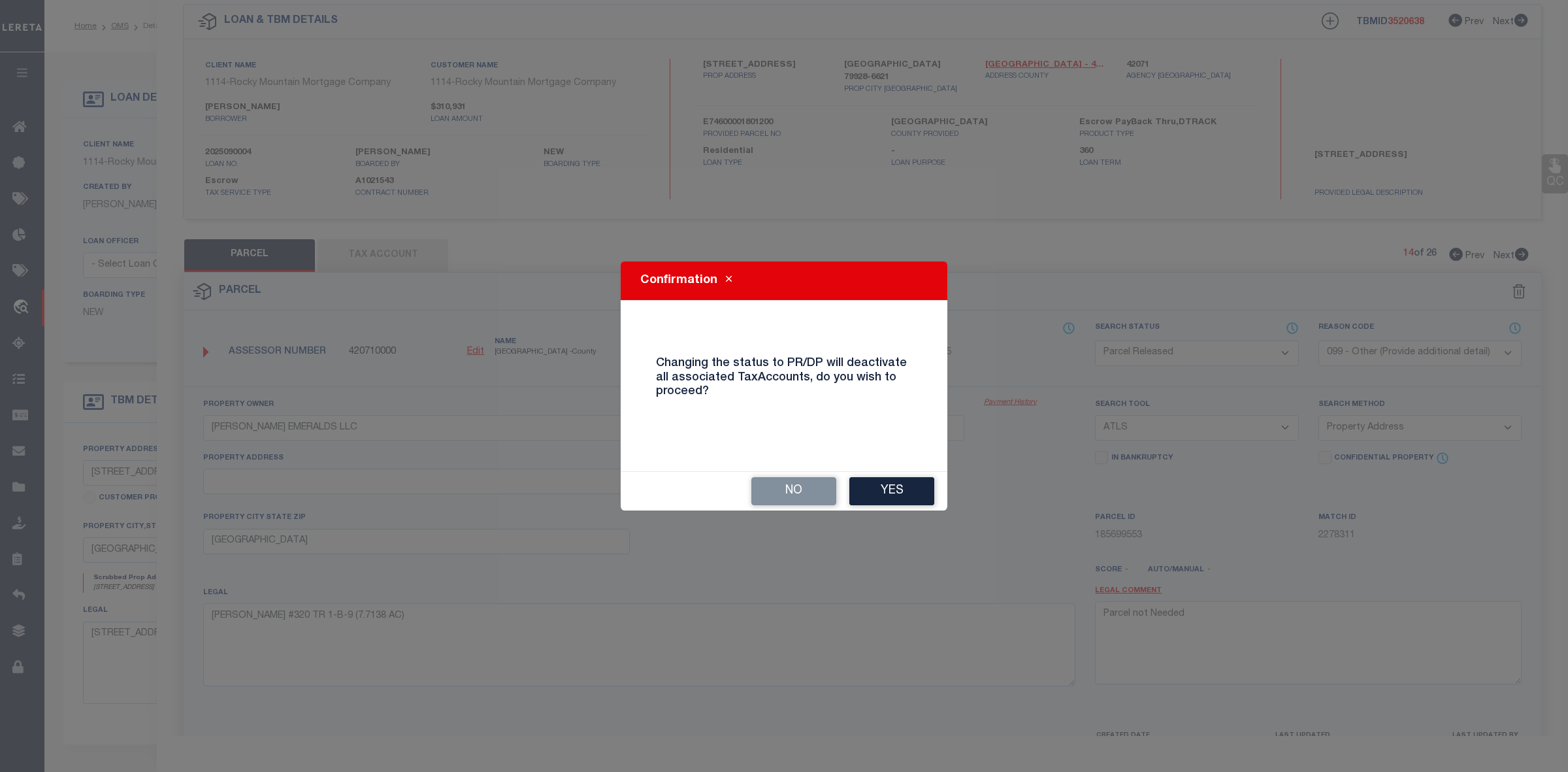
click at [880, 490] on button "Yes" at bounding box center [892, 491] width 85 height 28
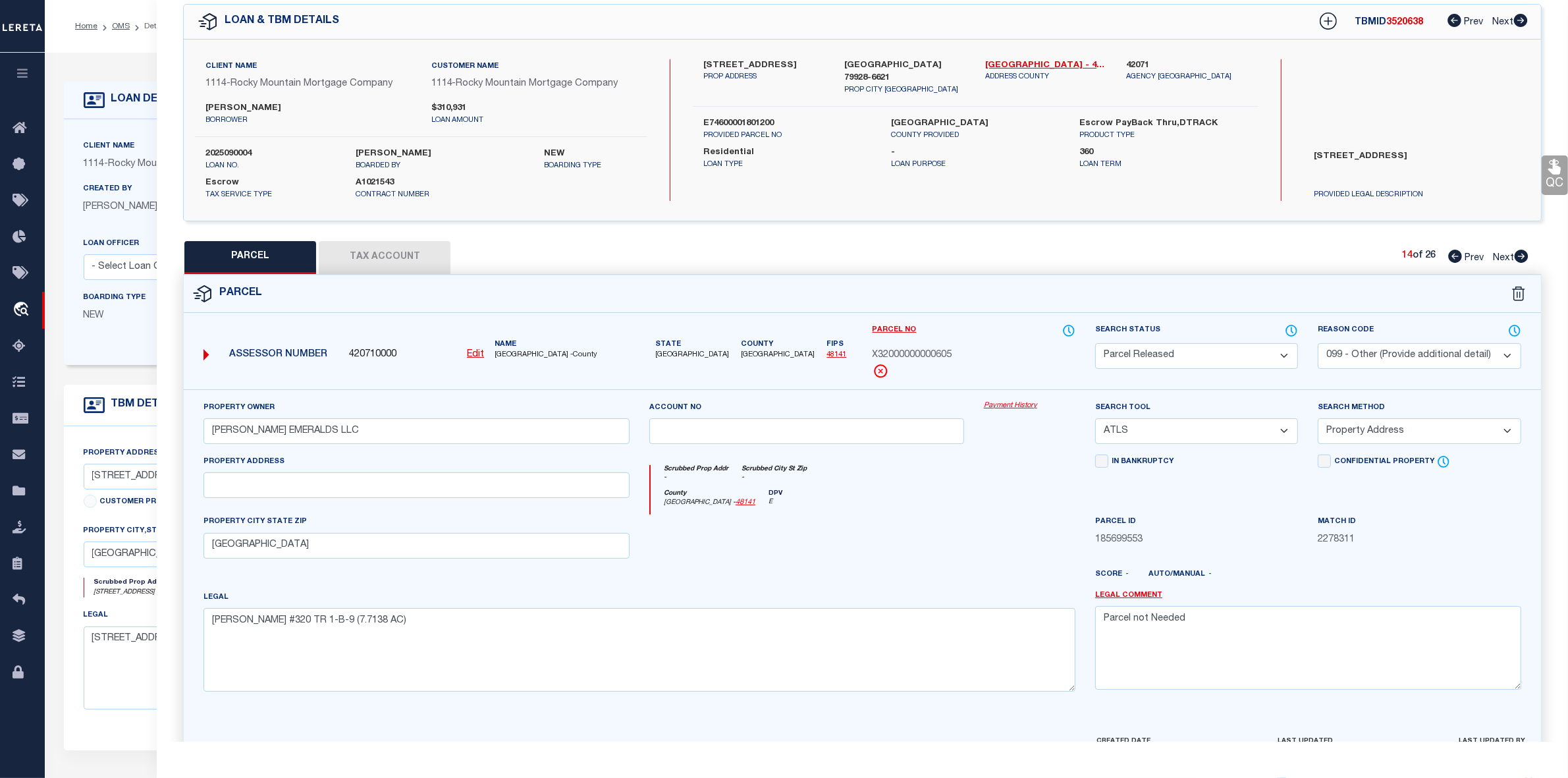
click at [1454, 254] on icon at bounding box center [1456, 256] width 14 height 13
click at [1521, 251] on icon at bounding box center [1522, 256] width 14 height 13
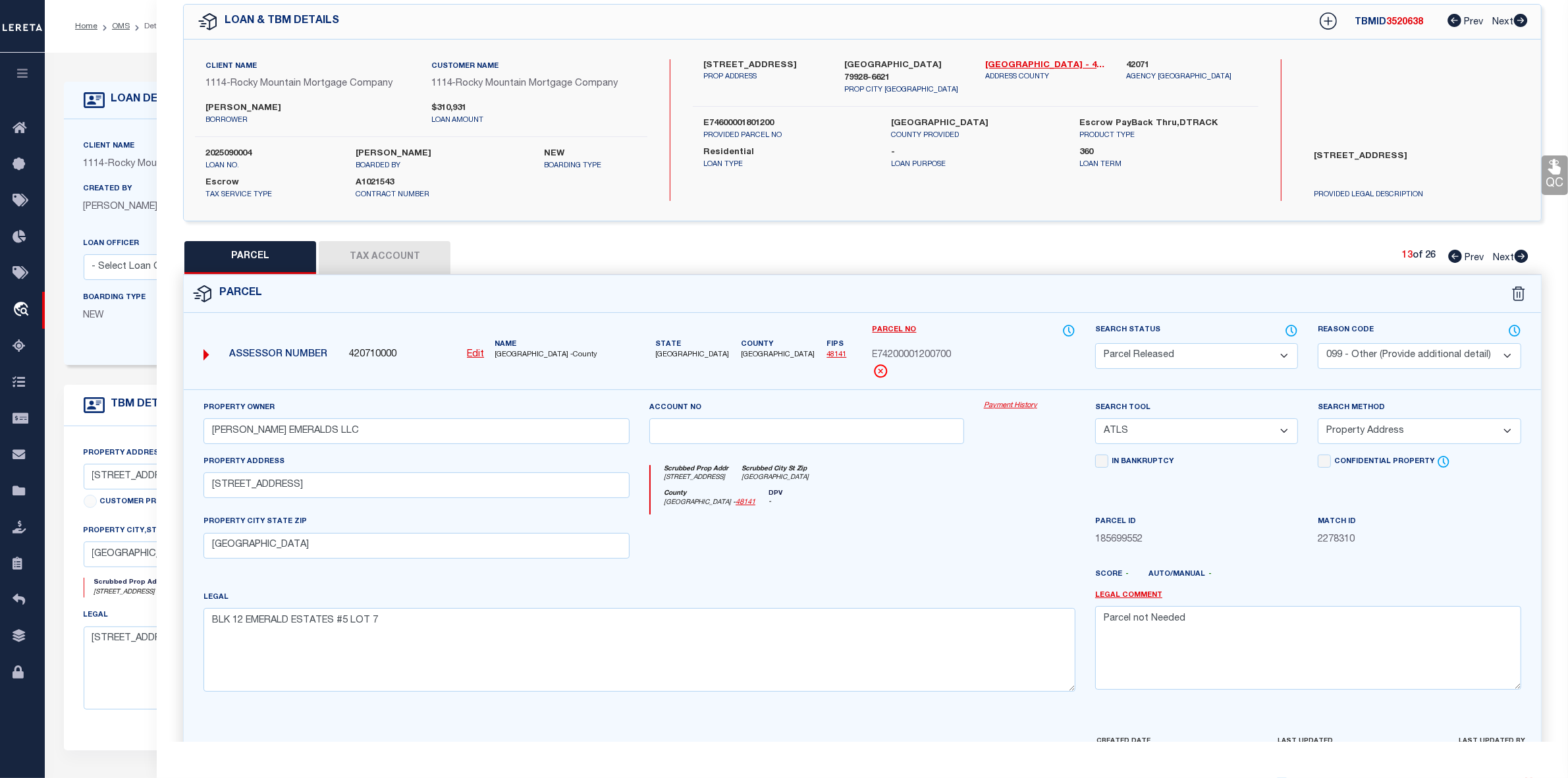
click at [1521, 251] on icon at bounding box center [1522, 256] width 14 height 13
click at [1174, 352] on select "Automated Search Bad Parcel Complete Duplicate Parcel High Dollar Reporting In …" at bounding box center [1196, 356] width 203 height 26
click at [1096, 343] on select "Automated Search Bad Parcel Complete Duplicate Parcel High Dollar Reporting In …" at bounding box center [1196, 356] width 203 height 26
click at [1378, 357] on select "- Select Reason Code - 099 - Other (Provide additional detail) ACT - Agency Cha…" at bounding box center [1419, 356] width 203 height 26
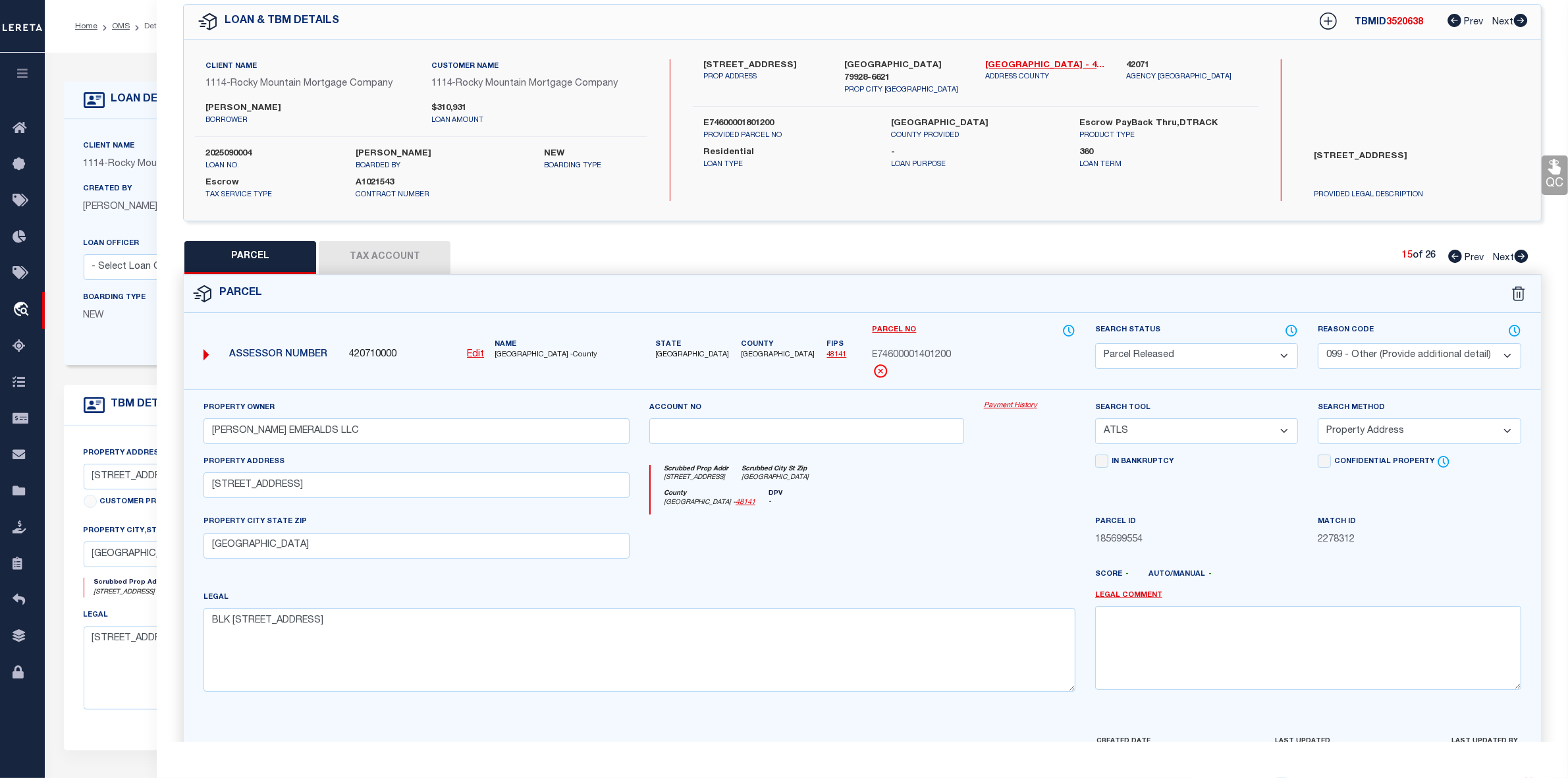
click at [1318, 343] on select "- Select Reason Code - 099 - Other (Provide additional detail) ACT - Agency Cha…" at bounding box center [1419, 356] width 203 height 26
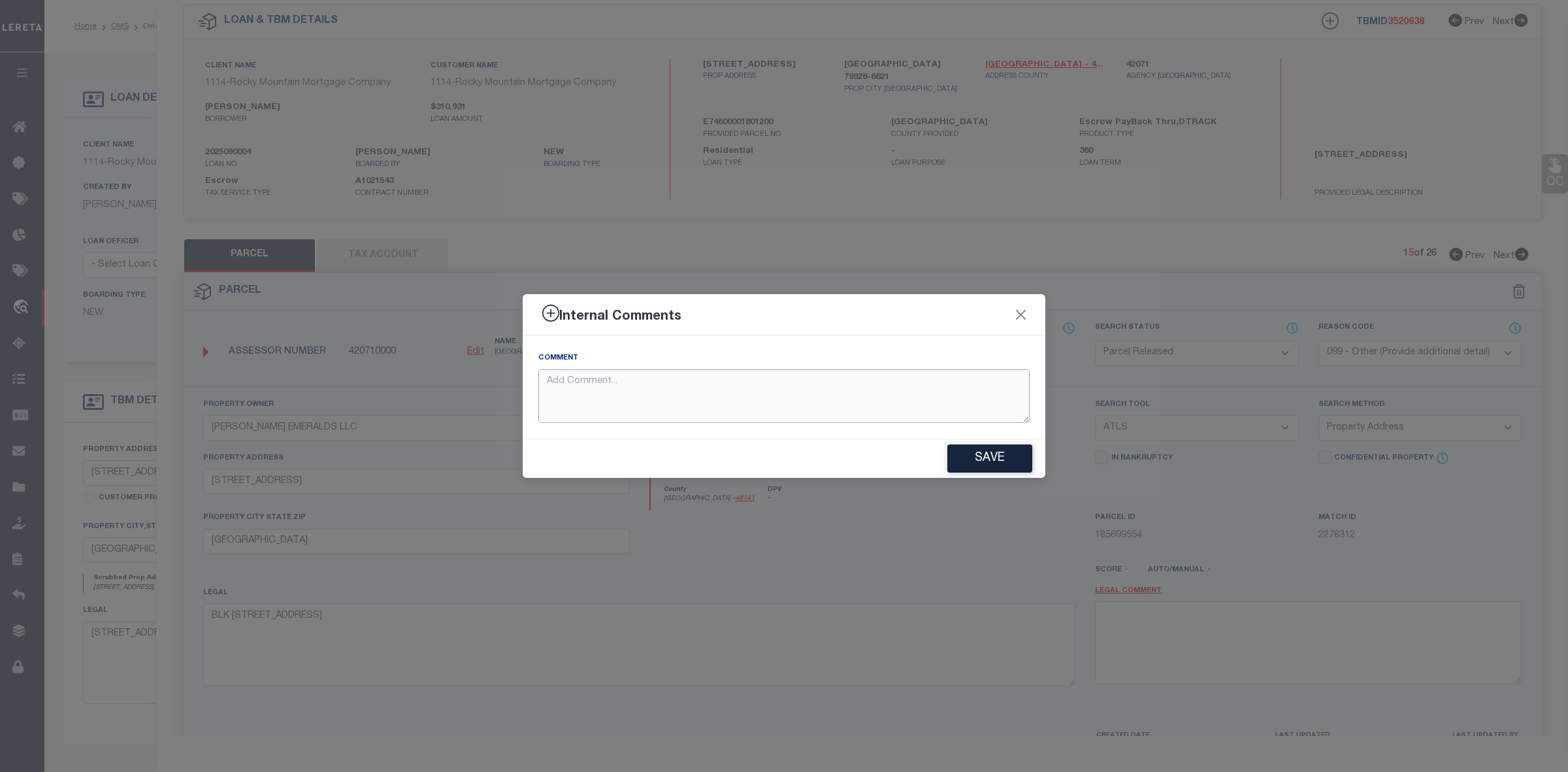
click at [857, 394] on textarea at bounding box center [784, 397] width 491 height 55
paste textarea "Parcel not Needed"
click at [996, 460] on button "Save" at bounding box center [989, 458] width 85 height 28
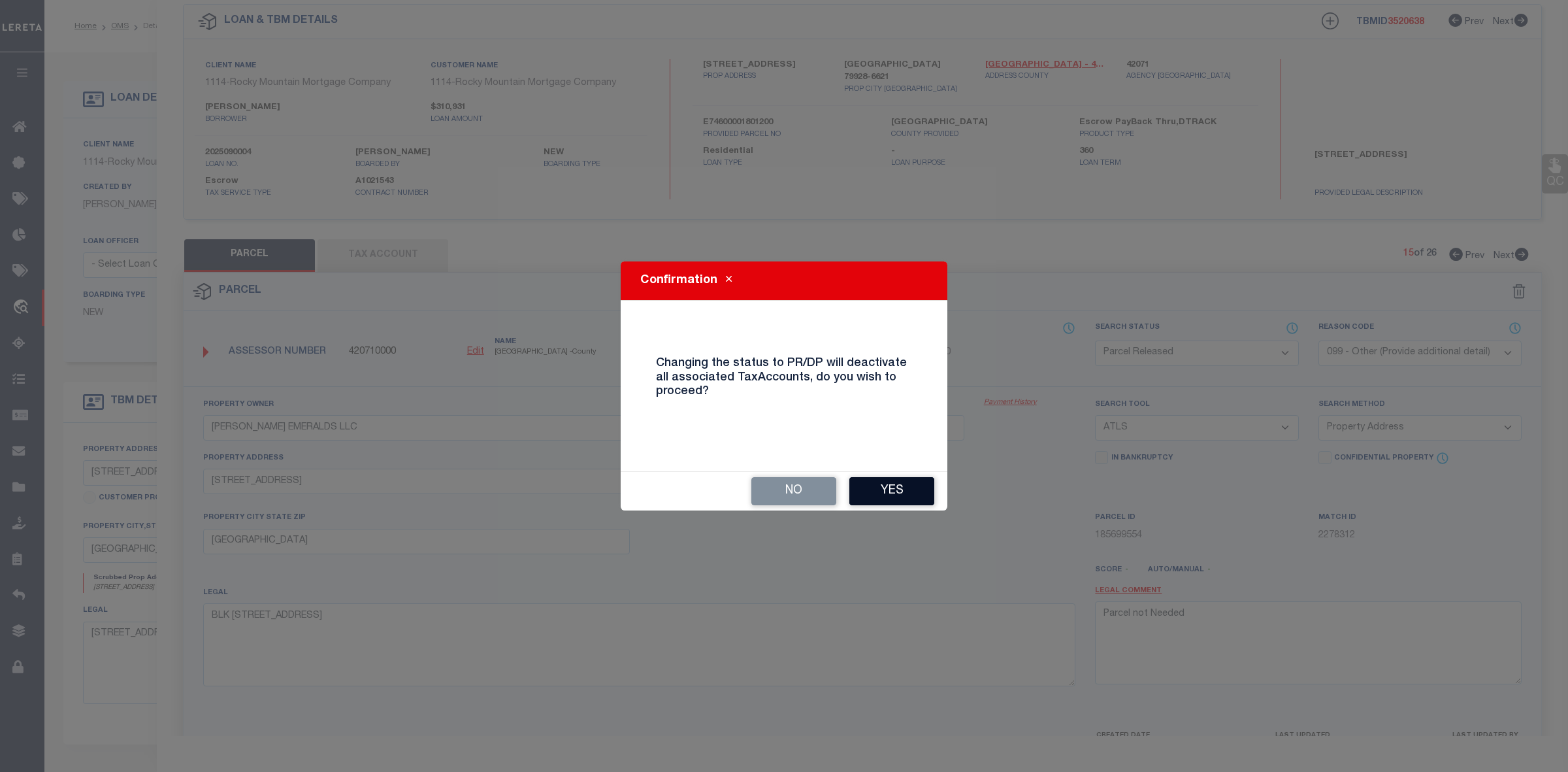
click at [873, 497] on button "Yes" at bounding box center [892, 491] width 85 height 28
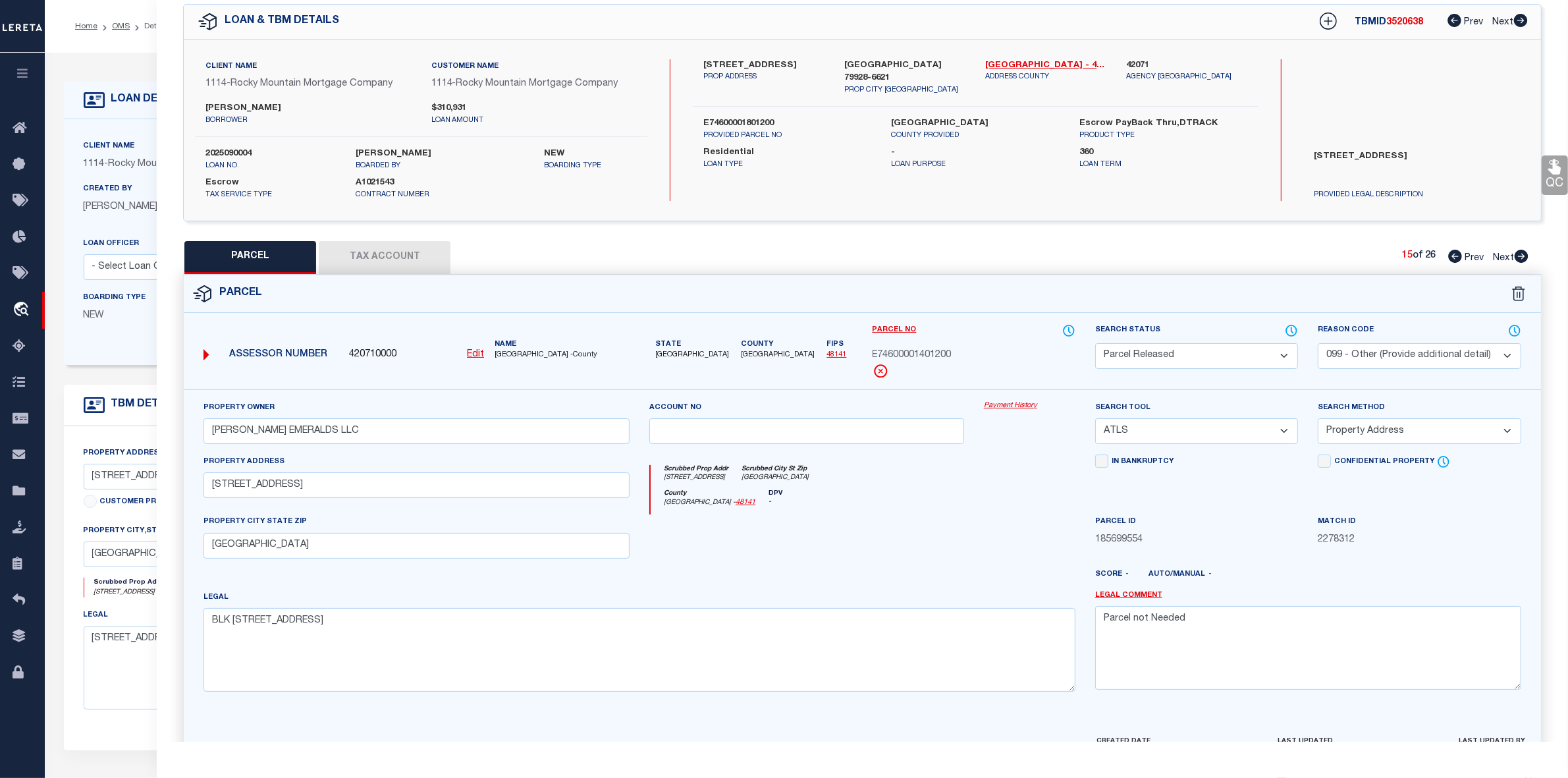
click at [1519, 255] on icon at bounding box center [1522, 256] width 14 height 13
click at [1192, 351] on select "Automated Search Bad Parcel Complete Duplicate Parcel High Dollar Reporting In …" at bounding box center [1196, 356] width 203 height 26
click at [1096, 343] on select "Automated Search Bad Parcel Complete Duplicate Parcel High Dollar Reporting In …" at bounding box center [1196, 356] width 203 height 26
click at [1405, 364] on select "- Select Reason Code - 099 - Other (Provide additional detail) ACT - Agency Cha…" at bounding box center [1419, 356] width 203 height 26
click at [1318, 343] on select "- Select Reason Code - 099 - Other (Provide additional detail) ACT - Agency Cha…" at bounding box center [1419, 356] width 203 height 26
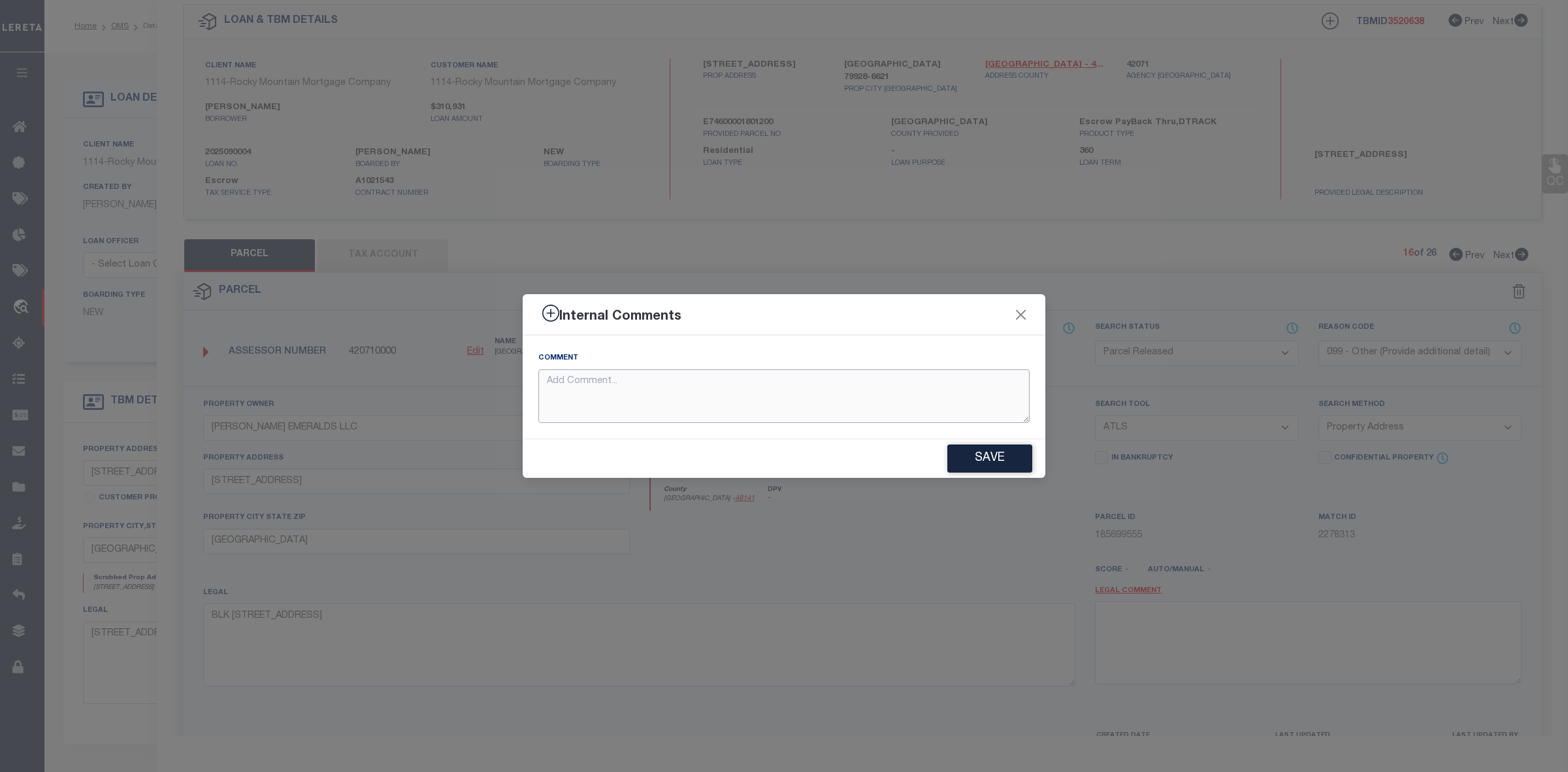
click at [772, 400] on textarea at bounding box center [784, 397] width 491 height 55
paste textarea "Parcel not Needed"
click at [1003, 457] on button "Save" at bounding box center [989, 458] width 85 height 28
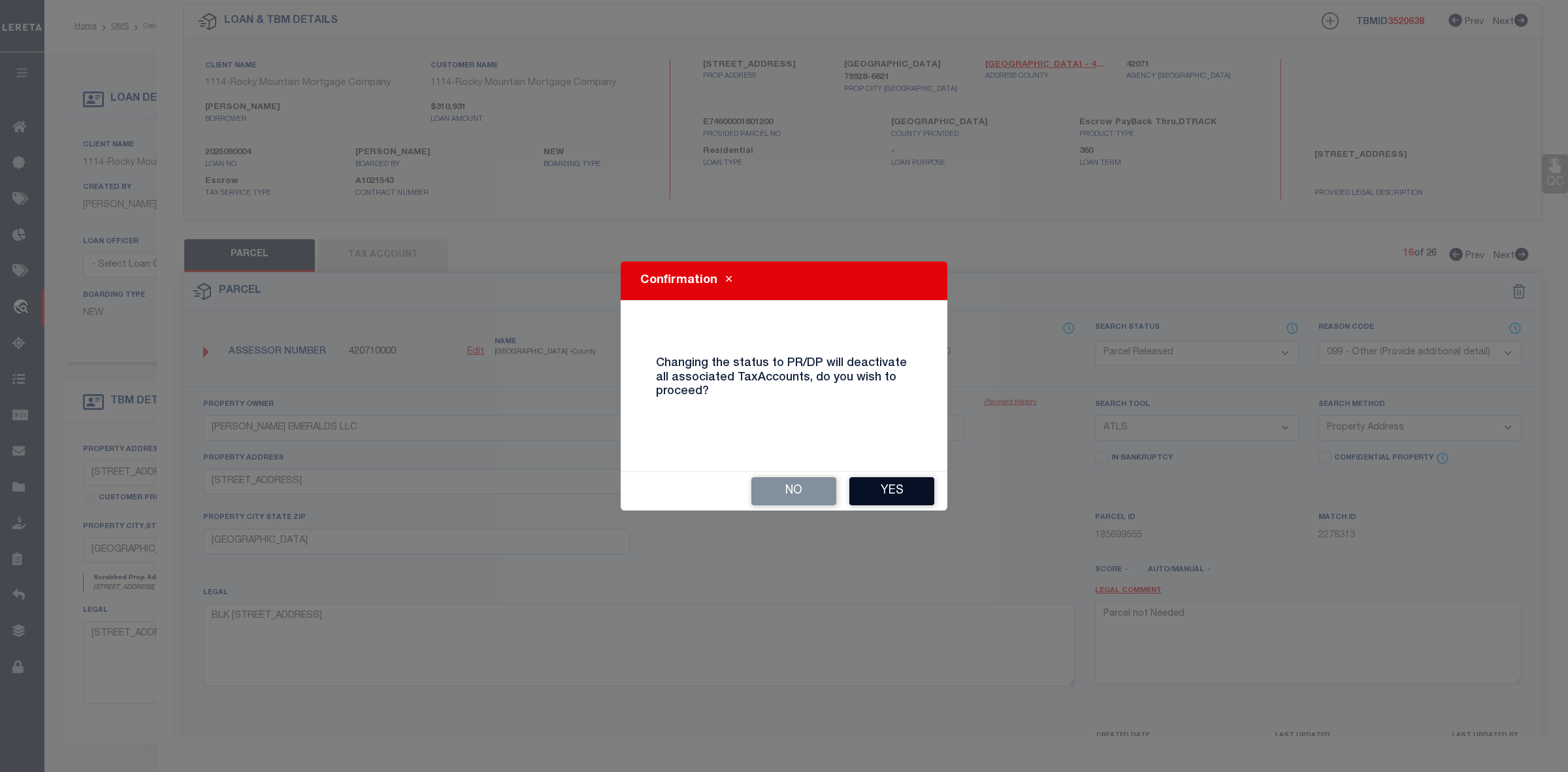
click at [899, 482] on button "Yes" at bounding box center [892, 491] width 85 height 28
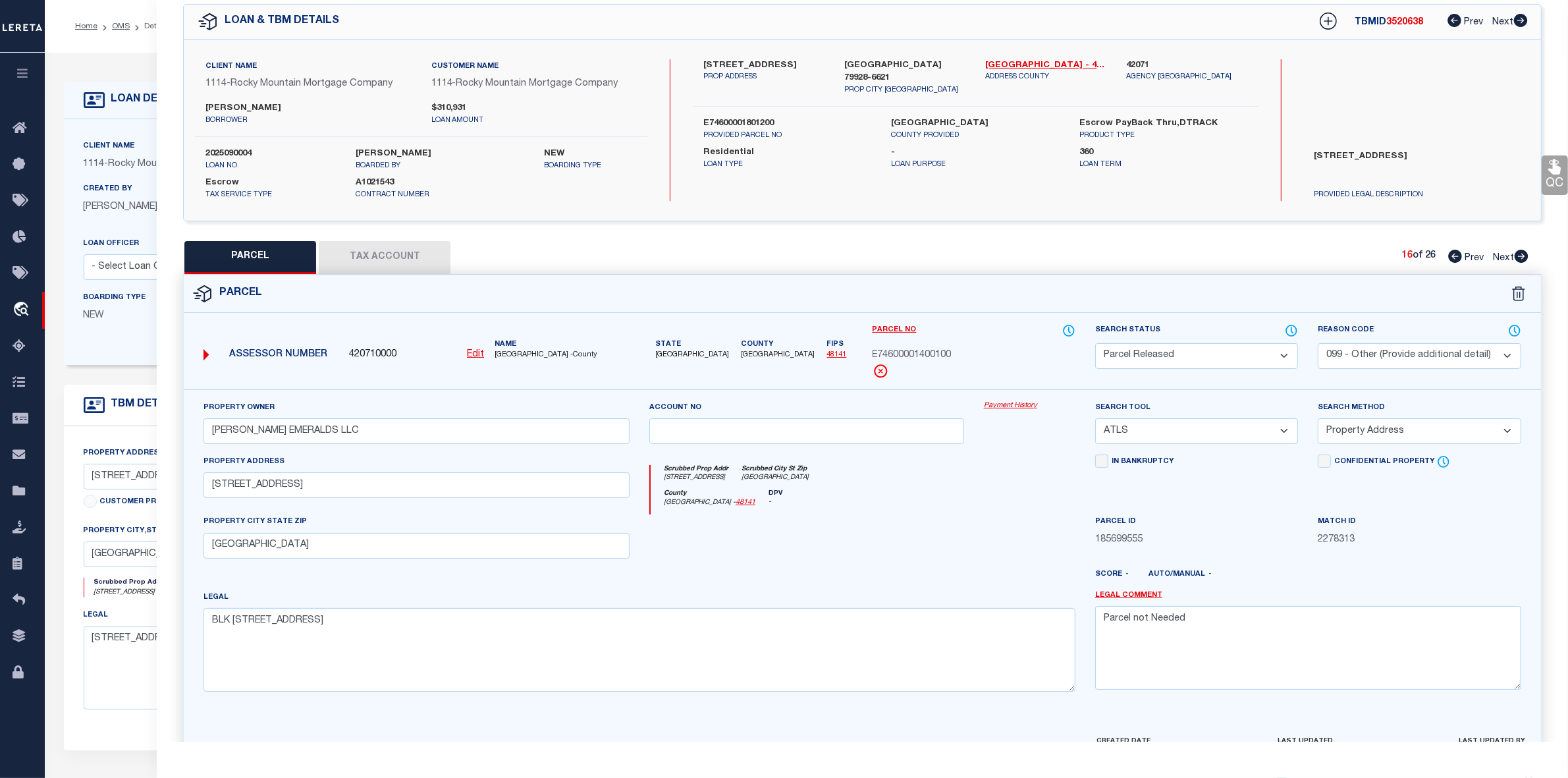
click at [1523, 257] on icon at bounding box center [1521, 256] width 15 height 13
click at [1201, 357] on select "Automated Search Bad Parcel Complete Duplicate Parcel High Dollar Reporting In …" at bounding box center [1196, 356] width 203 height 26
click at [1096, 343] on select "Automated Search Bad Parcel Complete Duplicate Parcel High Dollar Reporting In …" at bounding box center [1196, 356] width 203 height 26
click at [1349, 354] on select "- Select Reason Code - 099 - Other (Provide additional detail) ACT - Agency Cha…" at bounding box center [1419, 356] width 203 height 26
click at [1318, 343] on select "- Select Reason Code - 099 - Other (Provide additional detail) ACT - Agency Cha…" at bounding box center [1419, 356] width 203 height 26
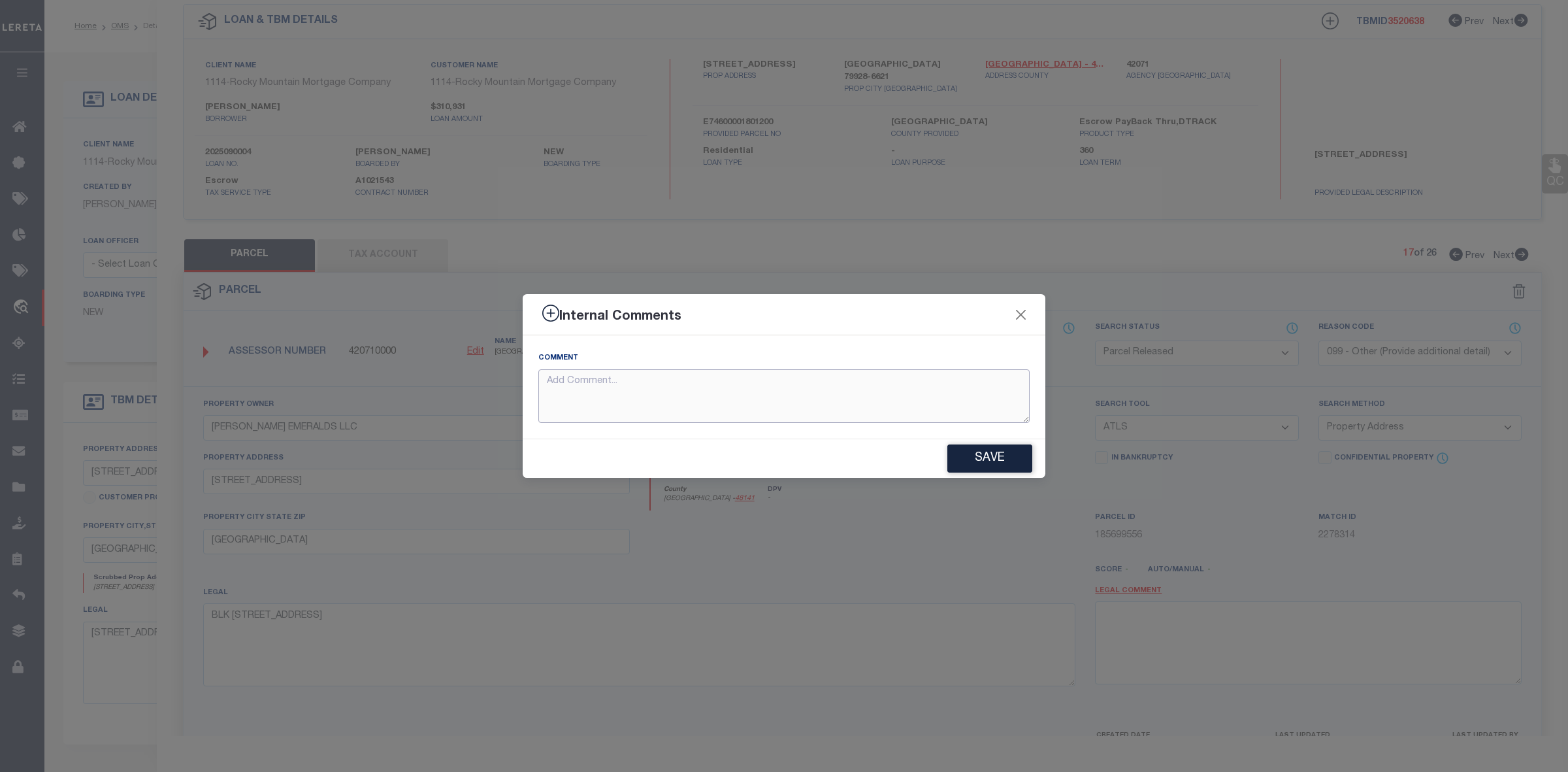
click at [702, 392] on textarea at bounding box center [784, 397] width 491 height 55
paste textarea "Parcel not Needed"
click at [991, 452] on button "Save" at bounding box center [989, 458] width 85 height 28
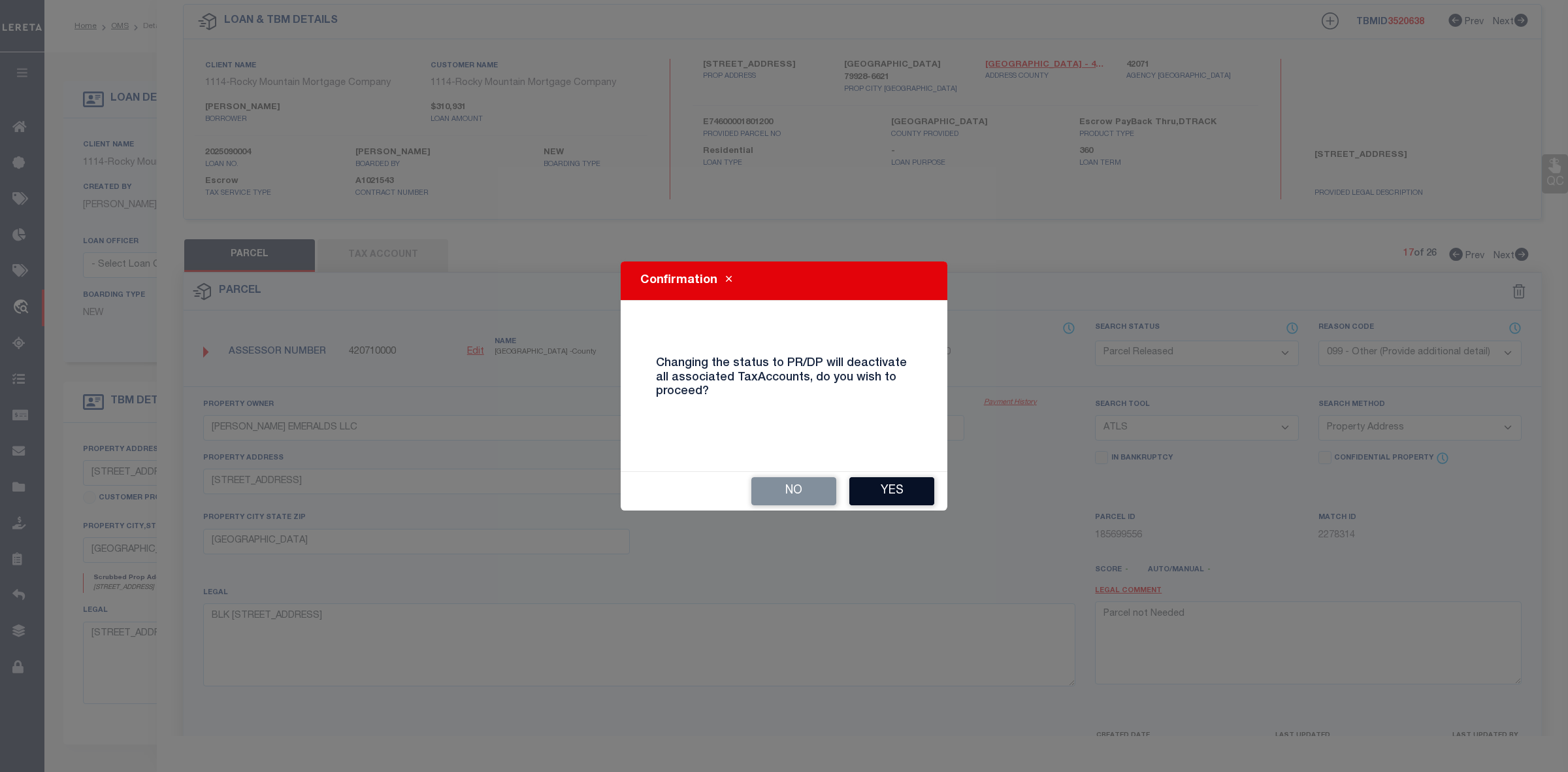
click at [889, 497] on button "Yes" at bounding box center [892, 491] width 85 height 28
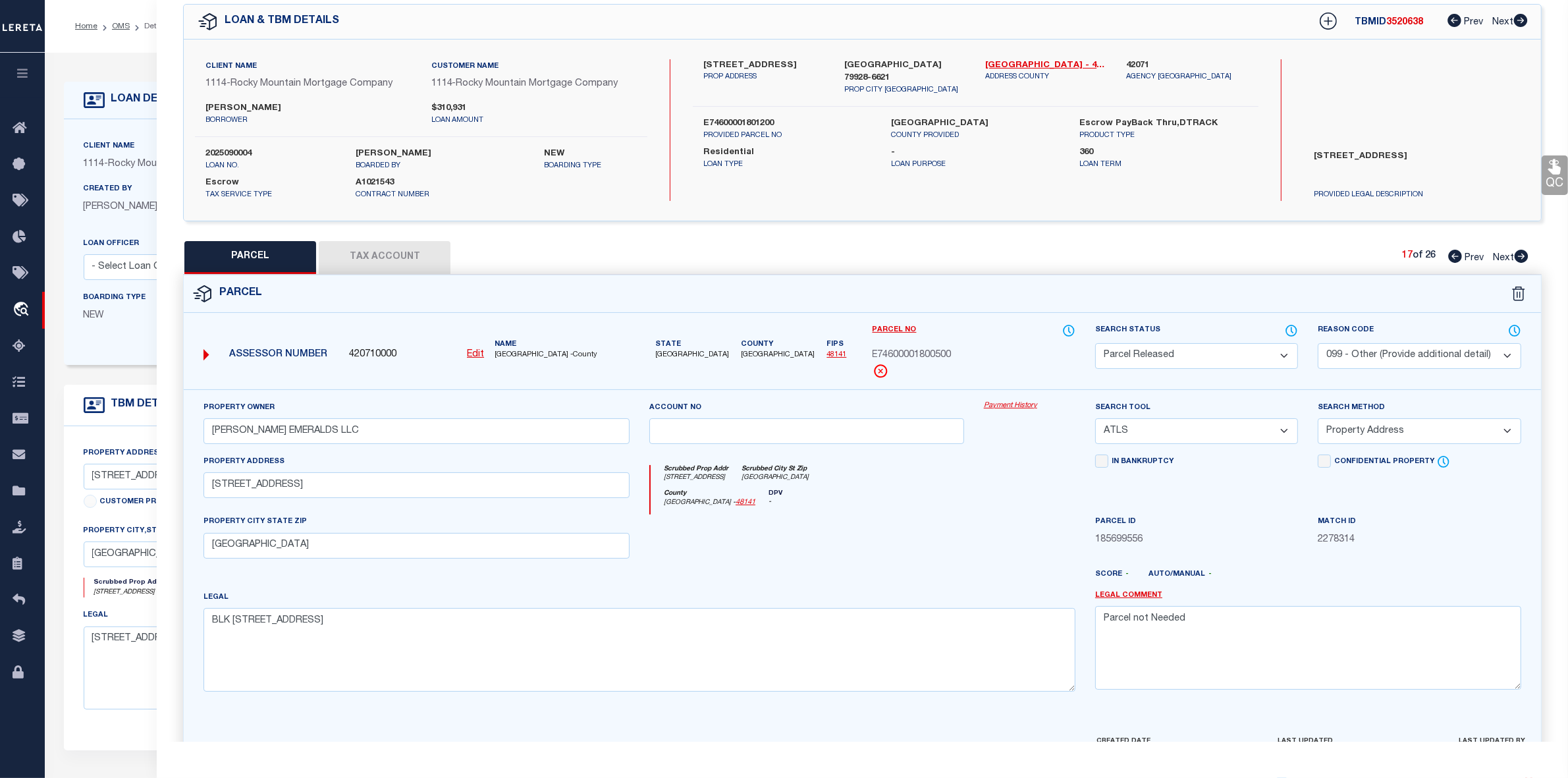
click at [1522, 258] on icon at bounding box center [1522, 256] width 14 height 13
click at [1187, 358] on select "Automated Search Bad Parcel Complete Duplicate Parcel High Dollar Reporting In …" at bounding box center [1196, 356] width 203 height 26
click at [1096, 343] on select "Automated Search Bad Parcel Complete Duplicate Parcel High Dollar Reporting In …" at bounding box center [1196, 356] width 203 height 26
click at [1393, 356] on select "- Select Reason Code - 099 - Other (Provide additional detail) ACT - Agency Cha…" at bounding box center [1419, 356] width 203 height 26
click at [1318, 343] on select "- Select Reason Code - 099 - Other (Provide additional detail) ACT - Agency Cha…" at bounding box center [1419, 356] width 203 height 26
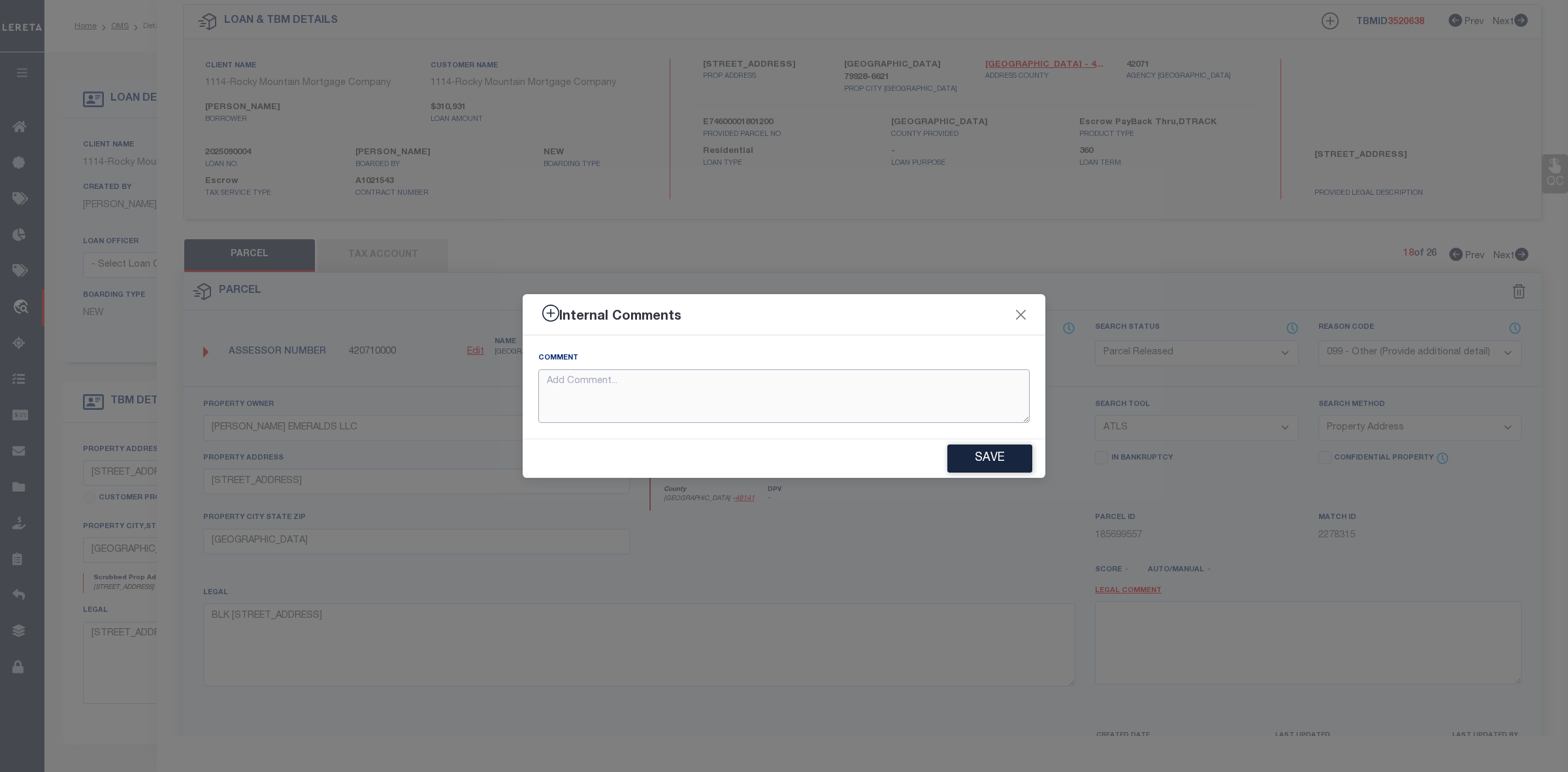
click at [579, 392] on textarea at bounding box center [784, 397] width 491 height 55
paste textarea "Parcel not Needed"
click at [967, 457] on button "Save" at bounding box center [989, 458] width 85 height 28
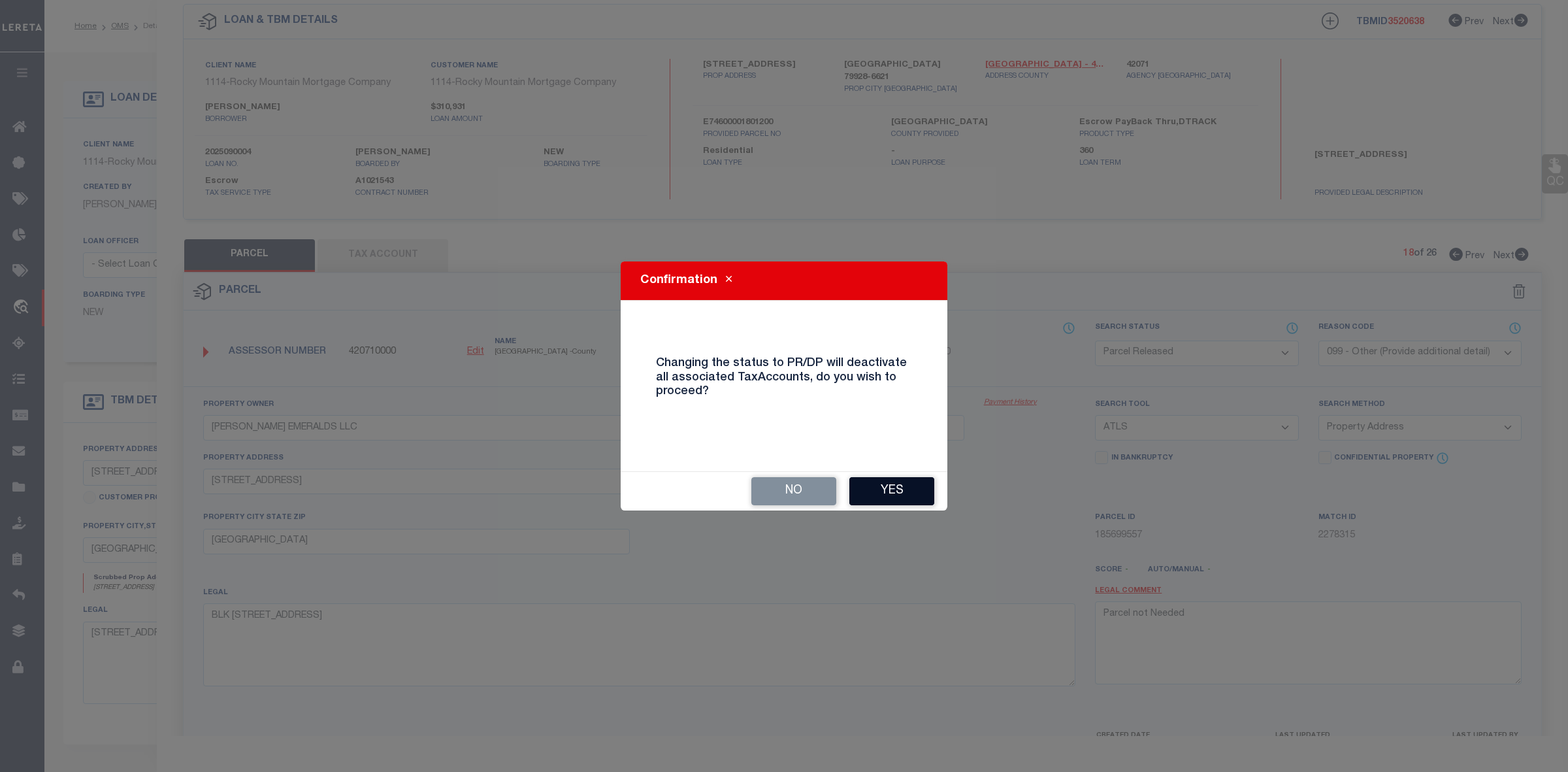
click at [886, 493] on button "Yes" at bounding box center [892, 491] width 85 height 28
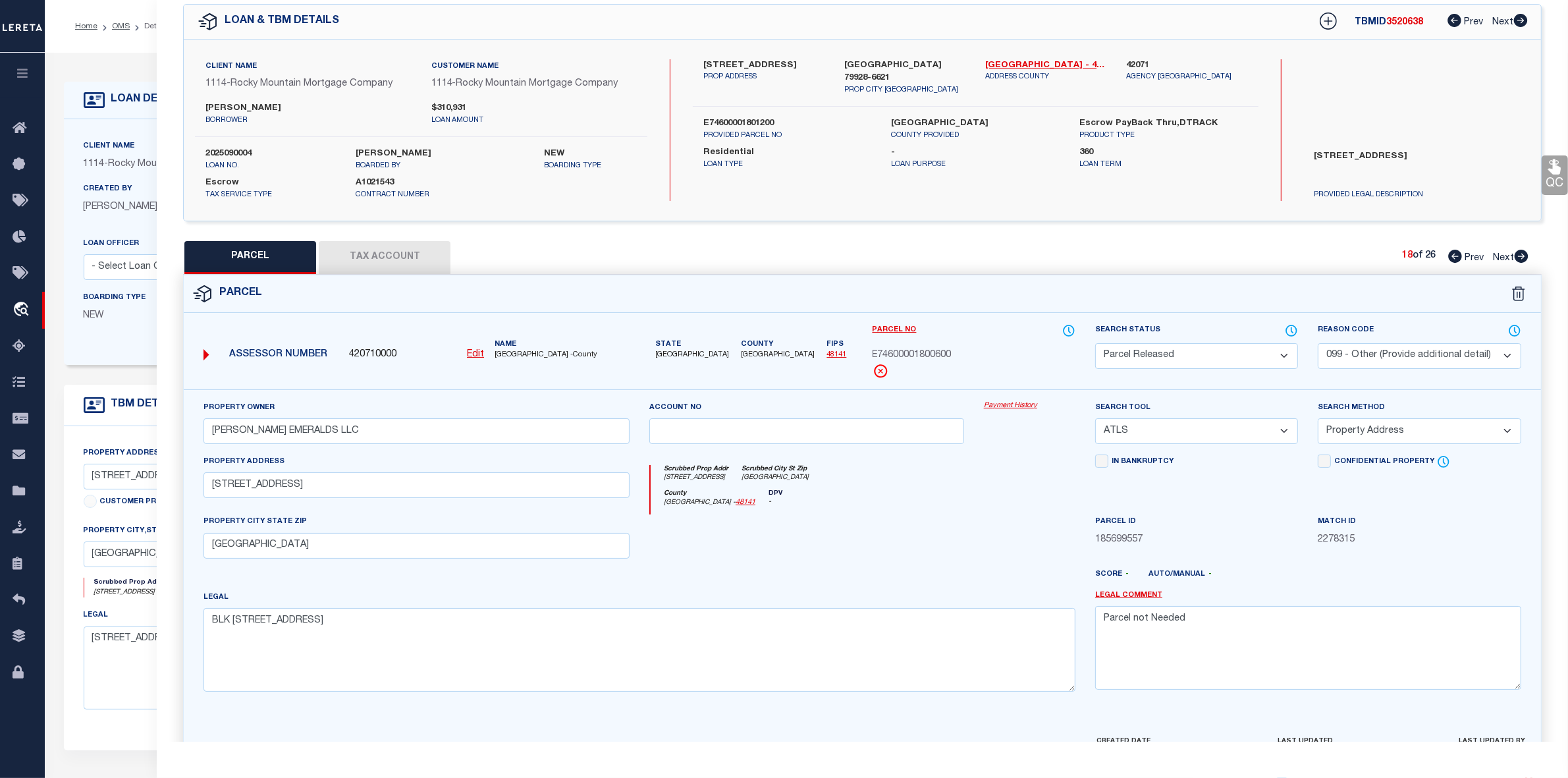
click at [1523, 257] on icon at bounding box center [1521, 256] width 15 height 13
click at [1164, 352] on select "Automated Search Bad Parcel Complete Duplicate Parcel High Dollar Reporting In …" at bounding box center [1196, 356] width 203 height 26
click at [1096, 343] on select "Automated Search Bad Parcel Complete Duplicate Parcel High Dollar Reporting In …" at bounding box center [1196, 356] width 203 height 26
click at [1380, 355] on select "- Select Reason Code - 099 - Other (Provide additional detail) ACT - Agency Cha…" at bounding box center [1419, 356] width 203 height 26
click at [1318, 343] on select "- Select Reason Code - 099 - Other (Provide additional detail) ACT - Agency Cha…" at bounding box center [1419, 356] width 203 height 26
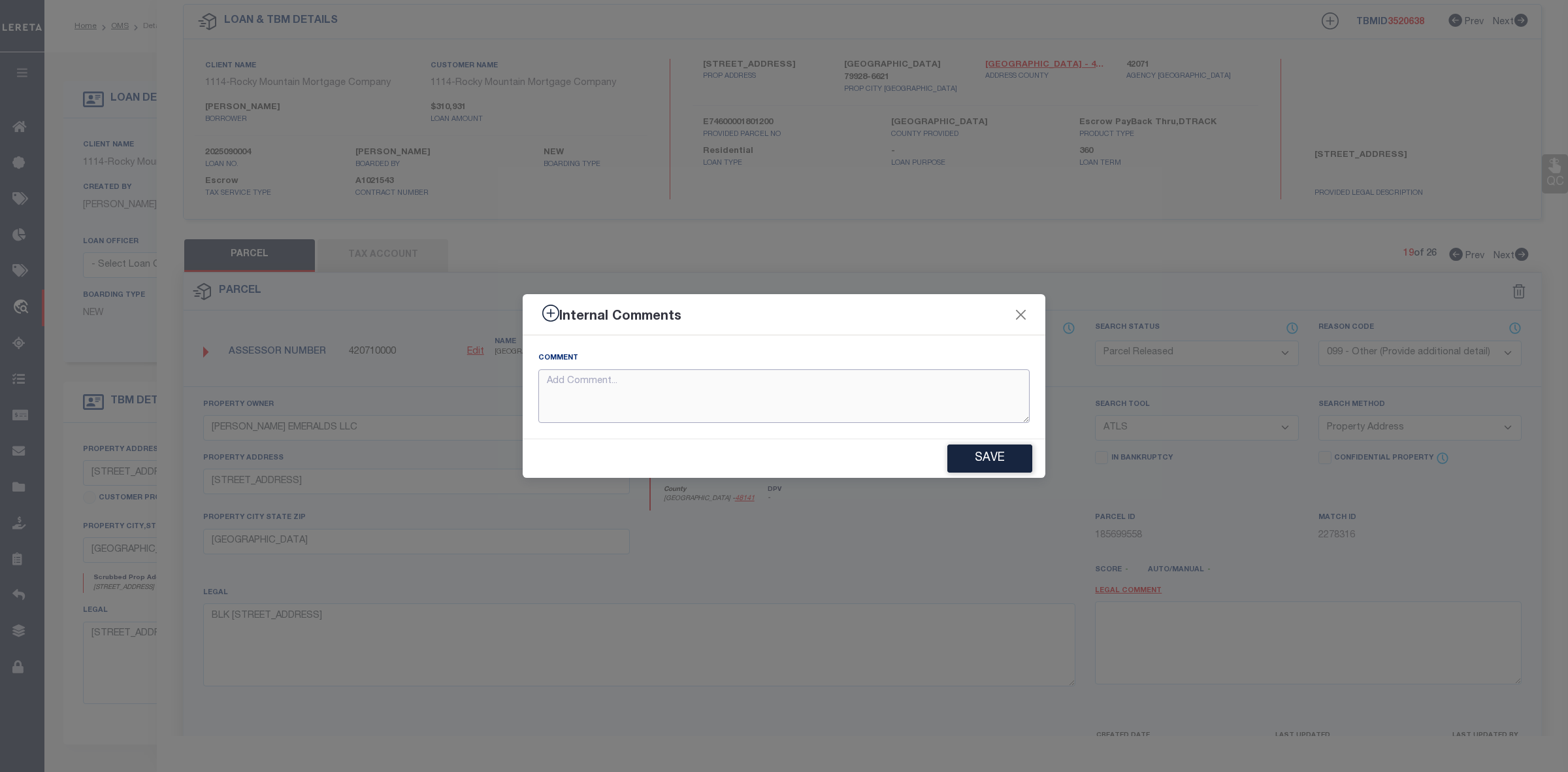
click at [815, 403] on textarea at bounding box center [784, 397] width 491 height 55
paste textarea "Parcel not Needed"
click at [989, 455] on button "Save" at bounding box center [989, 458] width 85 height 28
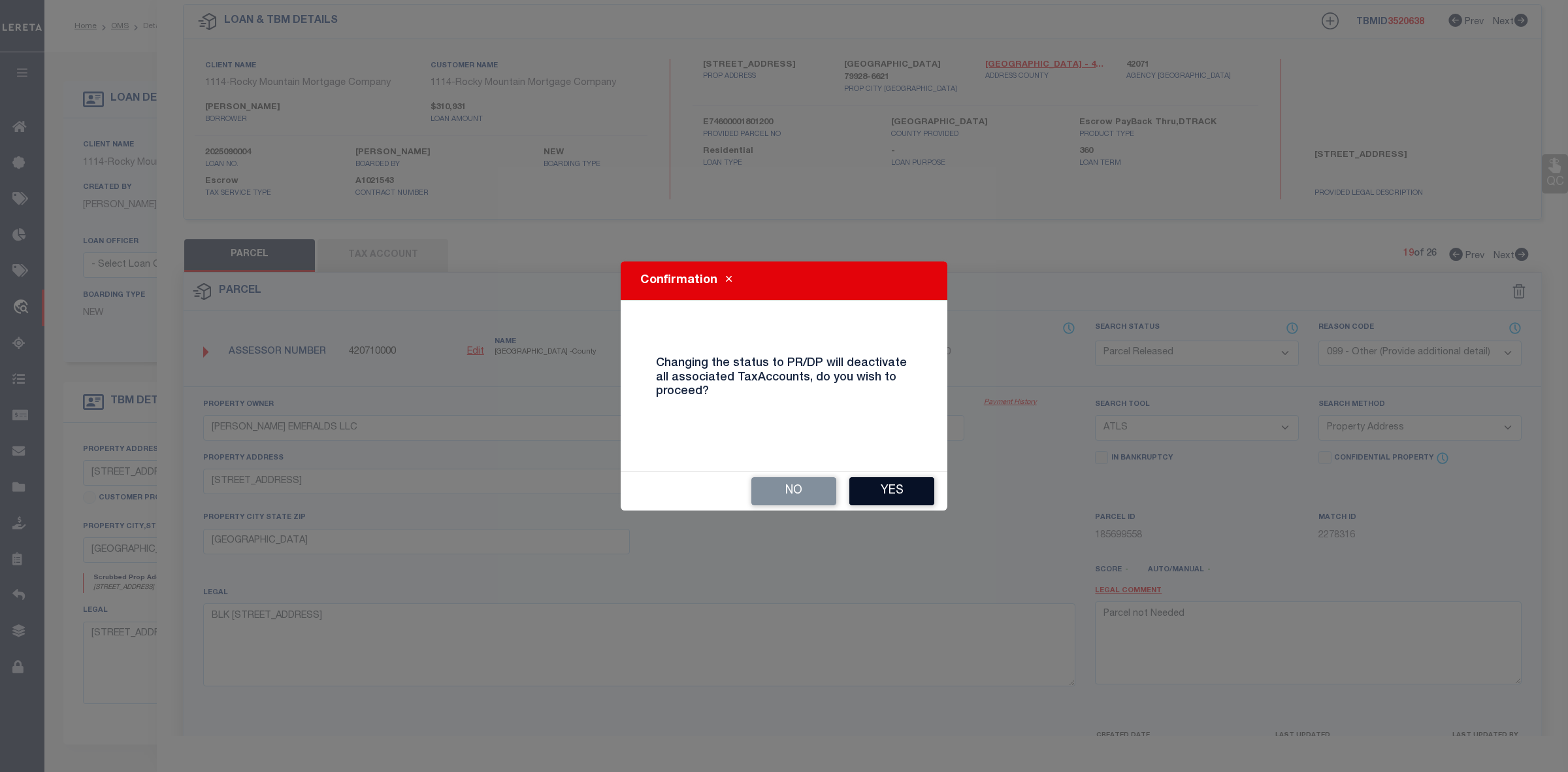
click at [898, 488] on button "Yes" at bounding box center [892, 491] width 85 height 28
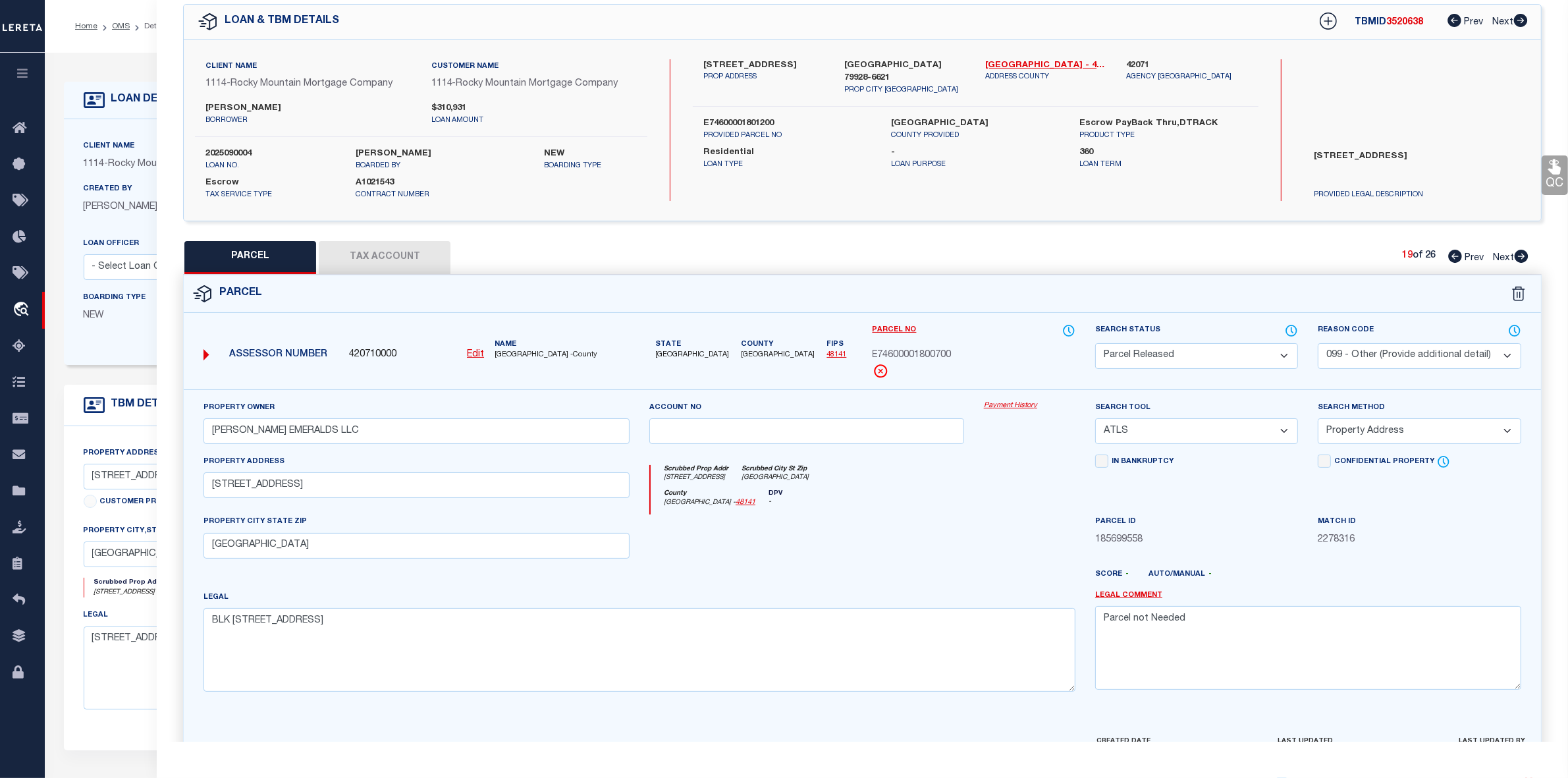
click at [1524, 252] on icon at bounding box center [1522, 256] width 14 height 13
click at [1206, 355] on select "Automated Search Bad Parcel Complete Duplicate Parcel High Dollar Reporting In …" at bounding box center [1196, 356] width 203 height 26
click at [1096, 343] on select "Automated Search Bad Parcel Complete Duplicate Parcel High Dollar Reporting In …" at bounding box center [1196, 356] width 203 height 26
click at [1406, 358] on select "- Select Reason Code - 099 - Other (Provide additional detail) ACT - Agency Cha…" at bounding box center [1419, 356] width 203 height 26
click at [1318, 343] on select "- Select Reason Code - 099 - Other (Provide additional detail) ACT - Agency Cha…" at bounding box center [1419, 356] width 203 height 26
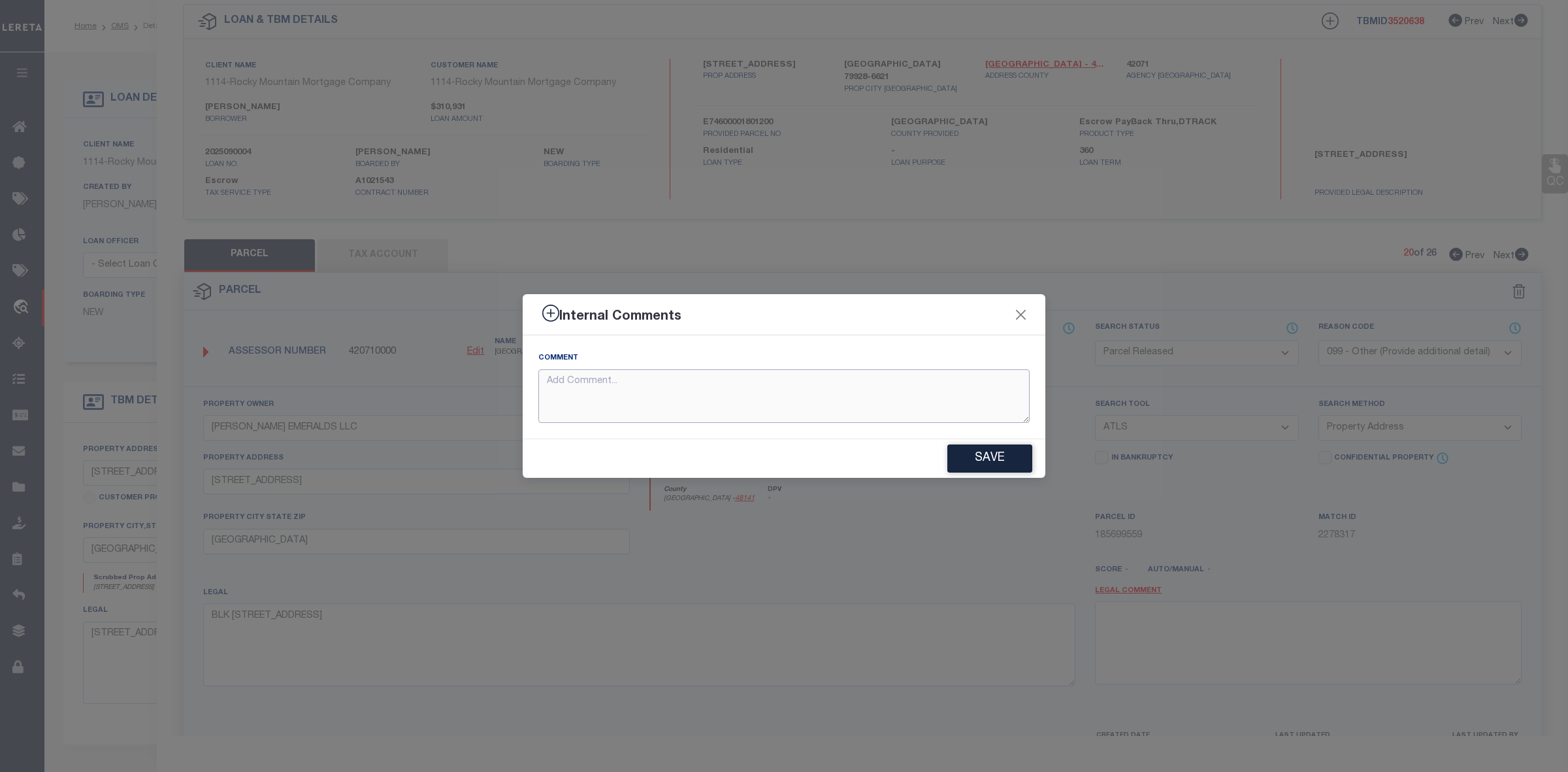
click at [650, 388] on textarea at bounding box center [784, 397] width 491 height 55
paste textarea "Parcel not Needed"
click at [994, 456] on button "Save" at bounding box center [989, 458] width 85 height 28
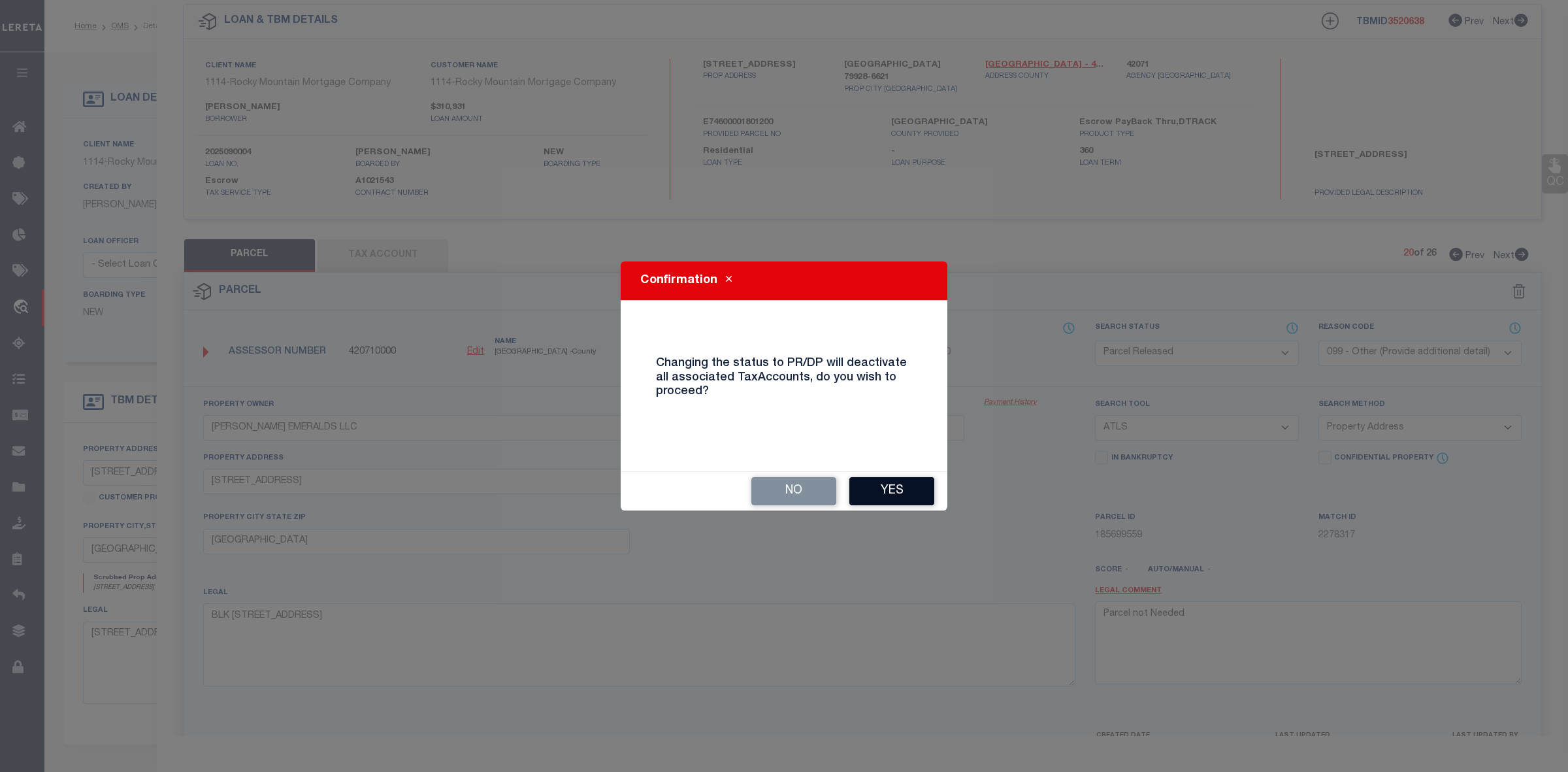
click at [899, 488] on button "Yes" at bounding box center [892, 491] width 85 height 28
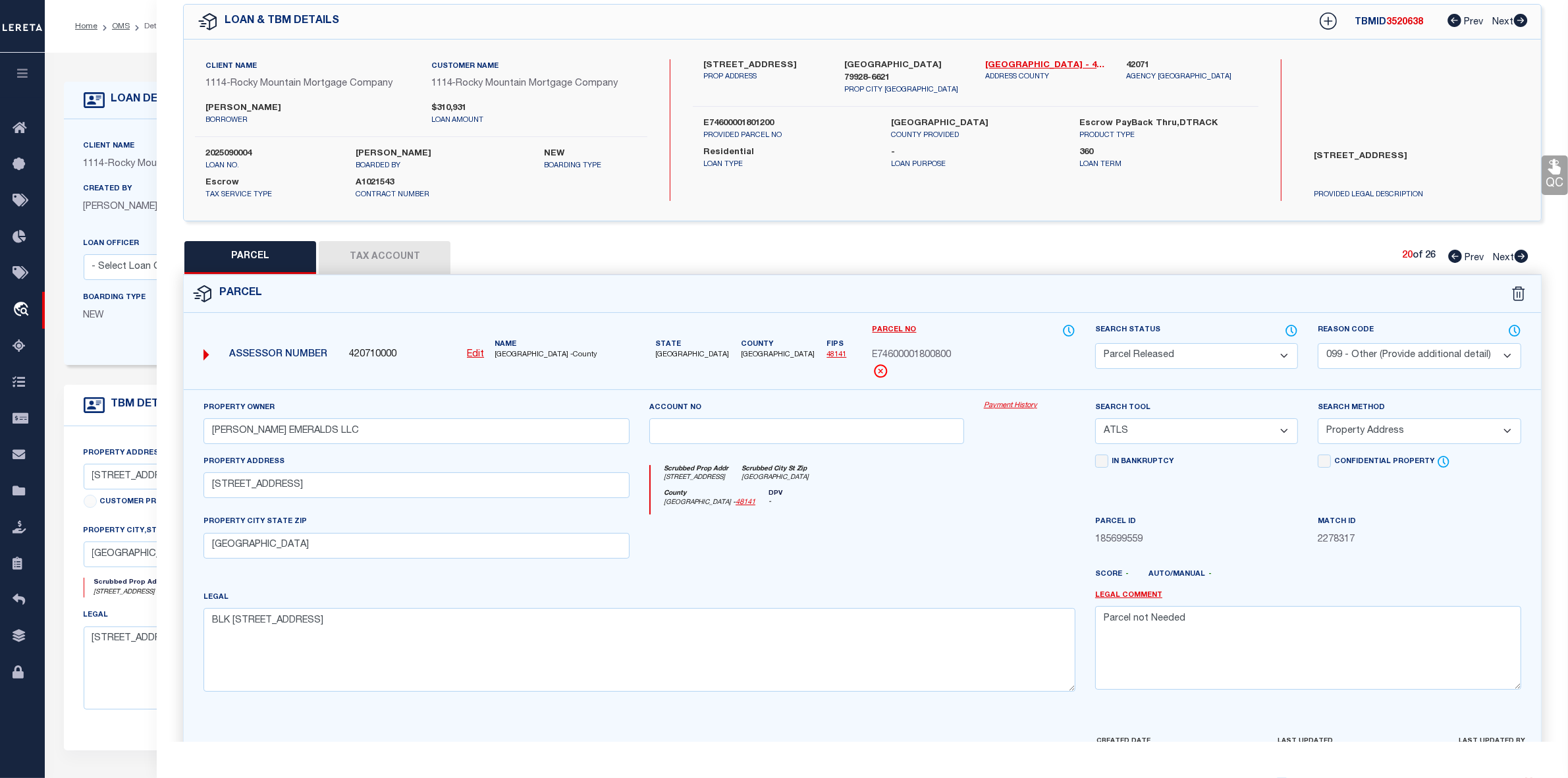
click at [1525, 254] on icon at bounding box center [1522, 256] width 14 height 13
click at [1213, 355] on select "Automated Search Bad Parcel Complete Duplicate Parcel High Dollar Reporting In …" at bounding box center [1196, 356] width 203 height 26
click at [1096, 343] on select "Automated Search Bad Parcel Complete Duplicate Parcel High Dollar Reporting In …" at bounding box center [1196, 356] width 203 height 26
click at [1373, 368] on div "Reason Code - Select Reason Code - 099 - Other (Provide additional detail) ACT …" at bounding box center [1419, 356] width 222 height 66
click at [1383, 356] on select "- Select Reason Code - 099 - Other (Provide additional detail) ACT - Agency Cha…" at bounding box center [1419, 356] width 203 height 26
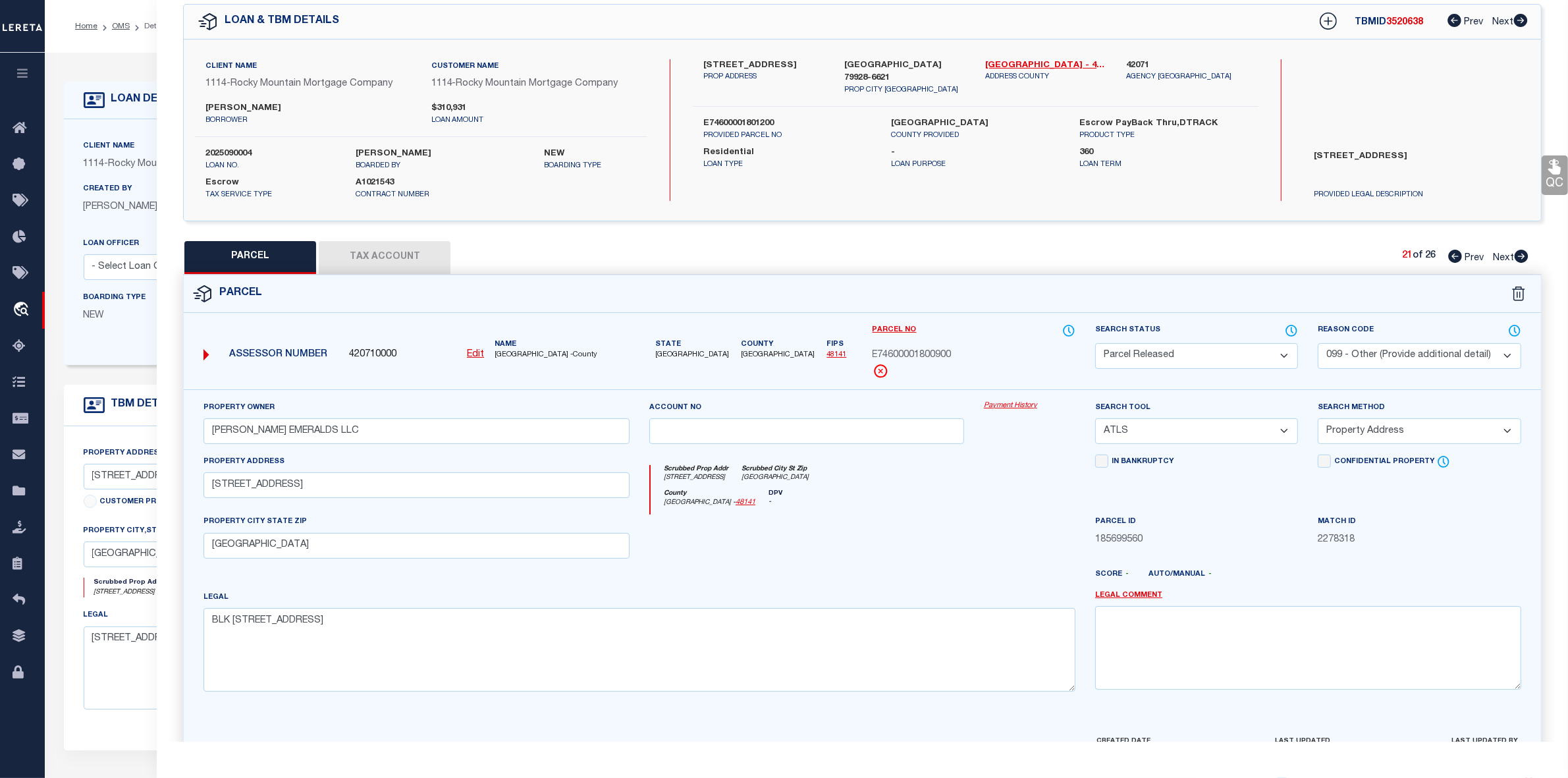
click at [1318, 343] on select "- Select Reason Code - 099 - Other (Provide additional detail) ACT - Agency Cha…" at bounding box center [1419, 356] width 203 height 26
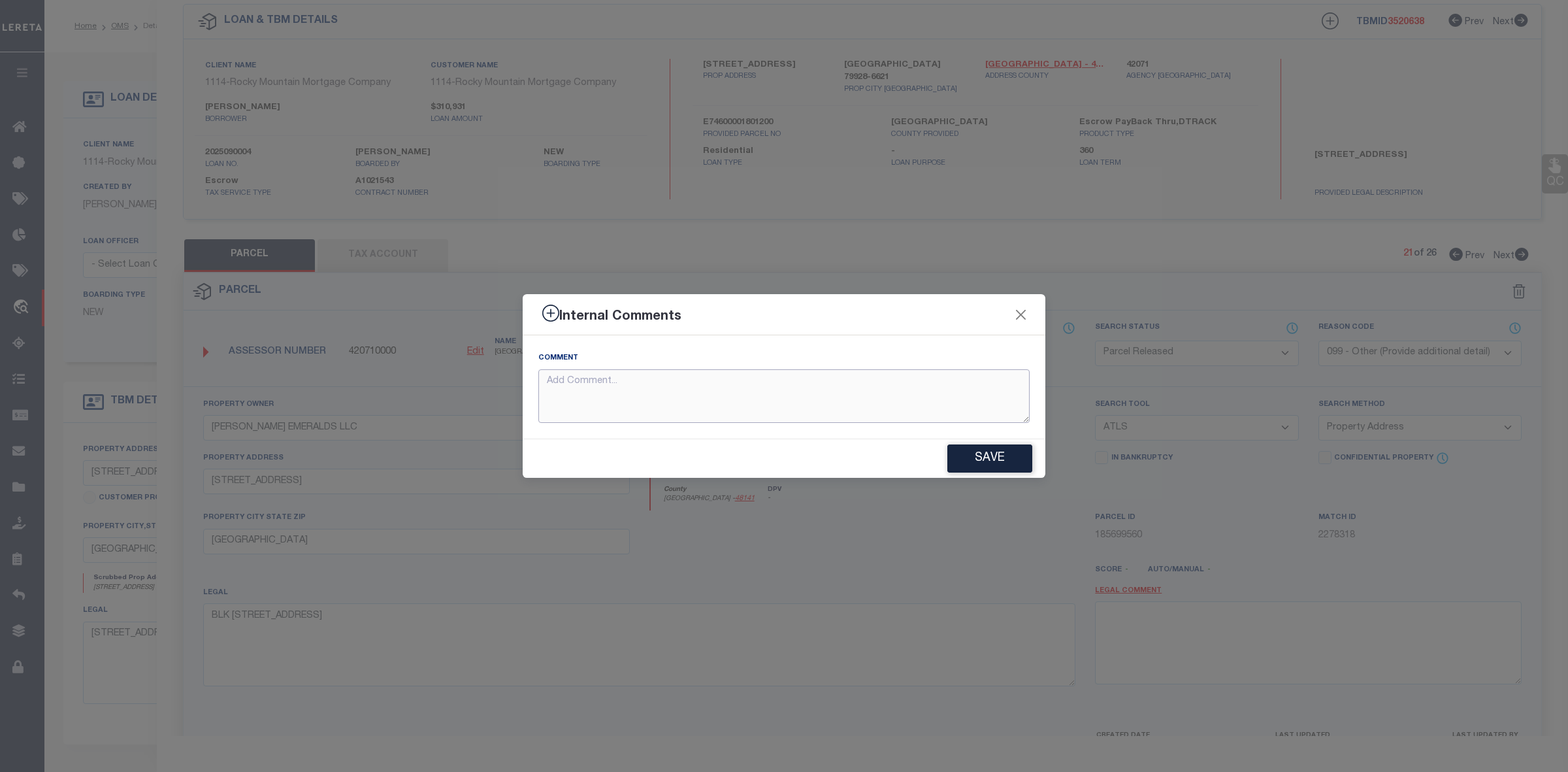
click at [712, 410] on textarea at bounding box center [784, 397] width 491 height 55
paste textarea "Parcel not Needed"
click at [987, 460] on button "Save" at bounding box center [989, 458] width 85 height 28
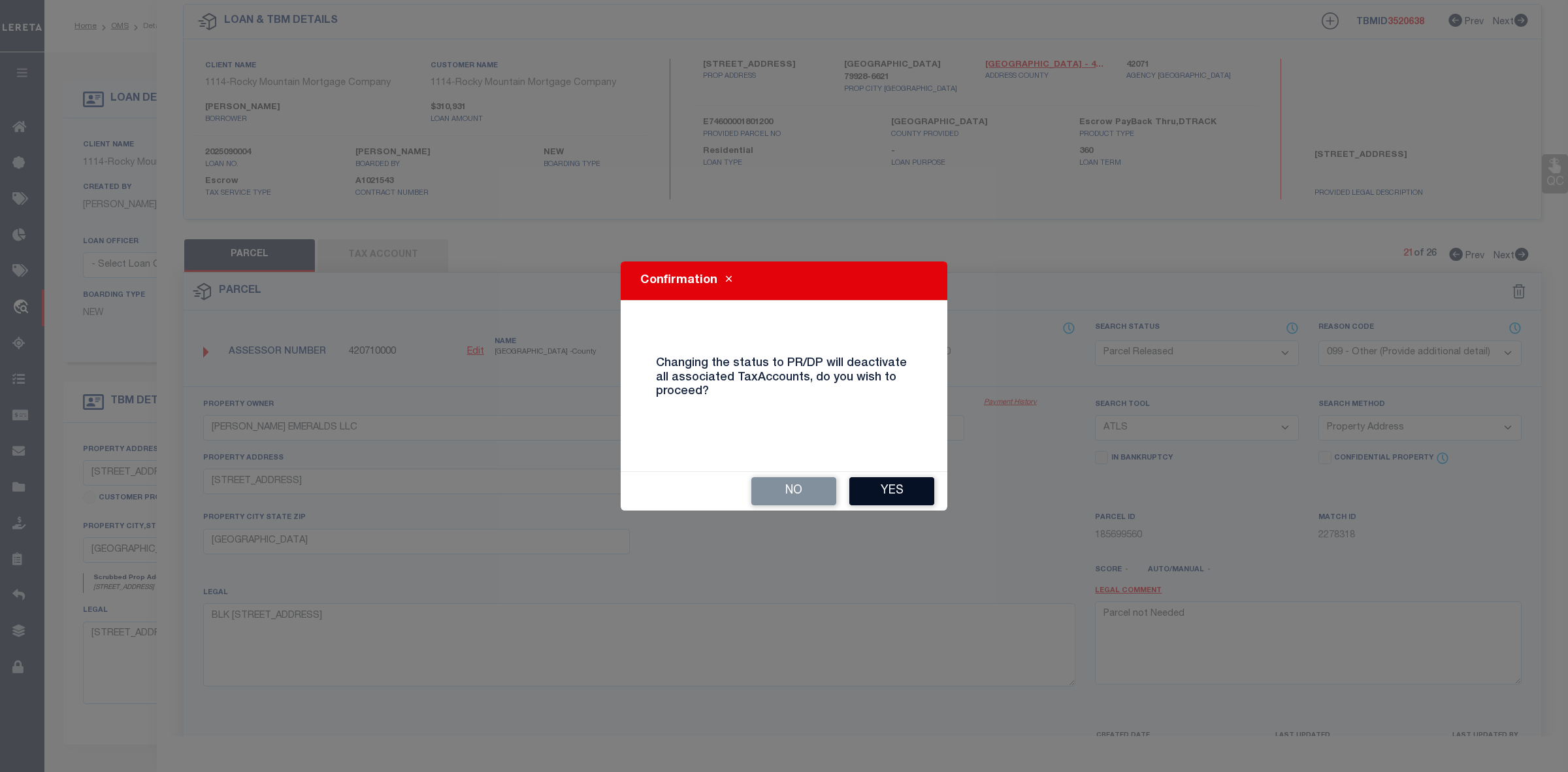
click at [897, 493] on button "Yes" at bounding box center [892, 491] width 85 height 28
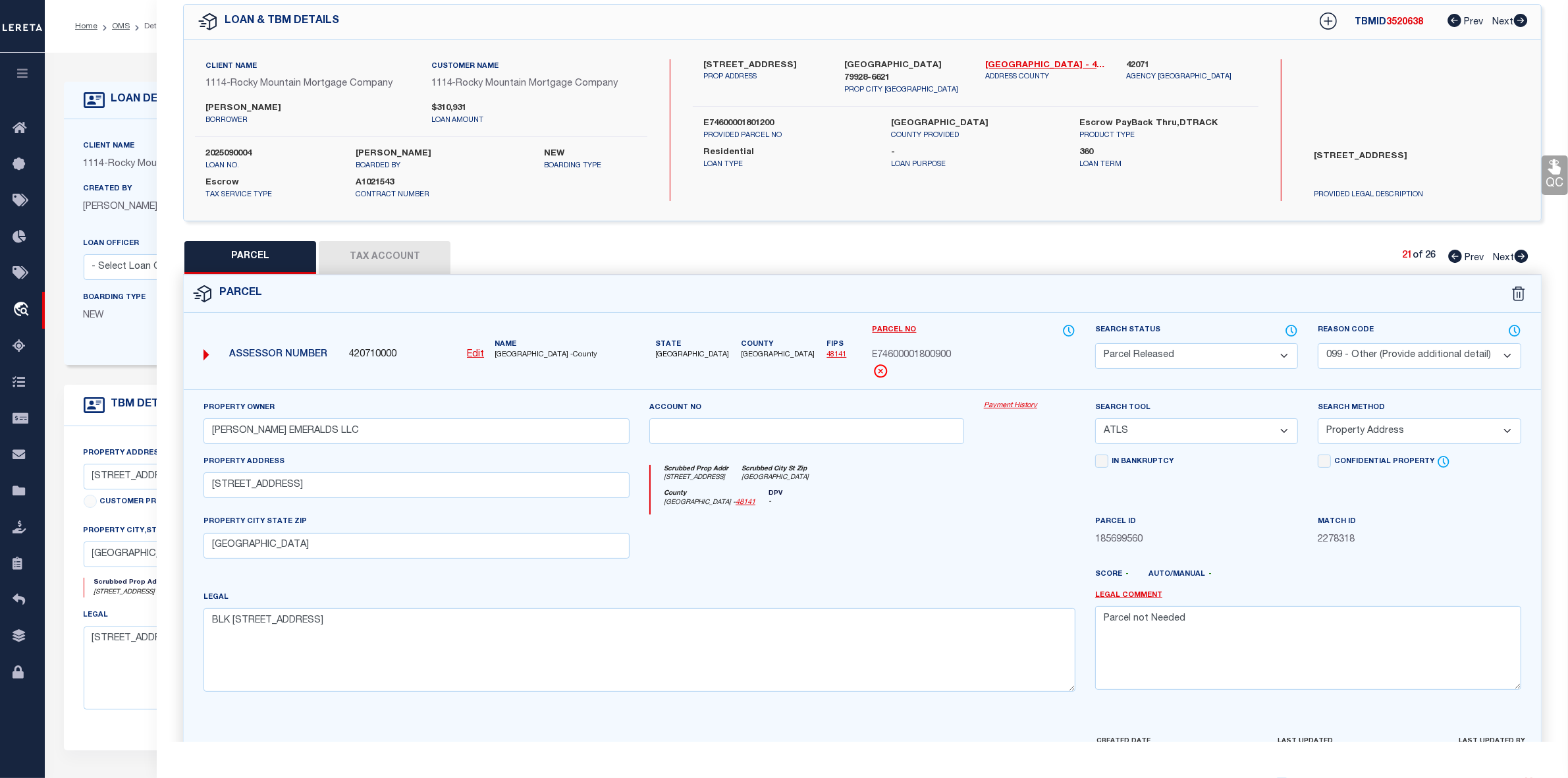
click at [1519, 258] on icon at bounding box center [1522, 256] width 14 height 13
click at [1167, 355] on select "Automated Search Bad Parcel Complete Duplicate Parcel High Dollar Reporting In …" at bounding box center [1196, 356] width 203 height 26
click at [1096, 343] on select "Automated Search Bad Parcel Complete Duplicate Parcel High Dollar Reporting In …" at bounding box center [1196, 356] width 203 height 26
click at [1398, 347] on select "- Select Reason Code - 099 - Other (Provide additional detail) ACT - Agency Cha…" at bounding box center [1419, 356] width 203 height 26
click at [1318, 343] on select "- Select Reason Code - 099 - Other (Provide additional detail) ACT - Agency Cha…" at bounding box center [1419, 356] width 203 height 26
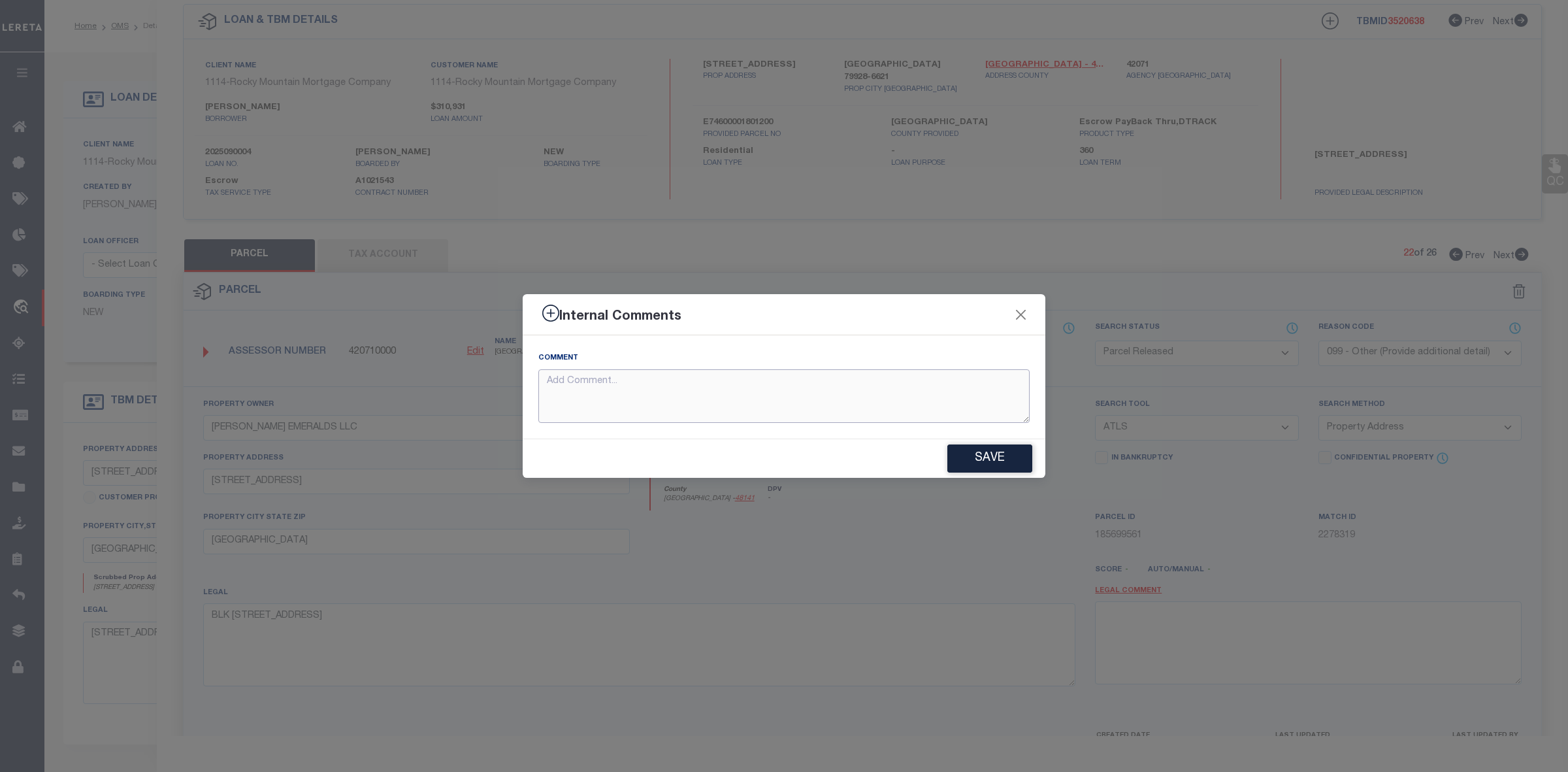
click at [805, 400] on textarea at bounding box center [784, 397] width 491 height 55
paste textarea "Parcel not Needed"
click at [978, 460] on button "Save" at bounding box center [989, 458] width 85 height 28
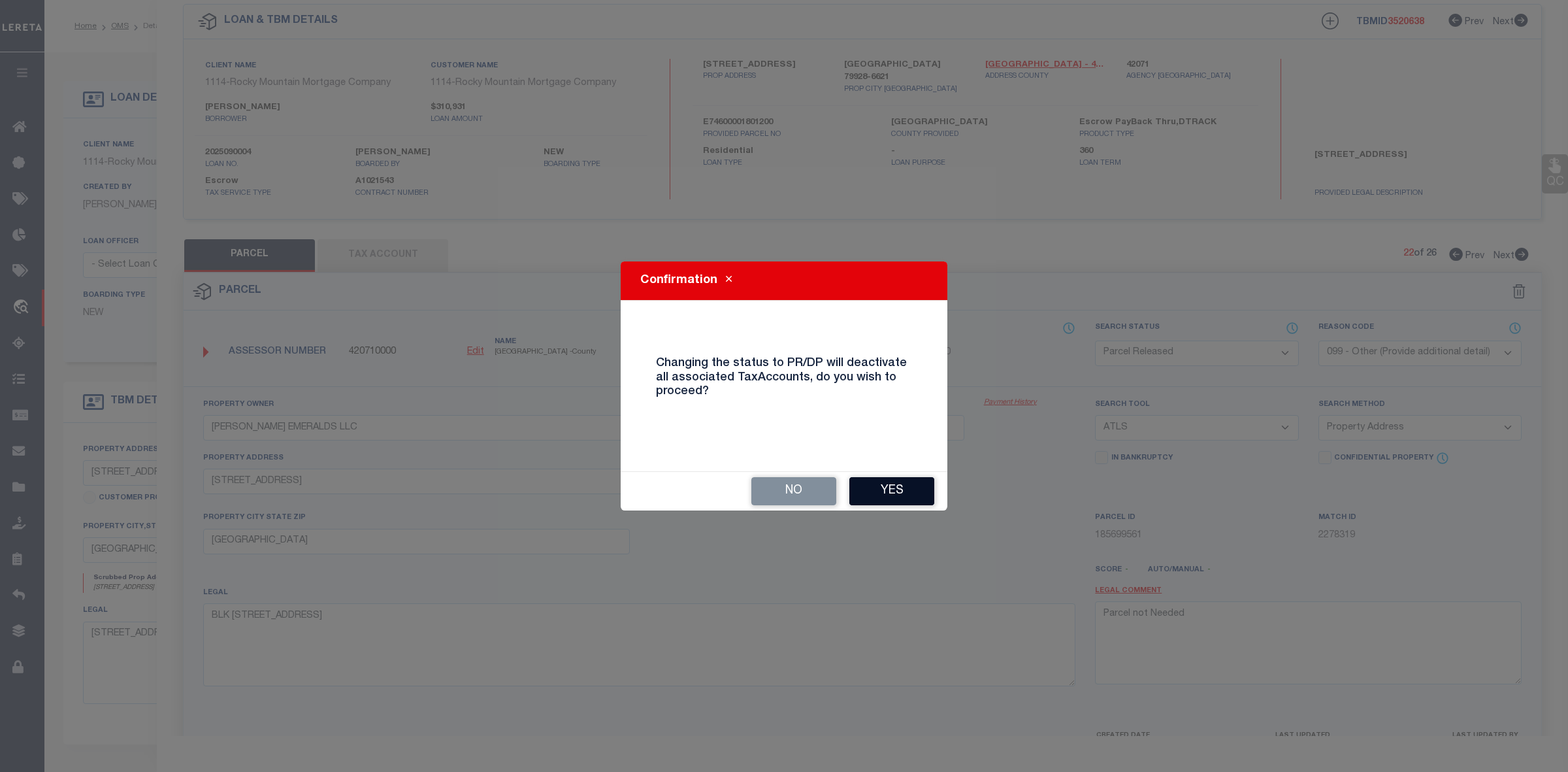
click at [895, 494] on button "Yes" at bounding box center [892, 491] width 85 height 28
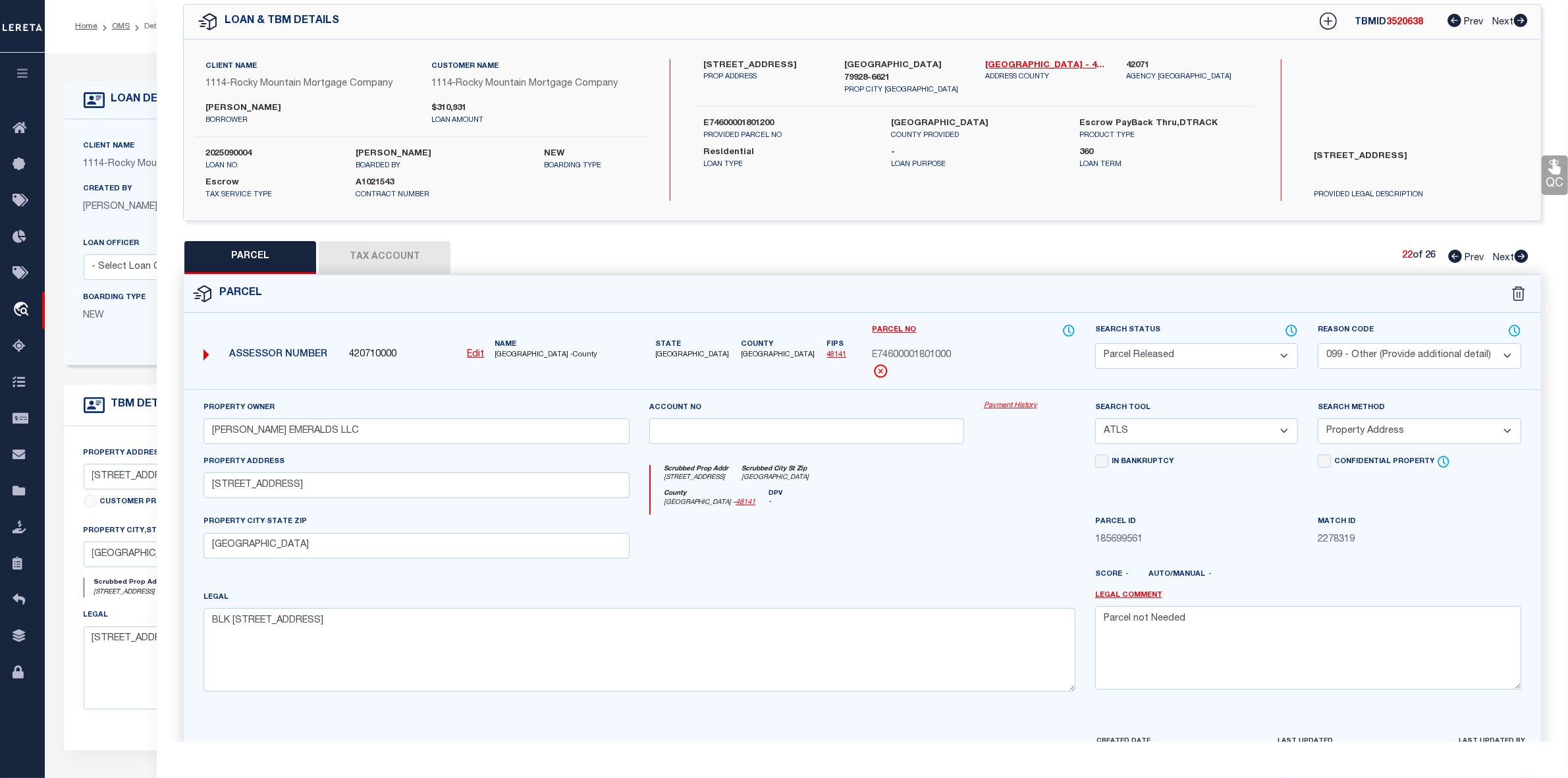
click at [1521, 255] on icon at bounding box center [1522, 256] width 14 height 13
click at [1170, 355] on select "Automated Search Bad Parcel Complete Duplicate Parcel High Dollar Reporting In …" at bounding box center [1196, 356] width 203 height 26
click at [1096, 343] on select "Automated Search Bad Parcel Complete Duplicate Parcel High Dollar Reporting In …" at bounding box center [1196, 356] width 203 height 26
click at [1414, 354] on select "- Select Reason Code - 099 - Other (Provide additional detail) ACT - Agency Cha…" at bounding box center [1419, 356] width 203 height 26
click at [1318, 343] on select "- Select Reason Code - 099 - Other (Provide additional detail) ACT - Agency Cha…" at bounding box center [1419, 356] width 203 height 26
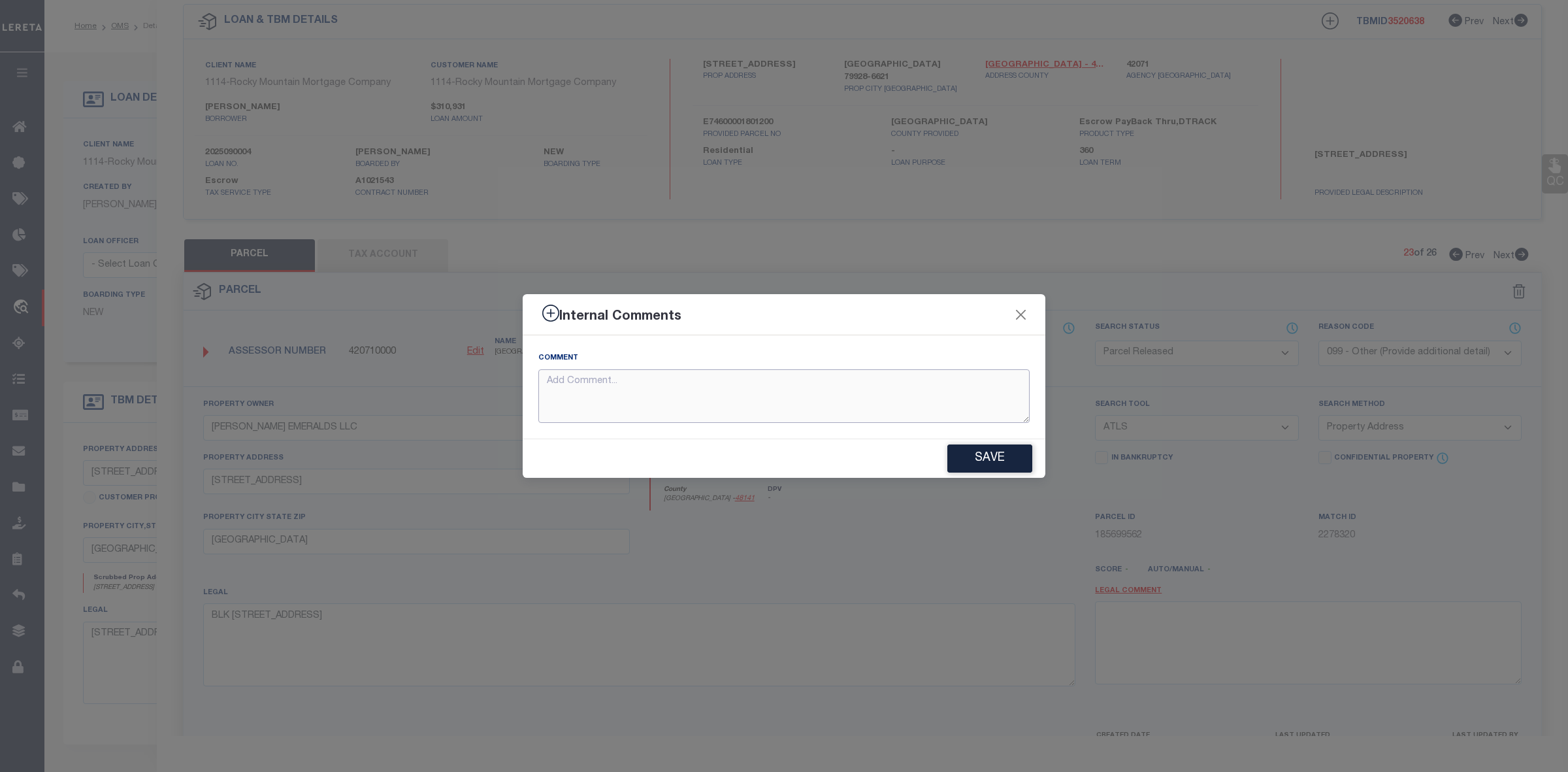
click at [682, 397] on textarea at bounding box center [784, 397] width 491 height 55
paste textarea "Parcel not Needed"
click at [991, 445] on button "Save" at bounding box center [989, 458] width 85 height 28
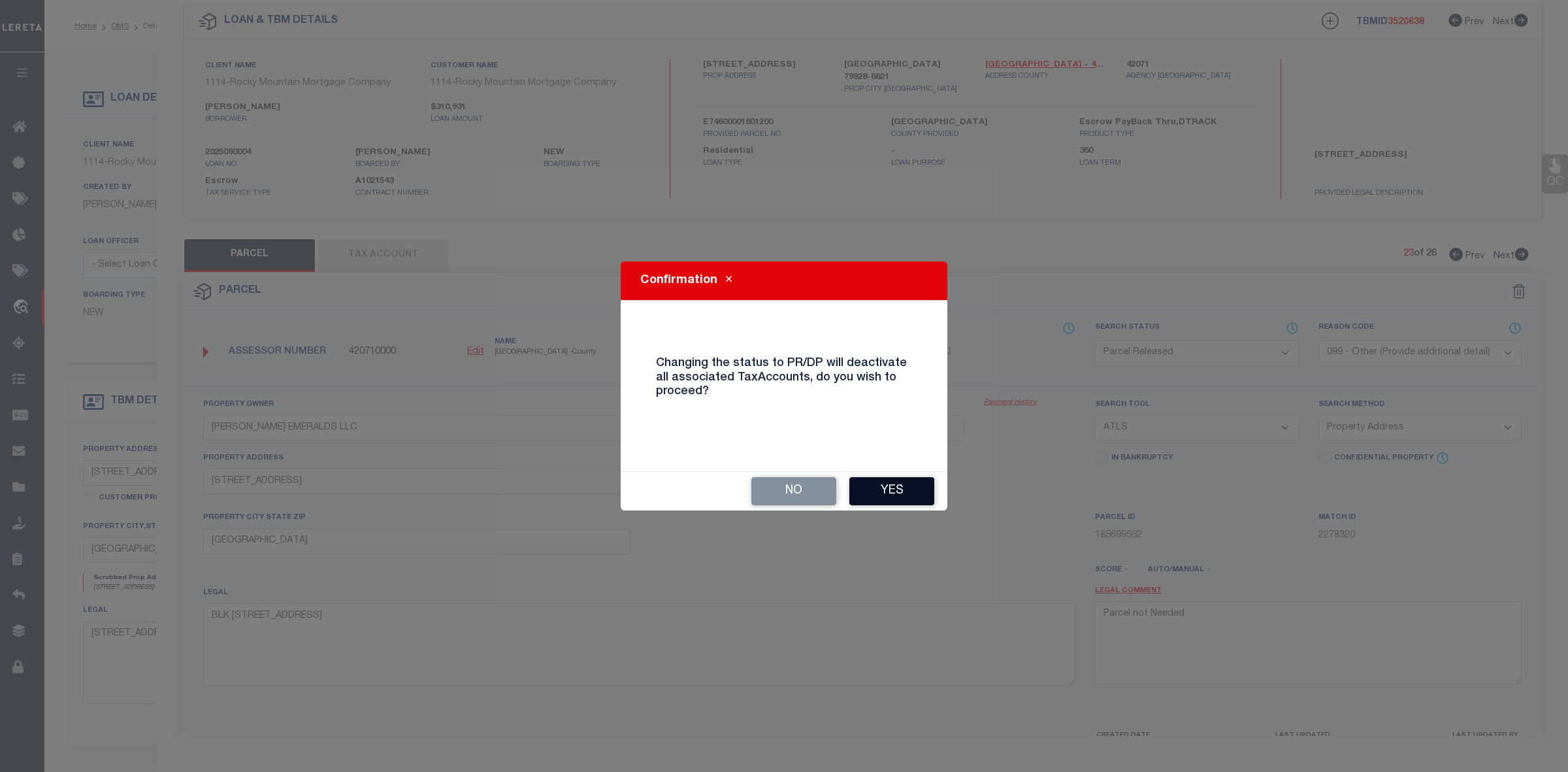
click at [895, 487] on button "Yes" at bounding box center [892, 491] width 85 height 28
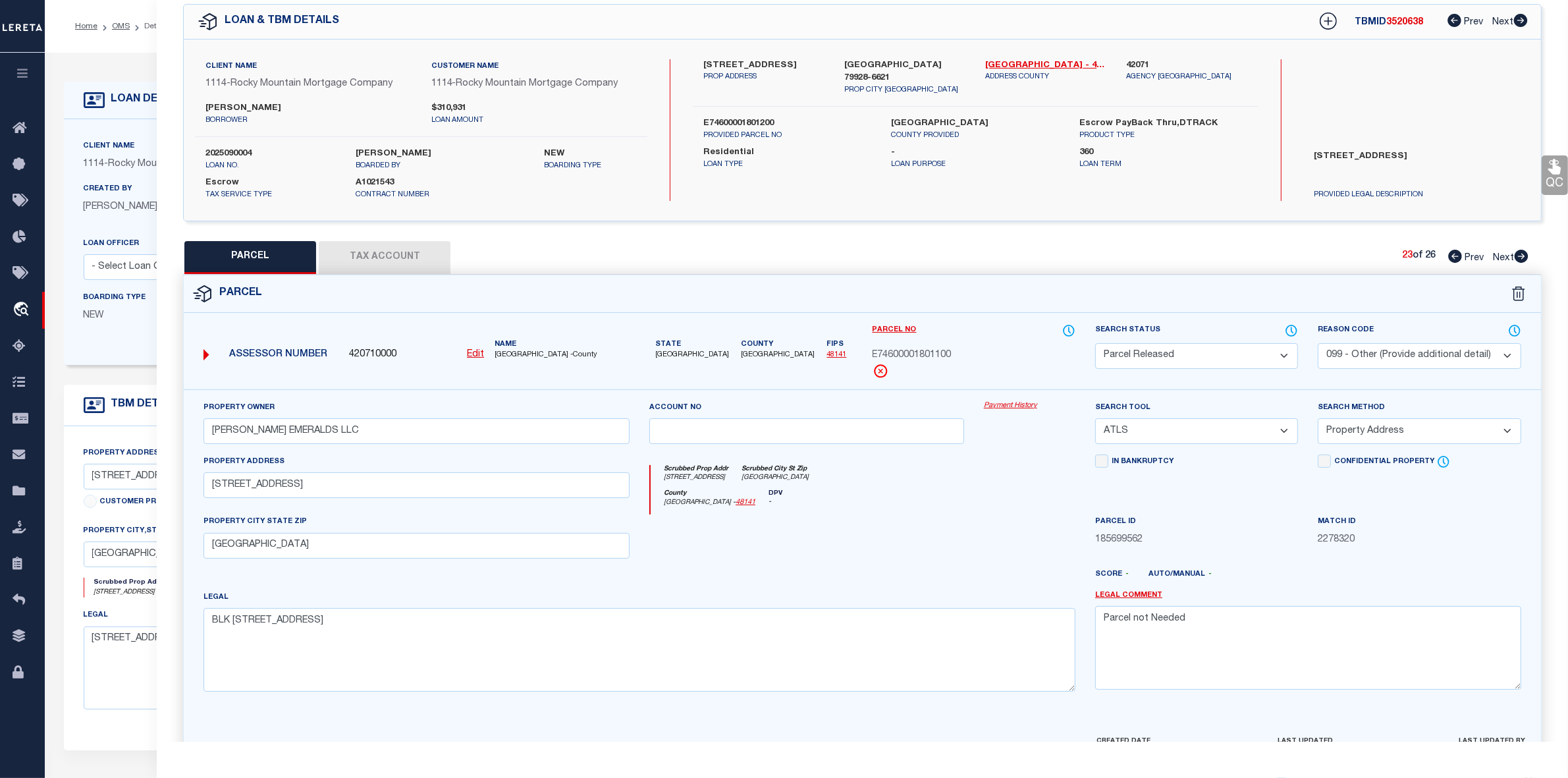
click at [1518, 255] on icon at bounding box center [1522, 256] width 14 height 13
click at [1173, 353] on select "Automated Search Bad Parcel Complete Duplicate Parcel High Dollar Reporting In …" at bounding box center [1196, 356] width 203 height 26
click at [1096, 343] on select "Automated Search Bad Parcel Complete Duplicate Parcel High Dollar Reporting In …" at bounding box center [1196, 356] width 203 height 26
click at [1404, 350] on select "- Select Reason Code - 099 - Other (Provide additional detail) ACT - Agency Cha…" at bounding box center [1419, 356] width 203 height 26
click at [1318, 343] on select "- Select Reason Code - 099 - Other (Provide additional detail) ACT - Agency Cha…" at bounding box center [1419, 356] width 203 height 26
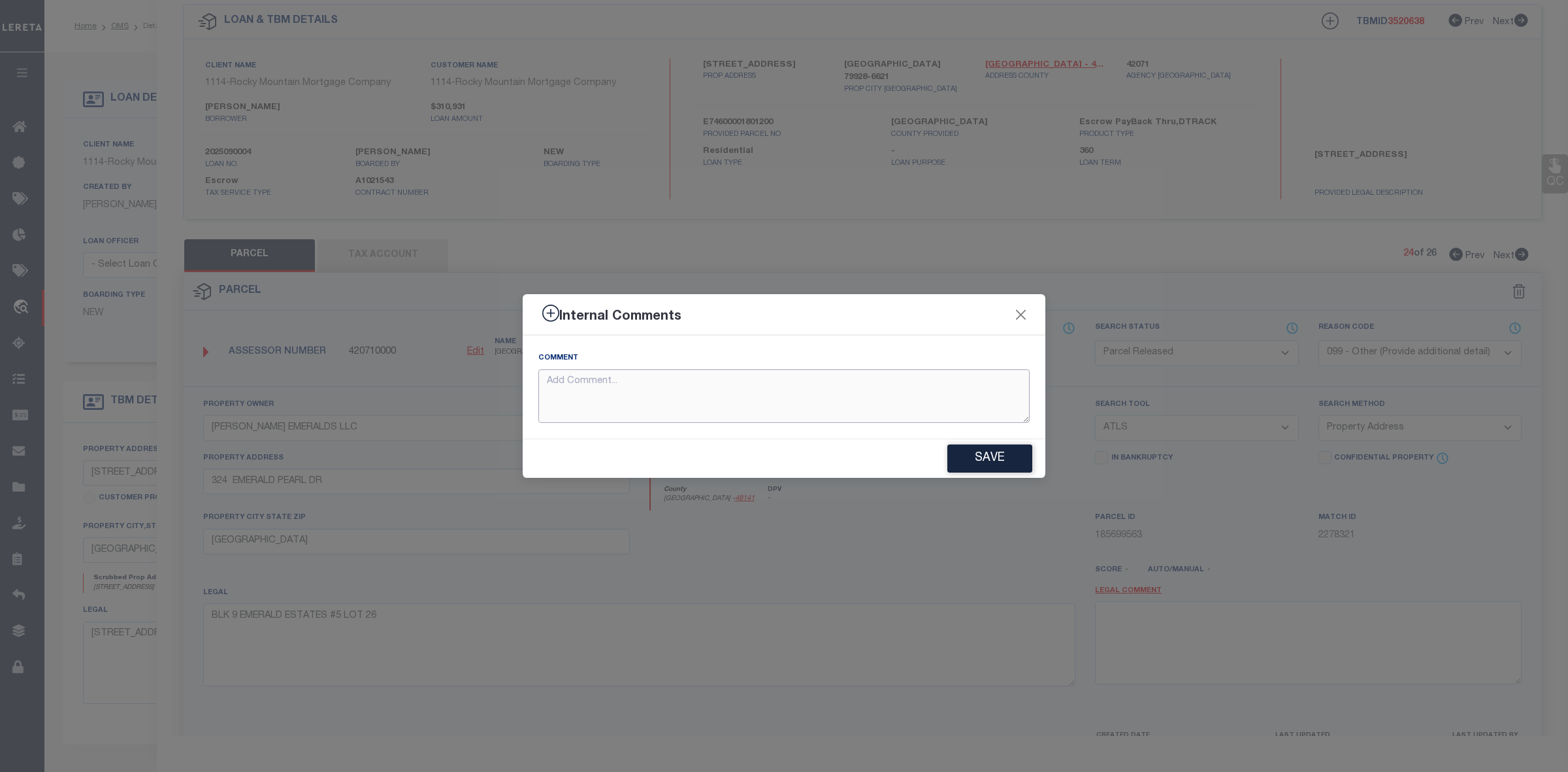
click at [644, 369] on textarea at bounding box center [784, 397] width 491 height 55
paste textarea "Parcel not Needed"
click at [992, 457] on button "Save" at bounding box center [989, 458] width 85 height 28
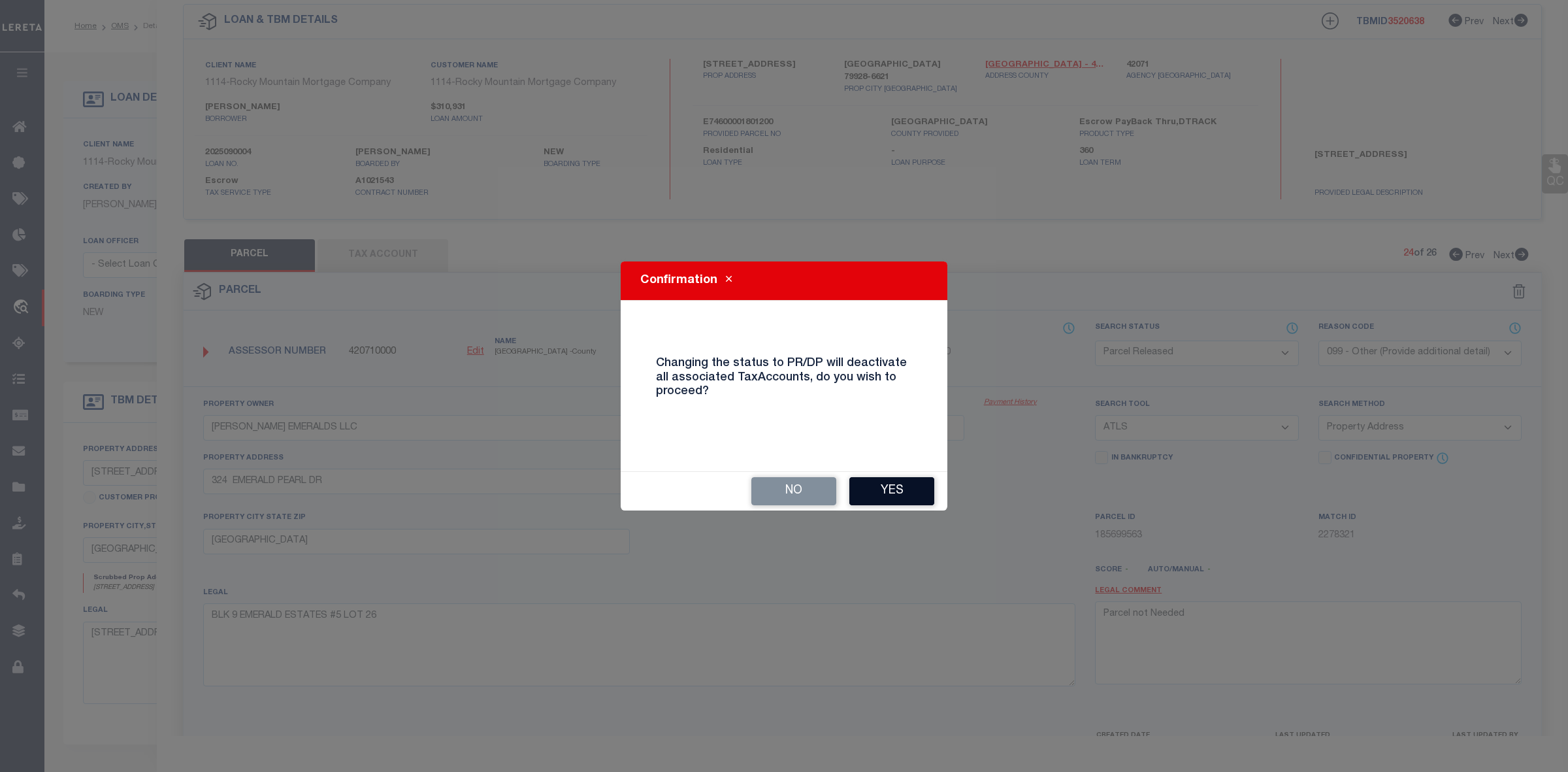
click at [903, 482] on button "Yes" at bounding box center [892, 491] width 85 height 28
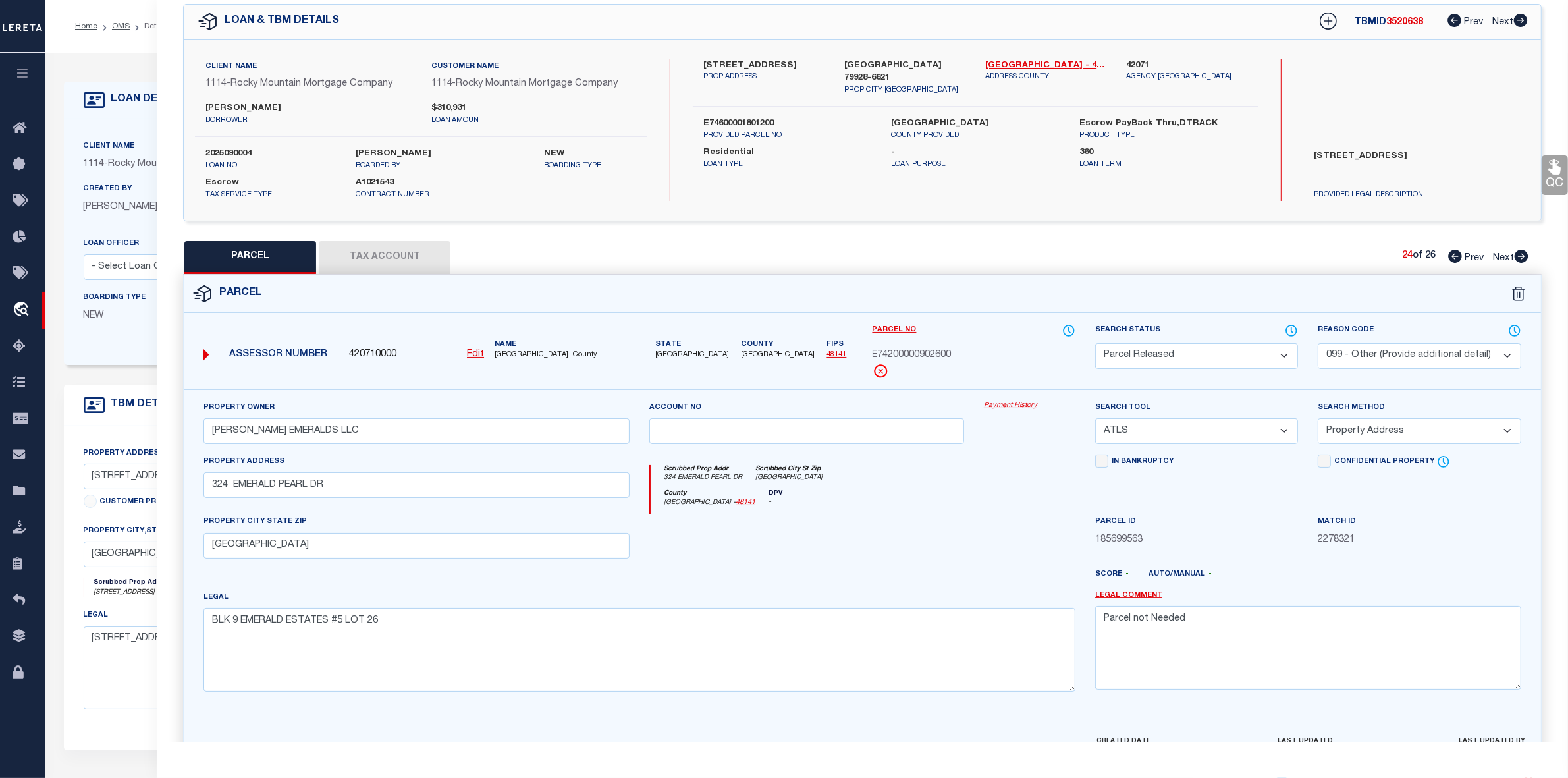
click at [1517, 257] on icon at bounding box center [1522, 256] width 14 height 13
click at [1178, 349] on select "Automated Search Bad Parcel Complete Duplicate Parcel High Dollar Reporting In …" at bounding box center [1196, 356] width 203 height 26
click at [1096, 343] on select "Automated Search Bad Parcel Complete Duplicate Parcel High Dollar Reporting In …" at bounding box center [1196, 356] width 203 height 26
click at [1405, 364] on select "- Select Reason Code - 099 - Other (Provide additional detail) ACT - Agency Cha…" at bounding box center [1419, 356] width 203 height 26
click at [1318, 343] on select "- Select Reason Code - 099 - Other (Provide additional detail) ACT - Agency Cha…" at bounding box center [1419, 356] width 203 height 26
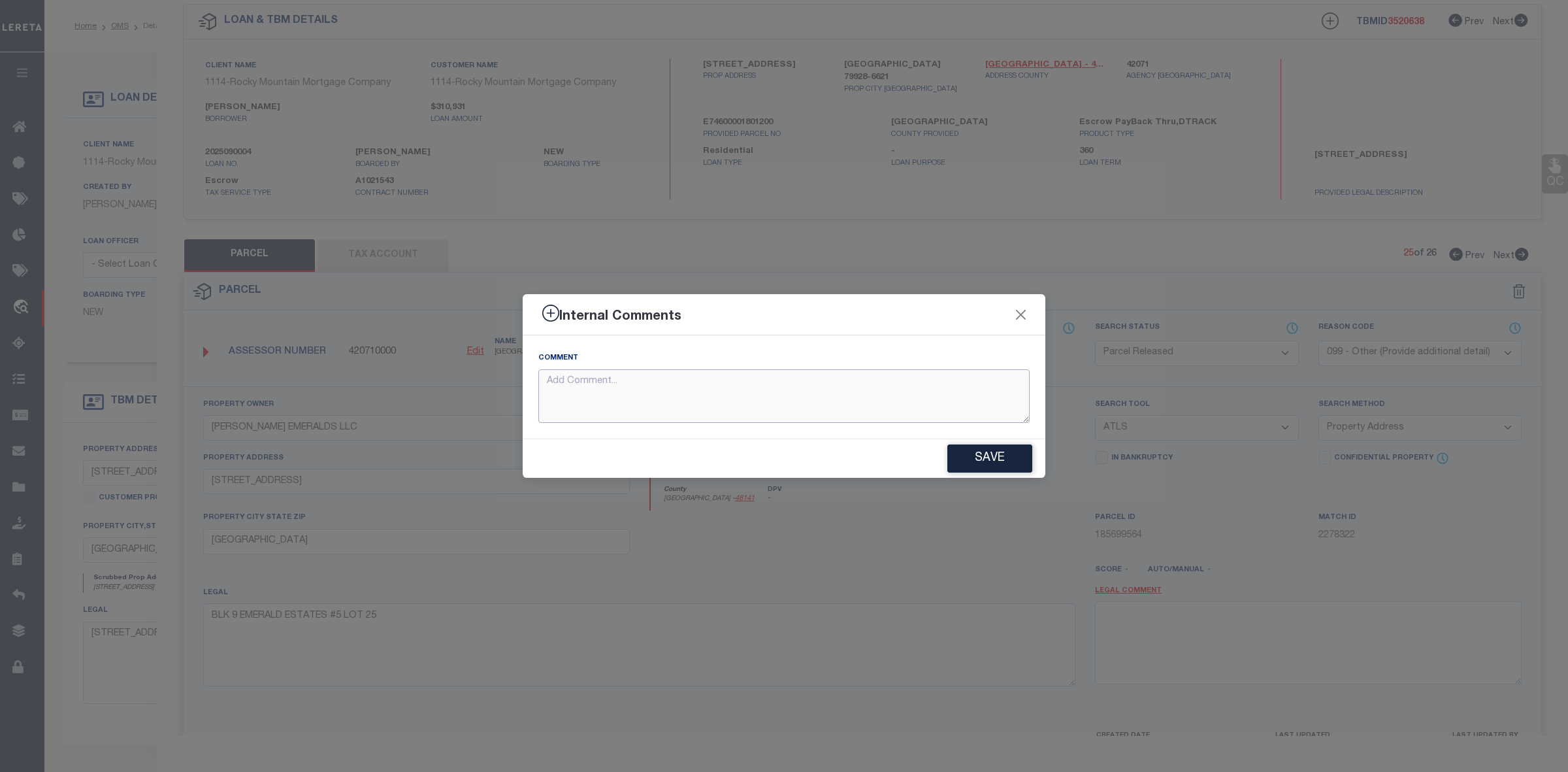
click at [732, 393] on textarea at bounding box center [784, 397] width 491 height 55
paste textarea "Parcel not Needed"
click at [984, 458] on button "Save" at bounding box center [989, 458] width 85 height 28
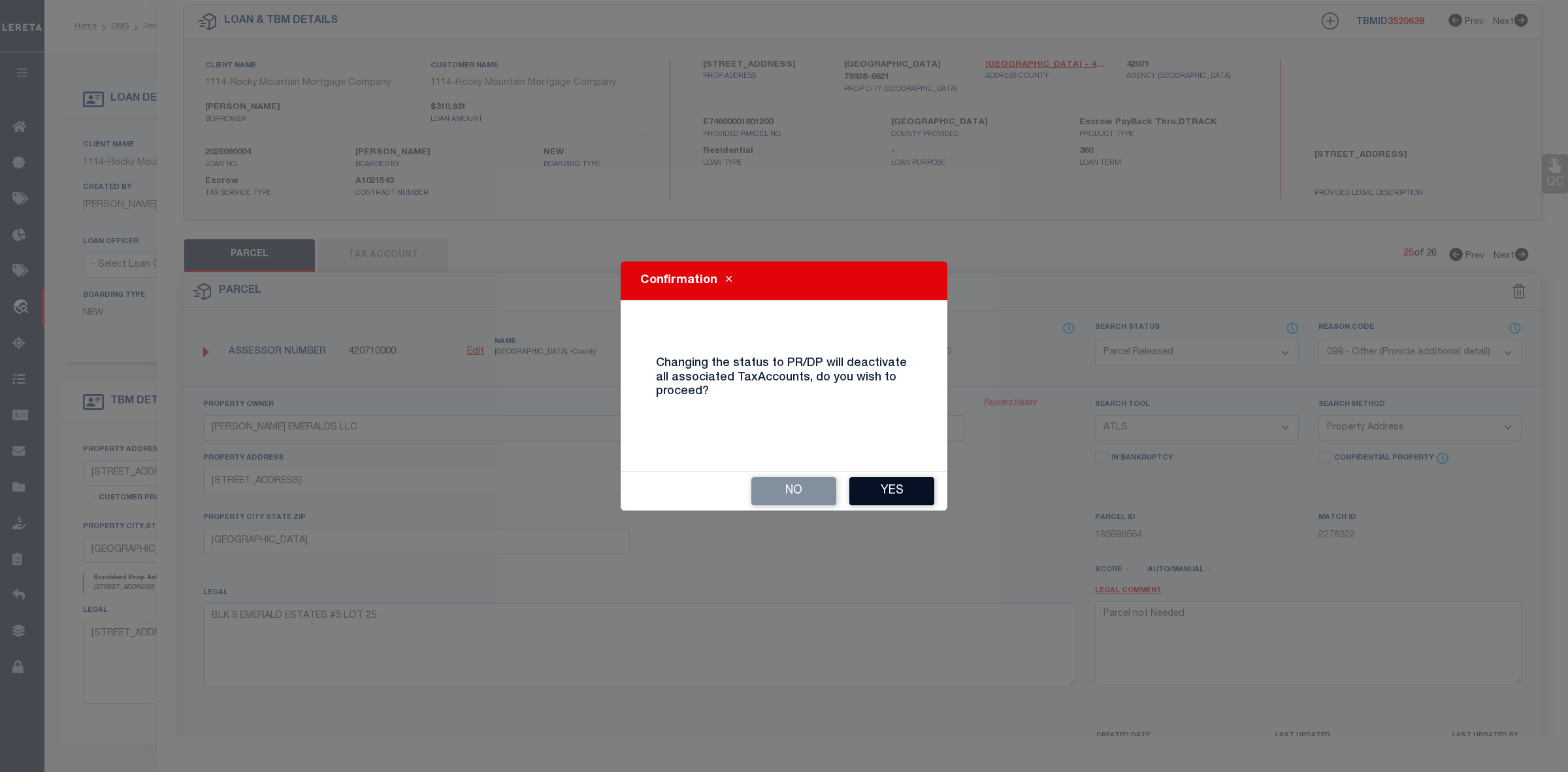
click at [902, 485] on button "Yes" at bounding box center [892, 491] width 85 height 28
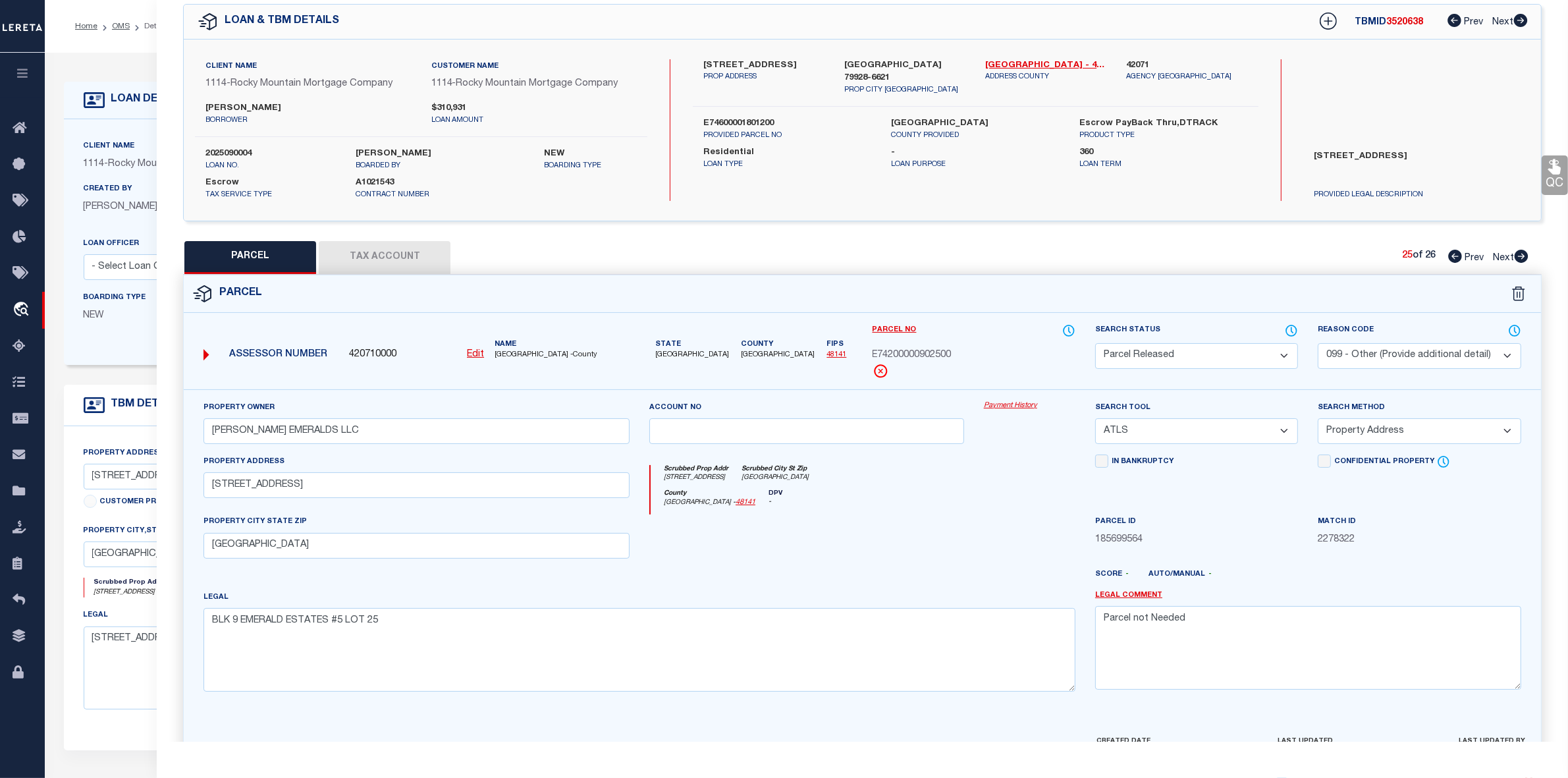
click at [1520, 257] on icon at bounding box center [1521, 256] width 15 height 13
click at [1232, 353] on select "Automated Search Bad Parcel Complete Duplicate Parcel High Dollar Reporting In …" at bounding box center [1196, 356] width 203 height 26
click at [1096, 343] on select "Automated Search Bad Parcel Complete Duplicate Parcel High Dollar Reporting In …" at bounding box center [1196, 356] width 203 height 26
click at [1392, 355] on select "- Select Reason Code - 099 - Other (Provide additional detail) ACT - Agency Cha…" at bounding box center [1419, 356] width 203 height 26
click at [1318, 343] on select "- Select Reason Code - 099 - Other (Provide additional detail) ACT - Agency Cha…" at bounding box center [1419, 356] width 203 height 26
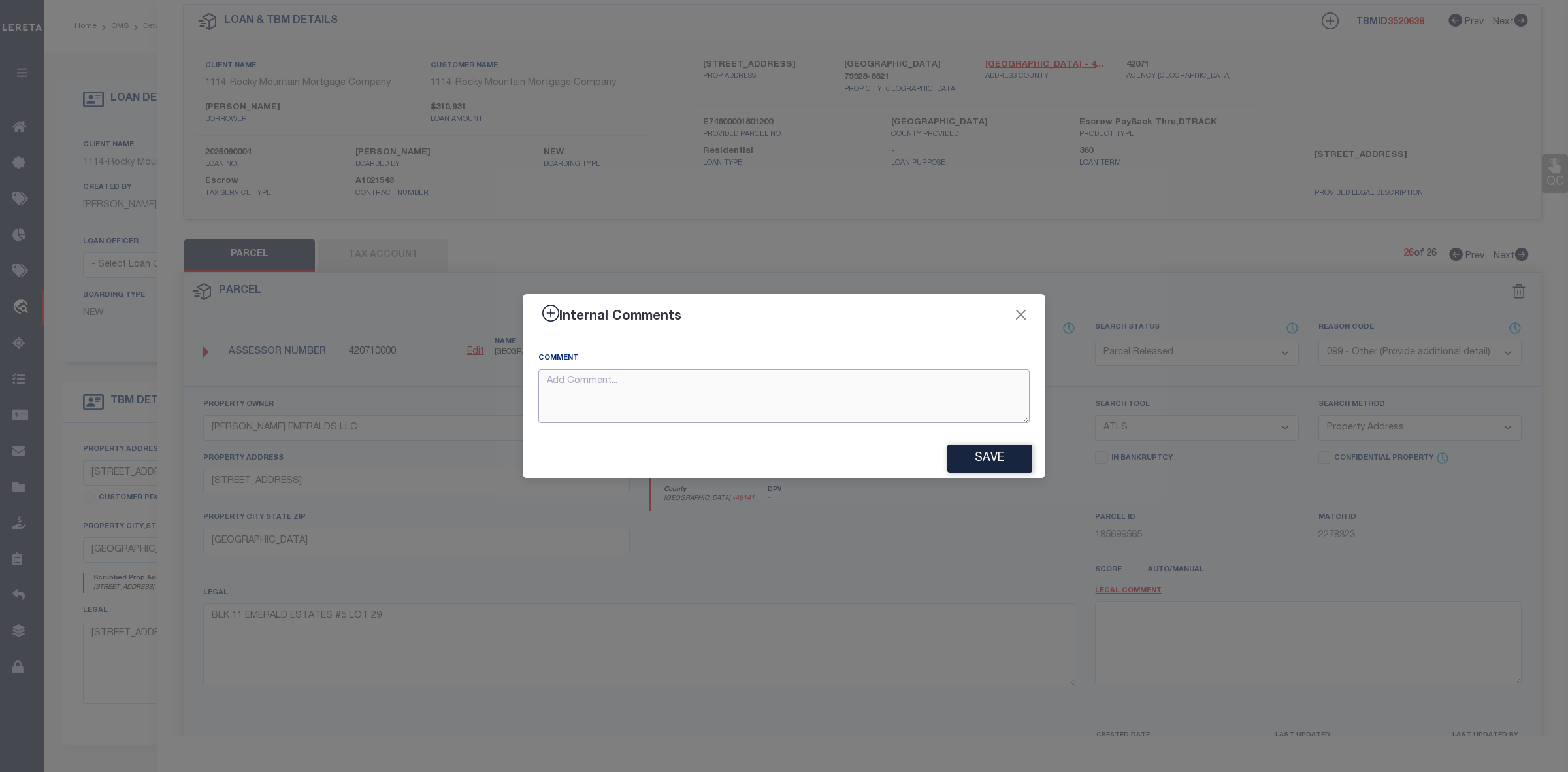
click at [807, 400] on textarea at bounding box center [784, 397] width 491 height 55
paste textarea "Parcel not Needed"
click at [995, 449] on button "Save" at bounding box center [989, 458] width 85 height 28
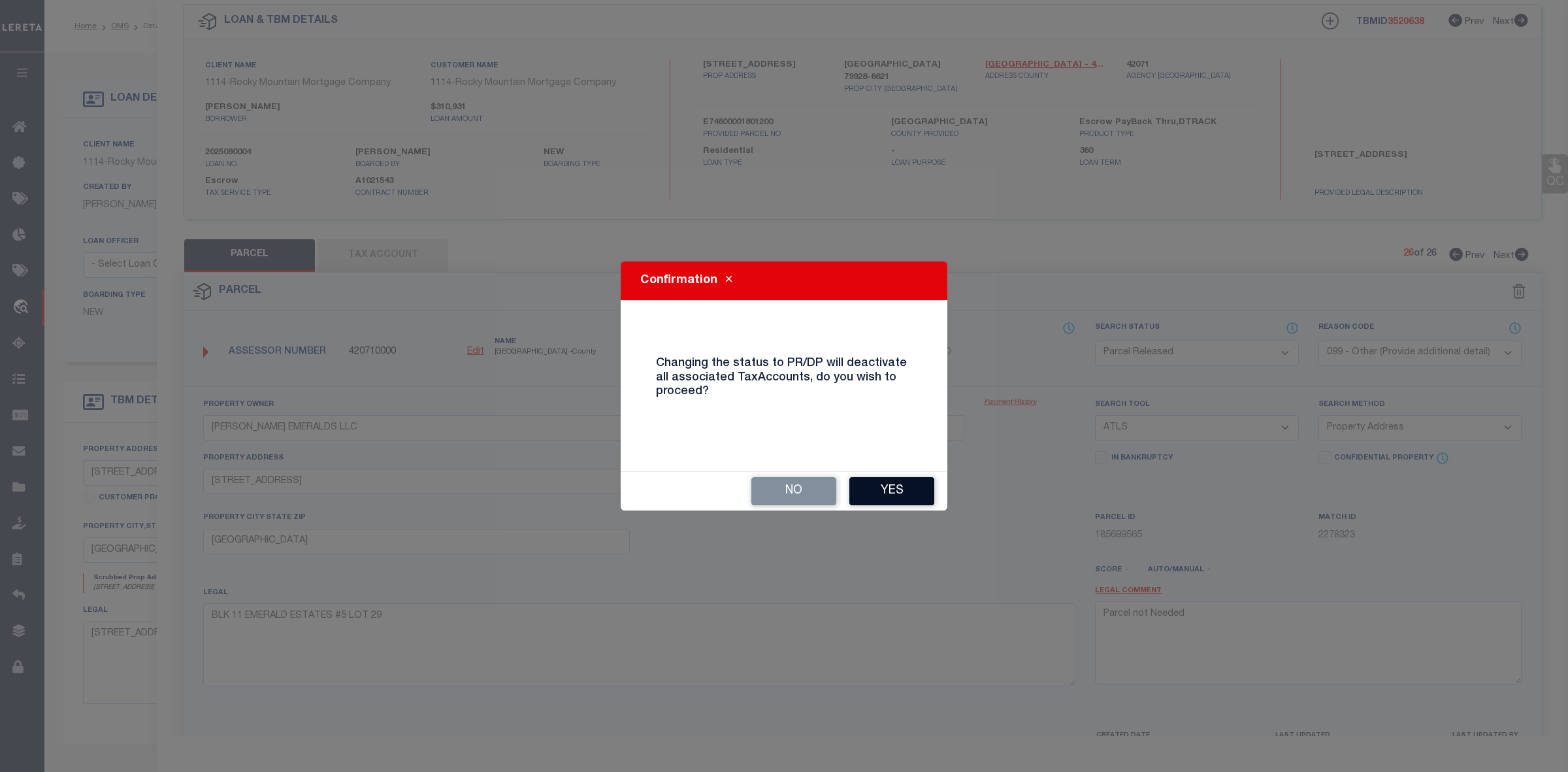
click at [890, 491] on button "Yes" at bounding box center [892, 491] width 85 height 28
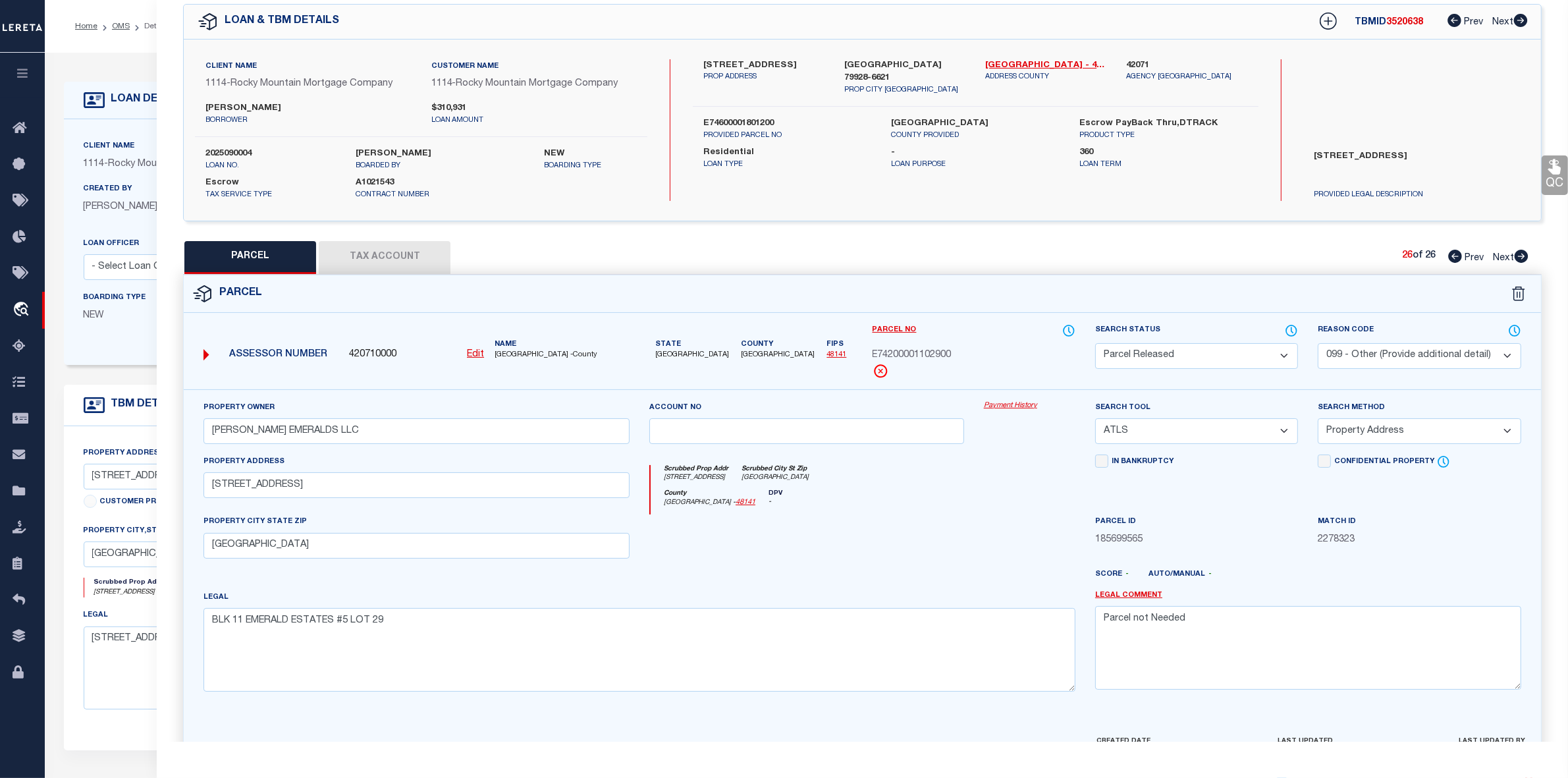
click at [1453, 257] on icon at bounding box center [1456, 256] width 14 height 13
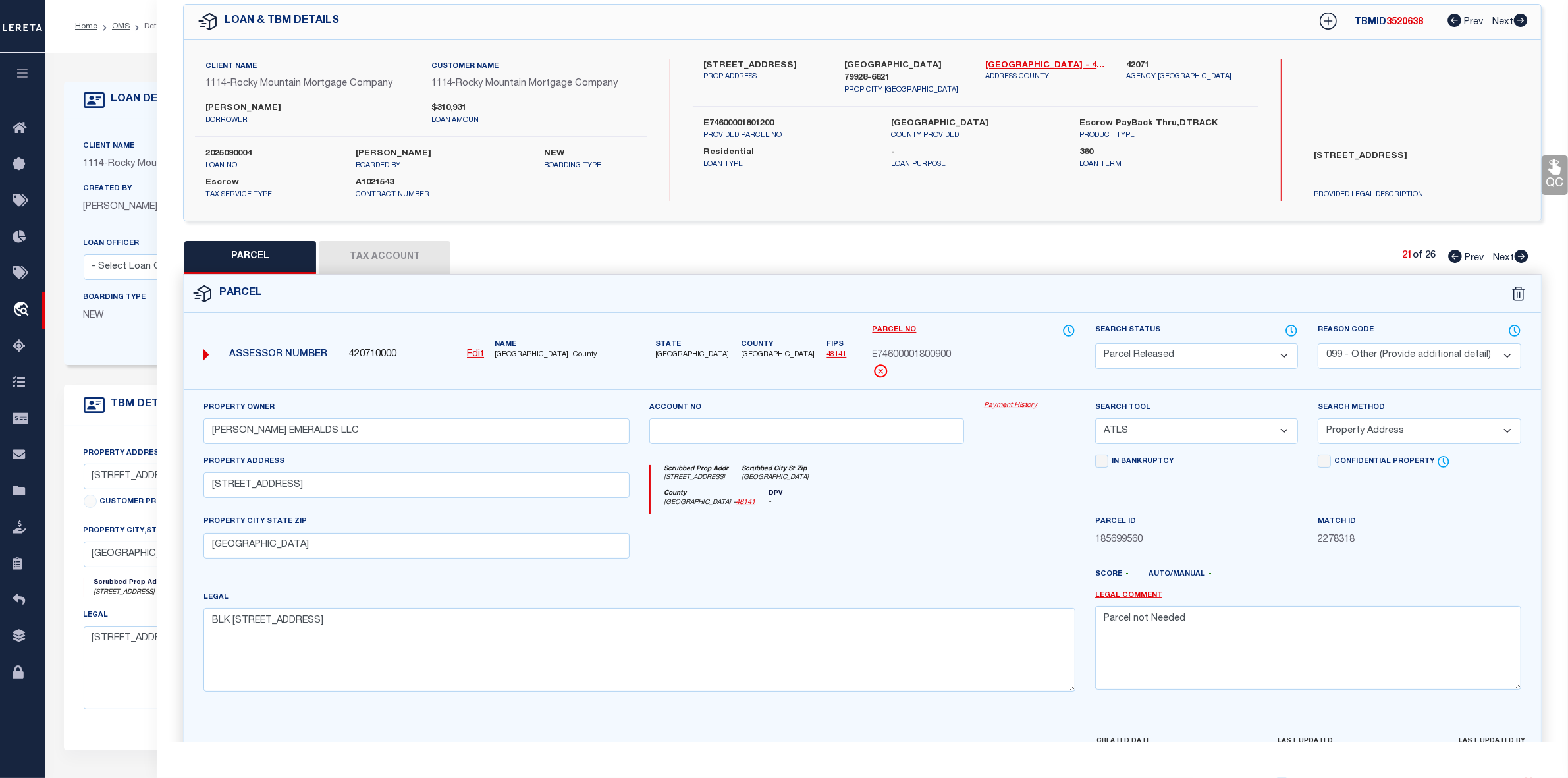
click at [1453, 257] on icon at bounding box center [1456, 256] width 14 height 13
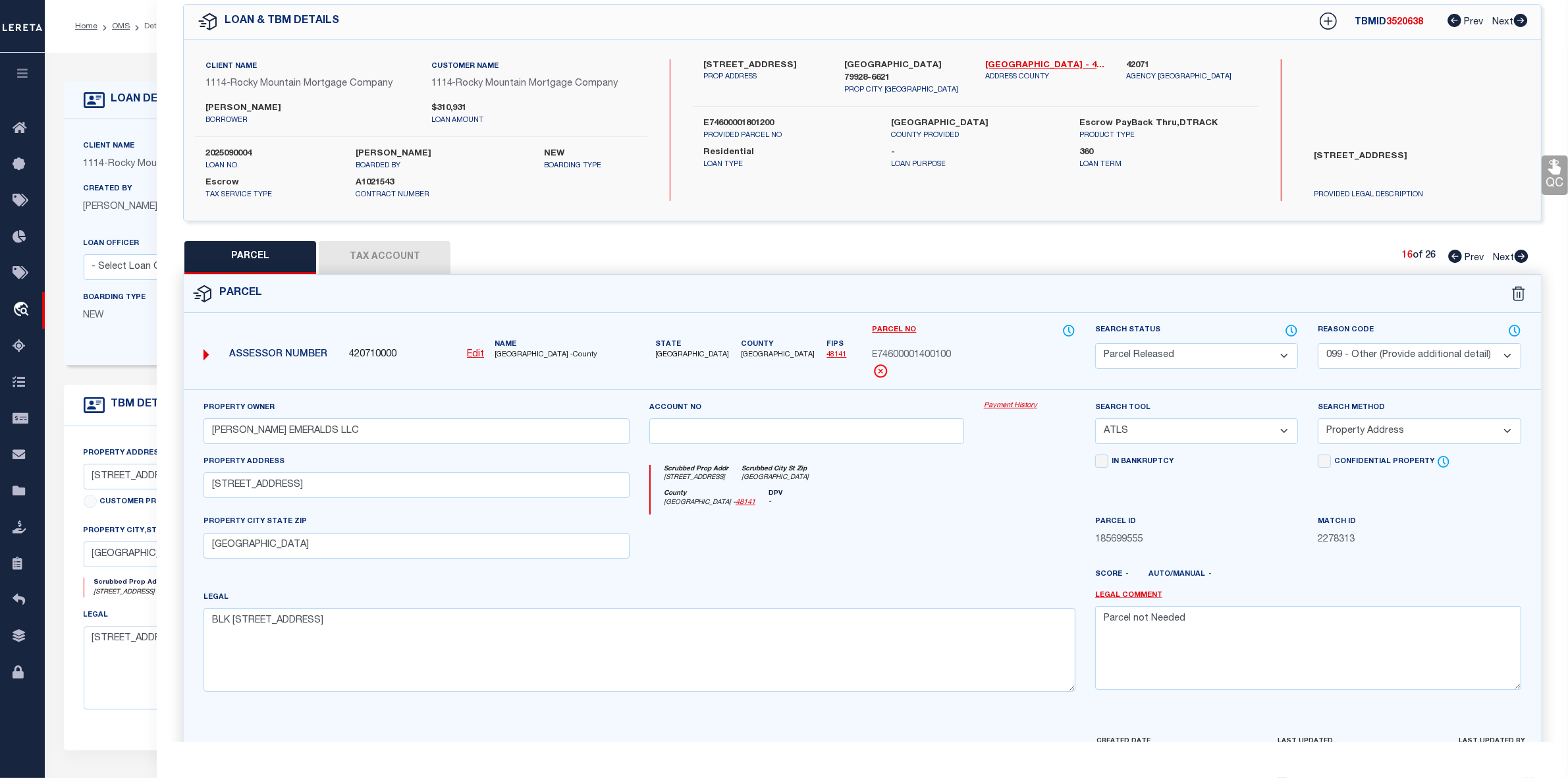
click at [1453, 257] on icon at bounding box center [1456, 256] width 14 height 13
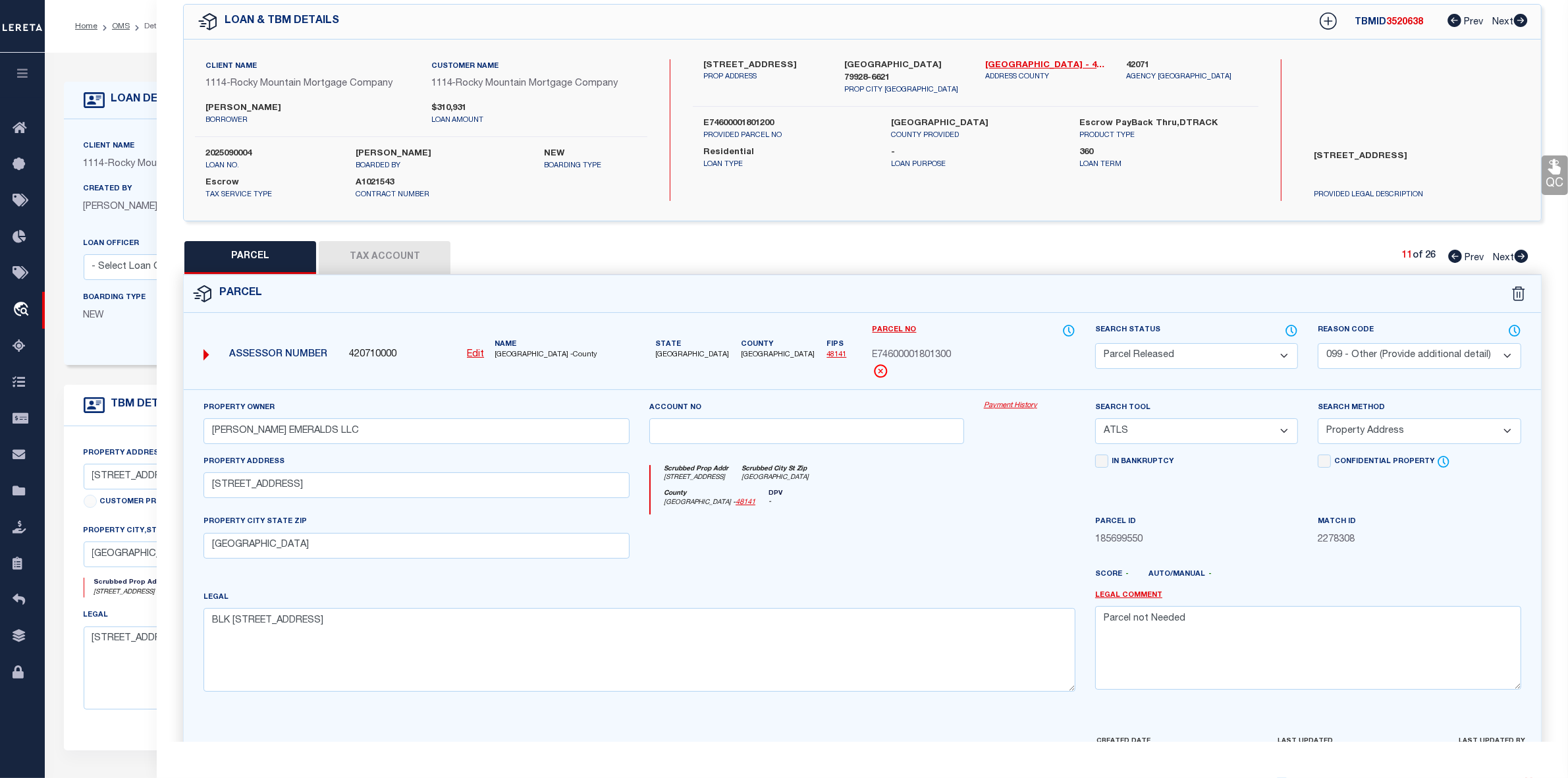
click at [1453, 257] on icon at bounding box center [1456, 256] width 14 height 13
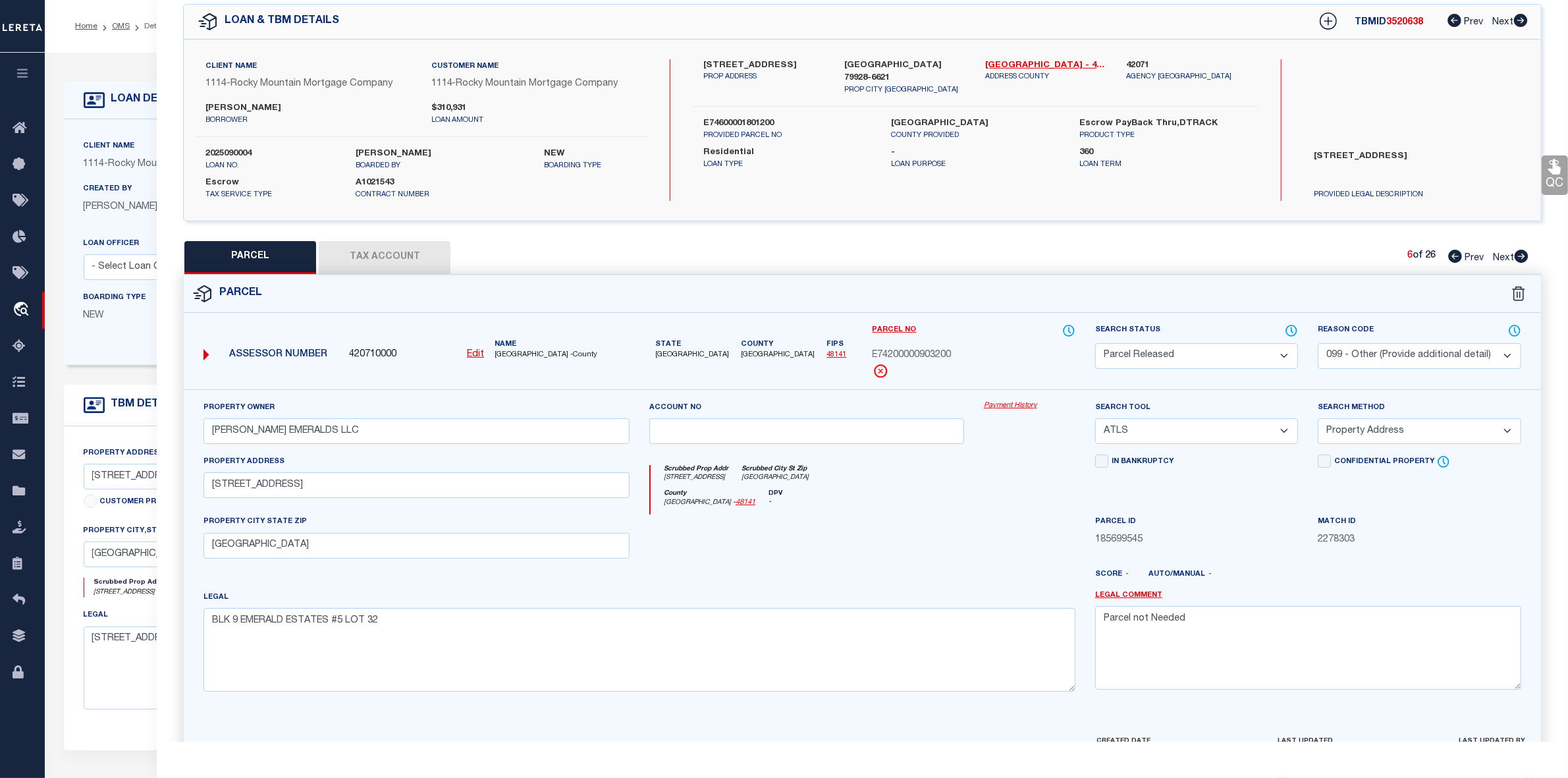
click at [1453, 257] on icon at bounding box center [1456, 256] width 14 height 13
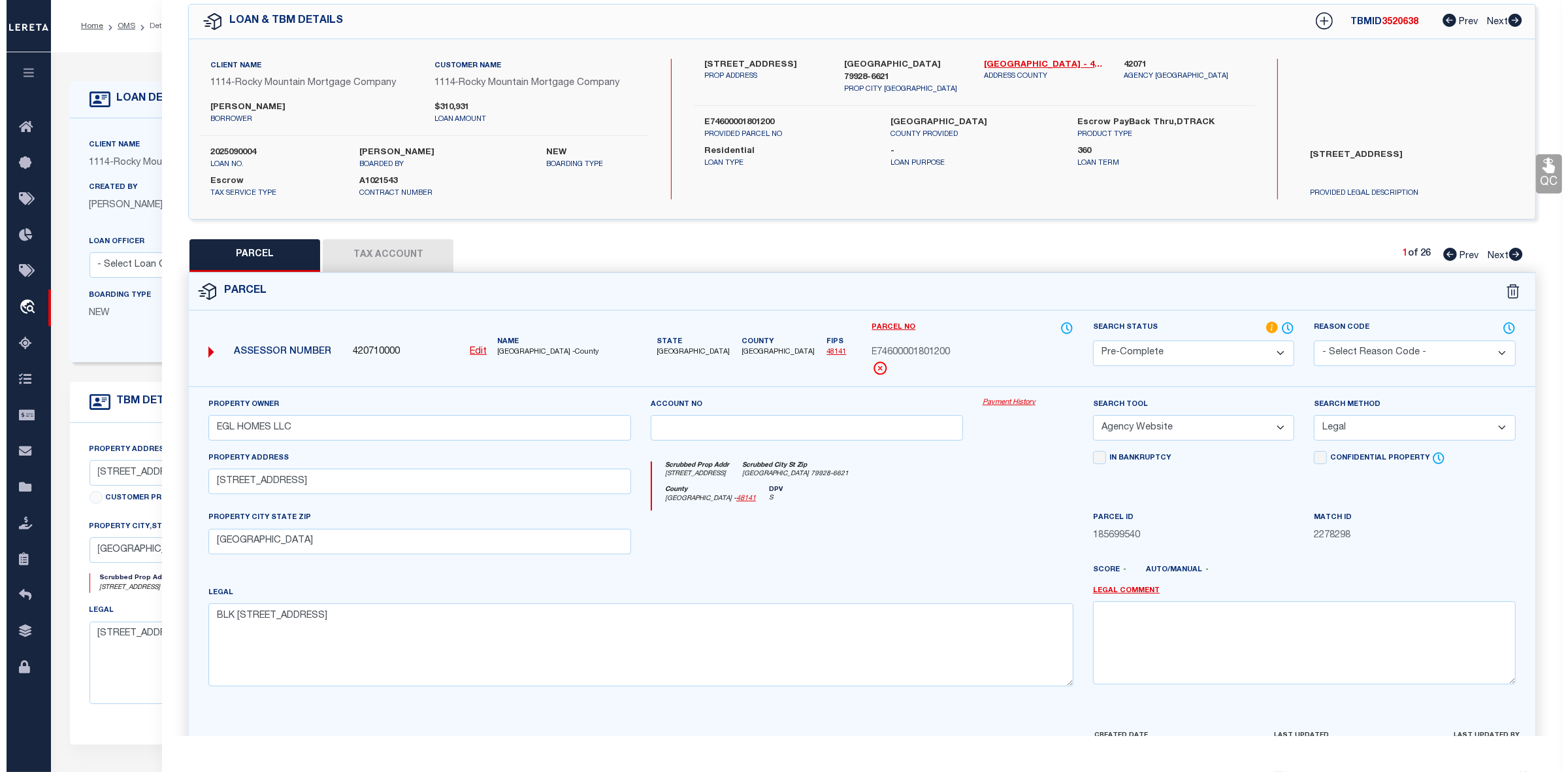
scroll to position [97, 0]
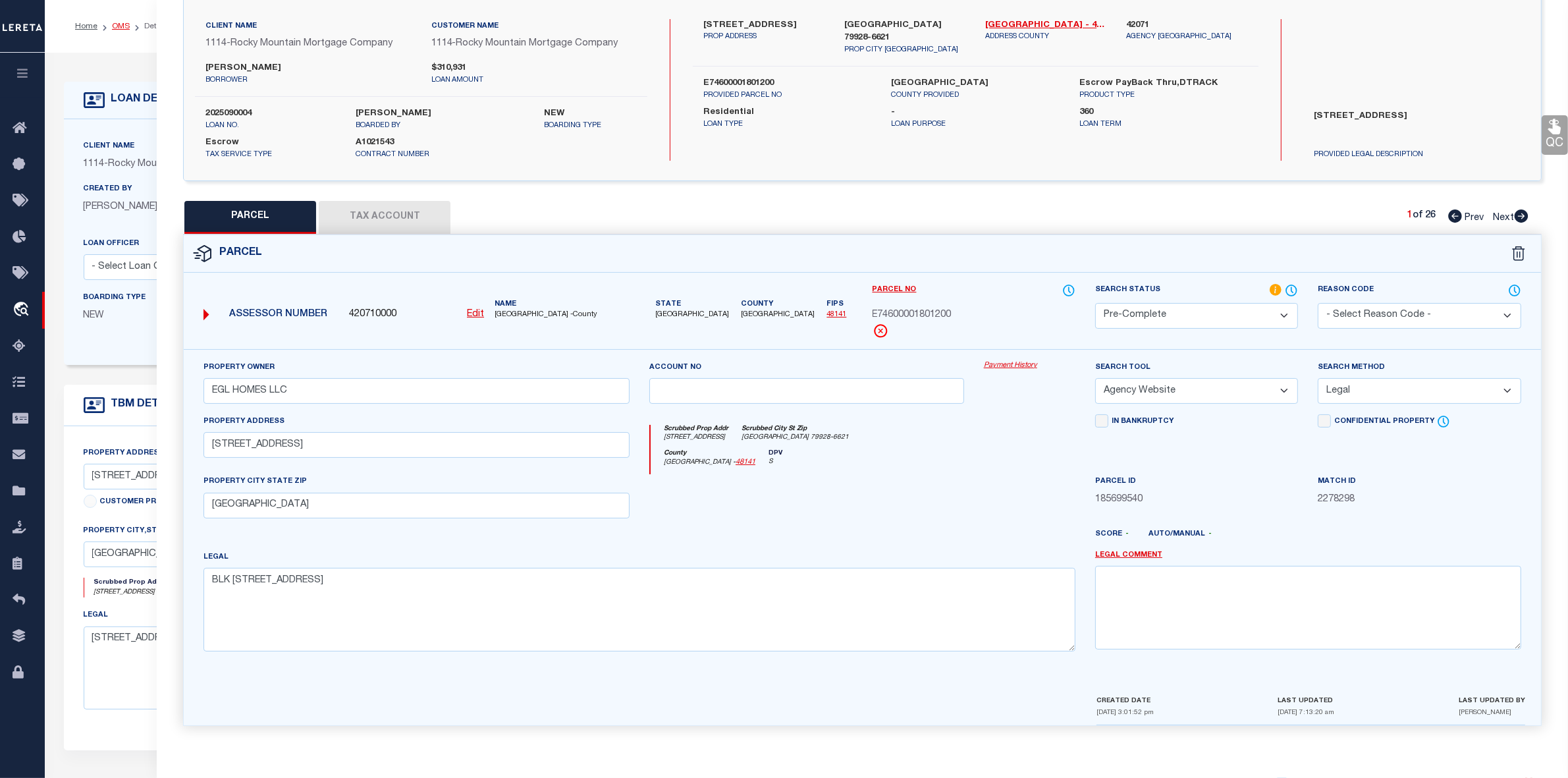
click at [125, 26] on link "OMS" at bounding box center [120, 26] width 18 height 8
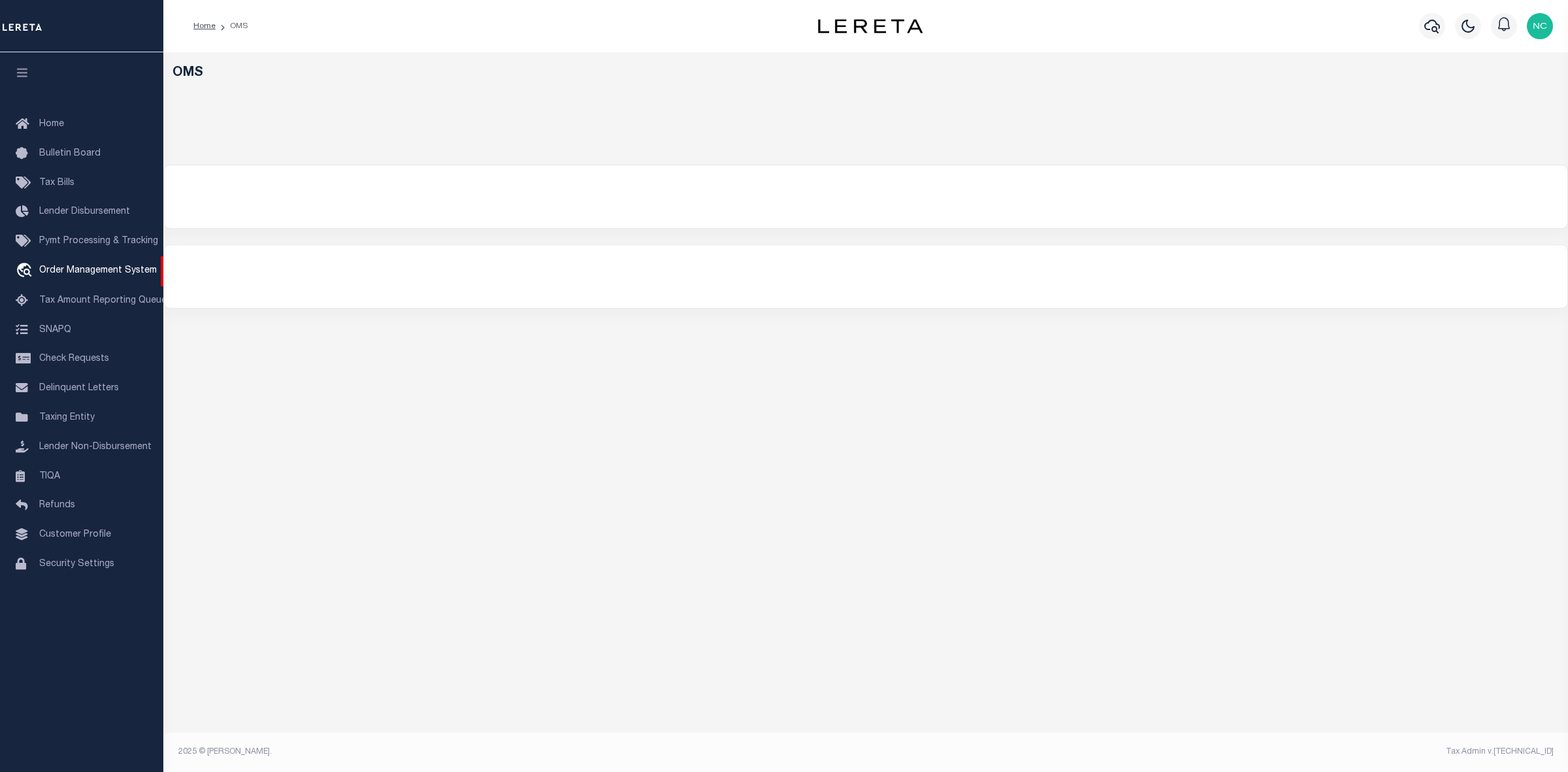
select select "200"
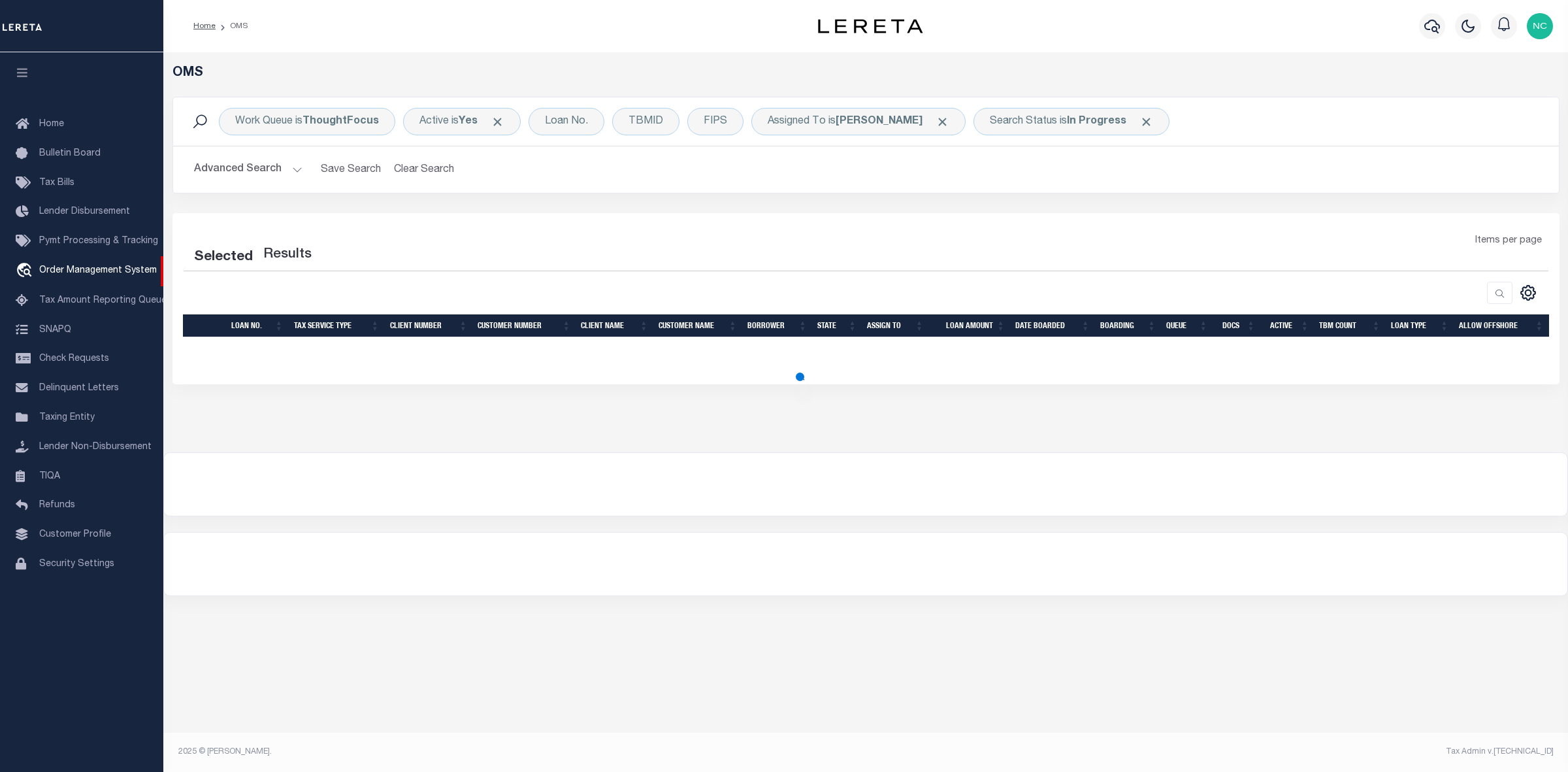
select select "200"
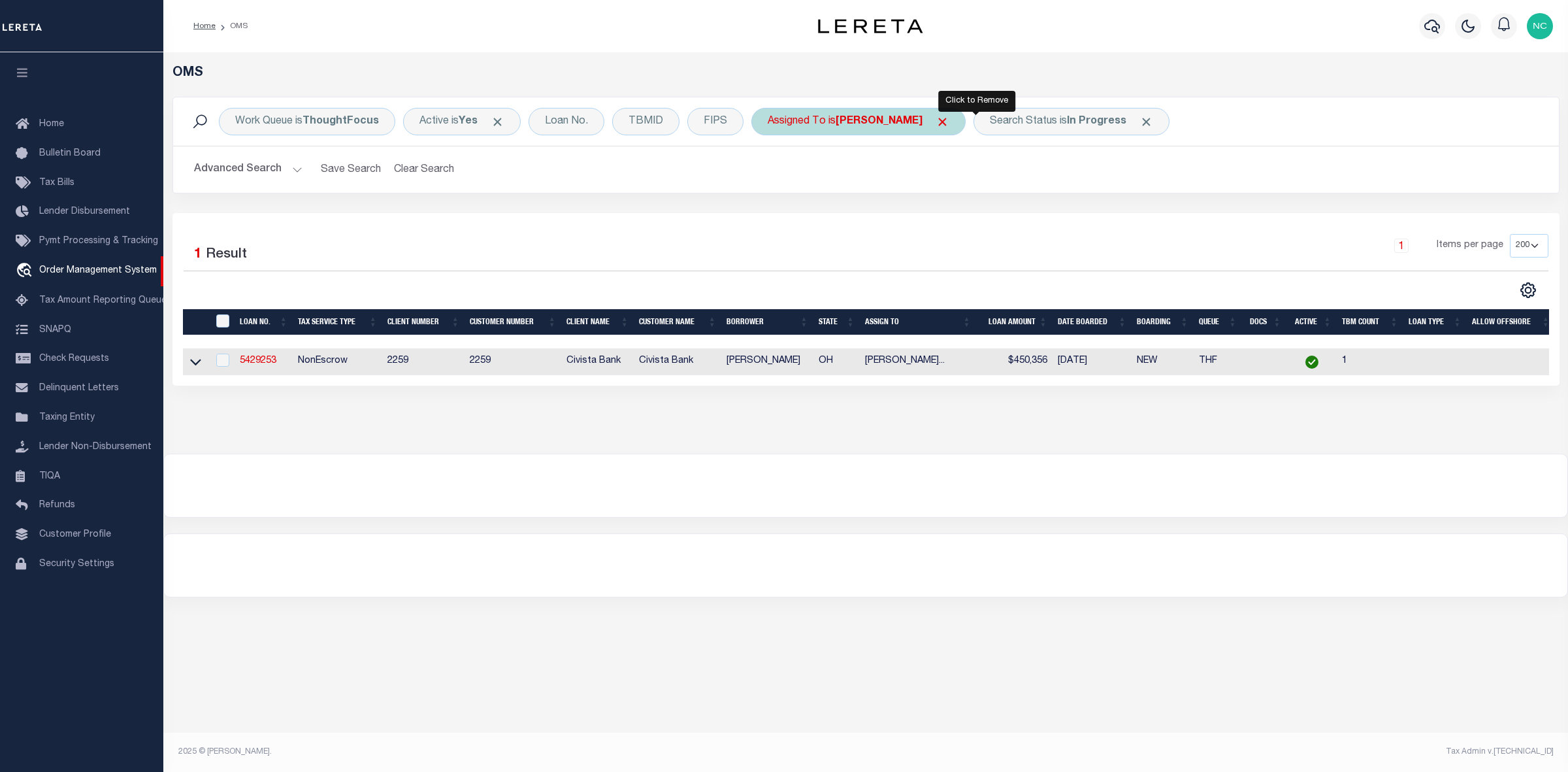
click at [949, 118] on span "Click to Remove" at bounding box center [942, 122] width 14 height 14
click at [1017, 118] on span "Click to Remove" at bounding box center [1023, 122] width 14 height 14
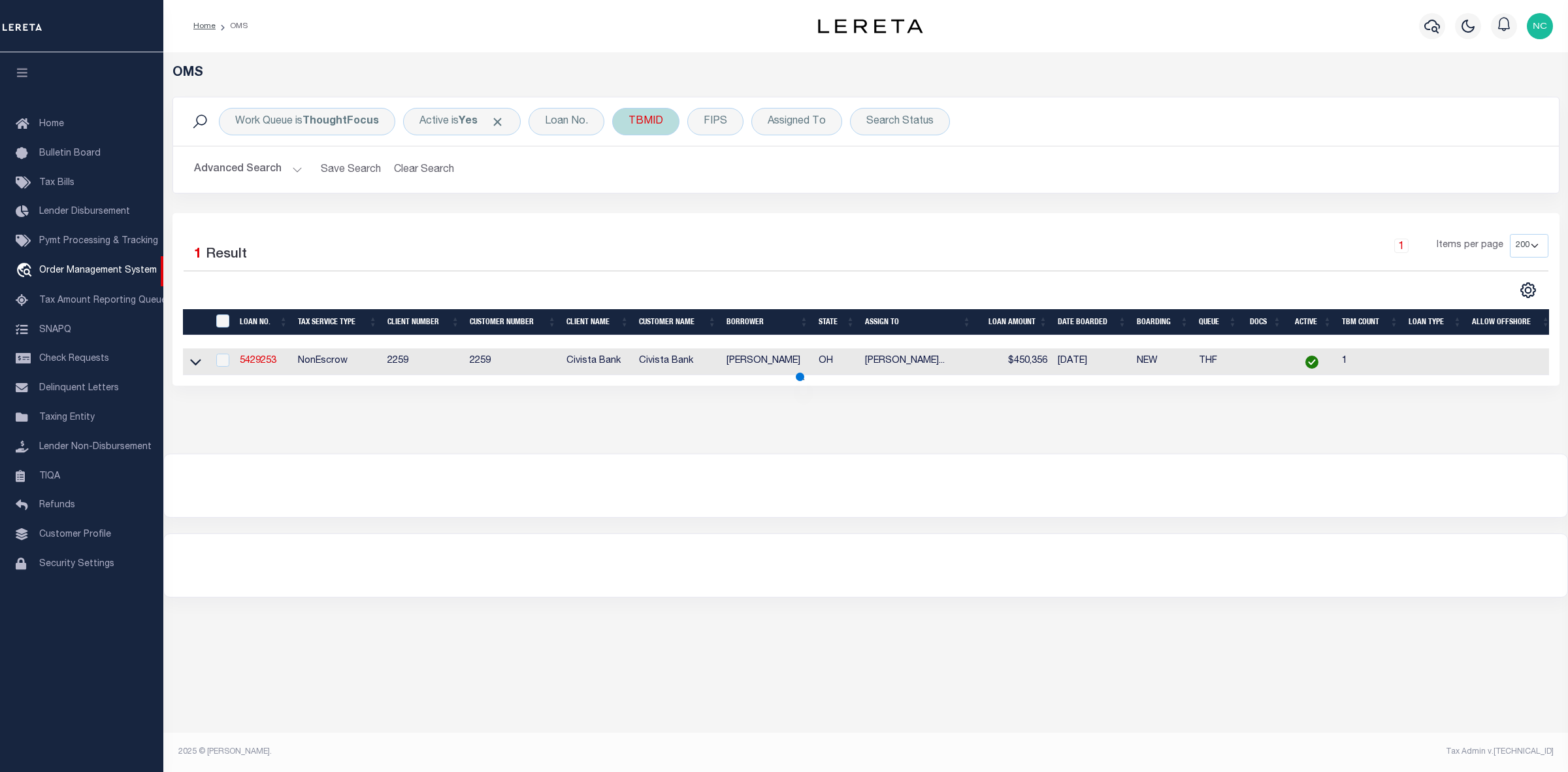
click at [644, 115] on div "TBMID" at bounding box center [645, 121] width 67 height 27
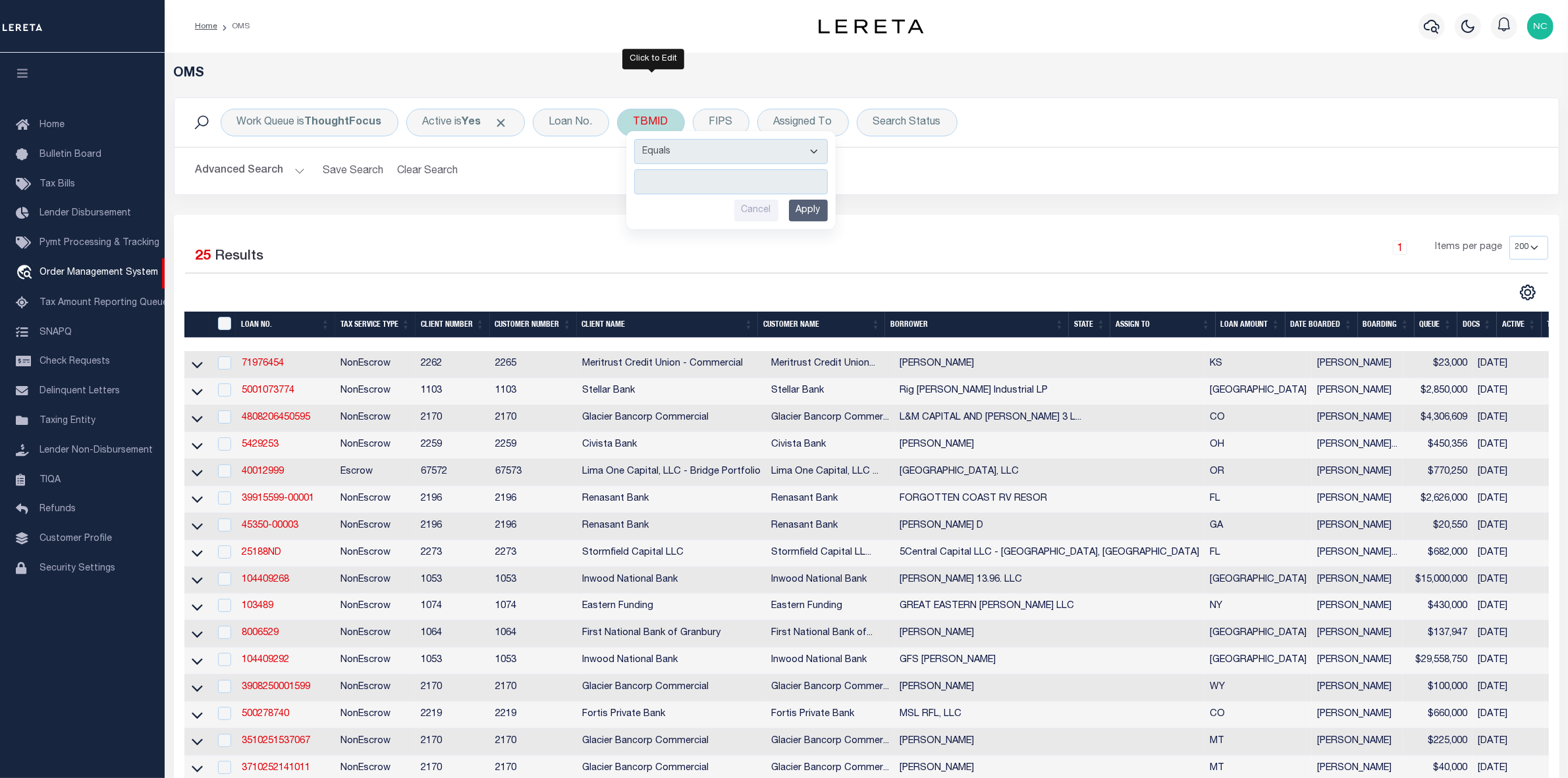
type input "3520641"
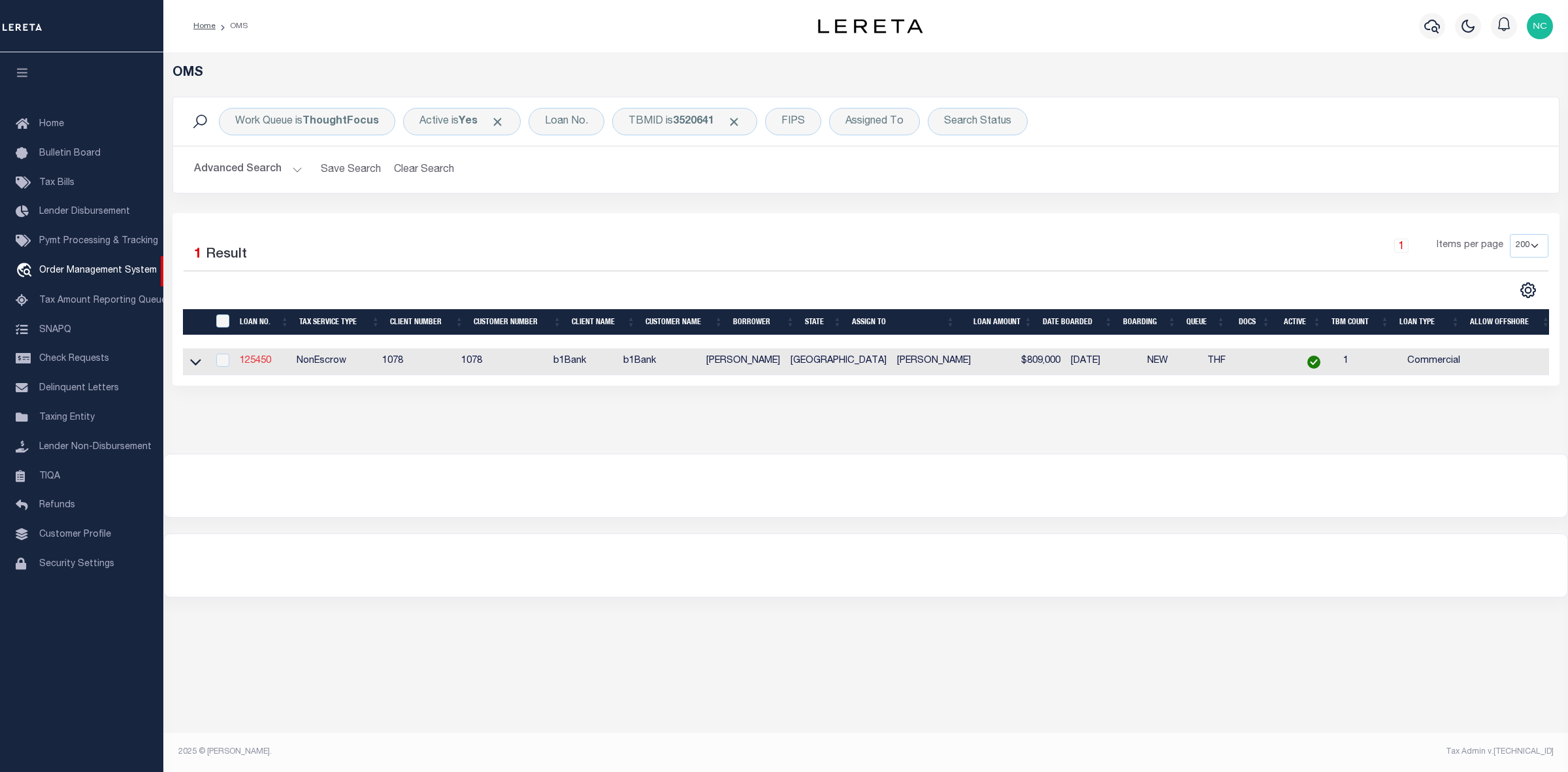
click at [249, 360] on link "125450" at bounding box center [255, 361] width 31 height 9
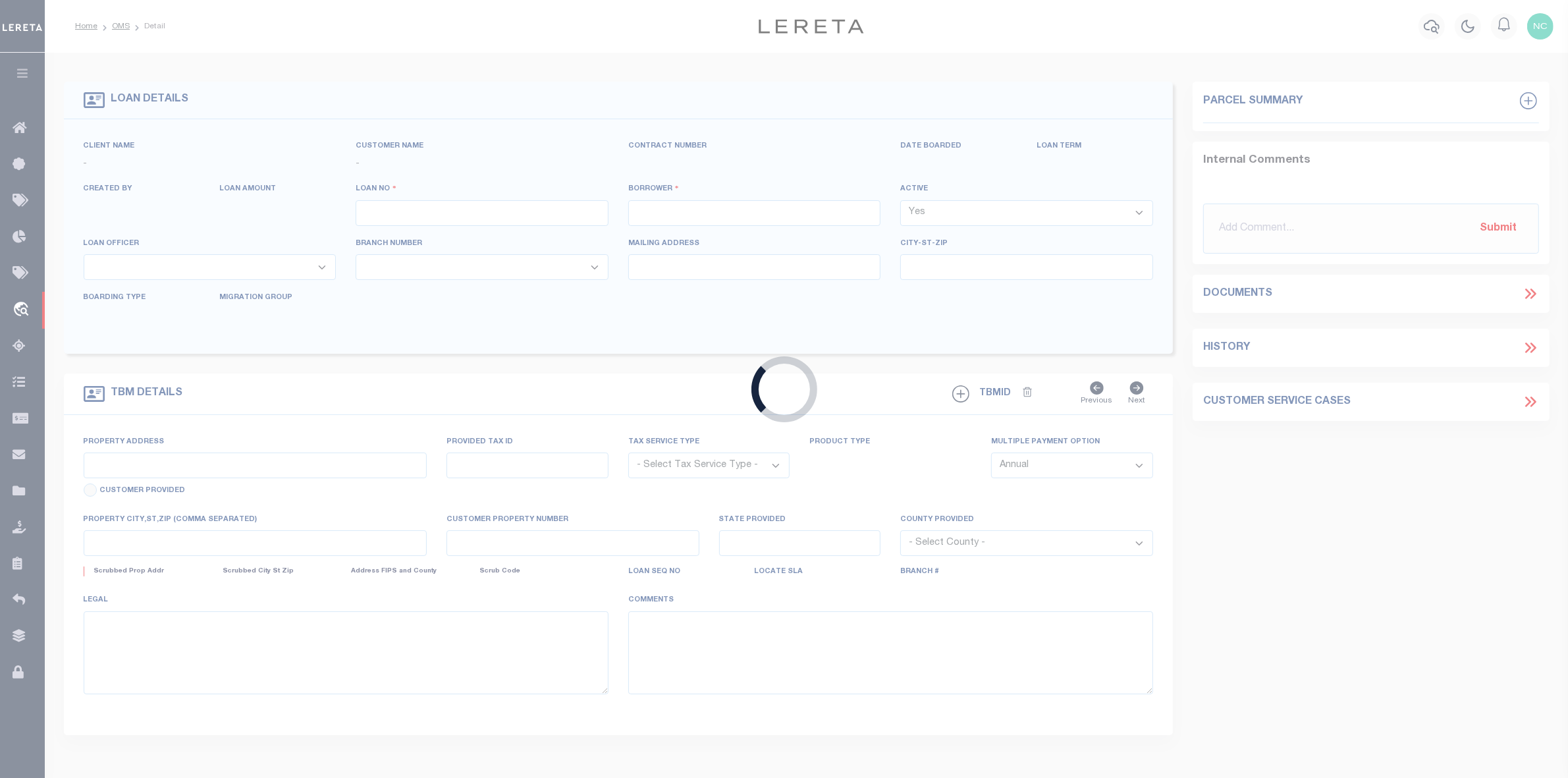
type input "125450"
type input "[PERSON_NAME]"
select select
type input "[DATE]"
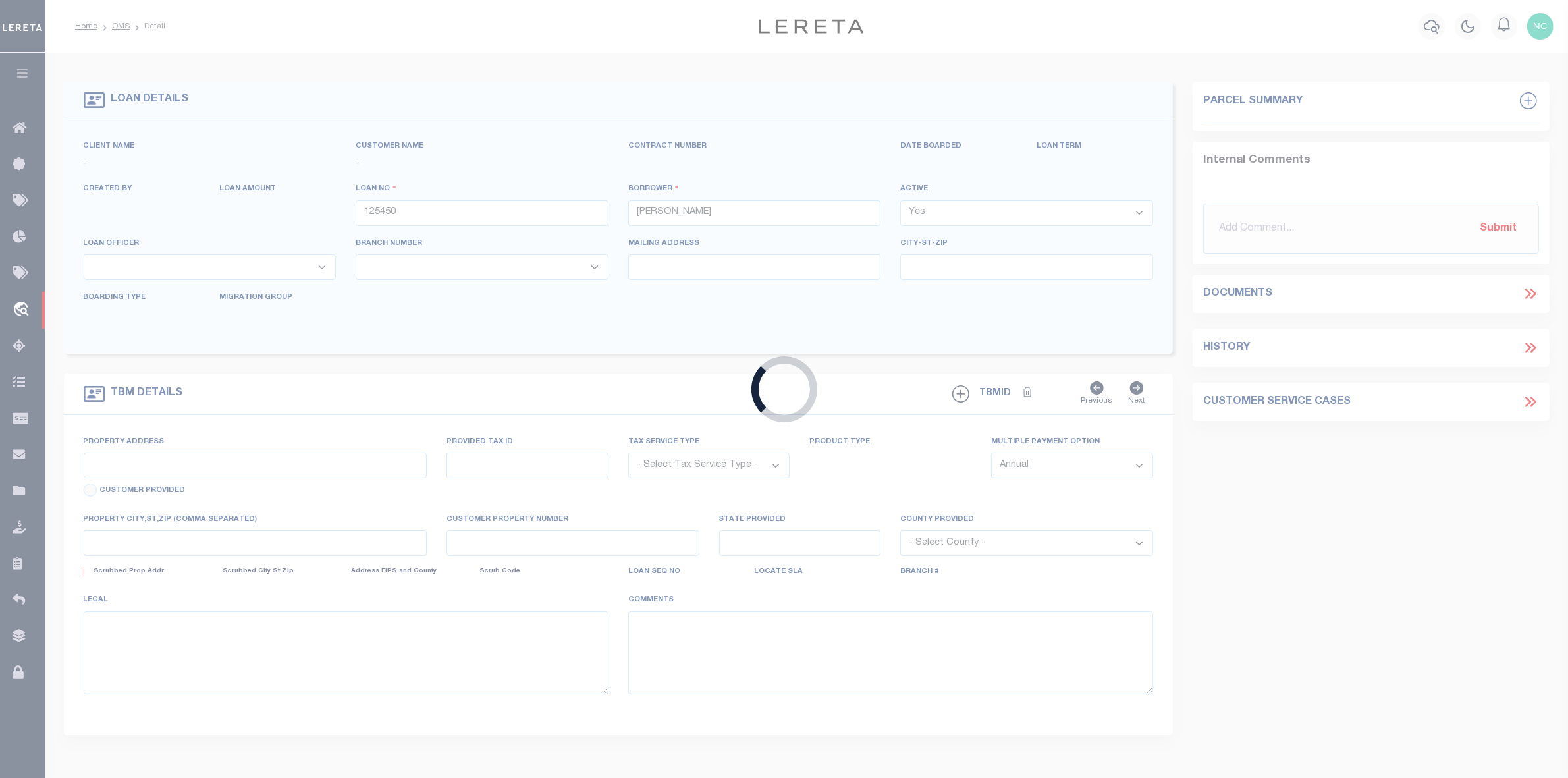
select select "20"
select select "NonEscrow"
select select "49525"
select select "6081"
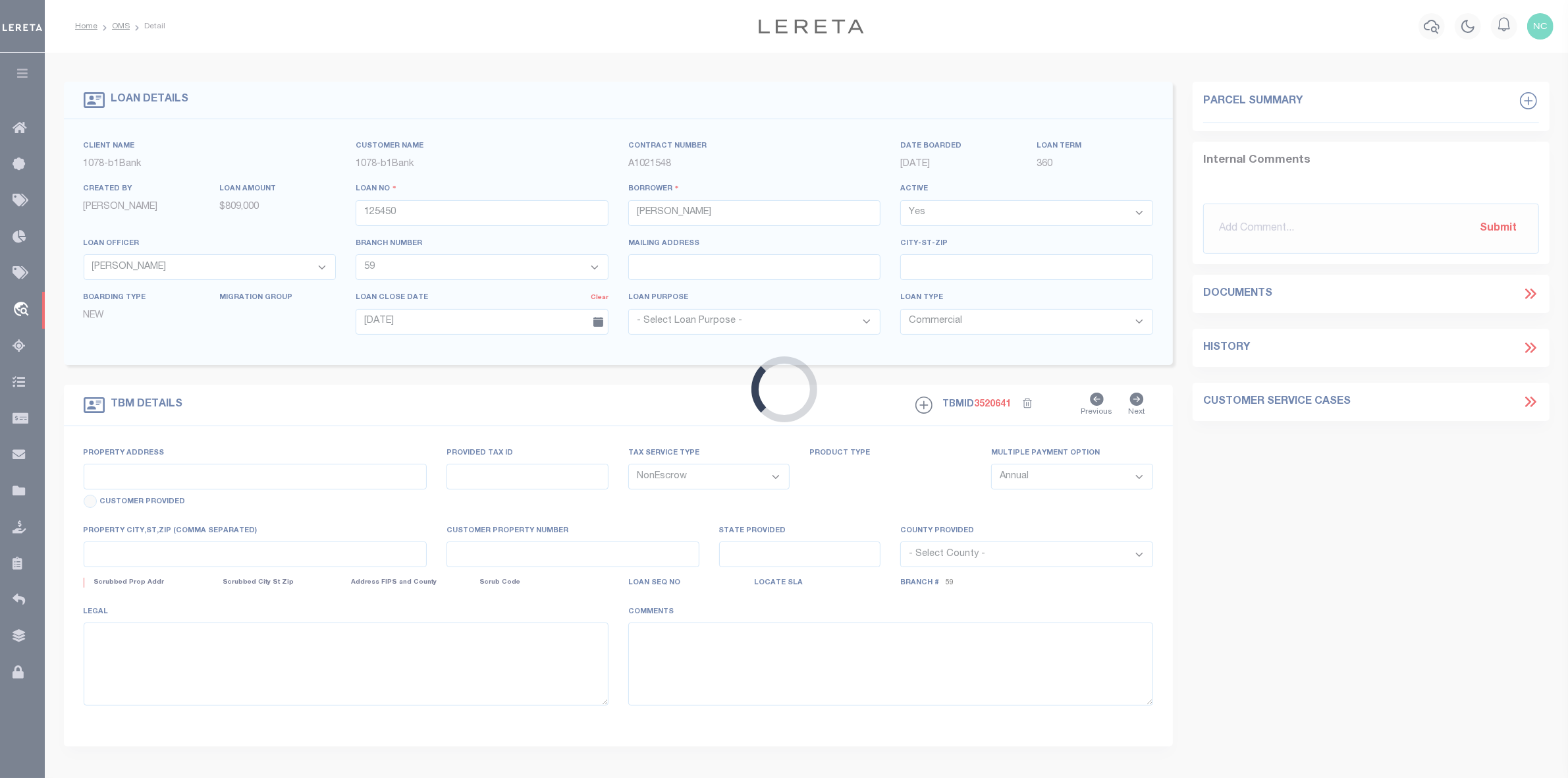
type input "Tahitian Subdivision, [STREET_ADDRESS],"
select select
type input "[GEOGRAPHIC_DATA]"
type input "25682"
type input "[GEOGRAPHIC_DATA]"
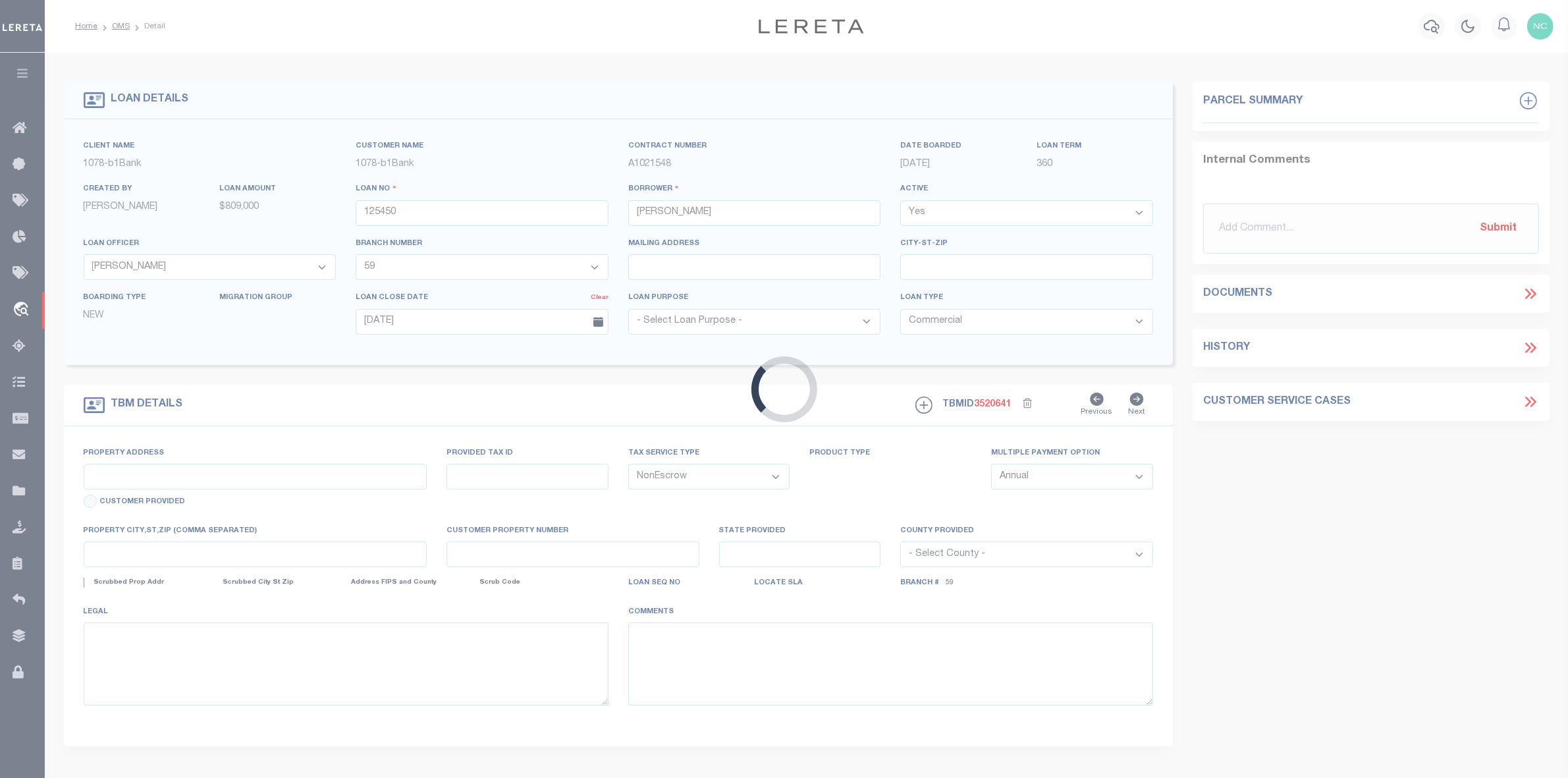
type textarea "[STREET_ADDRESS]"
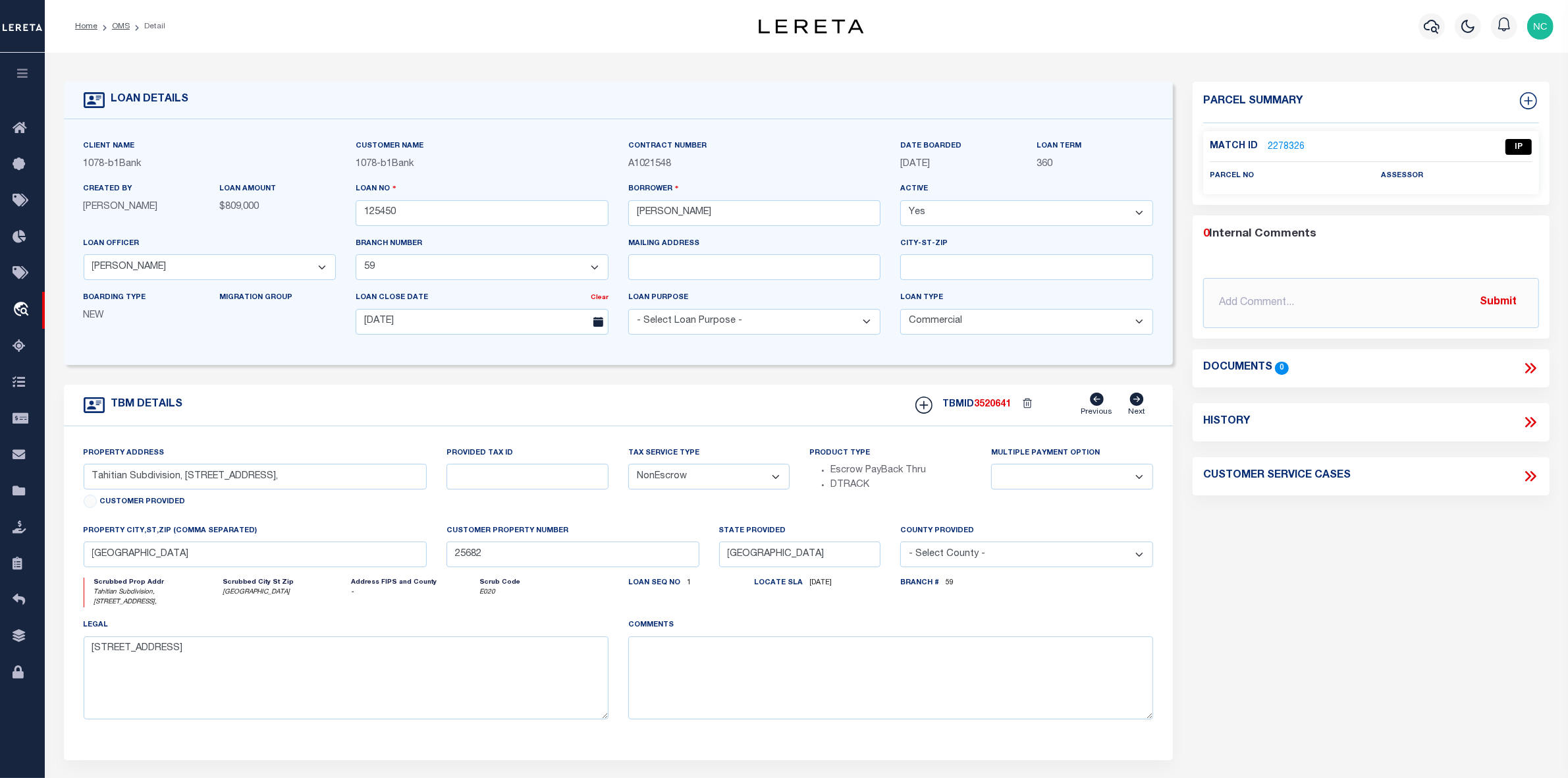
click at [1283, 145] on link "2278326" at bounding box center [1287, 147] width 37 height 14
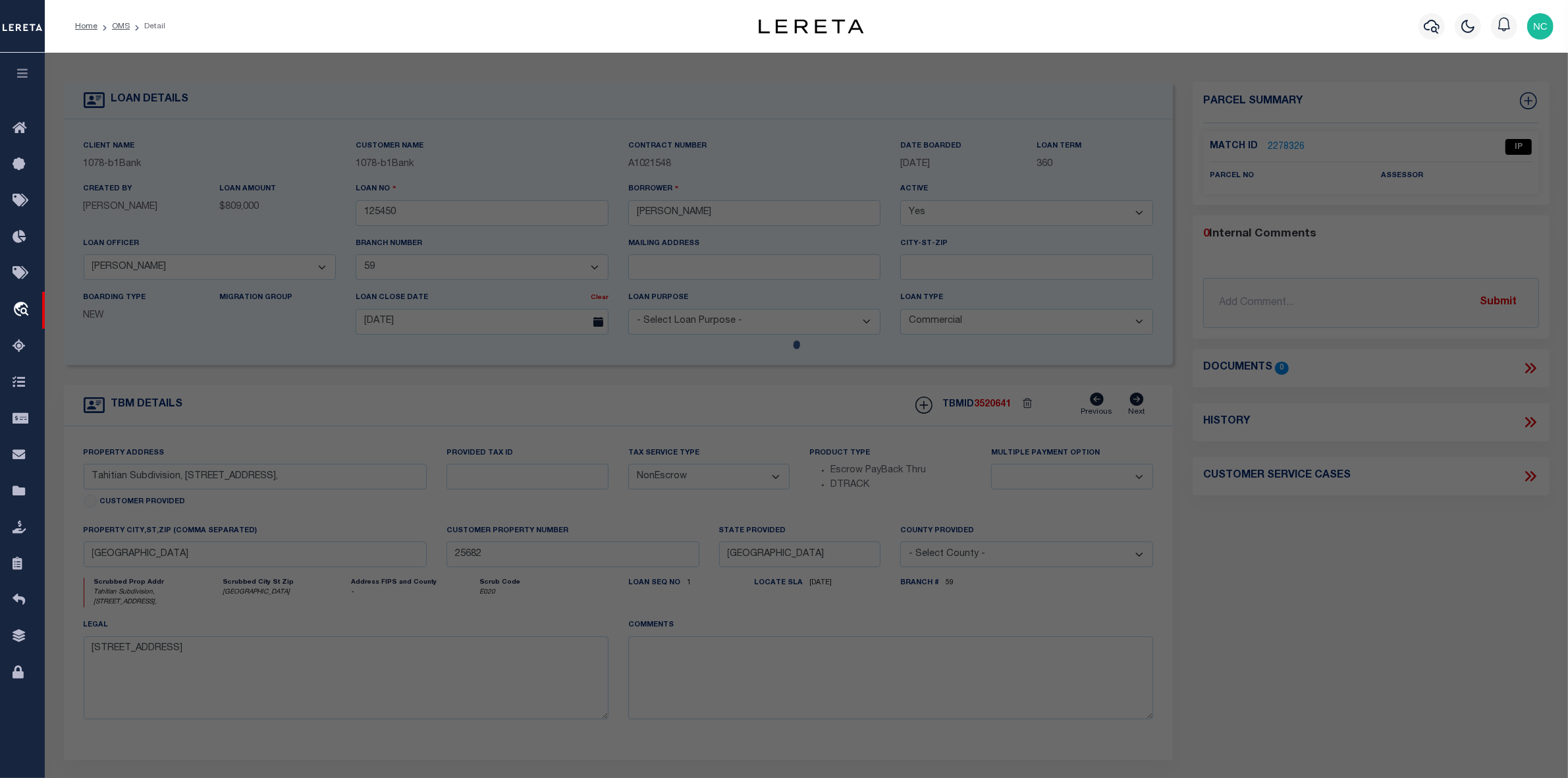
checkbox input "false"
select select "IP"
checkbox input "false"
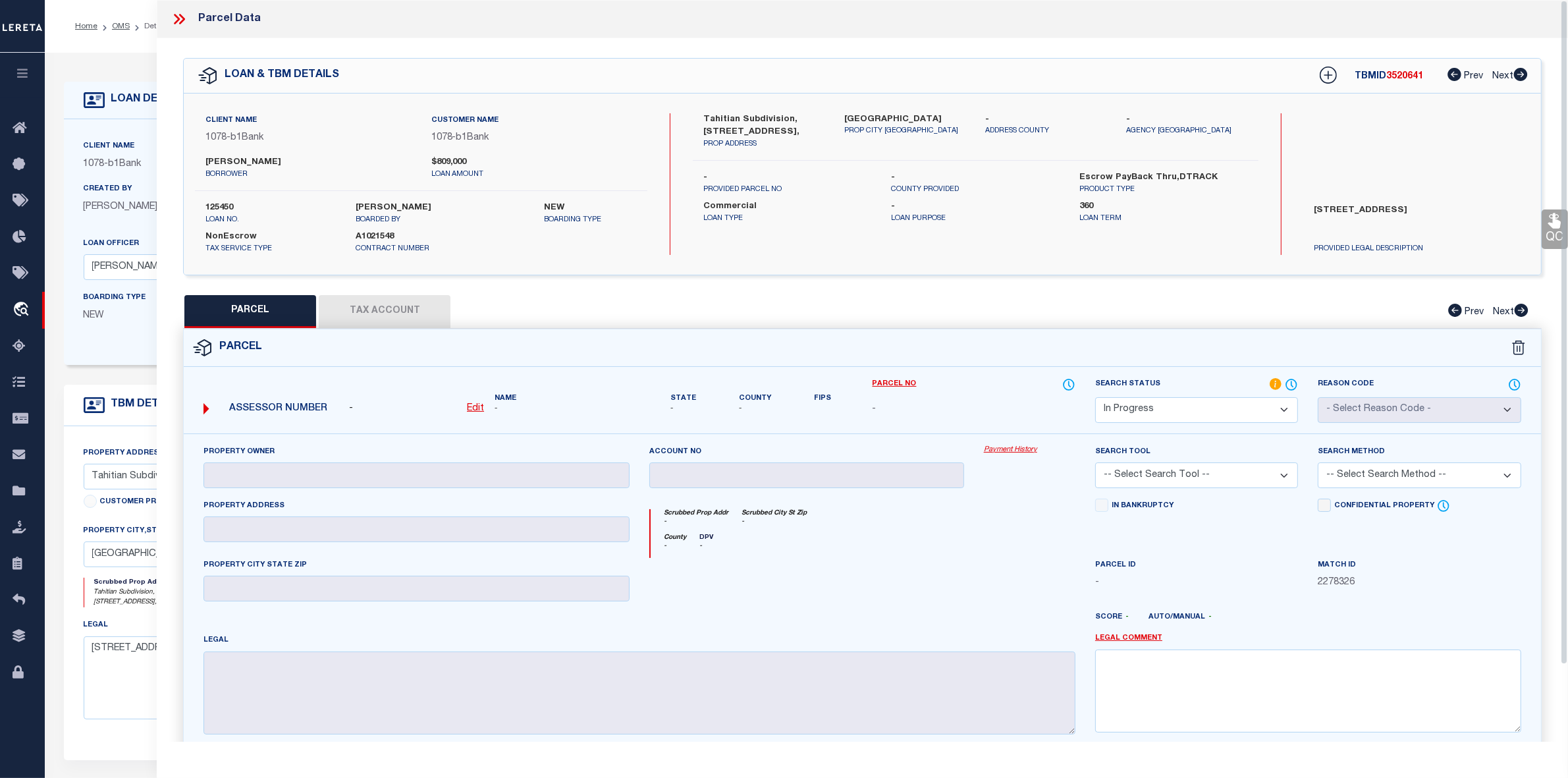
click at [229, 160] on label "Shasta Lusk" at bounding box center [308, 162] width 206 height 13
copy div "Shasta Lusk"
drag, startPoint x: 705, startPoint y: 115, endPoint x: 784, endPoint y: 118, distance: 79.1
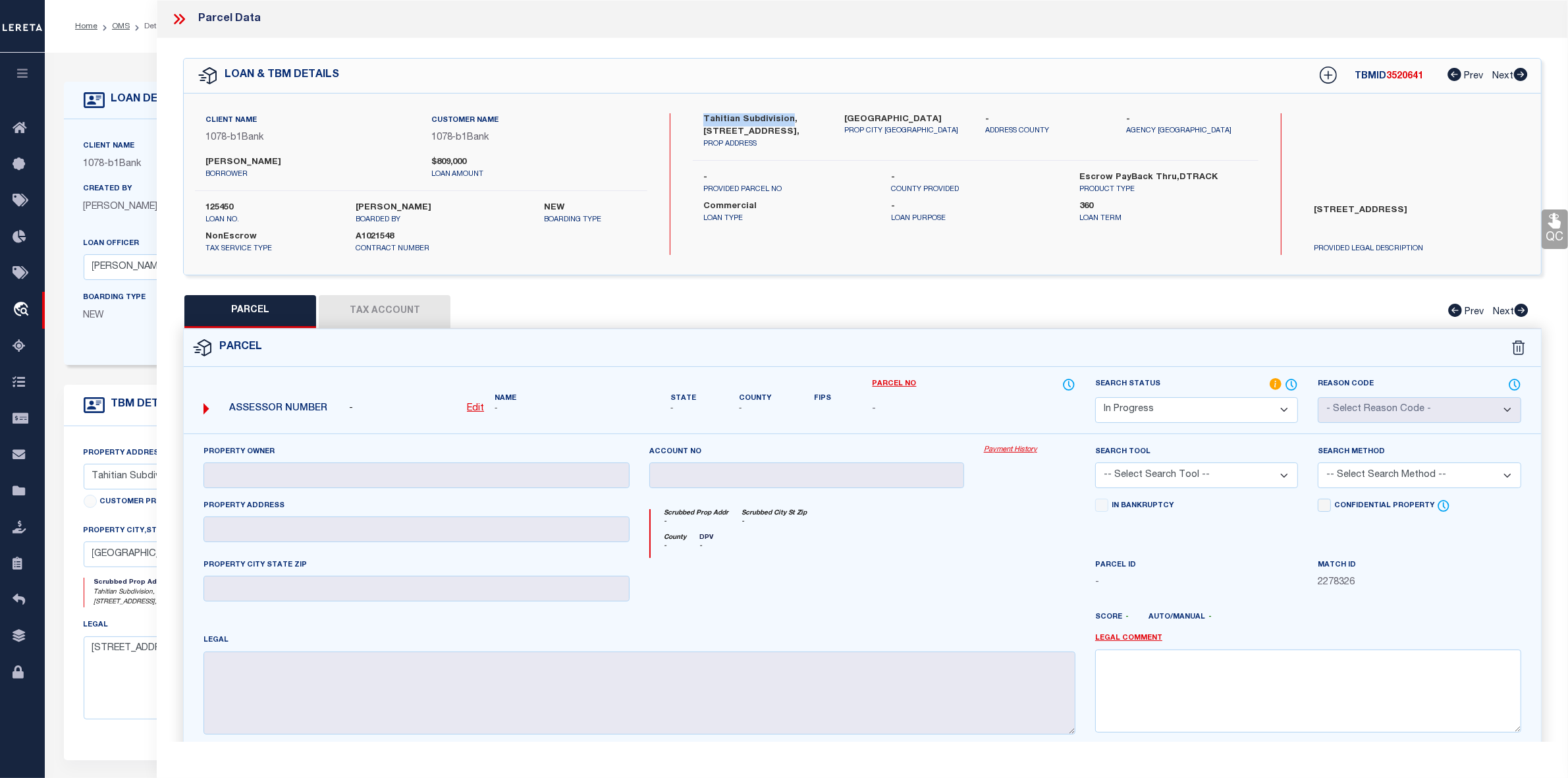
click at [784, 118] on label "Tahitian Subdivision, Unit 4, Block 8 Lot 1275," at bounding box center [764, 126] width 122 height 26
copy label "Tahitian Subdivision"
click at [720, 114] on label "Tahitian Subdivision, Unit 4, Block 8 Lot 1275," at bounding box center [764, 126] width 122 height 26
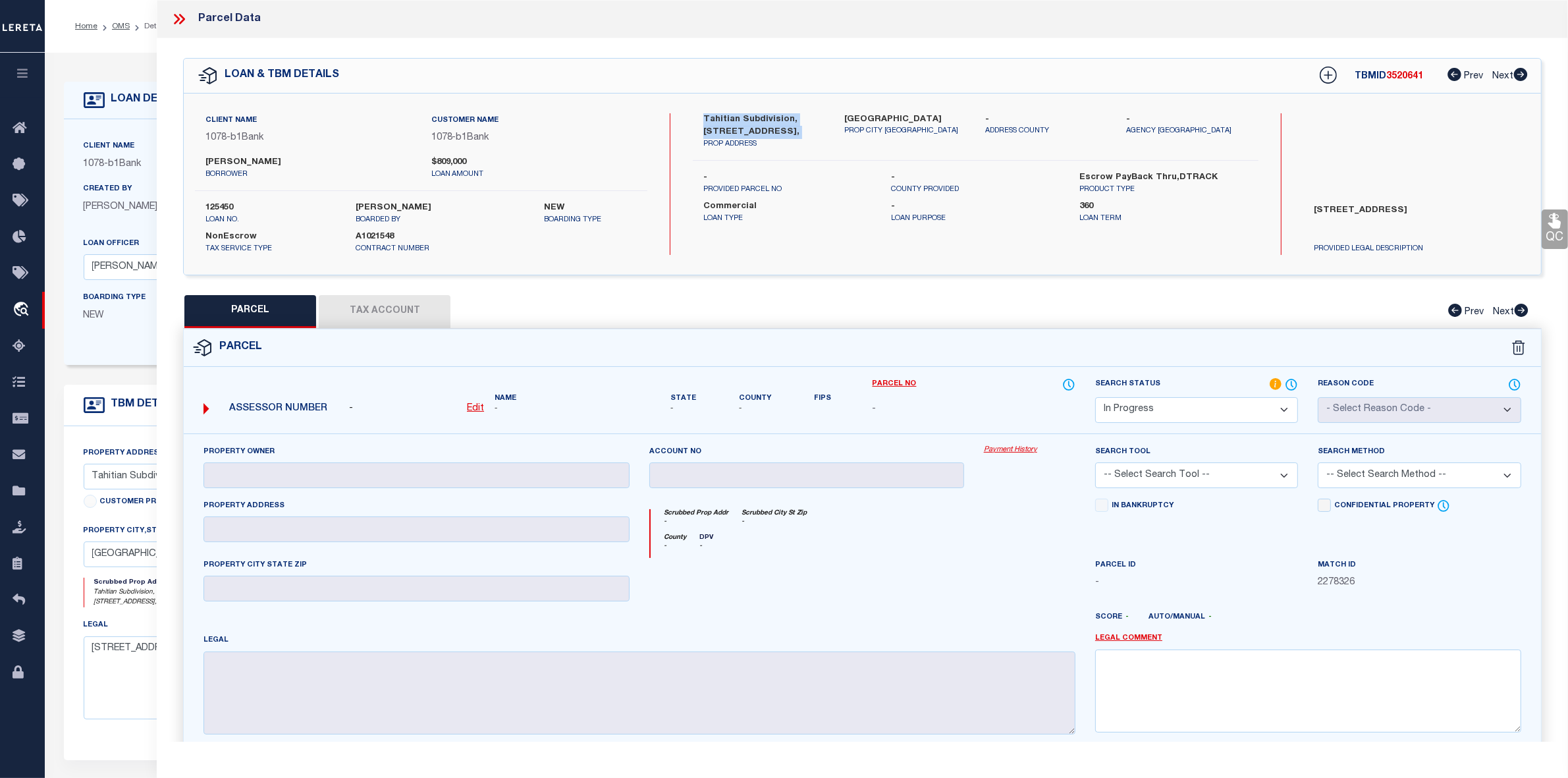
click at [735, 115] on label "Tahitian Subdivision, Unit 4, Block 8 Lot 1275," at bounding box center [764, 126] width 122 height 26
drag, startPoint x: 700, startPoint y: 117, endPoint x: 784, endPoint y: 120, distance: 84.1
click at [784, 120] on div "Tahitian Subdivision, Unit 4, Block 8 Lot 1275, PROP ADDRESS" at bounding box center [764, 131] width 141 height 37
copy label "Tahitian Subdivision"
click at [245, 160] on label "Shasta Lusk" at bounding box center [308, 162] width 206 height 13
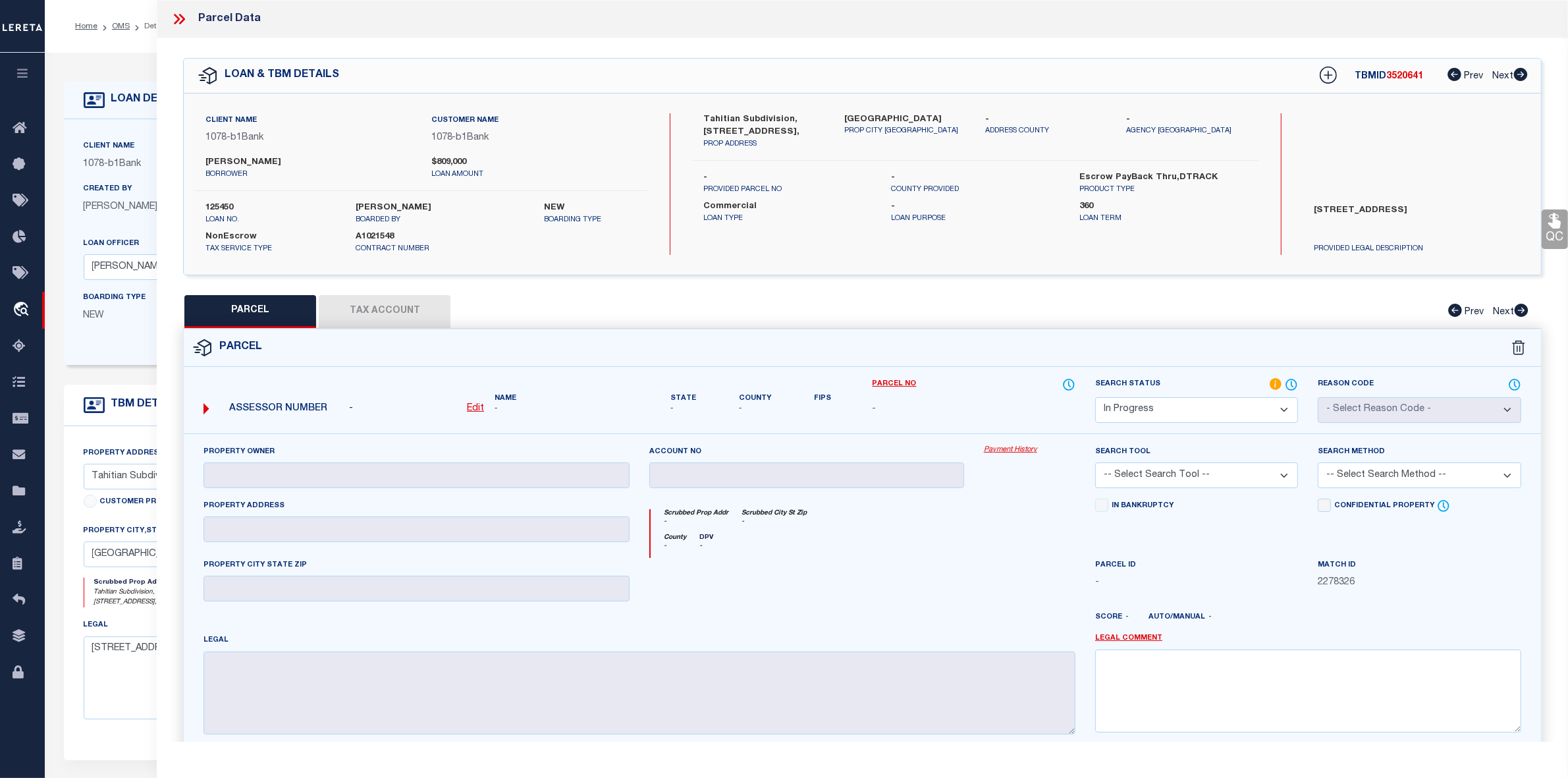
click at [241, 160] on label "Shasta Lusk" at bounding box center [308, 162] width 206 height 13
click at [240, 160] on label "Shasta Lusk" at bounding box center [308, 162] width 206 height 13
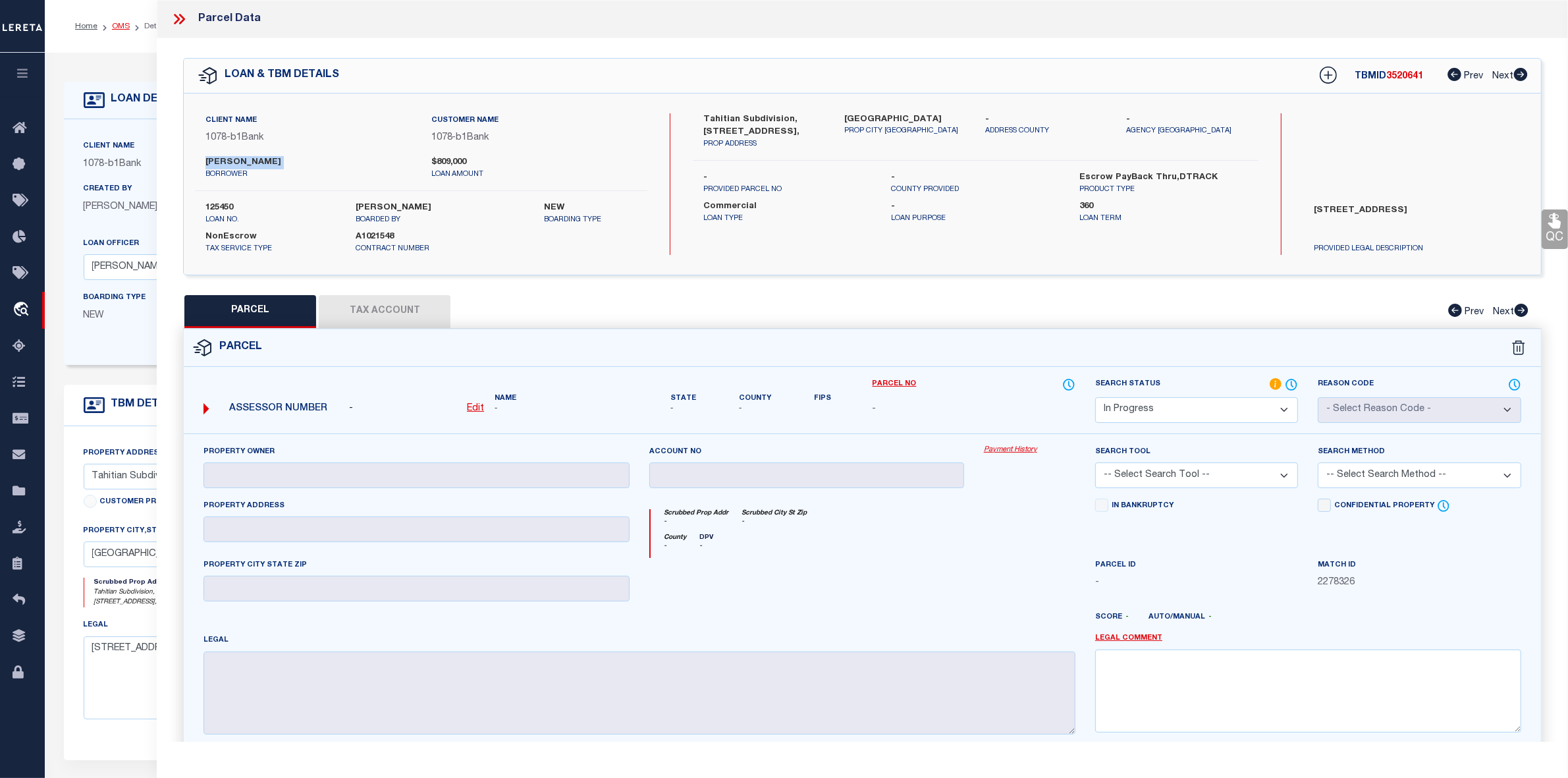
click at [117, 30] on link "OMS" at bounding box center [120, 26] width 18 height 8
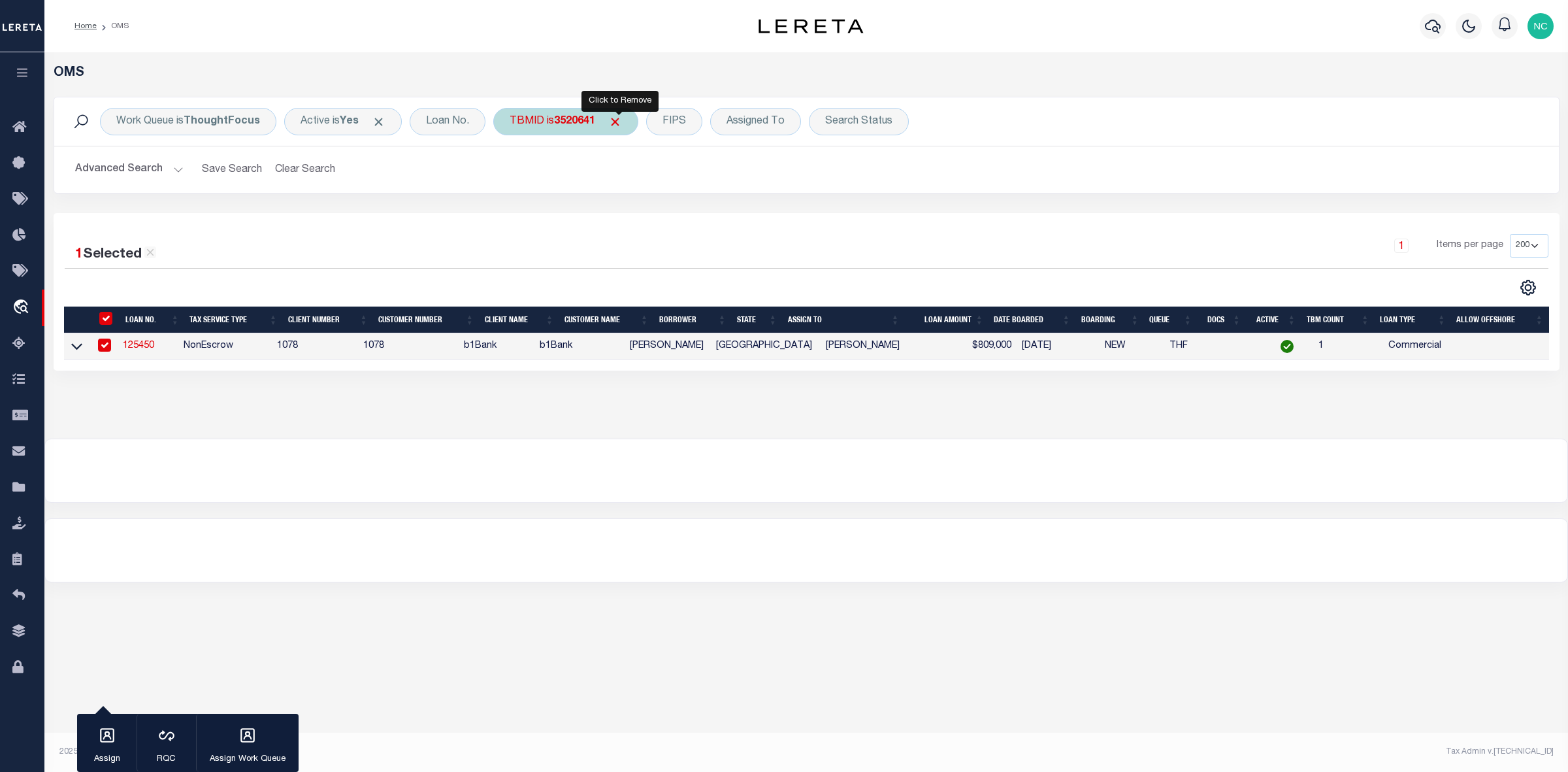
click at [614, 119] on span "Click to Remove" at bounding box center [615, 122] width 14 height 14
click at [701, 121] on div "Assigned To" at bounding box center [678, 121] width 91 height 27
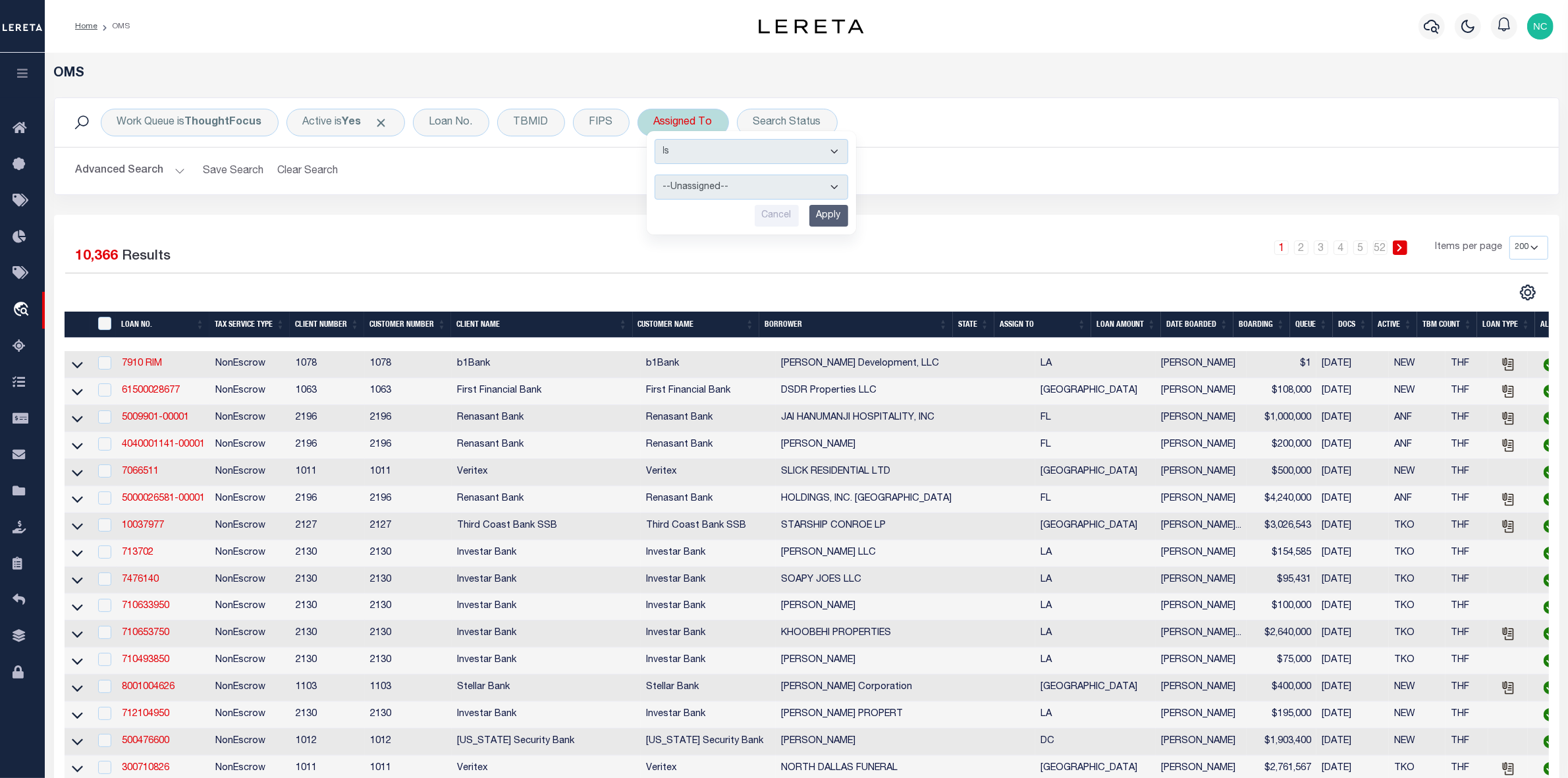
click at [726, 191] on select "--Unassigned-- Abdul Muzain Adrienne Cayea Agustin Fernandez Ahmad Darwish Albe…" at bounding box center [751, 186] width 193 height 25
select select "[PERSON_NAME]"
click at [654, 175] on select "--Unassigned-- Abdul Muzain Adrienne Cayea Agustin Fernandez Ahmad Darwish Albe…" at bounding box center [751, 186] width 193 height 25
click at [830, 215] on input "Apply" at bounding box center [829, 216] width 39 height 21
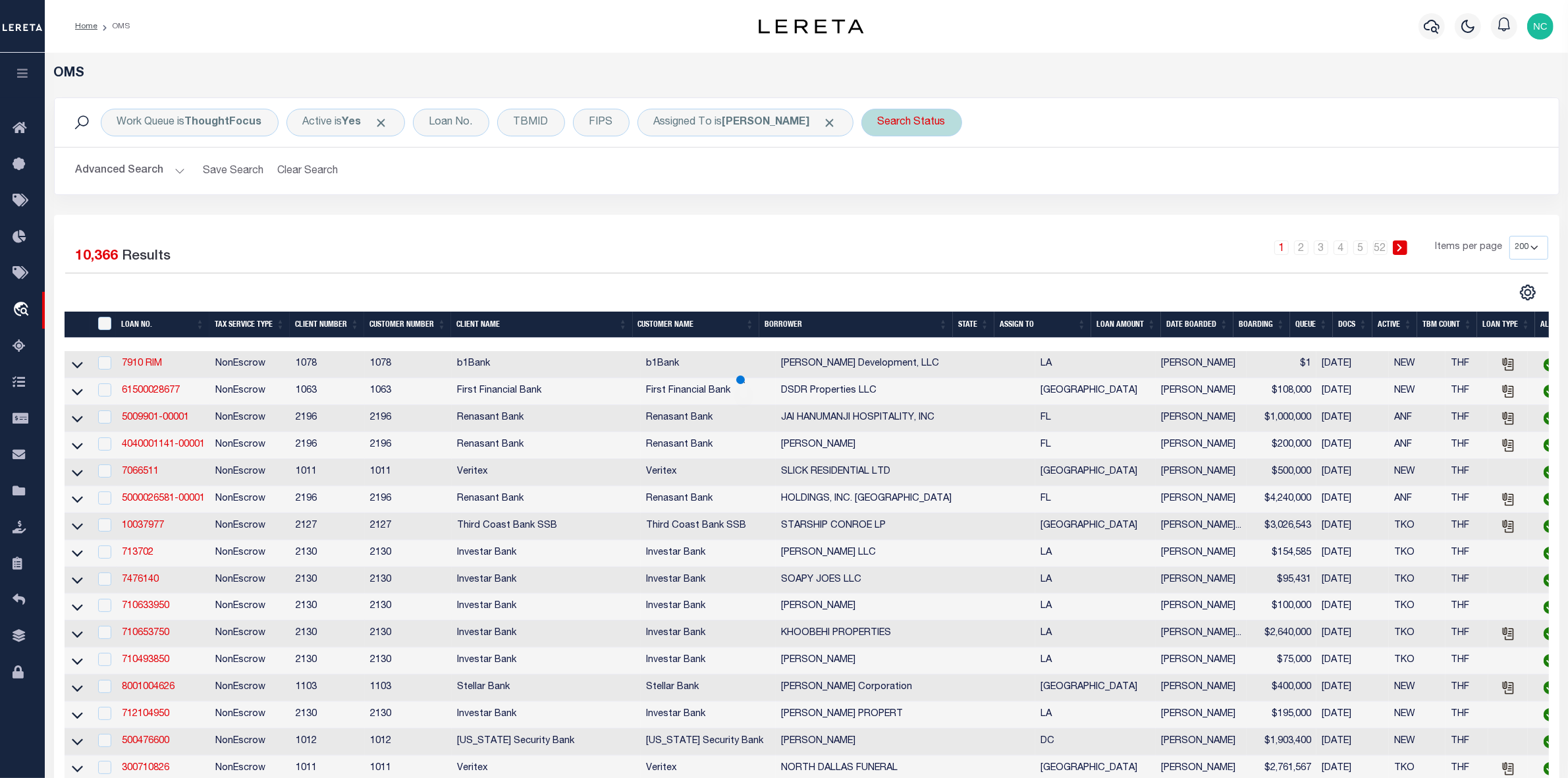
click at [950, 118] on div "Search Status" at bounding box center [912, 122] width 101 height 28
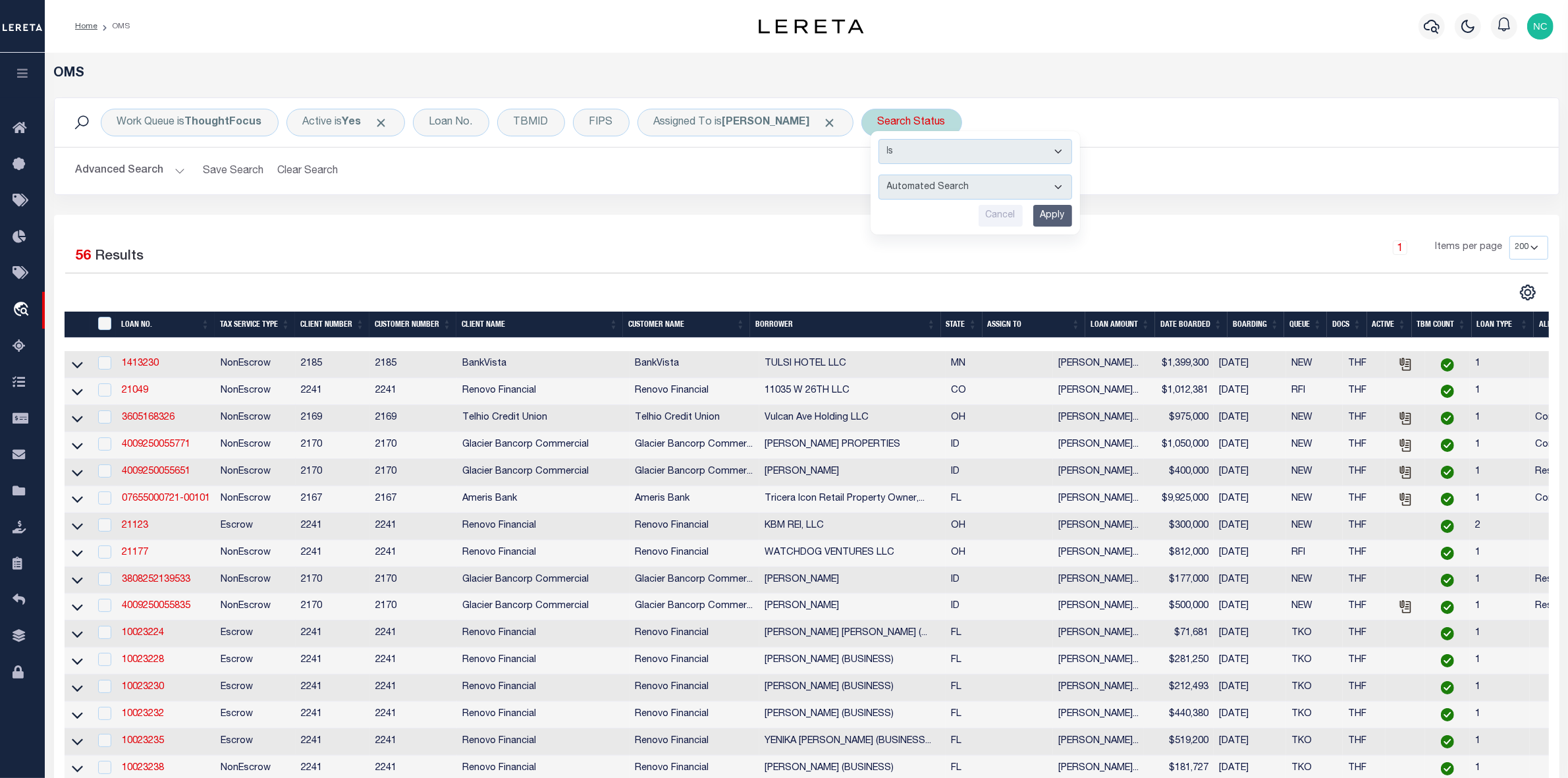
click at [963, 181] on select "Automated Search Bad Parcel Complete Duplicate Parcel High Dollar Reporting In …" at bounding box center [975, 186] width 193 height 25
select select "IP"
click at [914, 175] on select "Automated Search Bad Parcel Complete Duplicate Parcel High Dollar Reporting In …" at bounding box center [975, 186] width 193 height 25
click at [1073, 212] on input "Apply" at bounding box center [1053, 216] width 39 height 21
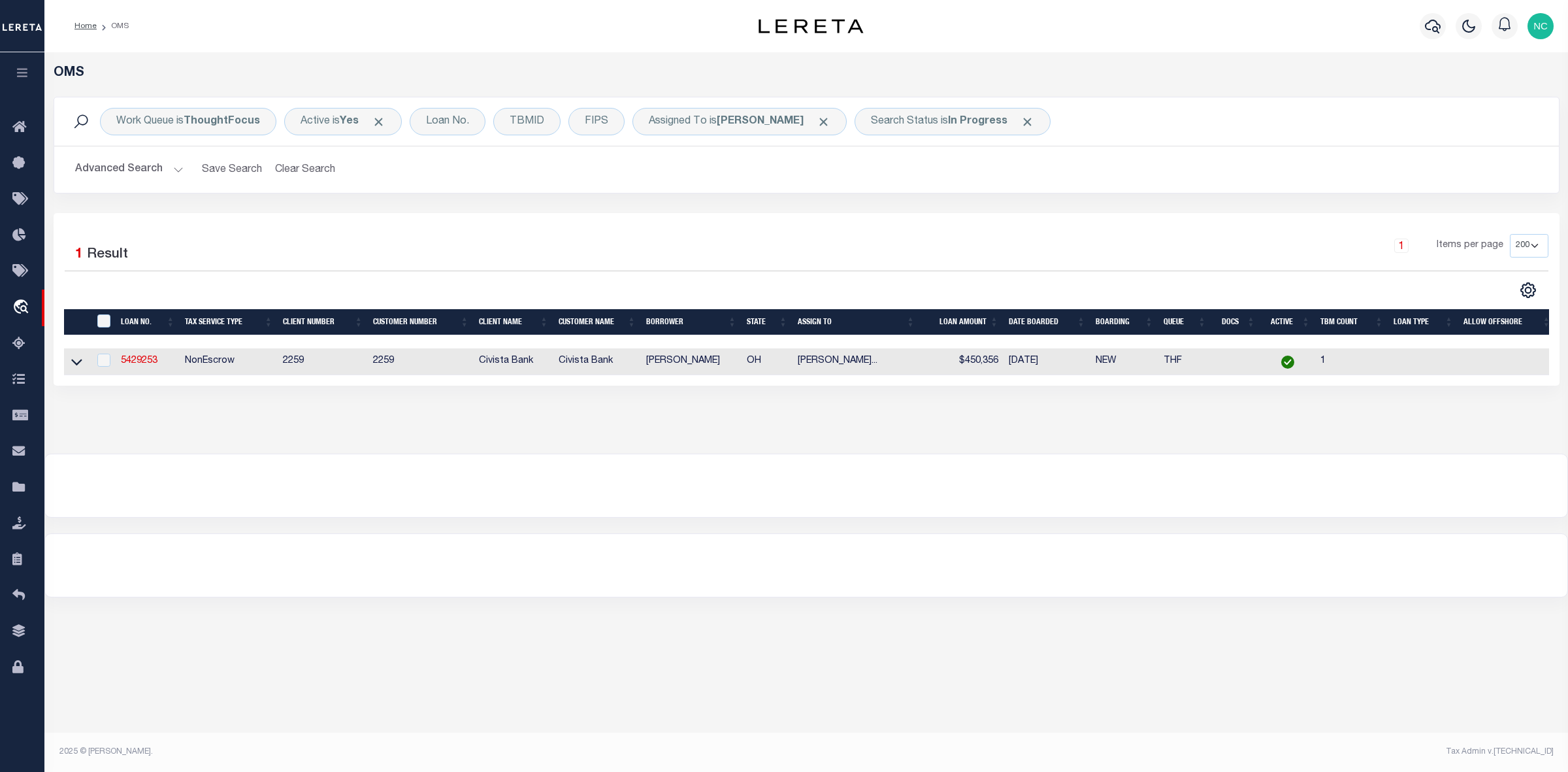
click at [1149, 278] on div "1 Selected 1 Result 1 Items per page 10 25 50 100 200" at bounding box center [807, 265] width 1504 height 64
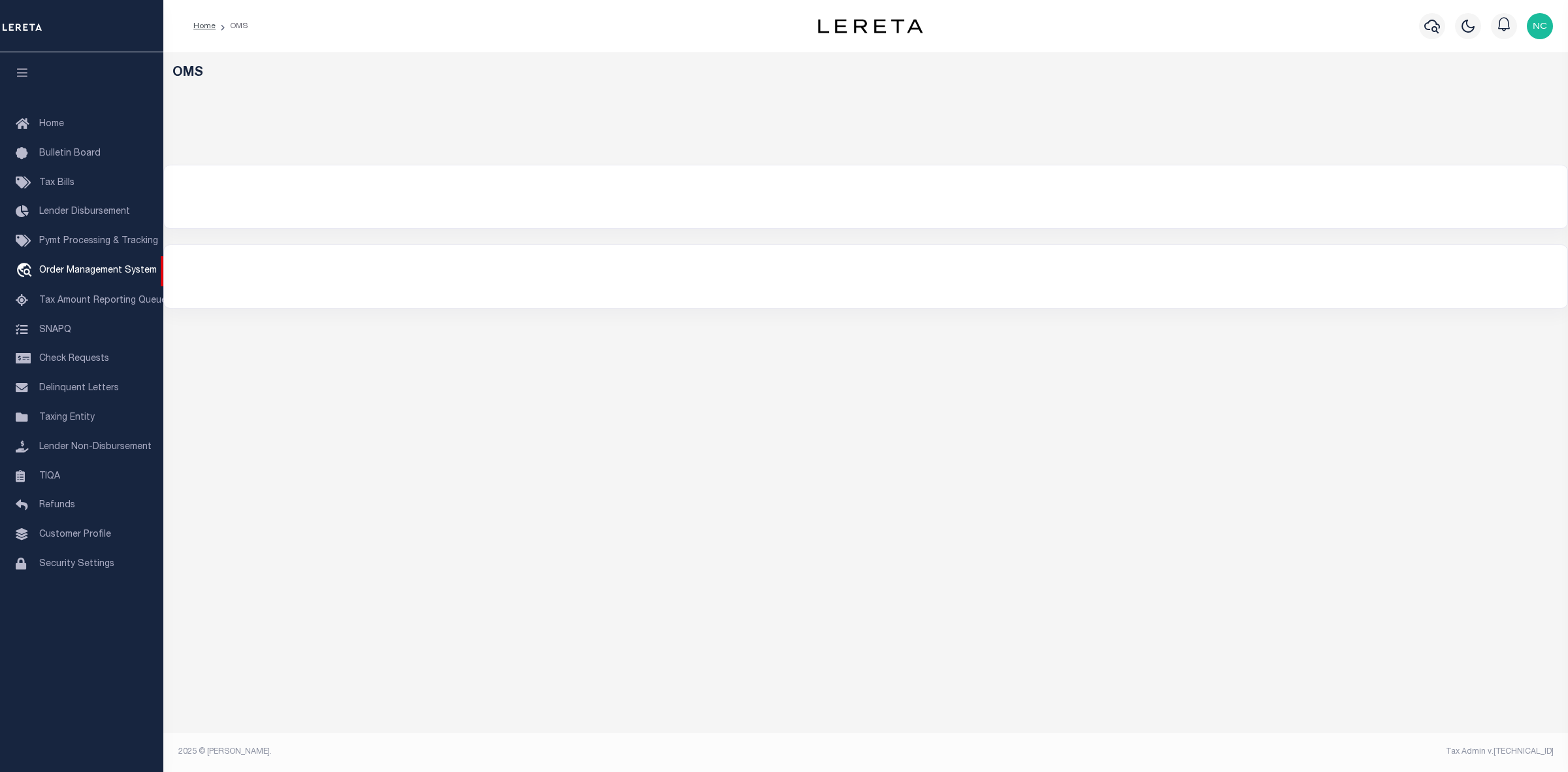
select select "200"
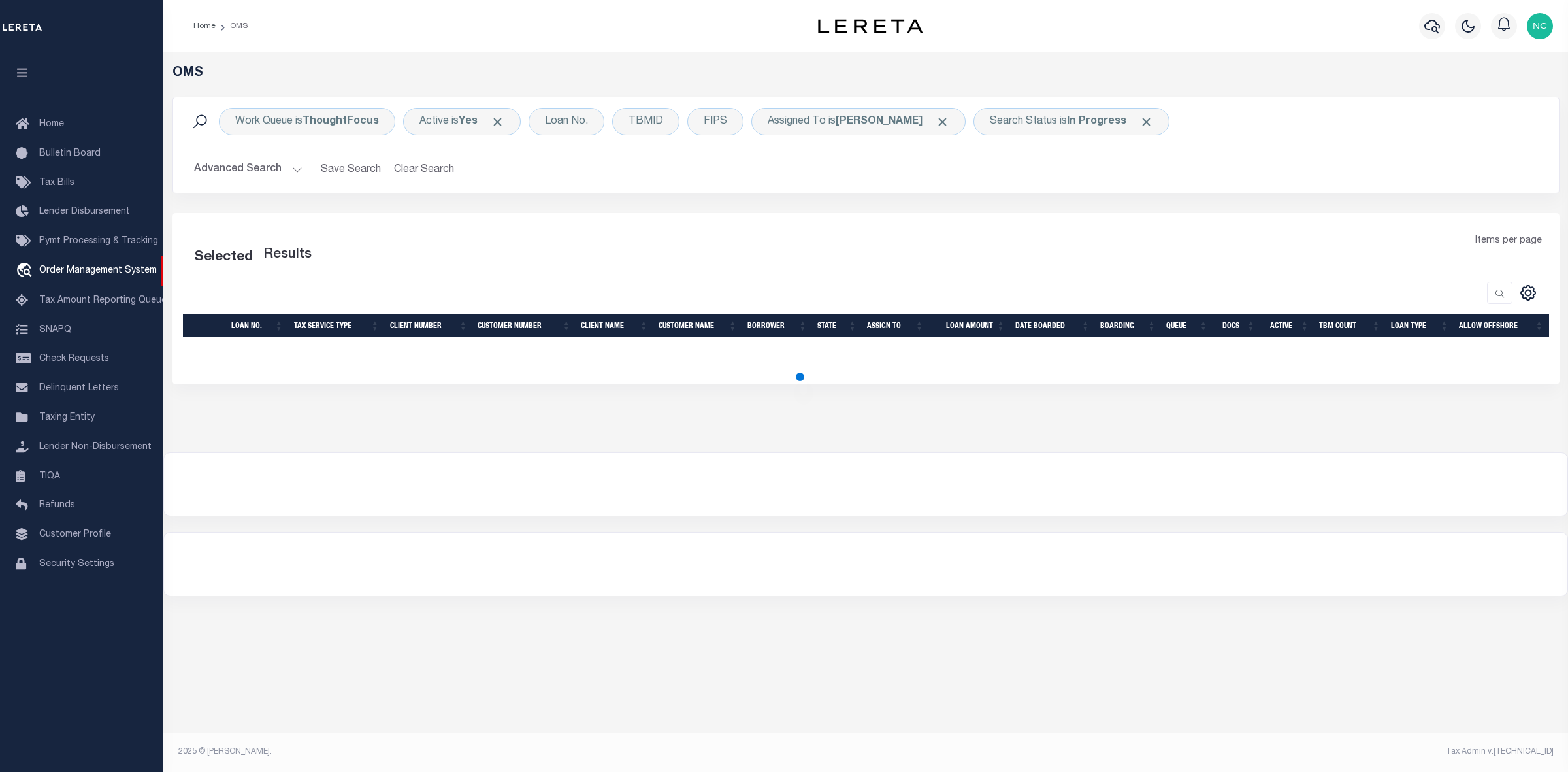
select select "200"
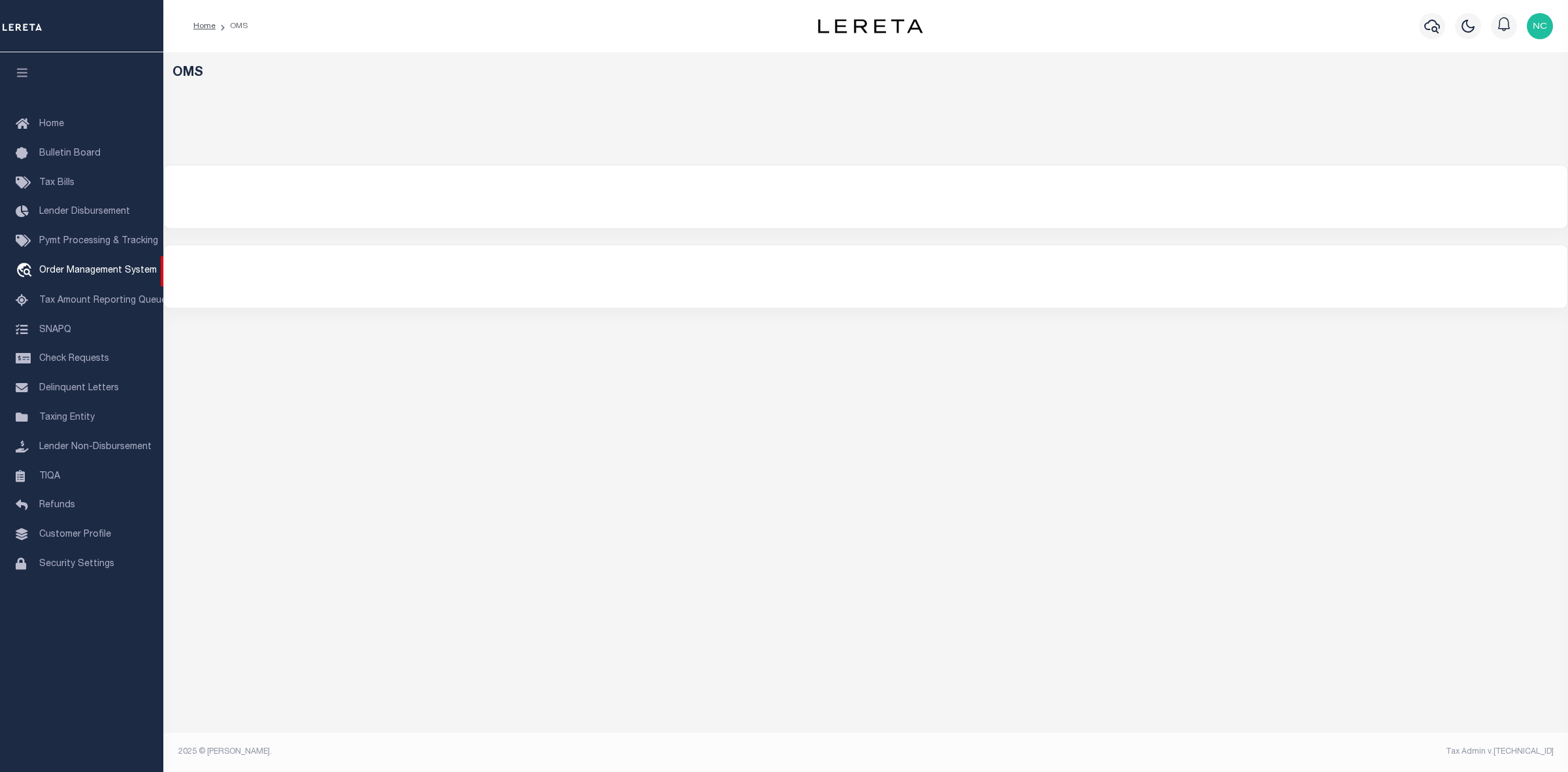
select select "200"
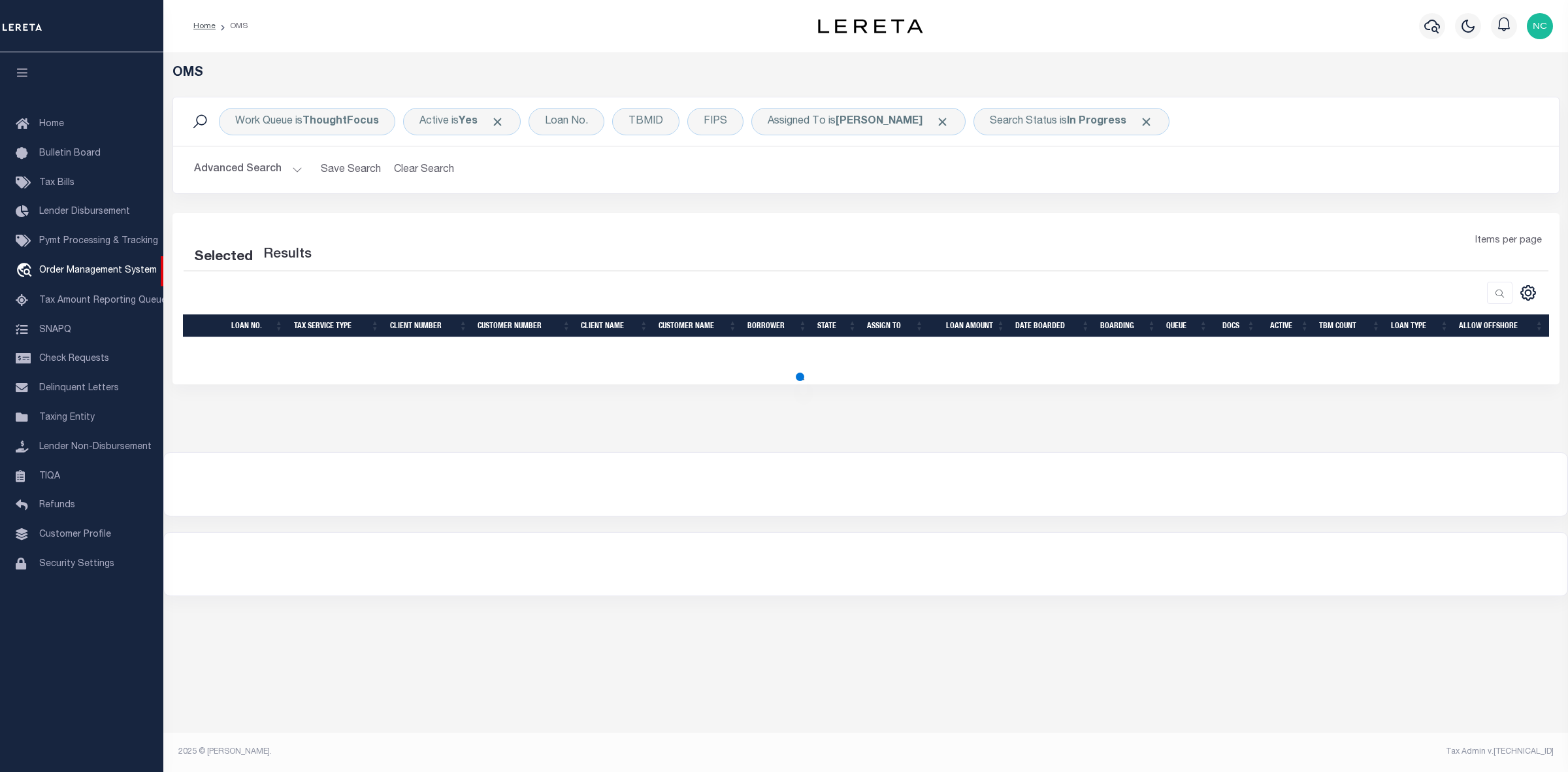
select select "200"
